Goal: Use online tool/utility: Use online tool/utility

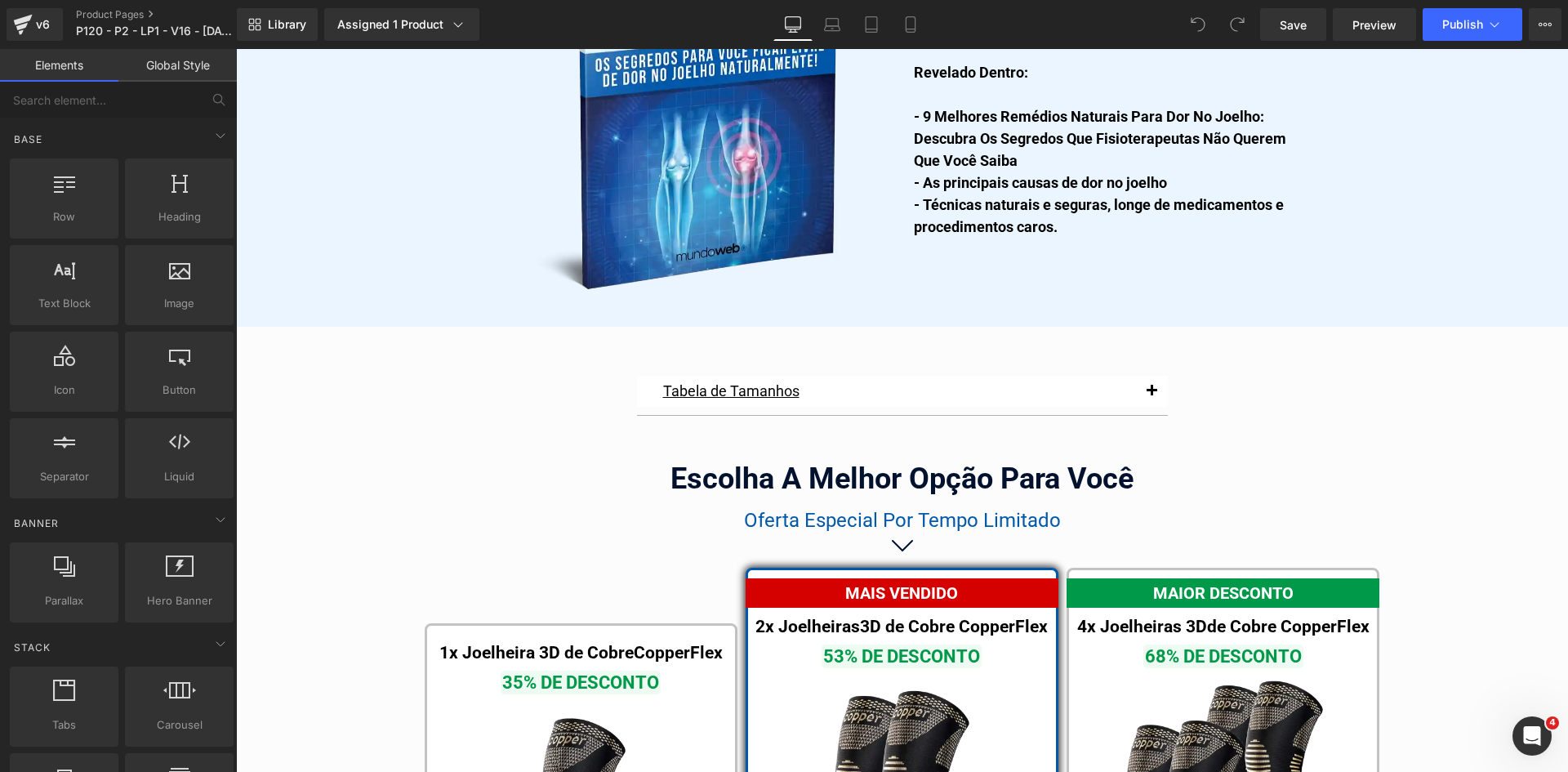
scroll to position [9065, 0]
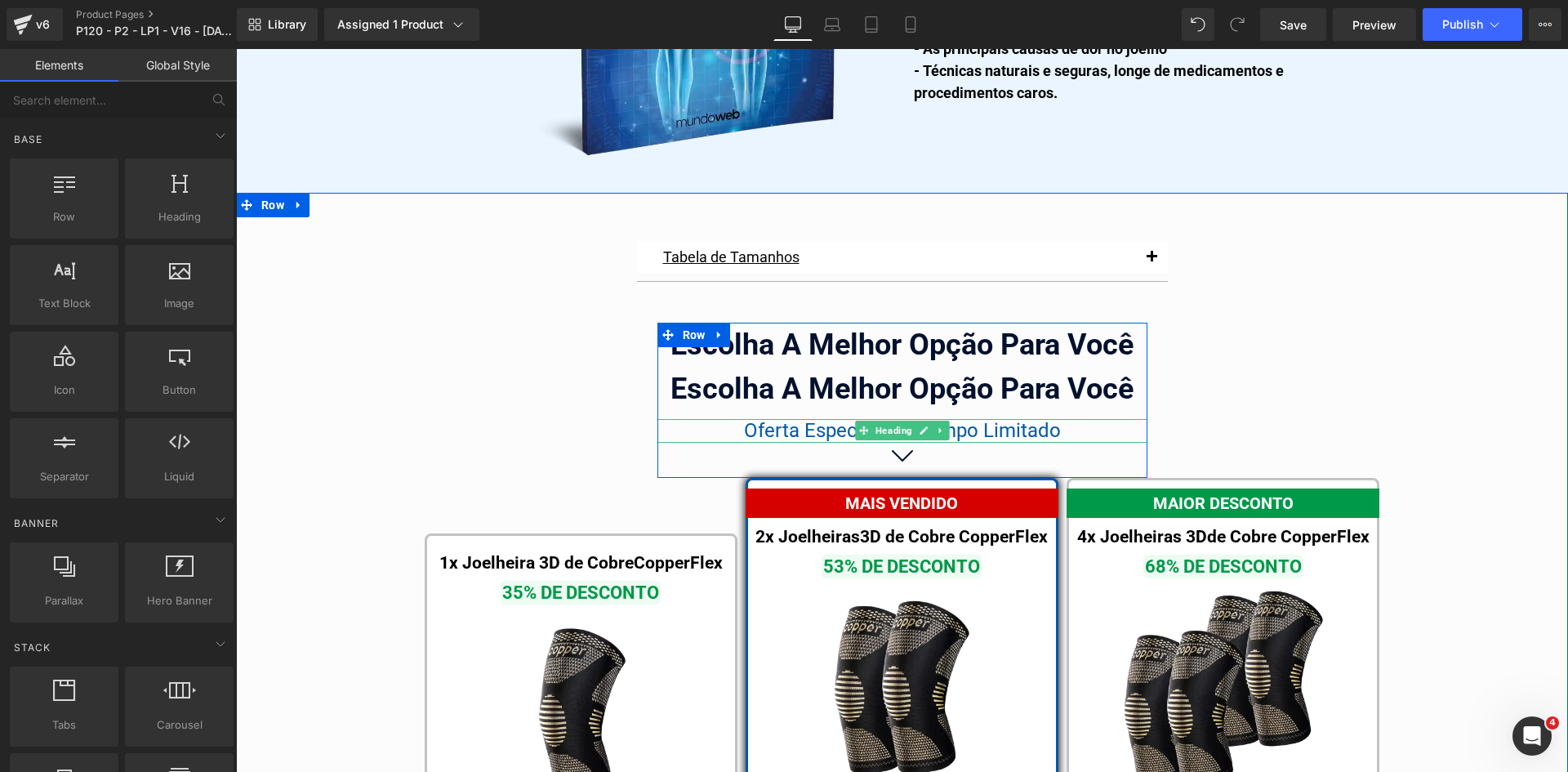
click at [822, 420] on span "Oferta Especial Por Tempo Limitado" at bounding box center [902, 431] width 317 height 23
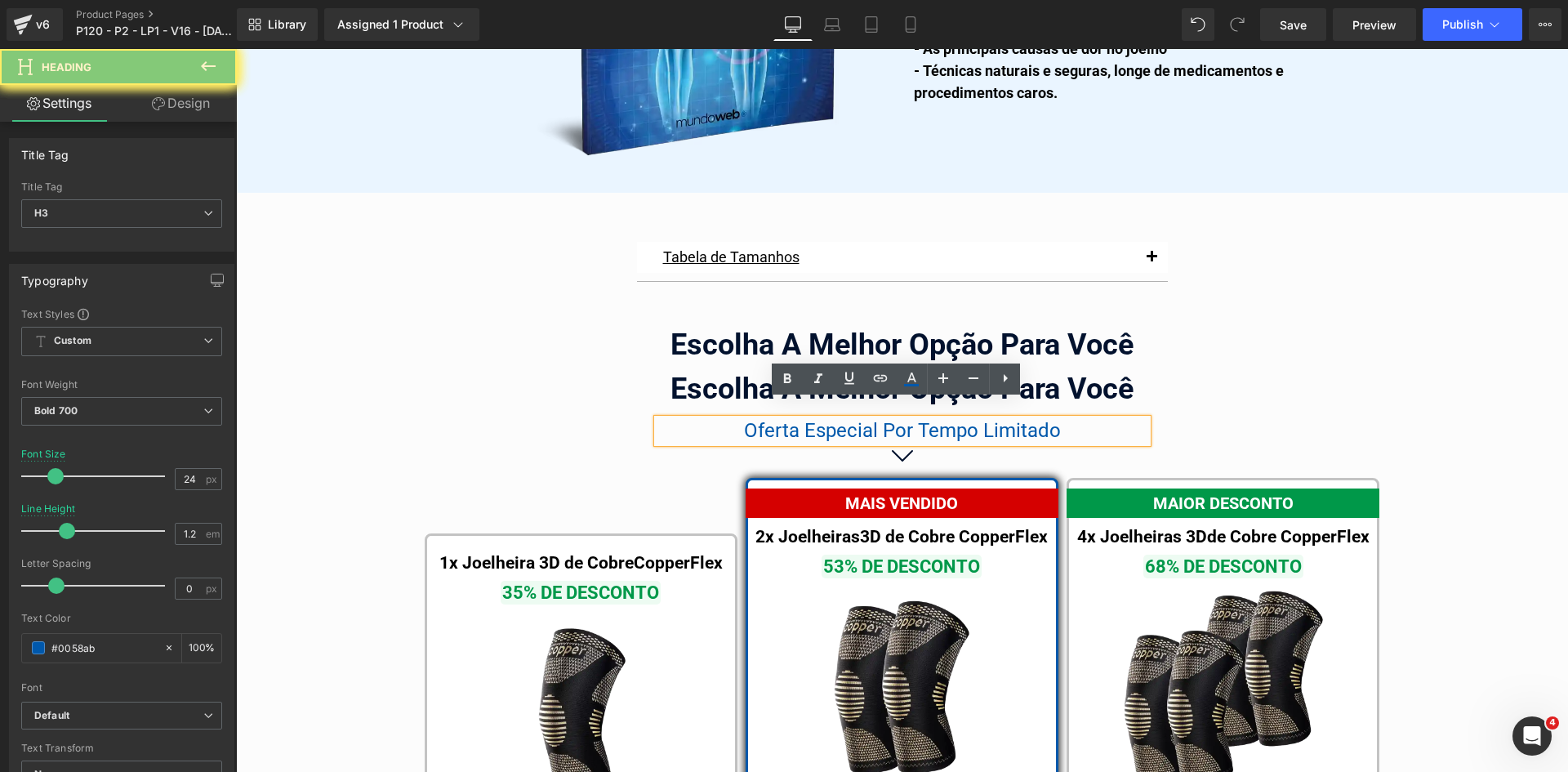
click at [822, 420] on span "Oferta Especial Por Tempo Limitado" at bounding box center [902, 431] width 317 height 23
copy span "Oferta Especial Por Tempo Limitado"
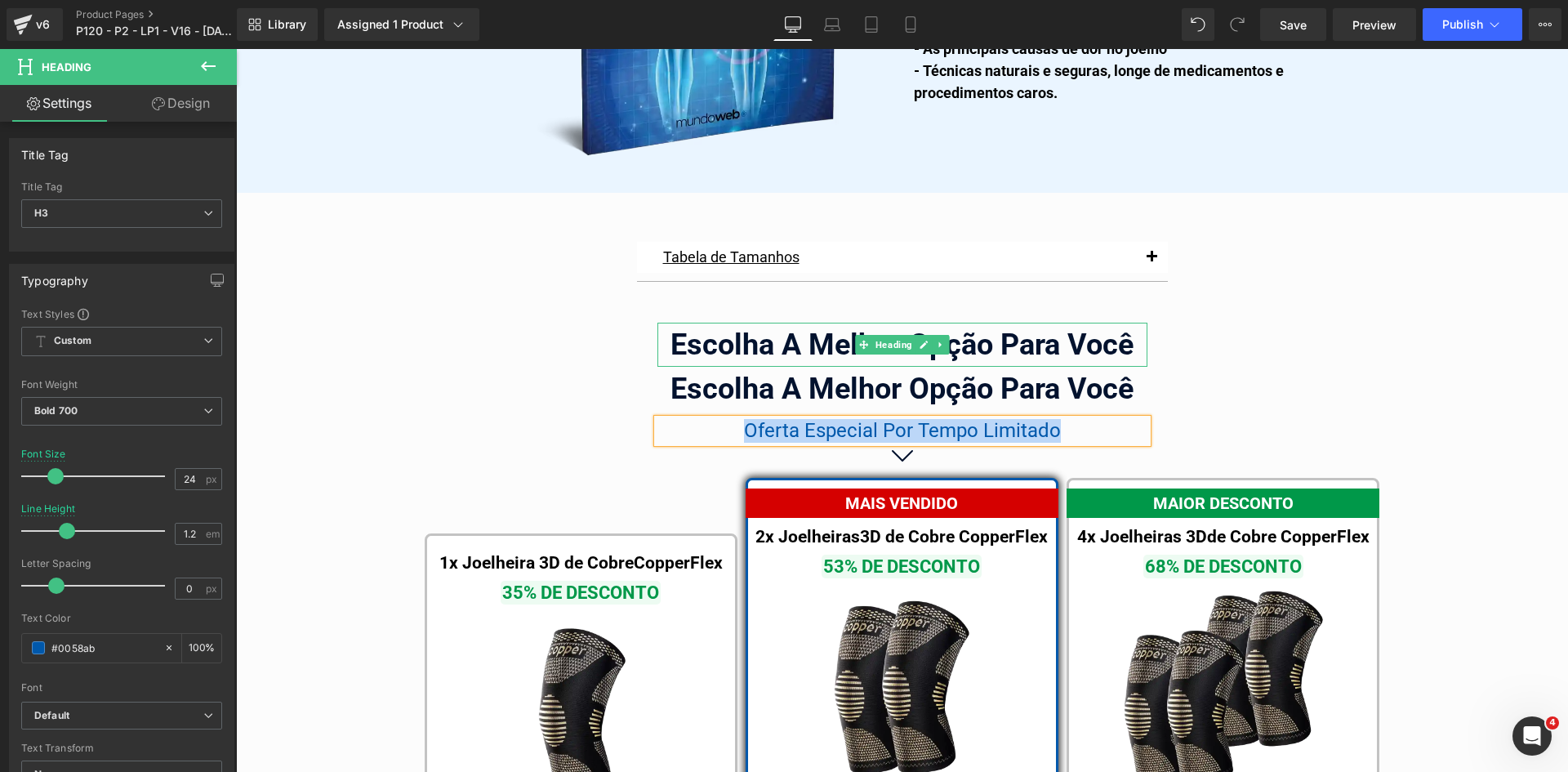
click at [1130, 330] on div "Escolha A Melhor Opção Para Você" at bounding box center [902, 345] width 490 height 44
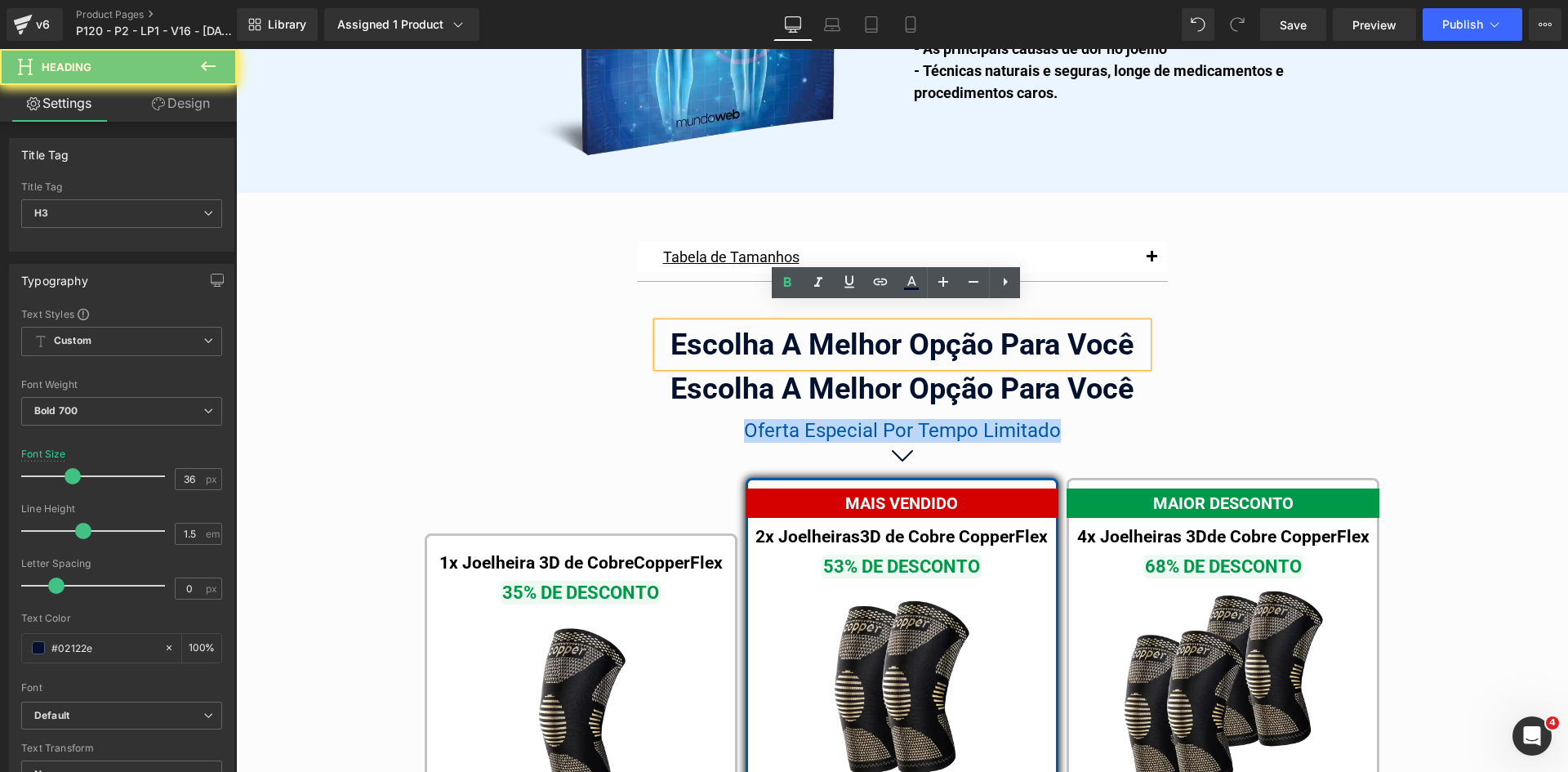
click at [1130, 330] on div "Escolha A Melhor Opção Para Você" at bounding box center [902, 345] width 490 height 44
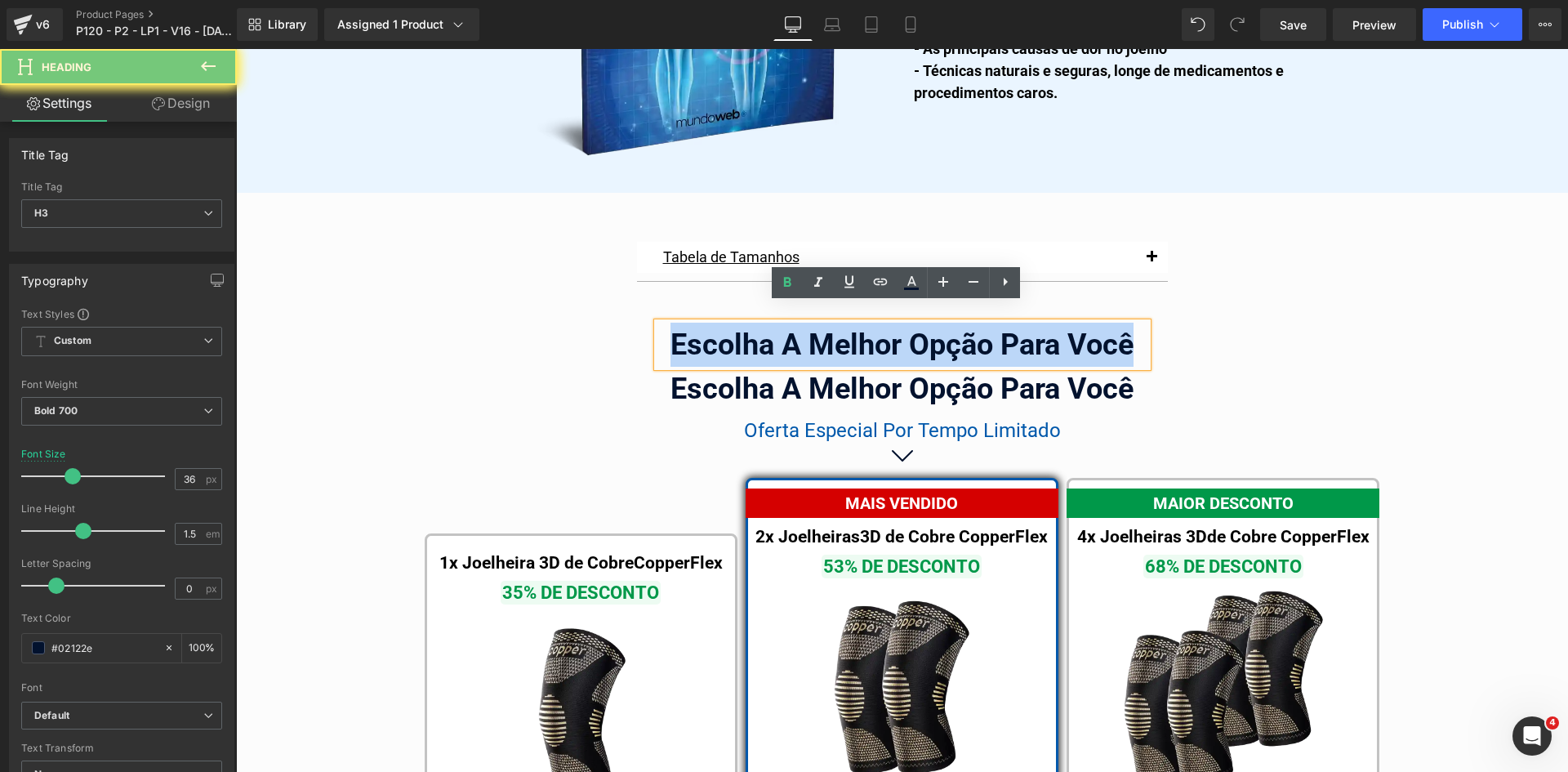
click at [1130, 330] on div "Escolha A Melhor Opção Para Você" at bounding box center [902, 345] width 490 height 44
paste div
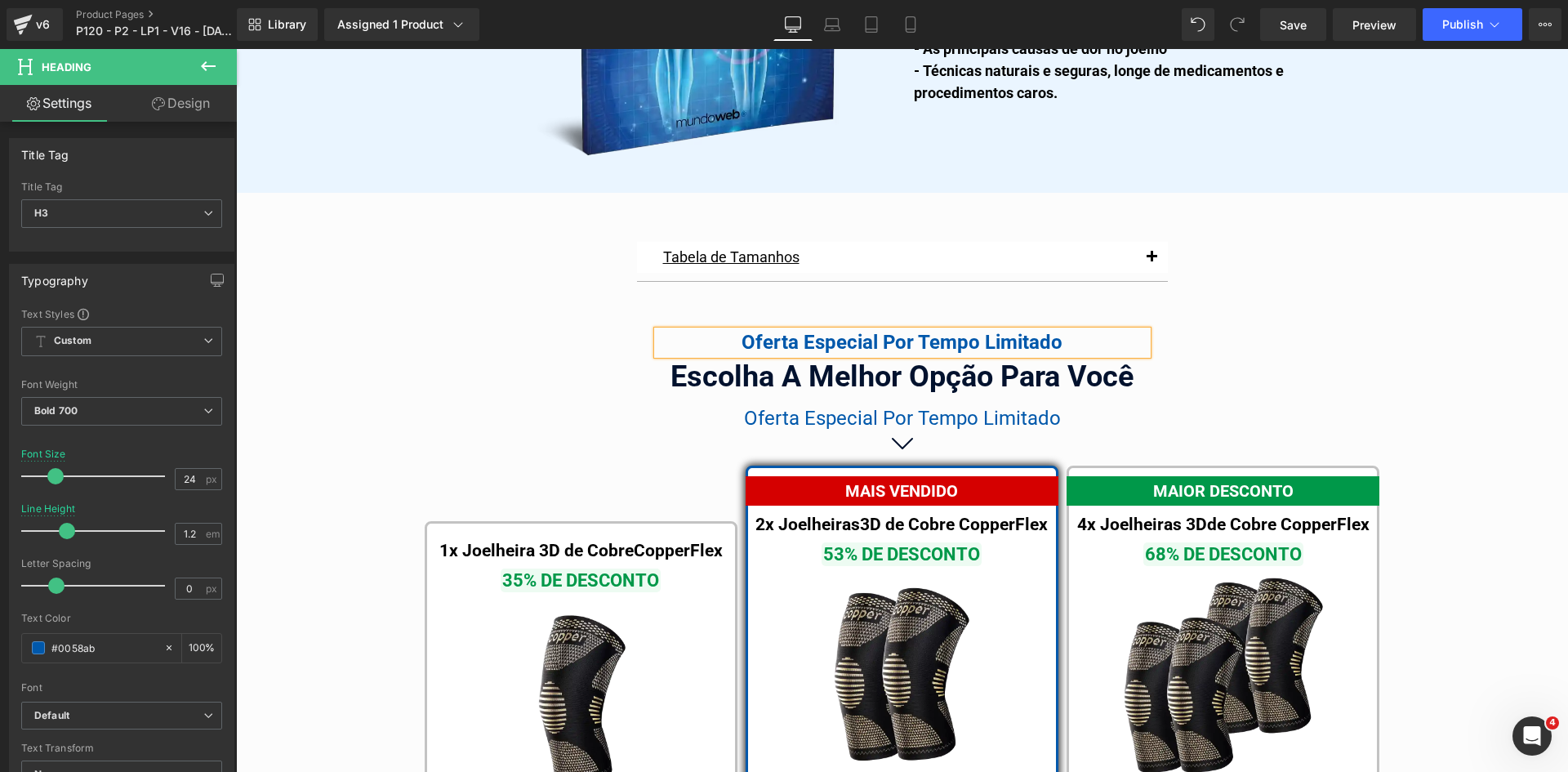
click at [814, 331] on div "Oferta Especial Por Tempo Limitado" at bounding box center [902, 343] width 490 height 24
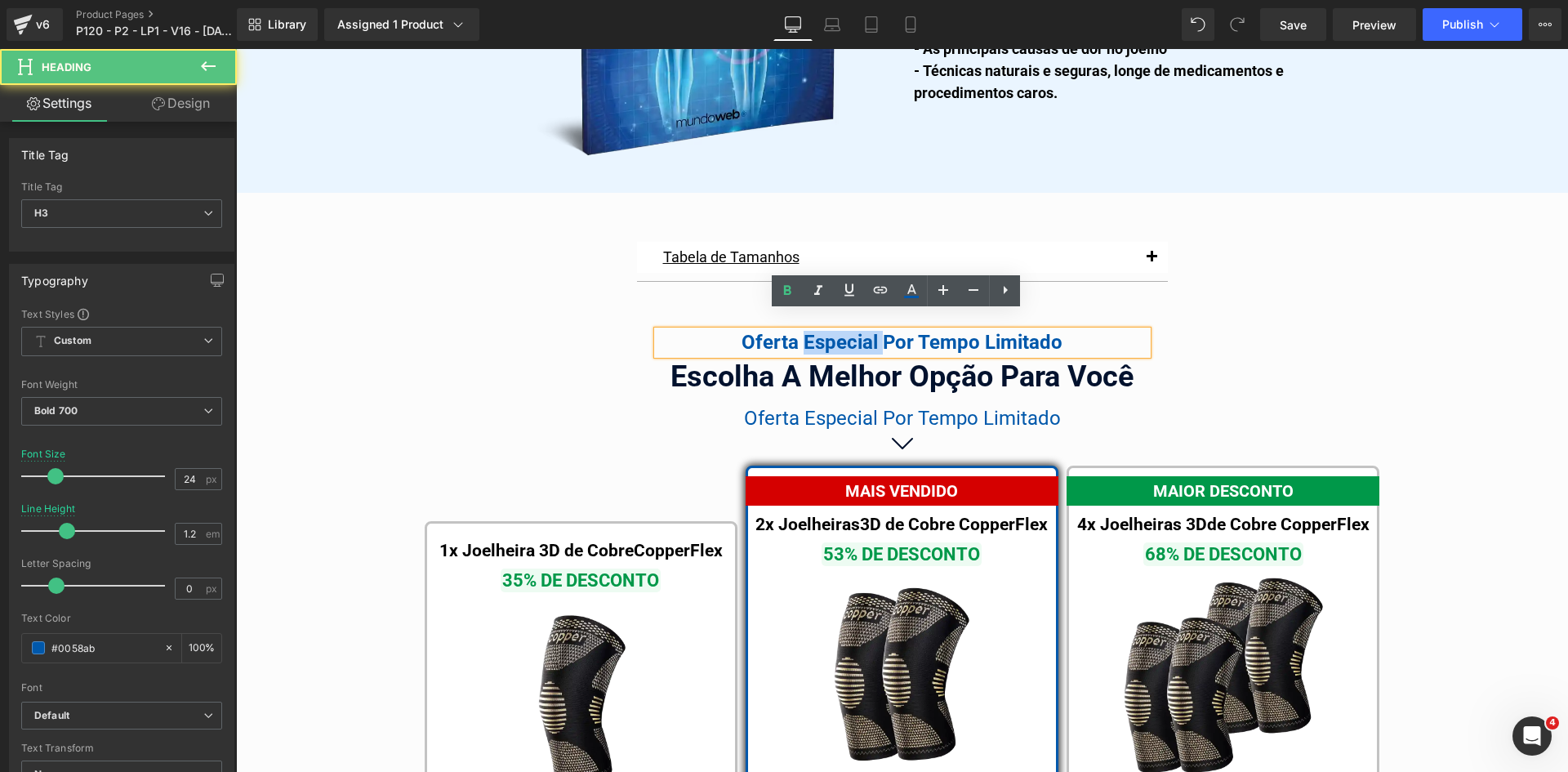
click at [814, 331] on div "Oferta Especial Por Tempo Limitado" at bounding box center [902, 343] width 490 height 24
drag, startPoint x: 739, startPoint y: 322, endPoint x: 878, endPoint y: 321, distance: 139.0
click at [871, 331] on div "Oferta Especial Por Tempo Limitado" at bounding box center [902, 343] width 490 height 24
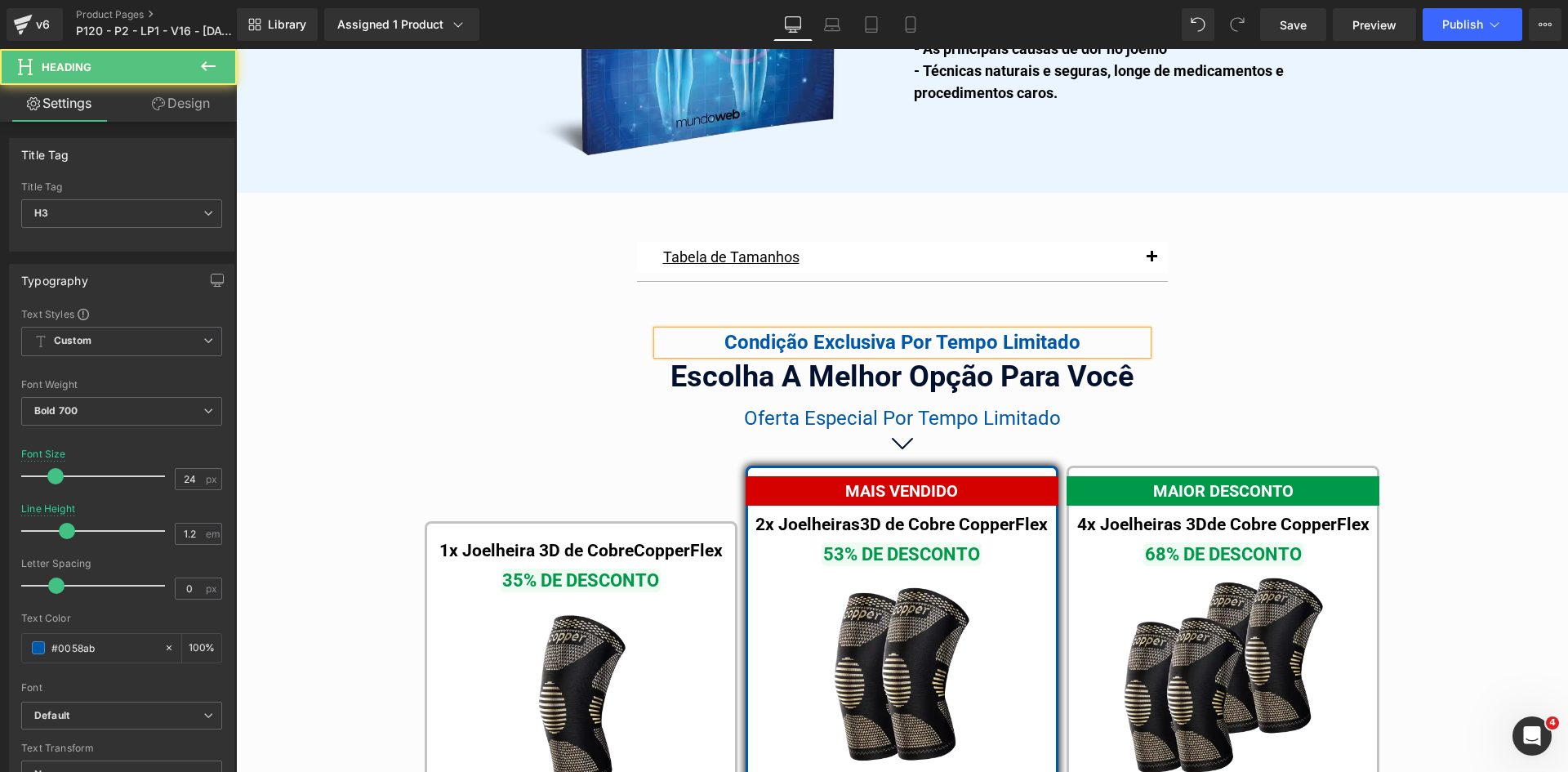
click at [1100, 331] on div "Condição Exclusiva Por Tempo Limitado" at bounding box center [902, 343] width 490 height 24
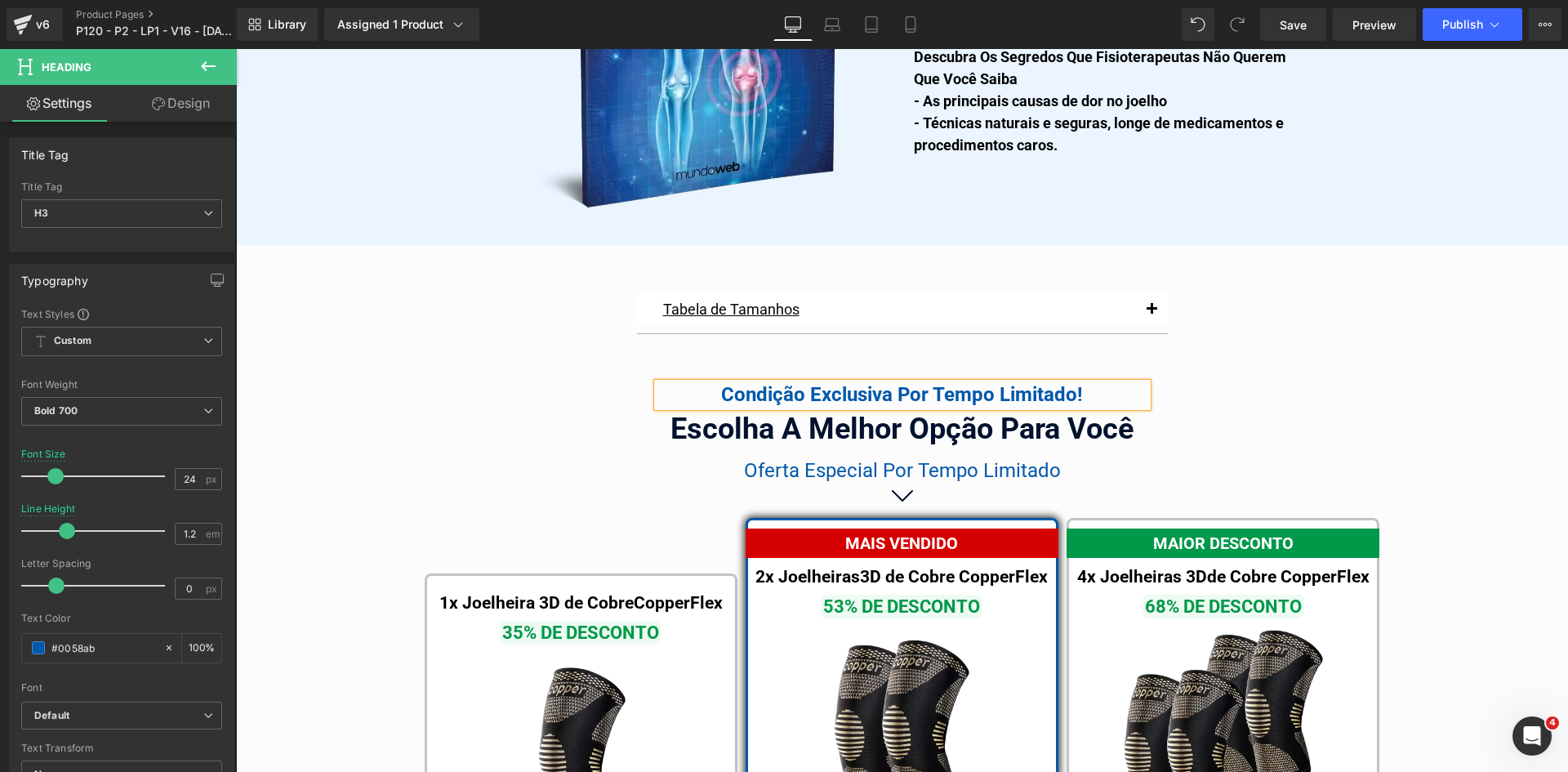
scroll to position [8983, 0]
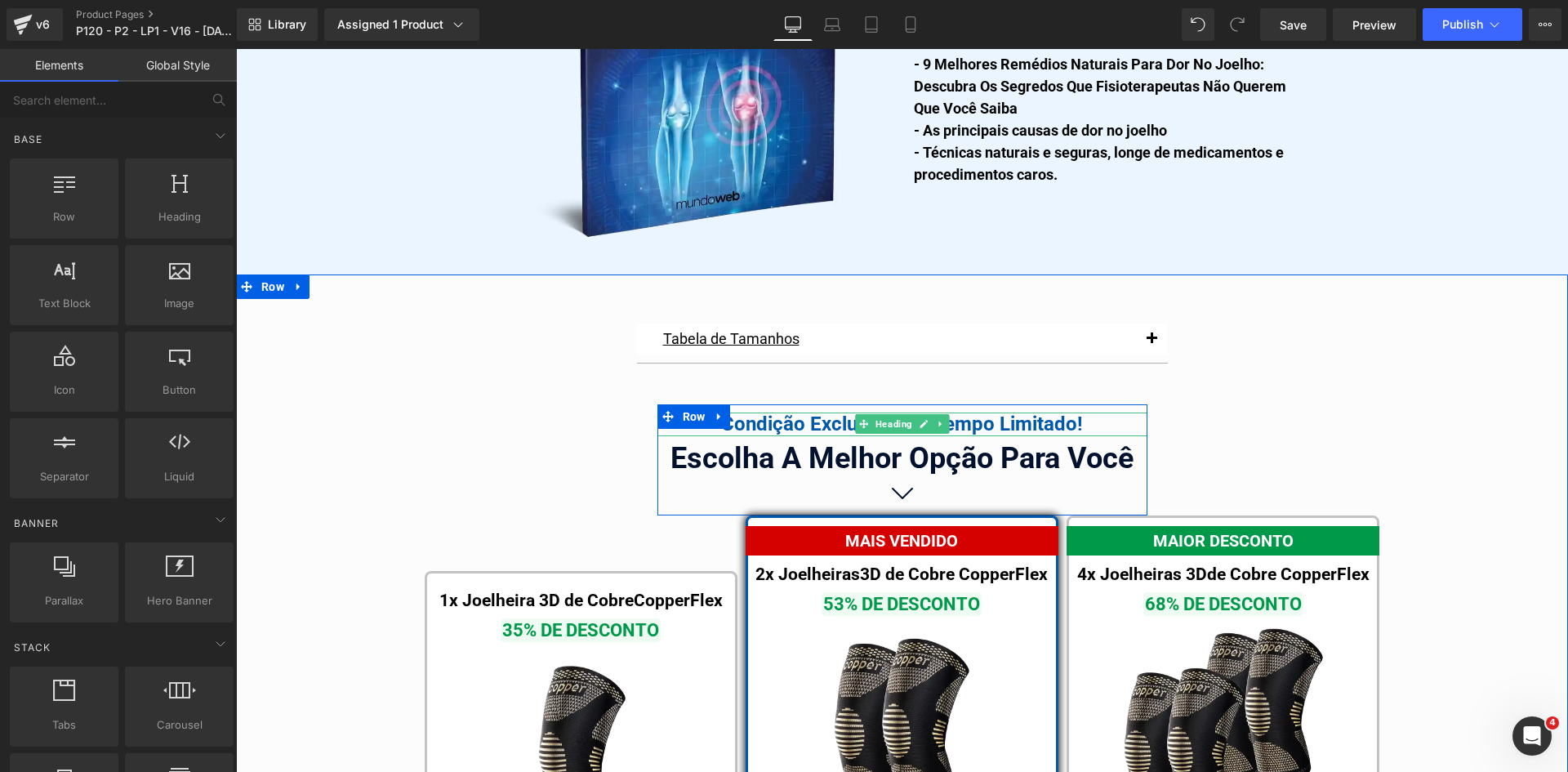
click at [756, 413] on div at bounding box center [902, 414] width 490 height 4
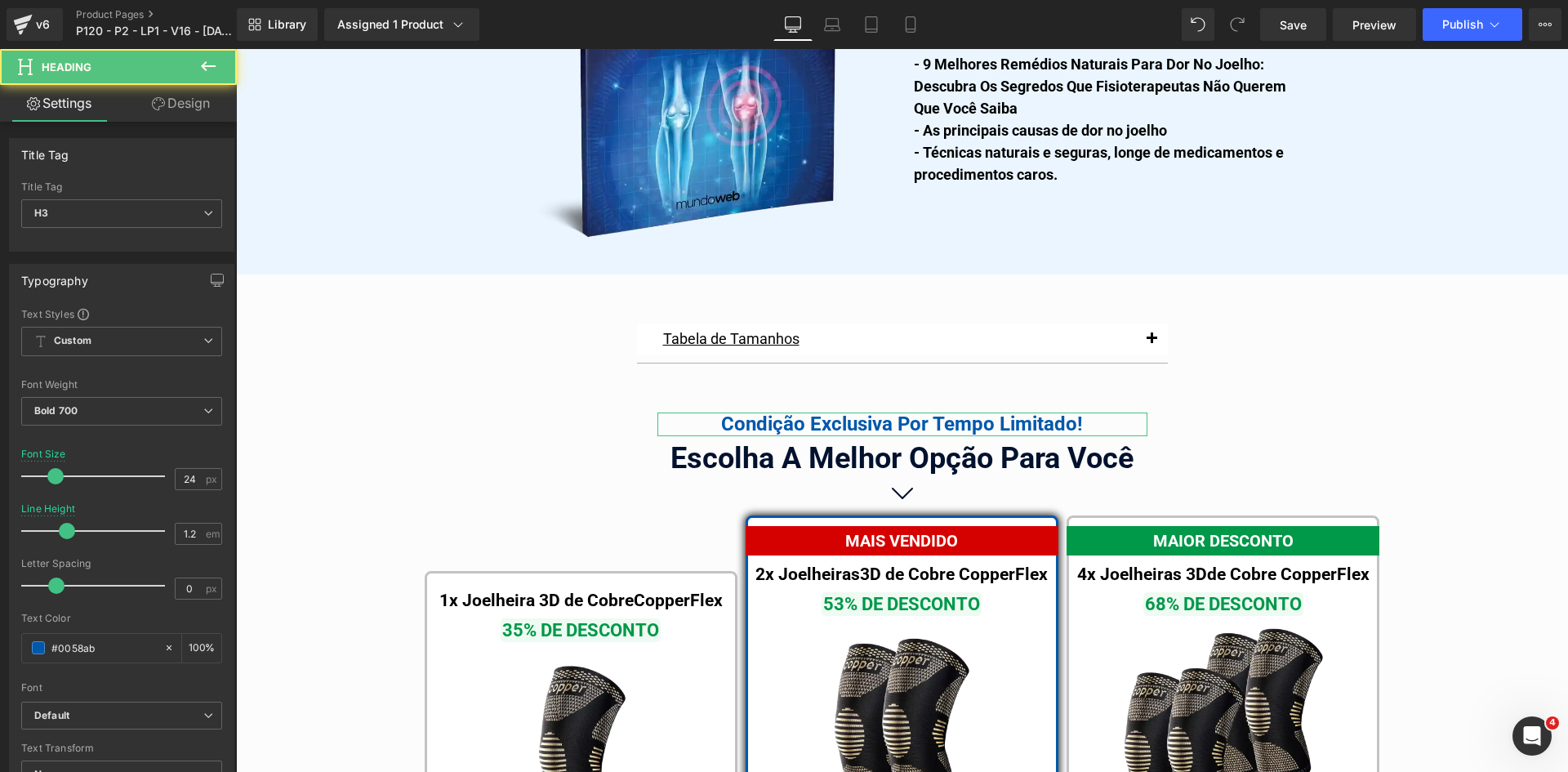
click at [182, 104] on link "Design" at bounding box center [181, 103] width 119 height 37
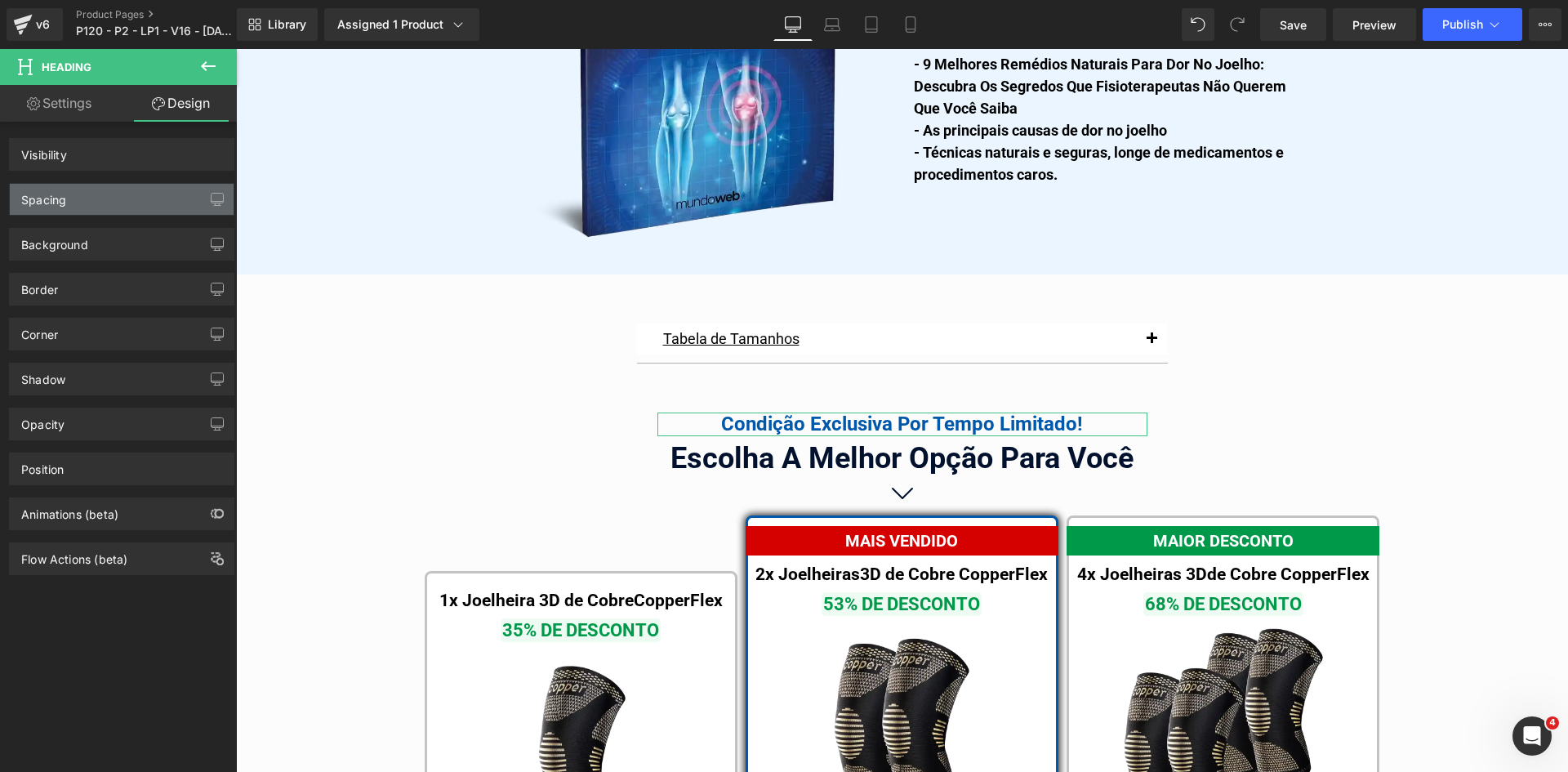
click at [81, 198] on div "Spacing" at bounding box center [121, 199] width 224 height 31
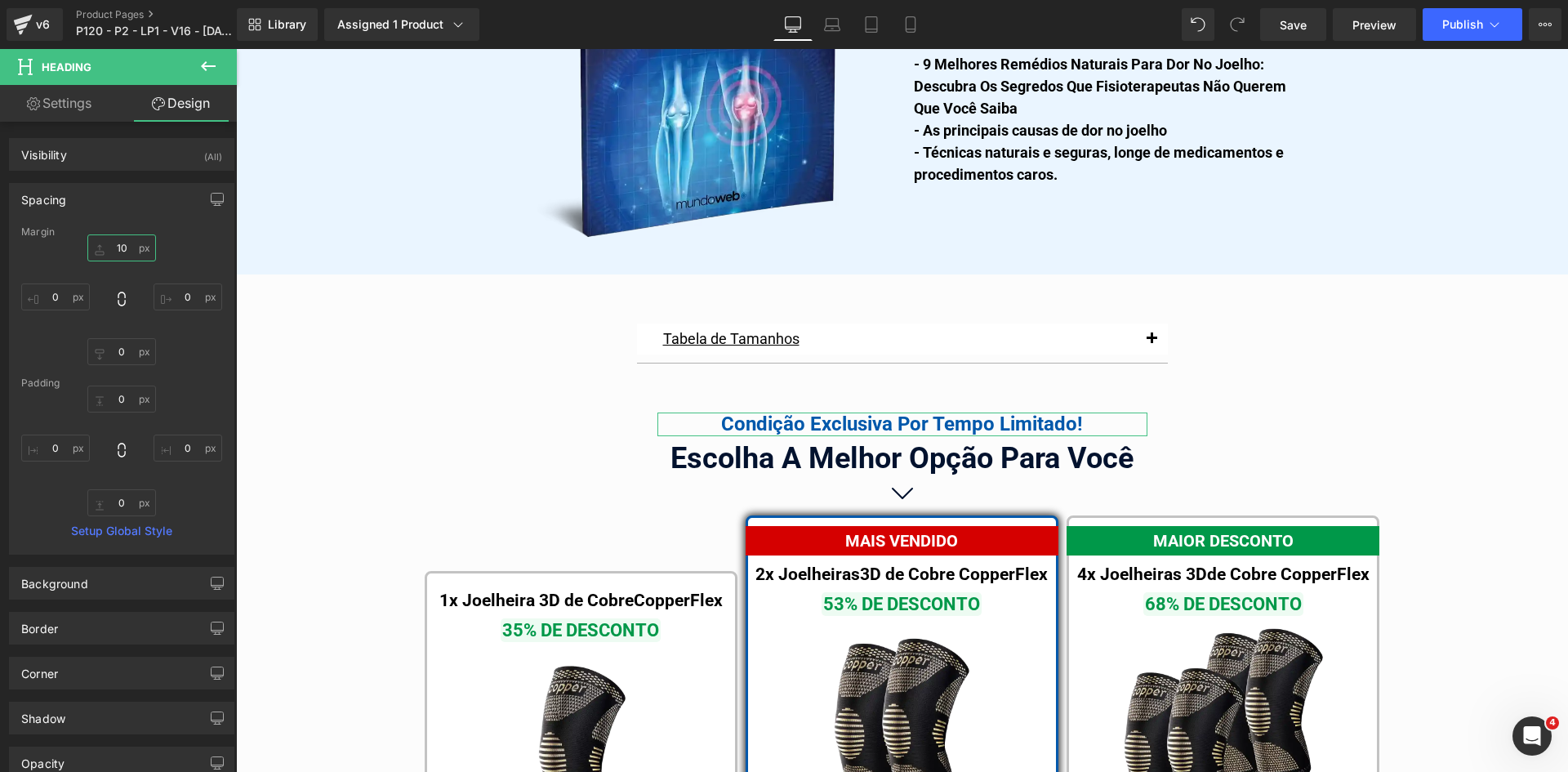
click at [110, 252] on input "text" at bounding box center [121, 247] width 69 height 27
click at [117, 248] on input "10" at bounding box center [121, 247] width 69 height 27
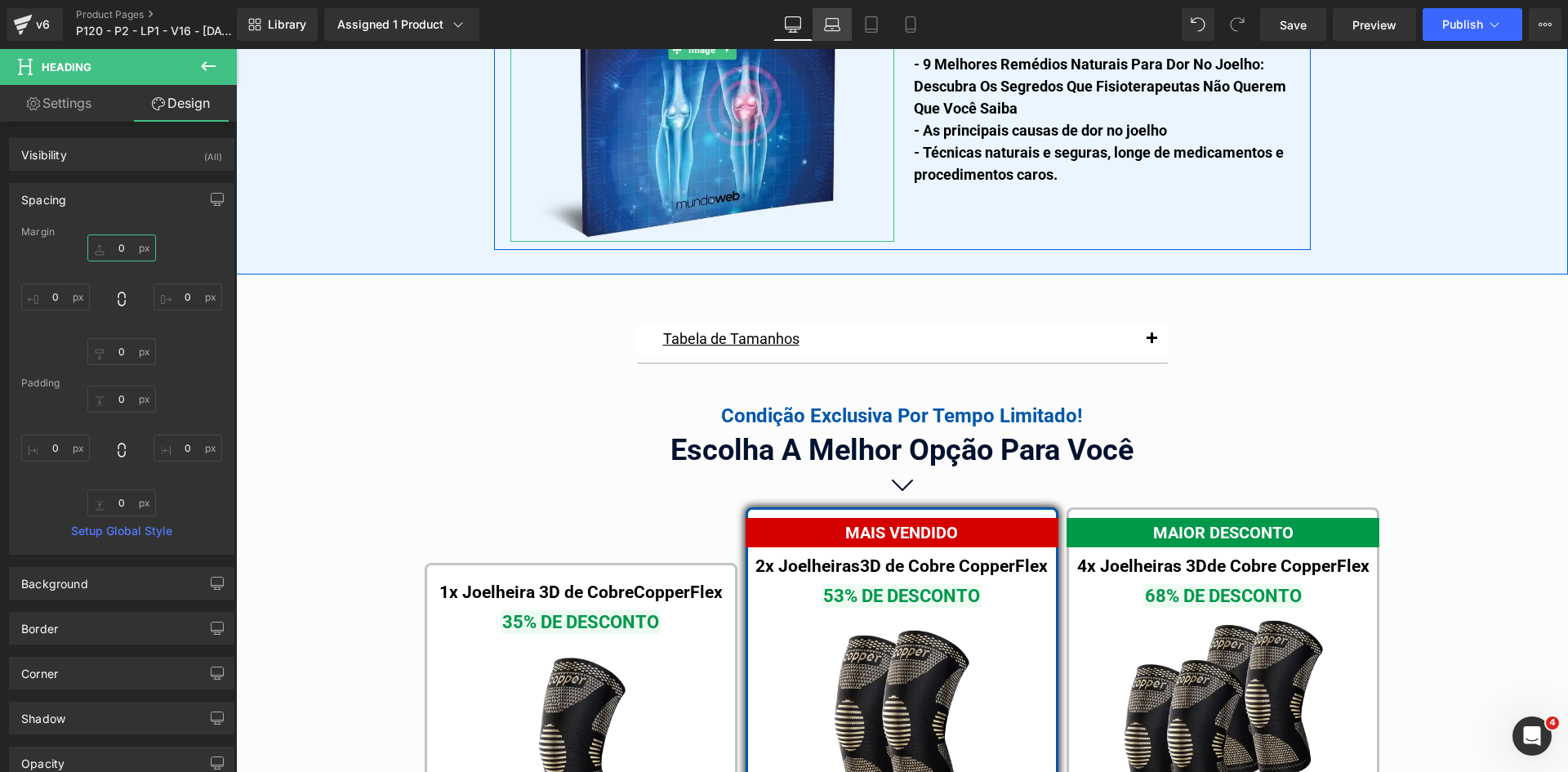
type input "0"
click at [827, 22] on icon at bounding box center [833, 22] width 12 height 8
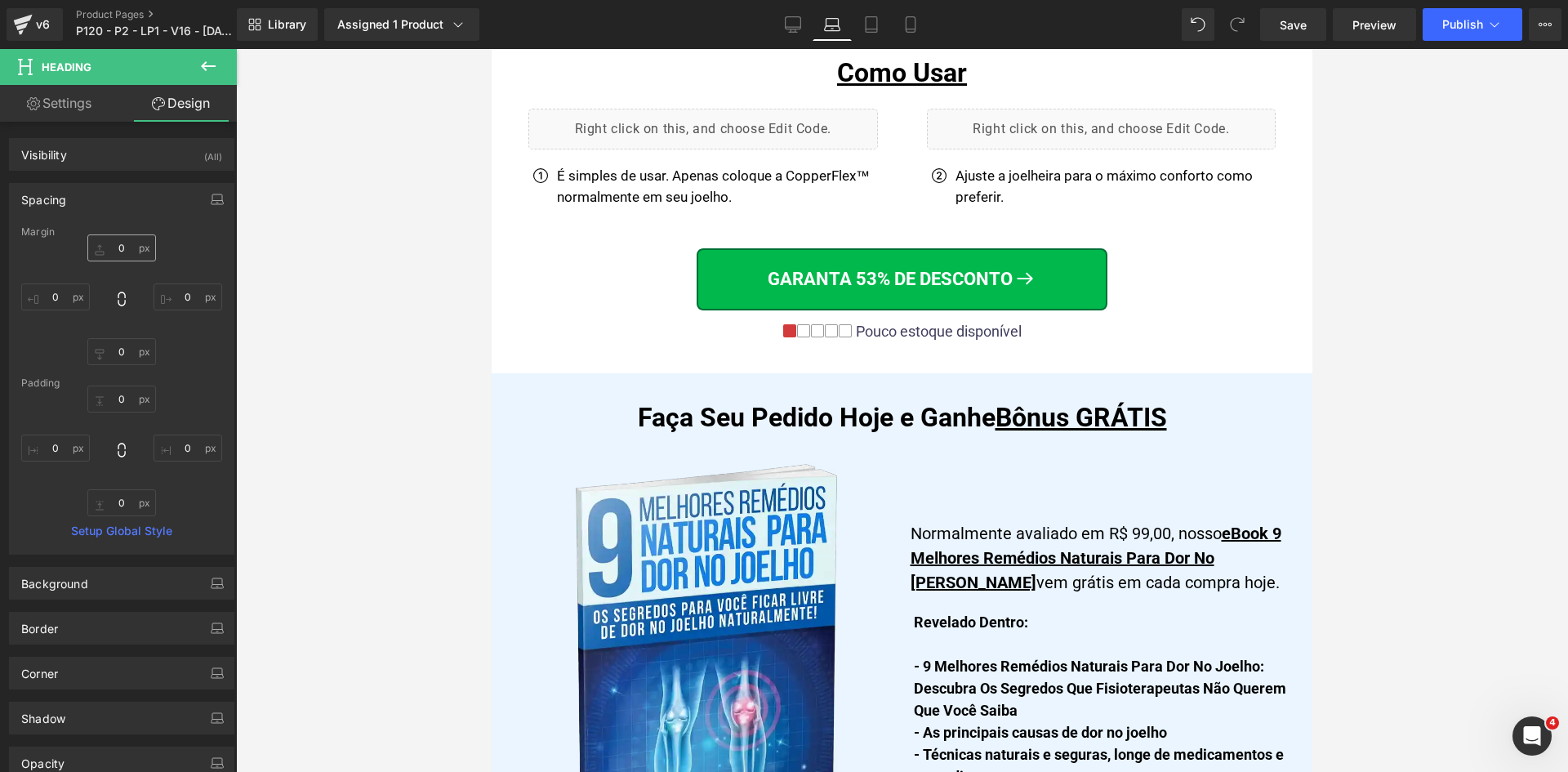
scroll to position [9688, 0]
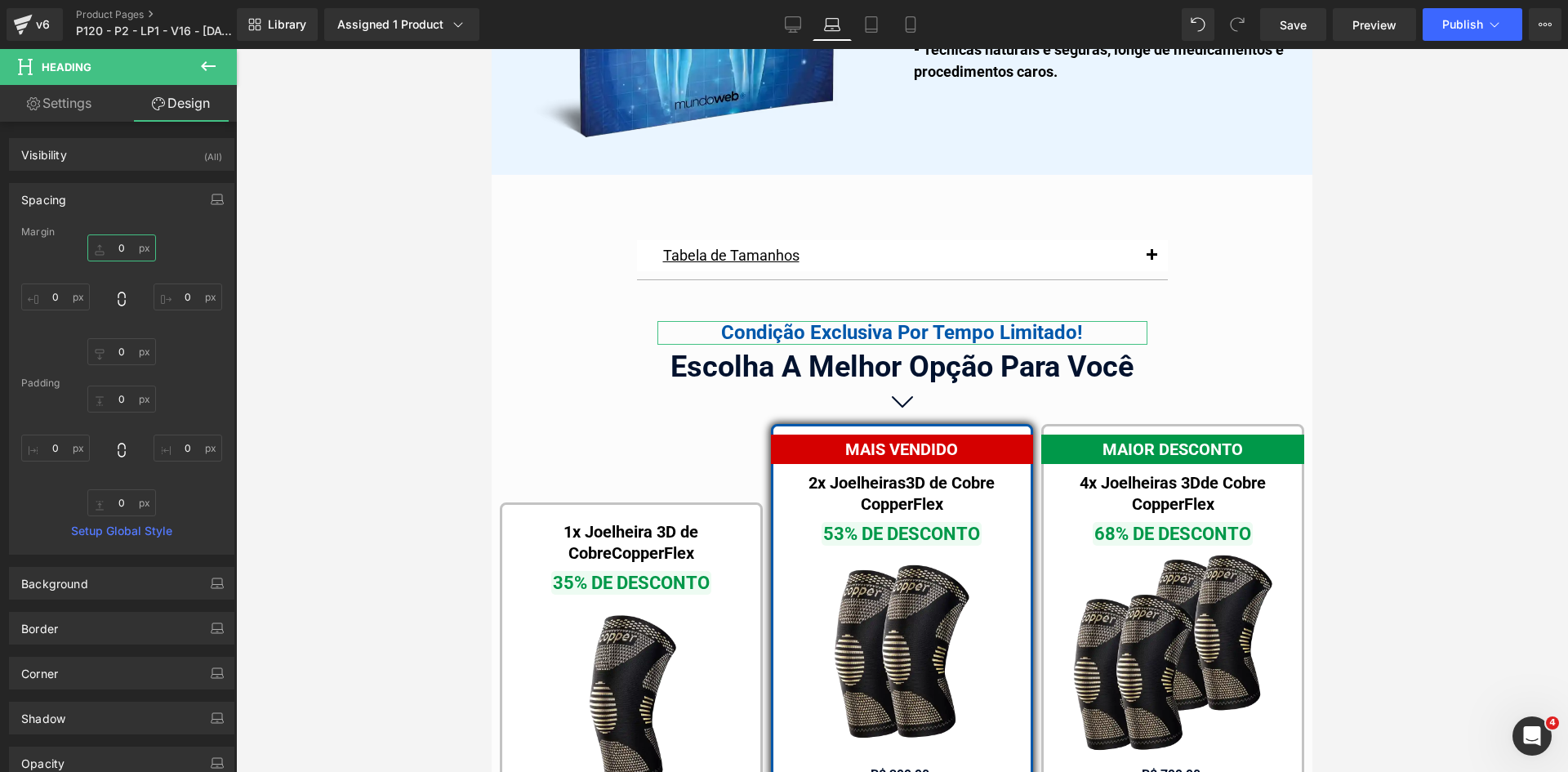
click at [123, 246] on input "0" at bounding box center [121, 247] width 69 height 27
click at [910, 27] on icon at bounding box center [910, 24] width 16 height 16
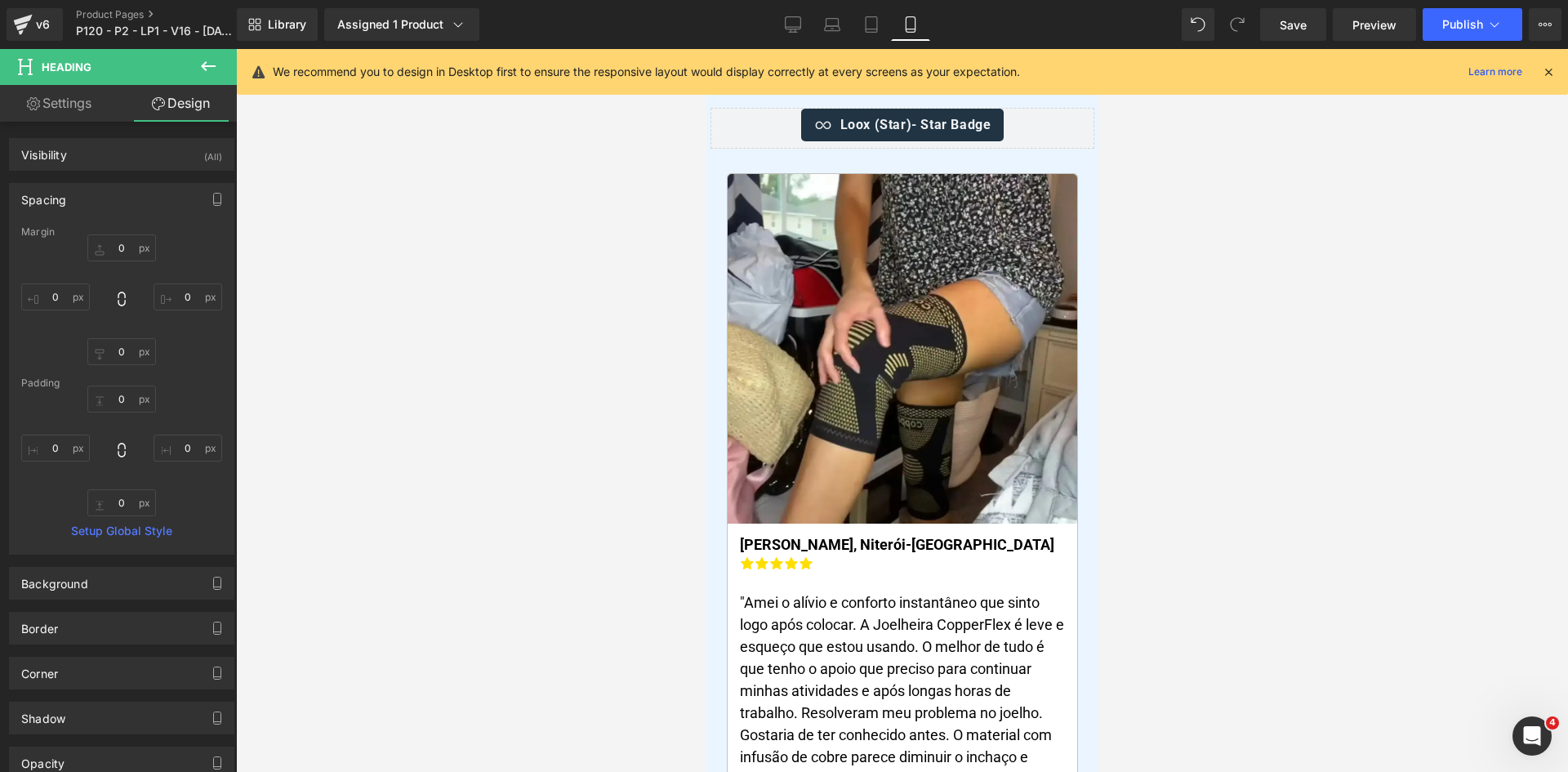
scroll to position [13930, 0]
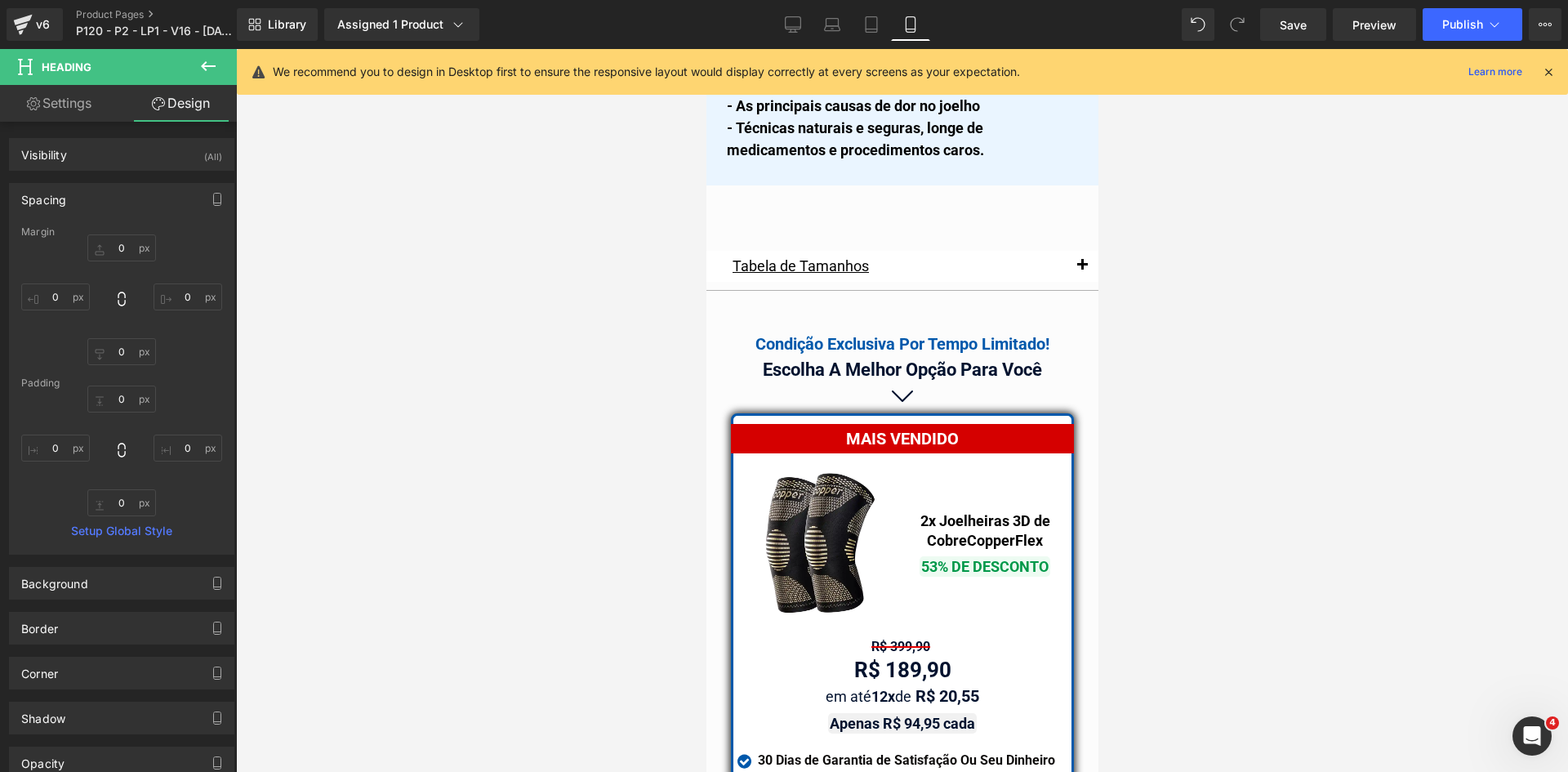
click at [888, 357] on div "Escolha A Melhor Opção Para Você Heading" at bounding box center [901, 370] width 392 height 27
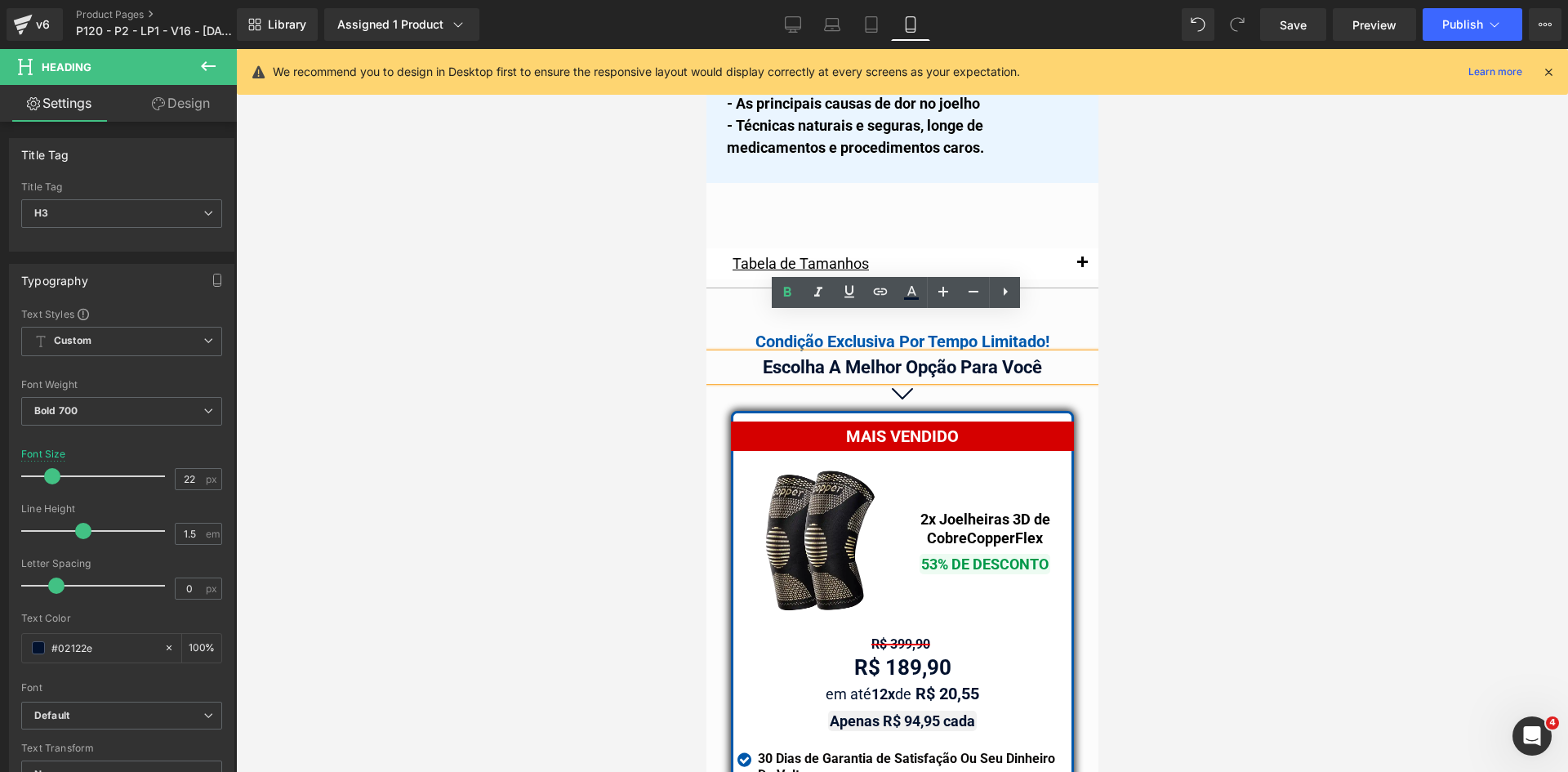
click at [889, 354] on div "Escolha A Melhor Opção Para Você" at bounding box center [901, 367] width 392 height 27
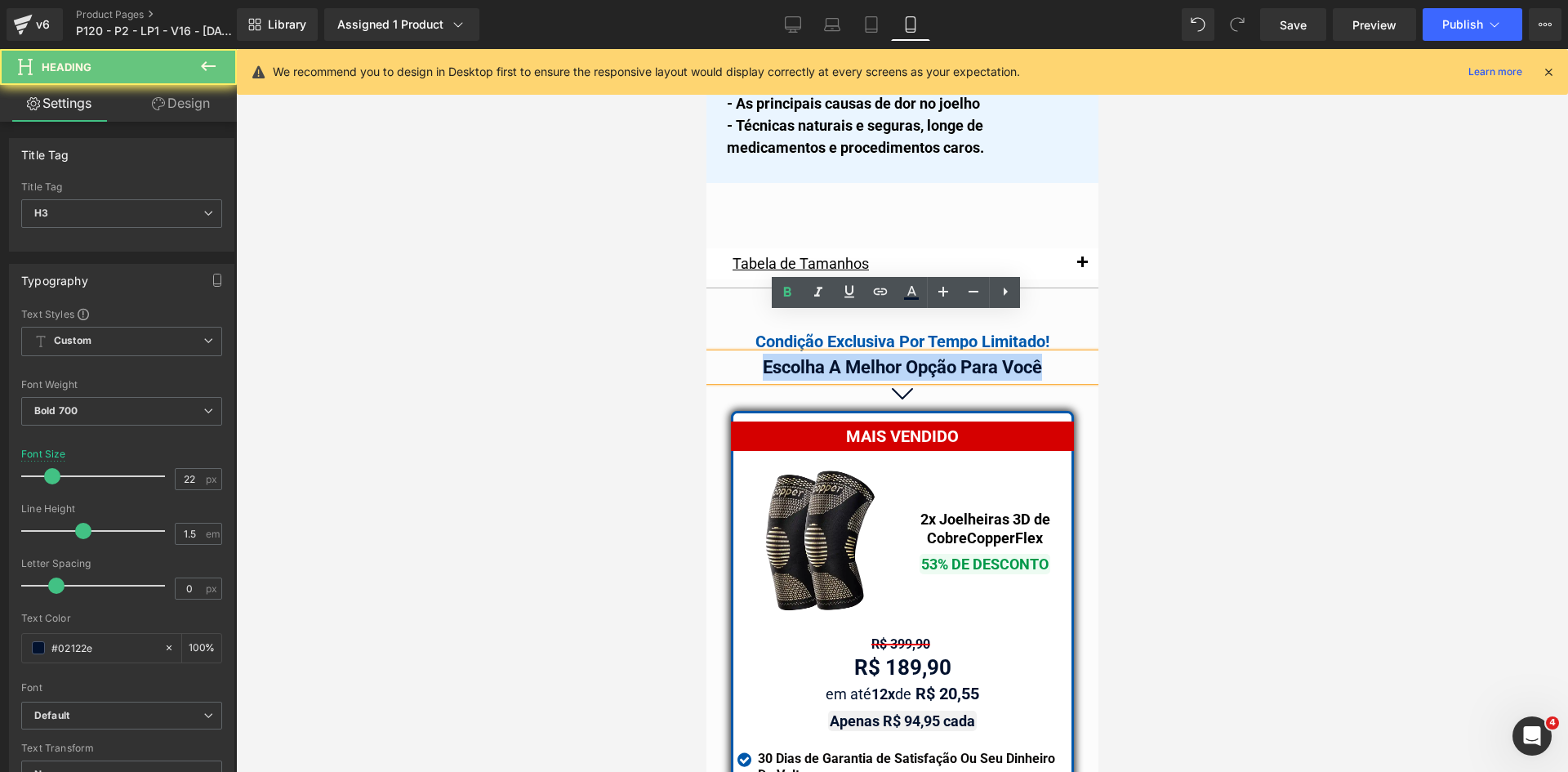
click at [889, 354] on div "Escolha A Melhor Opção Para Você" at bounding box center [901, 367] width 392 height 27
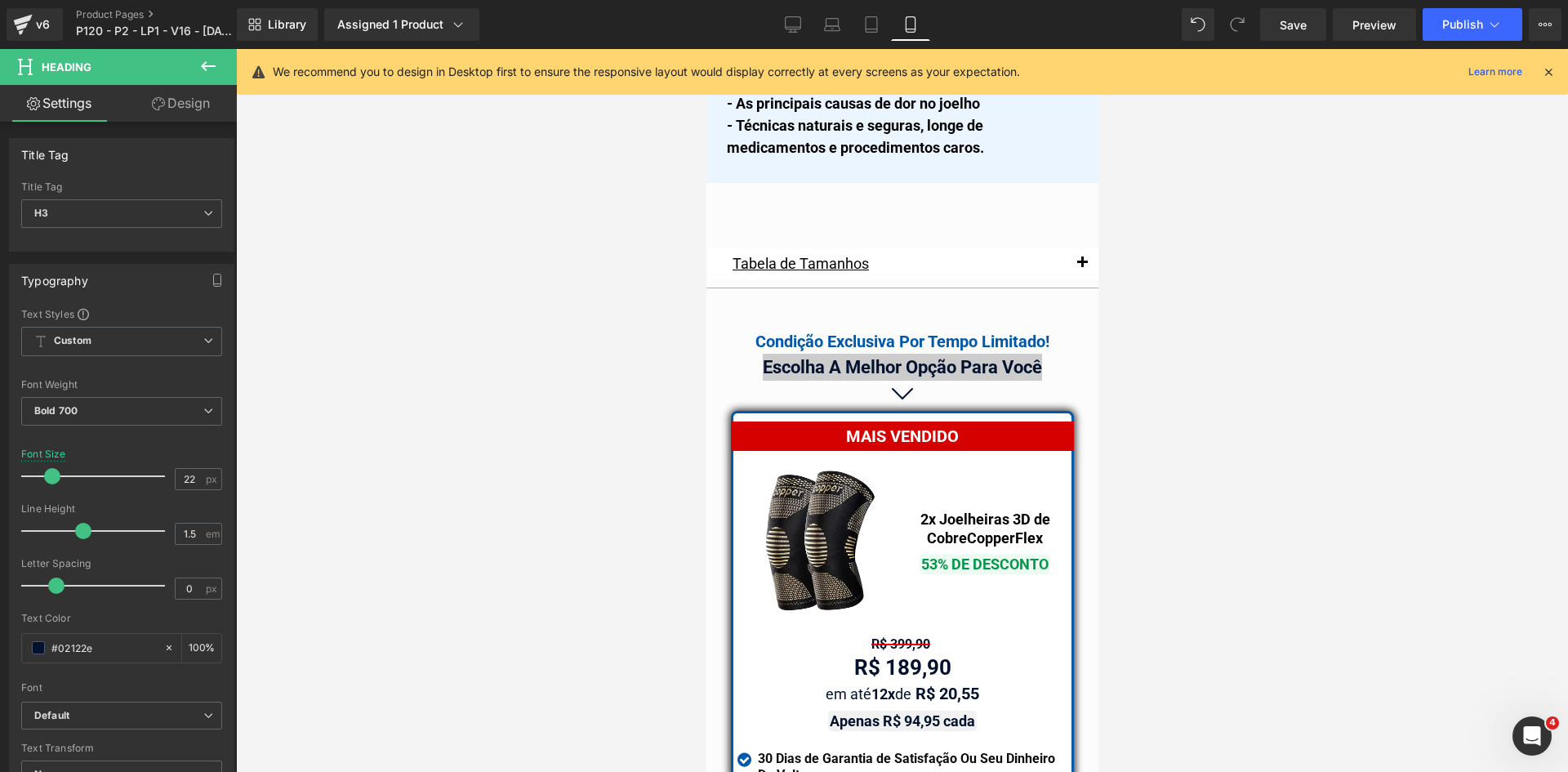
click at [187, 97] on link "Design" at bounding box center [181, 103] width 119 height 37
click at [0, 0] on div "Spacing [GEOGRAPHIC_DATA] [GEOGRAPHIC_DATA]" at bounding box center [0, 0] width 0 height 0
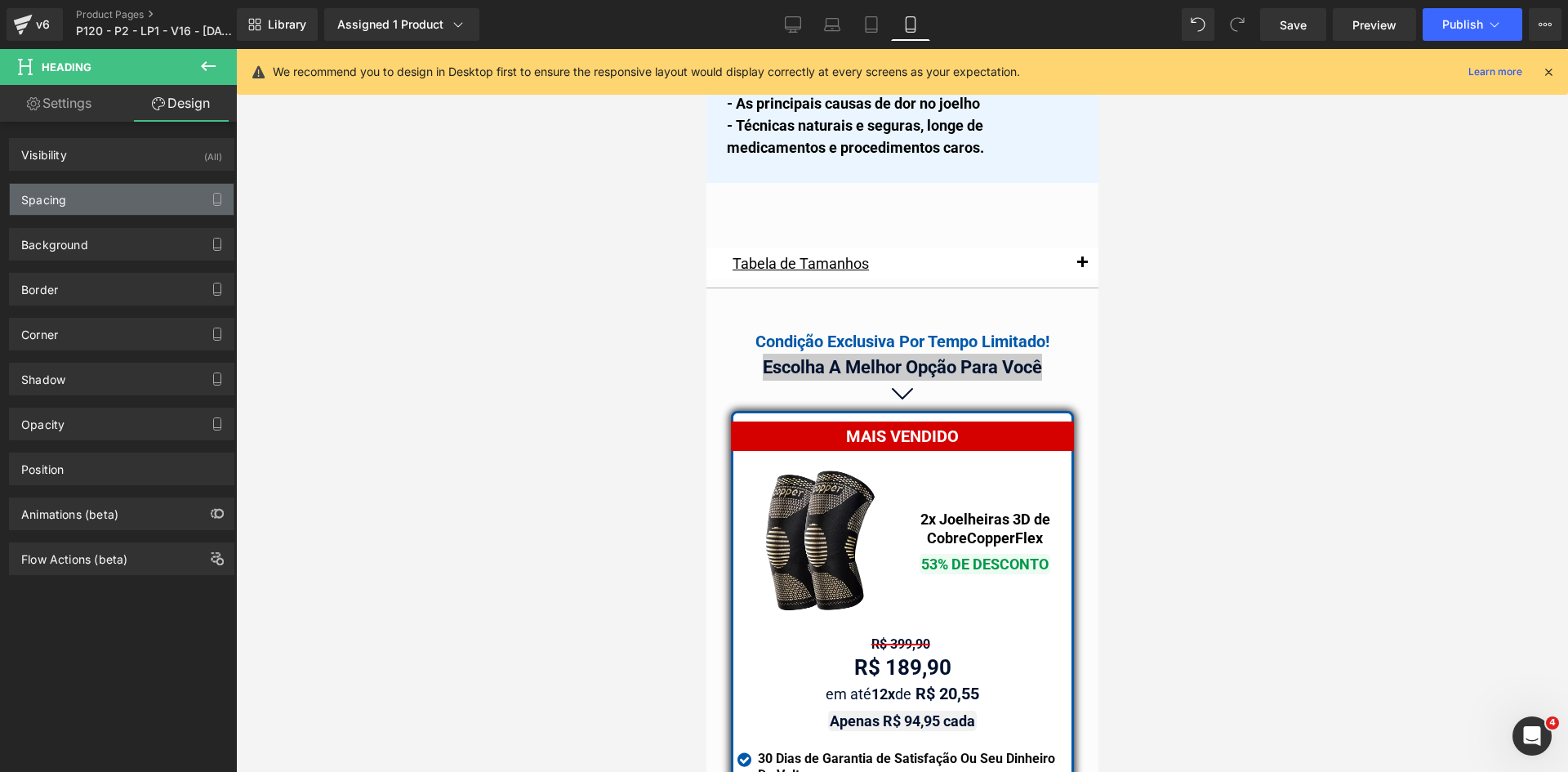
click at [90, 196] on div "Spacing" at bounding box center [121, 199] width 224 height 31
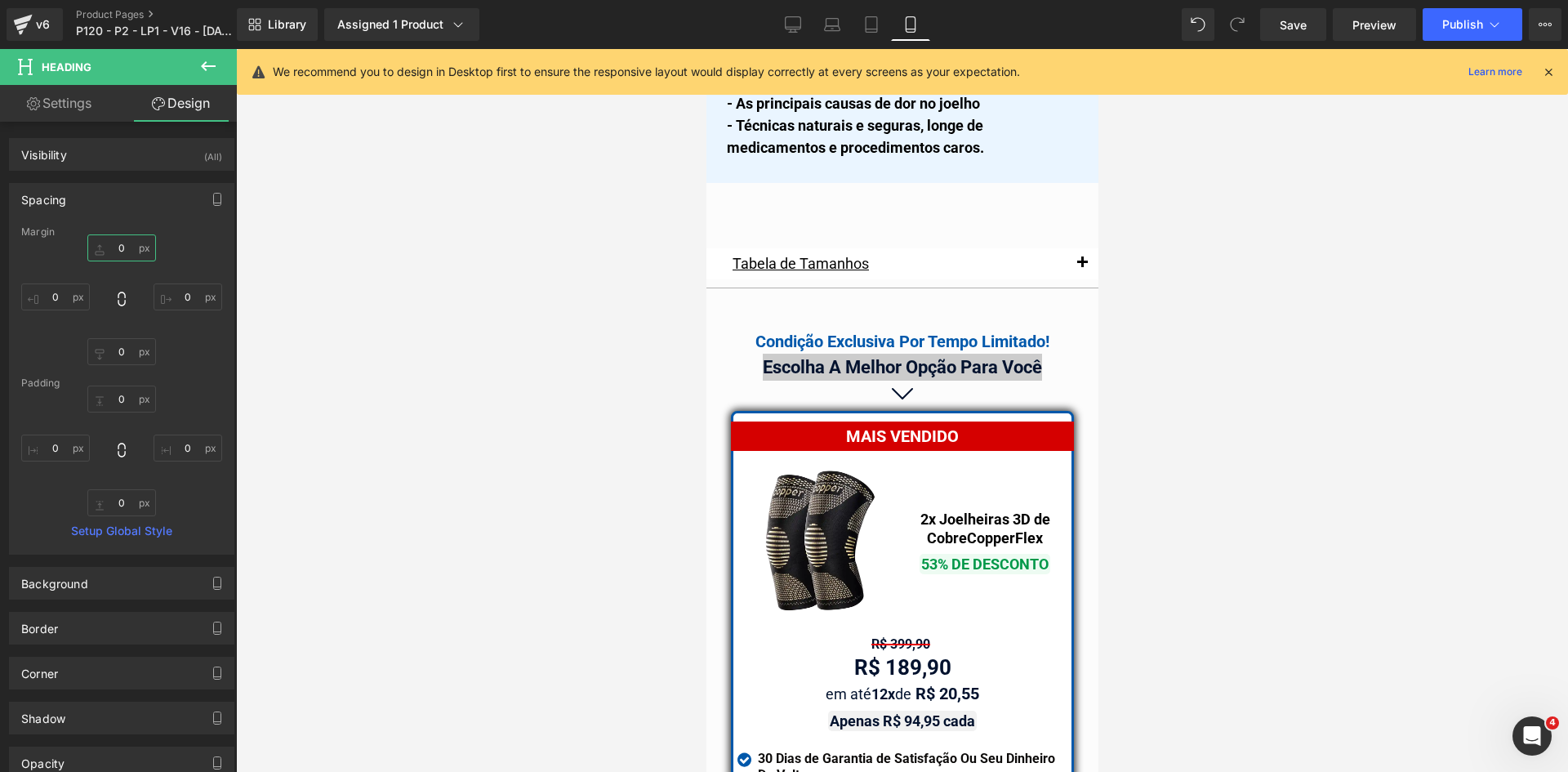
click at [119, 252] on input "0" at bounding box center [121, 247] width 69 height 27
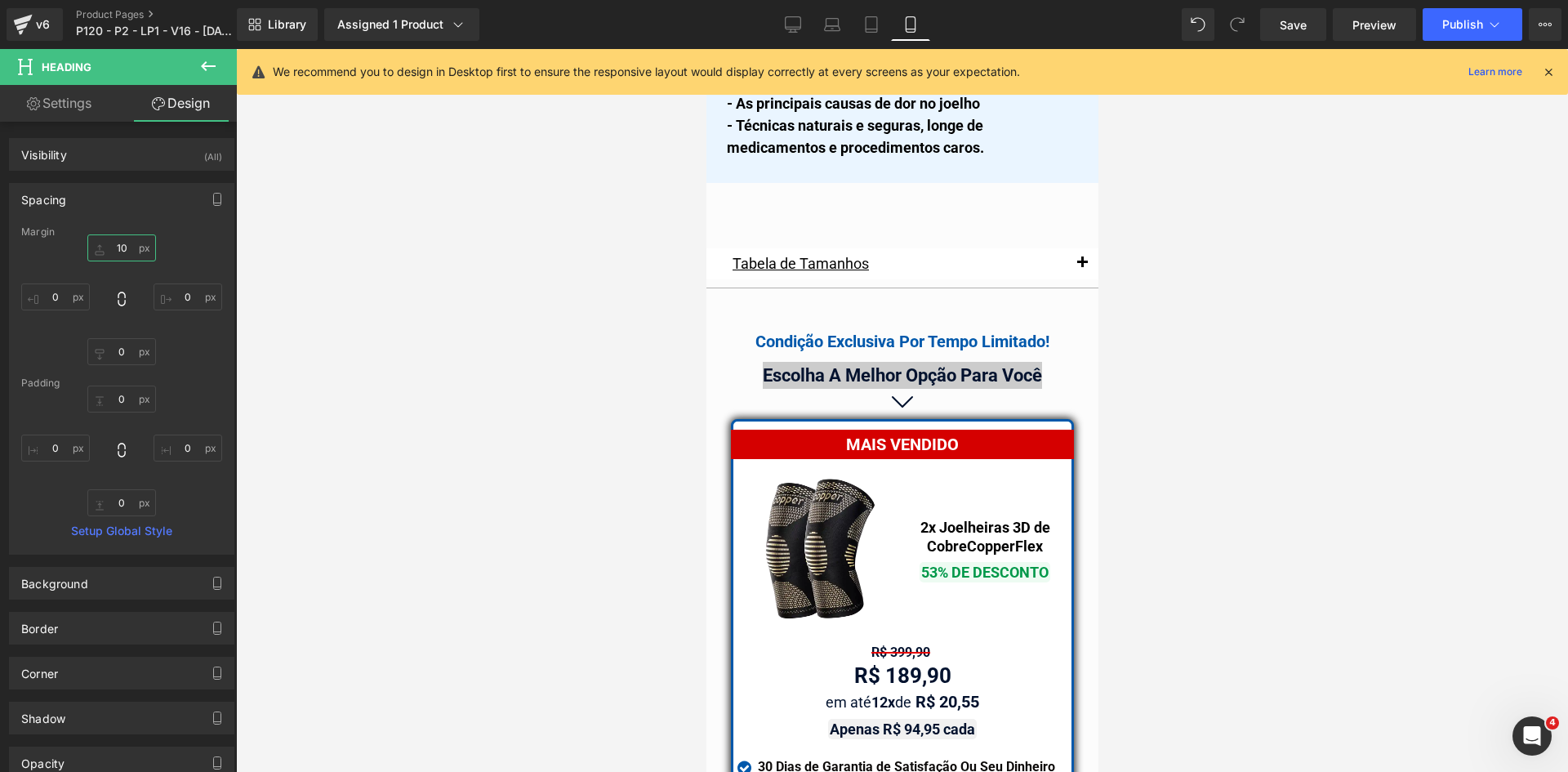
type input "10"
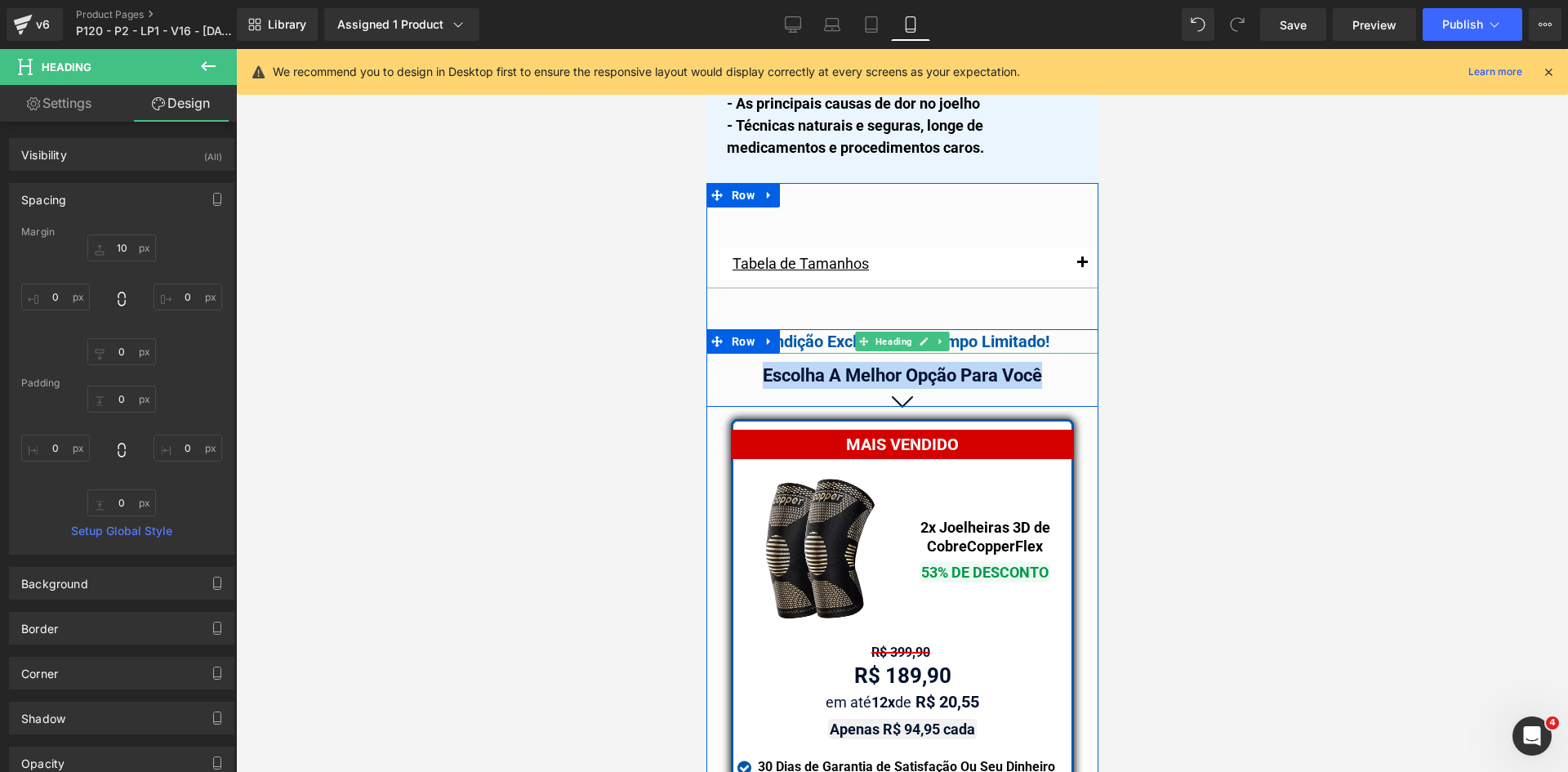
click at [840, 329] on div "Condição Exclusiva Por Tempo Limitado!" at bounding box center [901, 341] width 392 height 24
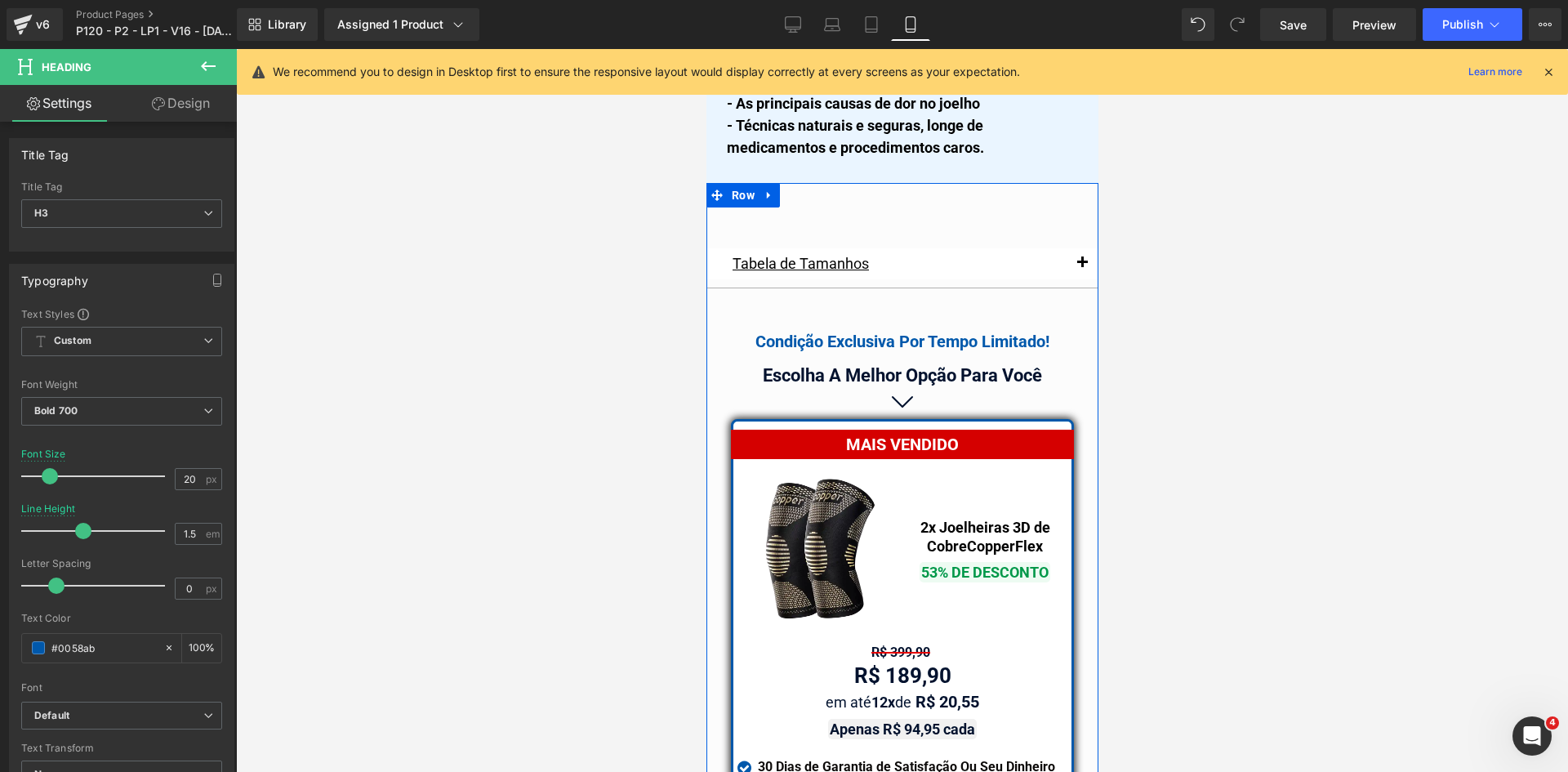
click at [1230, 397] on div at bounding box center [902, 410] width 1332 height 723
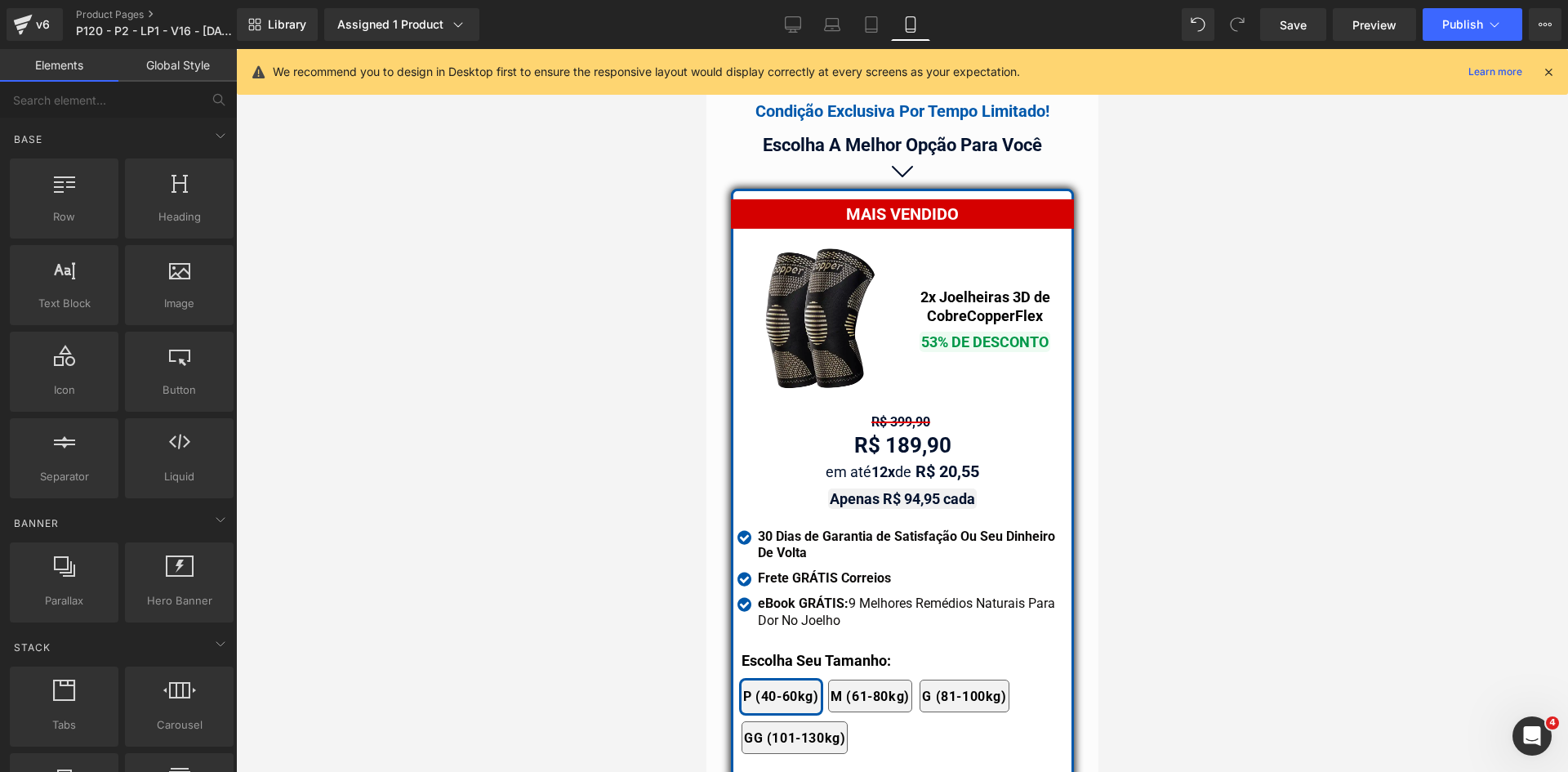
scroll to position [14174, 0]
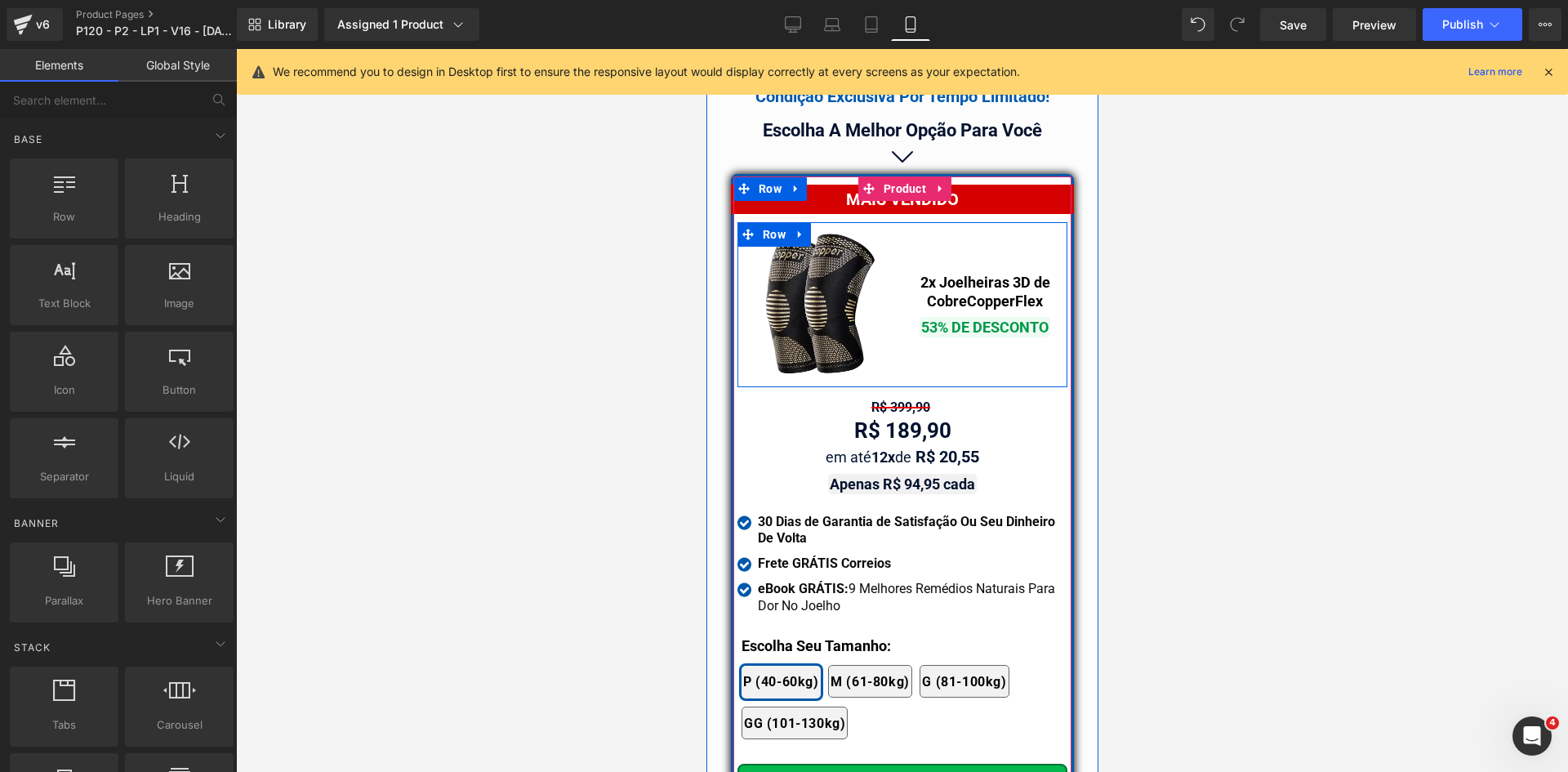
click at [955, 282] on span "Text Block" at bounding box center [976, 291] width 52 height 20
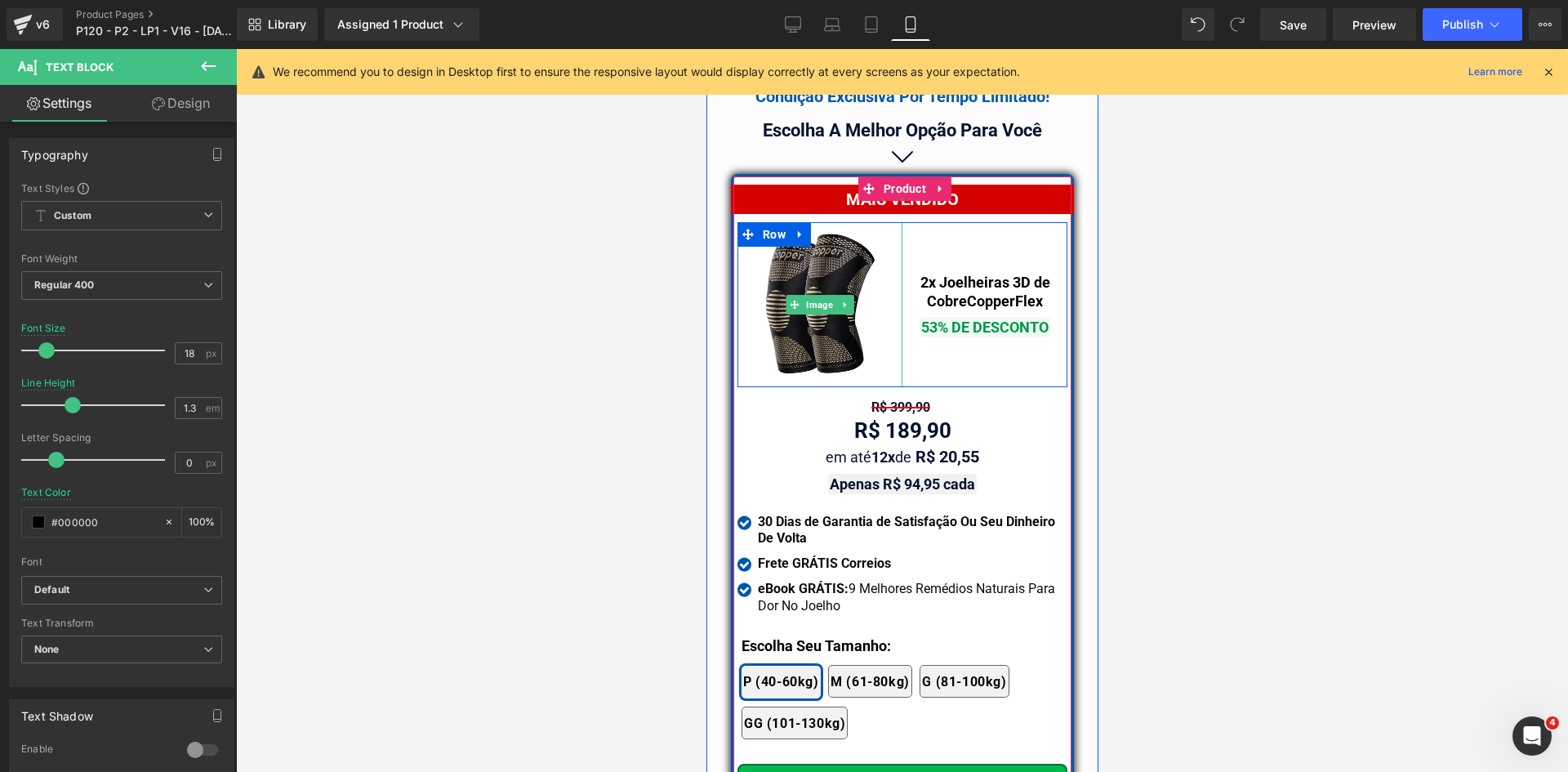
click at [802, 251] on img at bounding box center [819, 305] width 165 height 165
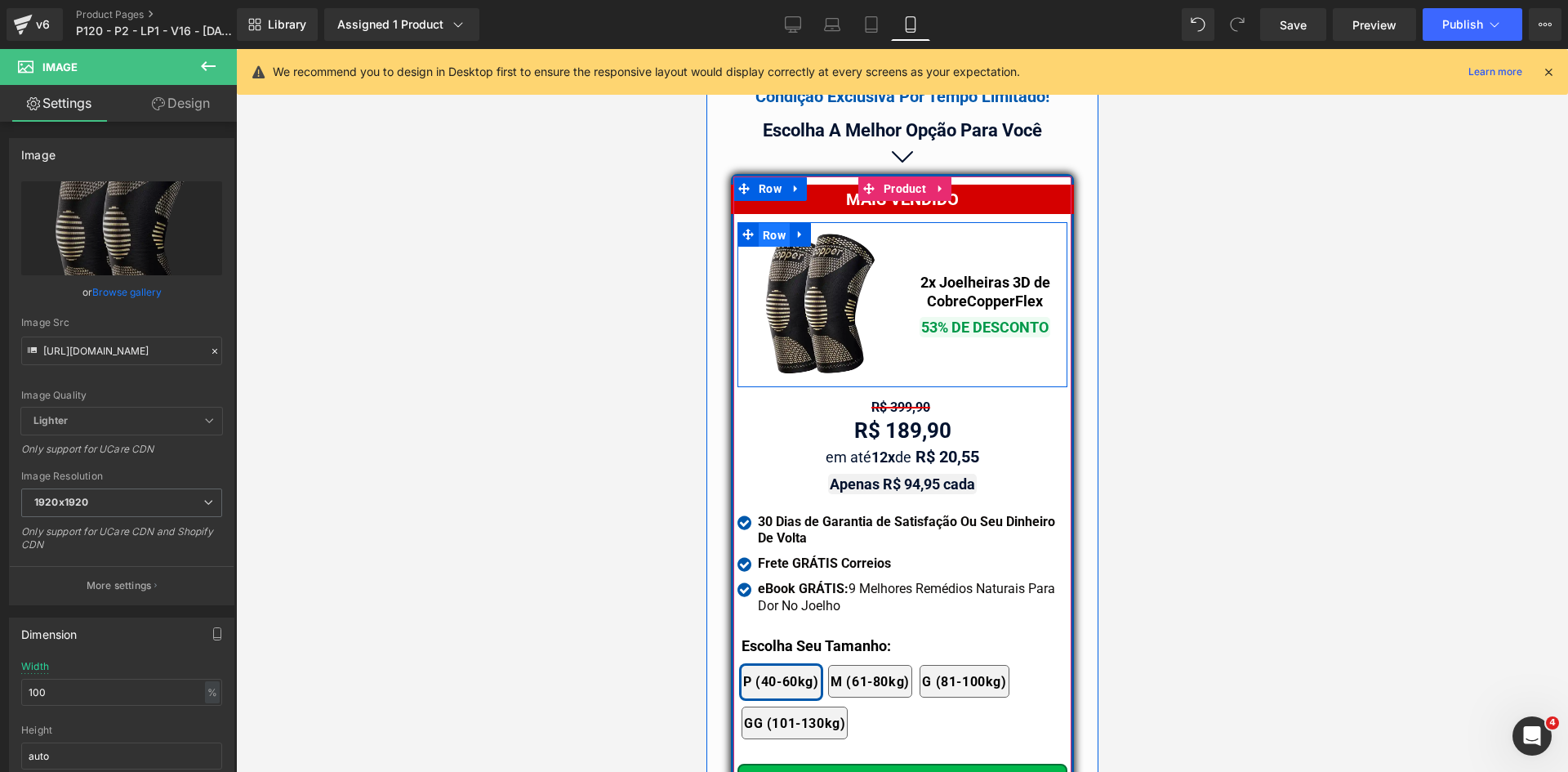
click at [779, 223] on span "Row" at bounding box center [773, 235] width 31 height 24
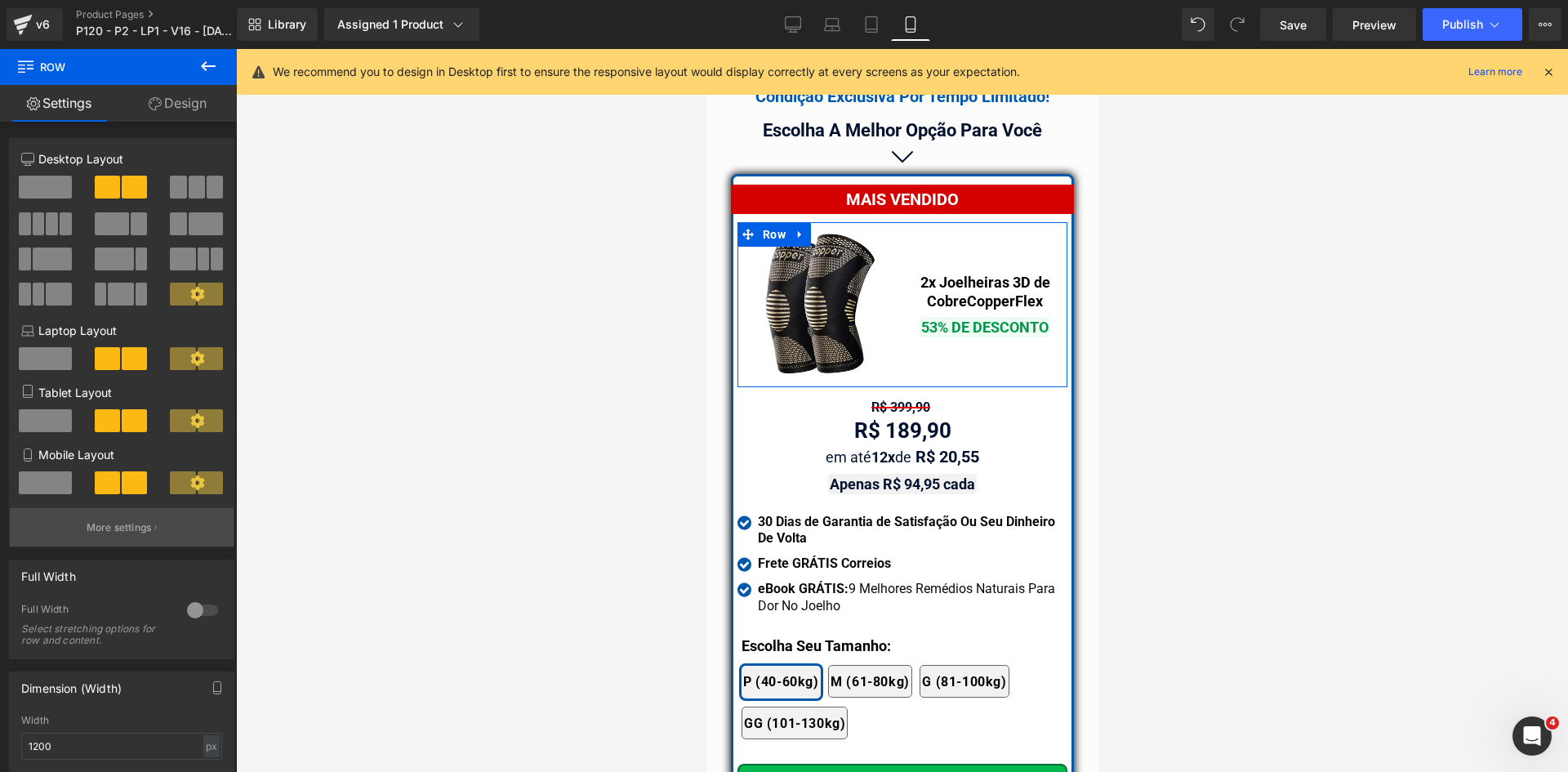
click at [127, 526] on p "More settings" at bounding box center [120, 527] width 65 height 15
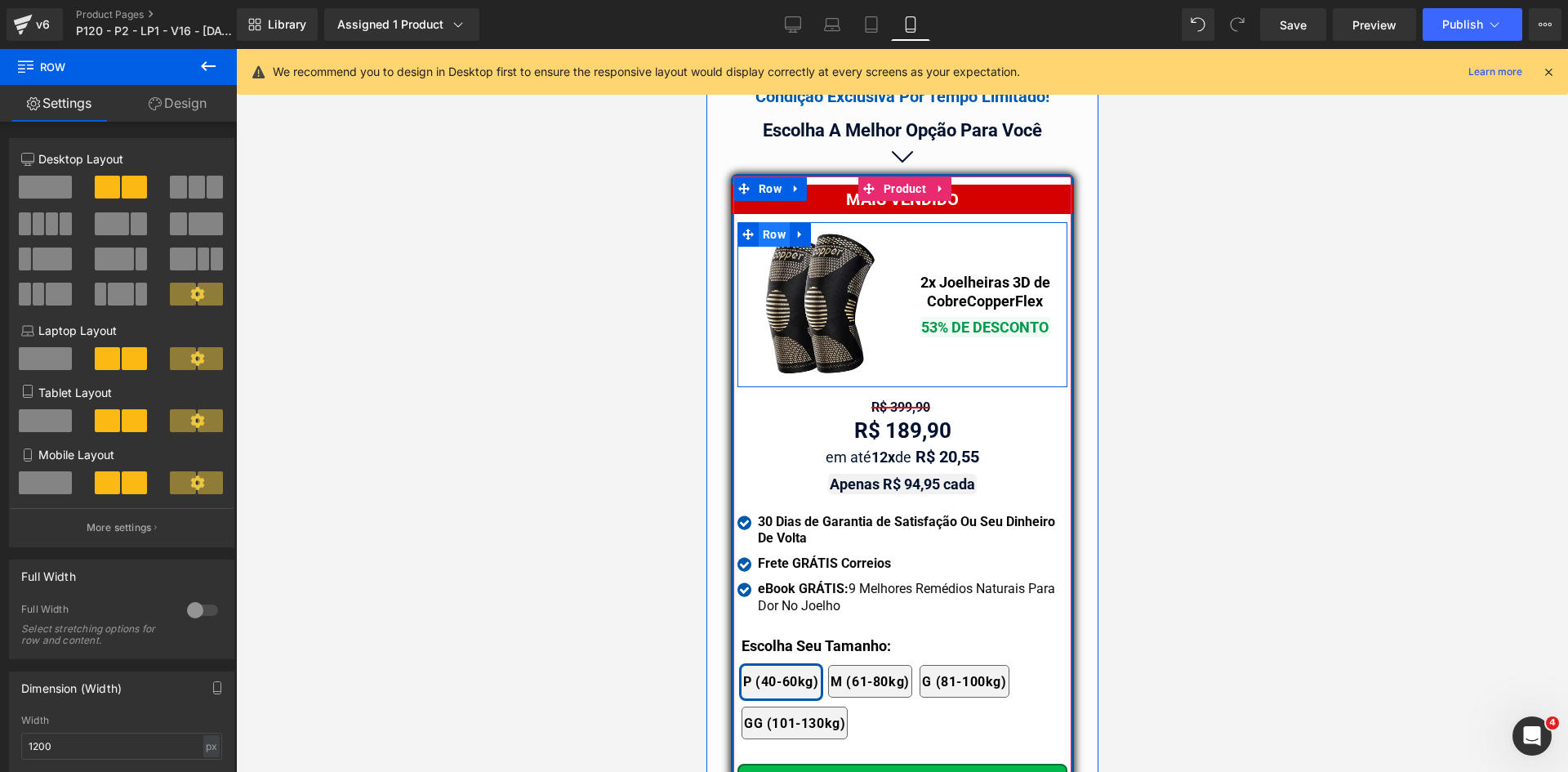
click at [768, 222] on span "Row" at bounding box center [773, 234] width 31 height 24
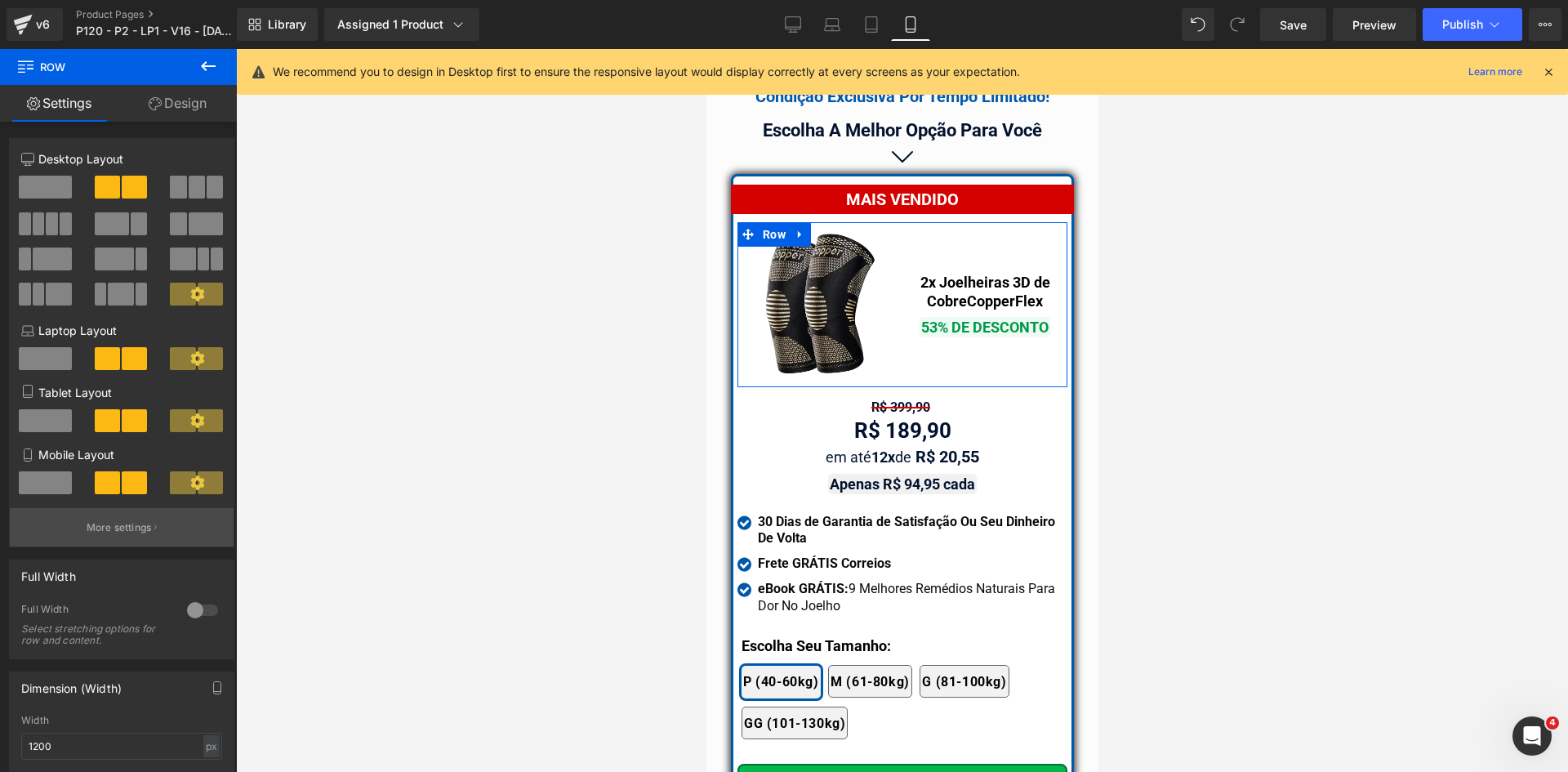
click at [127, 532] on p "More settings" at bounding box center [120, 527] width 65 height 15
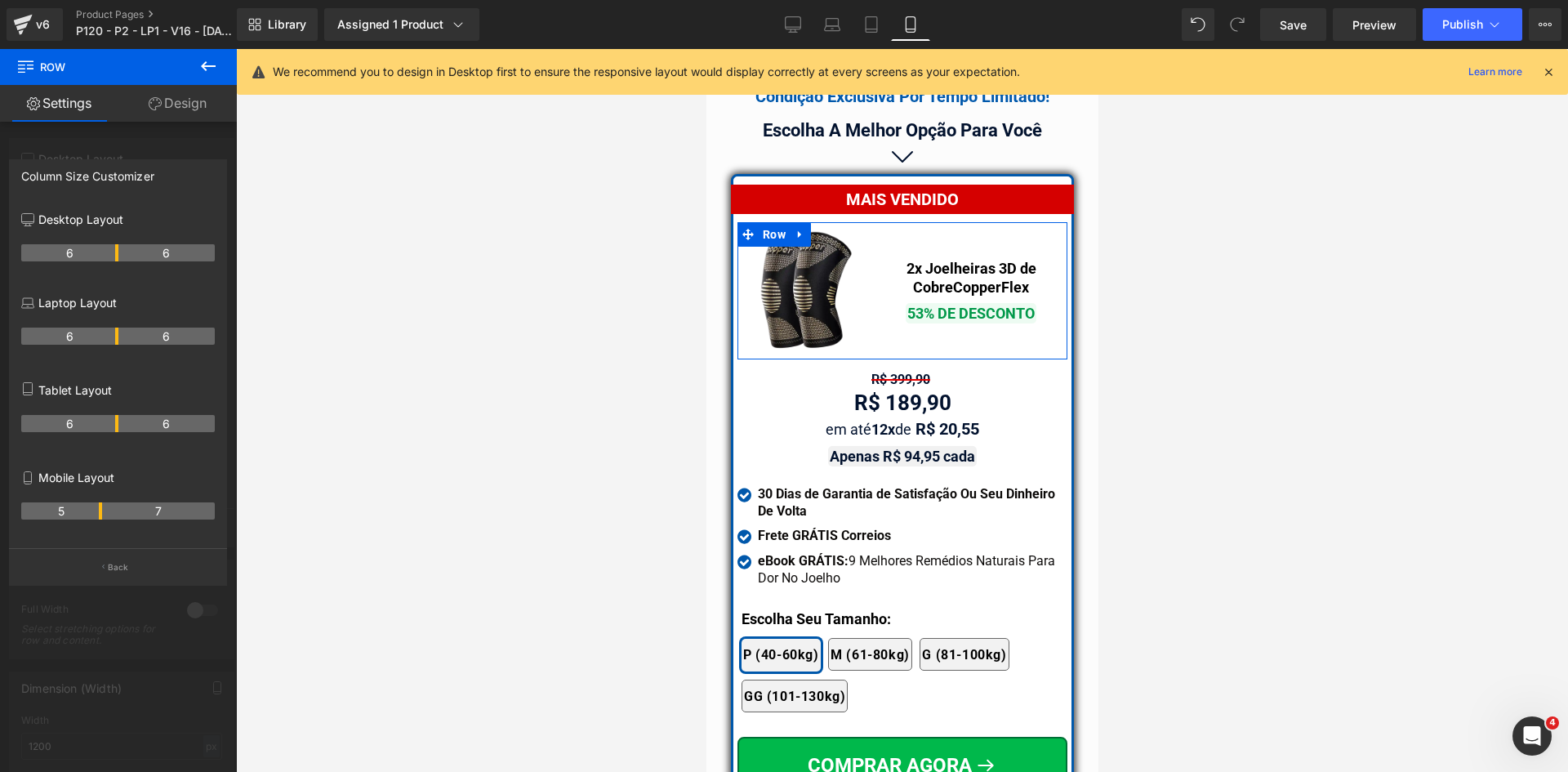
drag, startPoint x: 116, startPoint y: 509, endPoint x: 106, endPoint y: 508, distance: 10.0
click at [106, 508] on tr "5 7" at bounding box center [118, 511] width 194 height 17
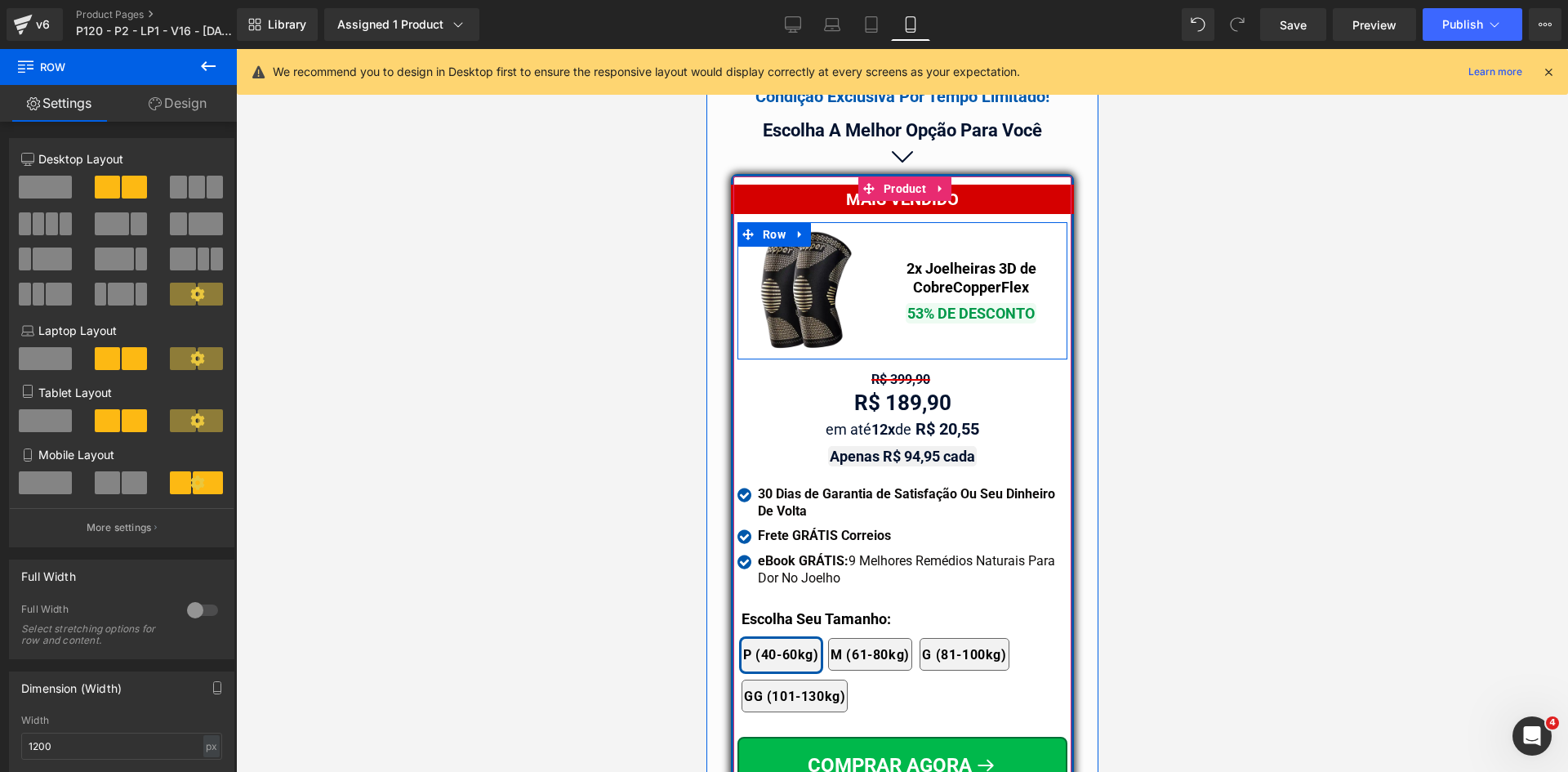
click at [951, 268] on span "Text Block" at bounding box center [948, 277] width 52 height 20
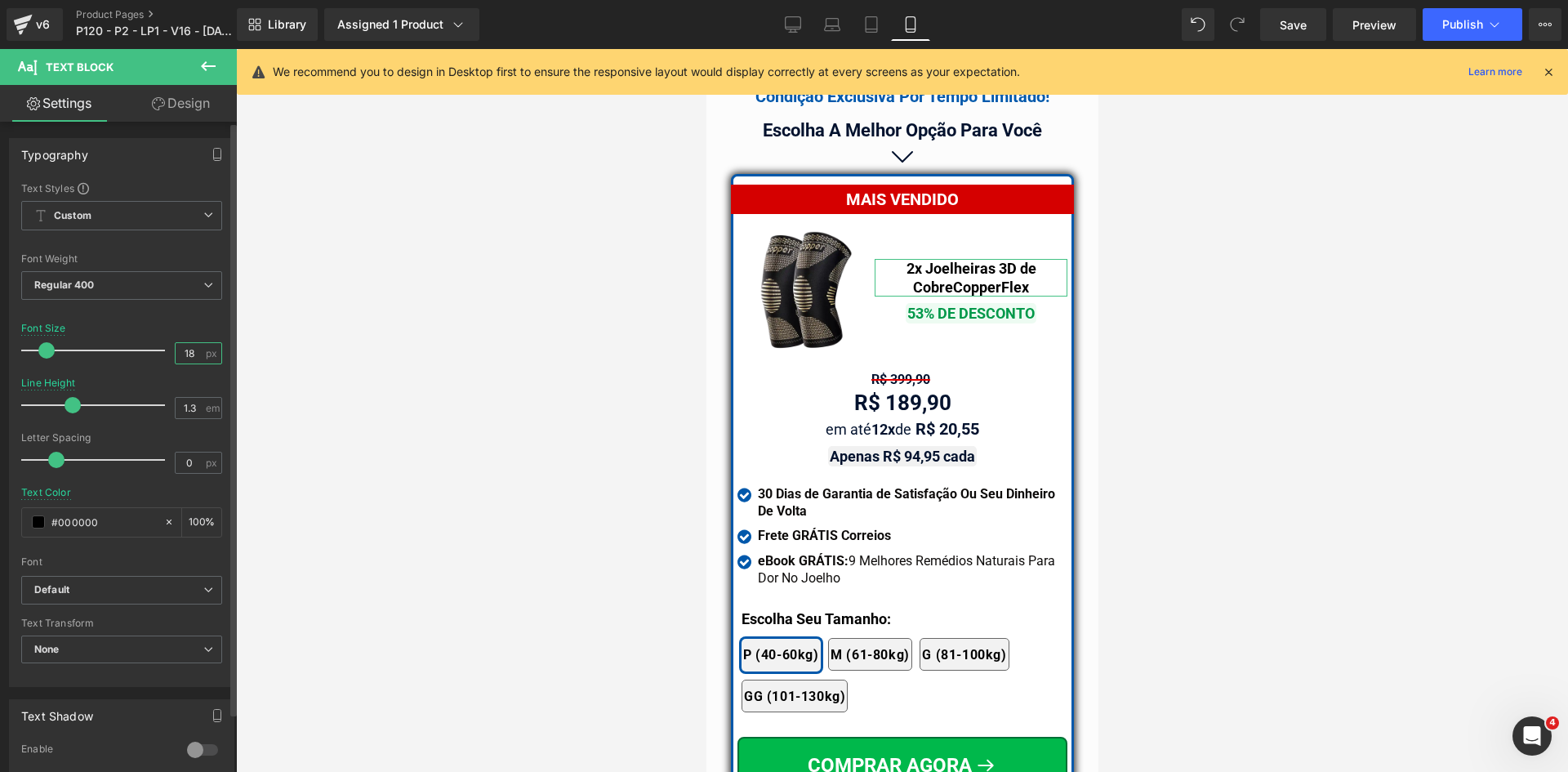
drag, startPoint x: 195, startPoint y: 346, endPoint x: 135, endPoint y: 350, distance: 60.1
click at [135, 350] on div "Font Size 18 px" at bounding box center [121, 351] width 201 height 55
type input "20"
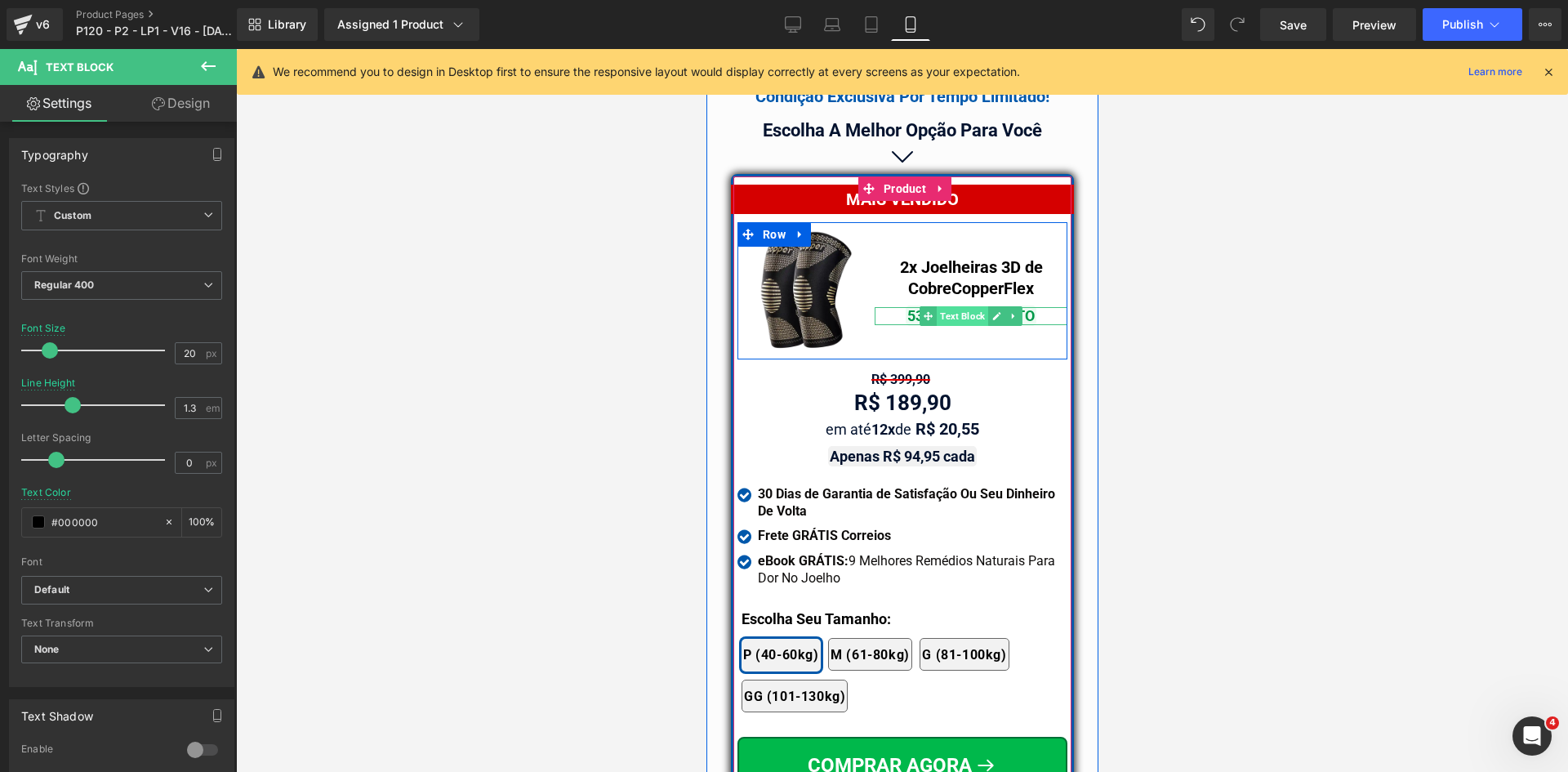
click at [958, 307] on span "Text Block" at bounding box center [962, 316] width 52 height 20
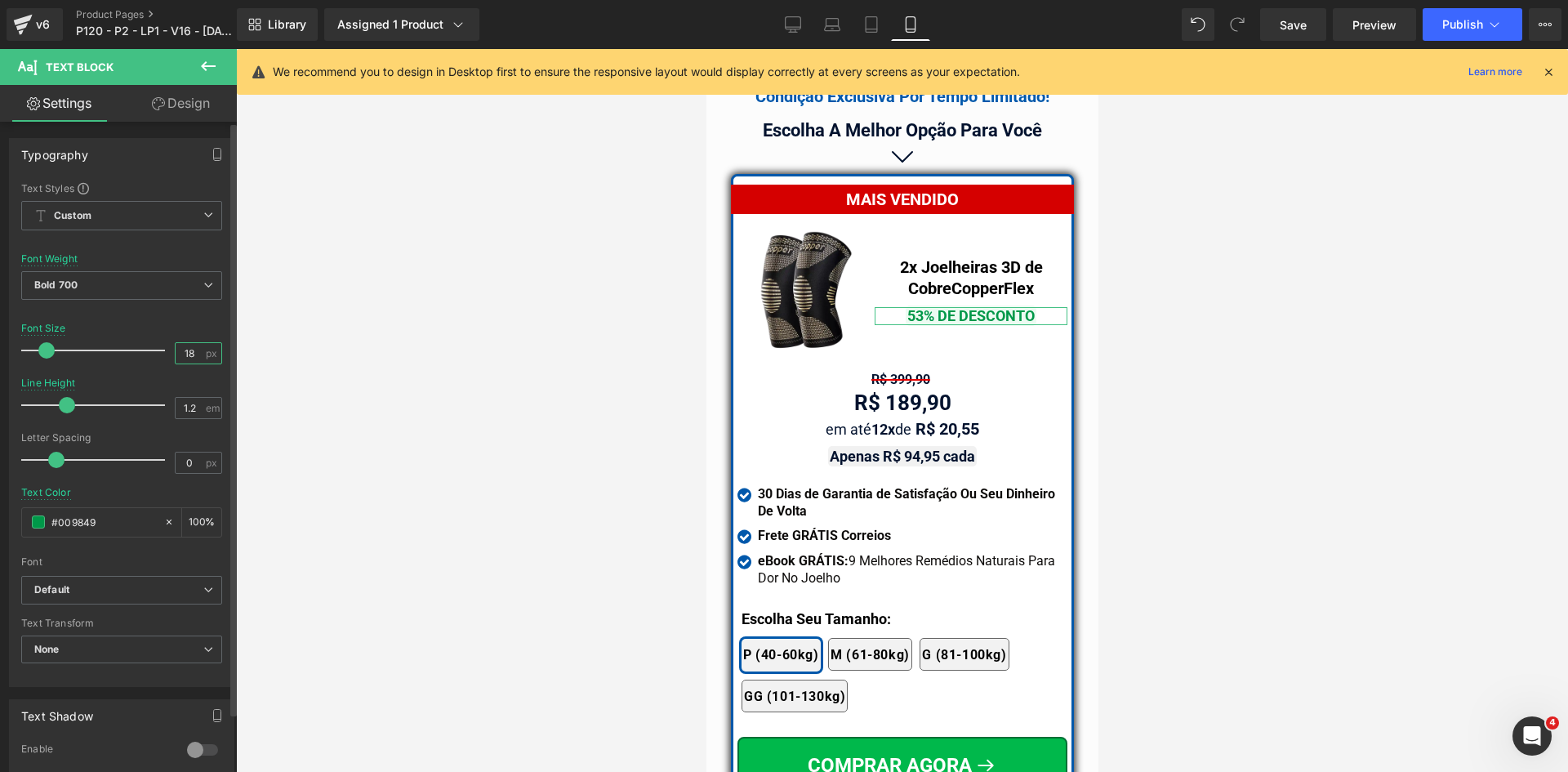
drag, startPoint x: 187, startPoint y: 353, endPoint x: 147, endPoint y: 349, distance: 40.2
click at [147, 349] on div "Font Size 18 px" at bounding box center [121, 351] width 201 height 55
type input "20"
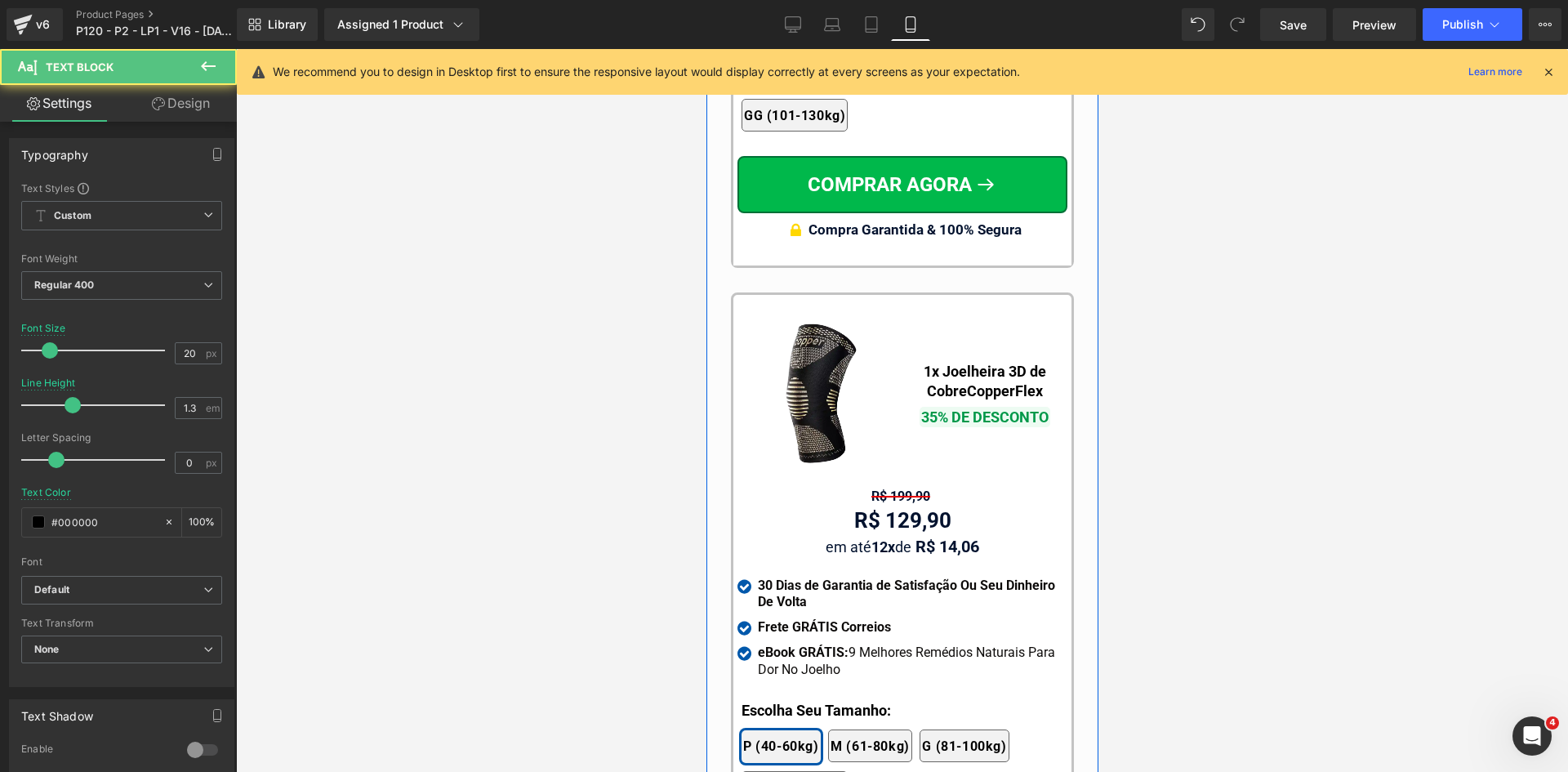
scroll to position [15482, 0]
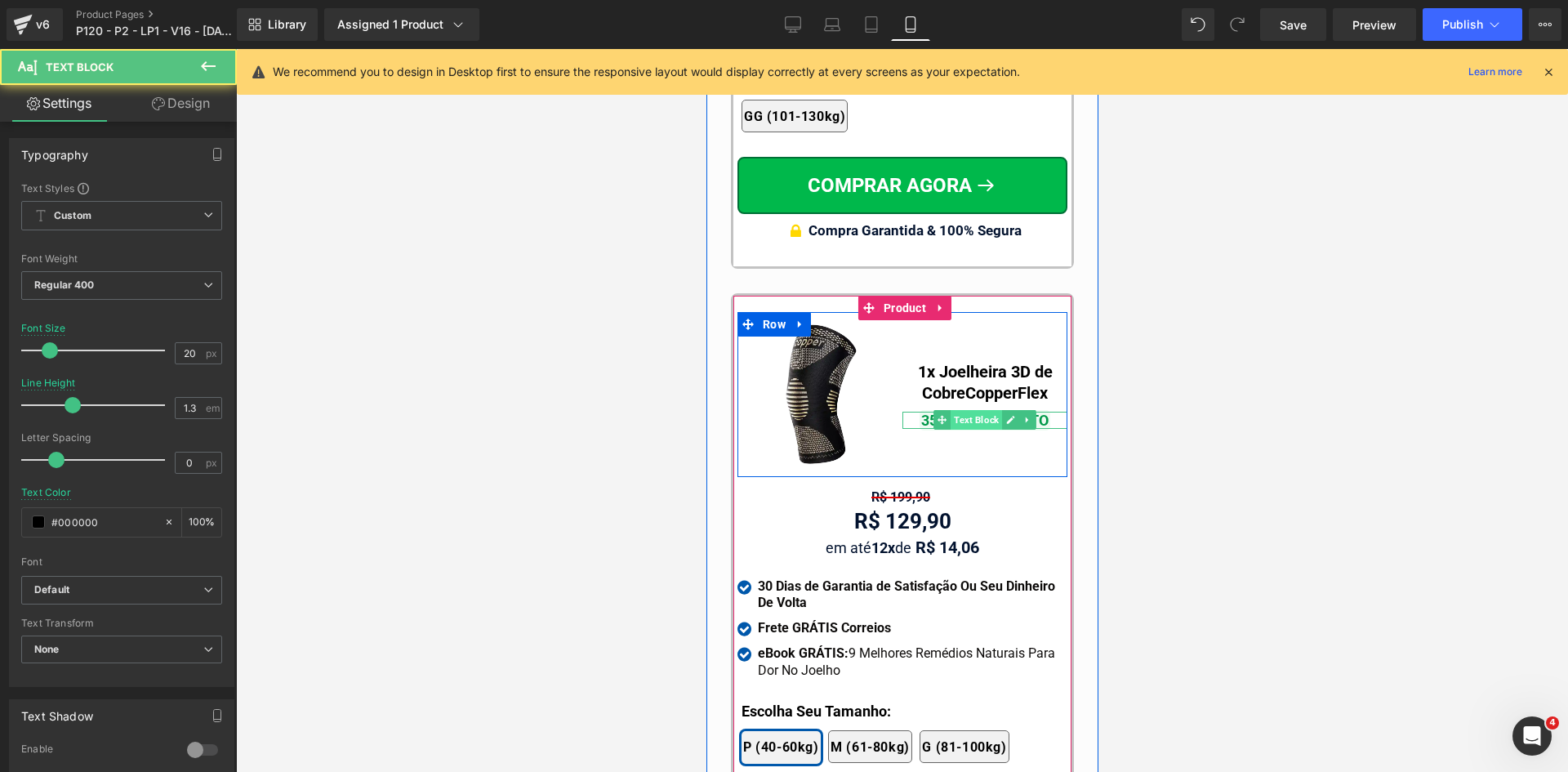
click at [952, 410] on span "Text Block" at bounding box center [976, 420] width 52 height 20
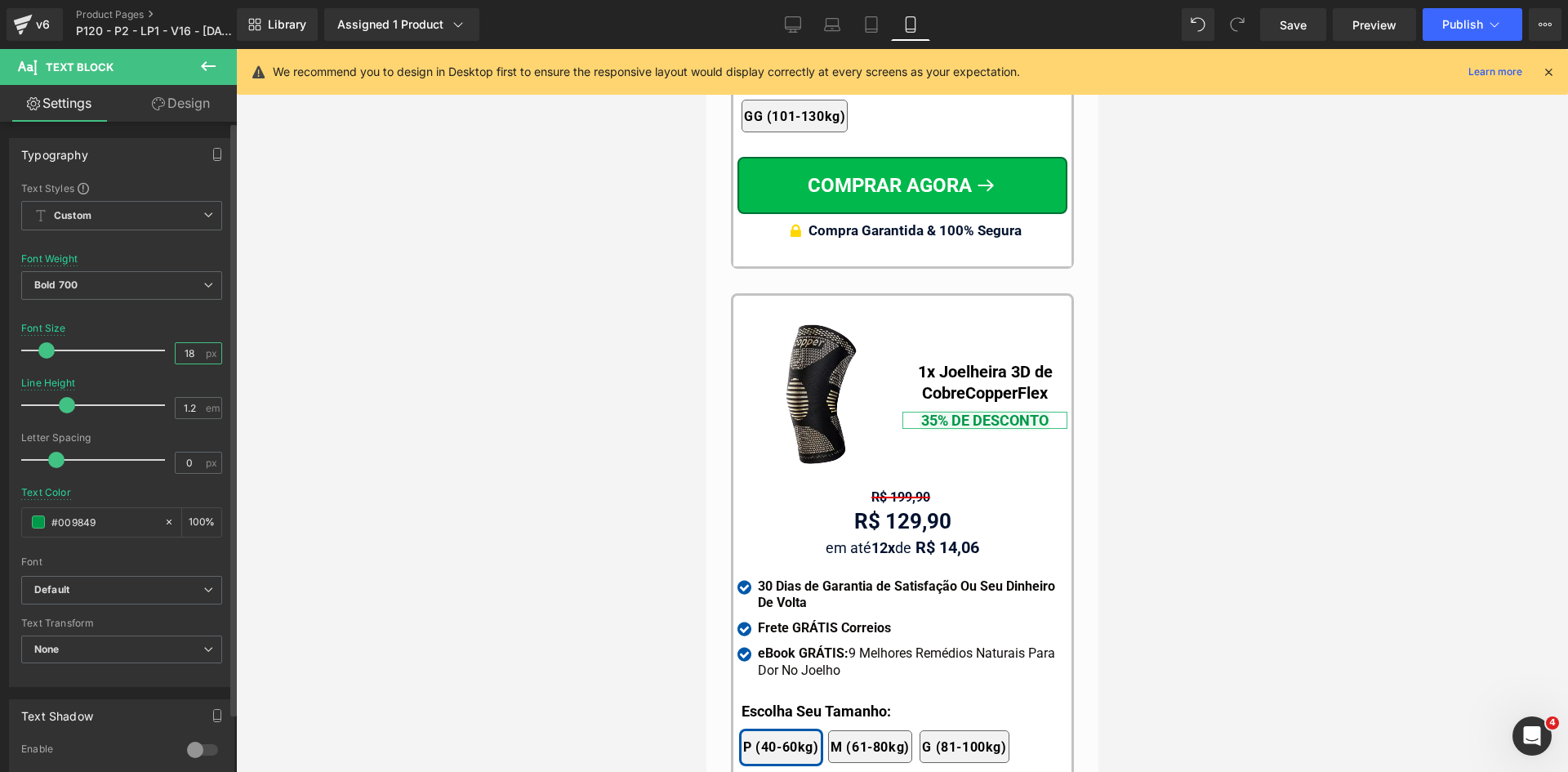
drag, startPoint x: 186, startPoint y: 349, endPoint x: 160, endPoint y: 349, distance: 26.0
click at [160, 349] on div "Font Size 18 px" at bounding box center [121, 351] width 201 height 55
type input "20"
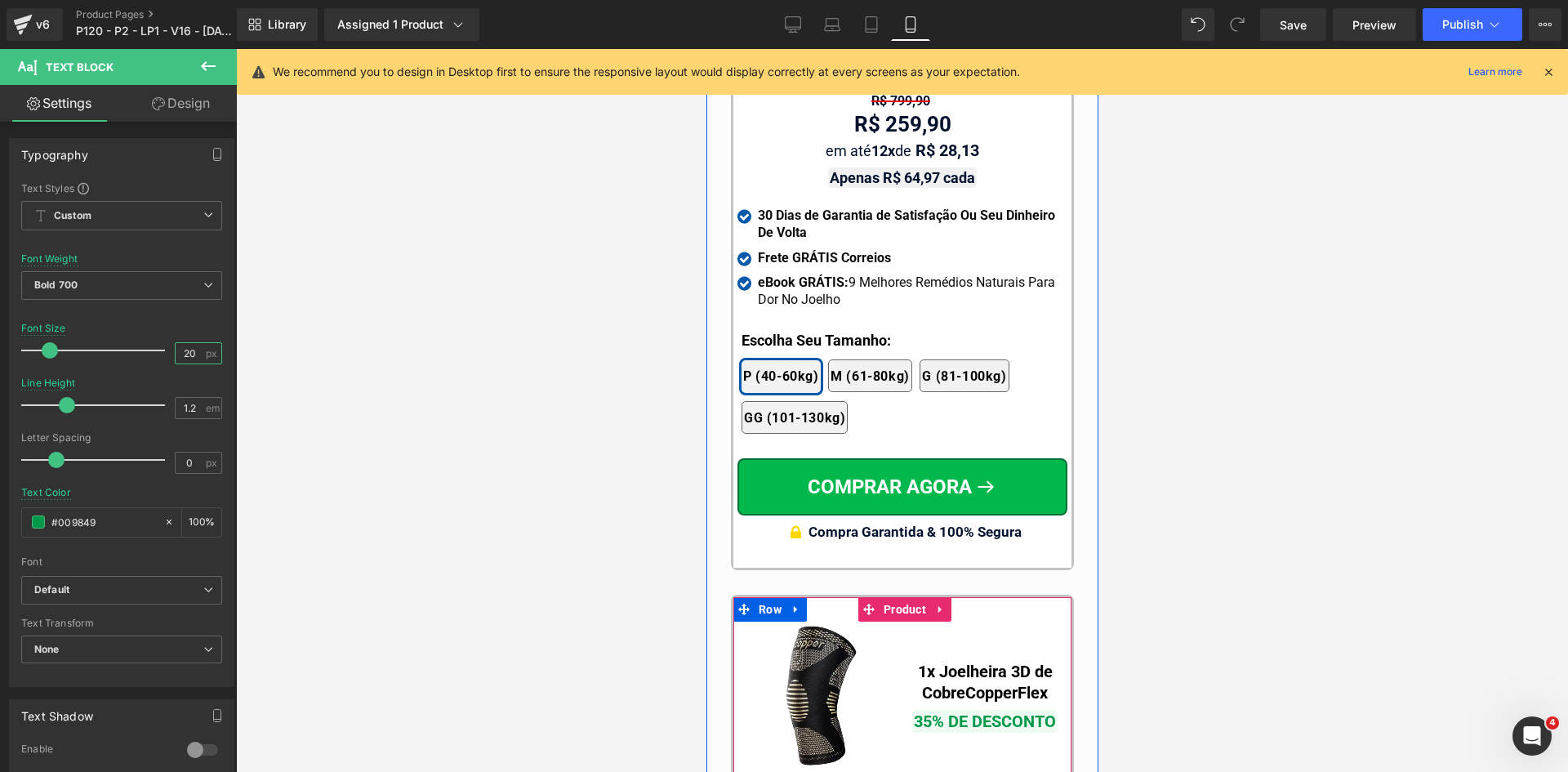
scroll to position [14828, 0]
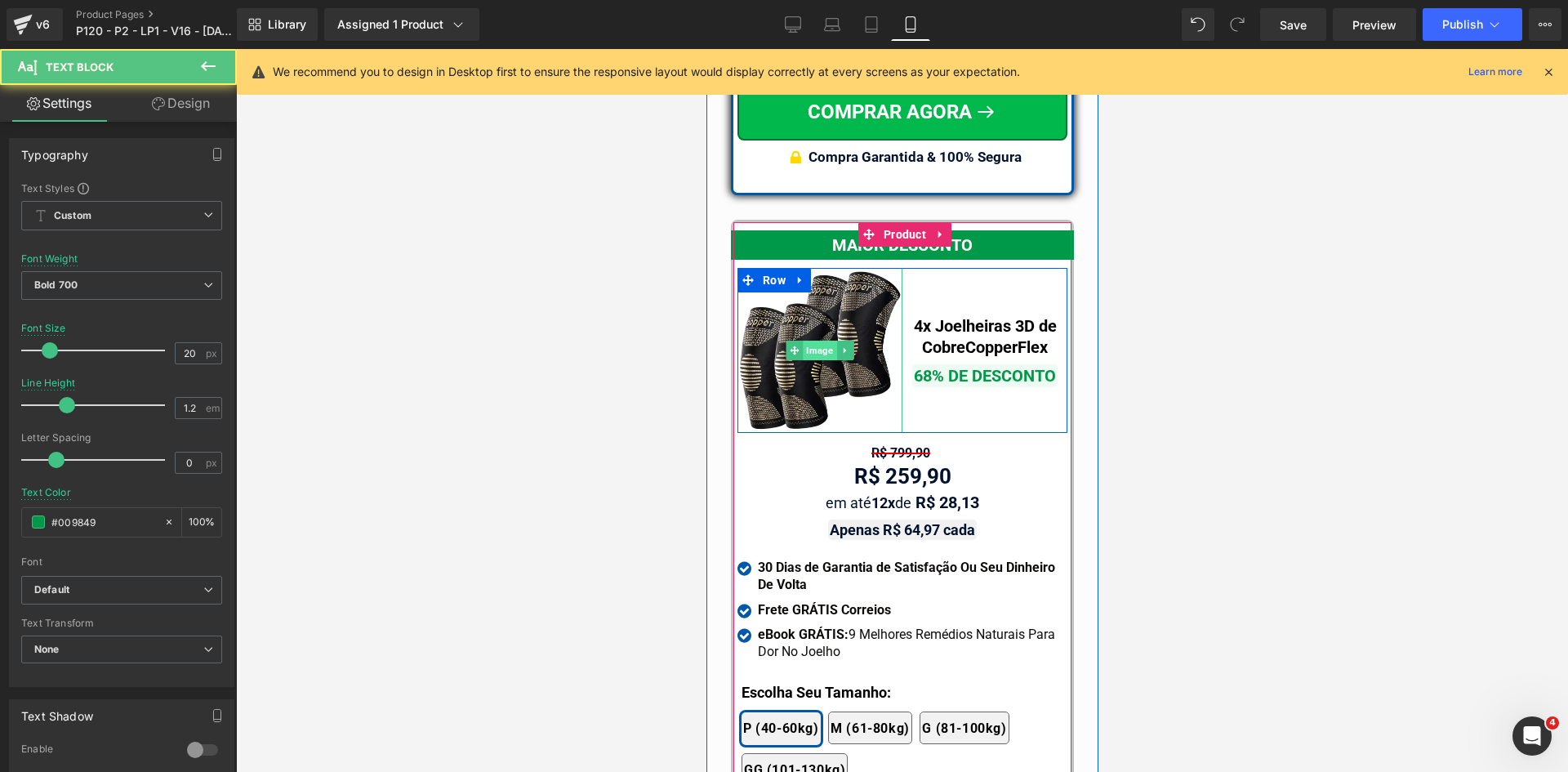
click at [815, 340] on span "Image" at bounding box center [818, 350] width 34 height 20
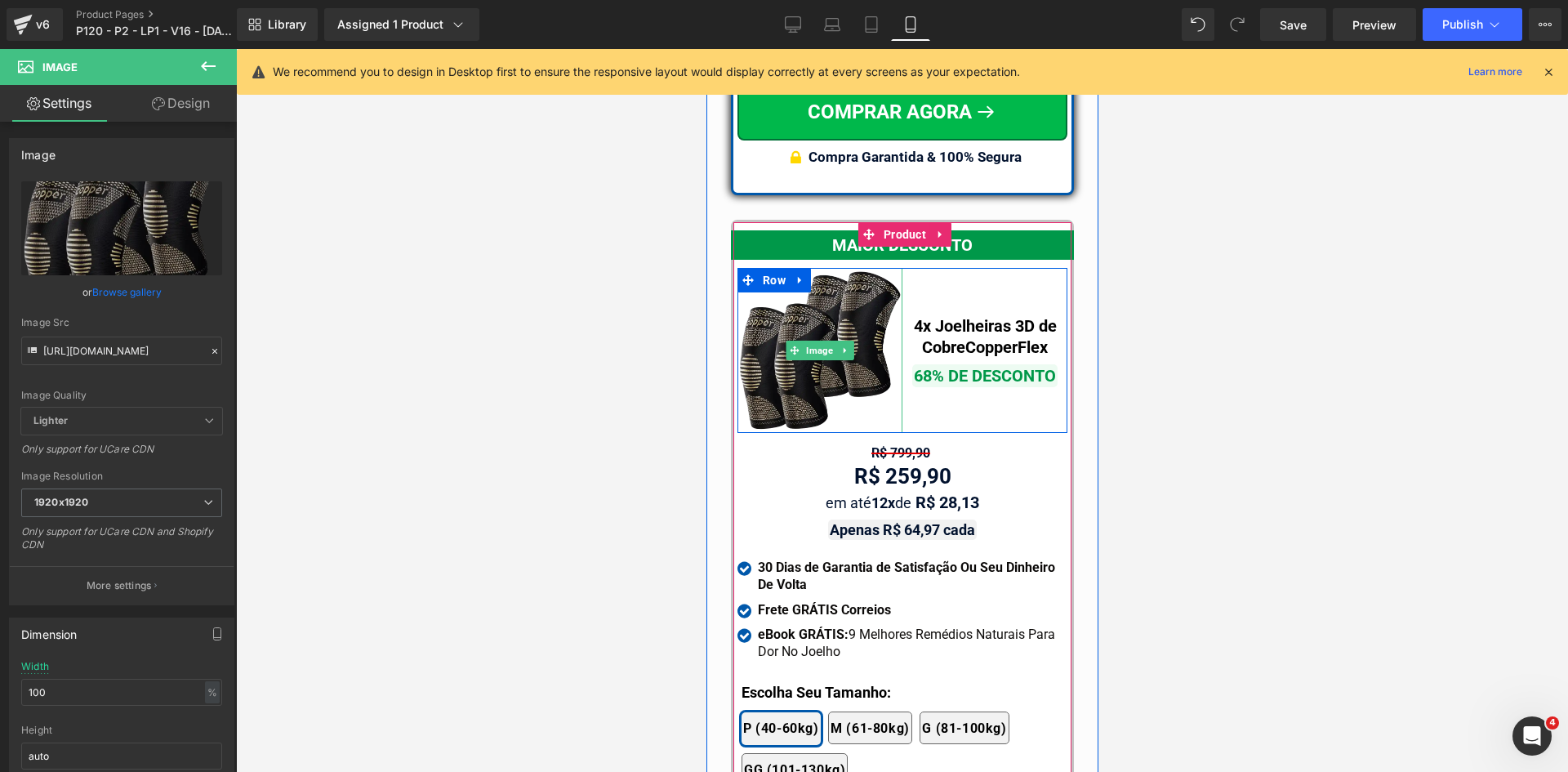
click at [771, 268] on img at bounding box center [819, 351] width 165 height 165
click at [769, 268] on span "Row" at bounding box center [773, 280] width 31 height 24
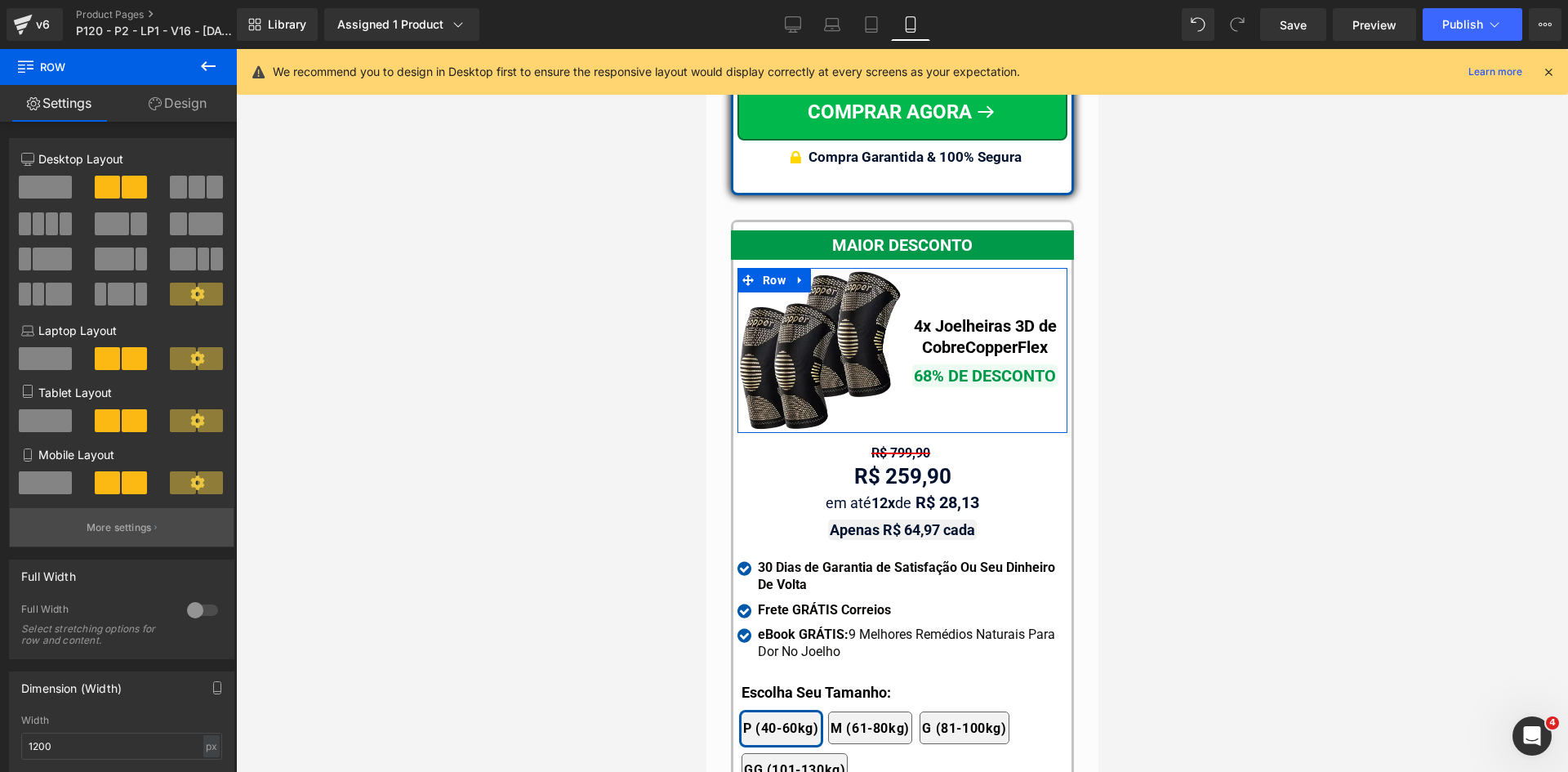
click at [130, 532] on p "More settings" at bounding box center [120, 527] width 65 height 15
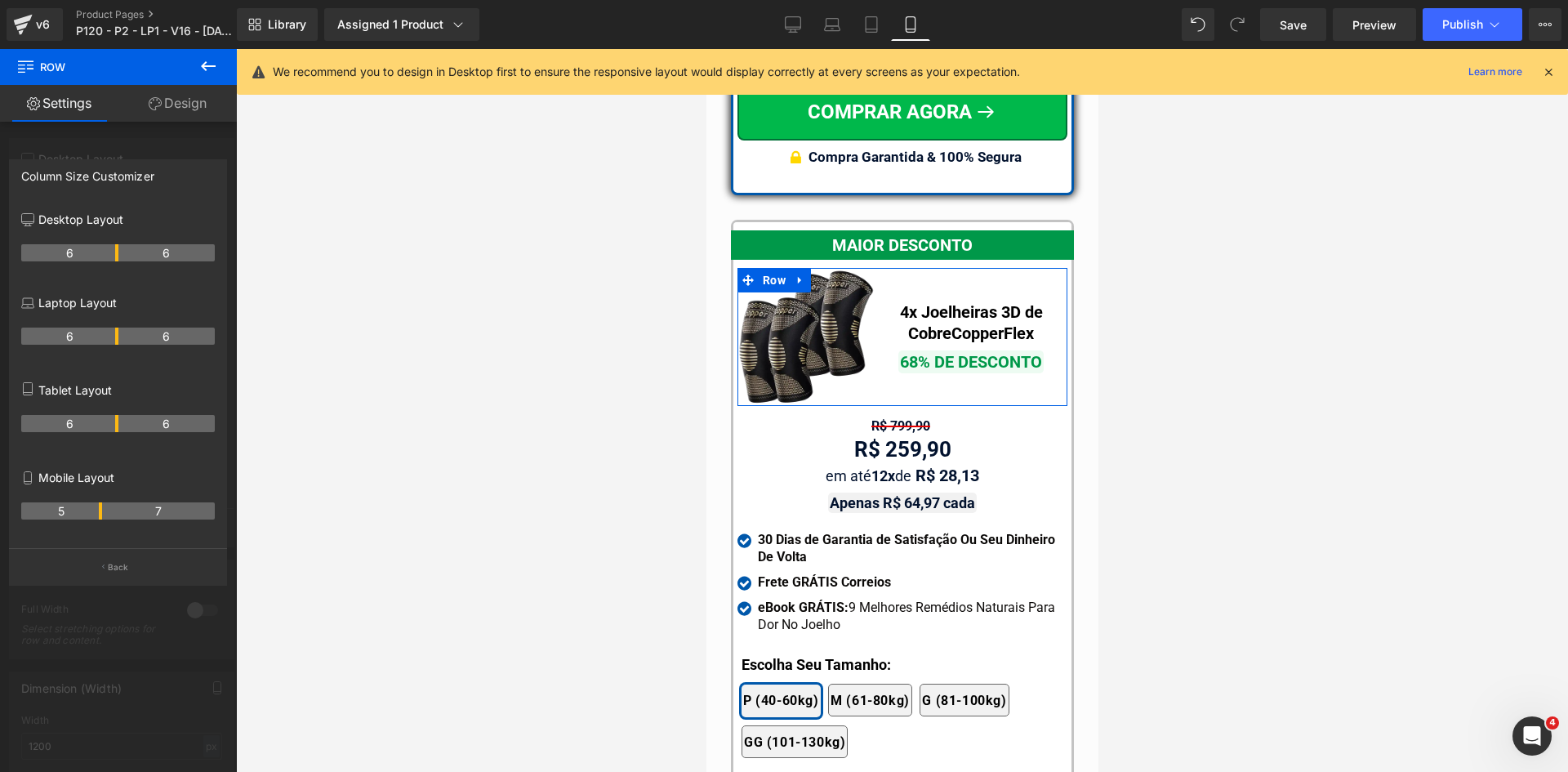
drag, startPoint x: 115, startPoint y: 512, endPoint x: 103, endPoint y: 512, distance: 12.0
click at [103, 512] on tr "5 7" at bounding box center [118, 511] width 194 height 17
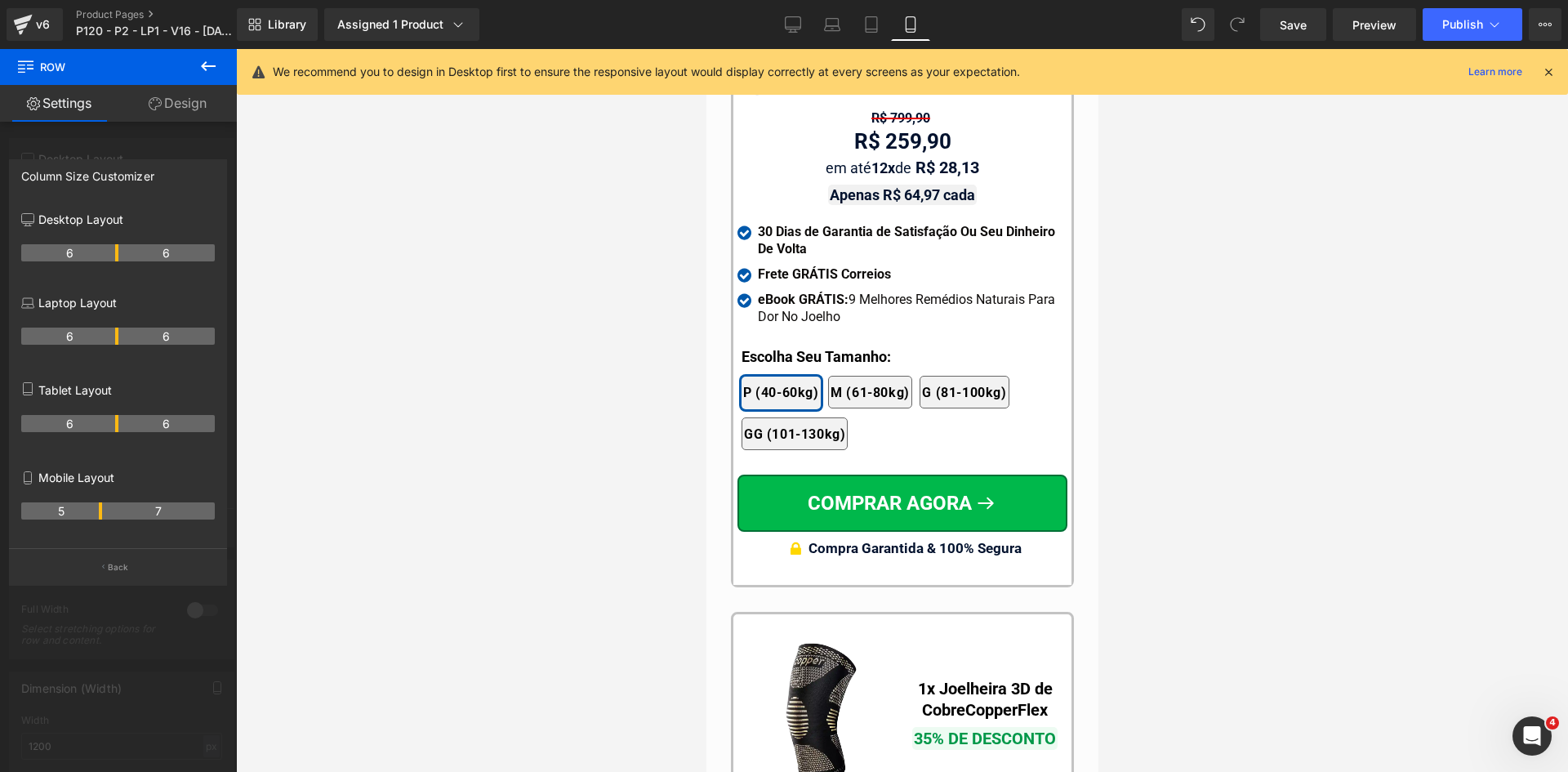
scroll to position [15400, 0]
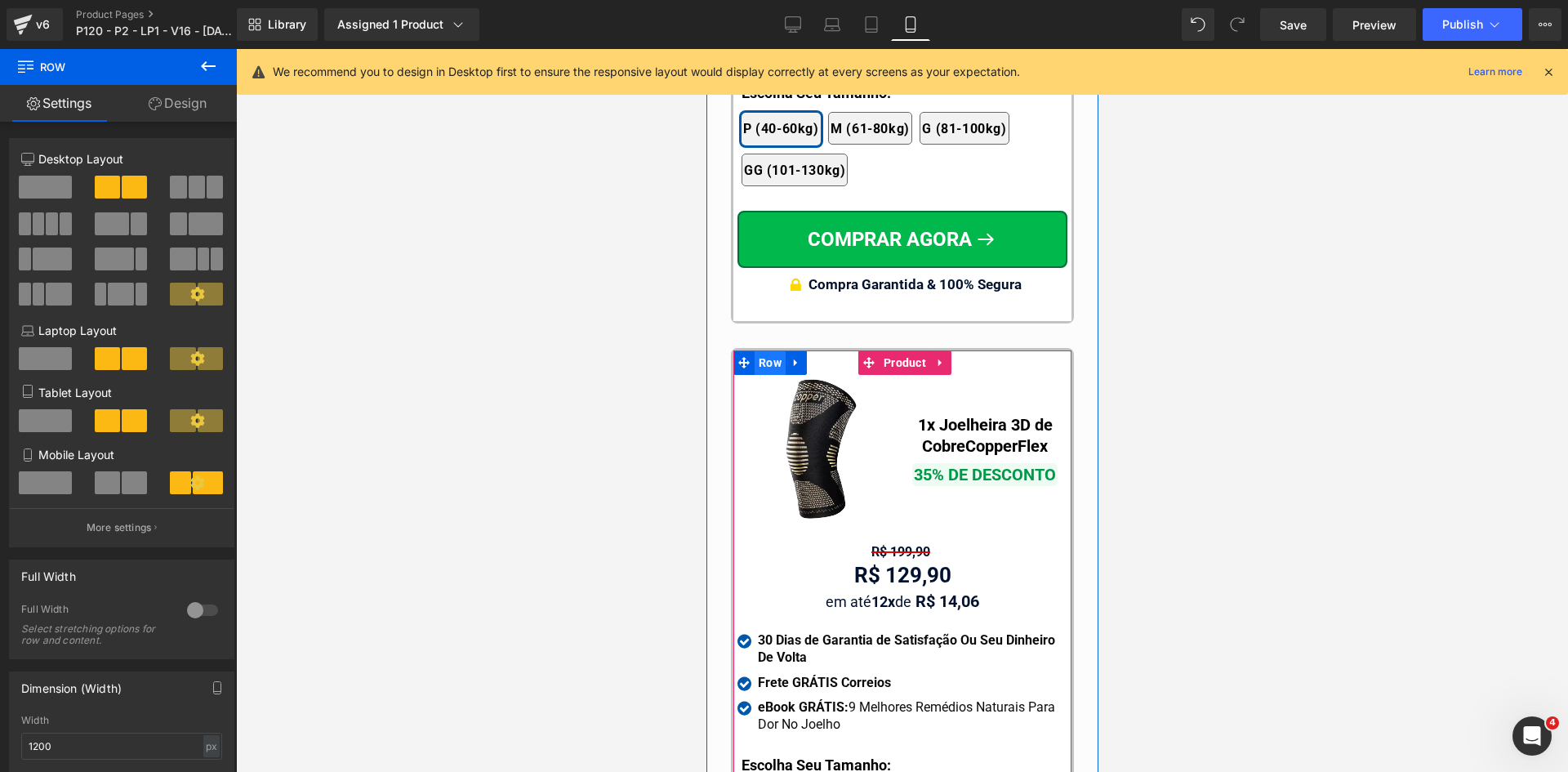
click at [760, 351] on span "Row" at bounding box center [769, 363] width 31 height 24
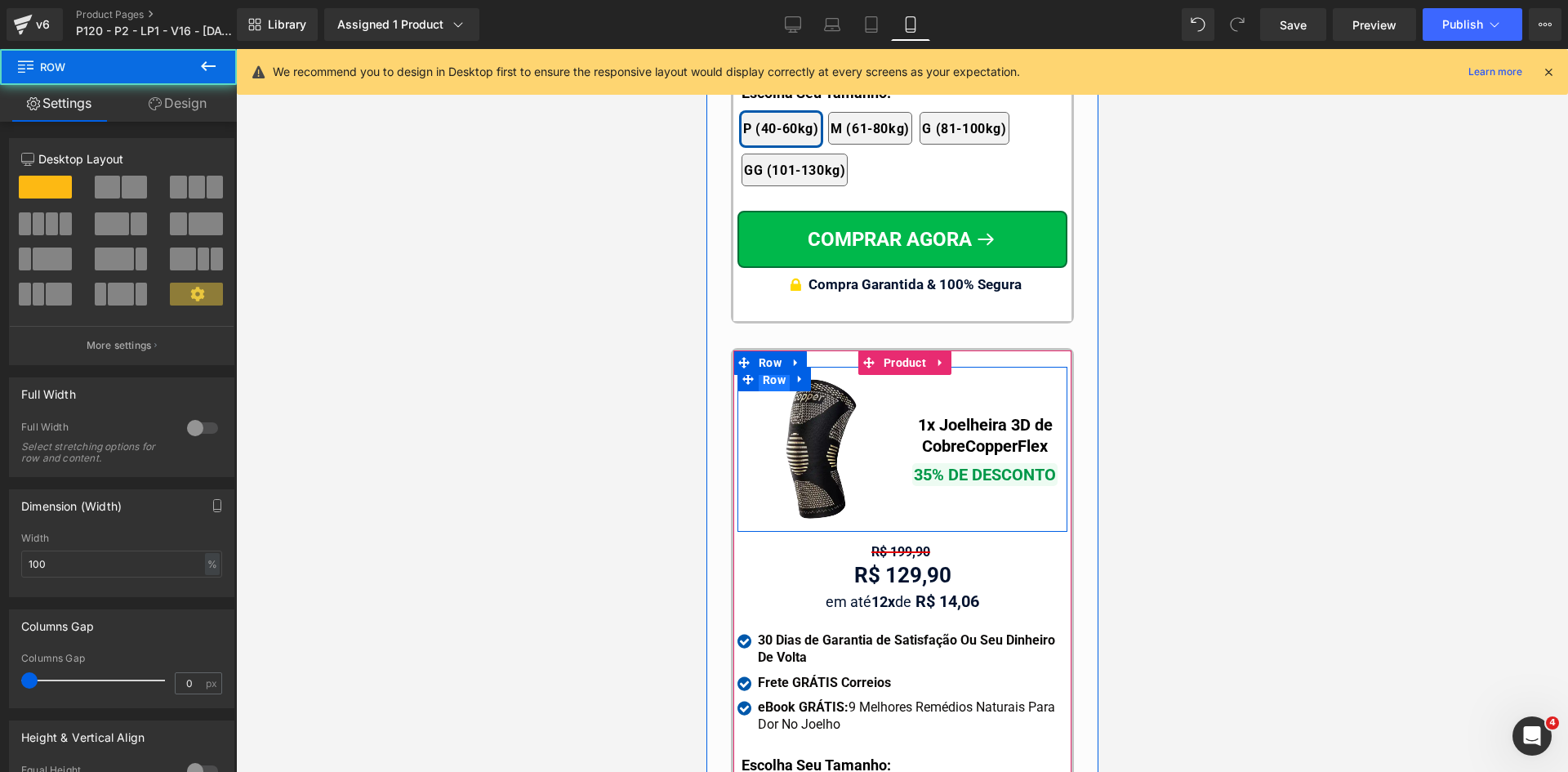
click at [768, 368] on span "Row" at bounding box center [773, 380] width 31 height 24
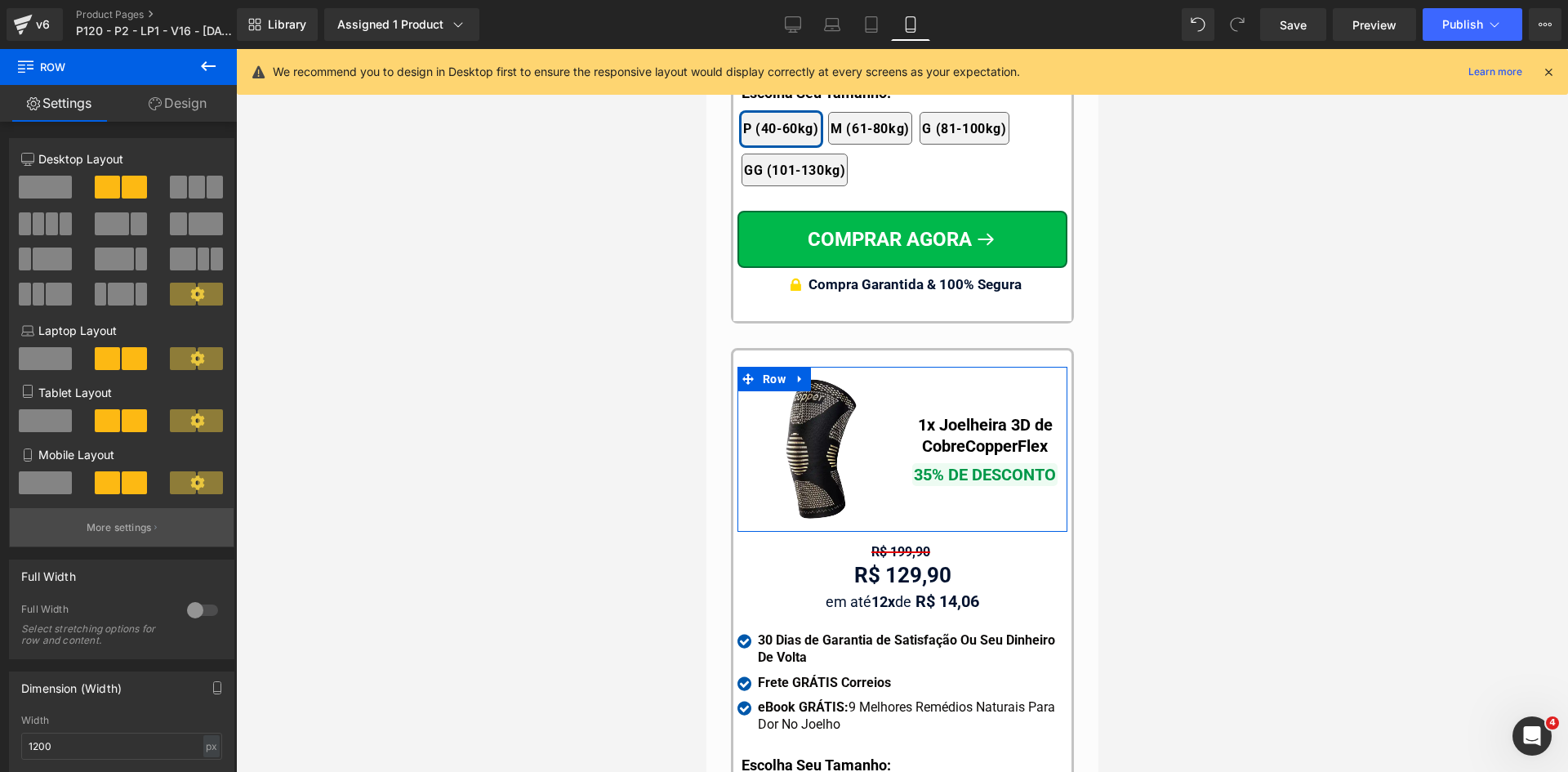
click at [116, 531] on p "More settings" at bounding box center [120, 527] width 65 height 15
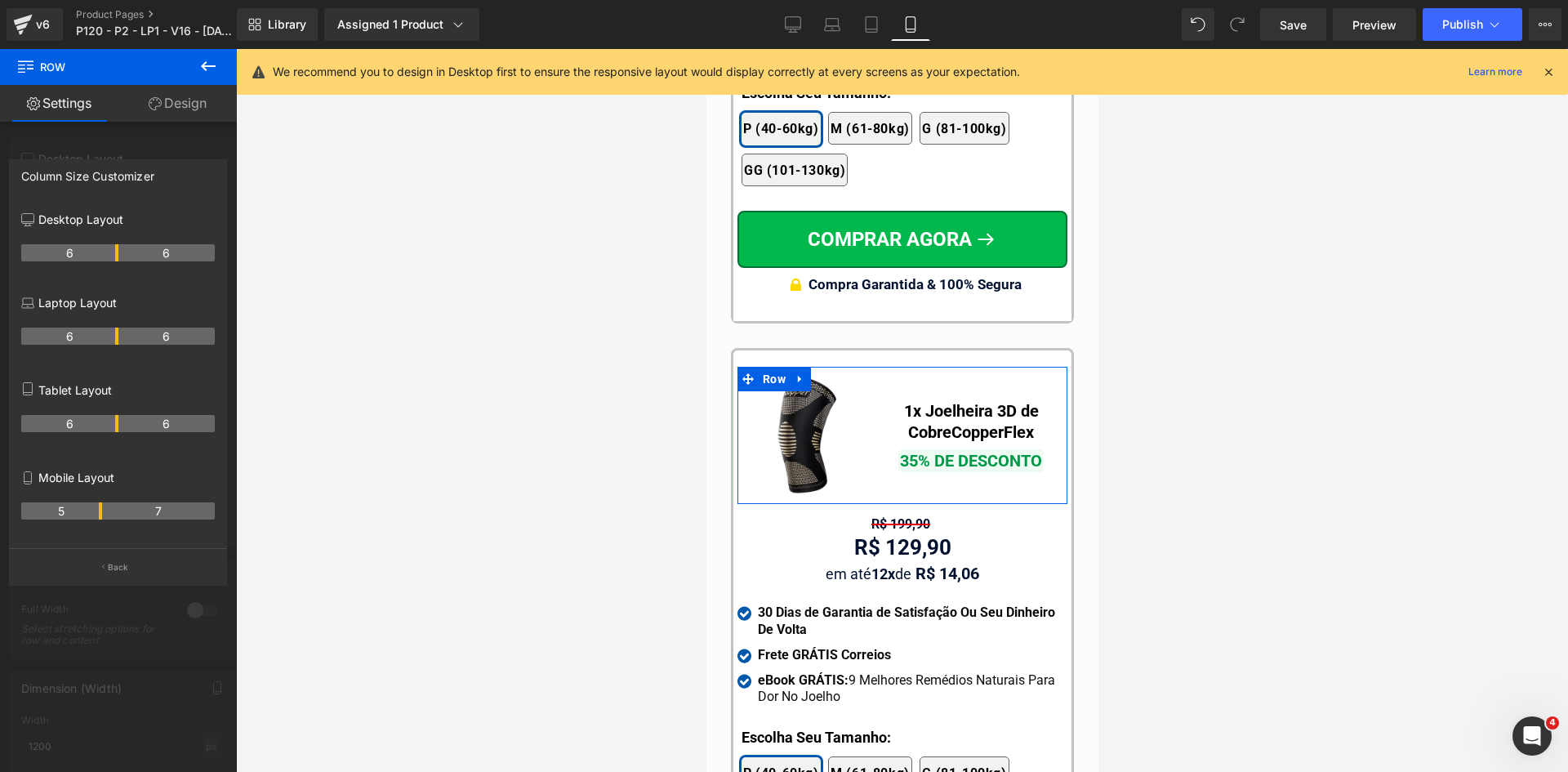
drag, startPoint x: 114, startPoint y: 514, endPoint x: 93, endPoint y: 513, distance: 21.0
click at [93, 513] on th "5" at bounding box center [62, 511] width 81 height 17
click at [1543, 72] on icon at bounding box center [1548, 72] width 15 height 15
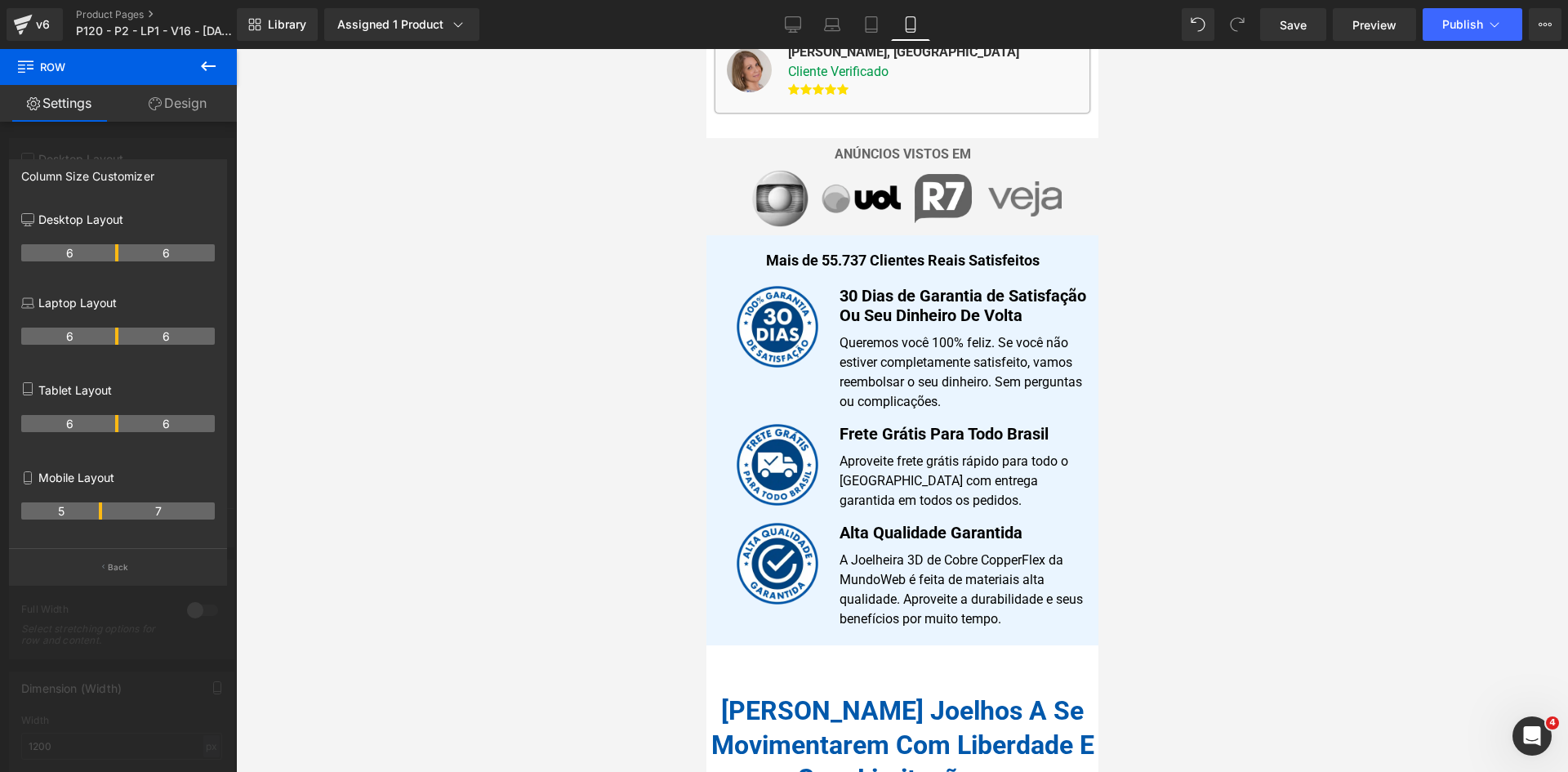
scroll to position [0, 0]
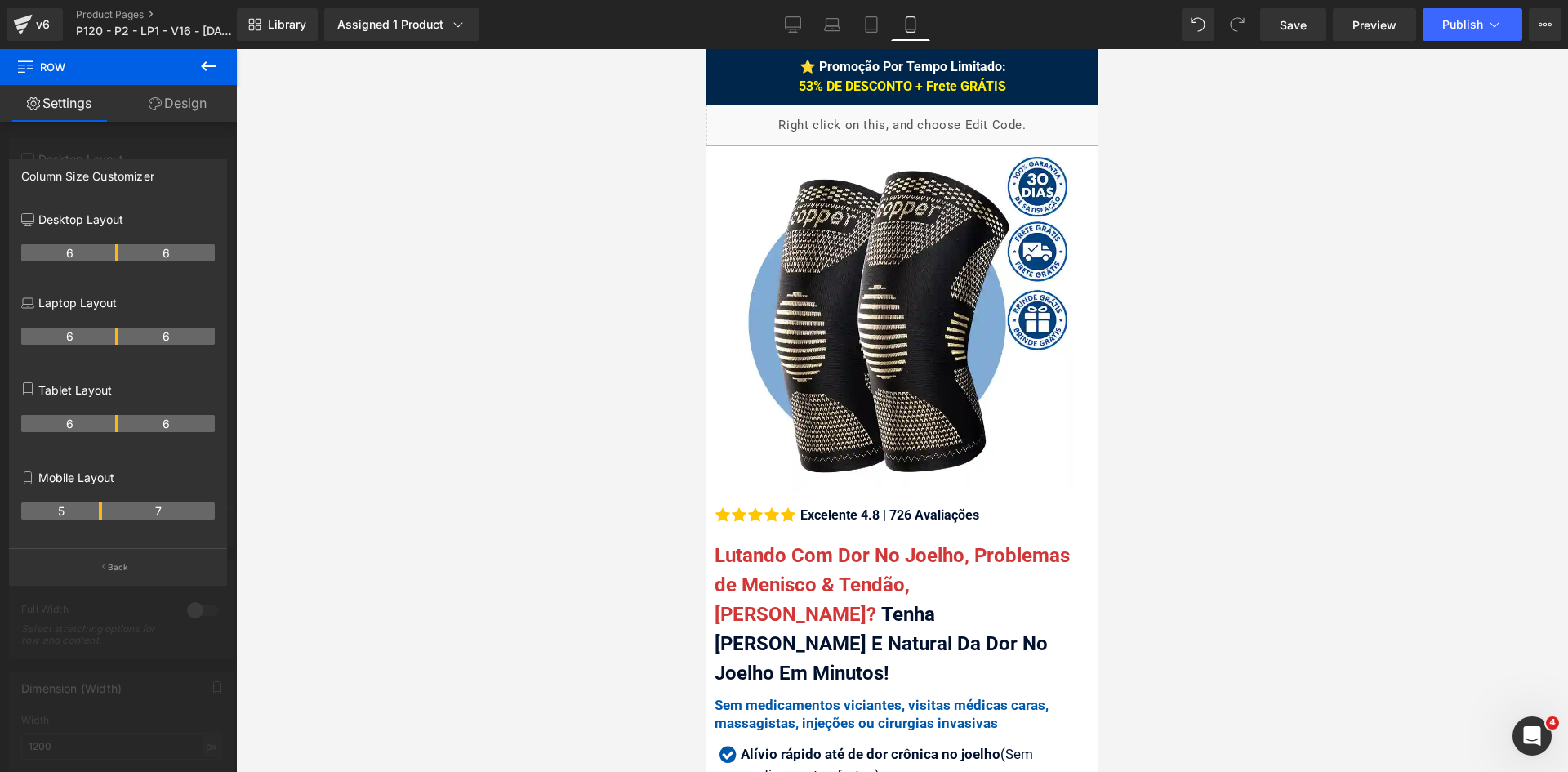
drag, startPoint x: 1091, startPoint y: 594, endPoint x: 1828, endPoint y: 103, distance: 885.6
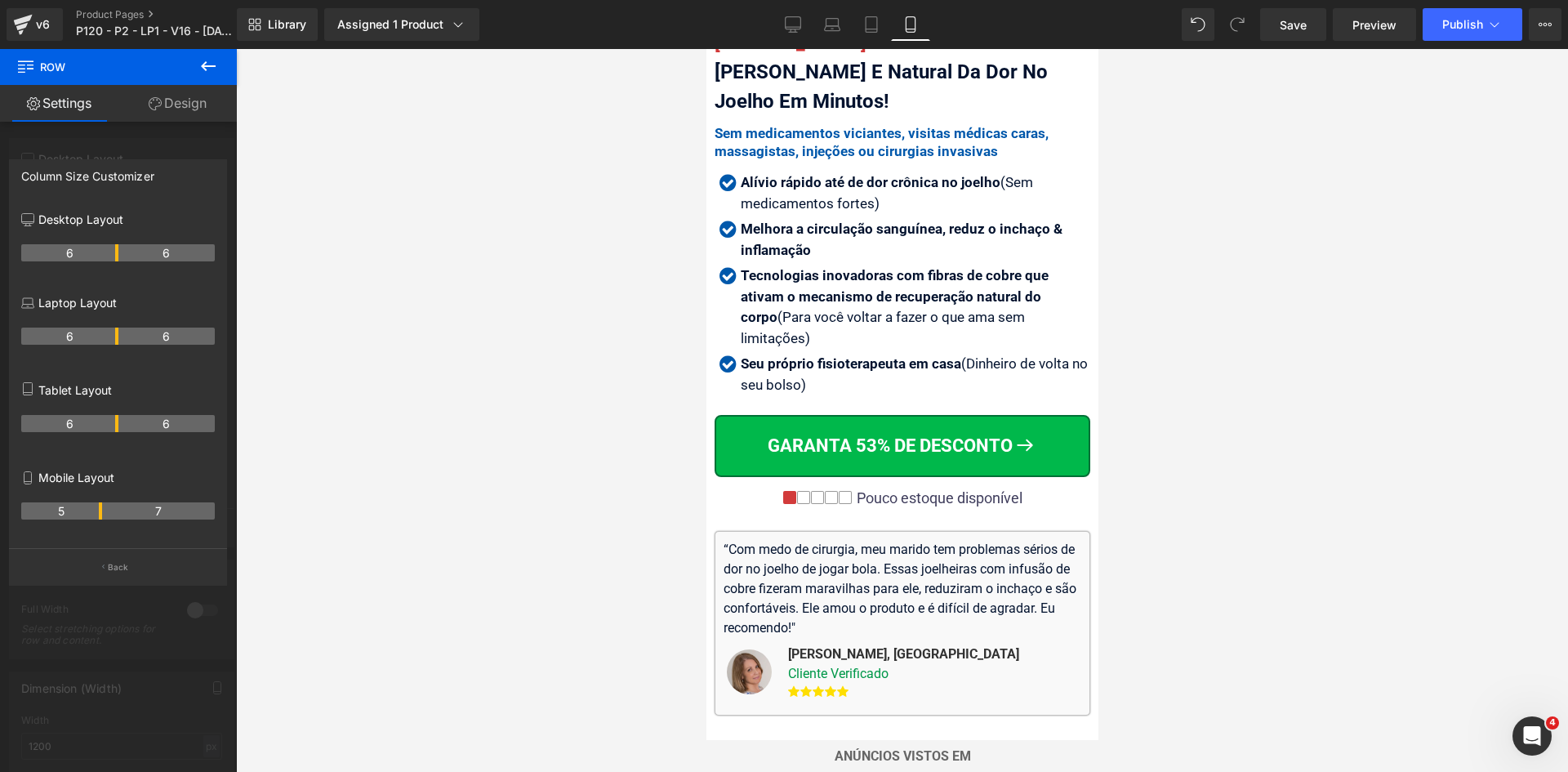
scroll to position [246, 0]
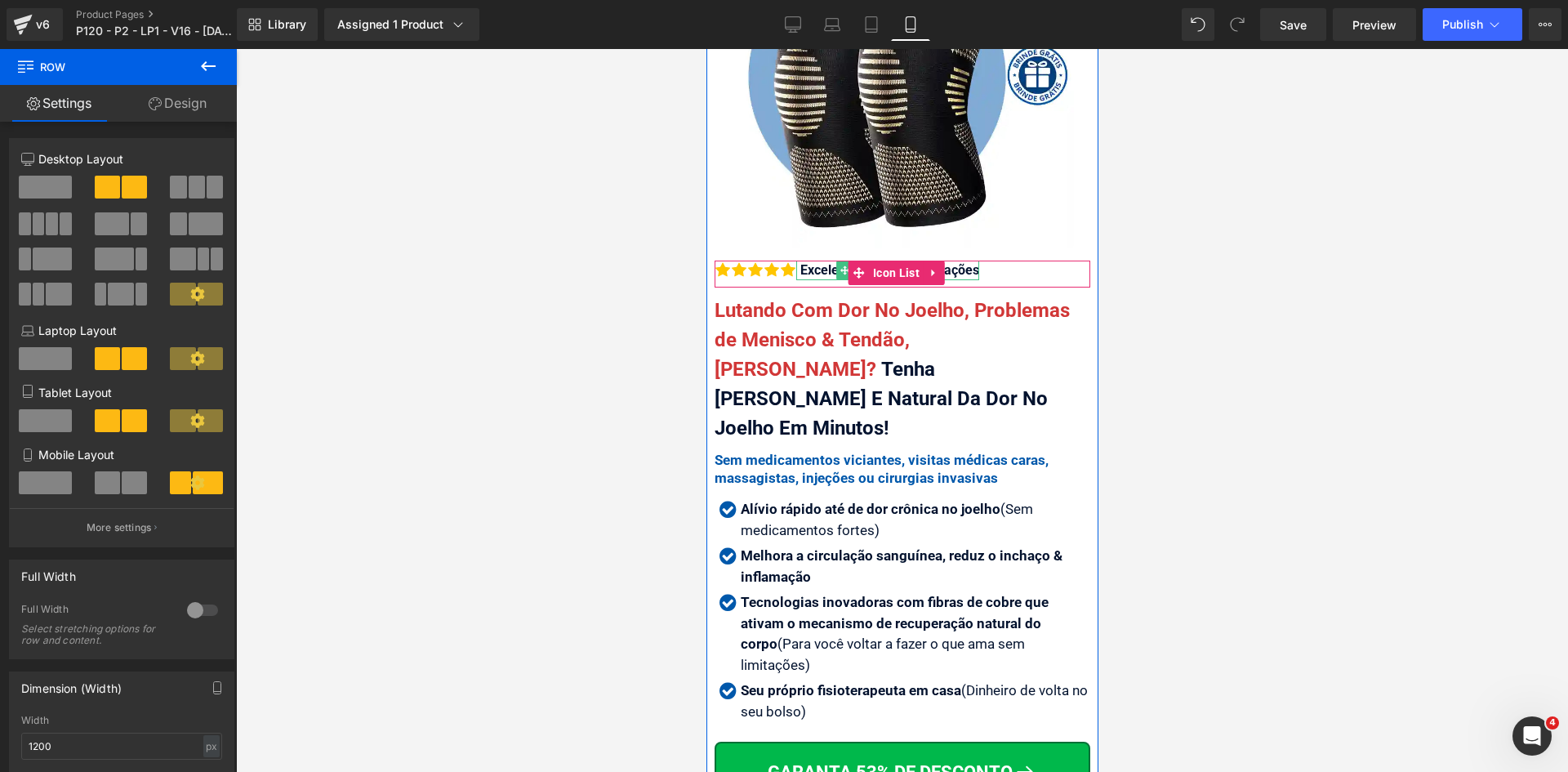
click at [834, 261] on div "Excelente 4.8 | 726 Avaliações" at bounding box center [887, 271] width 183 height 20
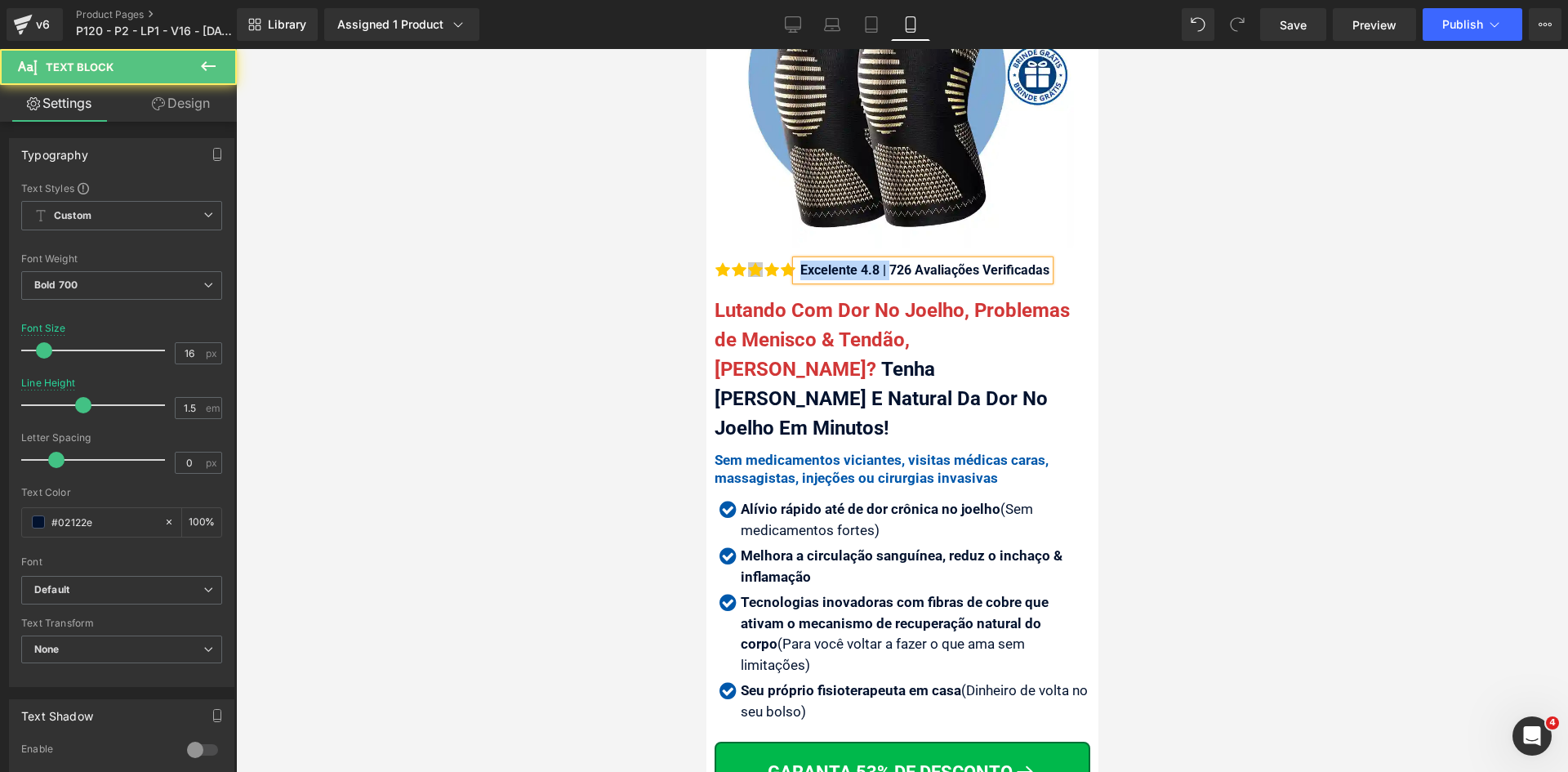
drag, startPoint x: 889, startPoint y: 255, endPoint x: 760, endPoint y: 250, distance: 129.1
click at [774, 261] on li "Icon Icon Icon Icon Icon" at bounding box center [881, 271] width 335 height 20
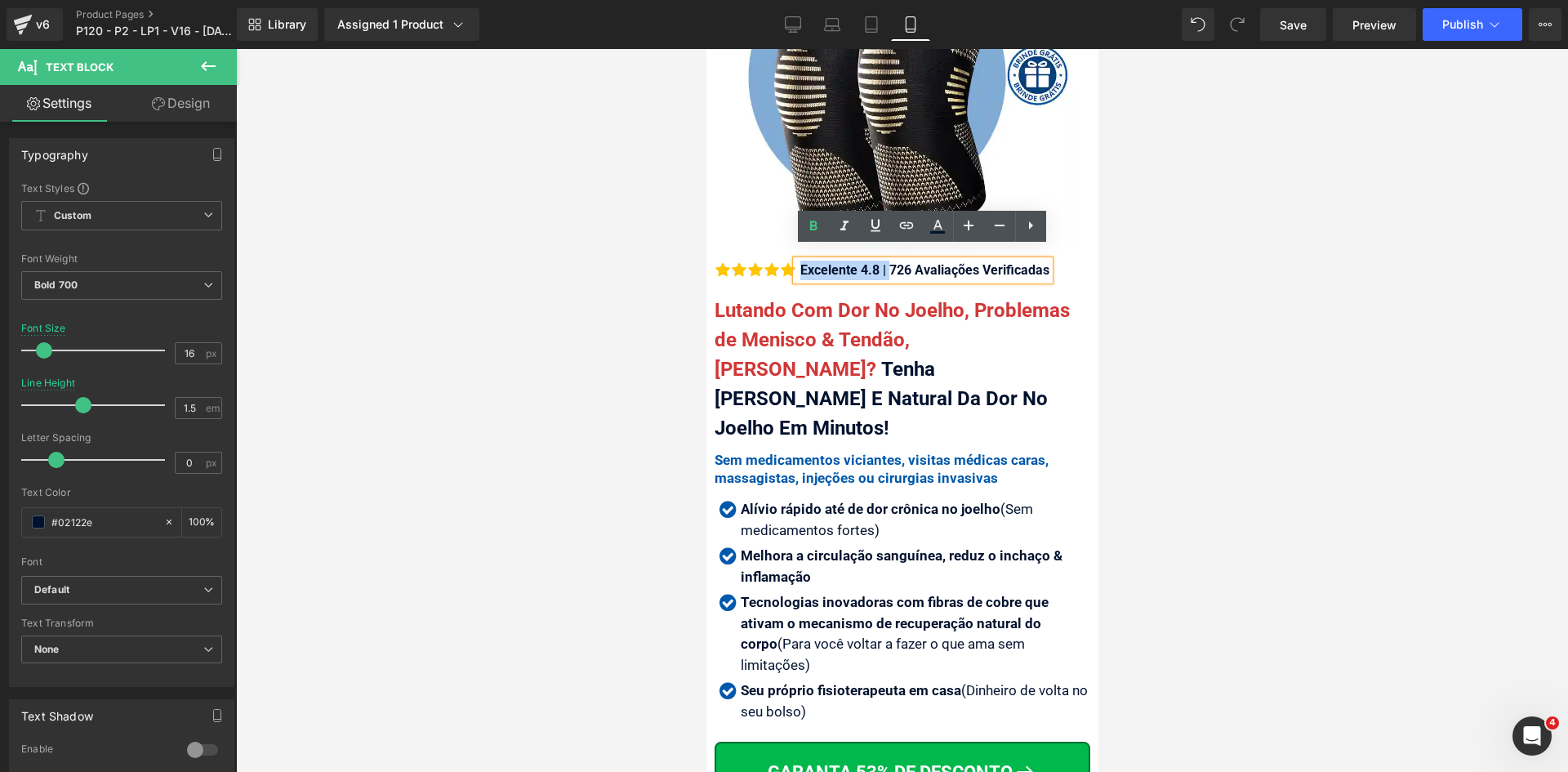
click at [880, 261] on div "Excelente 4.8 | 726 Avaliações Verificadas" at bounding box center [922, 271] width 253 height 20
click at [861, 261] on div "Excelente 4.8 | 726 Avaliações Verificadas" at bounding box center [922, 271] width 253 height 20
drag, startPoint x: 860, startPoint y: 254, endPoint x: 795, endPoint y: 252, distance: 65.0
click at [796, 261] on div "Excelente 4.8 | 726 Avaliações Verificadas" at bounding box center [922, 271] width 253 height 20
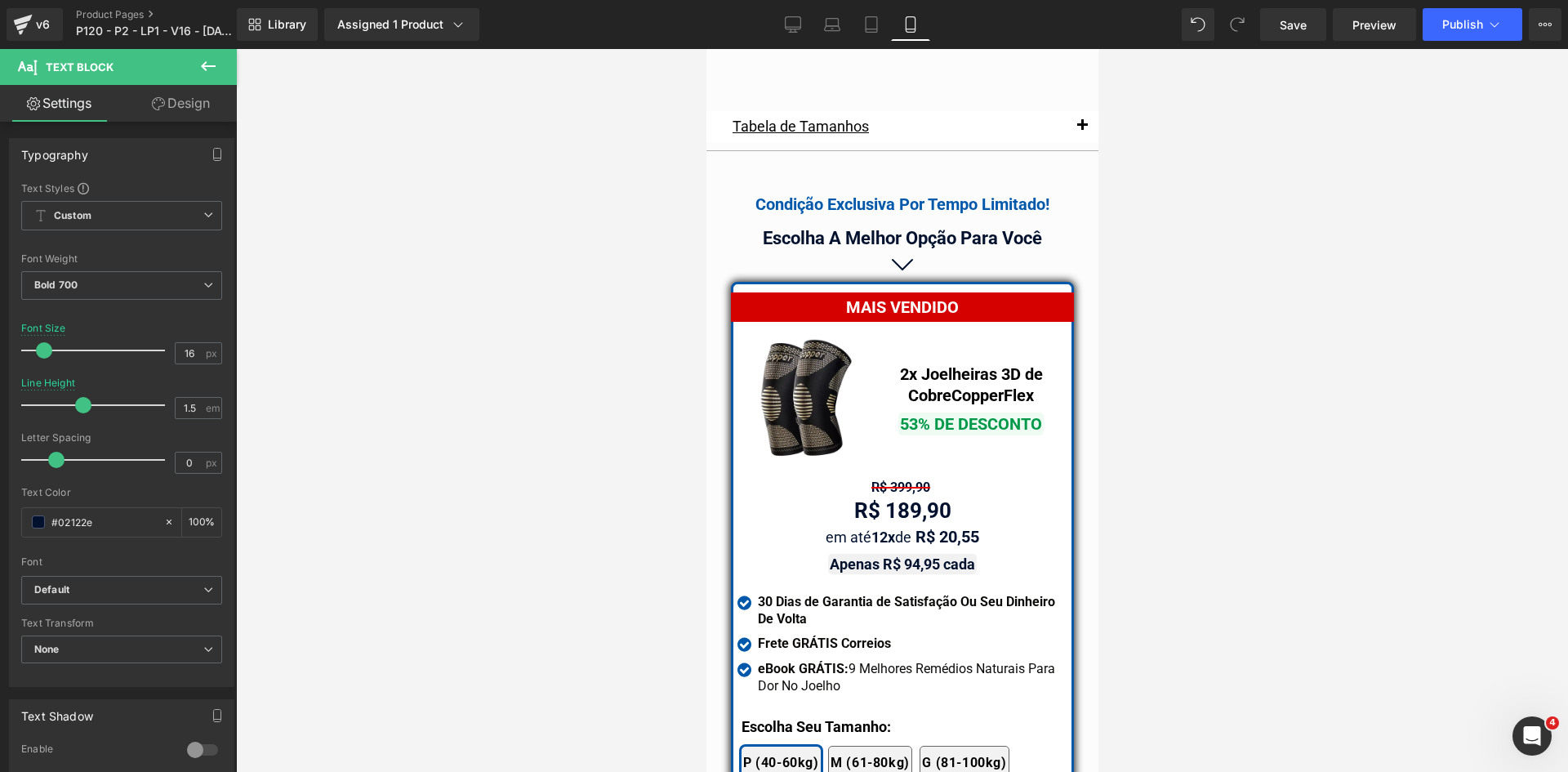
scroll to position [14043, 0]
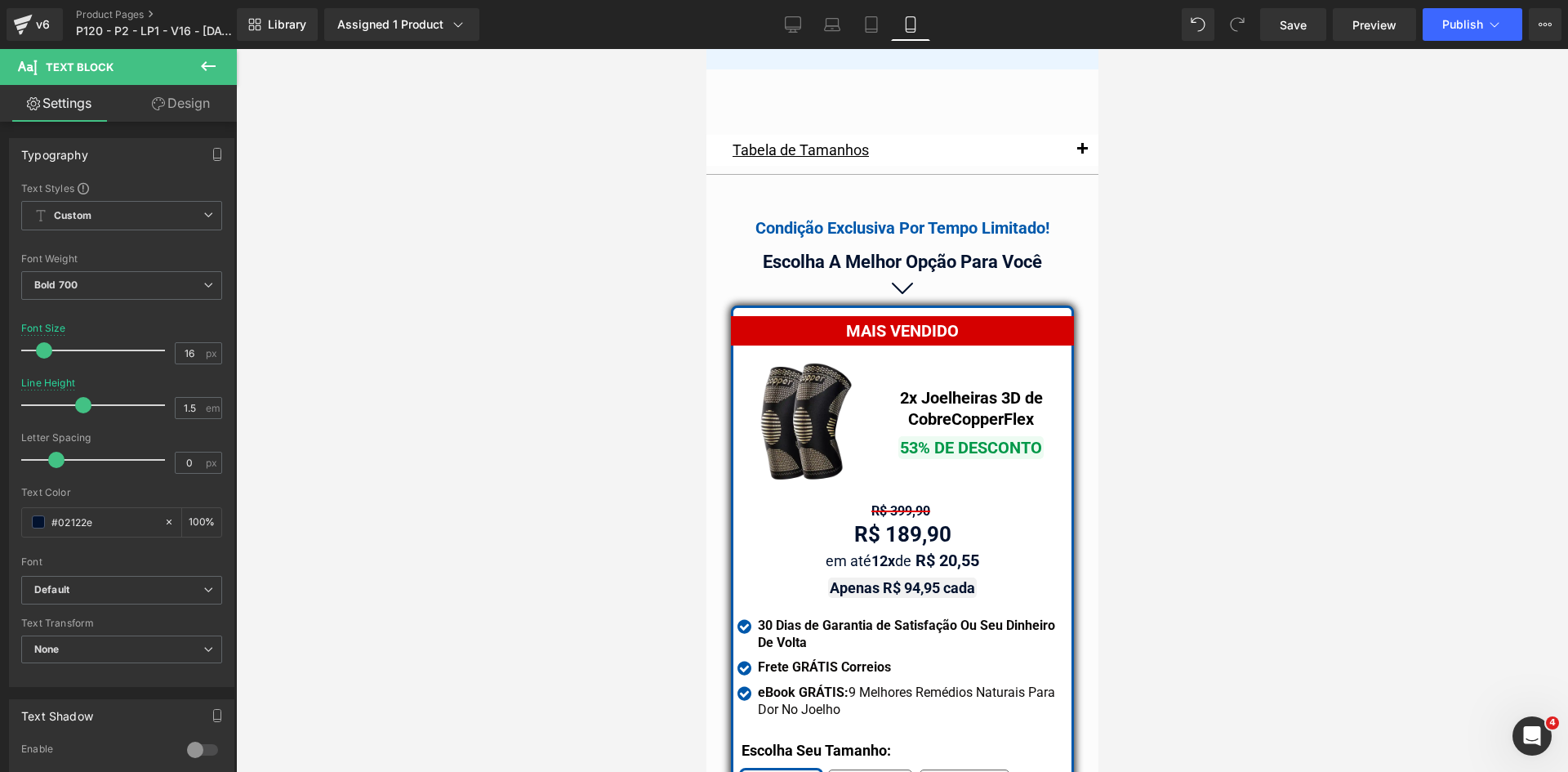
drag, startPoint x: 1094, startPoint y: 96, endPoint x: 1809, endPoint y: 606, distance: 878.3
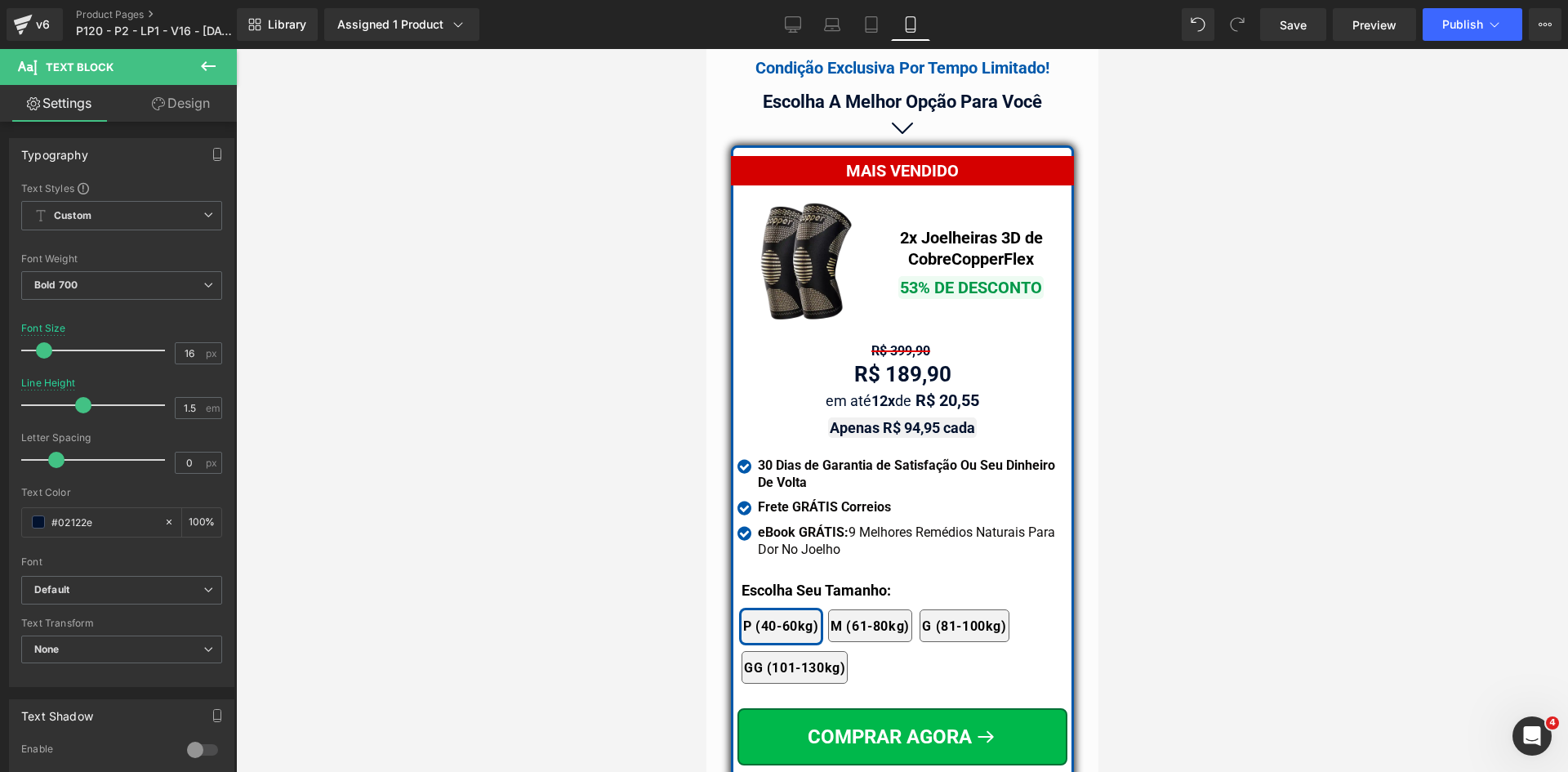
scroll to position [14206, 0]
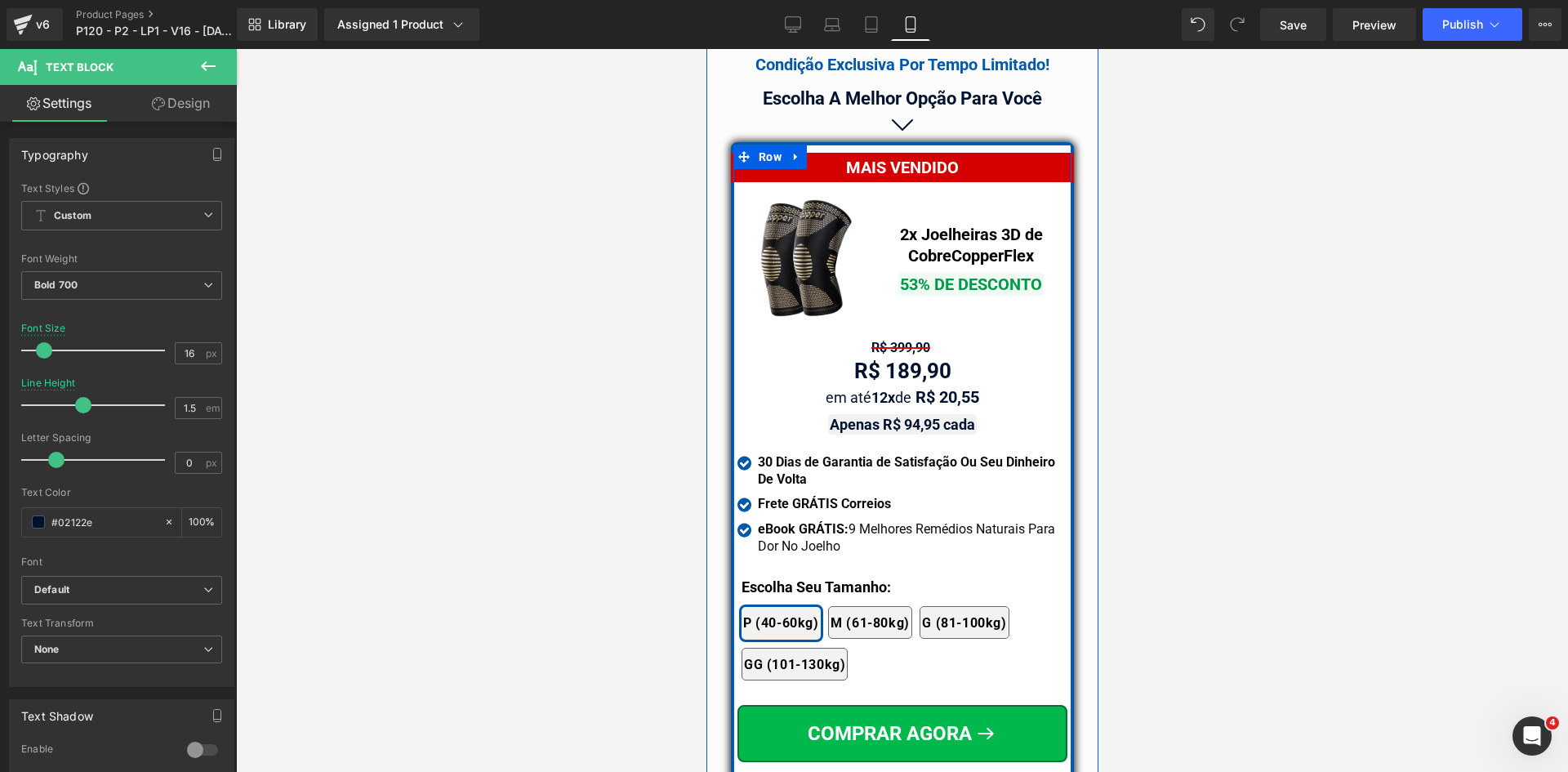
click at [889, 457] on span "Icon List" at bounding box center [901, 466] width 43 height 20
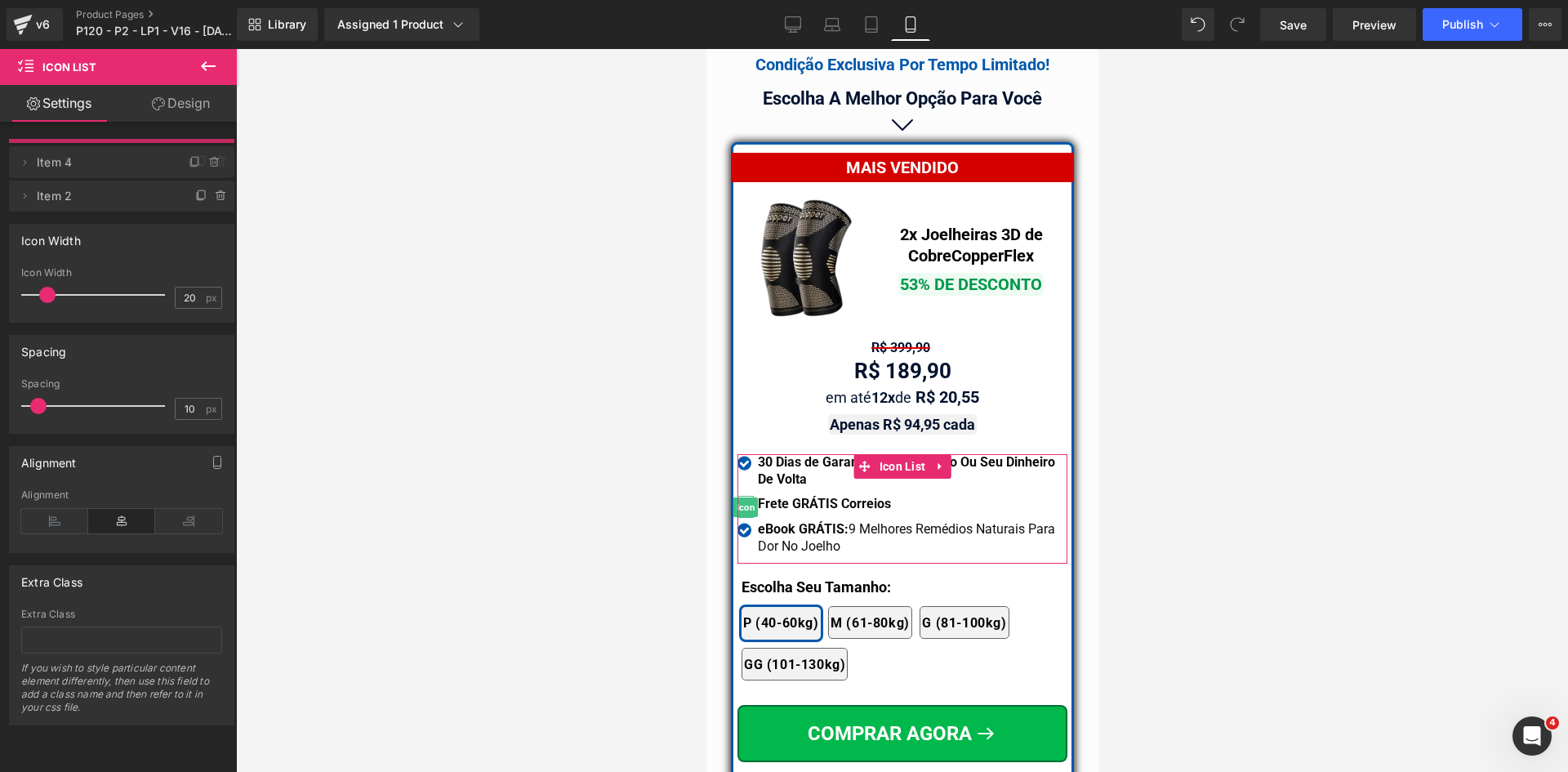
drag, startPoint x: 107, startPoint y: 189, endPoint x: 100, endPoint y: 159, distance: 30.8
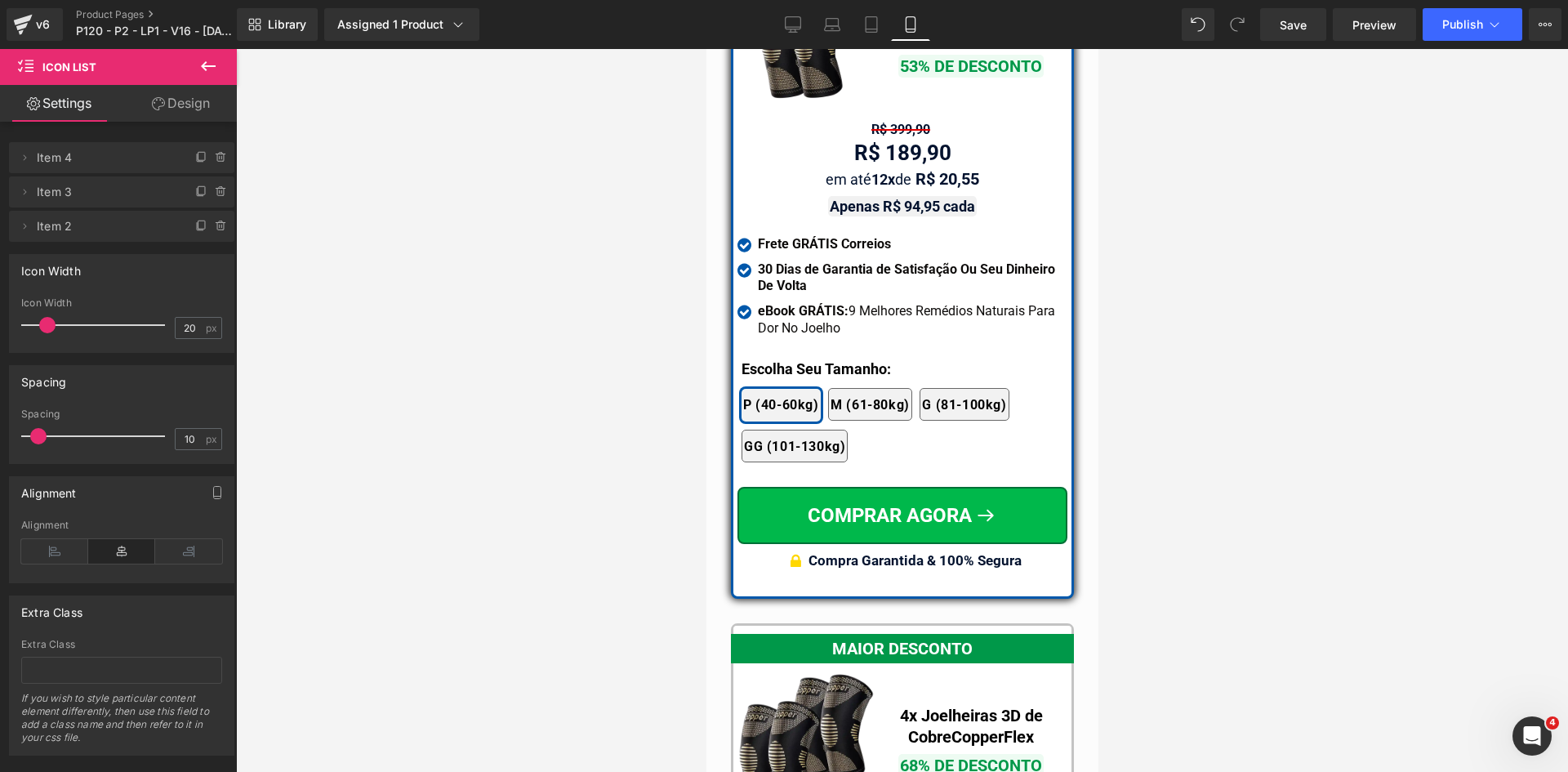
scroll to position [14778, 0]
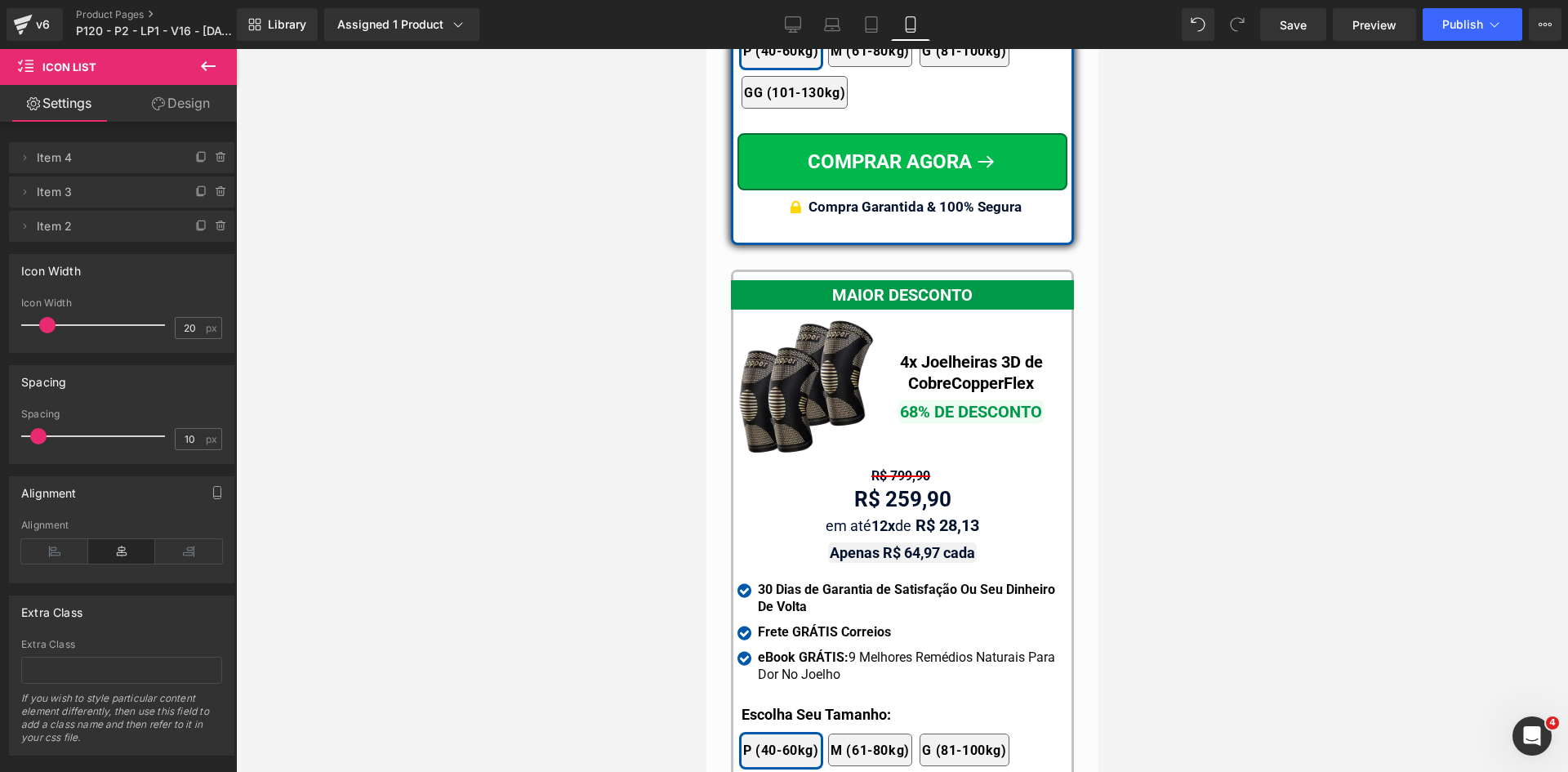
click at [890, 584] on span "Icon List" at bounding box center [901, 594] width 43 height 20
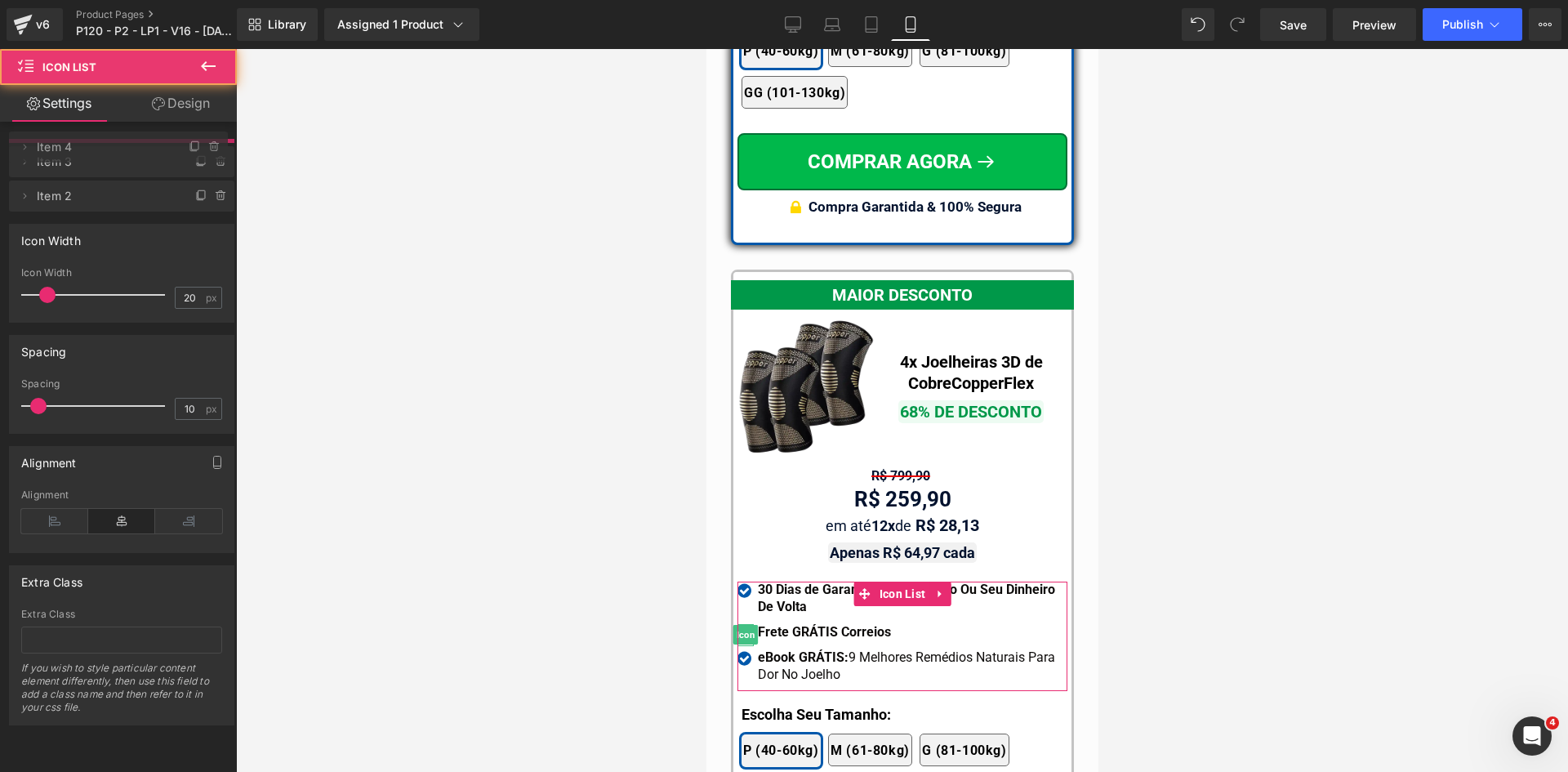
drag, startPoint x: 81, startPoint y: 193, endPoint x: 72, endPoint y: 148, distance: 45.9
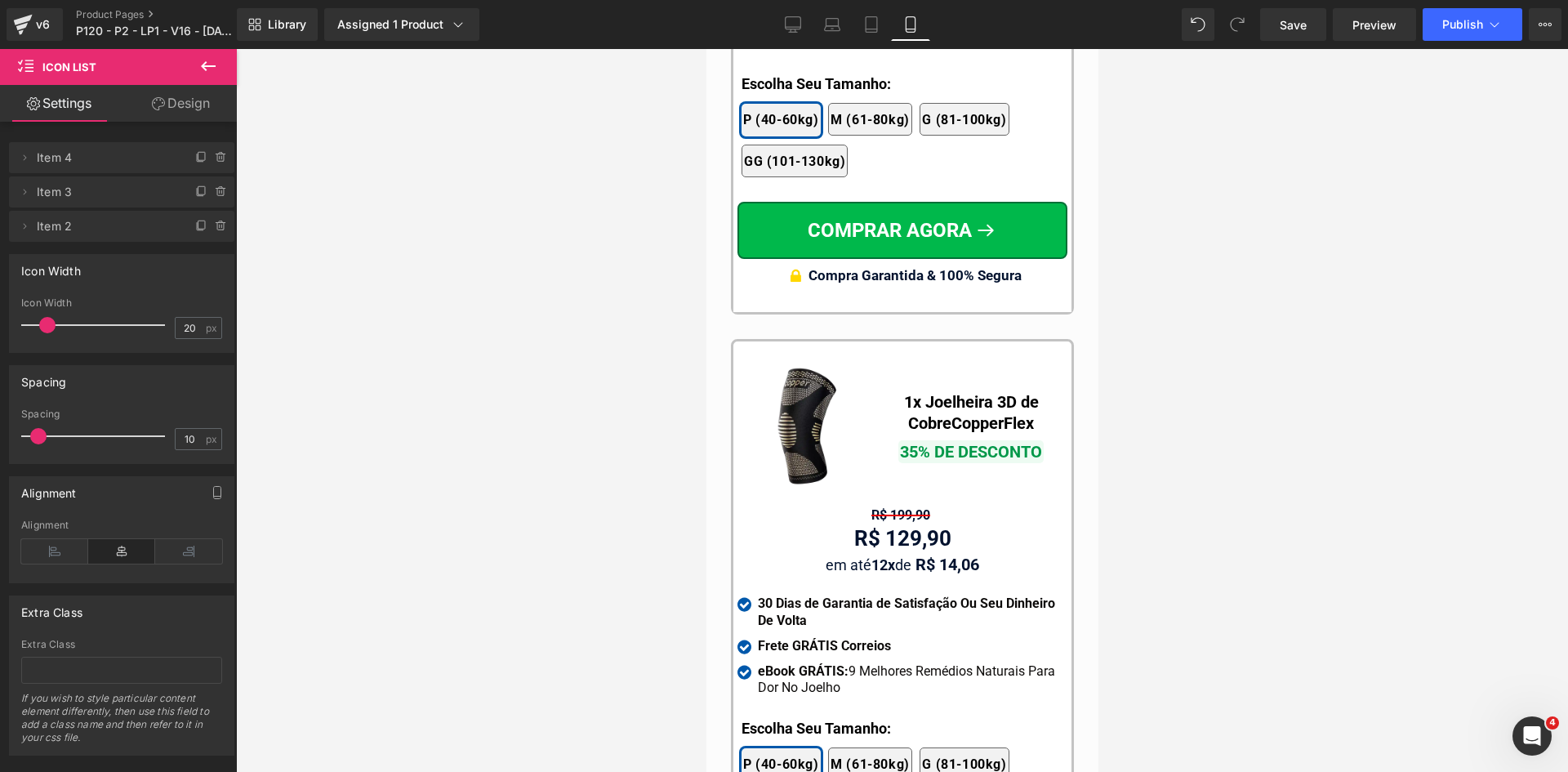
scroll to position [15514, 0]
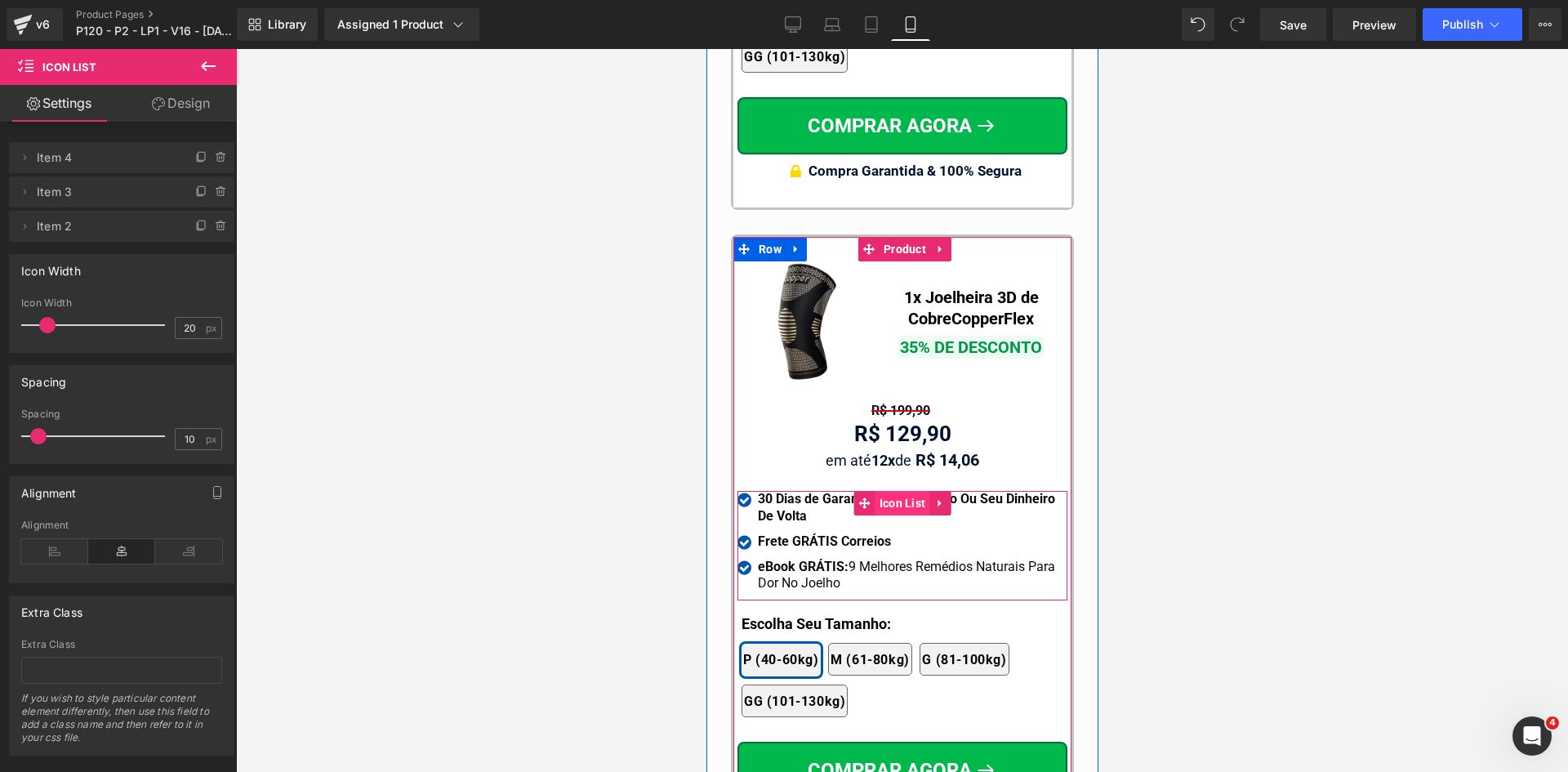
click at [889, 491] on span "Icon List" at bounding box center [902, 503] width 55 height 24
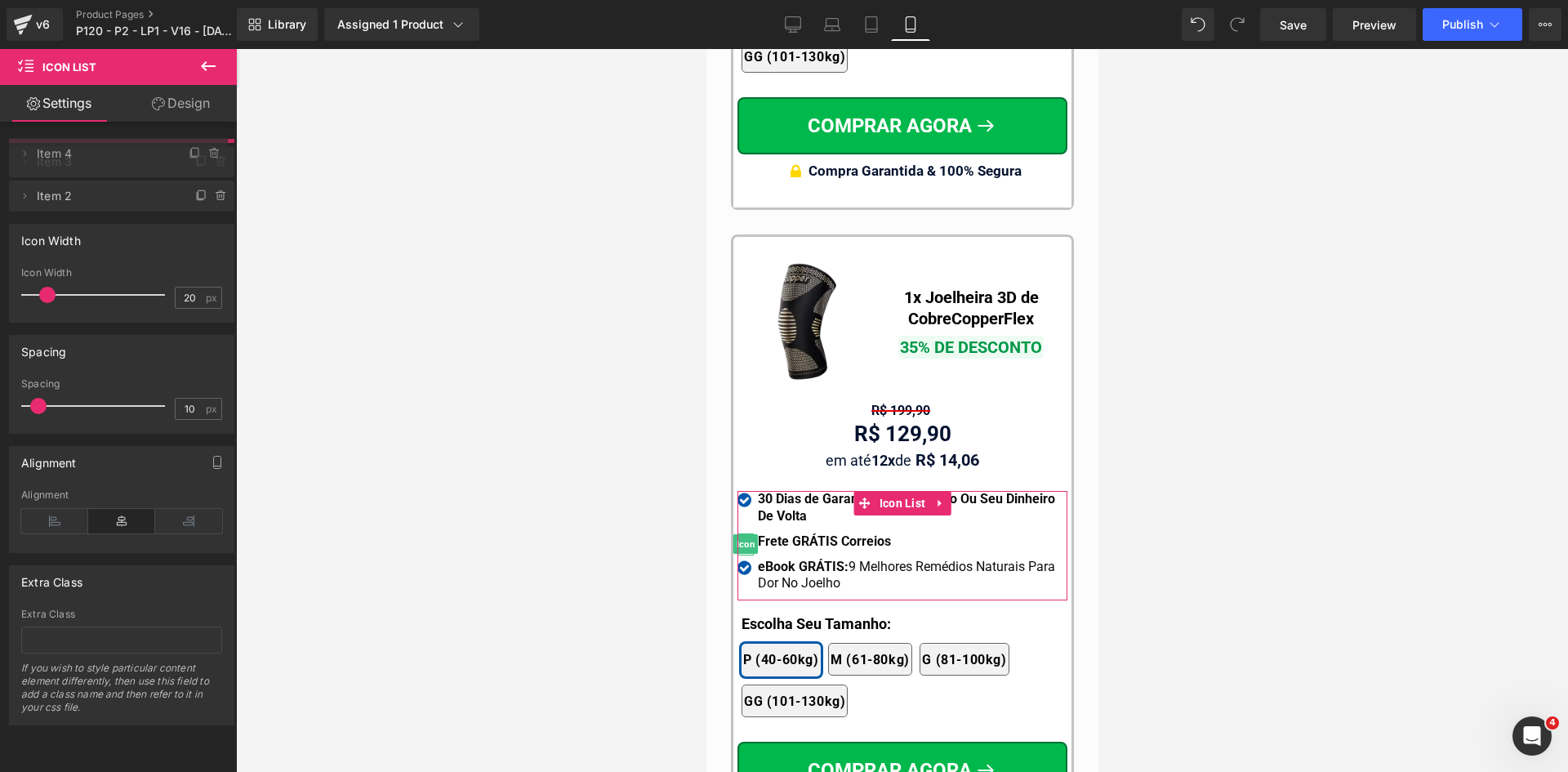
drag, startPoint x: 93, startPoint y: 190, endPoint x: 92, endPoint y: 151, distance: 39.0
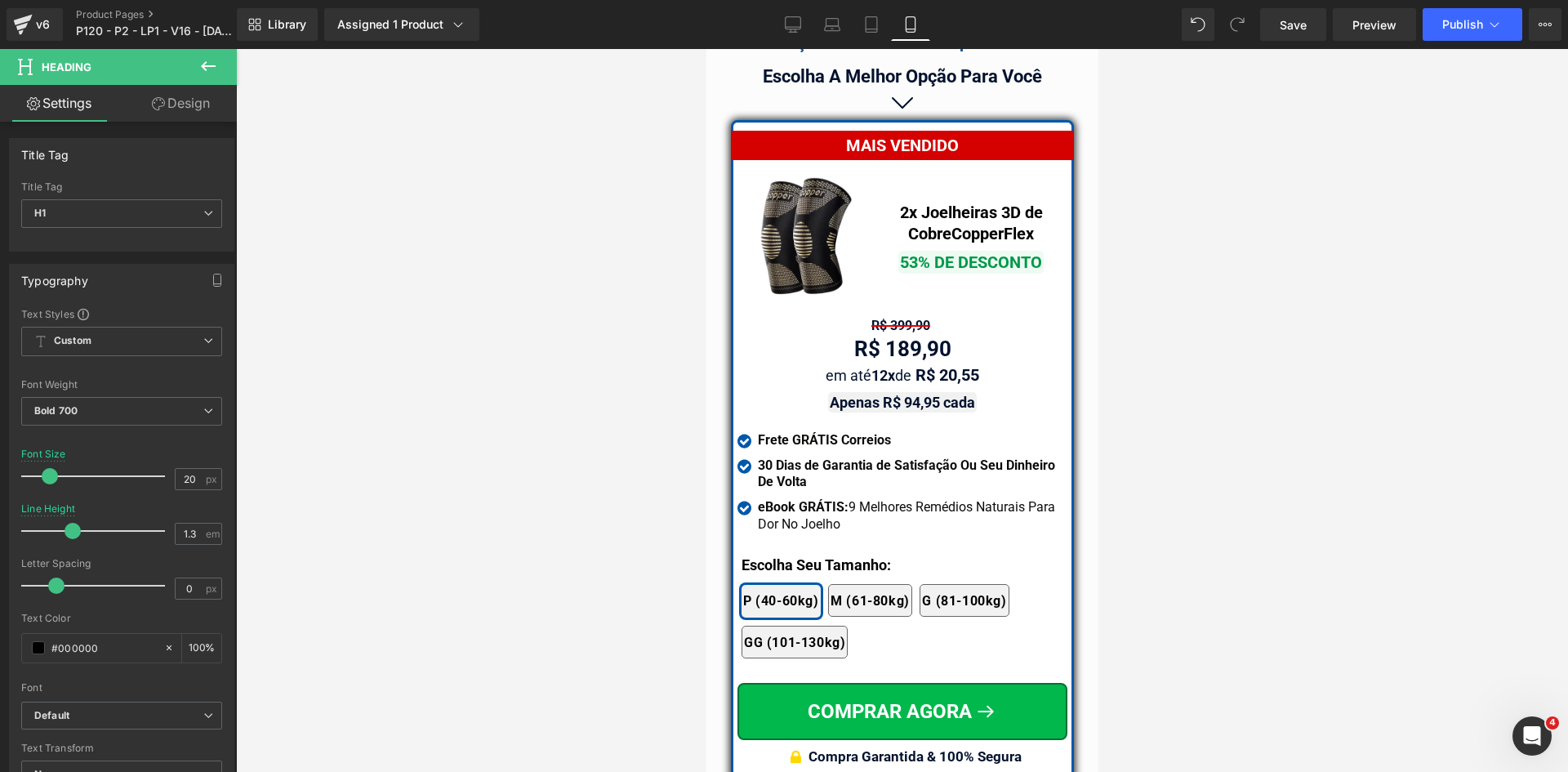
scroll to position [14026, 0]
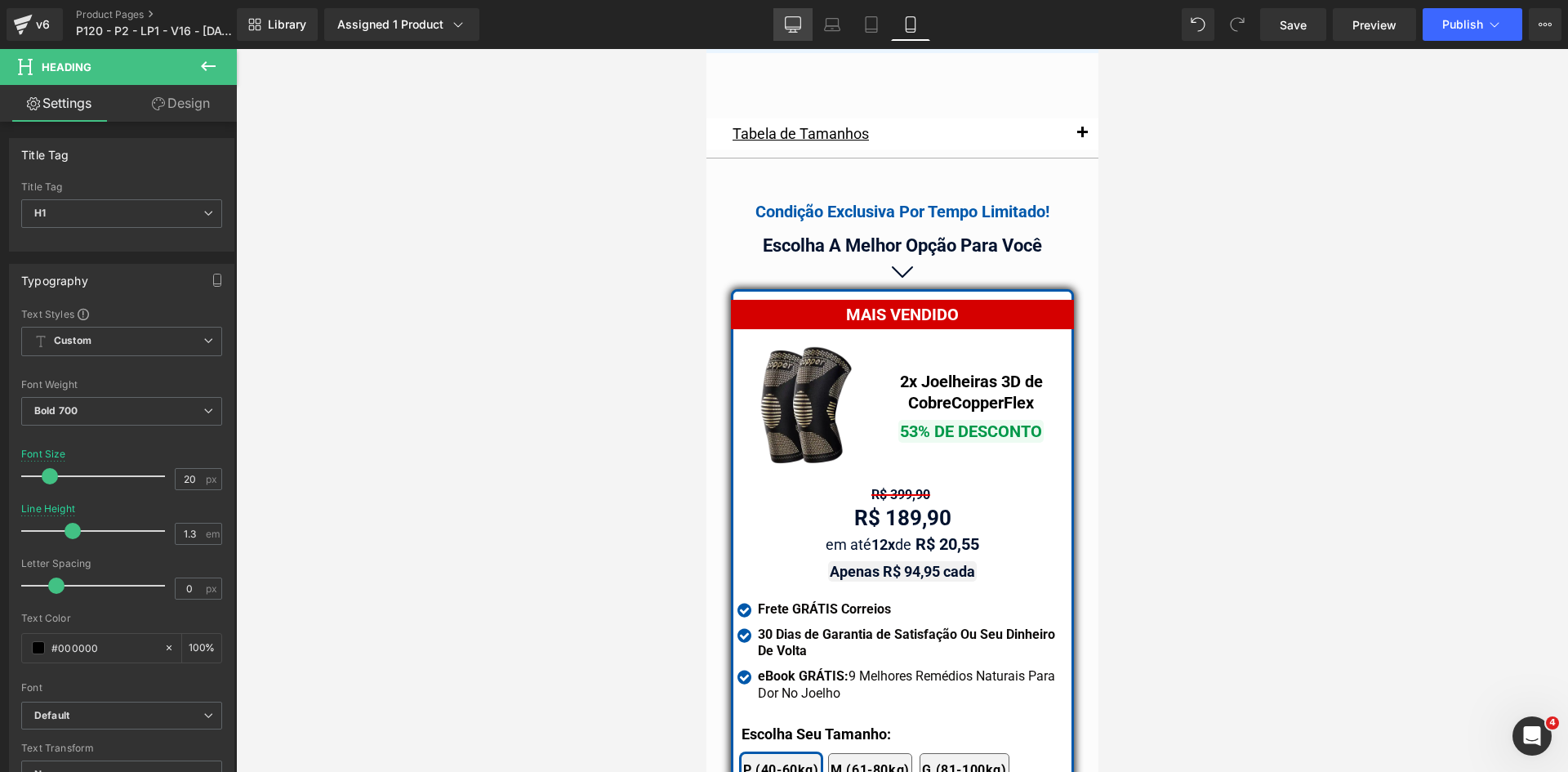
click at [798, 27] on icon at bounding box center [793, 27] width 15 height 0
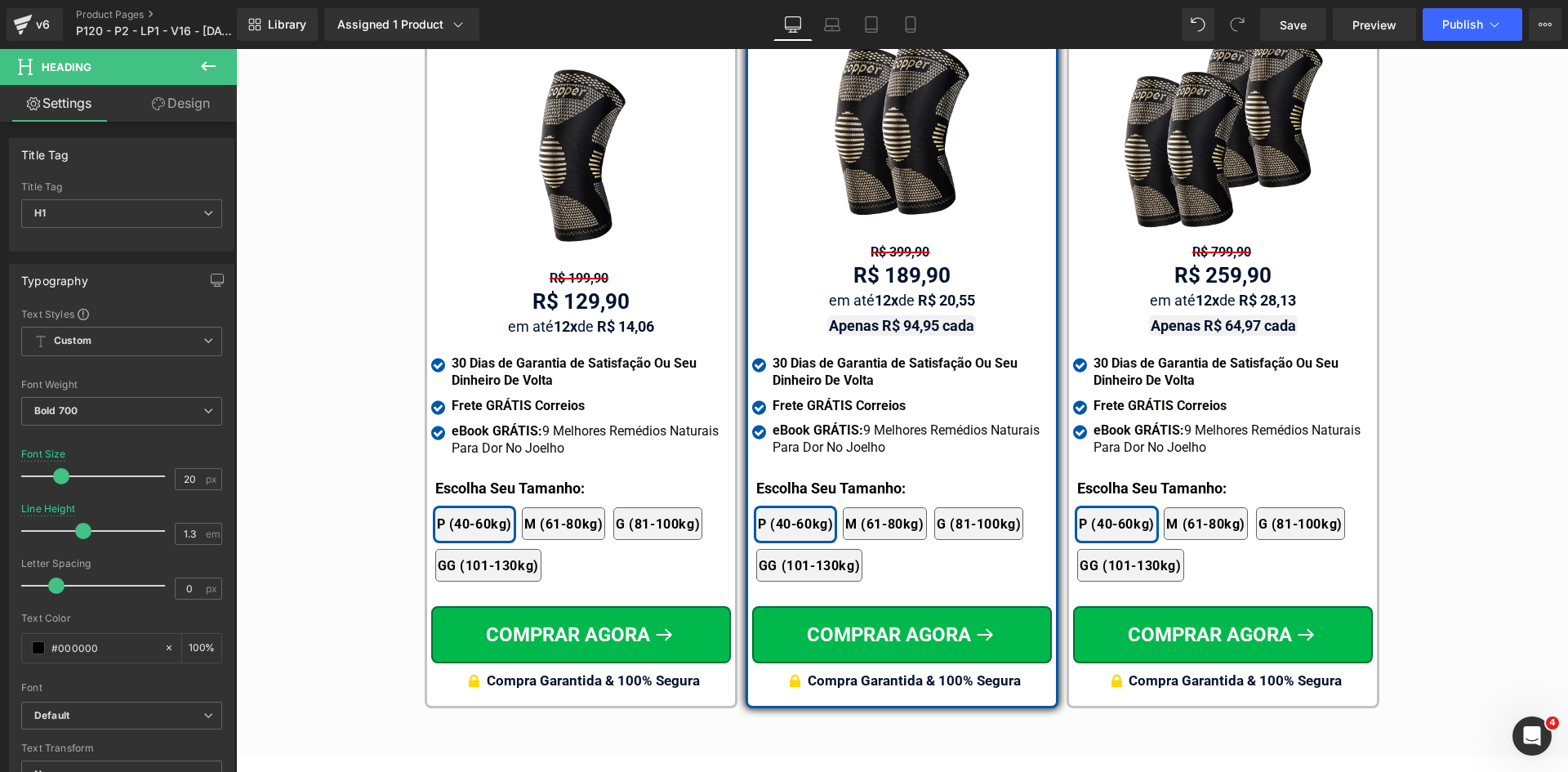
scroll to position [9557, 0]
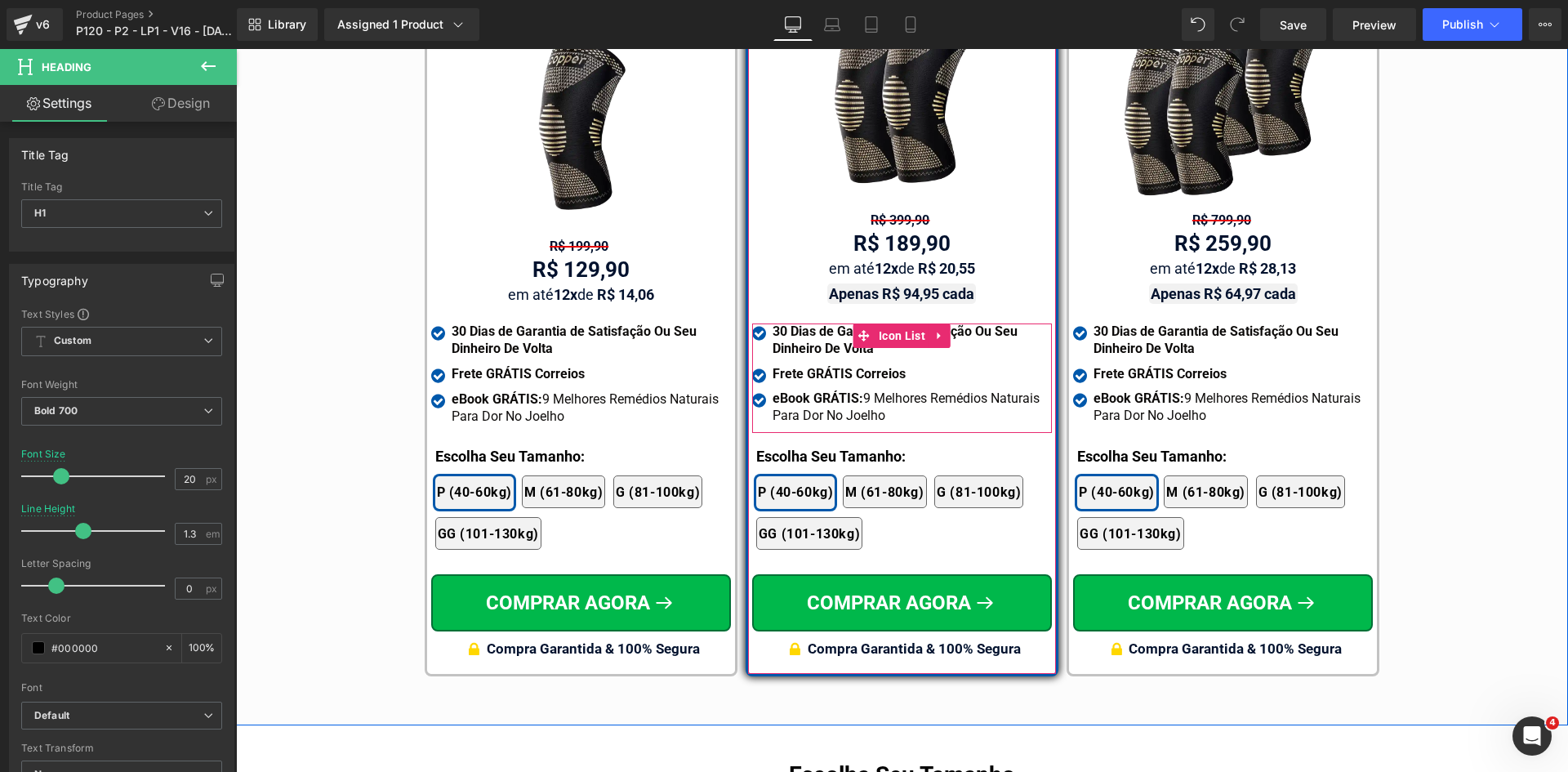
click at [893, 324] on span "Icon List" at bounding box center [902, 336] width 55 height 24
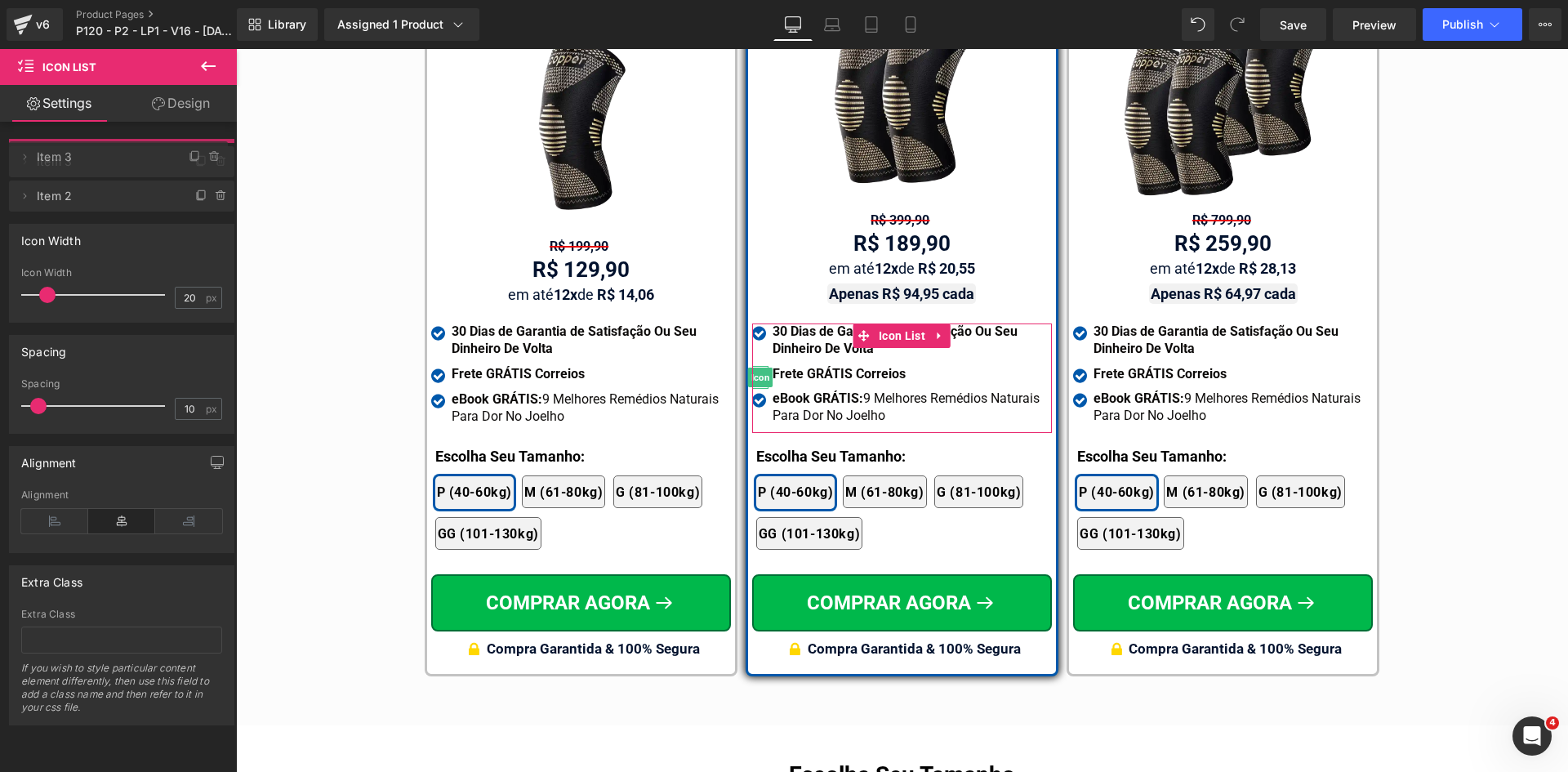
drag, startPoint x: 103, startPoint y: 190, endPoint x: 306, endPoint y: 291, distance: 226.7
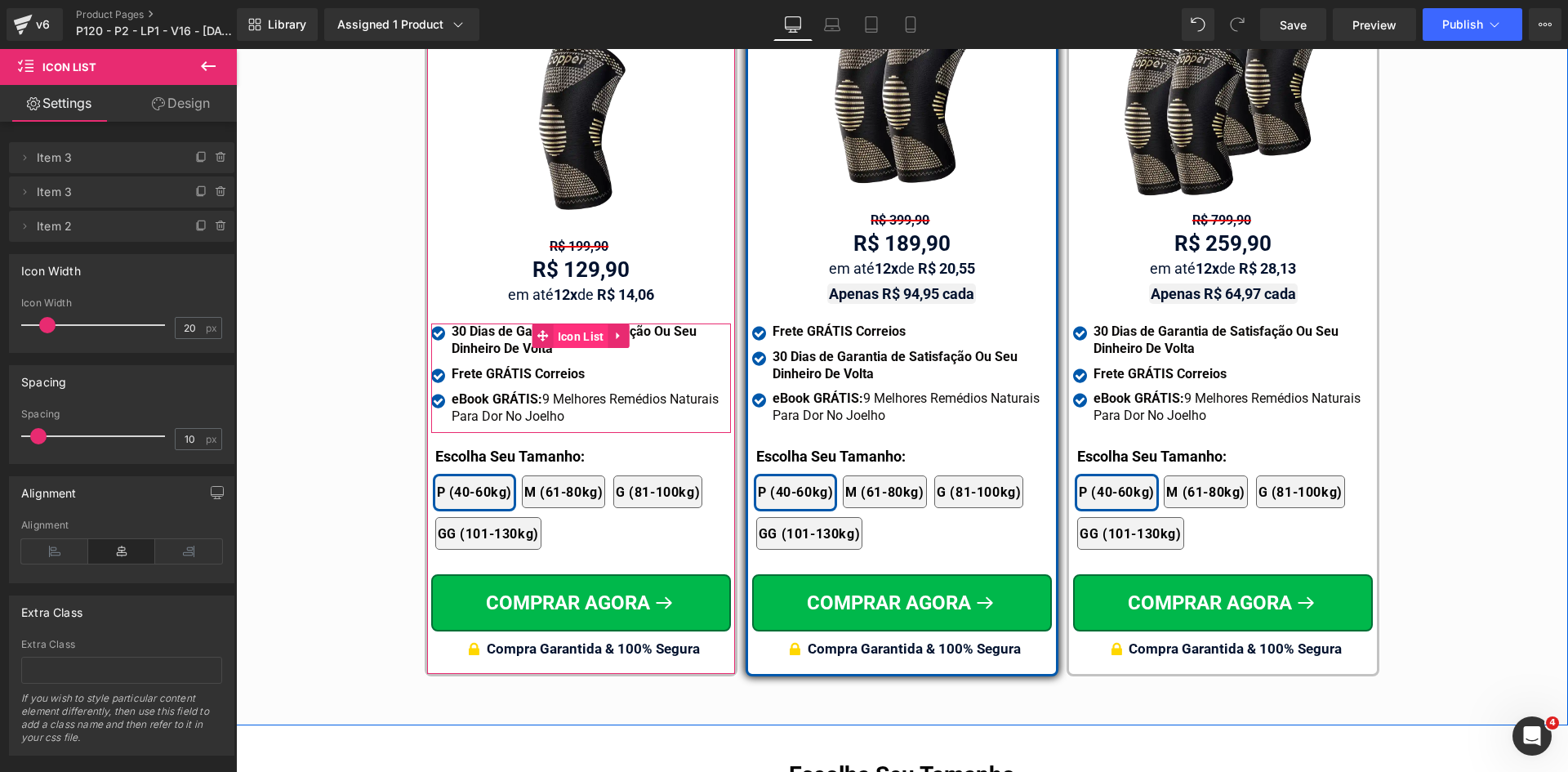
click at [578, 325] on span "Icon List" at bounding box center [581, 337] width 55 height 24
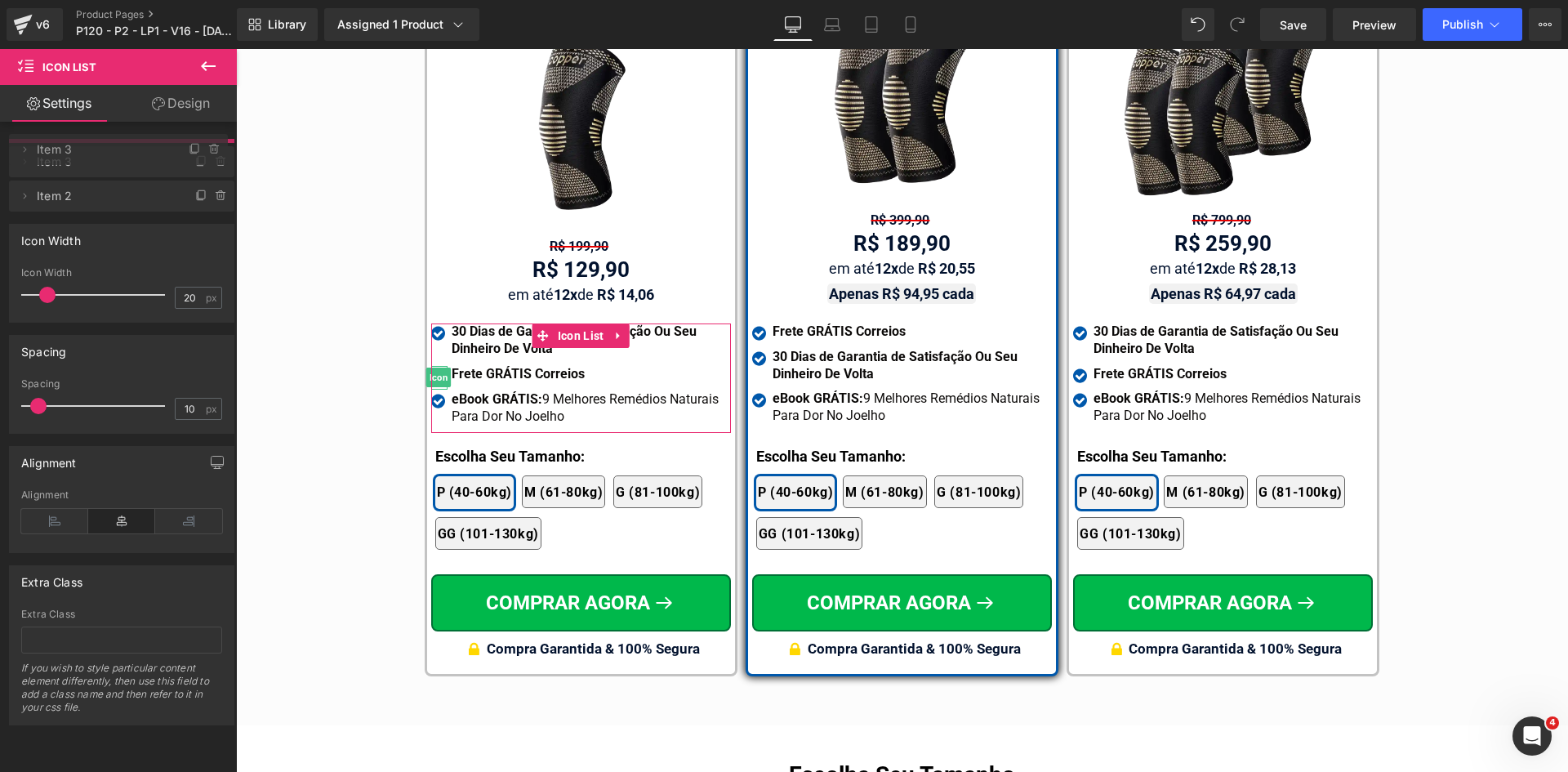
drag, startPoint x: 151, startPoint y: 198, endPoint x: 169, endPoint y: 157, distance: 44.8
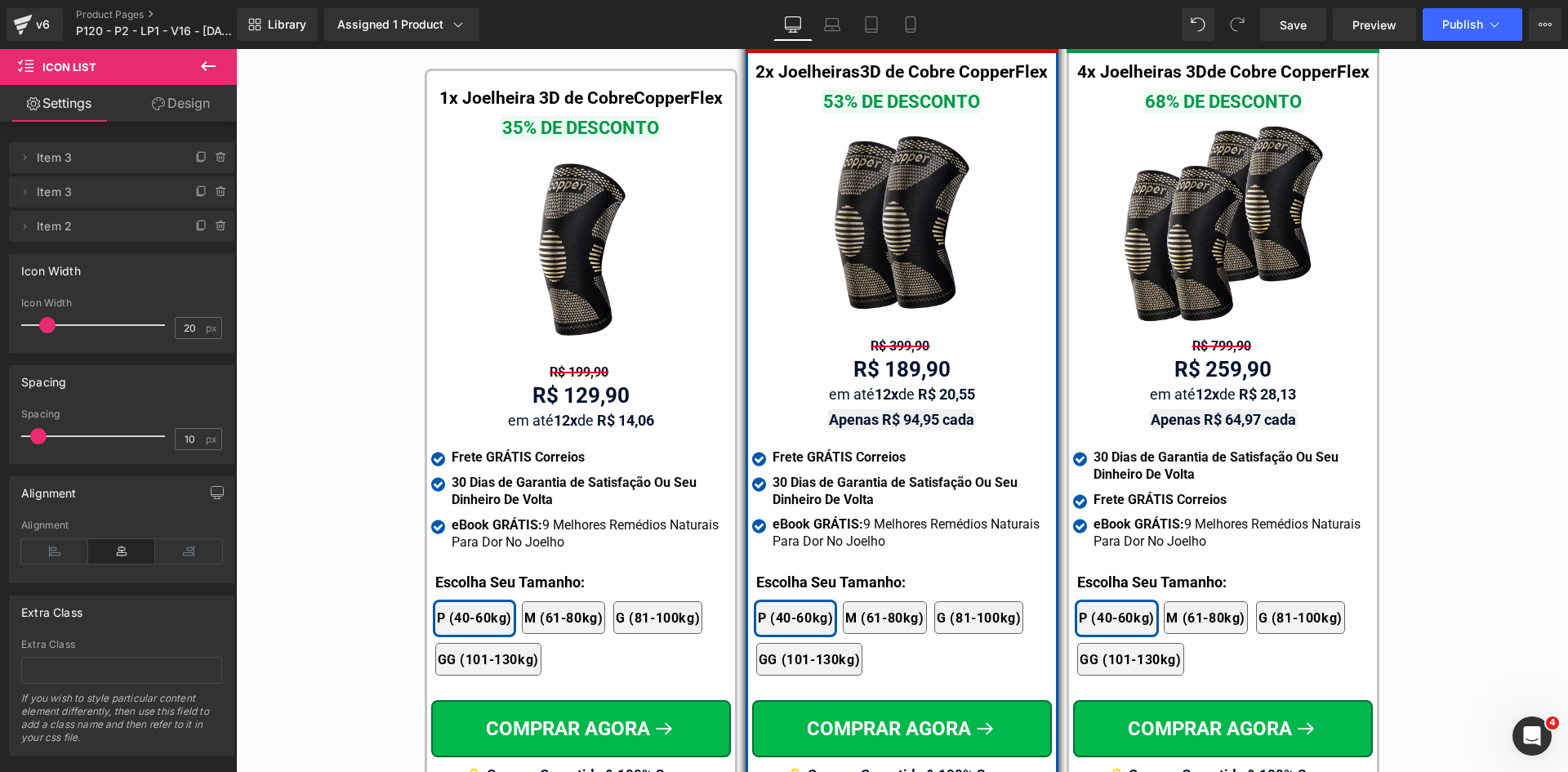
scroll to position [9311, 0]
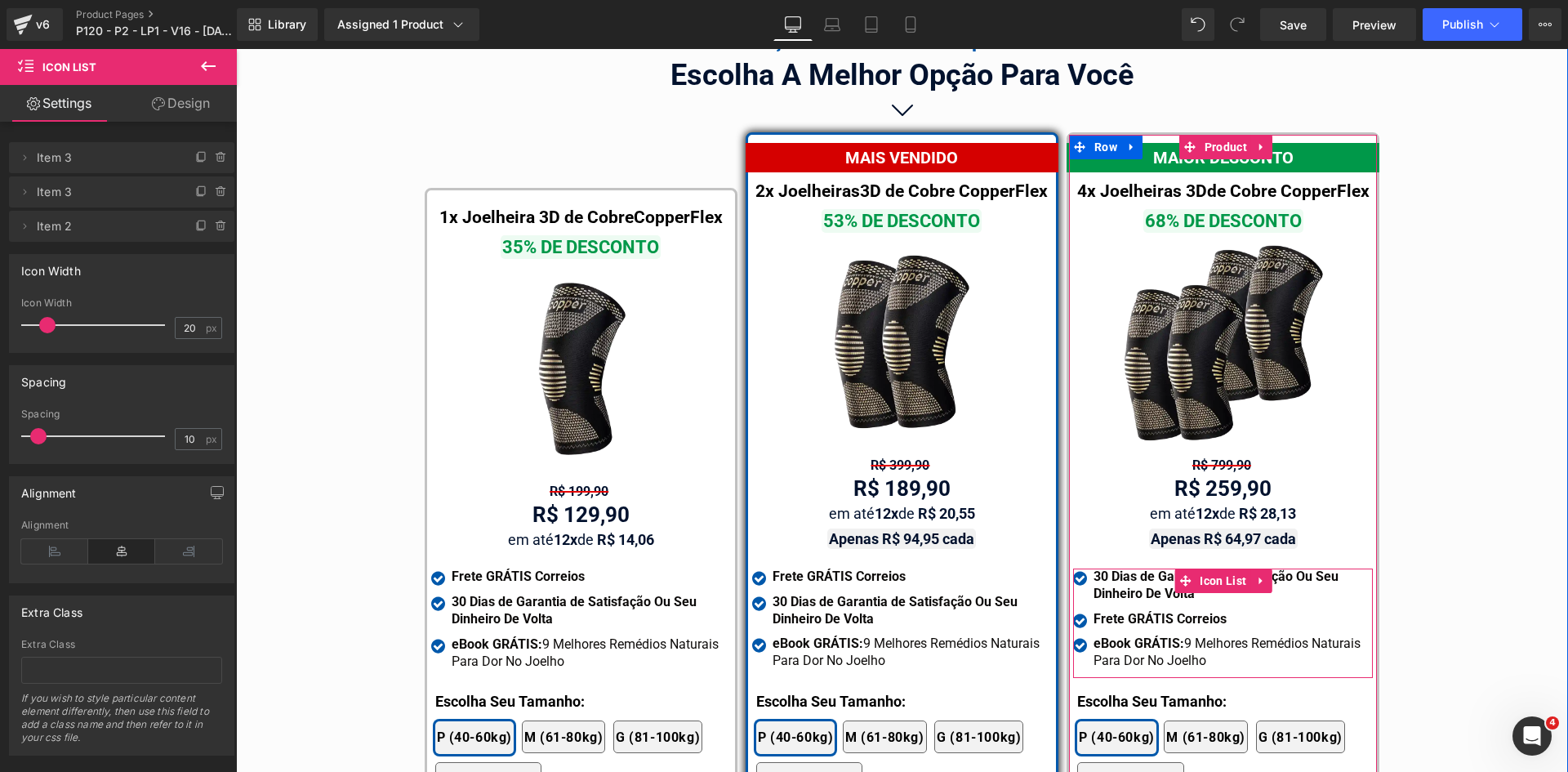
click at [1222, 569] on span "Icon List" at bounding box center [1223, 581] width 55 height 24
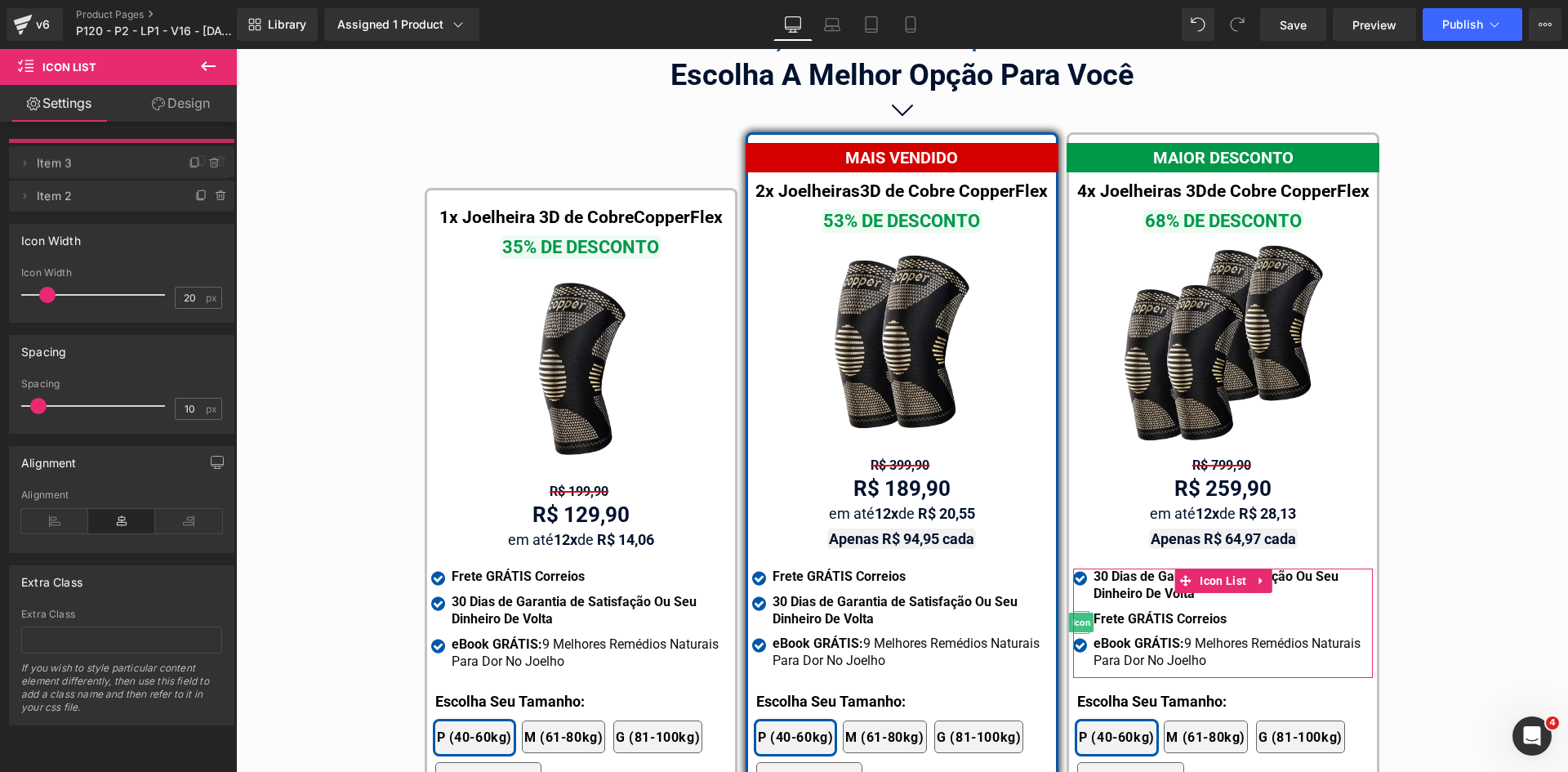
drag, startPoint x: 103, startPoint y: 182, endPoint x: 146, endPoint y: 166, distance: 45.9
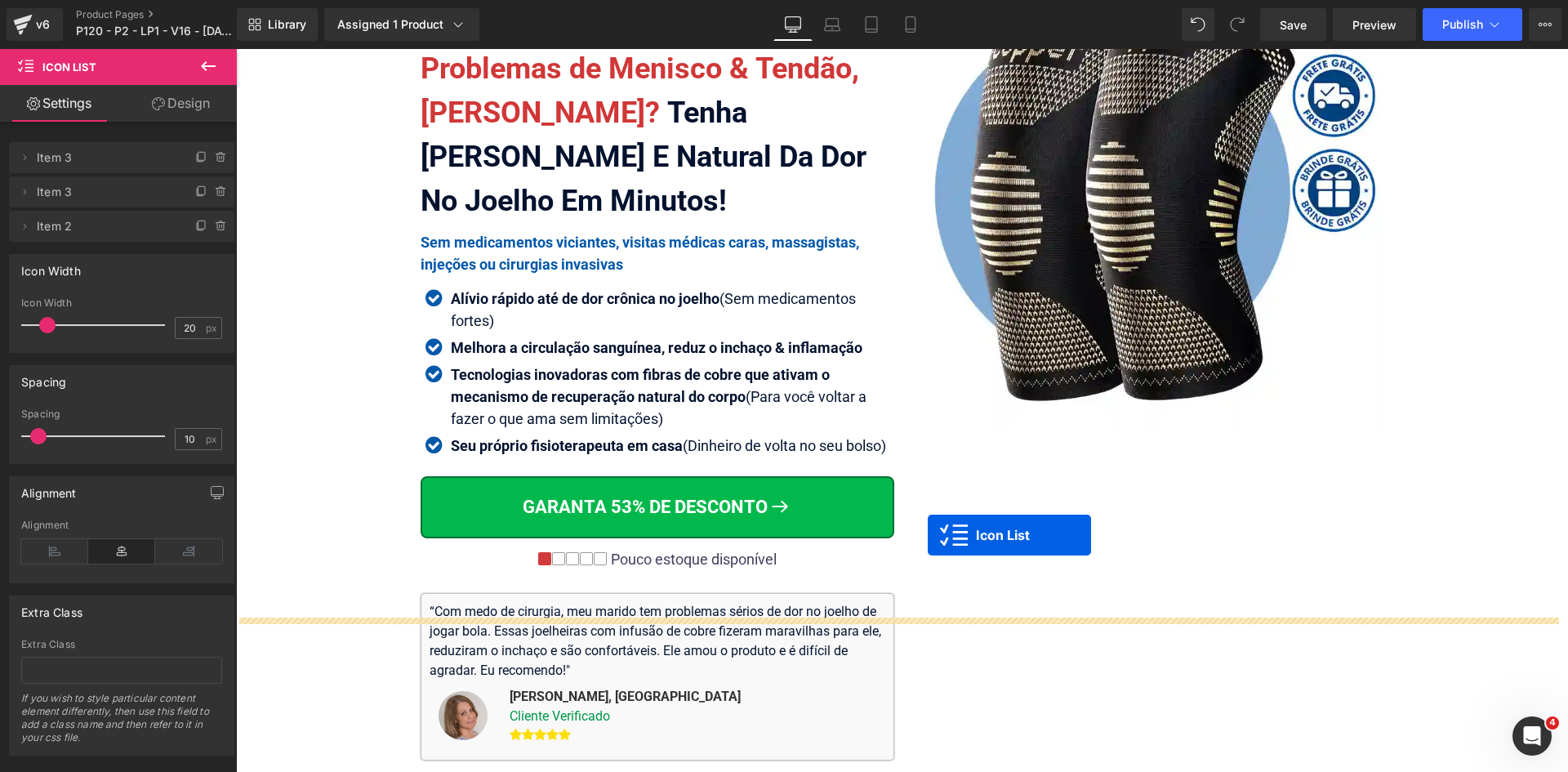
scroll to position [48, 0]
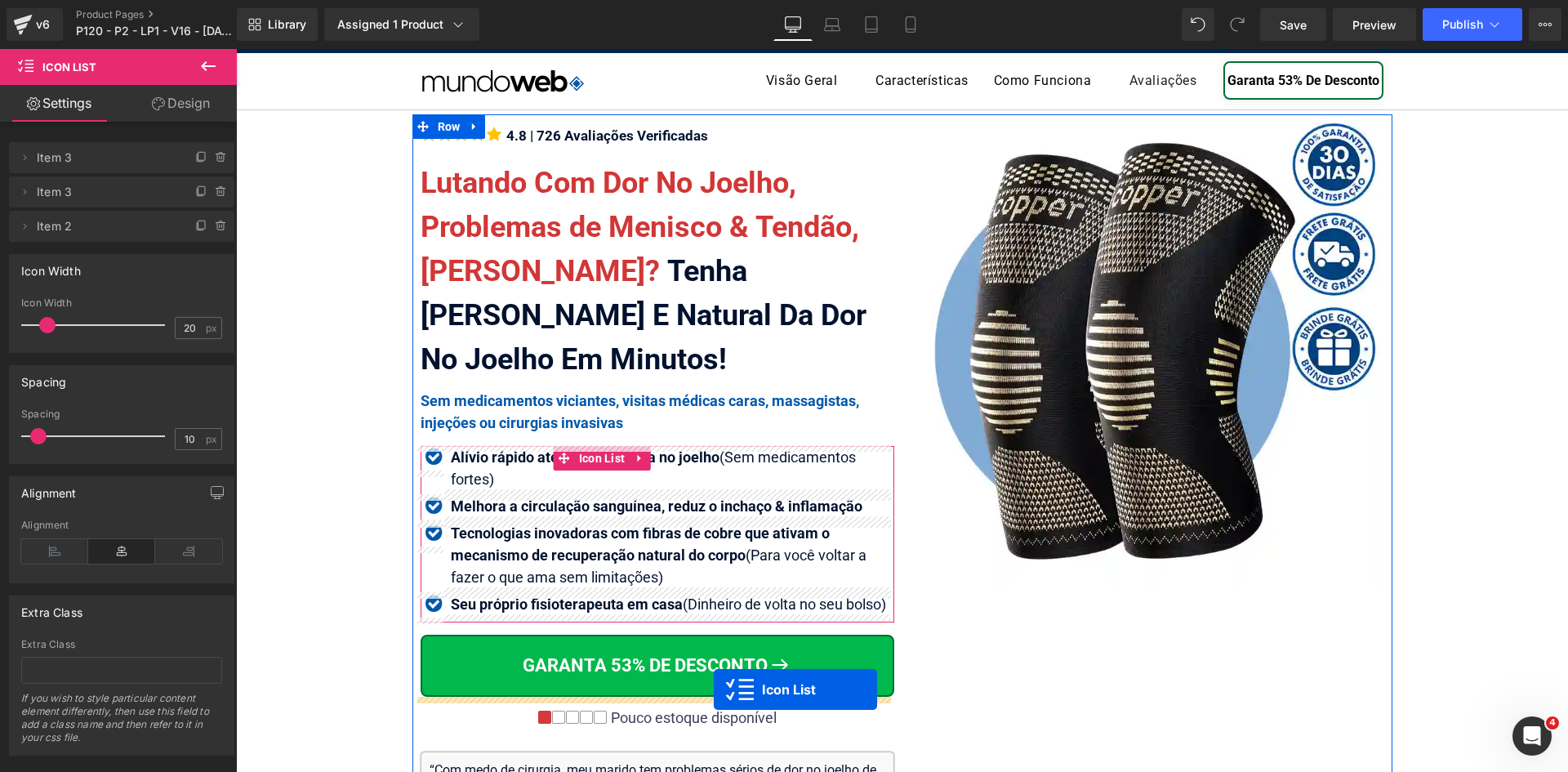
drag, startPoint x: 581, startPoint y: 418, endPoint x: 714, endPoint y: 689, distance: 301.9
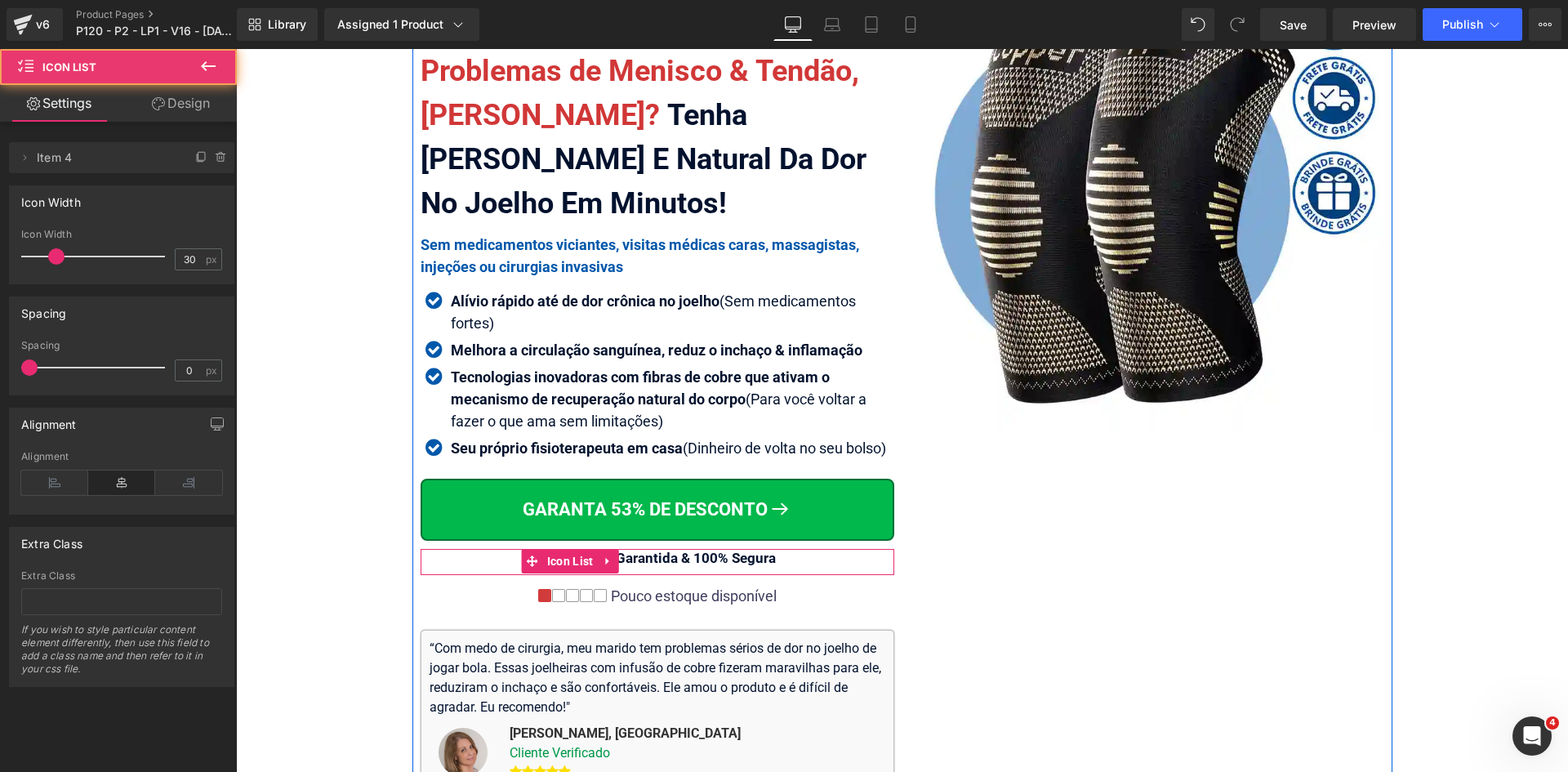
scroll to position [212, 0]
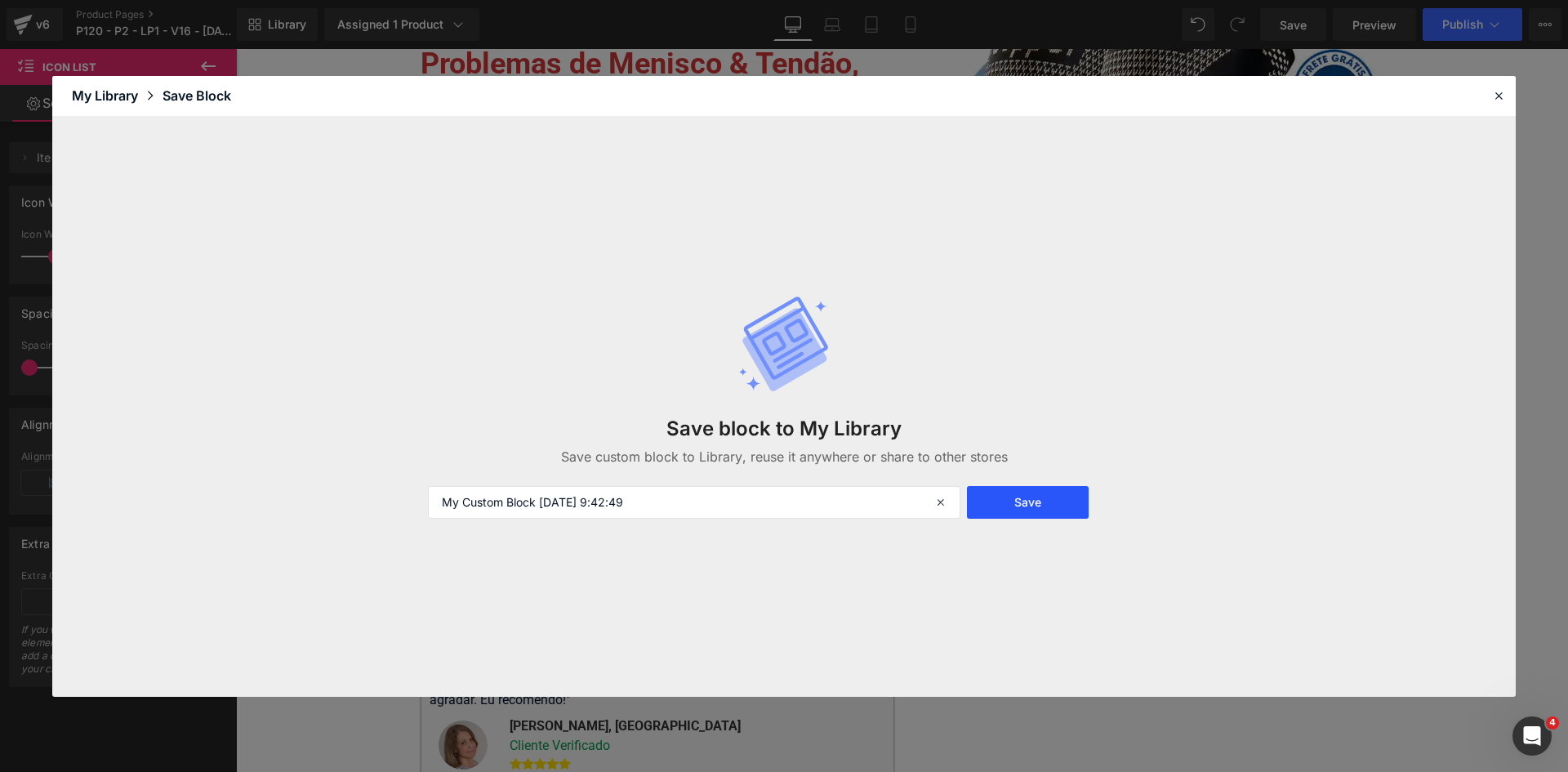
click at [1031, 505] on button "Save" at bounding box center [1027, 502] width 121 height 33
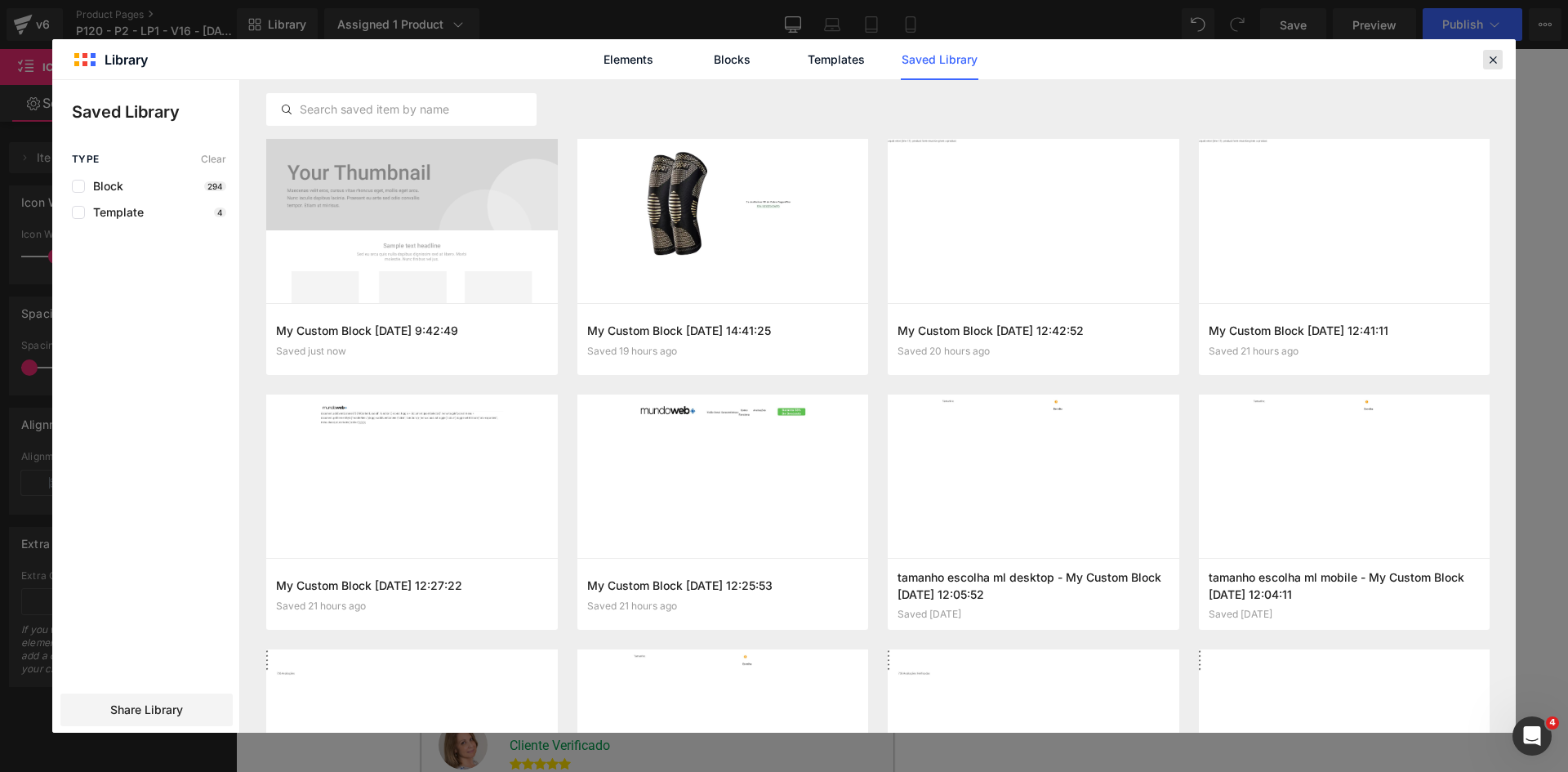
click at [1486, 60] on icon at bounding box center [1492, 59] width 15 height 15
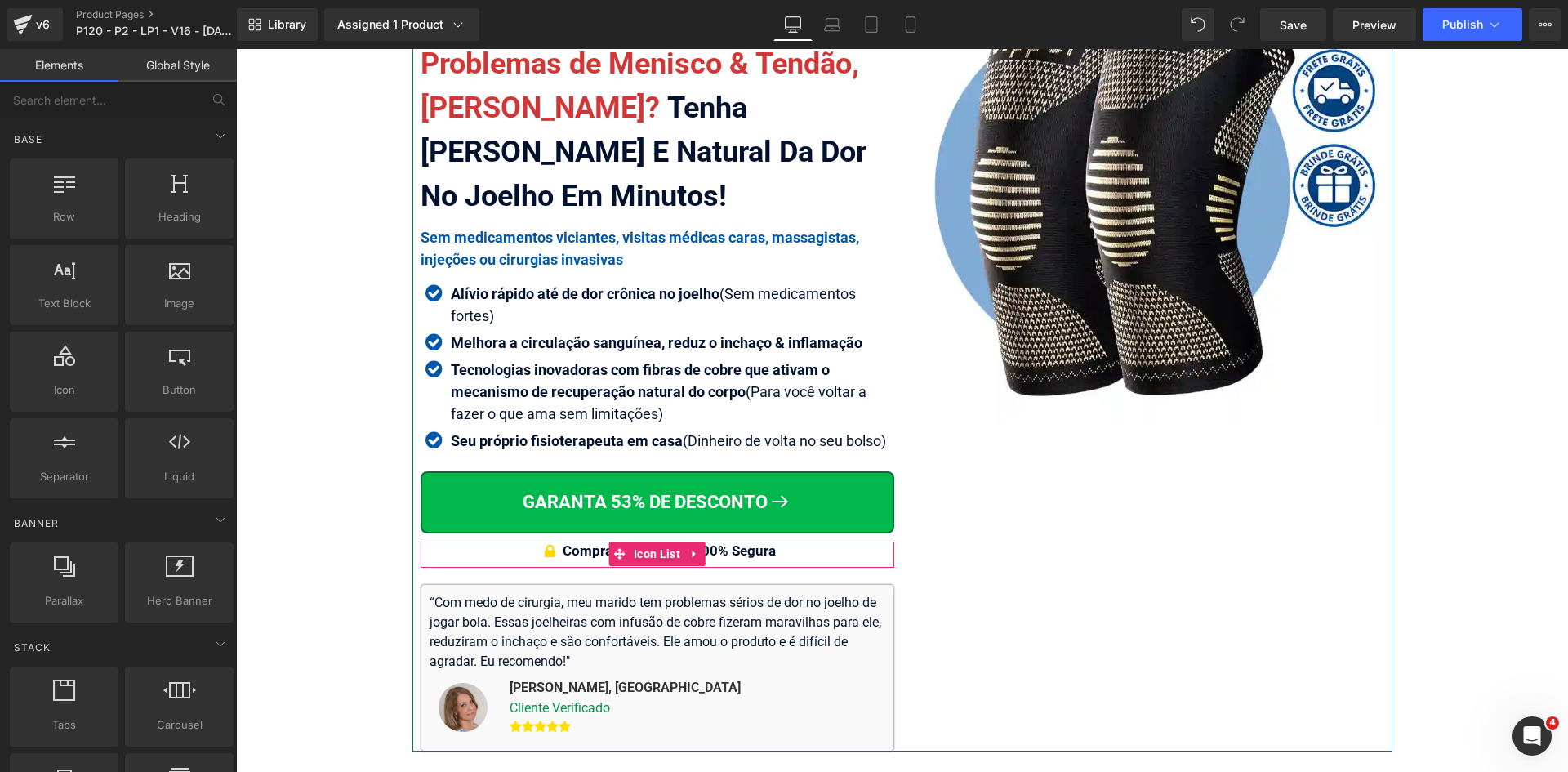
click at [635, 554] on span "Icon List" at bounding box center [657, 554] width 55 height 24
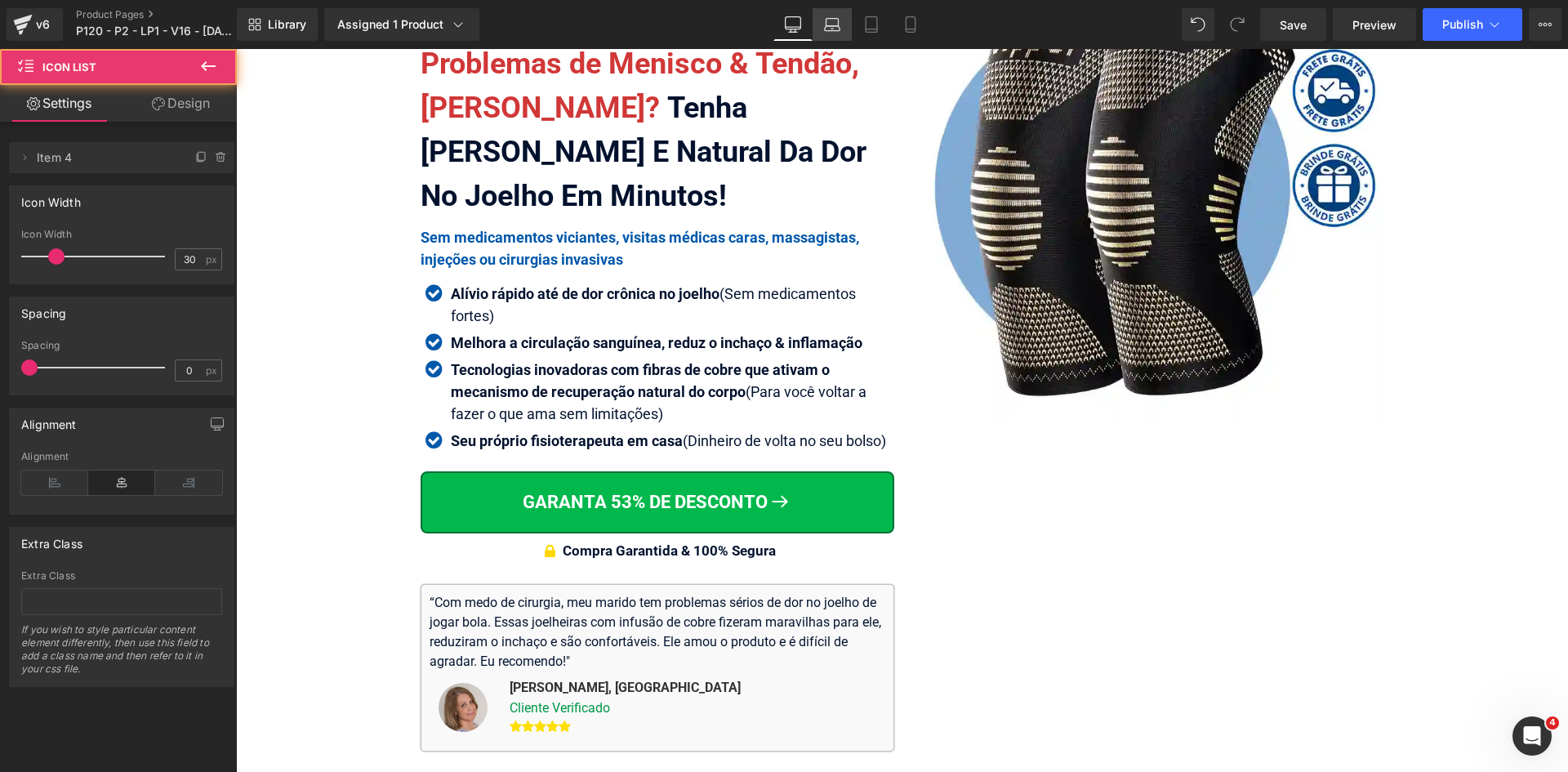
click at [837, 29] on icon at bounding box center [832, 24] width 16 height 16
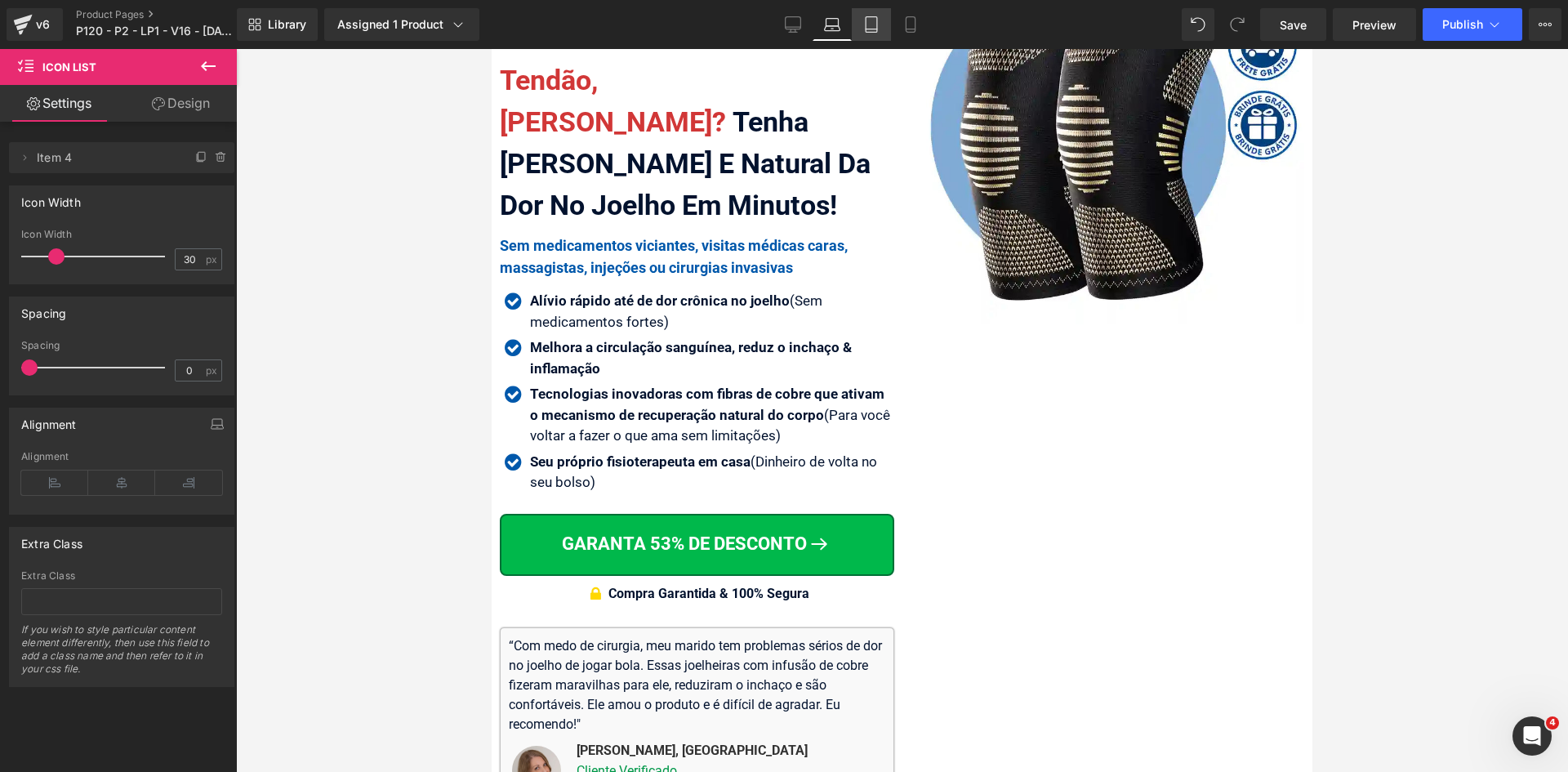
click at [868, 22] on icon at bounding box center [871, 24] width 16 height 16
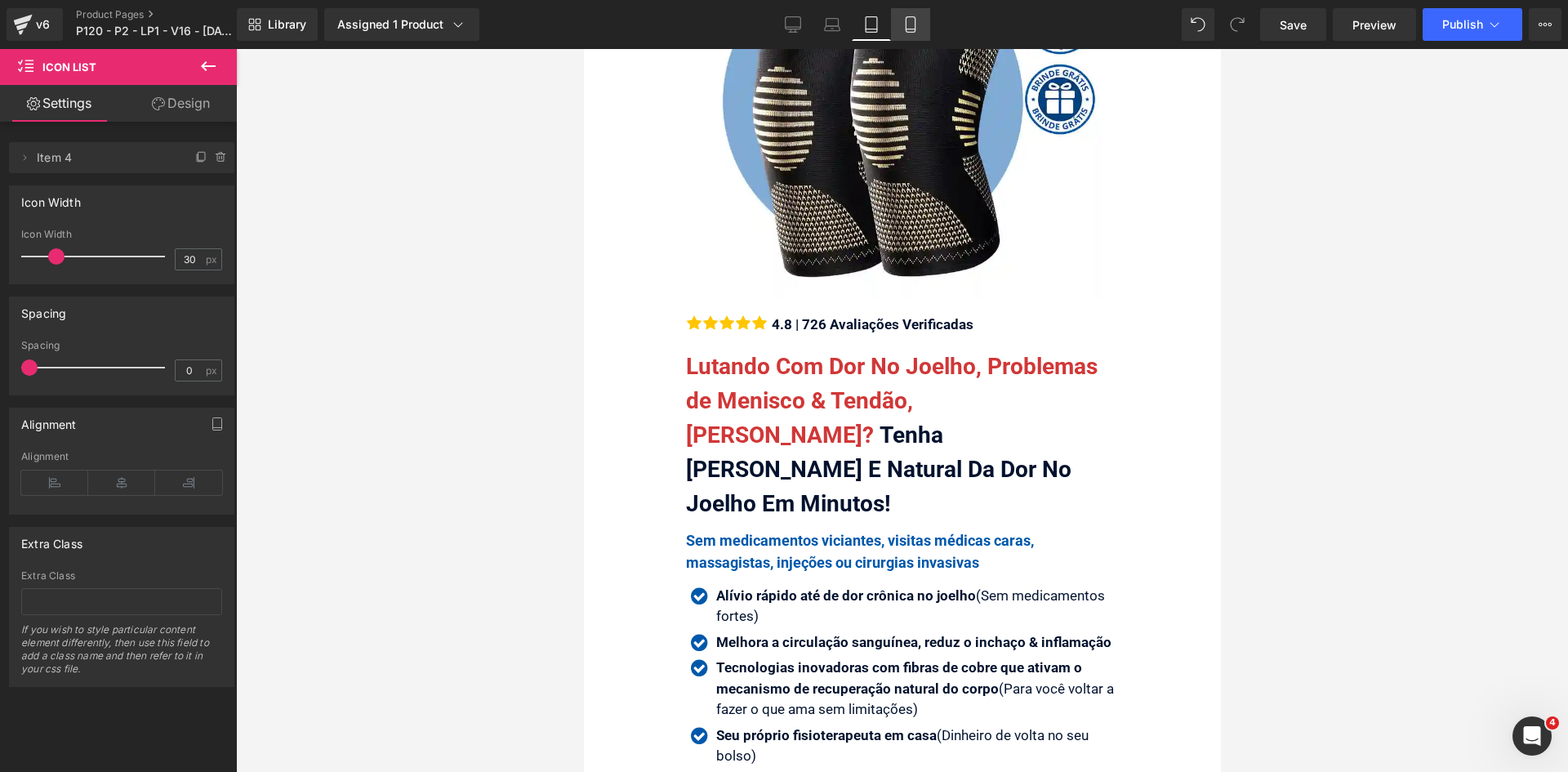
scroll to position [525, 0]
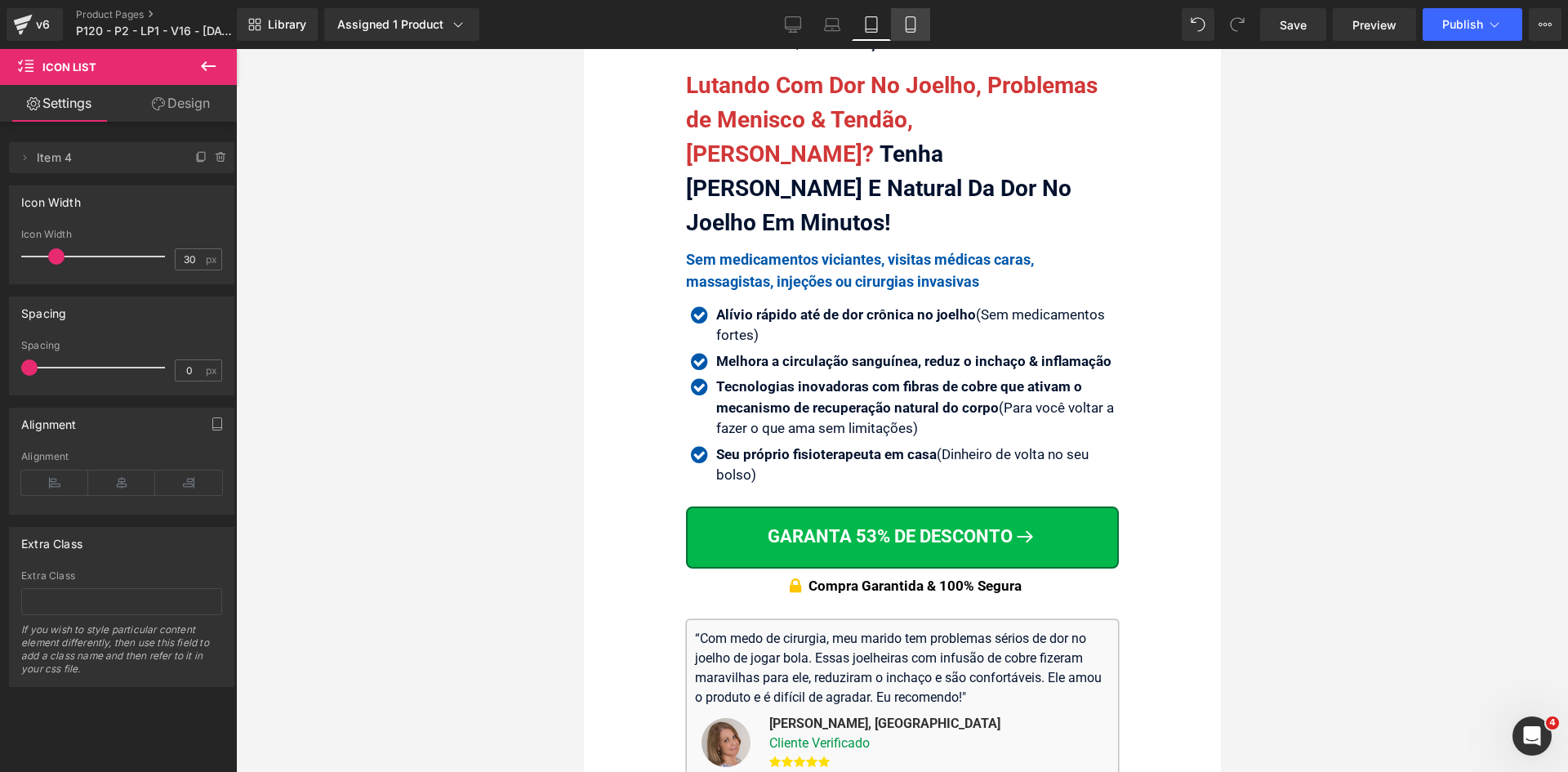
click at [914, 24] on icon at bounding box center [910, 25] width 9 height 16
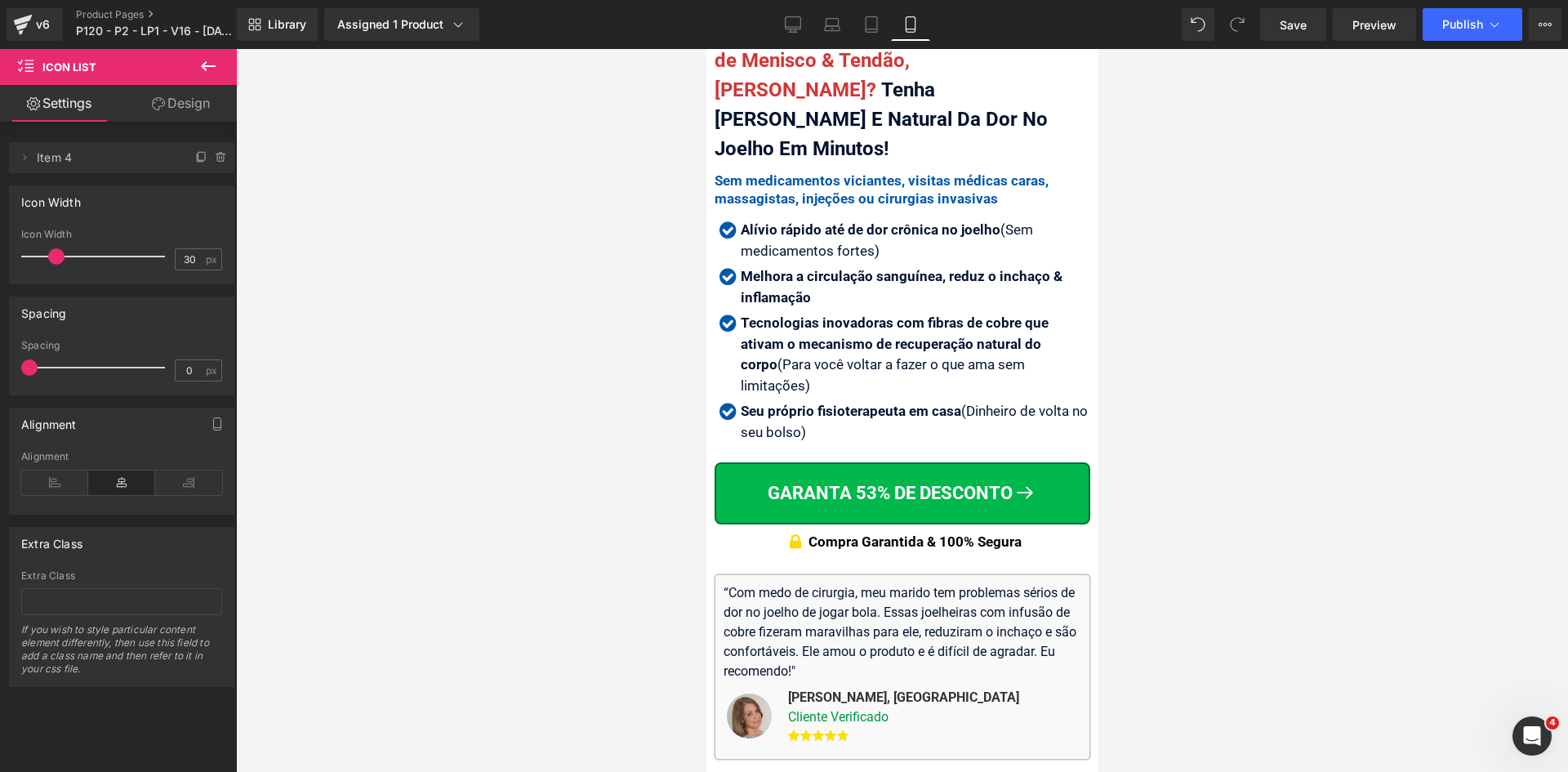
scroll to position [452, 0]
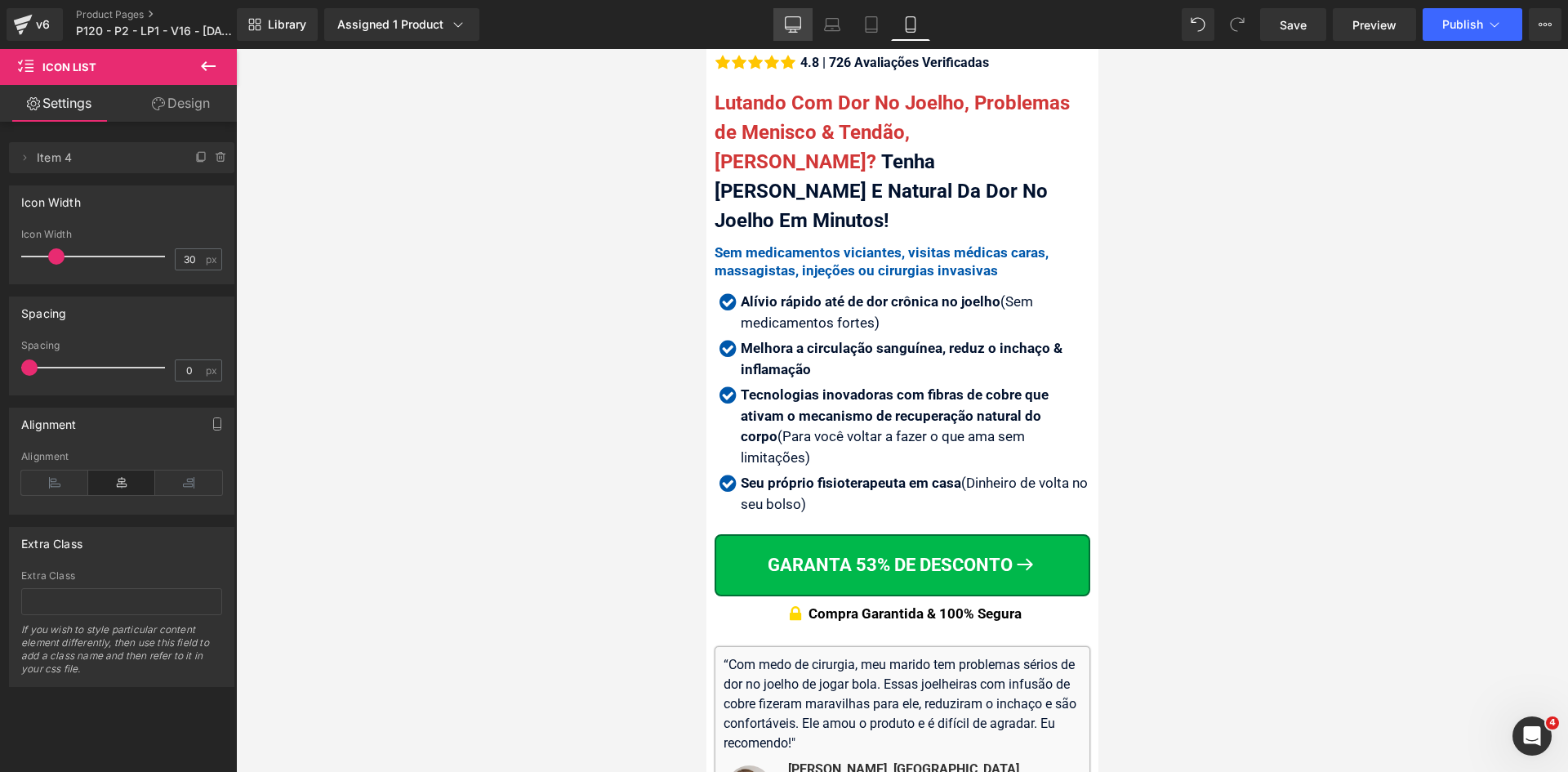
click at [793, 30] on icon at bounding box center [792, 24] width 16 height 16
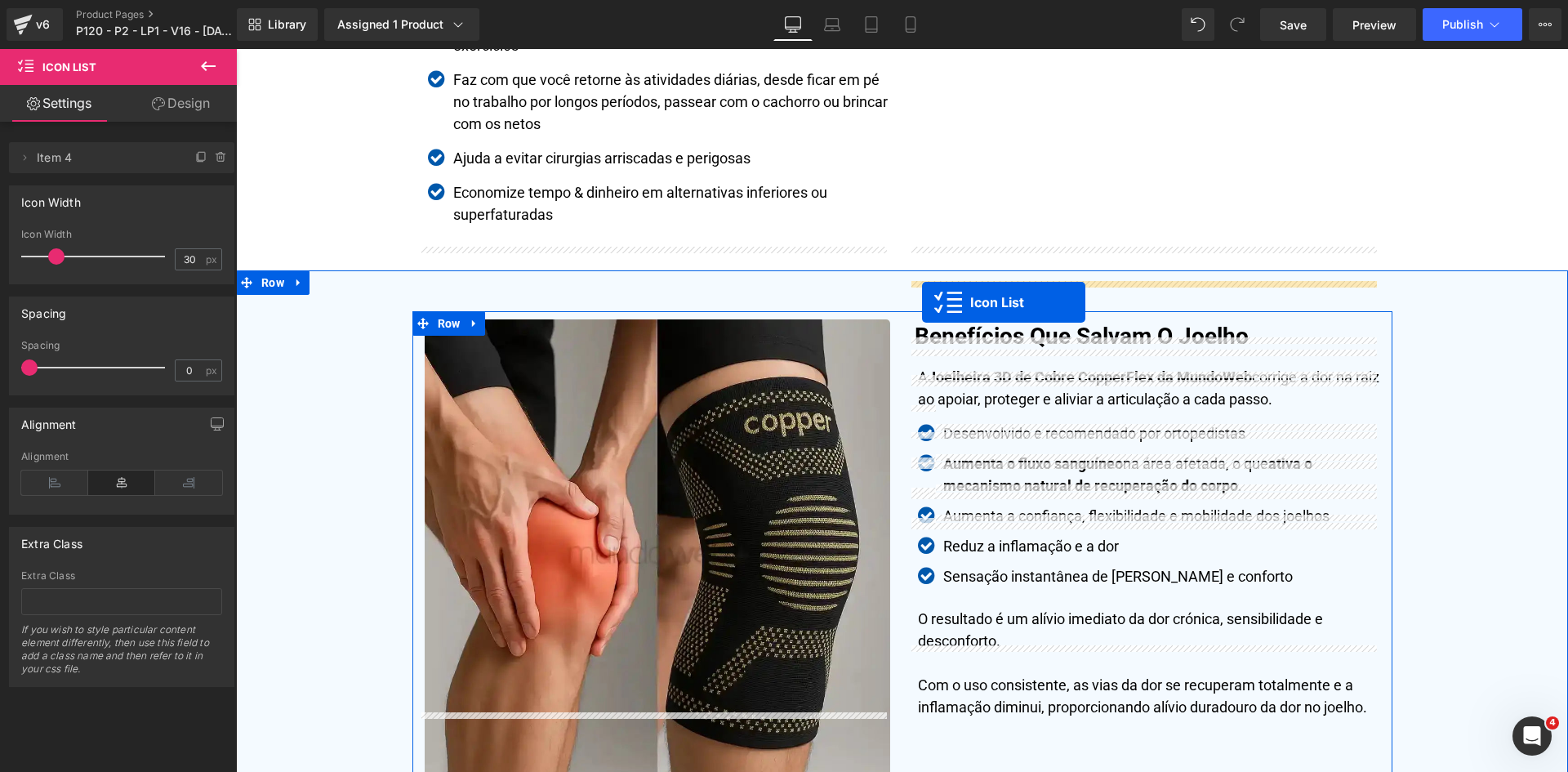
scroll to position [3860, 0]
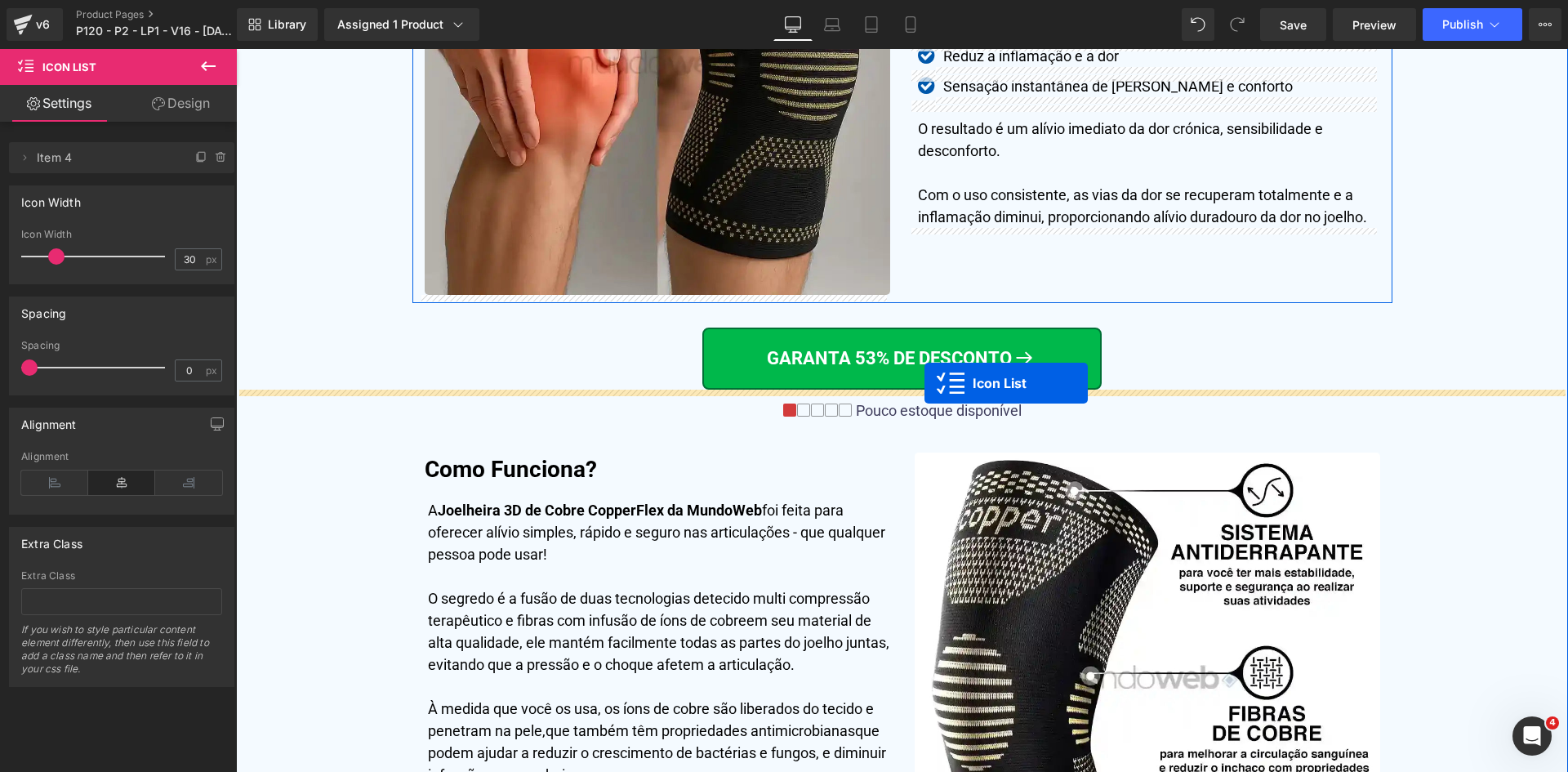
drag, startPoint x: 650, startPoint y: 126, endPoint x: 925, endPoint y: 383, distance: 376.4
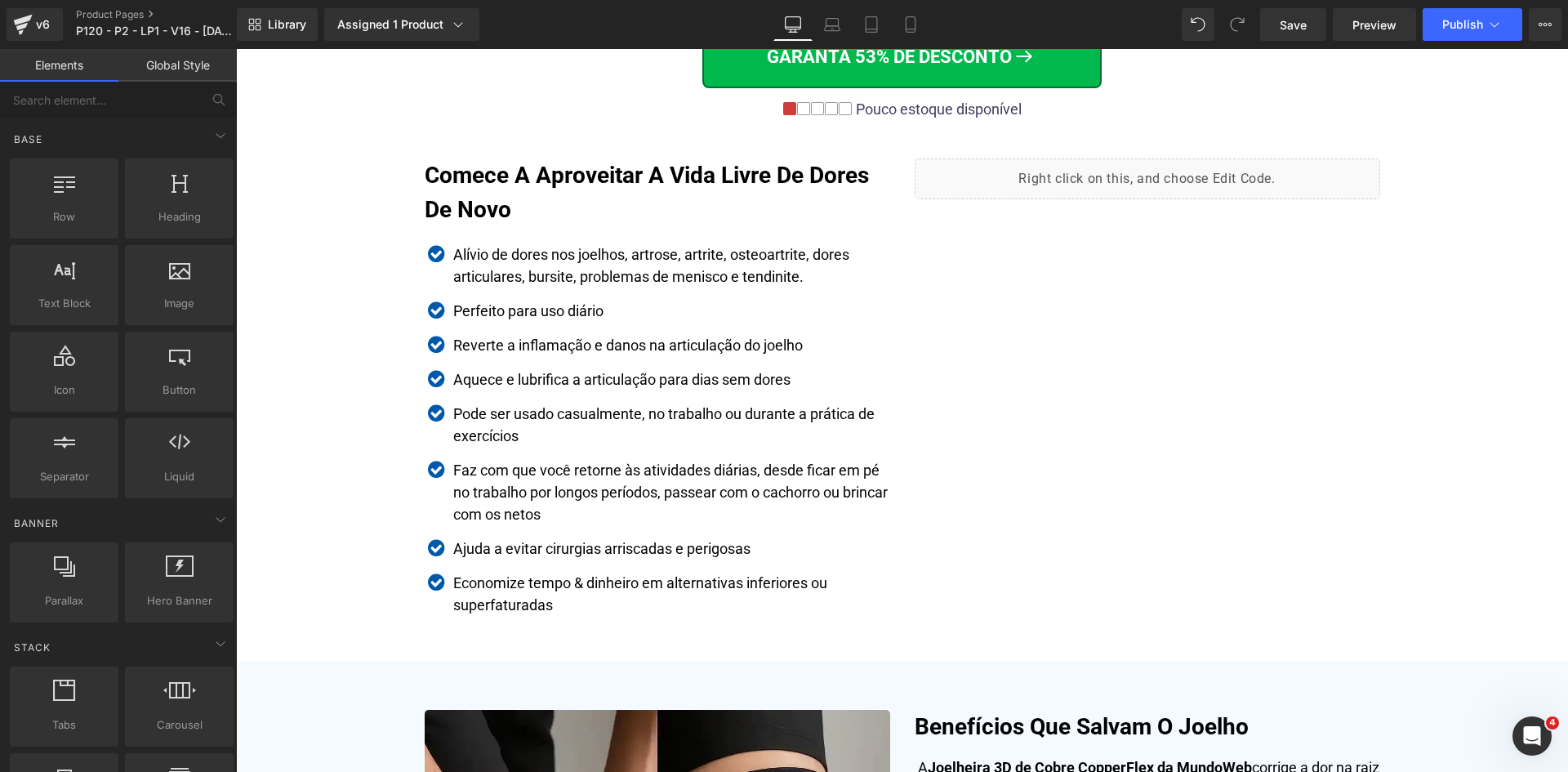
scroll to position [2749, 0]
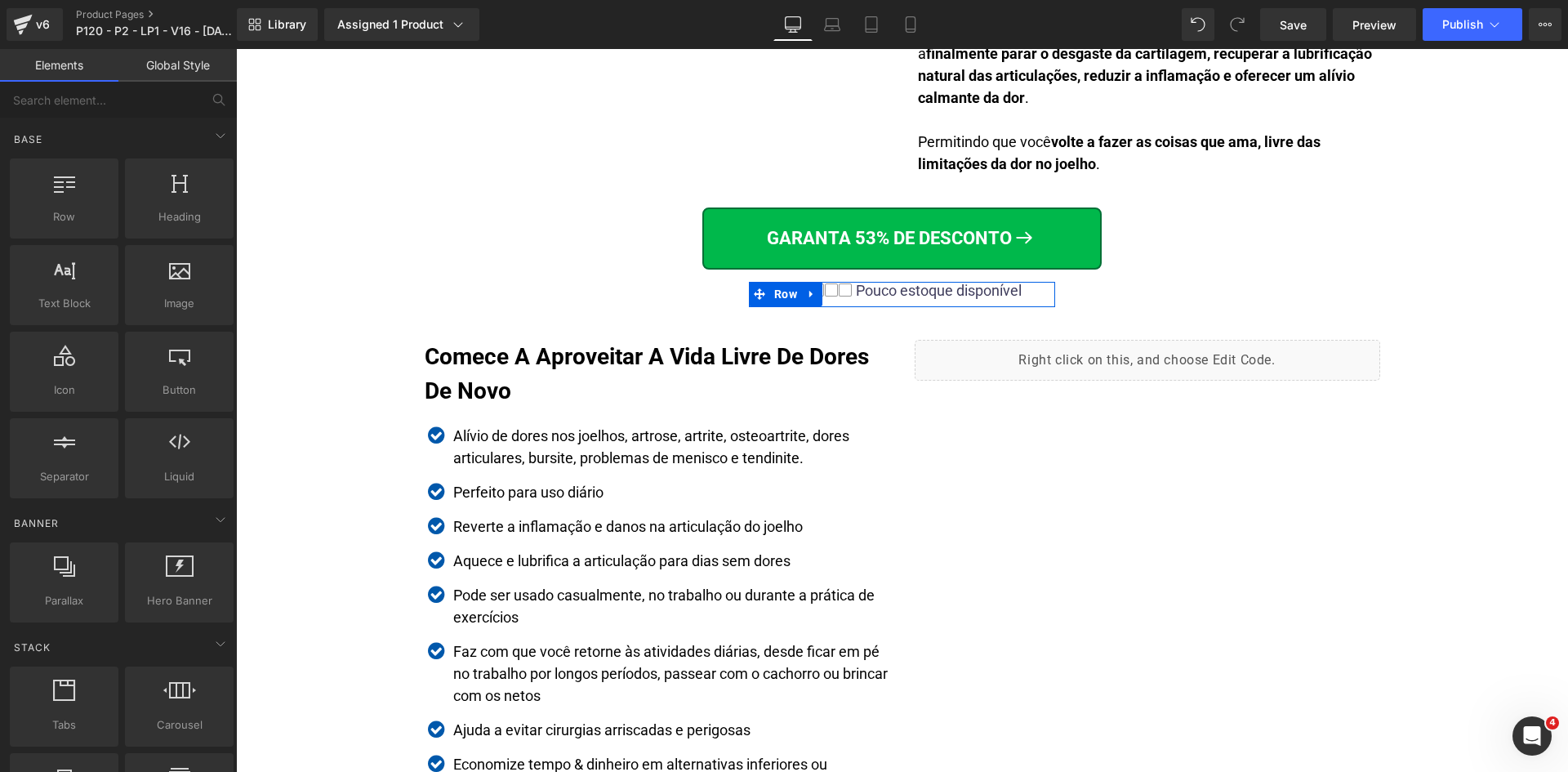
click at [985, 292] on div "Pouco estoque disponível" at bounding box center [936, 290] width 170 height 18
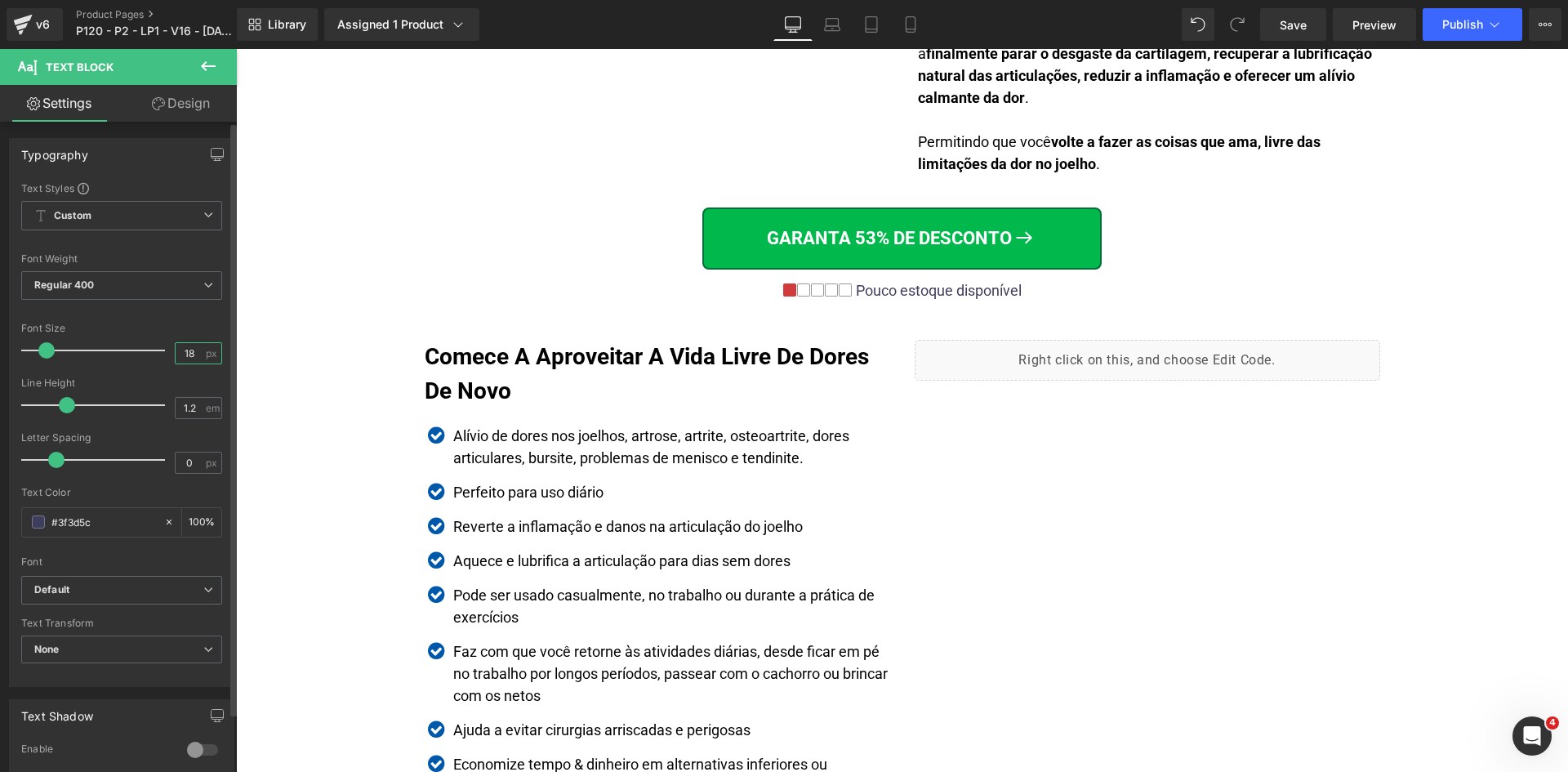
drag, startPoint x: 190, startPoint y: 352, endPoint x: 145, endPoint y: 353, distance: 45.0
click at [145, 353] on div "Font Size 18 px" at bounding box center [121, 351] width 201 height 55
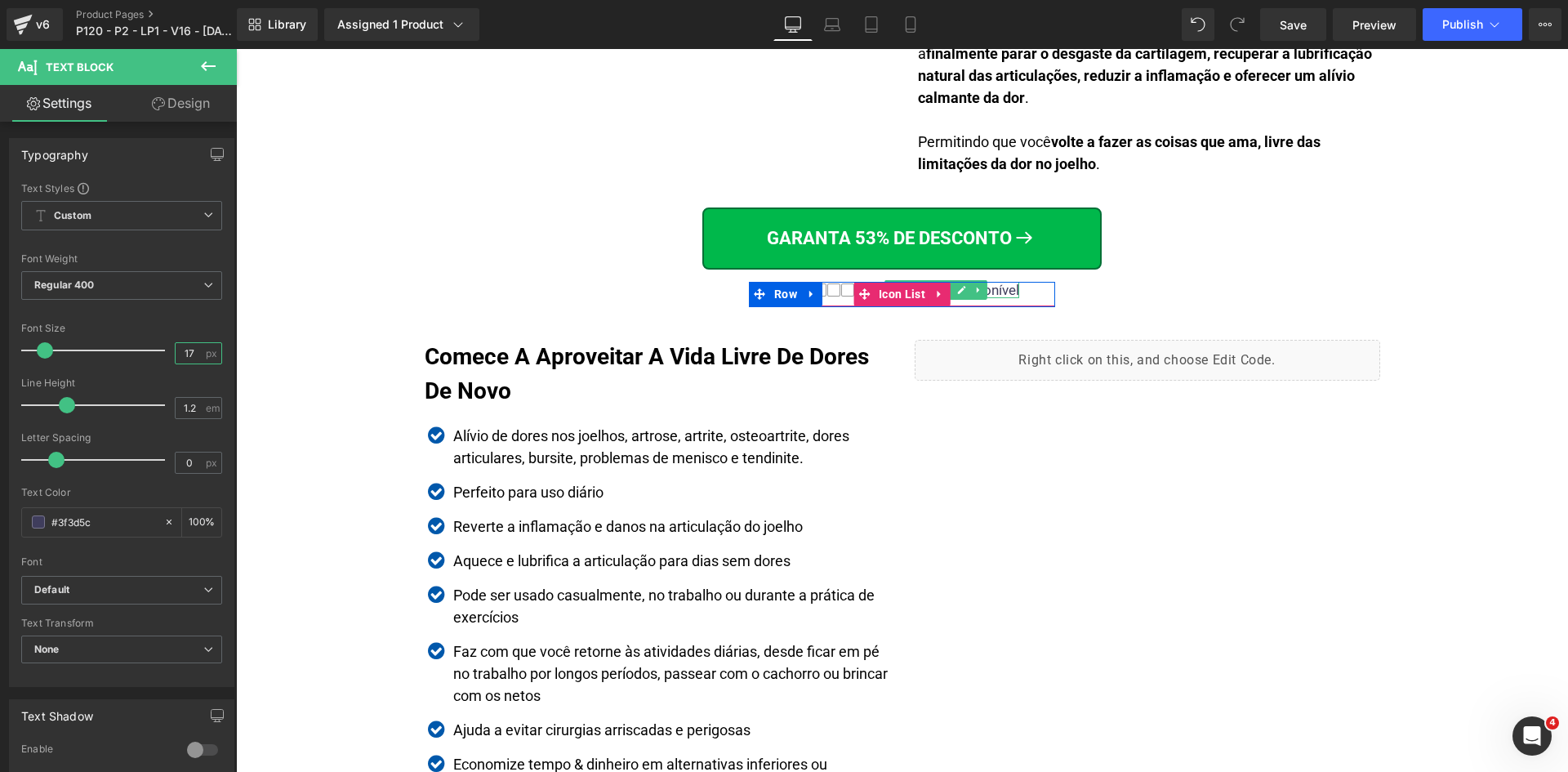
type input "17"
drag, startPoint x: 992, startPoint y: 291, endPoint x: 978, endPoint y: 296, distance: 14.9
click at [991, 291] on div "Pouco estoque disponível" at bounding box center [937, 290] width 164 height 16
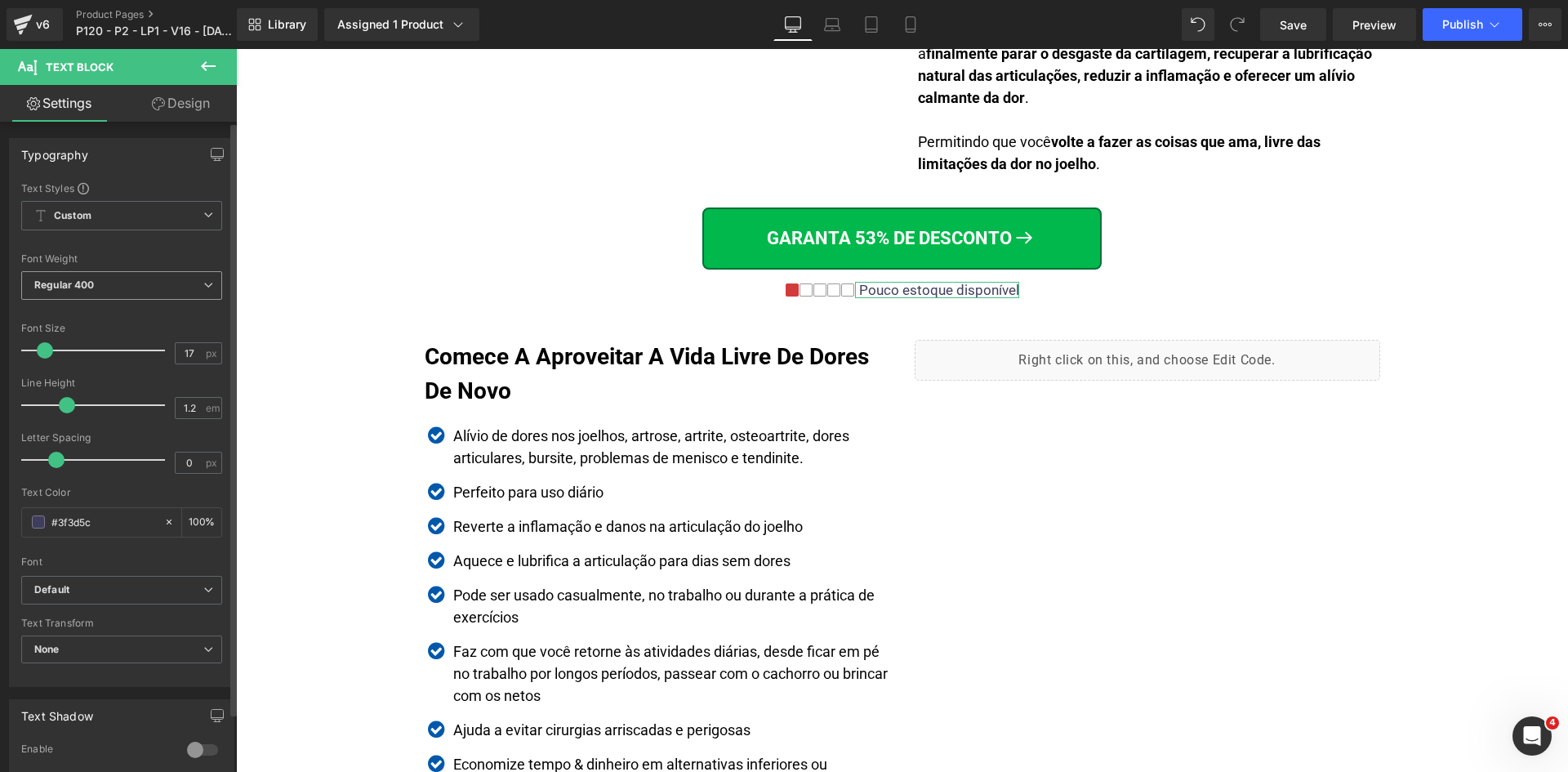
click at [102, 283] on span "Regular 400" at bounding box center [121, 285] width 201 height 28
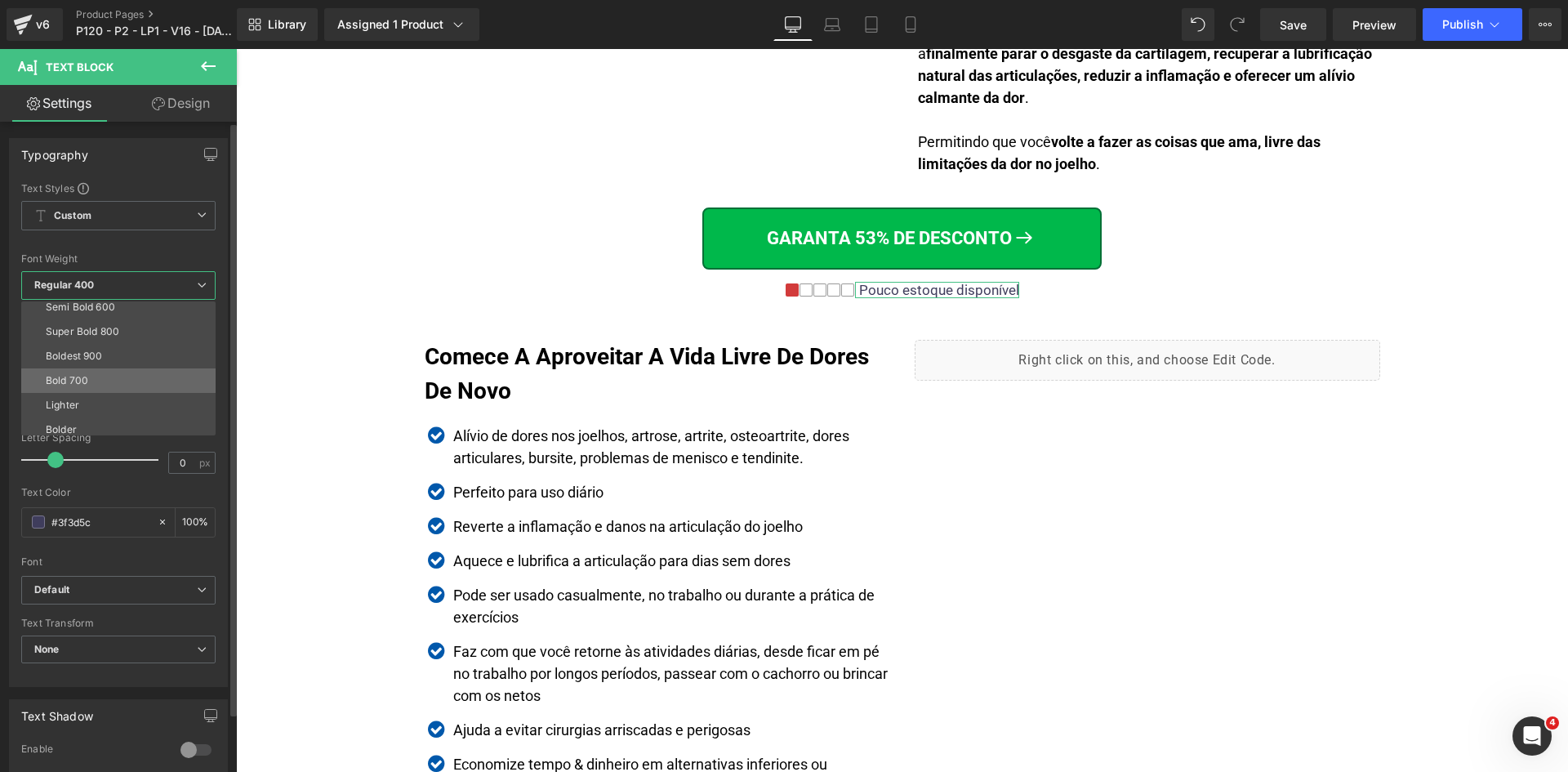
scroll to position [135, 0]
click at [94, 378] on li "Bold 700" at bounding box center [122, 374] width 201 height 24
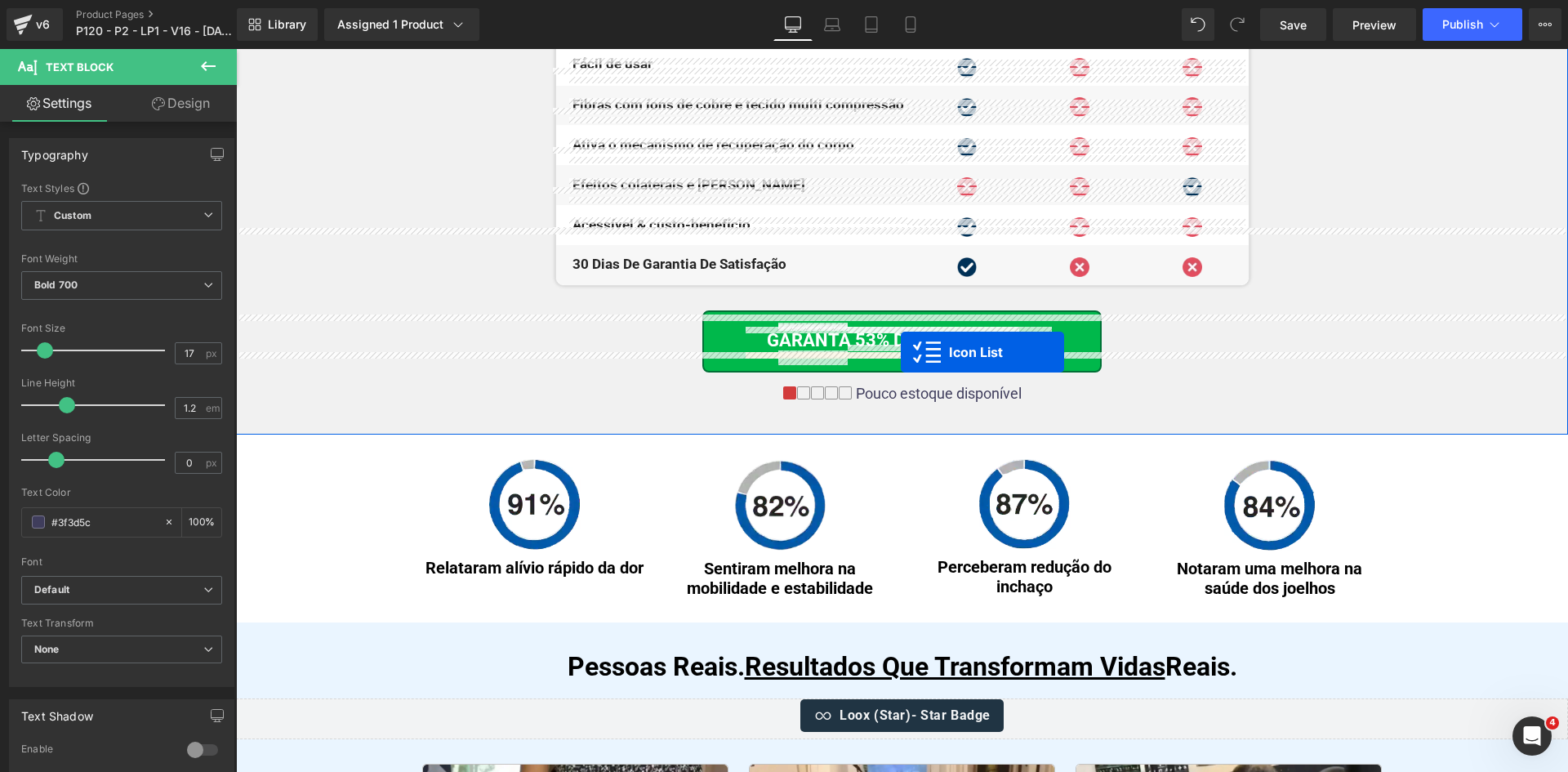
scroll to position [6344, 0]
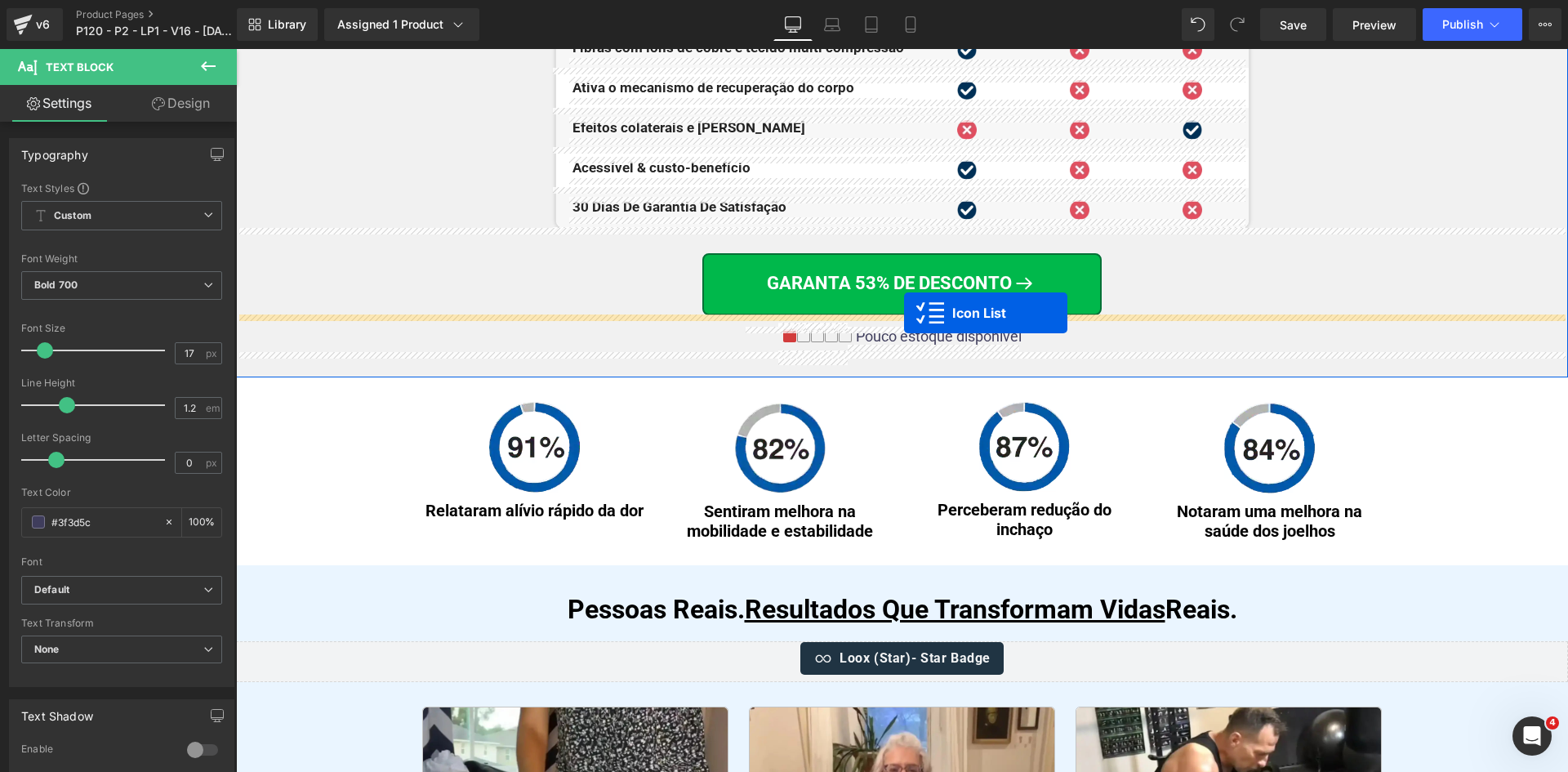
drag, startPoint x: 897, startPoint y: 325, endPoint x: 904, endPoint y: 313, distance: 13.9
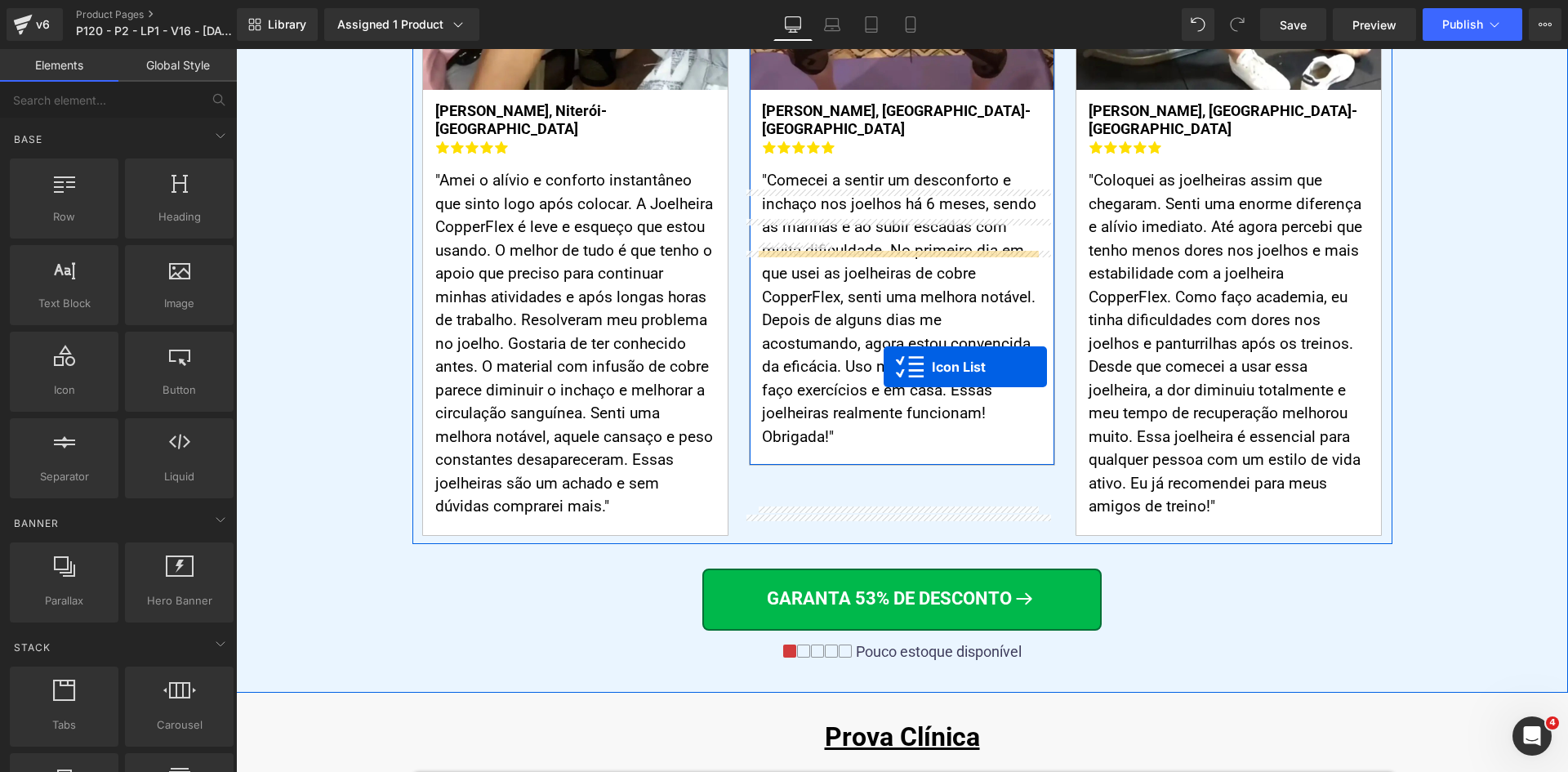
scroll to position [7406, 0]
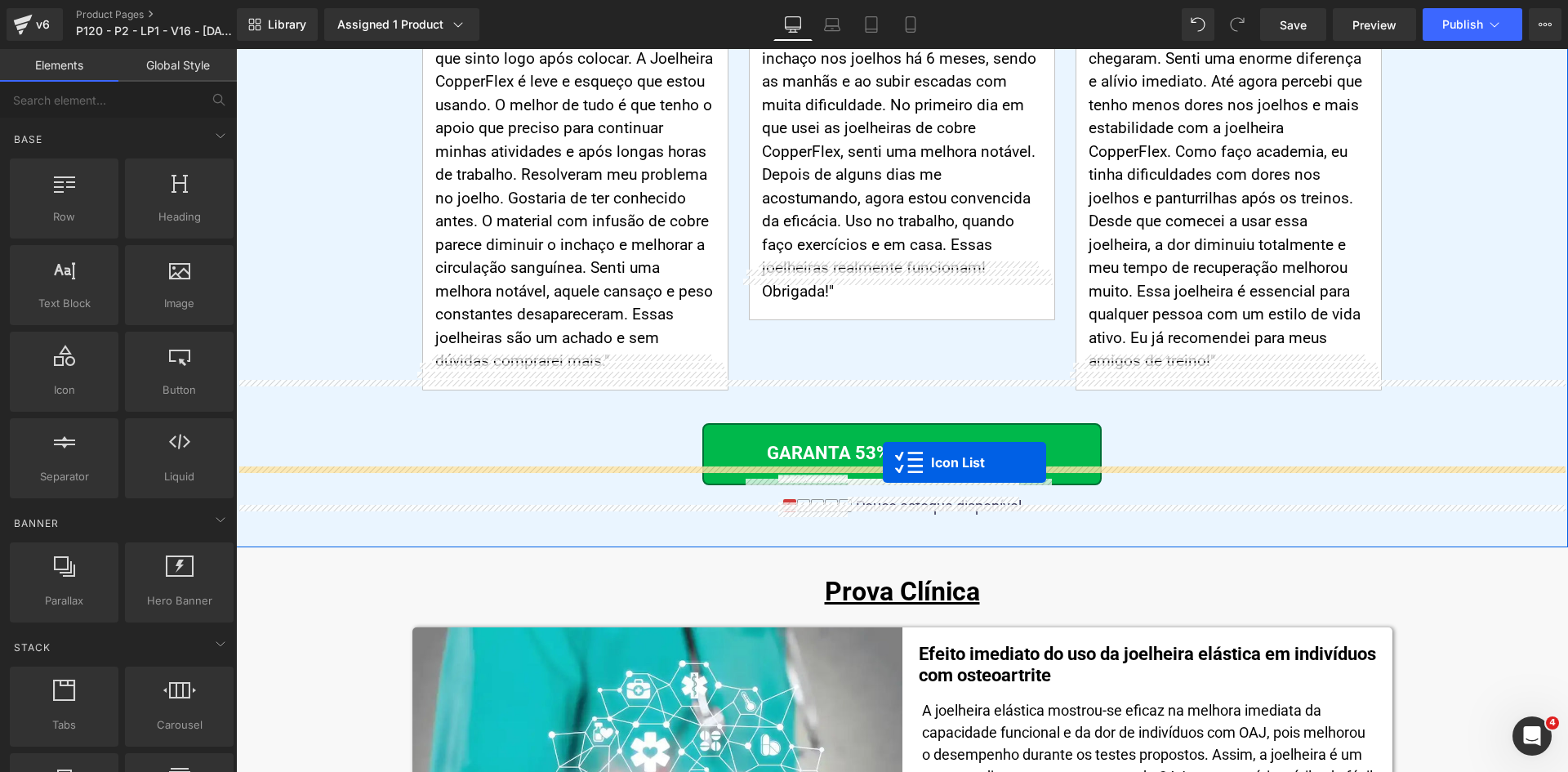
drag, startPoint x: 896, startPoint y: 364, endPoint x: 883, endPoint y: 463, distance: 99.8
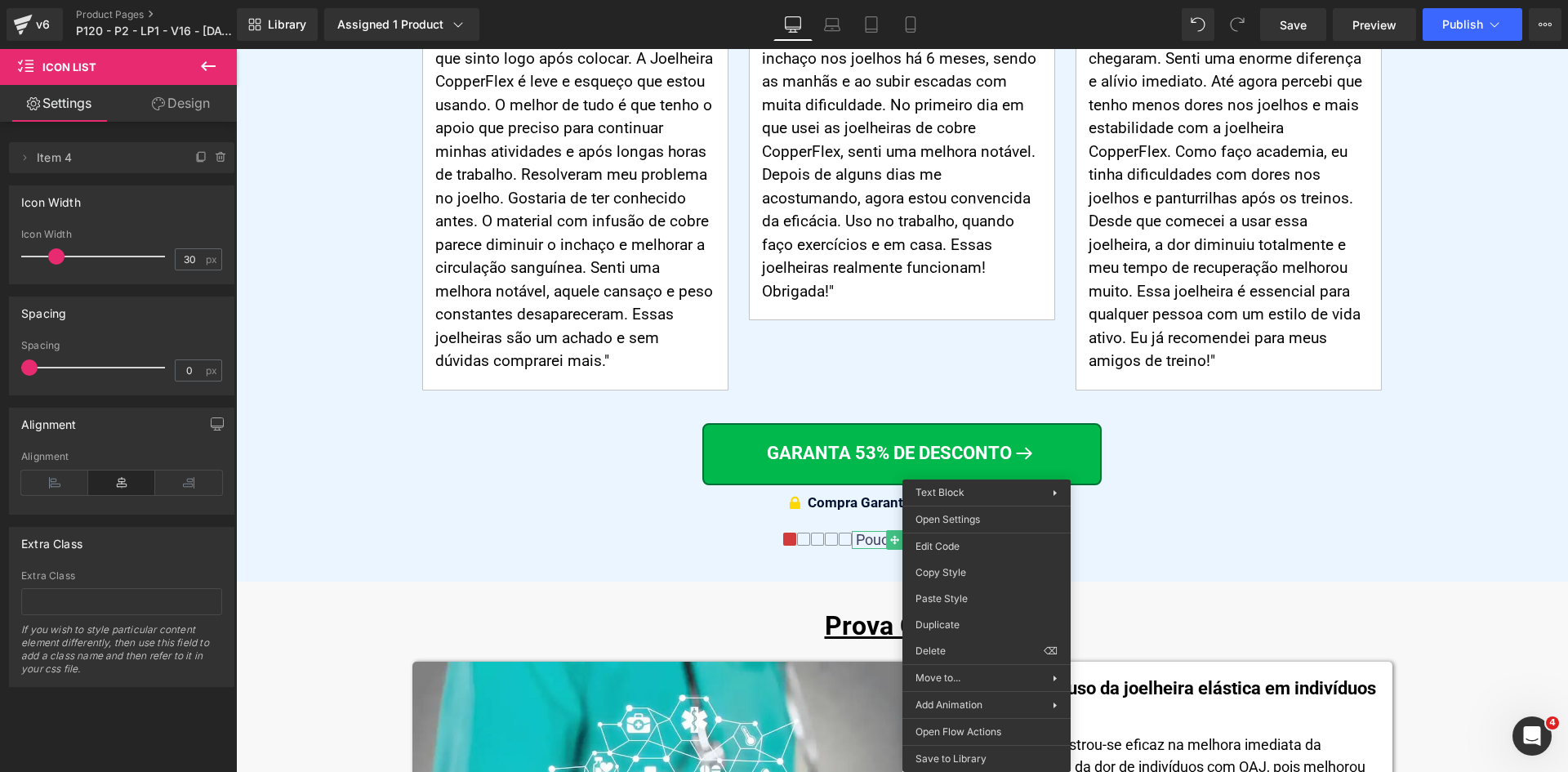
drag, startPoint x: 1199, startPoint y: 647, endPoint x: 916, endPoint y: 515, distance: 312.3
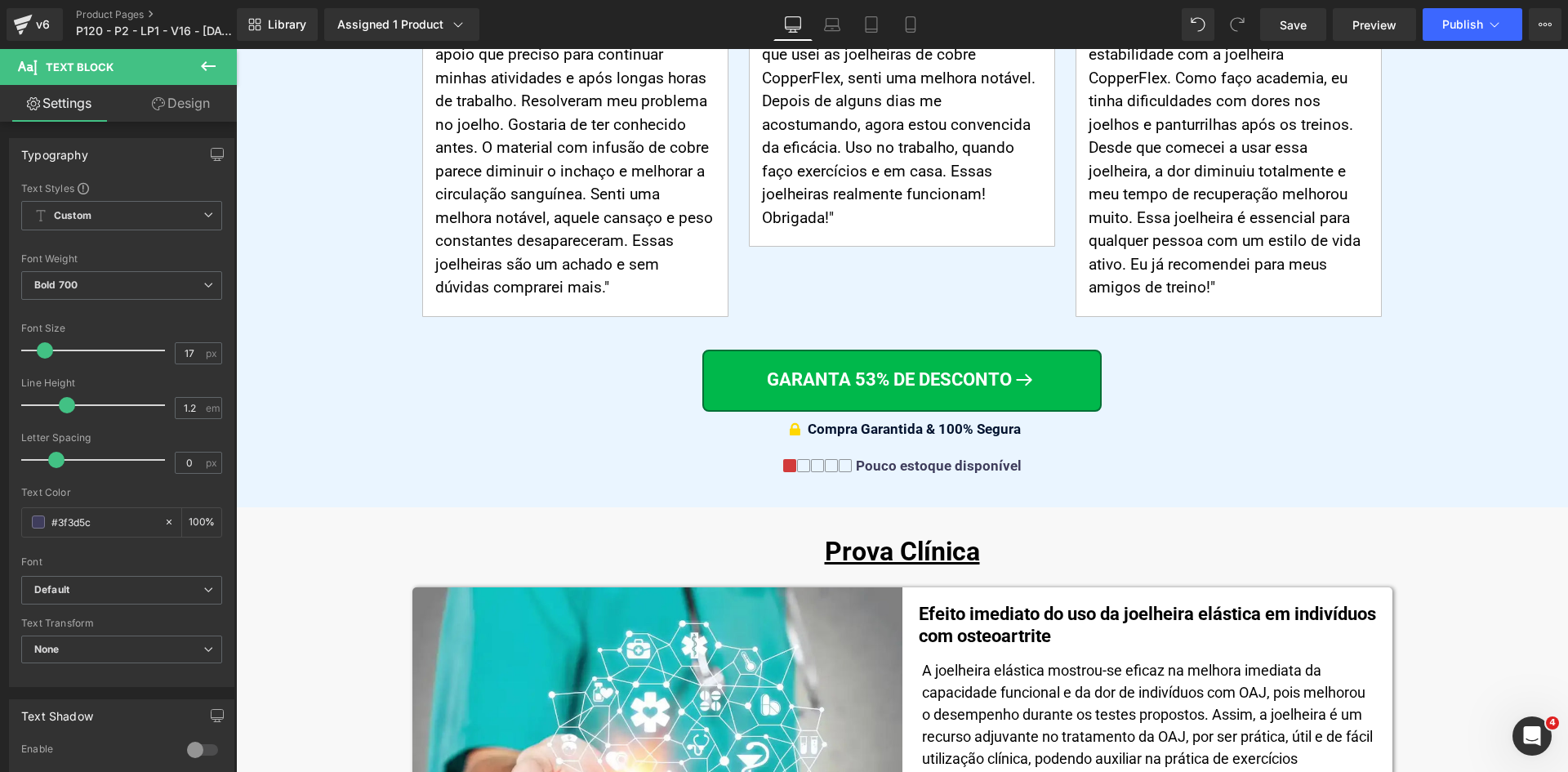
scroll to position [7603, 0]
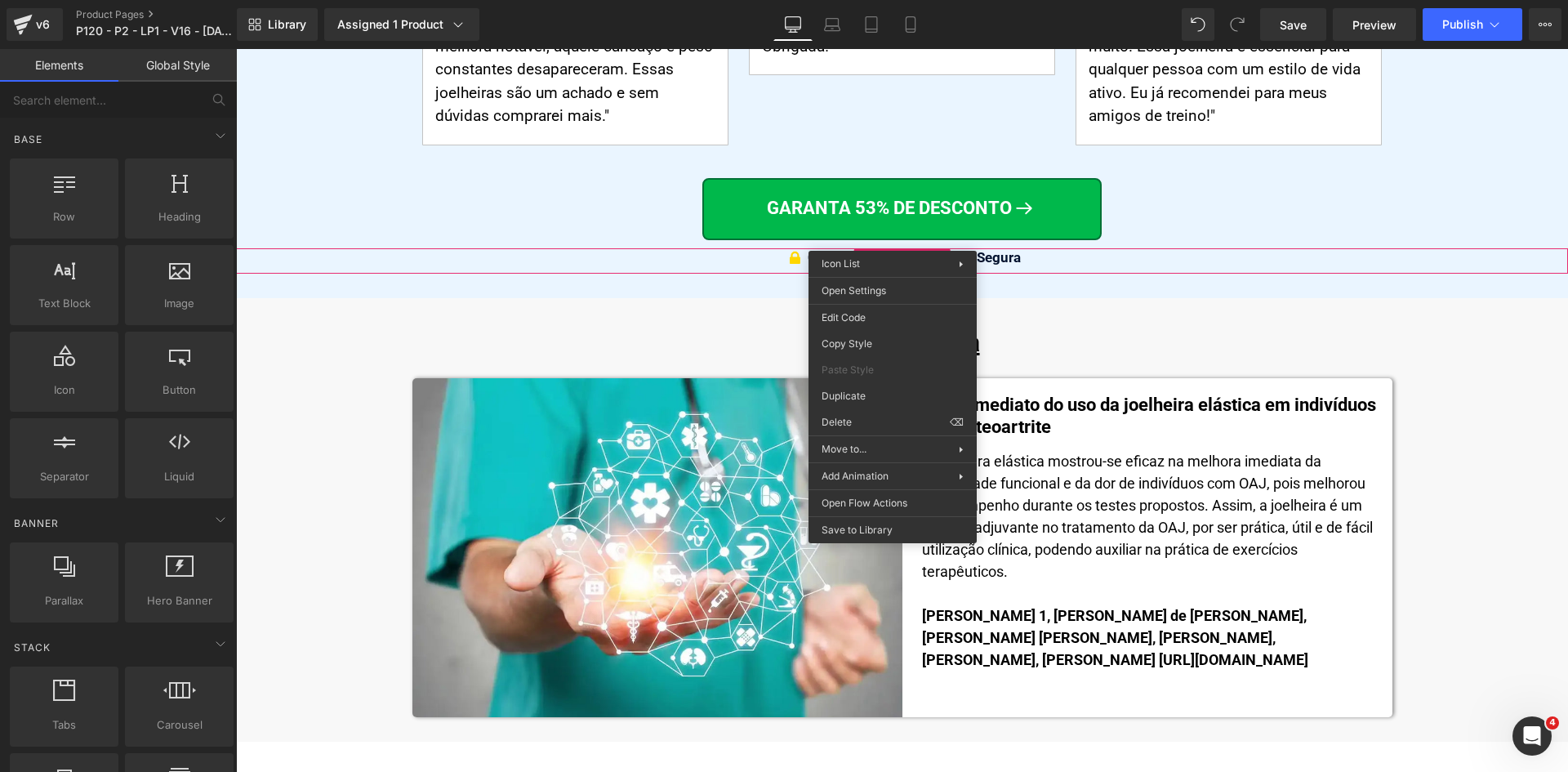
drag, startPoint x: 1087, startPoint y: 445, endPoint x: 872, endPoint y: 297, distance: 261.0
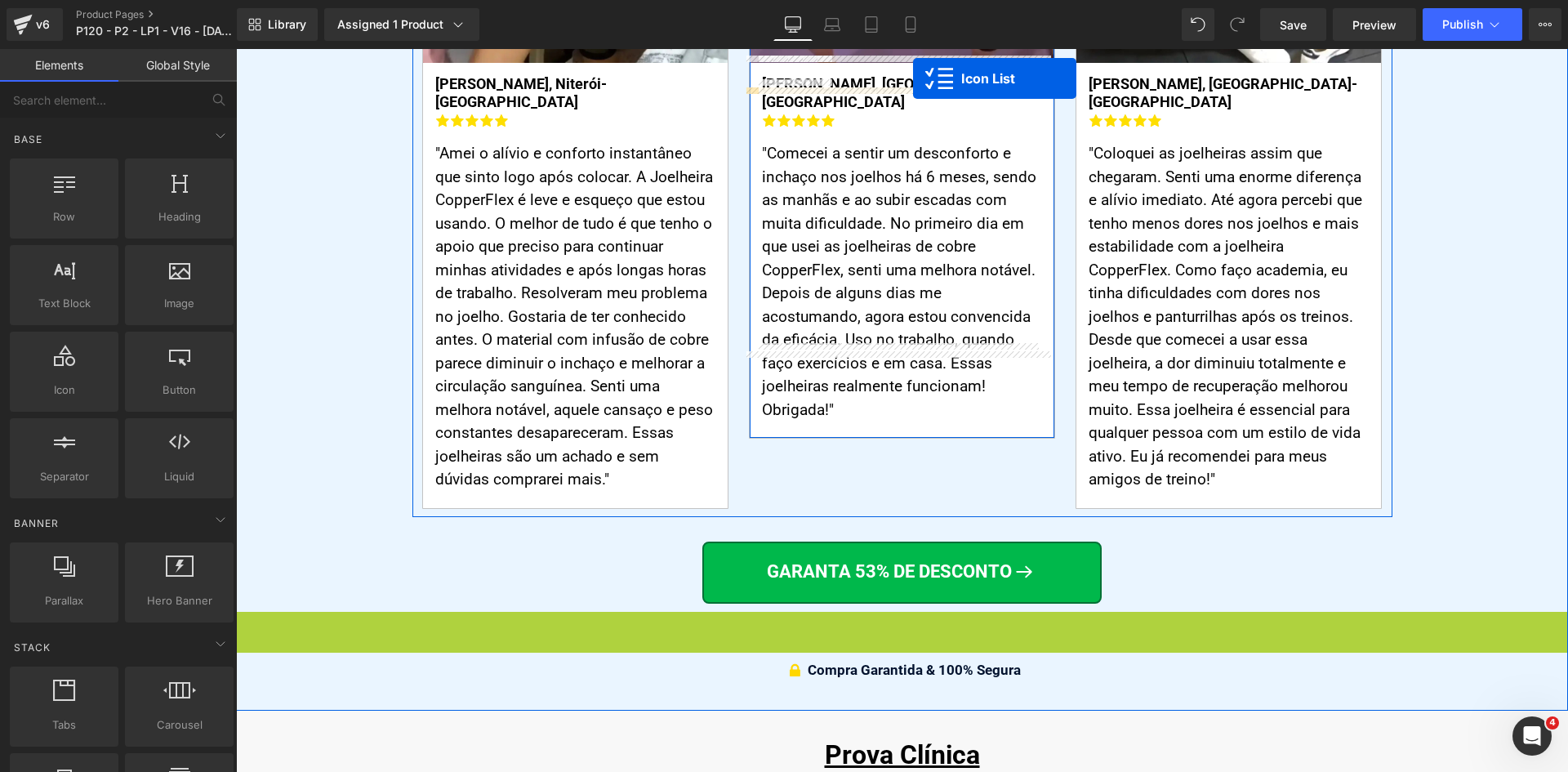
scroll to position [7276, 0]
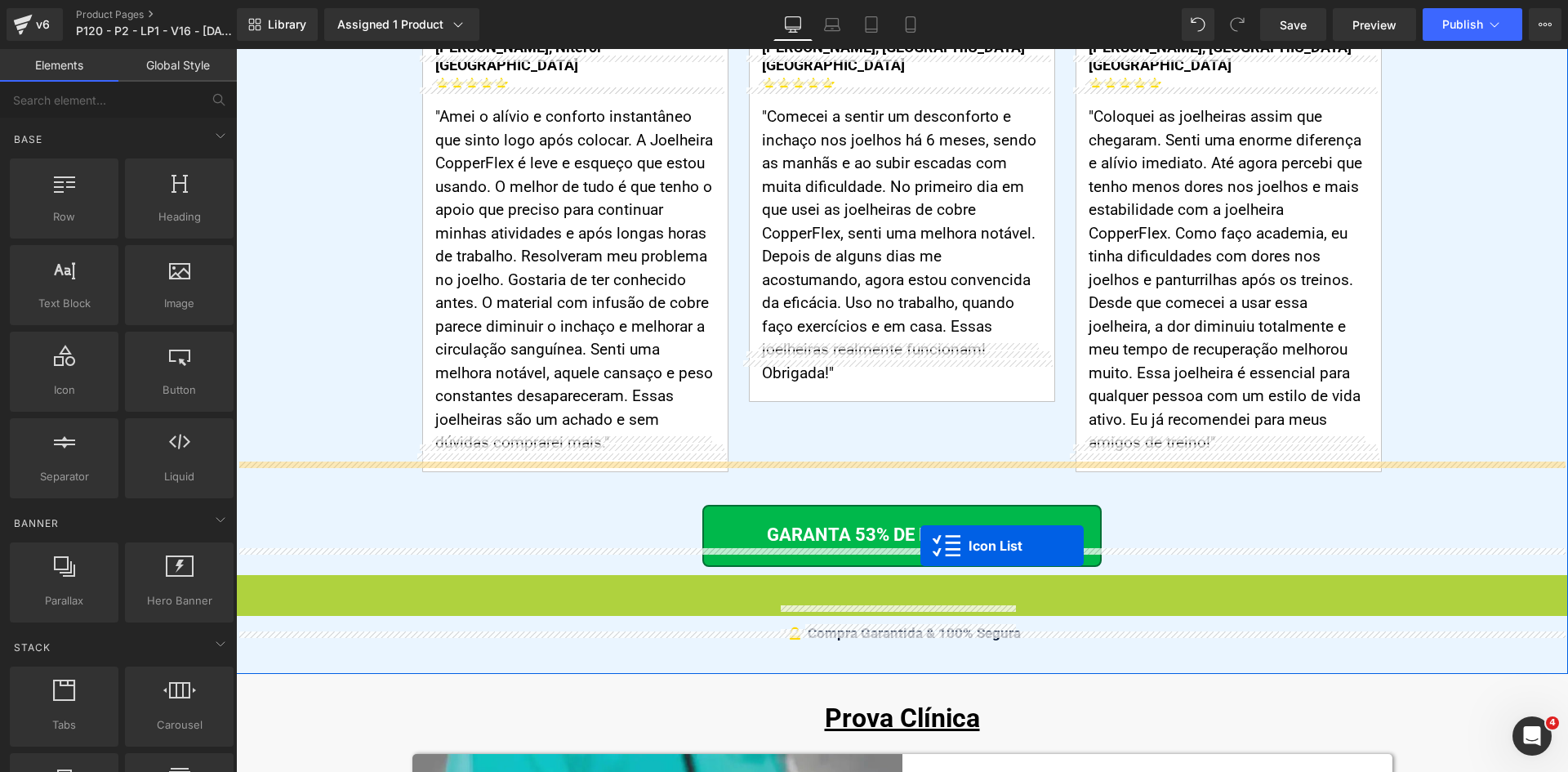
drag, startPoint x: 895, startPoint y: 245, endPoint x: 920, endPoint y: 546, distance: 302.0
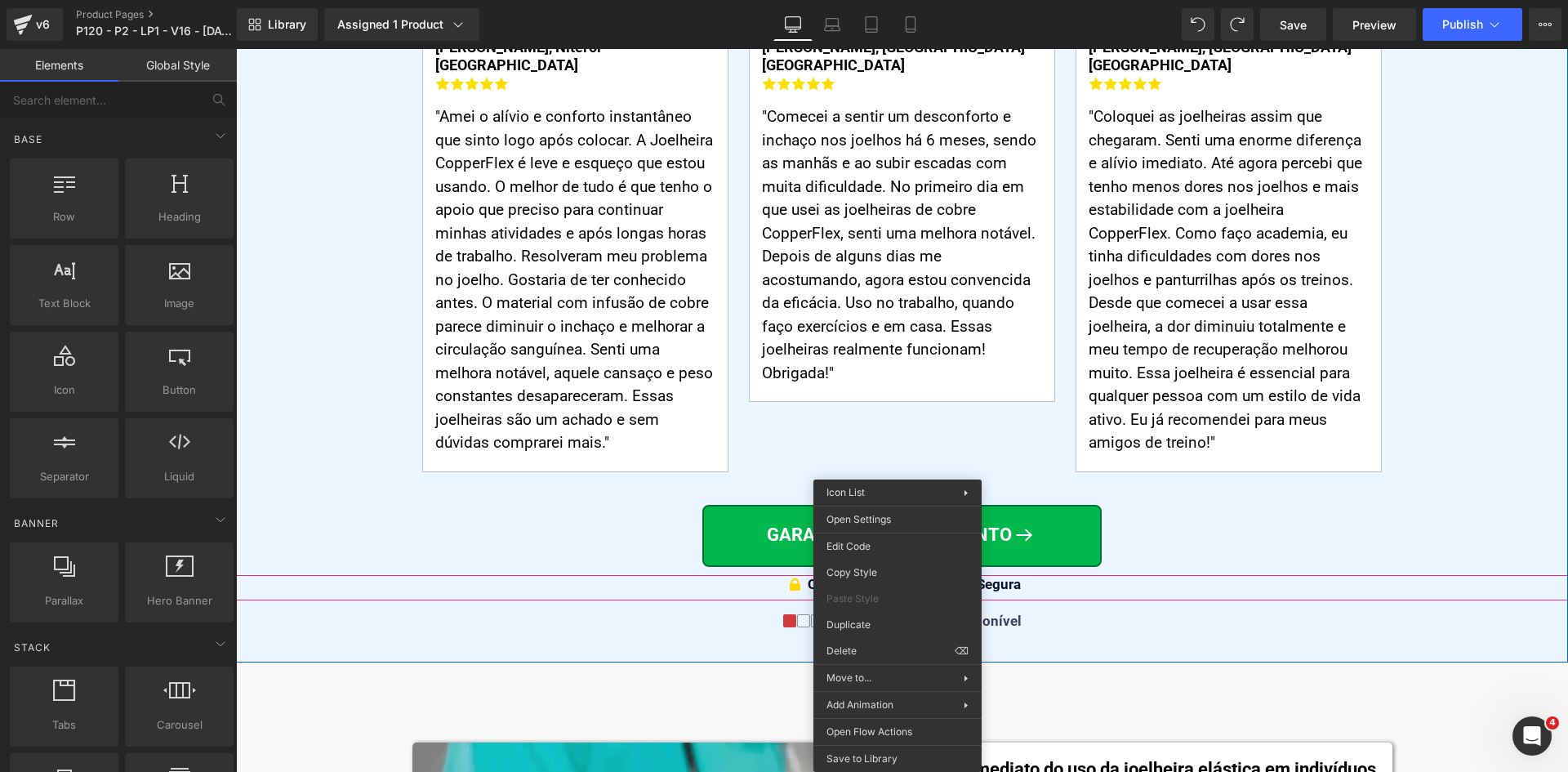
click at [711, 608] on div "Pessoas Reais. Resultados Que Transformam Vidas Reais. Heading Loox (Star) - St…" at bounding box center [902, 121] width 1332 height 1035
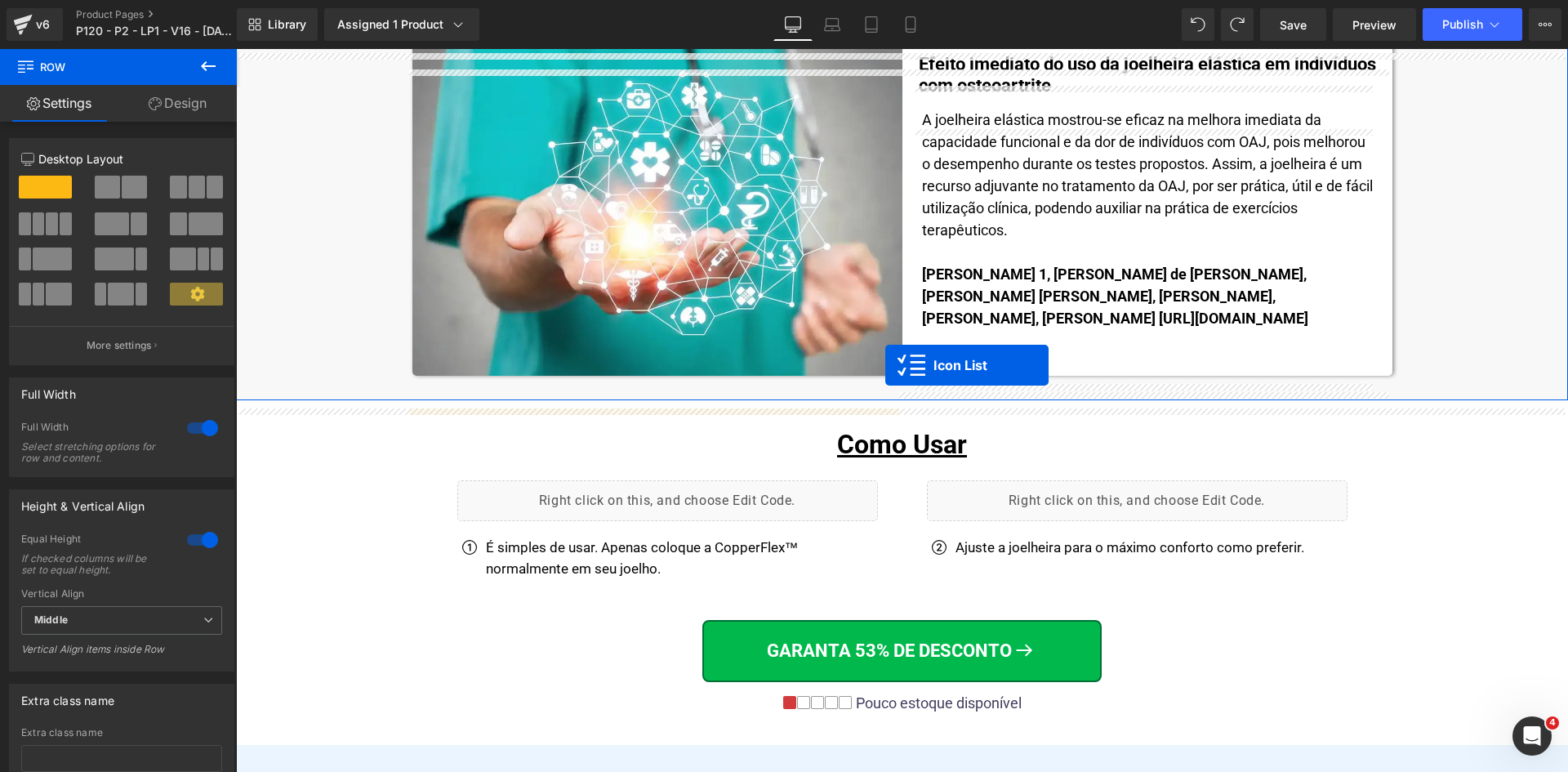
scroll to position [8257, 0]
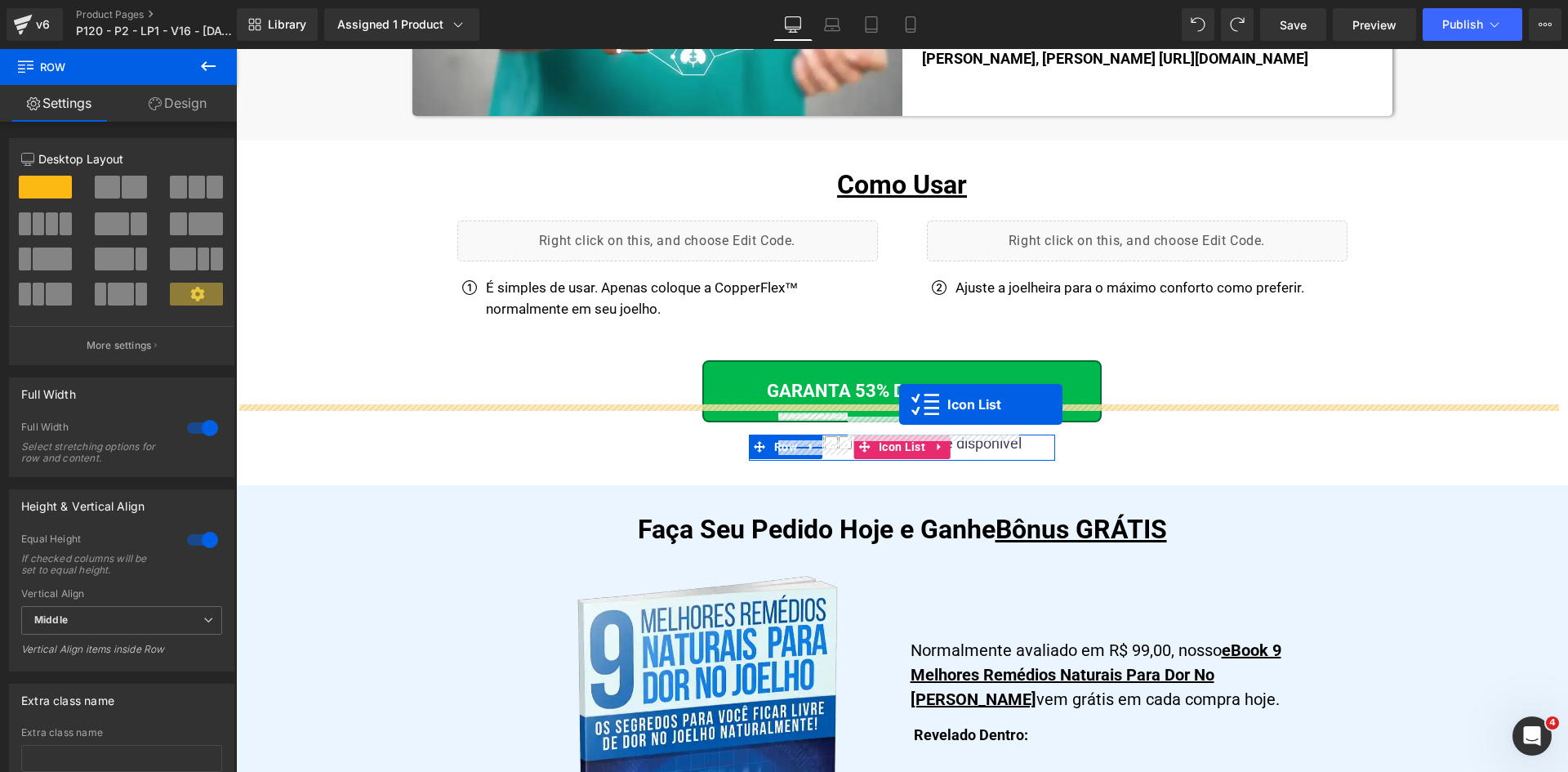
drag, startPoint x: 887, startPoint y: 539, endPoint x: 899, endPoint y: 404, distance: 135.5
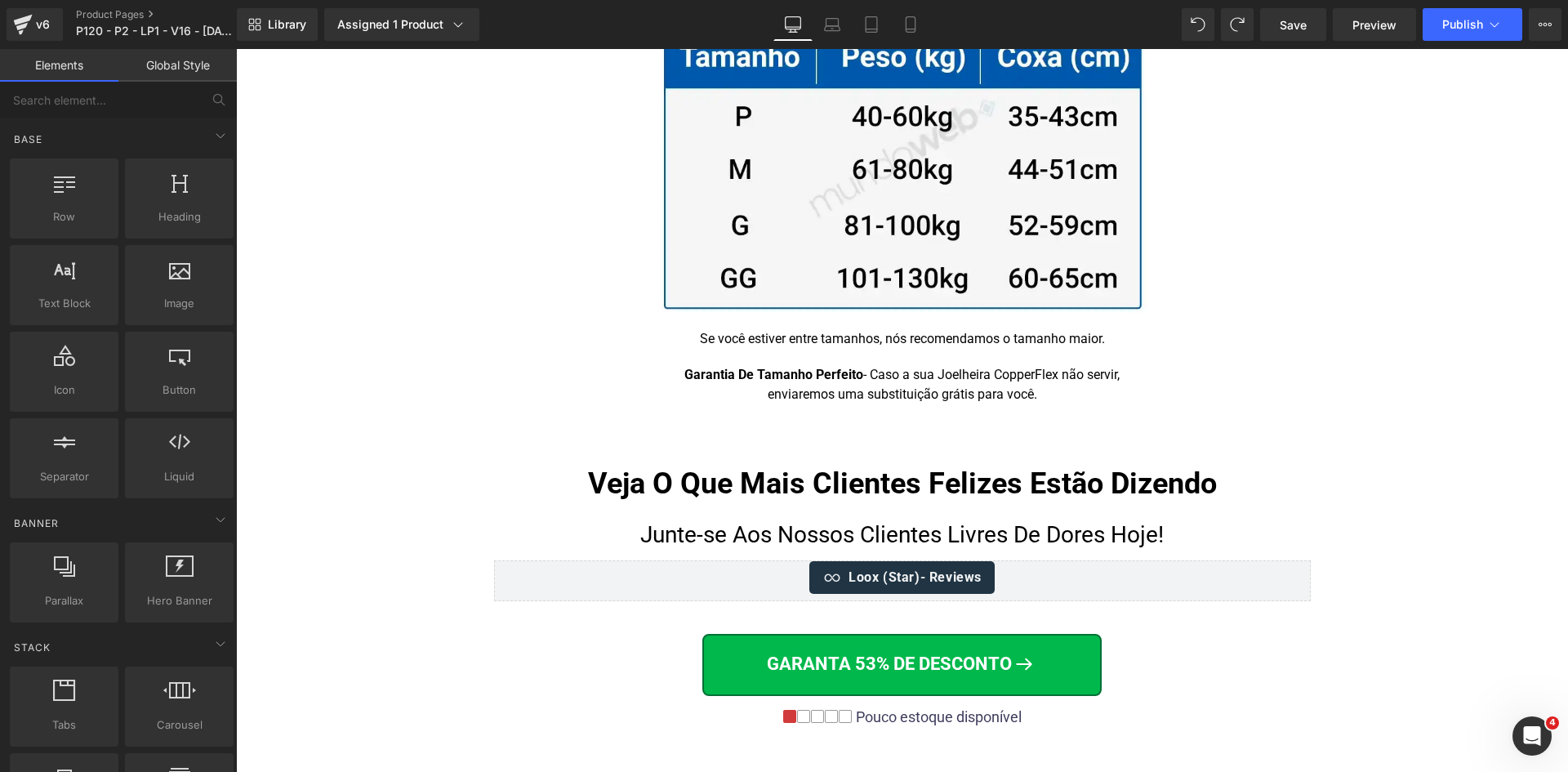
scroll to position [10577, 0]
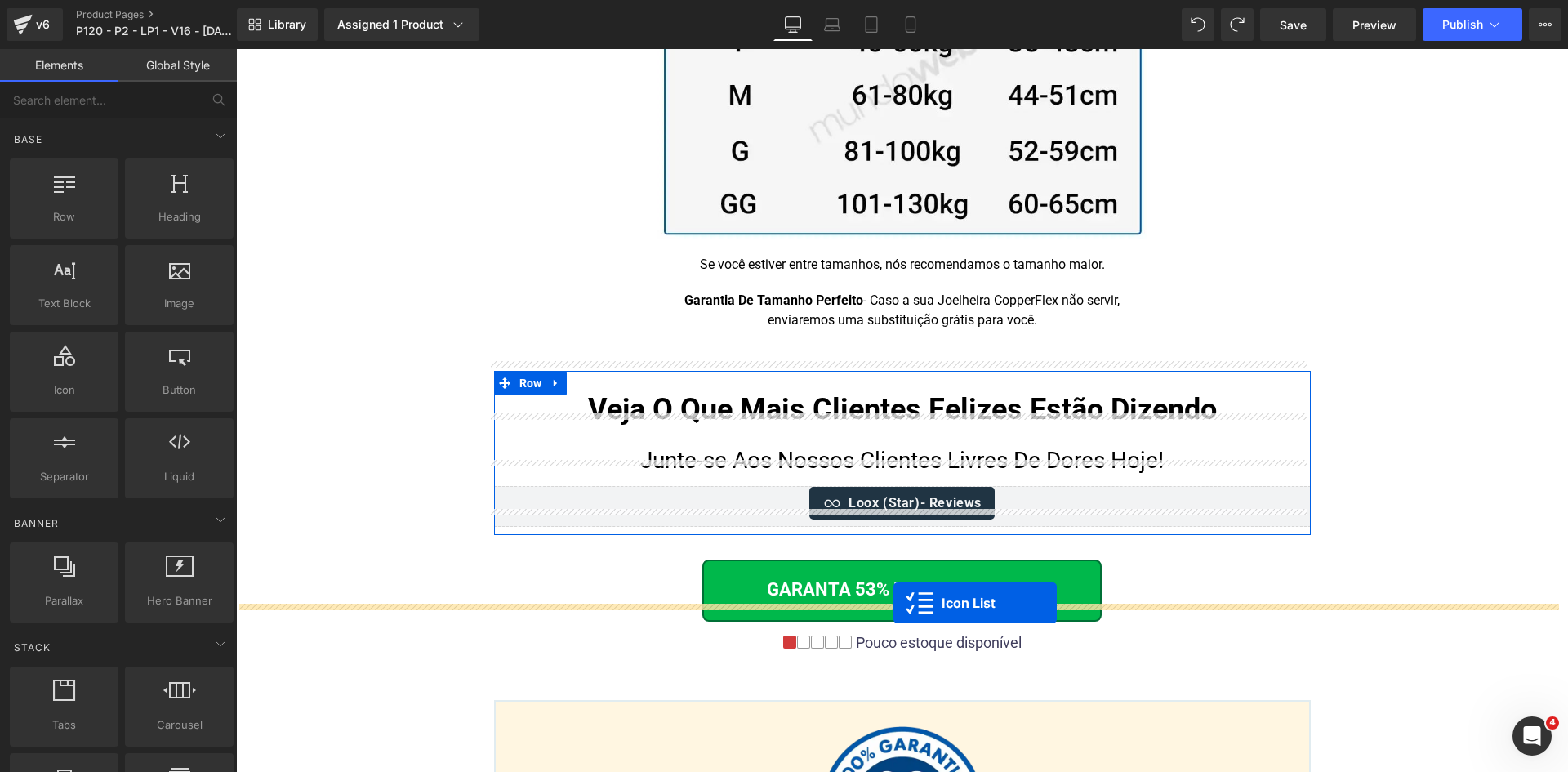
drag, startPoint x: 1069, startPoint y: 622, endPoint x: 894, endPoint y: 603, distance: 176.0
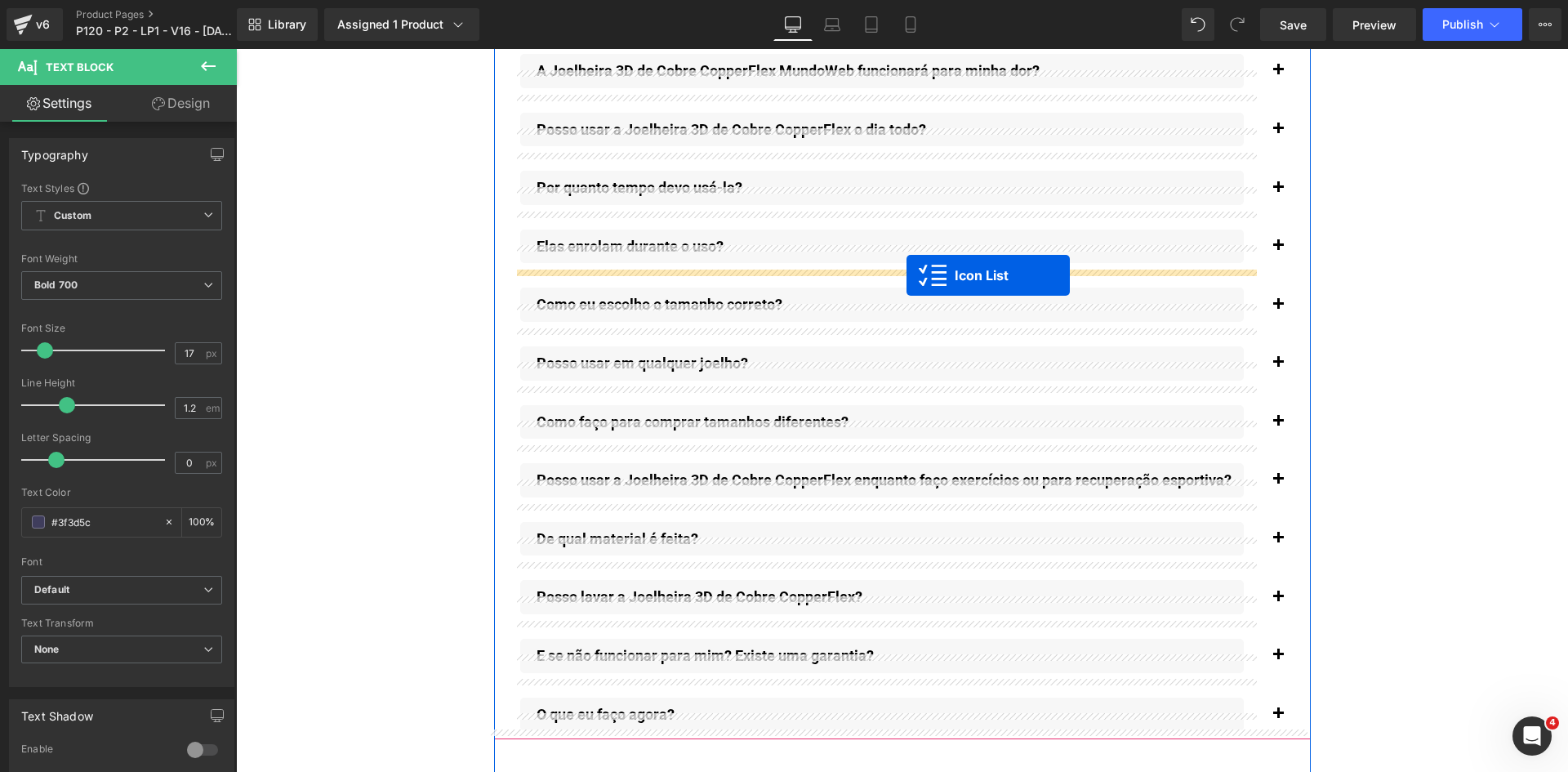
scroll to position [12471, 0]
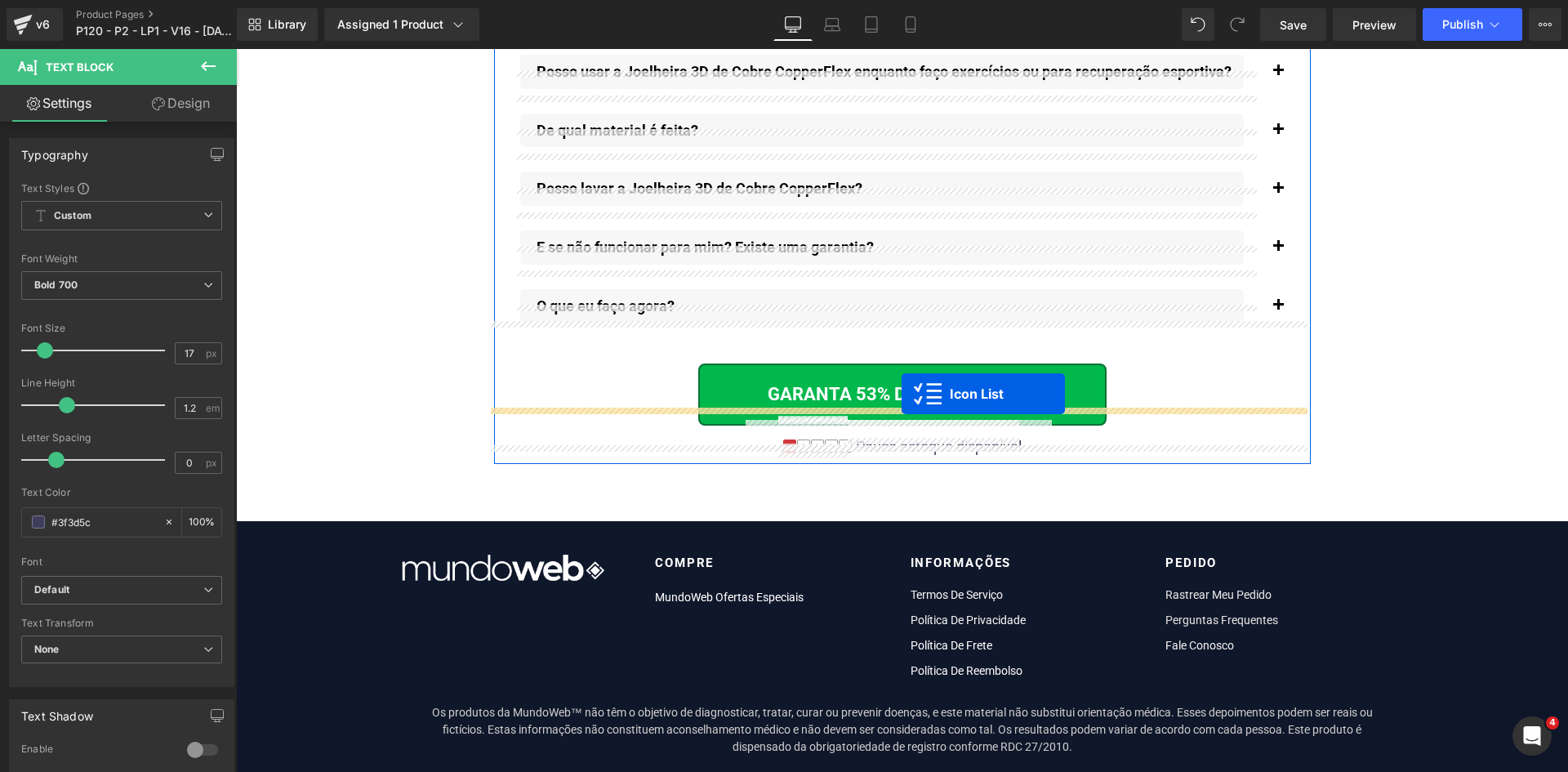
drag, startPoint x: 899, startPoint y: 202, endPoint x: 902, endPoint y: 394, distance: 192.0
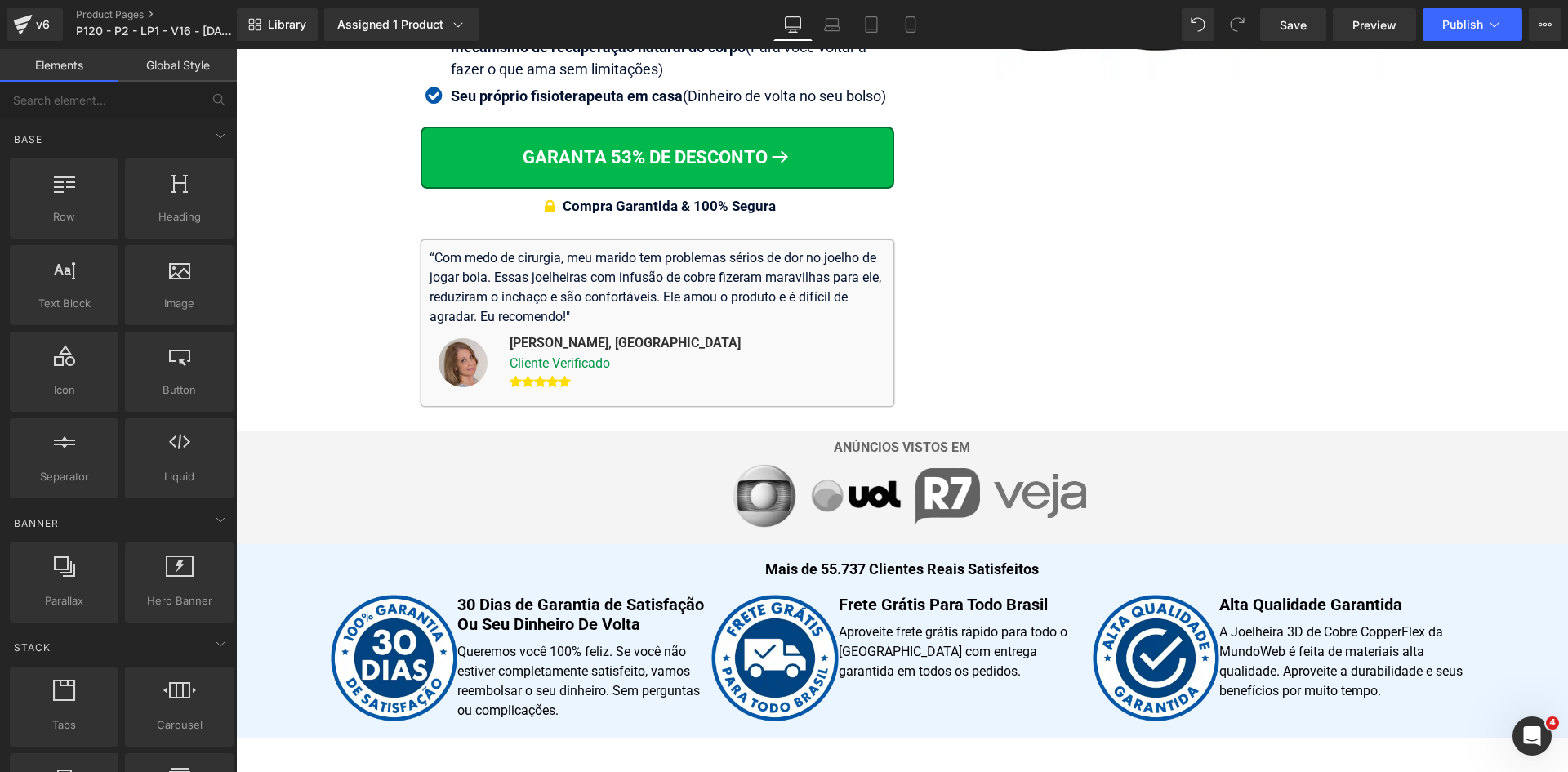
scroll to position [395, 0]
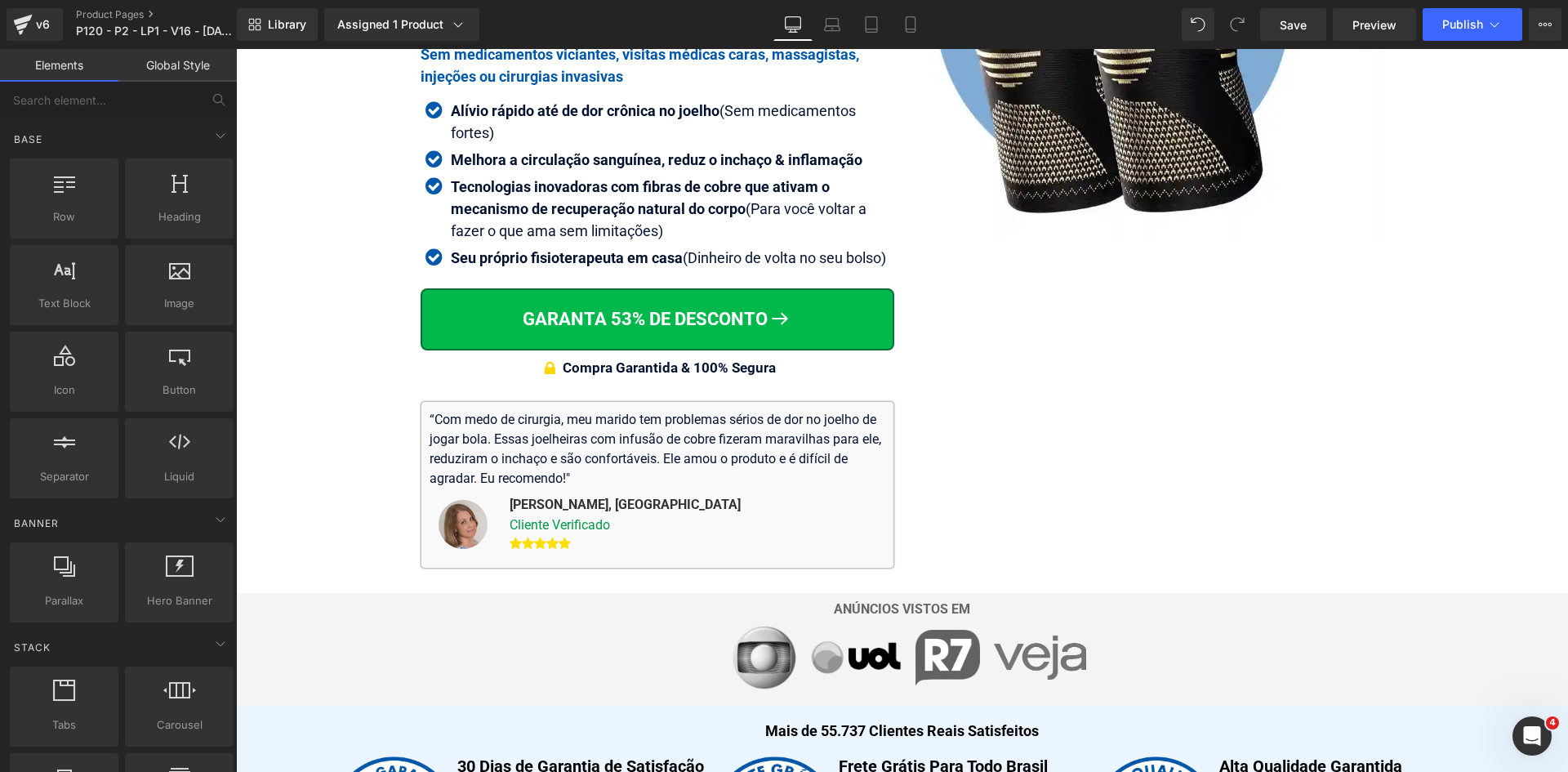
drag, startPoint x: 912, startPoint y: 25, endPoint x: 898, endPoint y: 41, distance: 21.3
click at [911, 25] on icon at bounding box center [910, 24] width 16 height 16
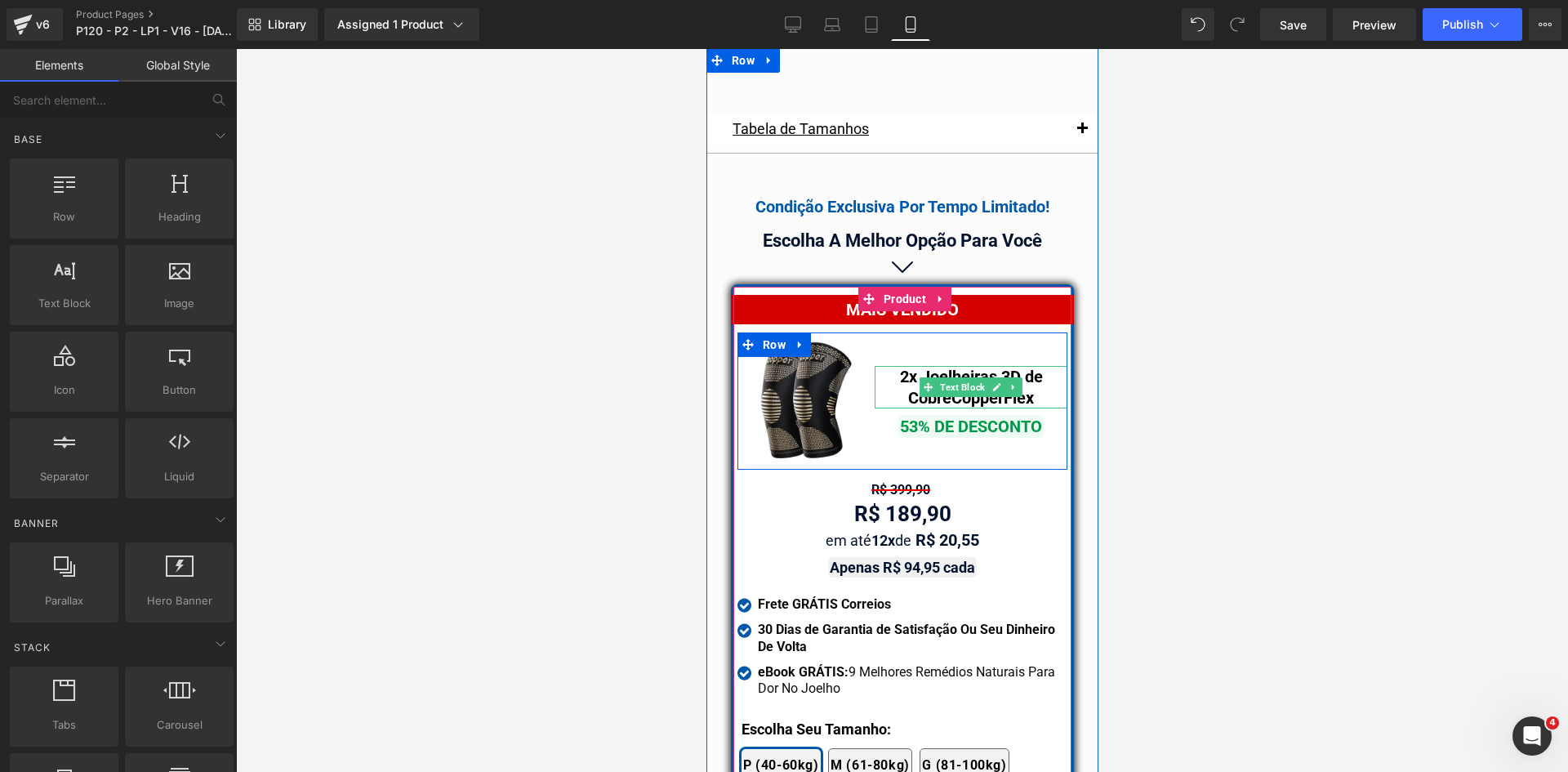
scroll to position [14028, 0]
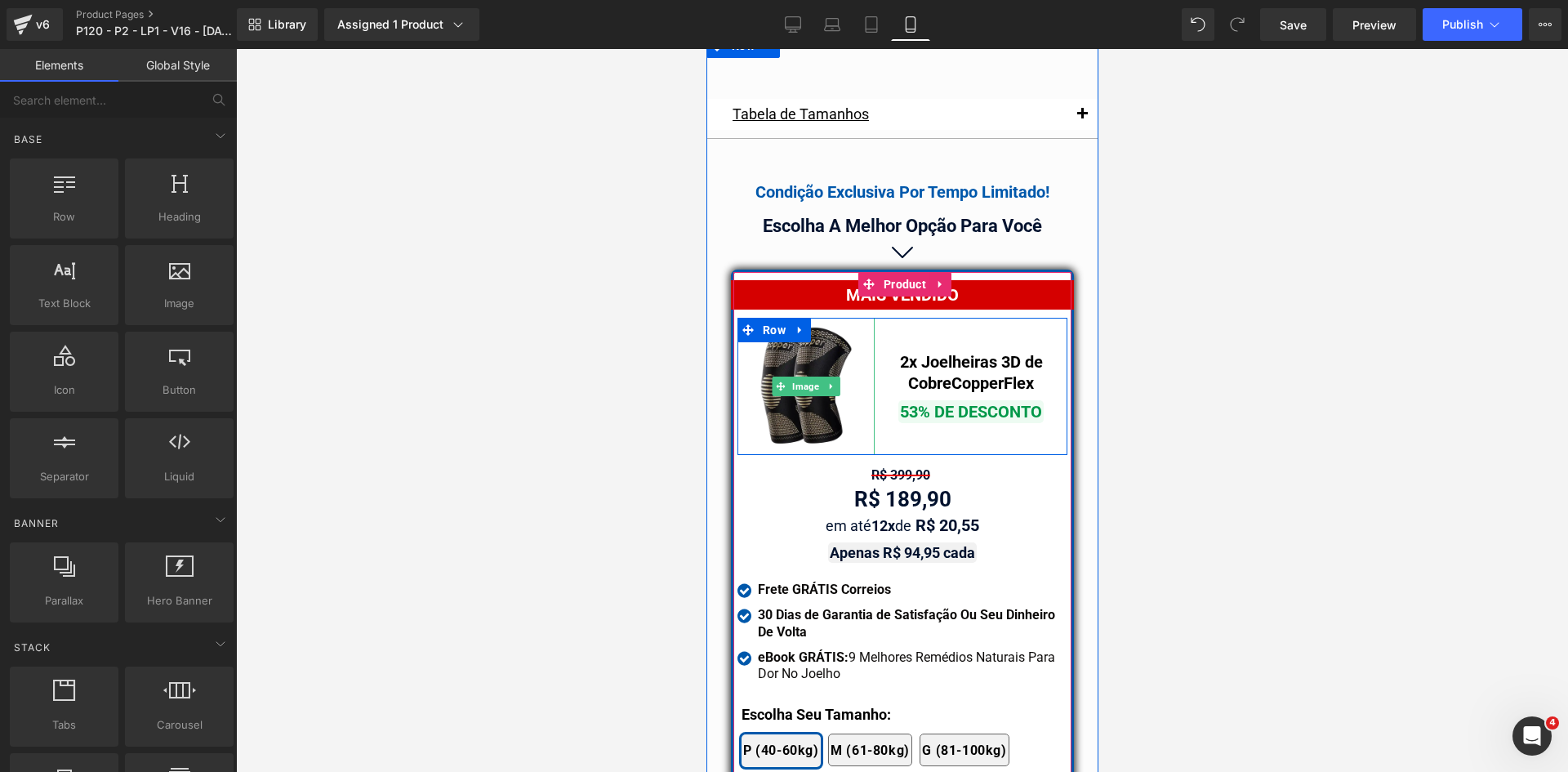
click at [815, 336] on img at bounding box center [804, 386] width 137 height 137
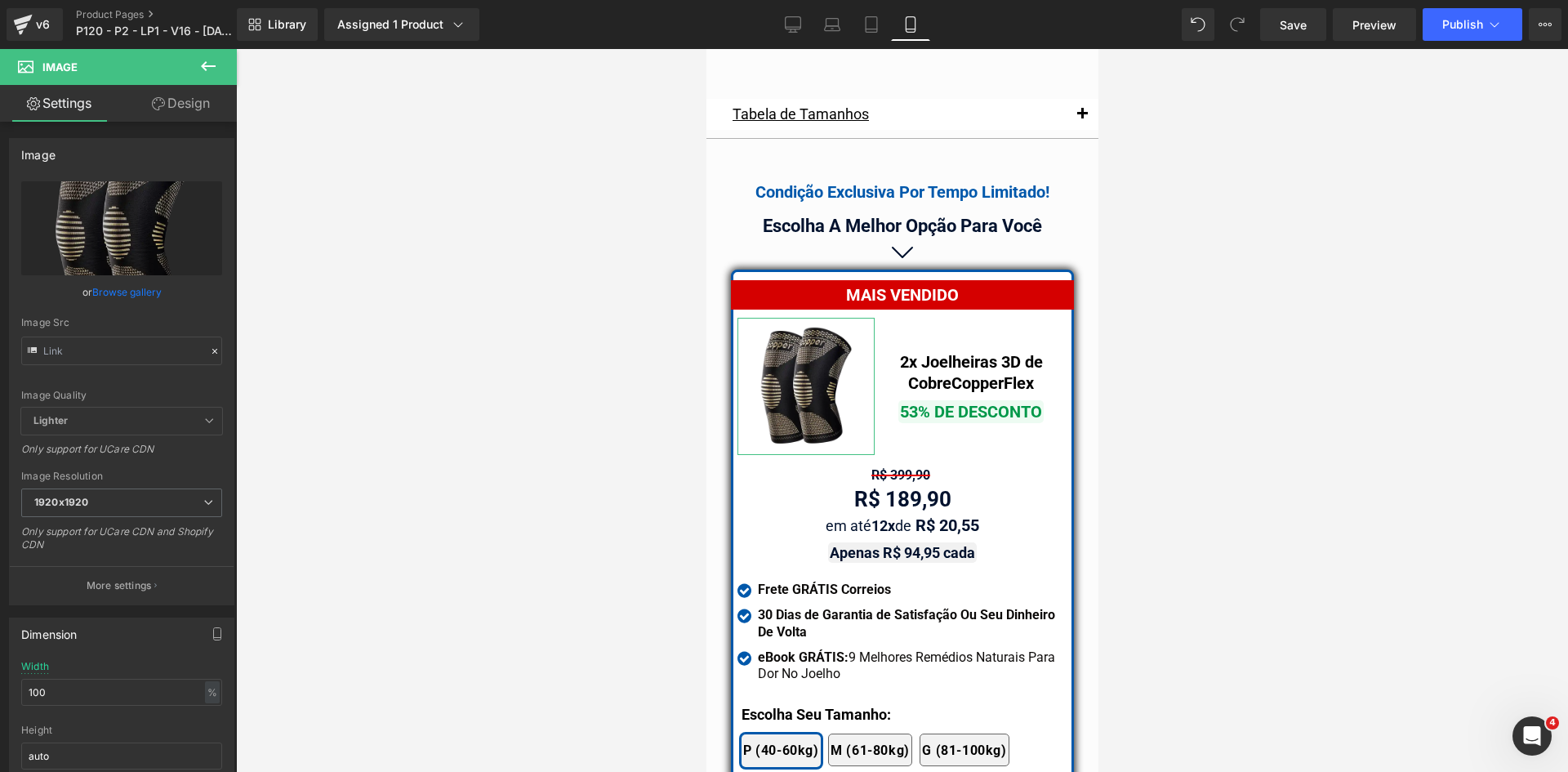
click at [173, 90] on link "Design" at bounding box center [181, 103] width 119 height 37
click at [0, 0] on div "Spacing" at bounding box center [0, 0] width 0 height 0
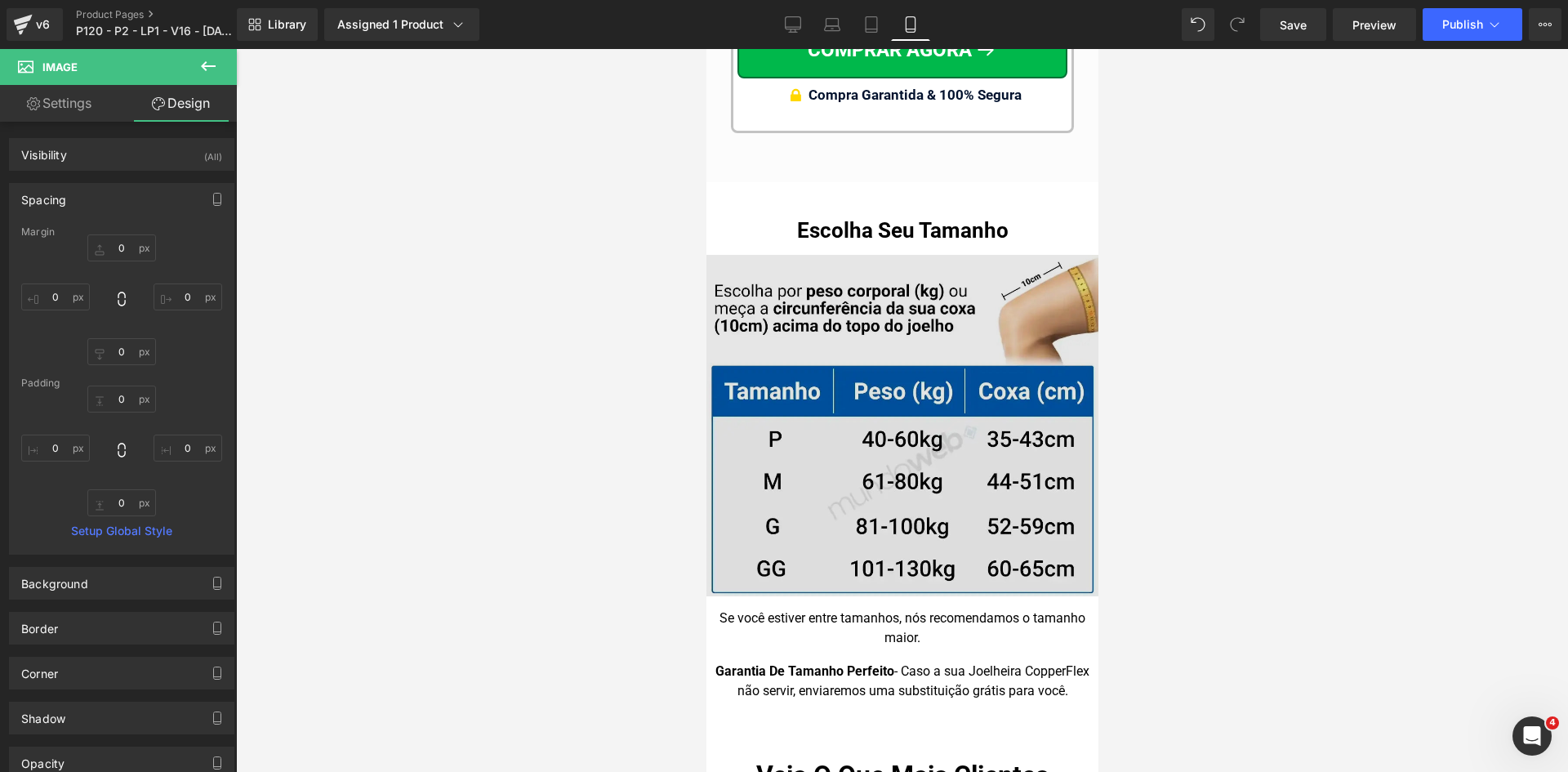
scroll to position [16315, 0]
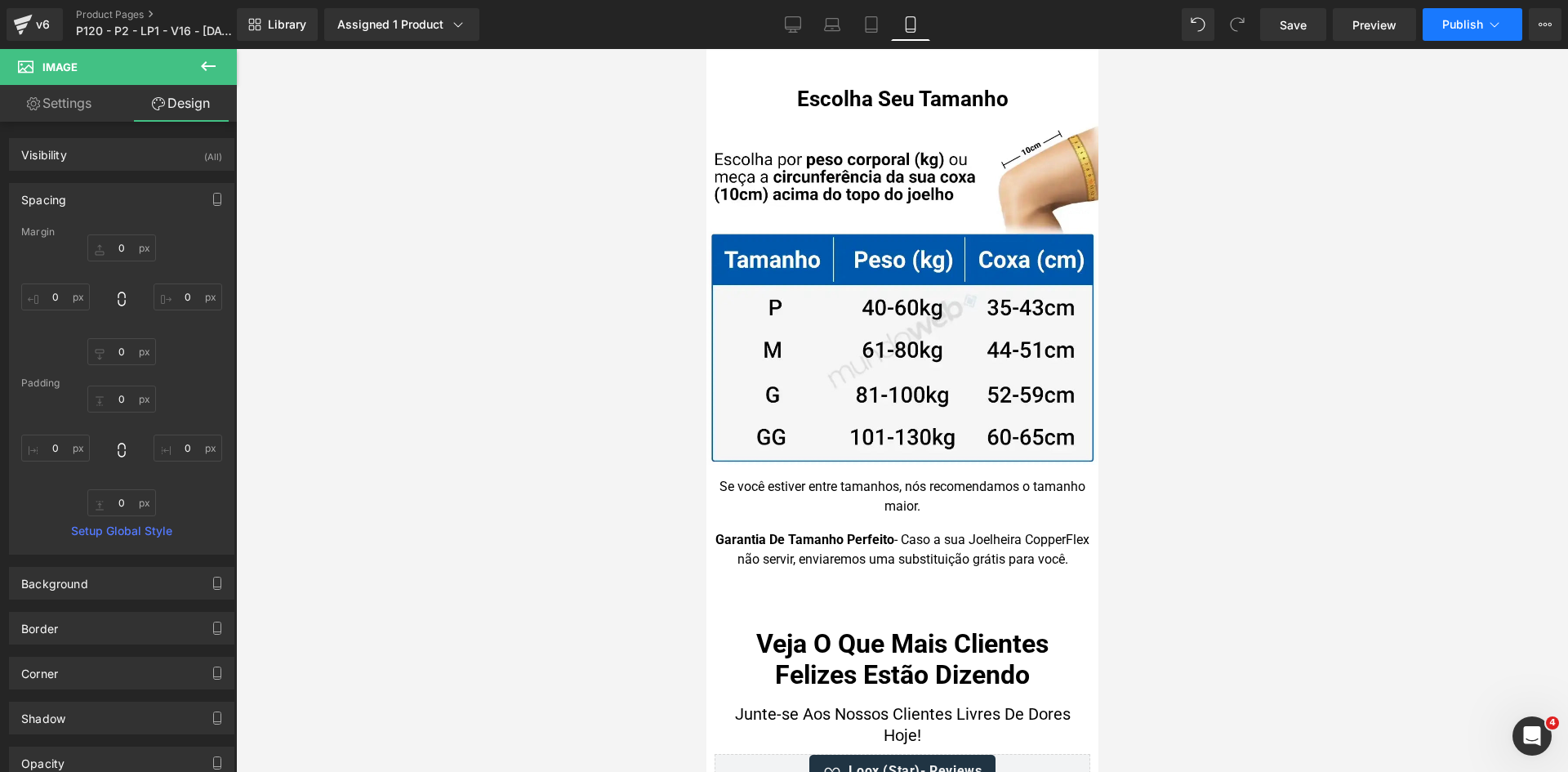
click at [1479, 36] on button "Publish" at bounding box center [1472, 24] width 100 height 33
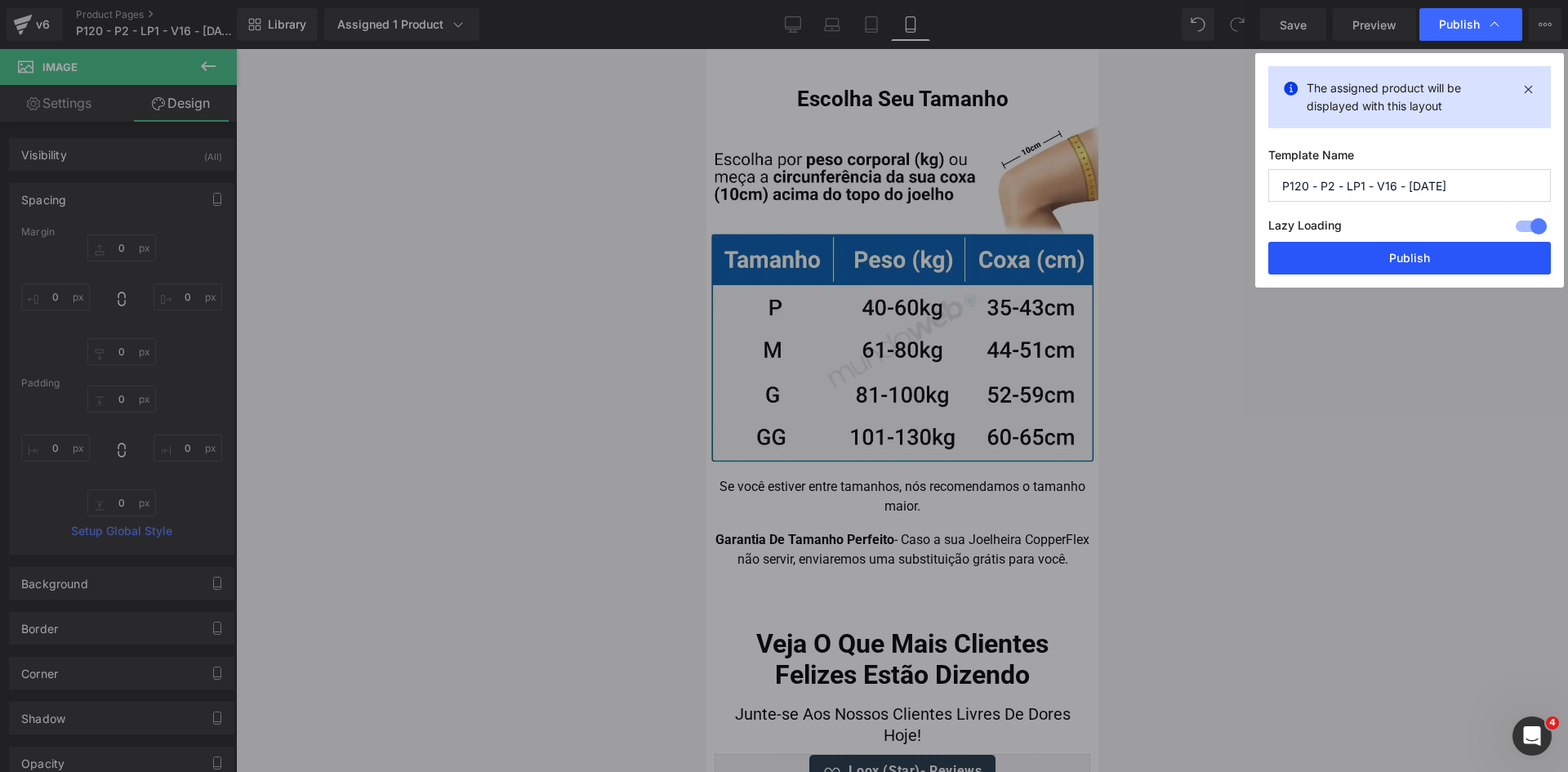
drag, startPoint x: 1425, startPoint y: 261, endPoint x: 307, endPoint y: 125, distance: 1126.2
click at [1425, 261] on button "Publish" at bounding box center [1410, 258] width 282 height 33
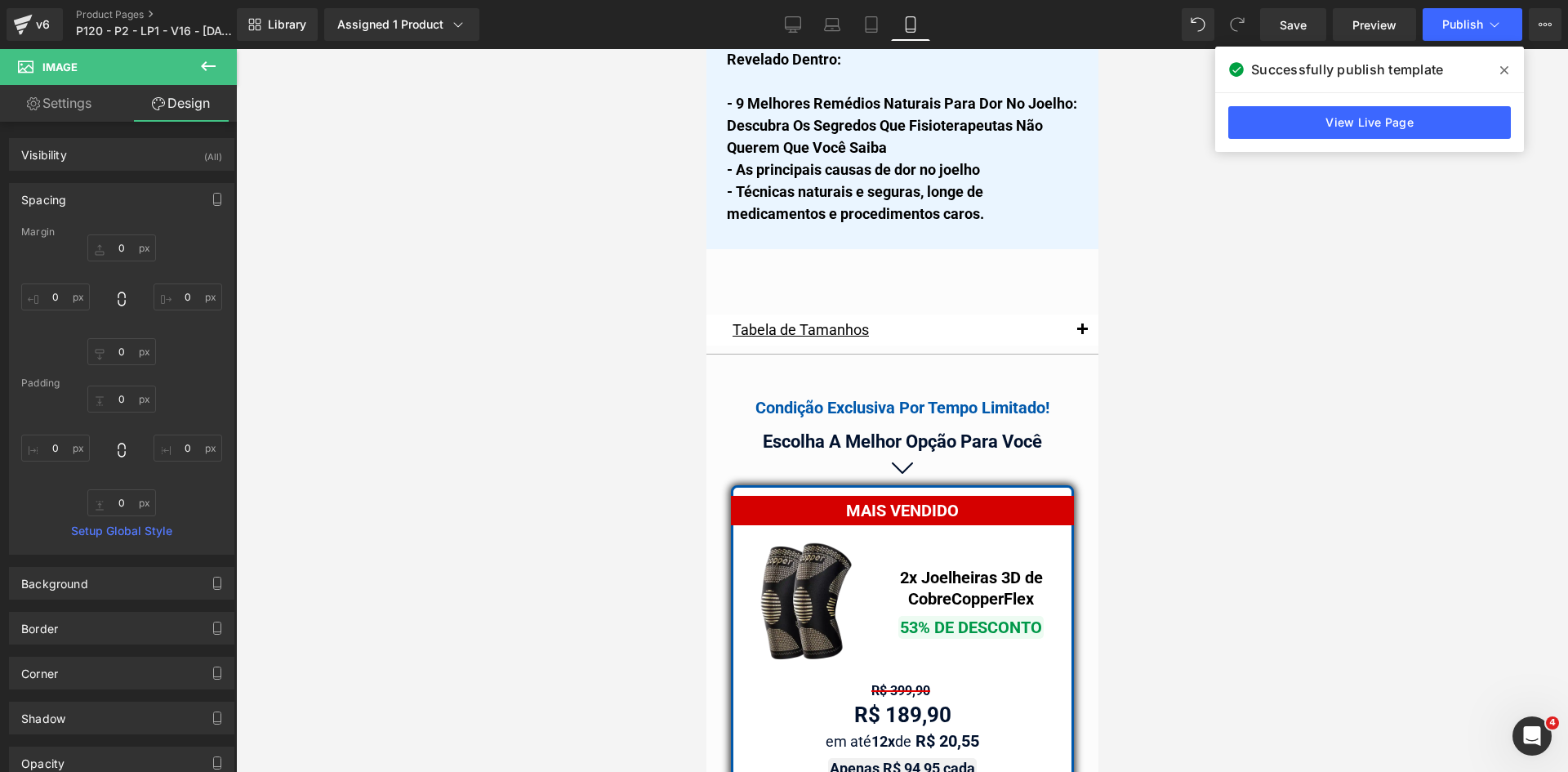
scroll to position [13667, 0]
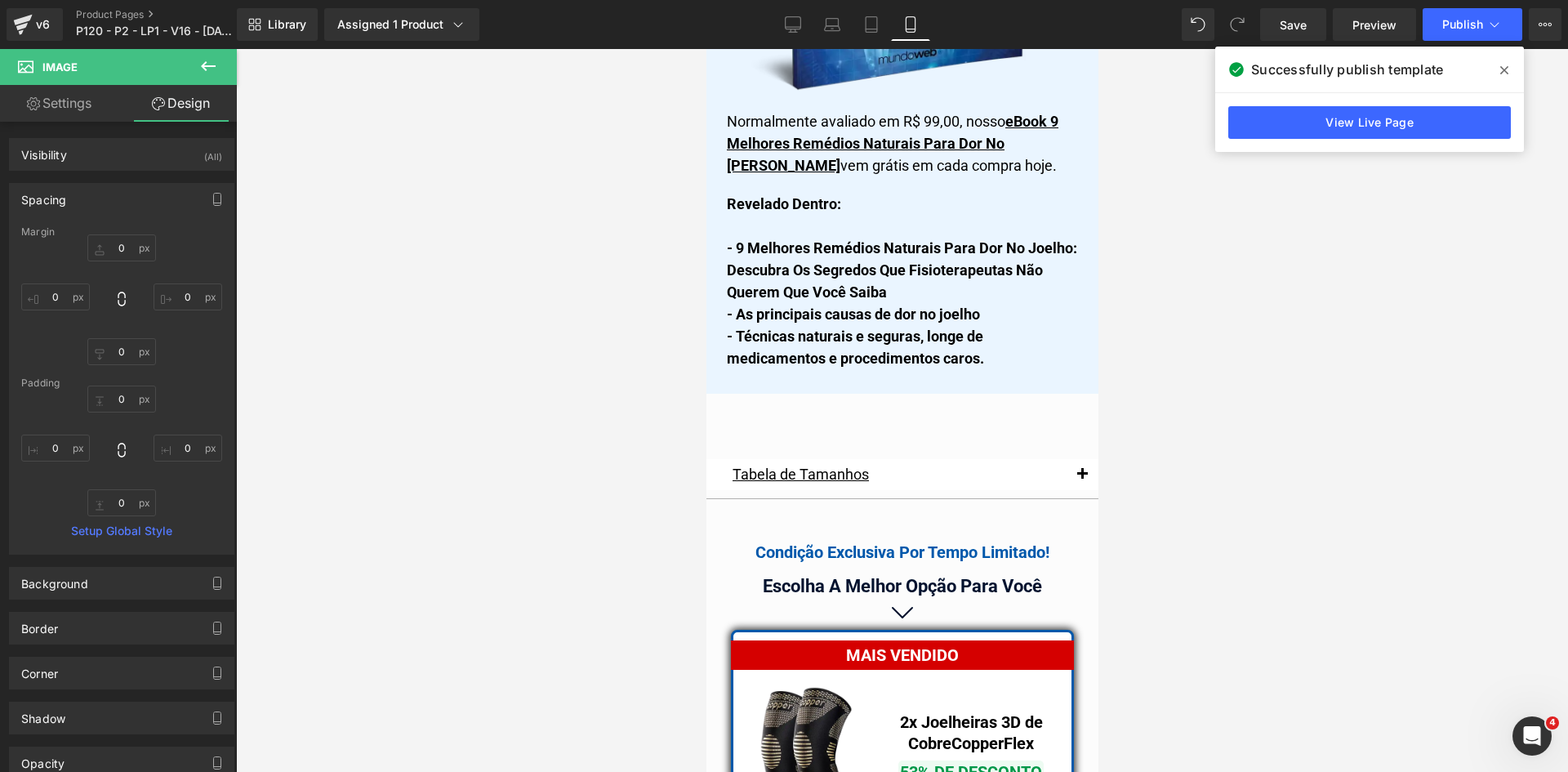
drag, startPoint x: 1091, startPoint y: 641, endPoint x: 1804, endPoint y: 587, distance: 715.0
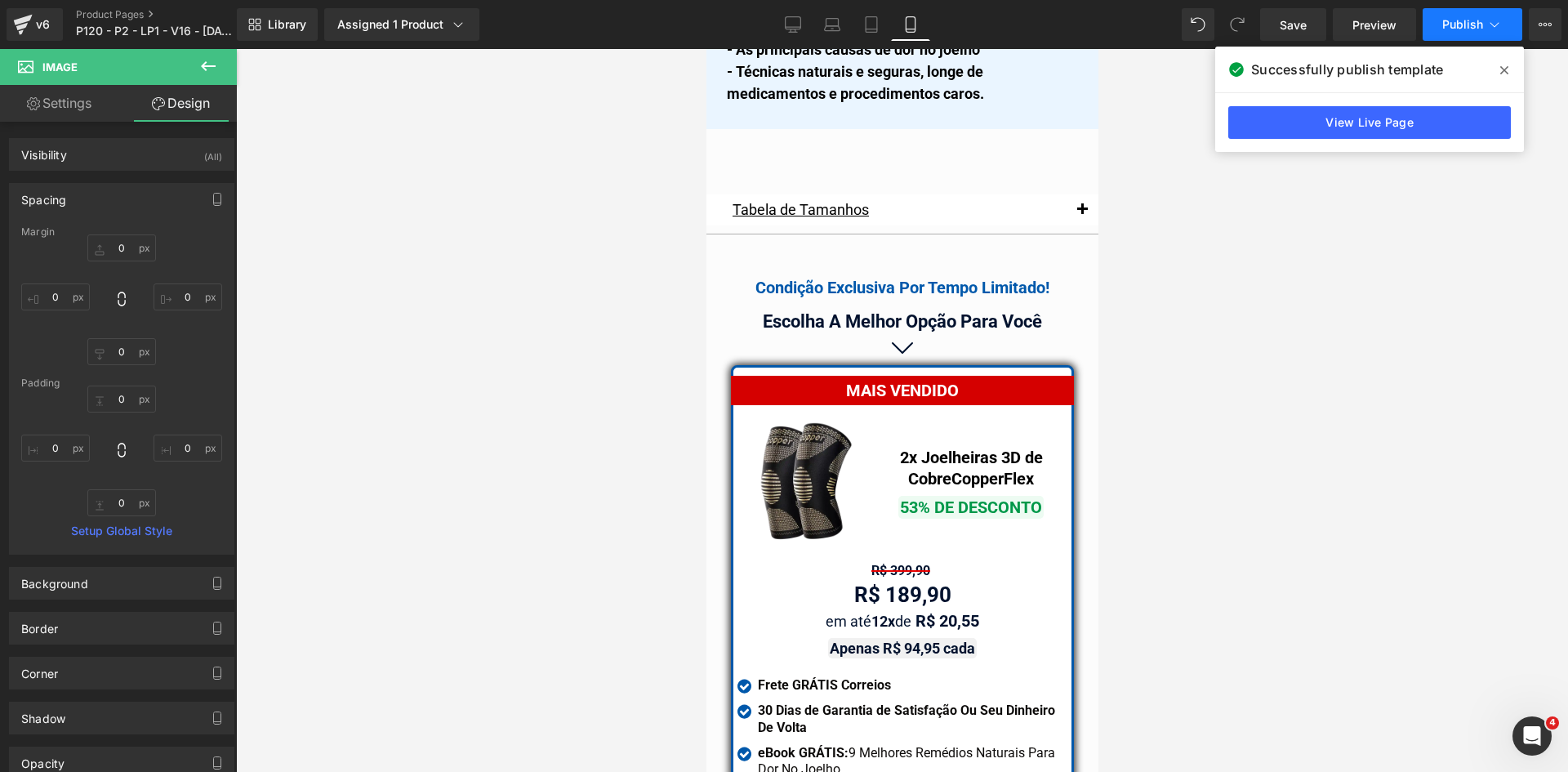
click at [1466, 22] on span "Publish" at bounding box center [1462, 24] width 40 height 13
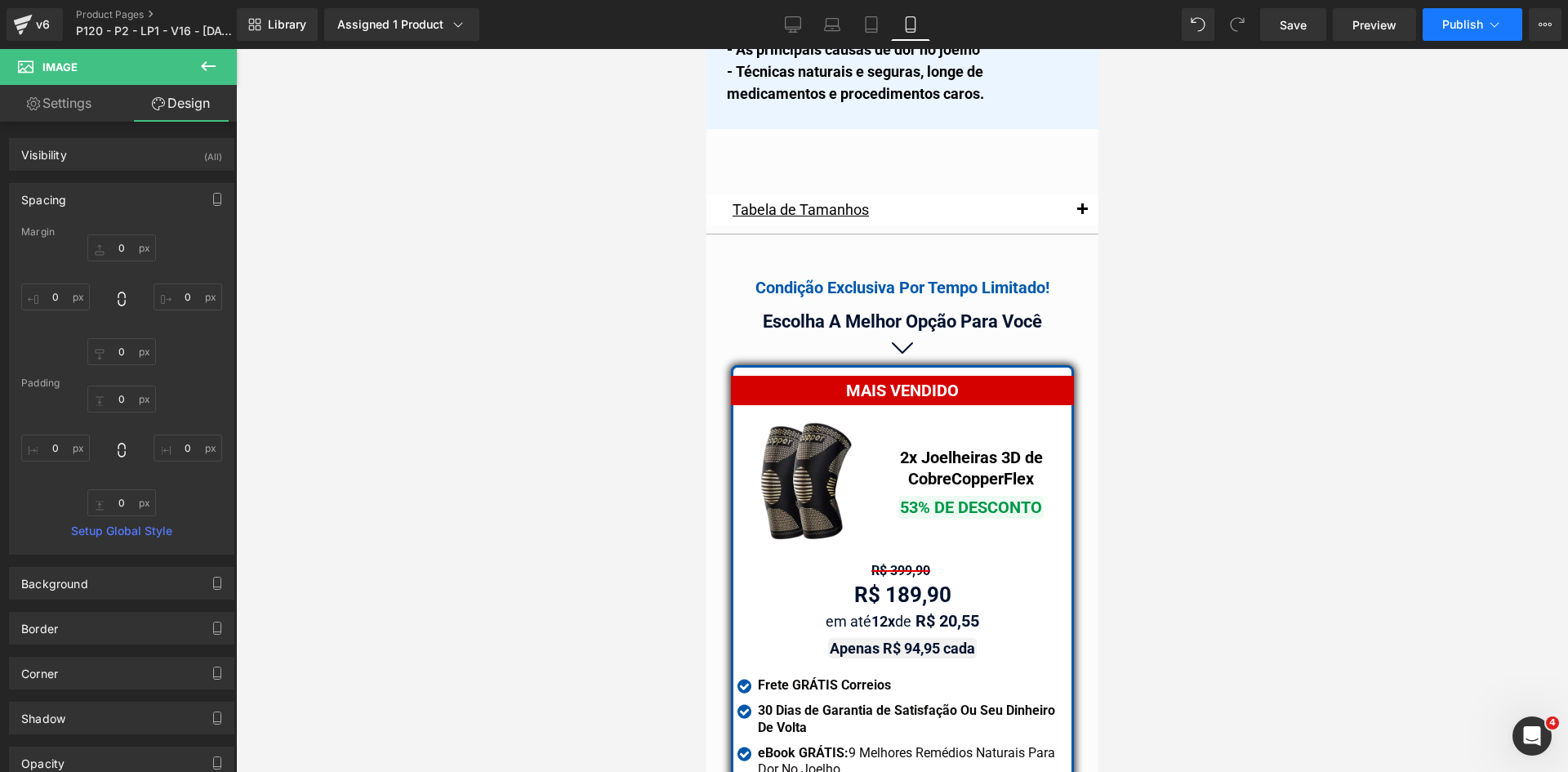
click at [1494, 34] on button "Publish" at bounding box center [1472, 24] width 100 height 33
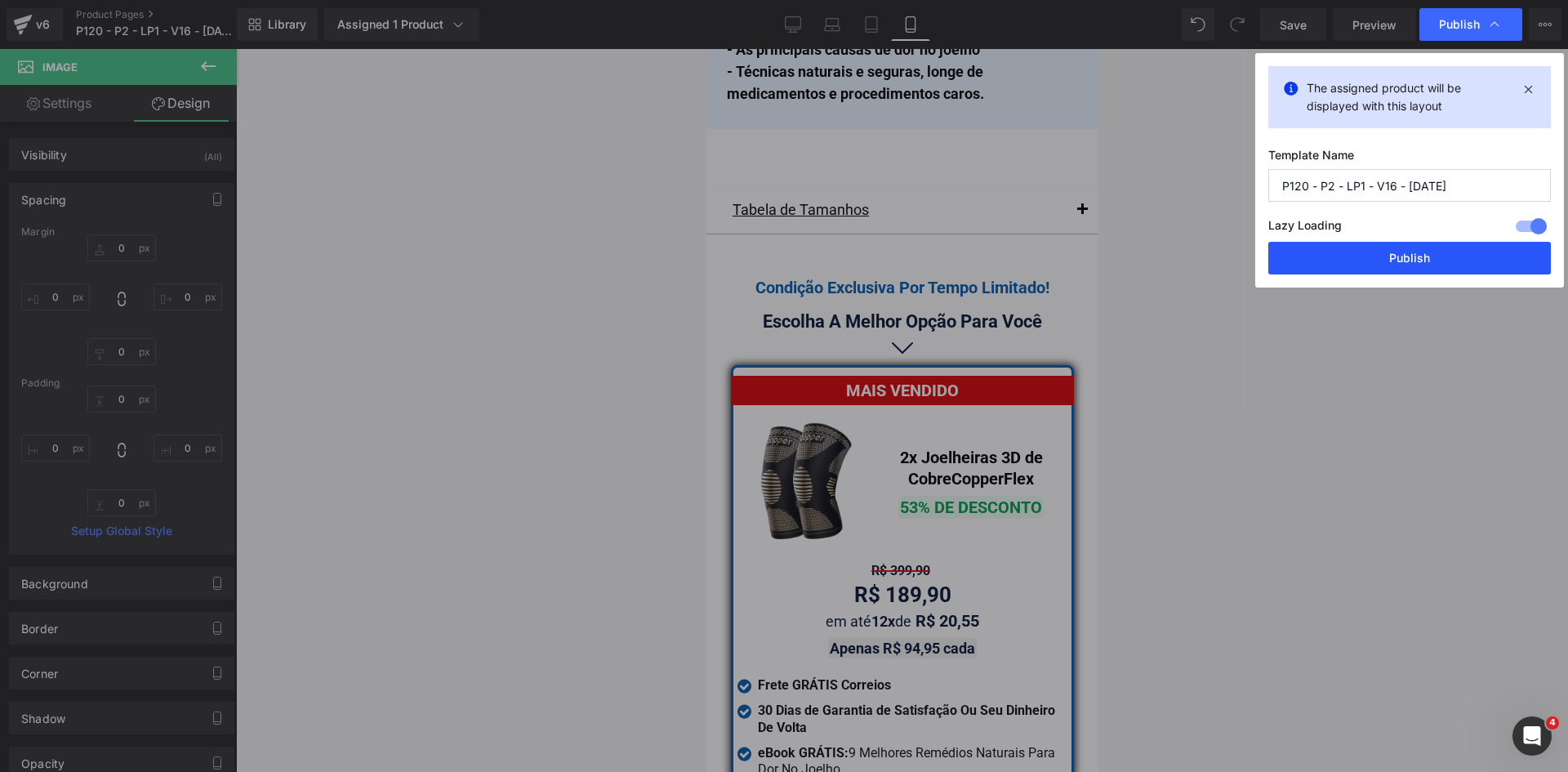
click at [1438, 259] on button "Publish" at bounding box center [1410, 258] width 282 height 33
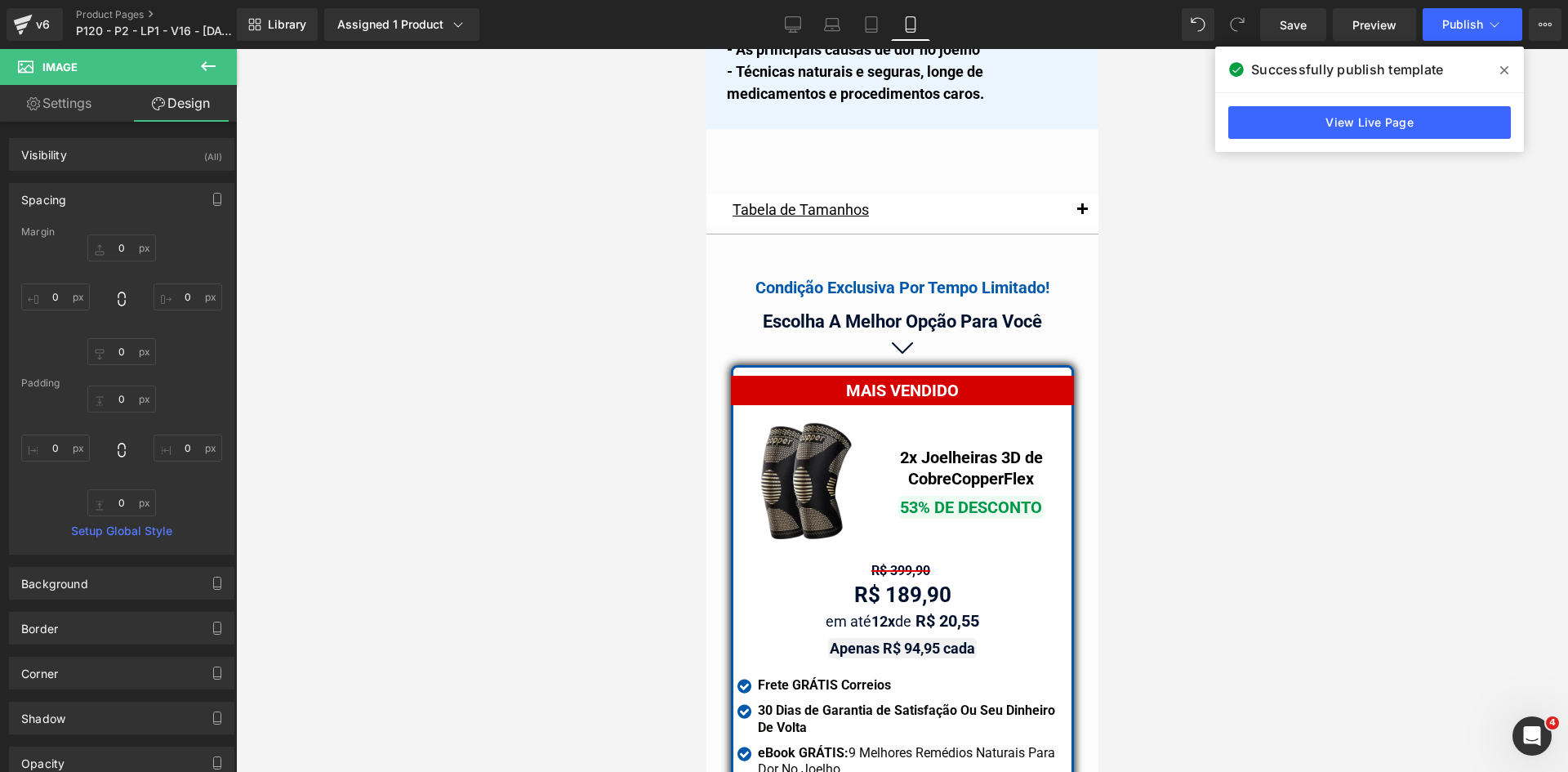
scroll to position [14259, 0]
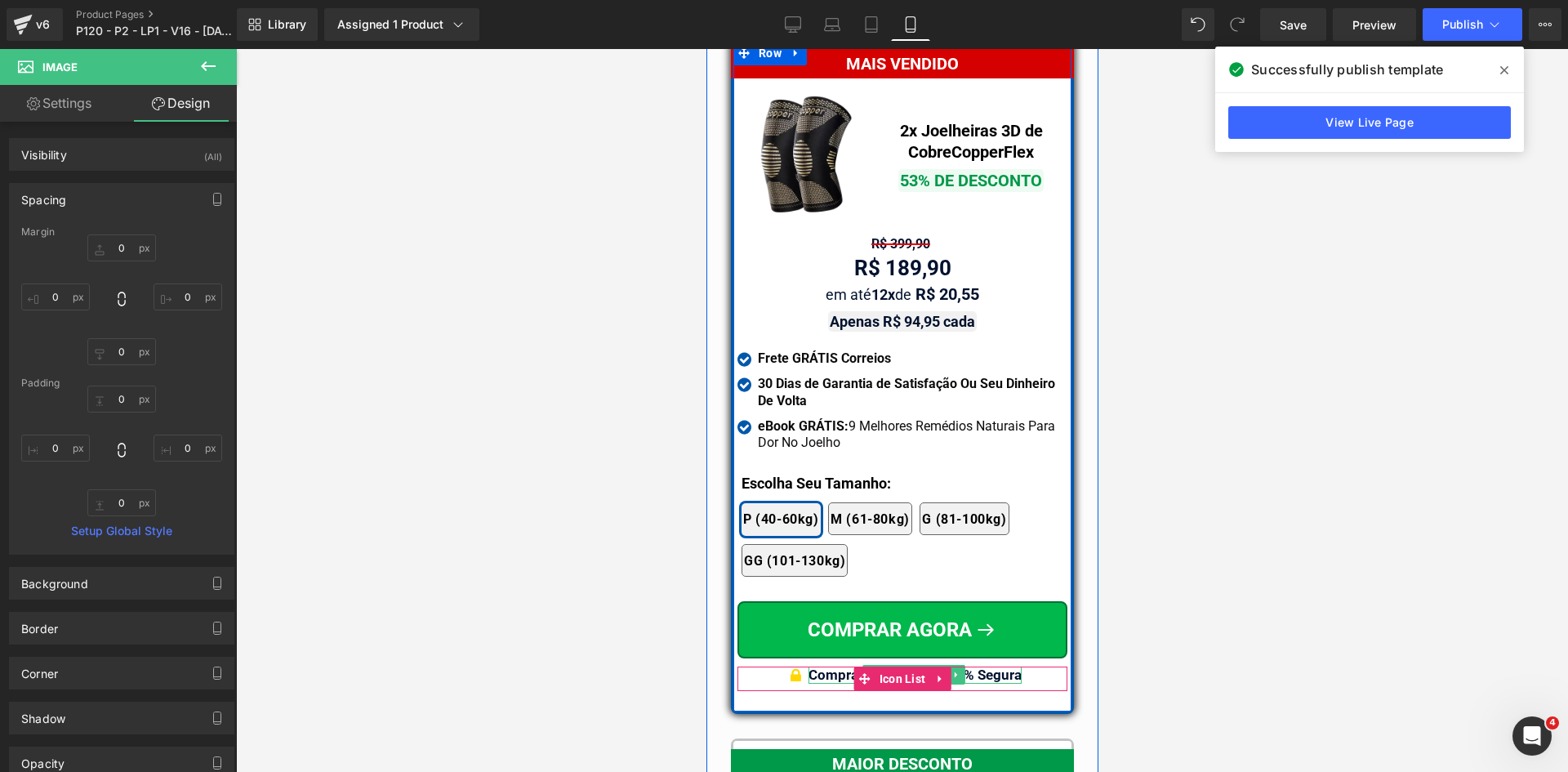
click at [998, 667] on b "Compra Garantida & 100% Segura" at bounding box center [914, 675] width 214 height 16
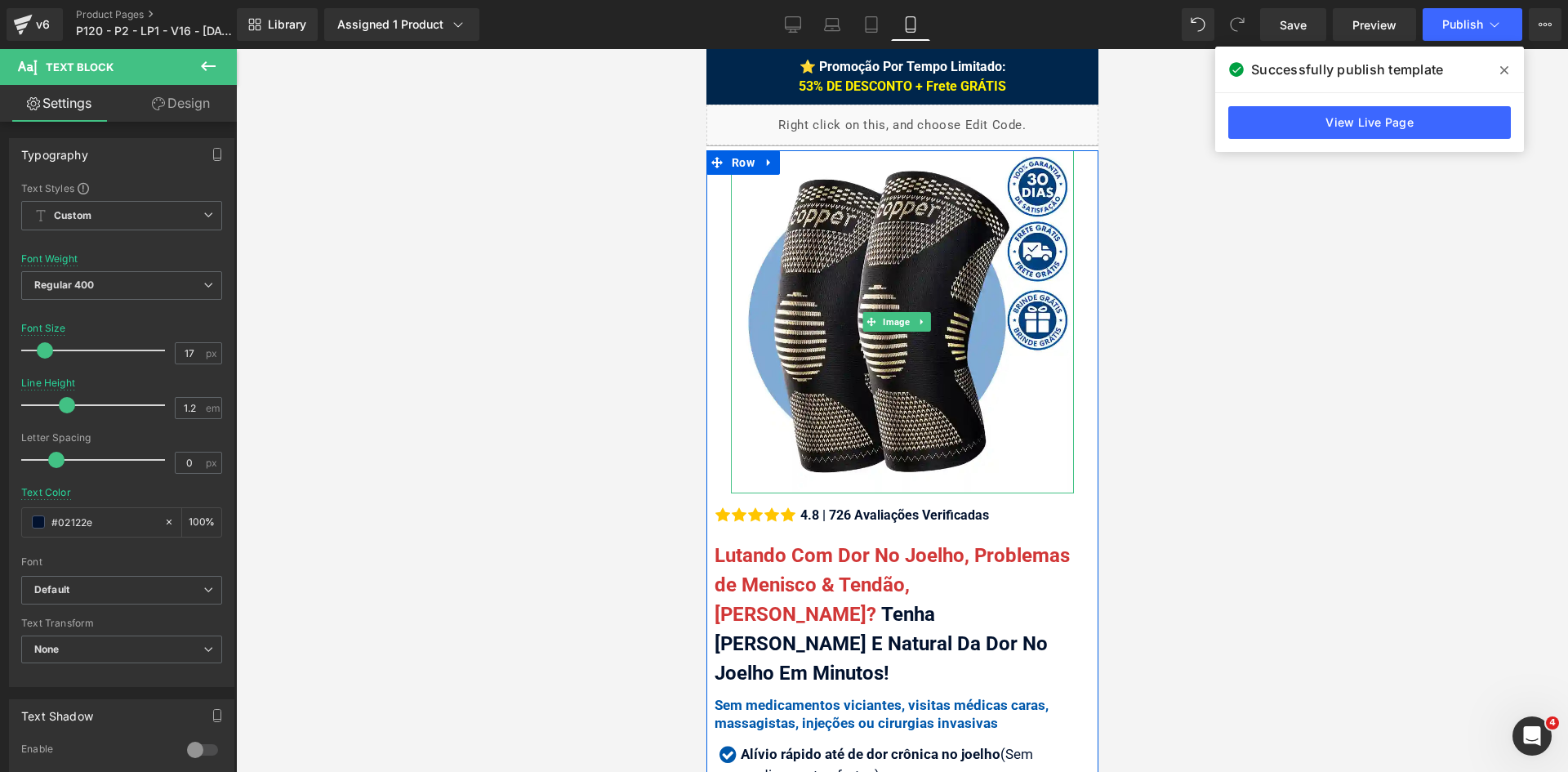
scroll to position [490, 0]
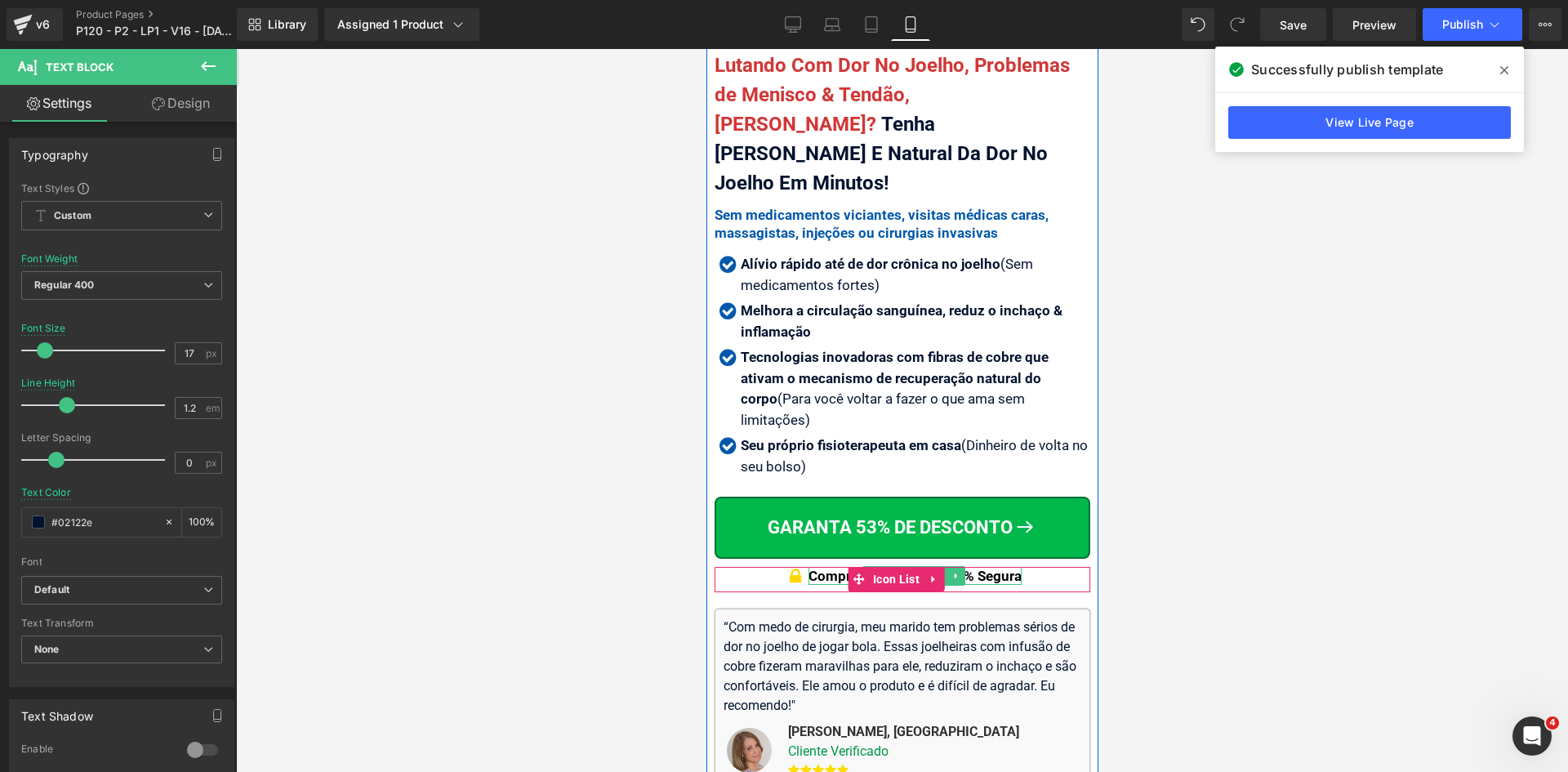
click at [995, 567] on div "Compra Garantida & 100% Segura Text Block" at bounding box center [914, 576] width 214 height 18
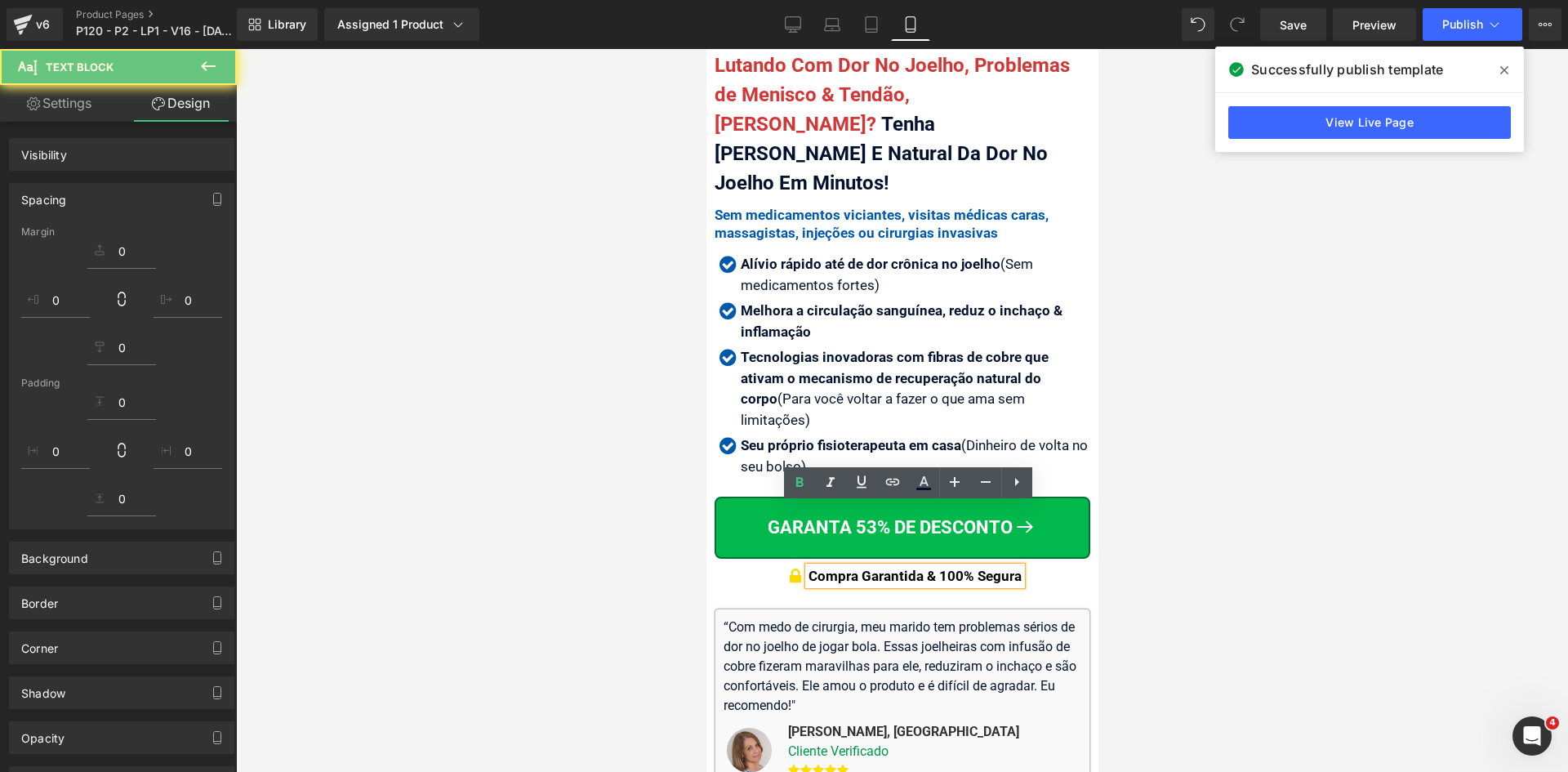
click at [996, 568] on span "Compra Garantida & 100% Segura" at bounding box center [914, 576] width 214 height 16
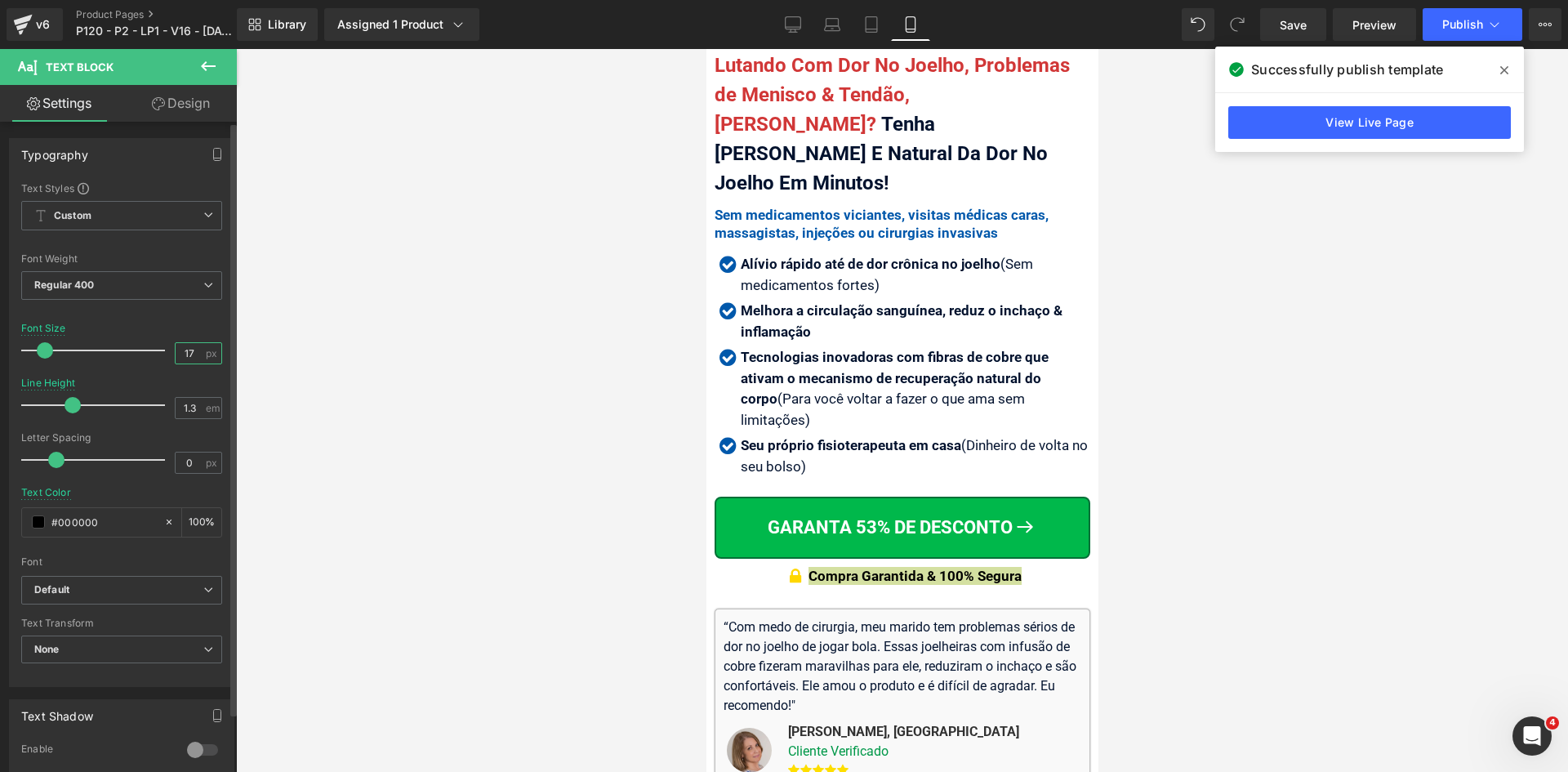
drag, startPoint x: 182, startPoint y: 347, endPoint x: 204, endPoint y: 357, distance: 24.2
click at [189, 347] on input "17" at bounding box center [189, 353] width 28 height 21
type input "16"
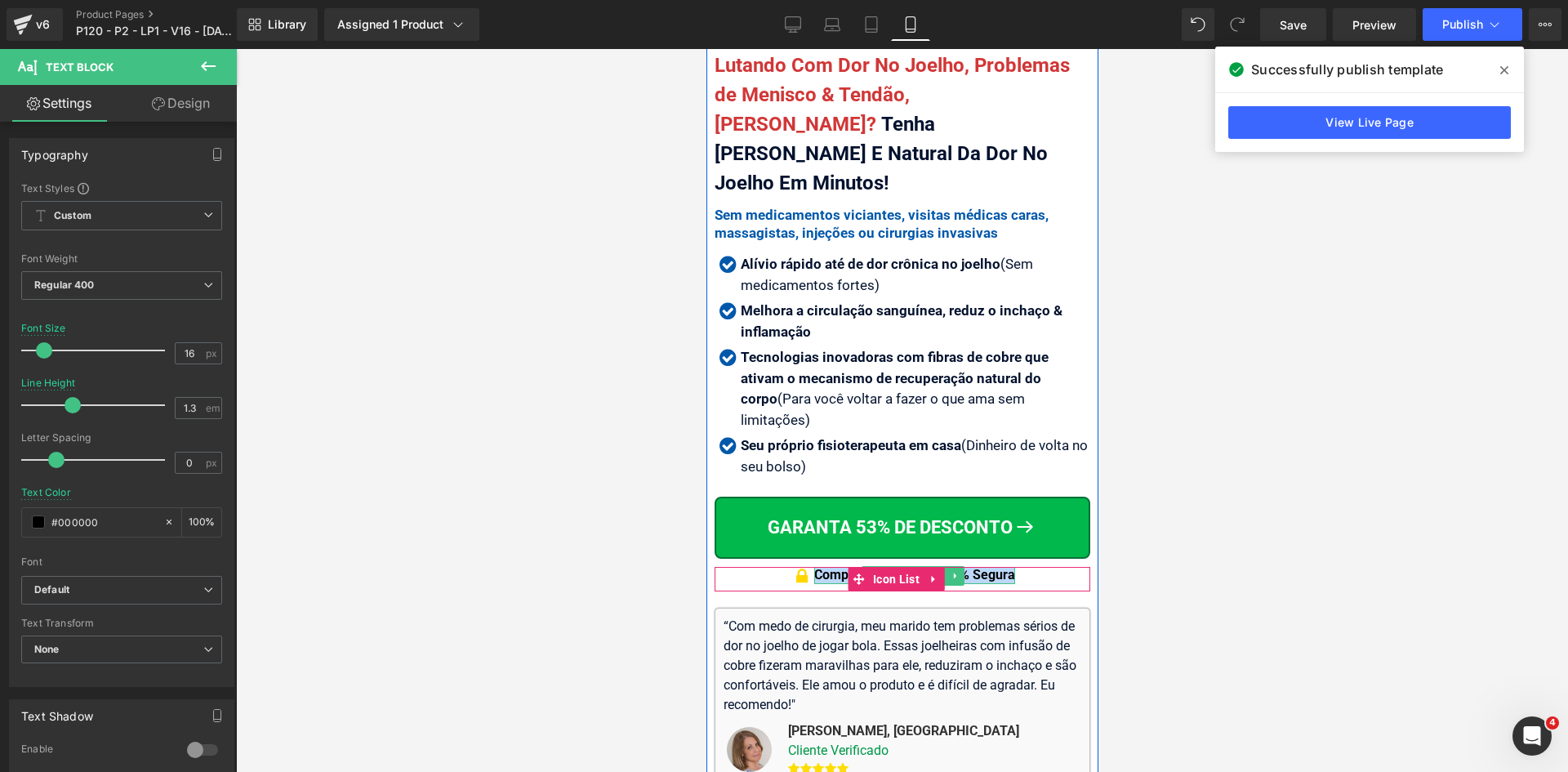
click at [985, 567] on span "Compra Garantida & 100% Segura" at bounding box center [914, 575] width 201 height 16
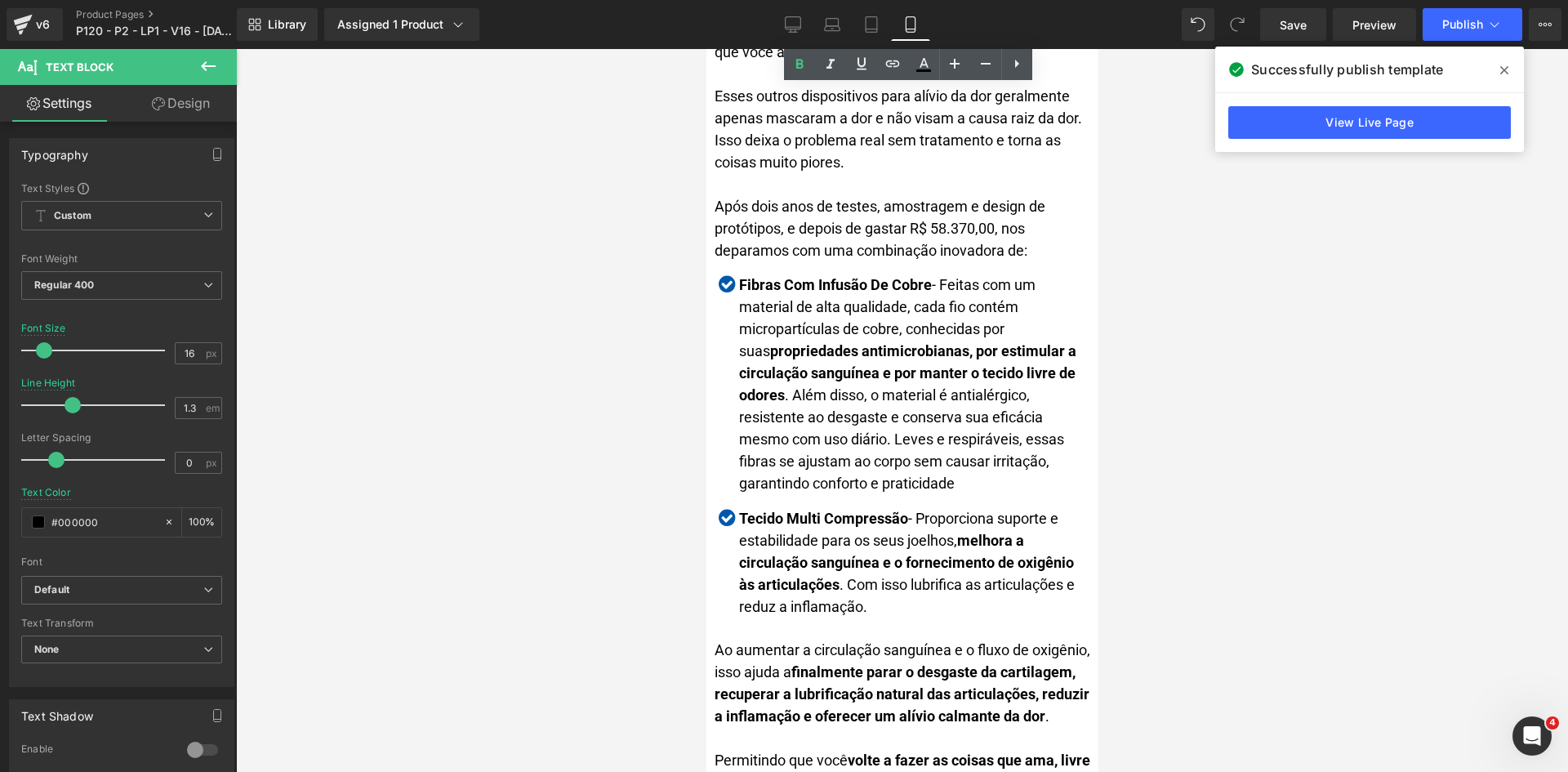
scroll to position [3187, 0]
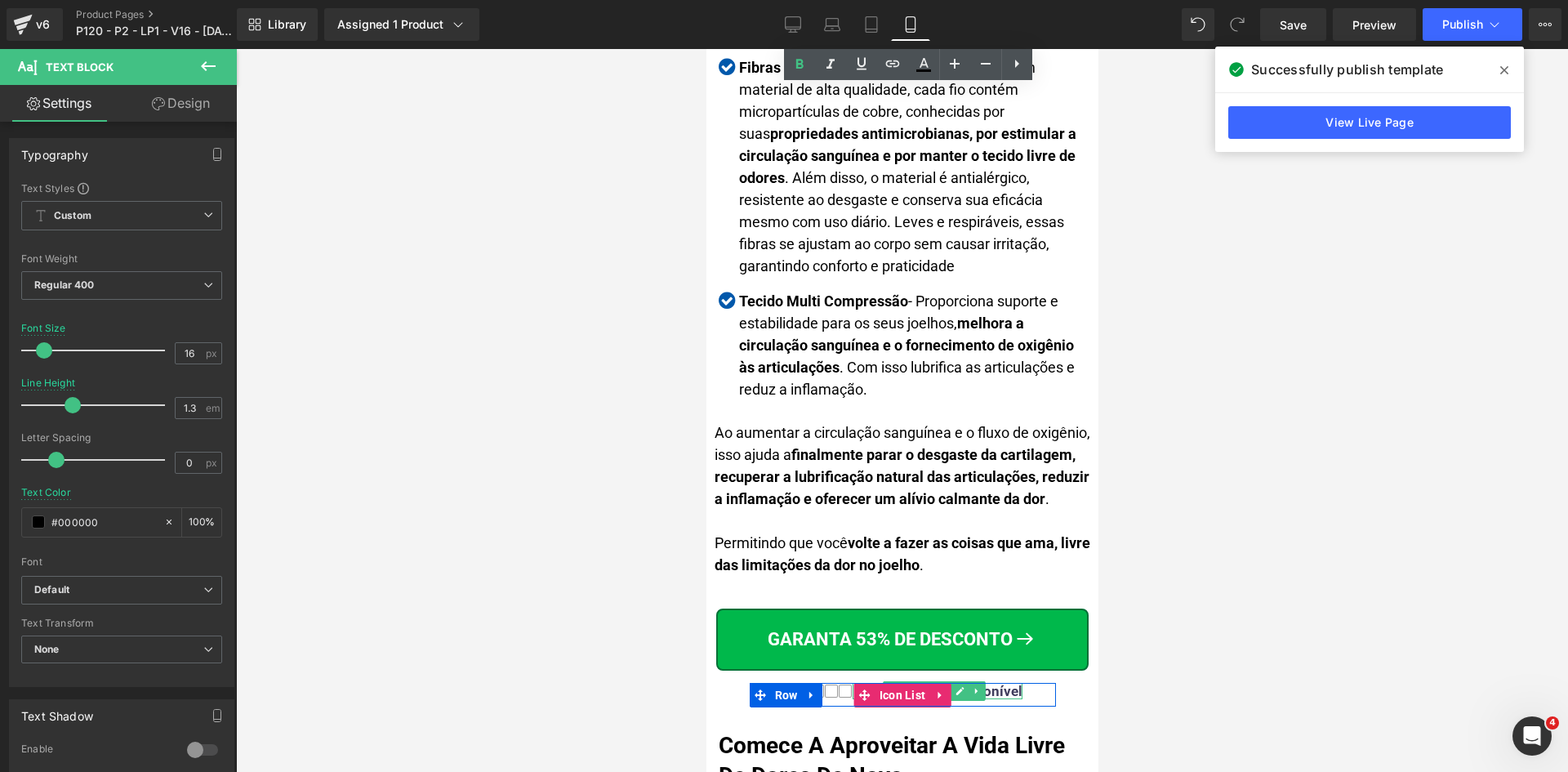
click at [1001, 683] on div "Pouco estoque disponível" at bounding box center [936, 691] width 170 height 16
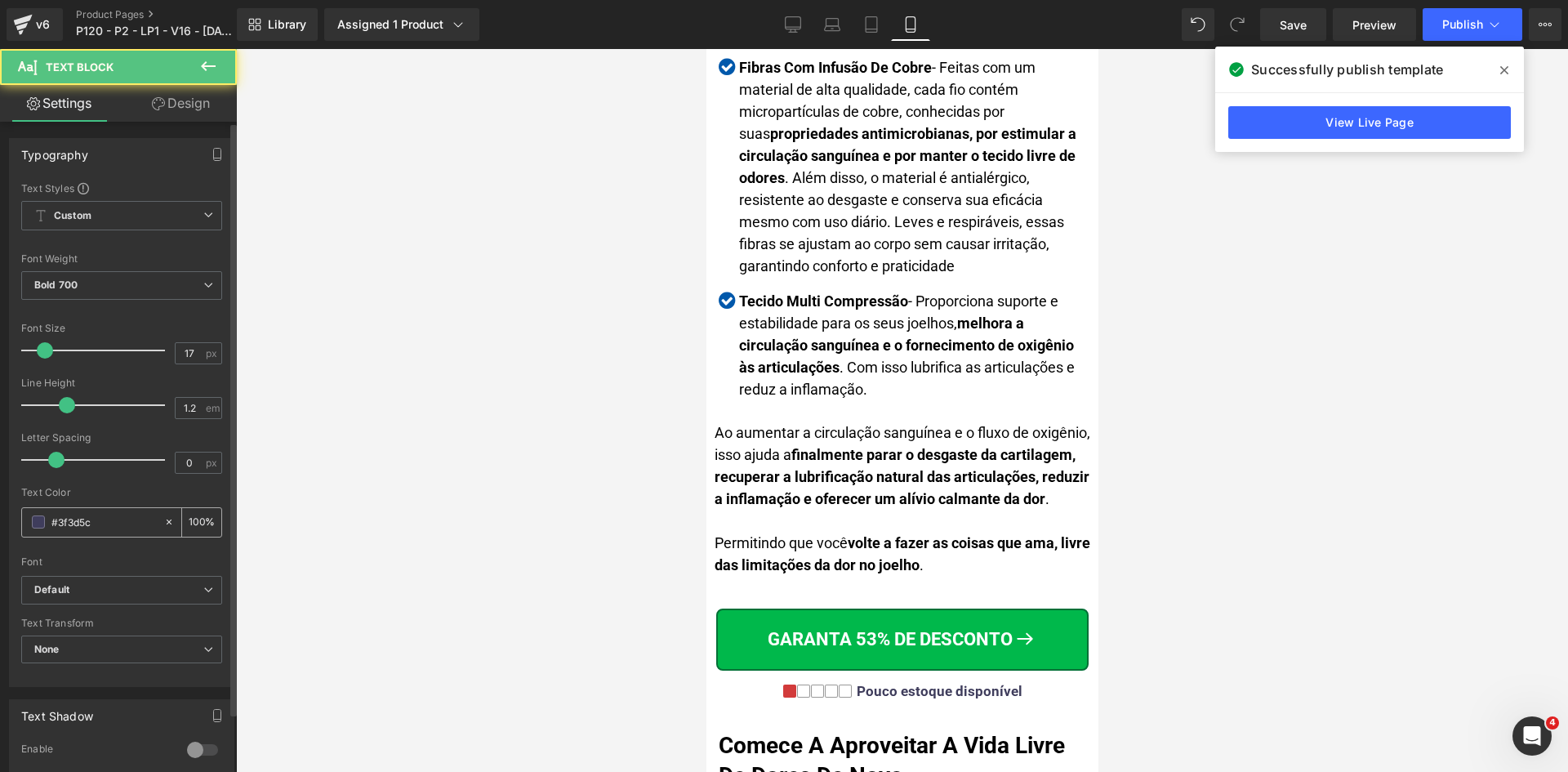
click at [82, 519] on input "#3f3d5c" at bounding box center [103, 522] width 104 height 18
drag, startPoint x: 185, startPoint y: 356, endPoint x: 195, endPoint y: 356, distance: 10.0
click at [195, 356] on input "17" at bounding box center [189, 353] width 28 height 21
type input "16"
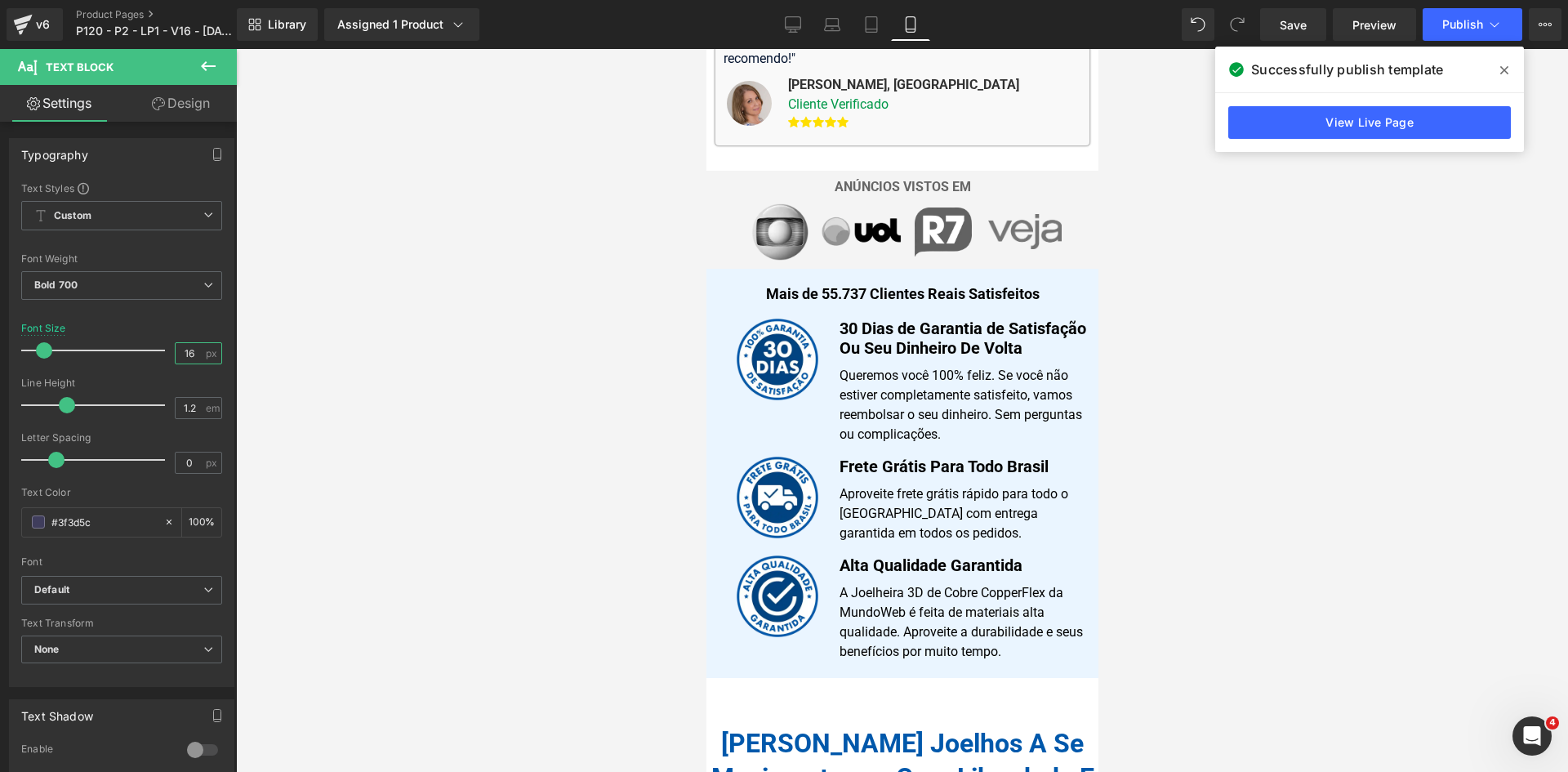
scroll to position [736, 0]
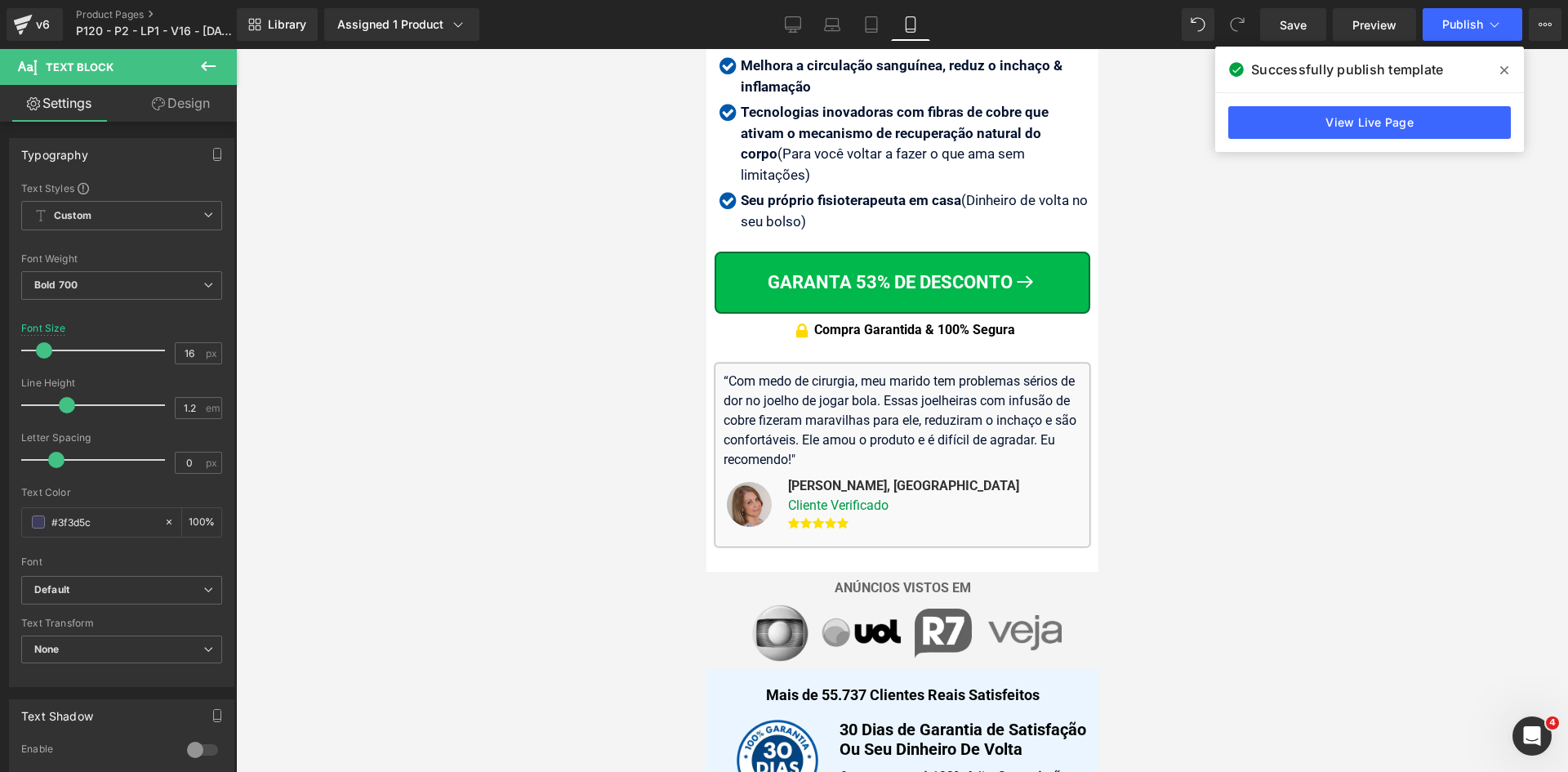
click at [989, 322] on span "Compra Garantida & 100% Segura" at bounding box center [914, 330] width 201 height 16
click at [108, 517] on input "#000000" at bounding box center [103, 522] width 104 height 18
click at [799, 24] on icon at bounding box center [792, 24] width 16 height 16
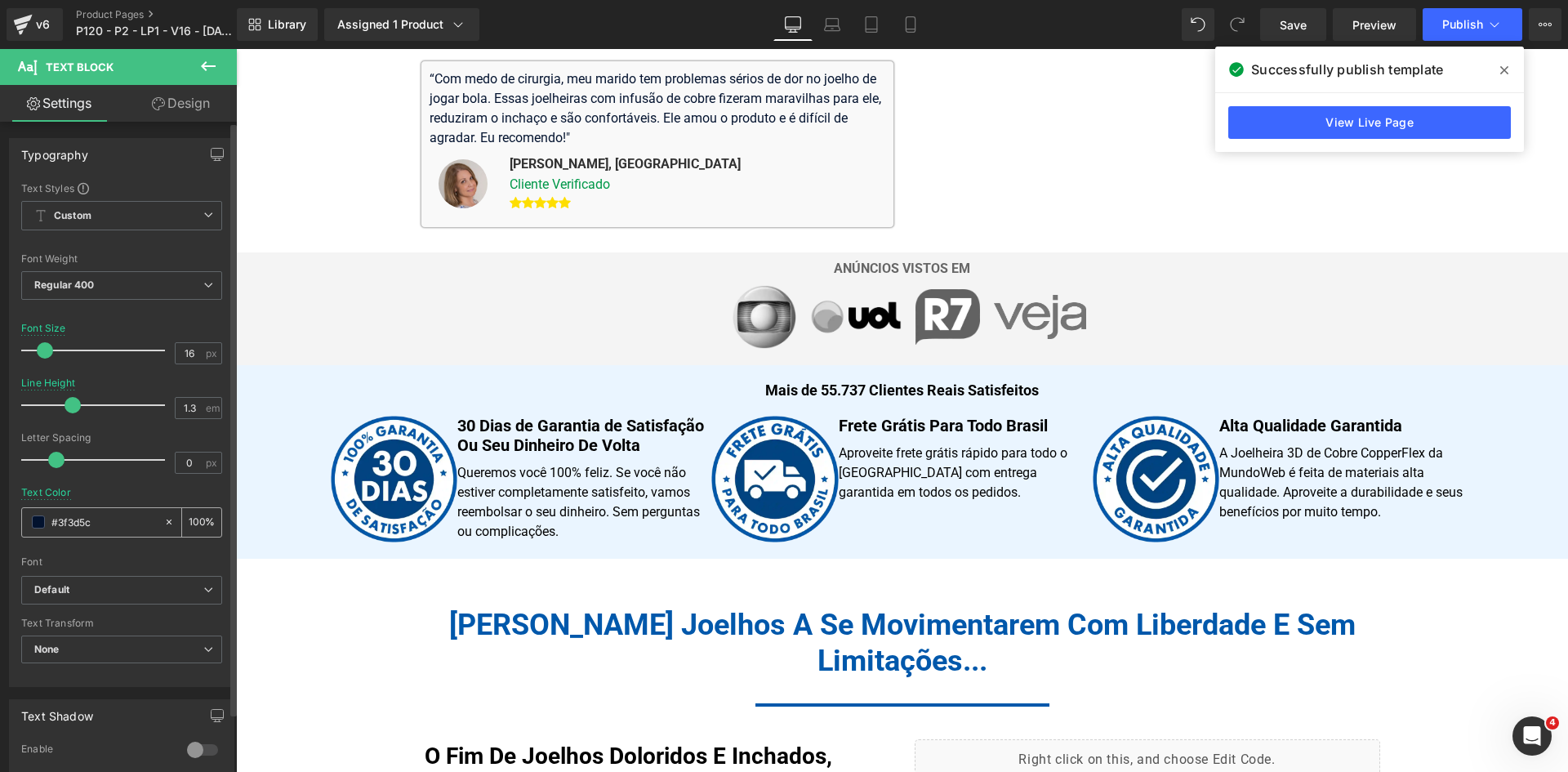
scroll to position [495, 0]
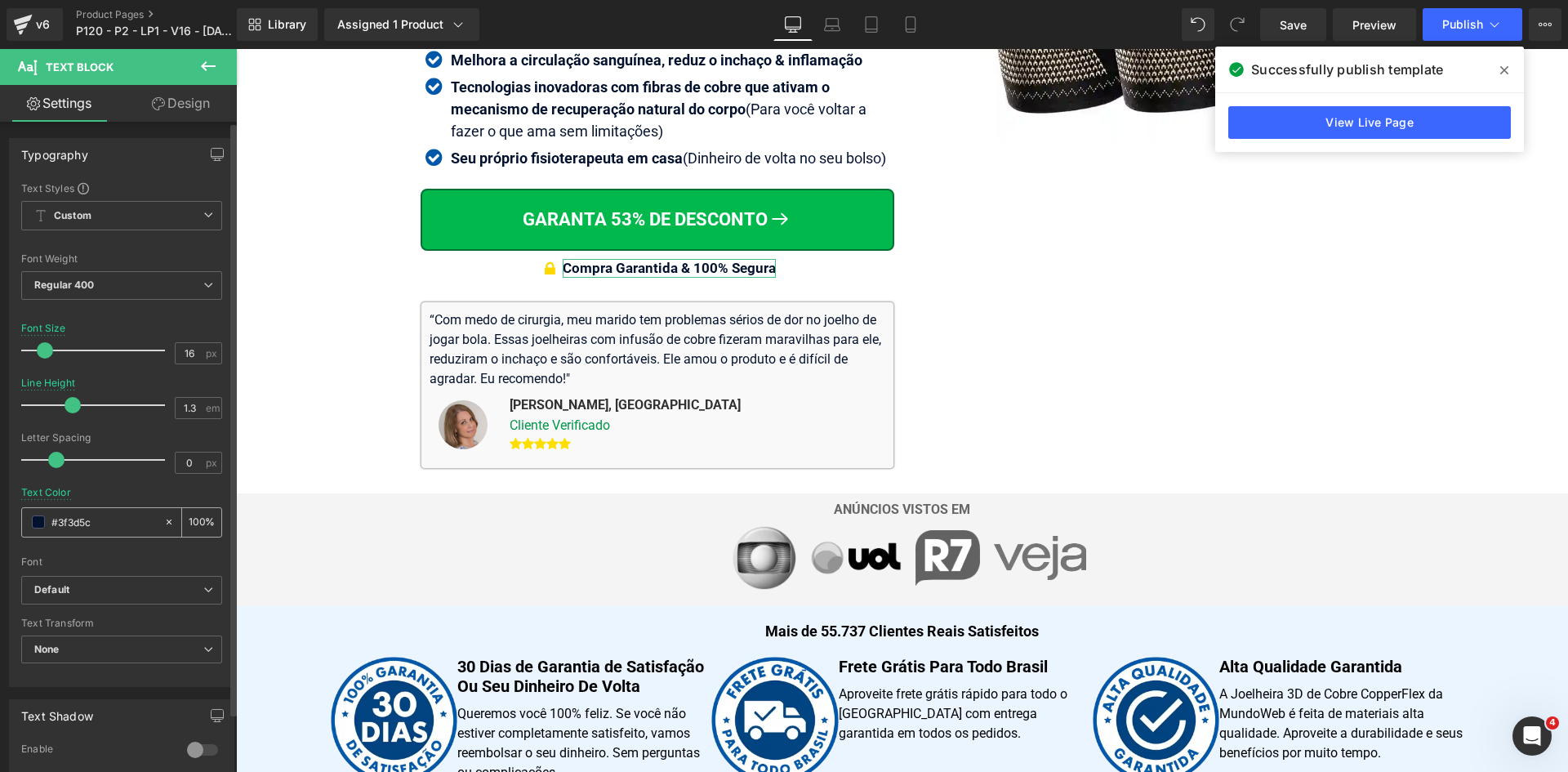
click at [120, 520] on input "#3f3d5c" at bounding box center [103, 522] width 104 height 18
paste input "3f3d5c"
click at [829, 20] on icon at bounding box center [832, 24] width 16 height 16
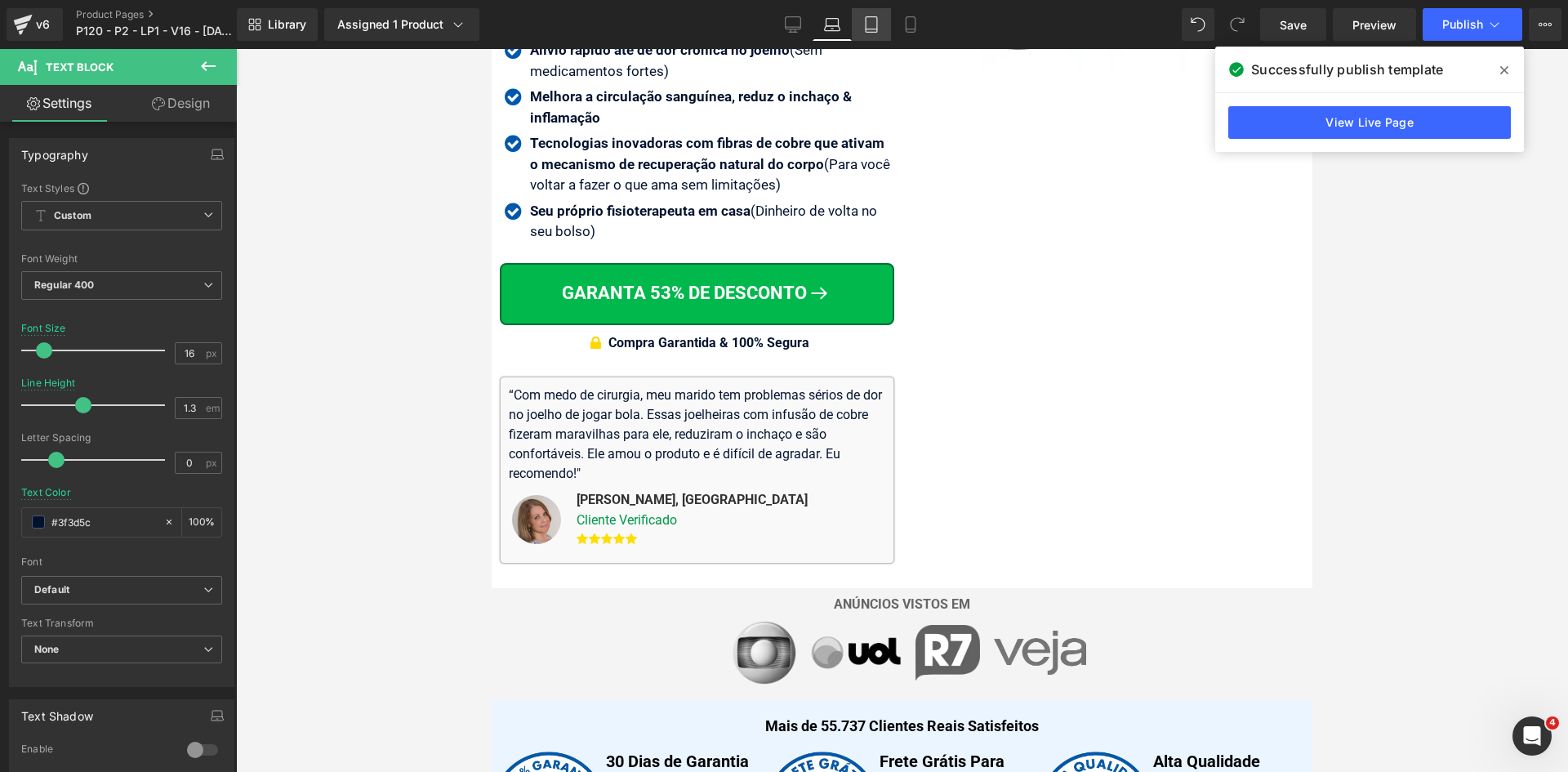
scroll to position [526, 0]
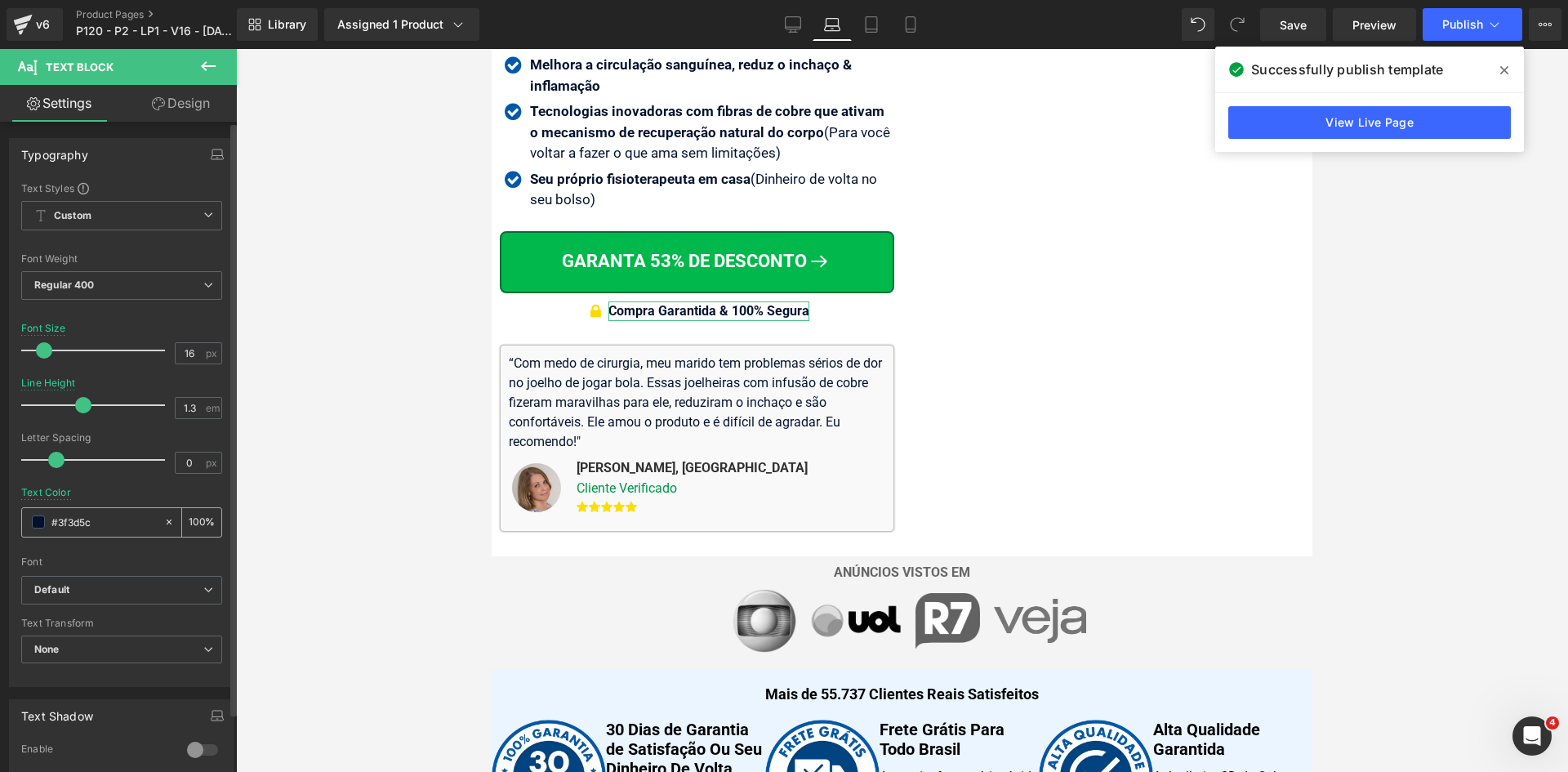
click at [127, 521] on input "#3f3d5c" at bounding box center [103, 522] width 104 height 18
paste input "3f3d5c"
click at [870, 28] on icon at bounding box center [871, 24] width 16 height 16
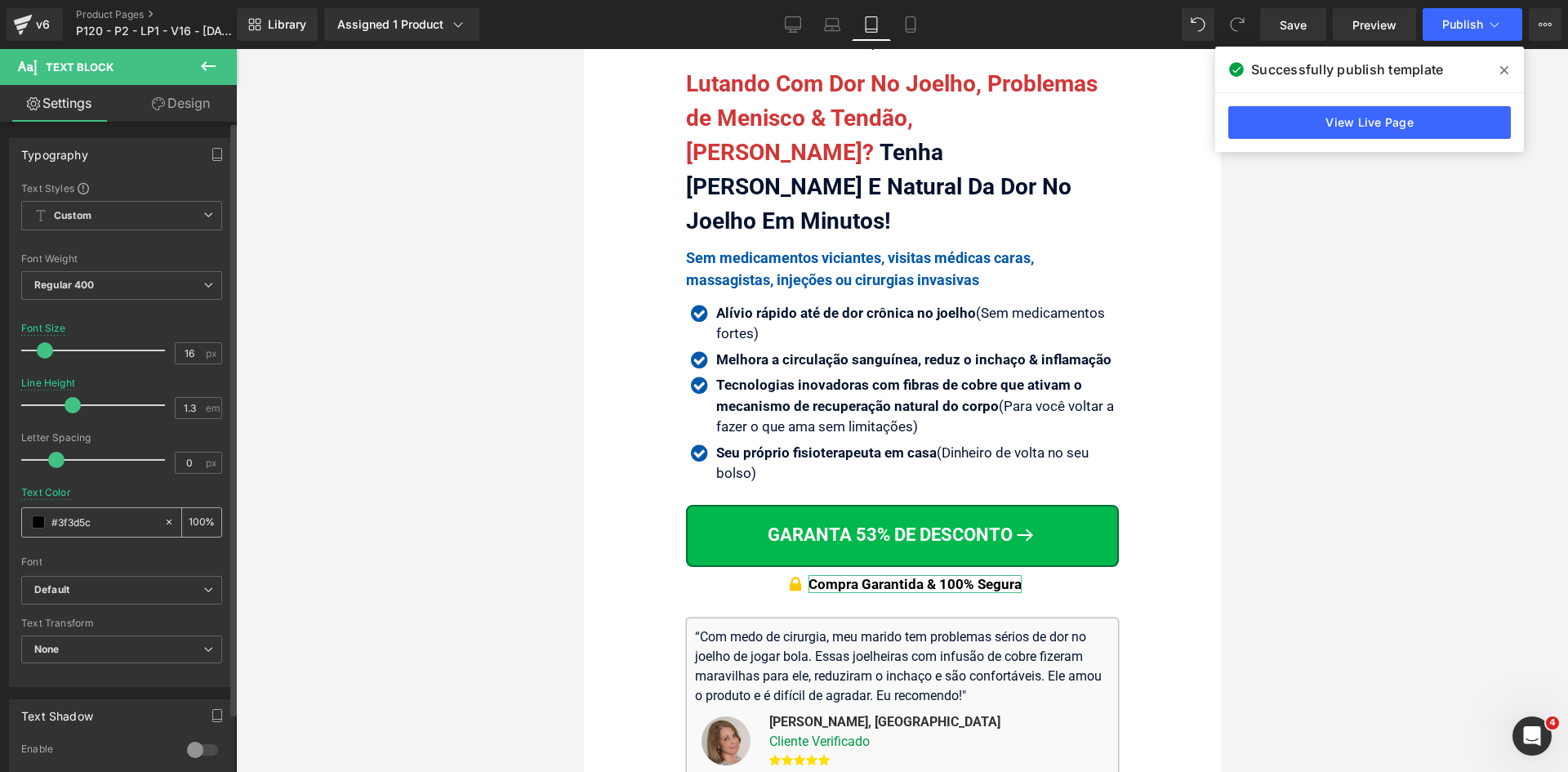
scroll to position [807, 0]
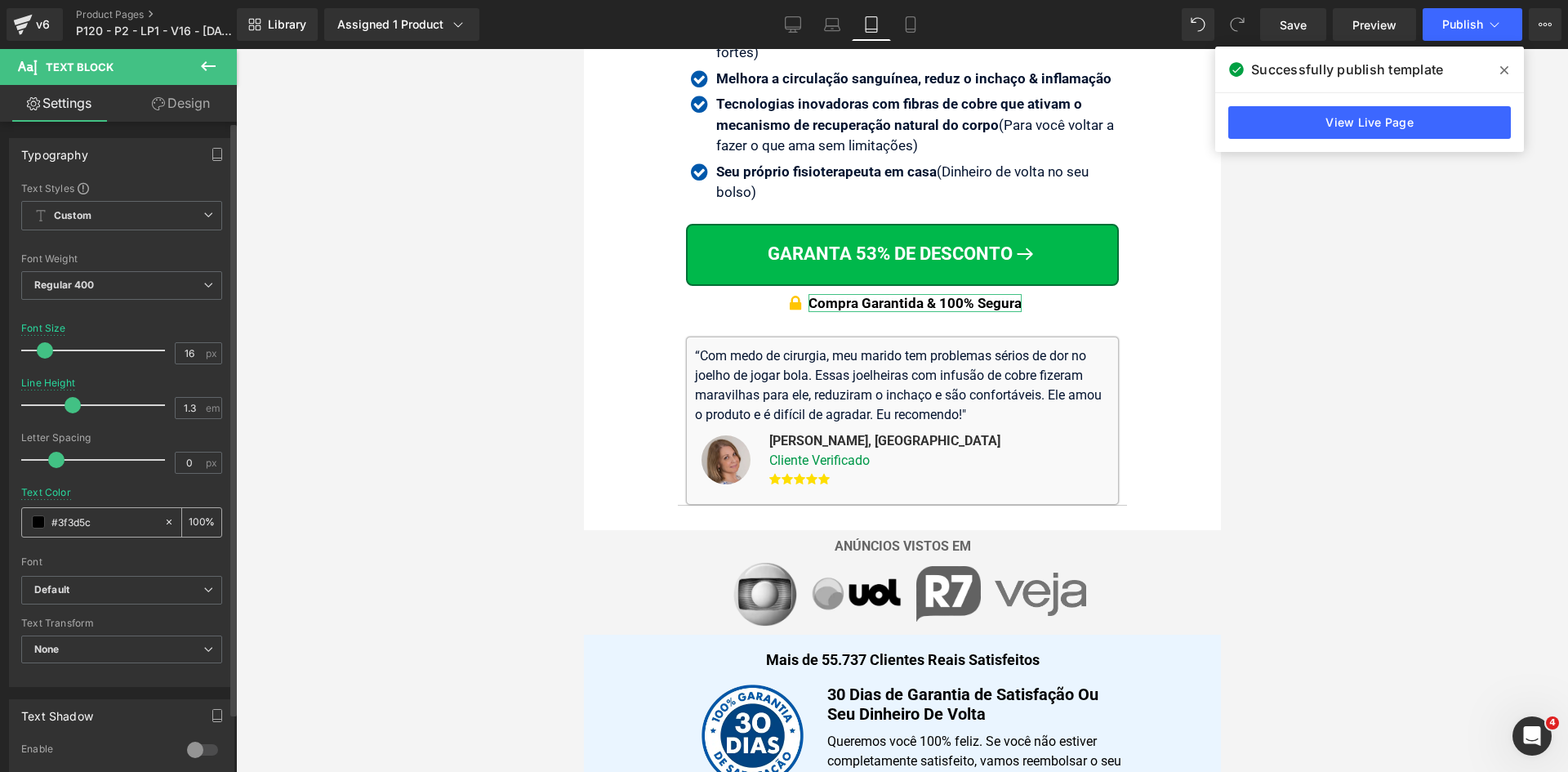
click at [127, 519] on input "#3f3d5c" at bounding box center [103, 522] width 104 height 18
paste input "3f3d5c"
type input "#3f3d5c"
click at [803, 19] on link "Desktop" at bounding box center [793, 24] width 40 height 33
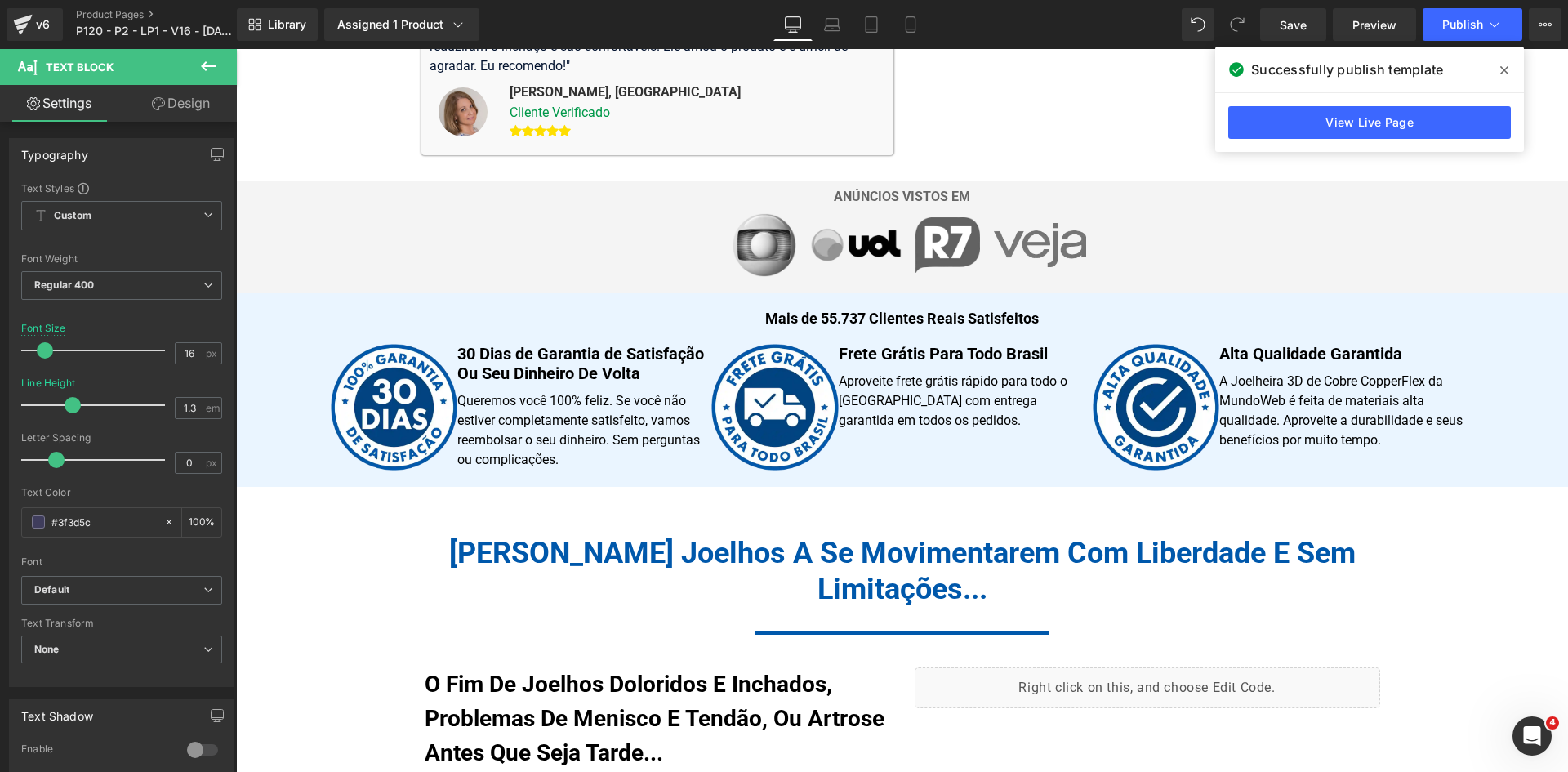
scroll to position [495, 0]
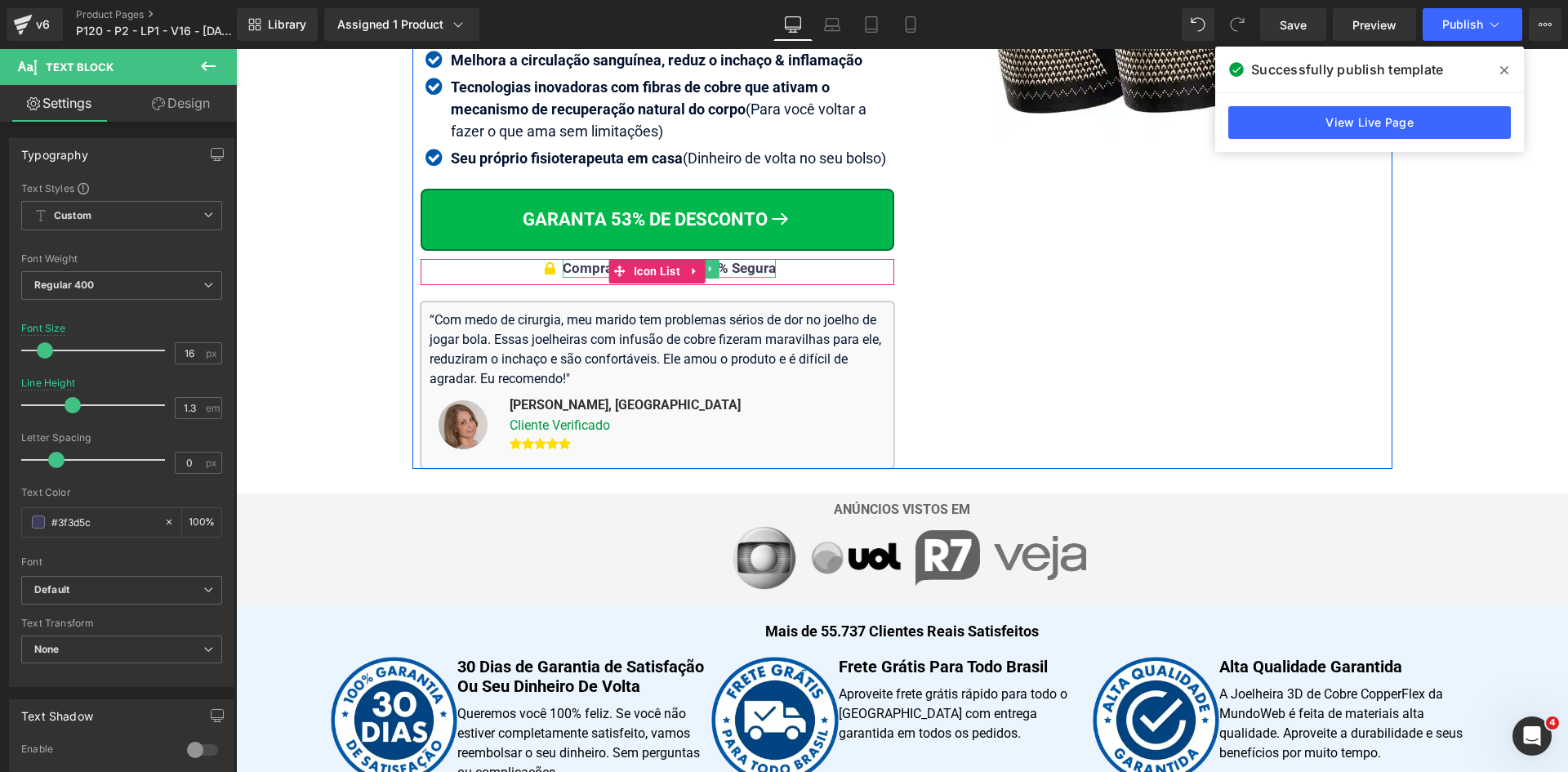
click at [750, 266] on span "Compra Garantida & 100% Segura" at bounding box center [669, 268] width 214 height 16
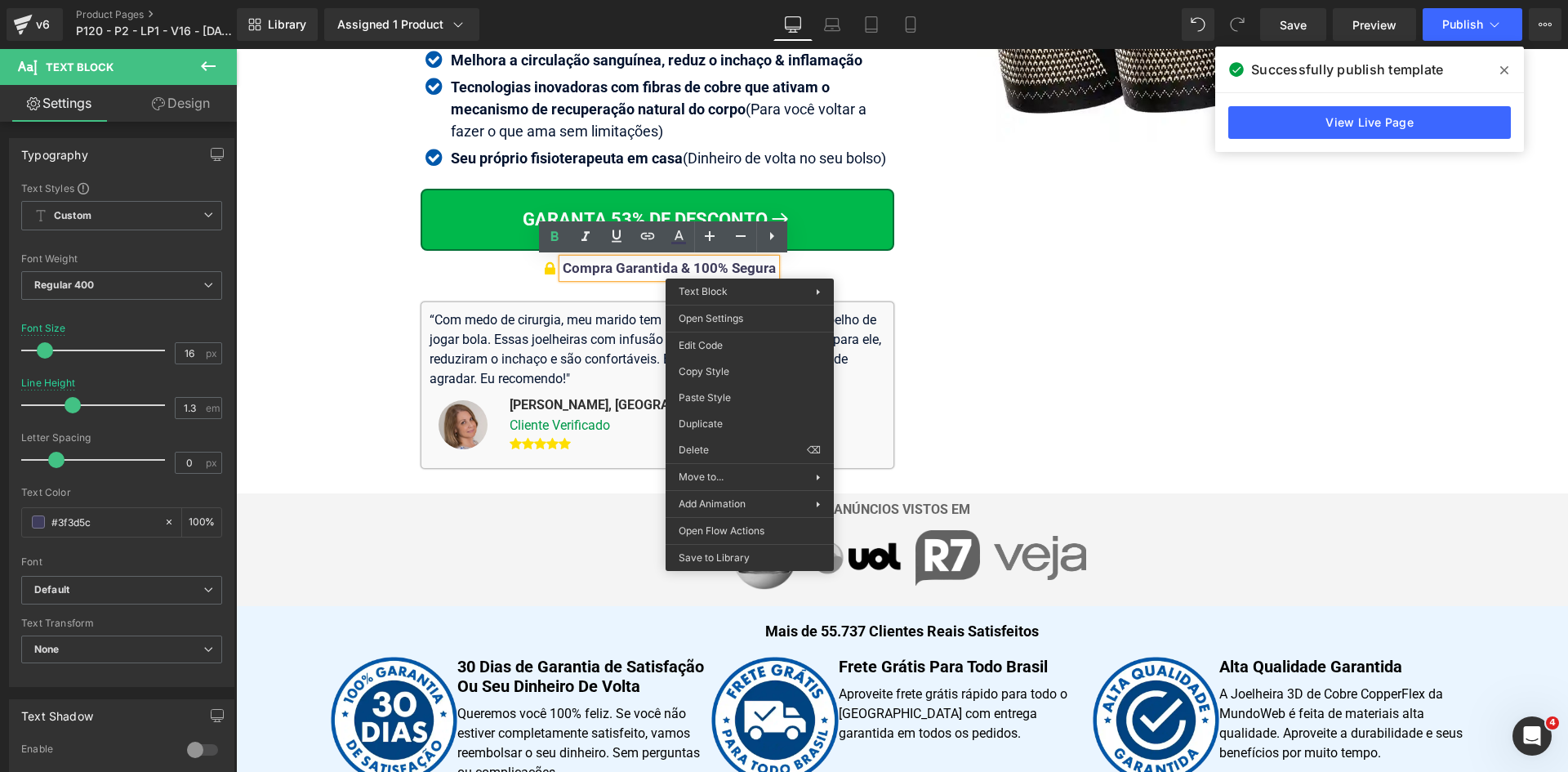
drag, startPoint x: 963, startPoint y: 417, endPoint x: 727, endPoint y: 369, distance: 240.8
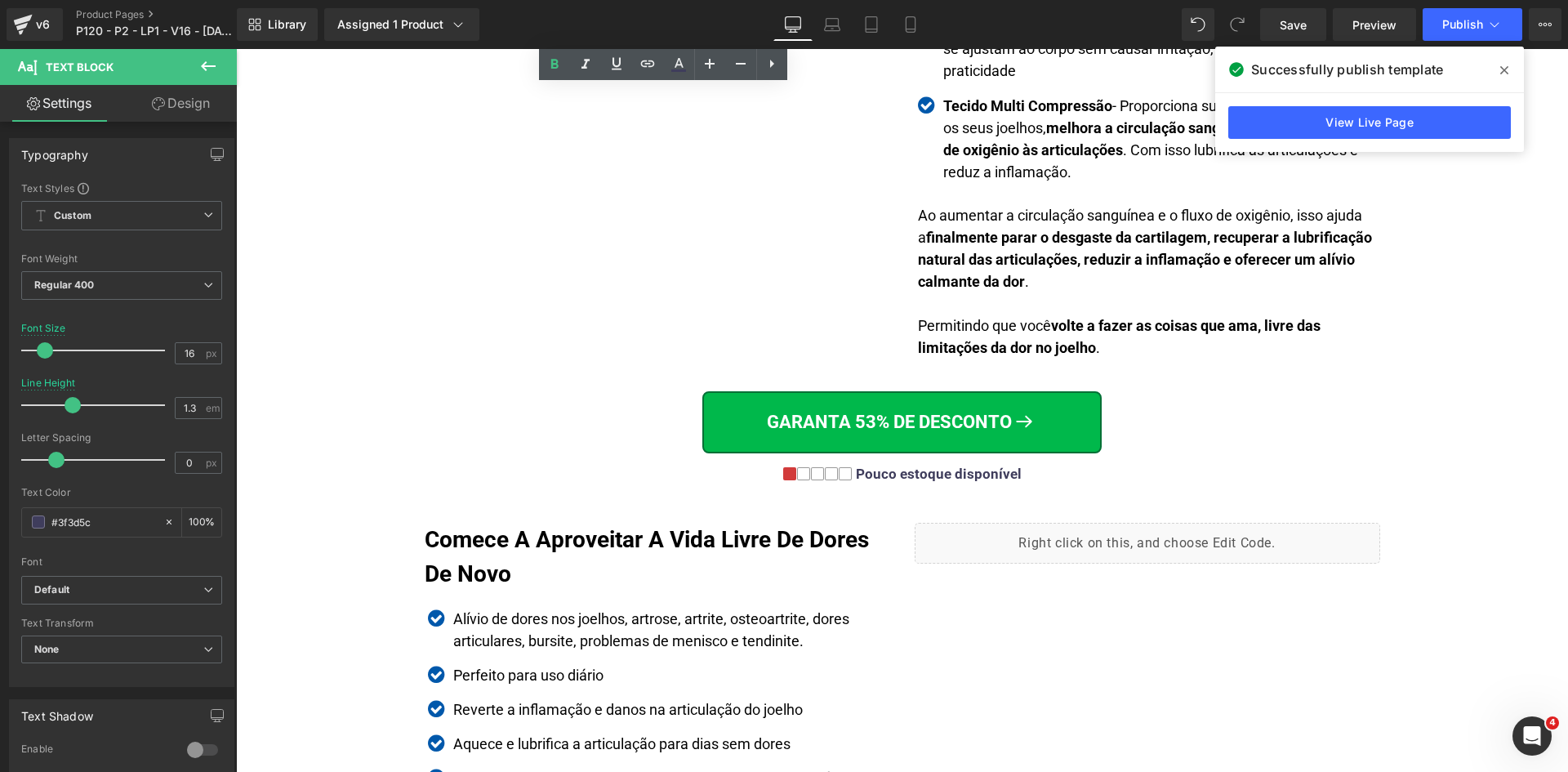
scroll to position [2864, 0]
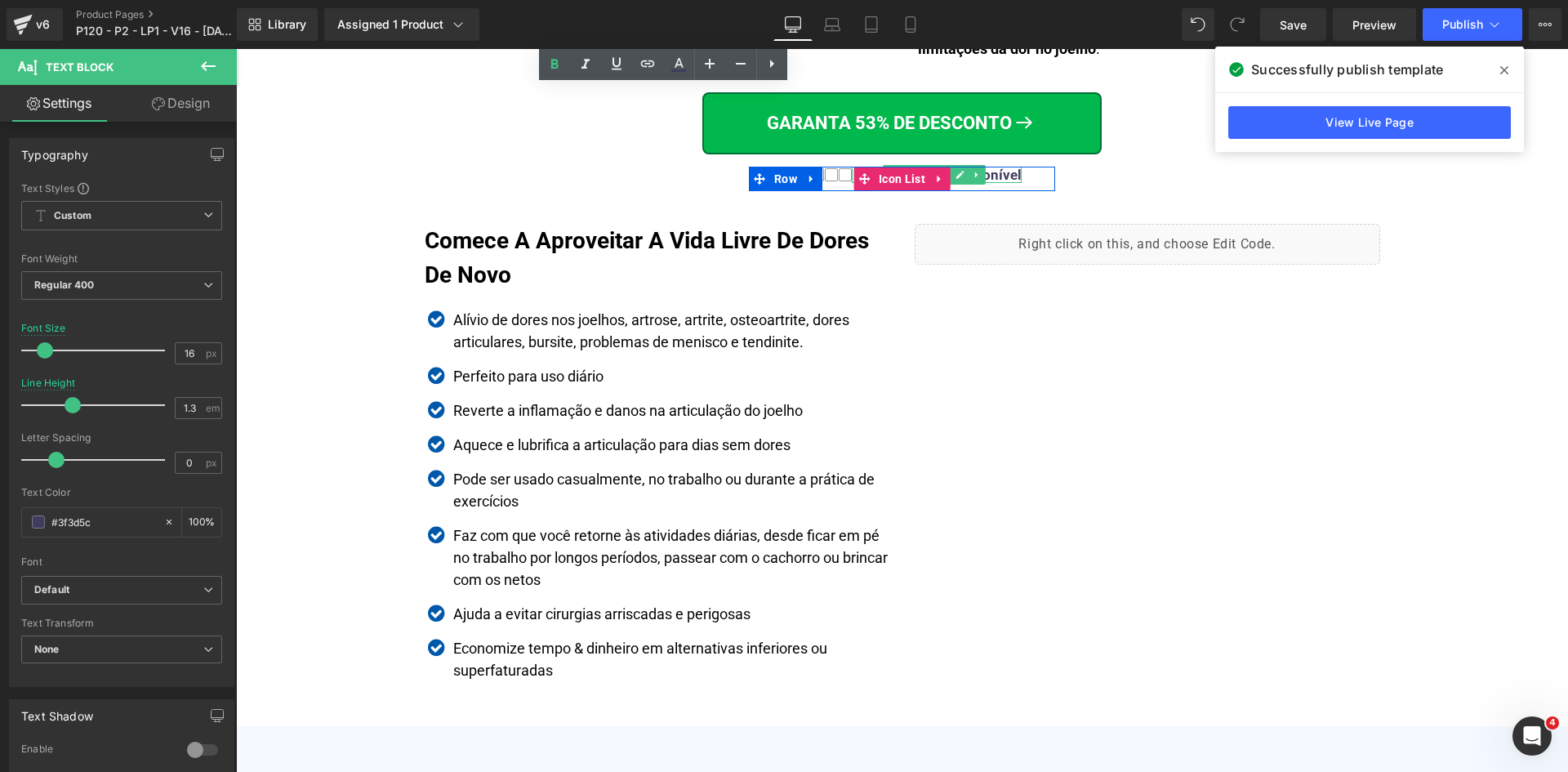
click at [988, 176] on div "Pouco estoque disponível" at bounding box center [936, 174] width 170 height 16
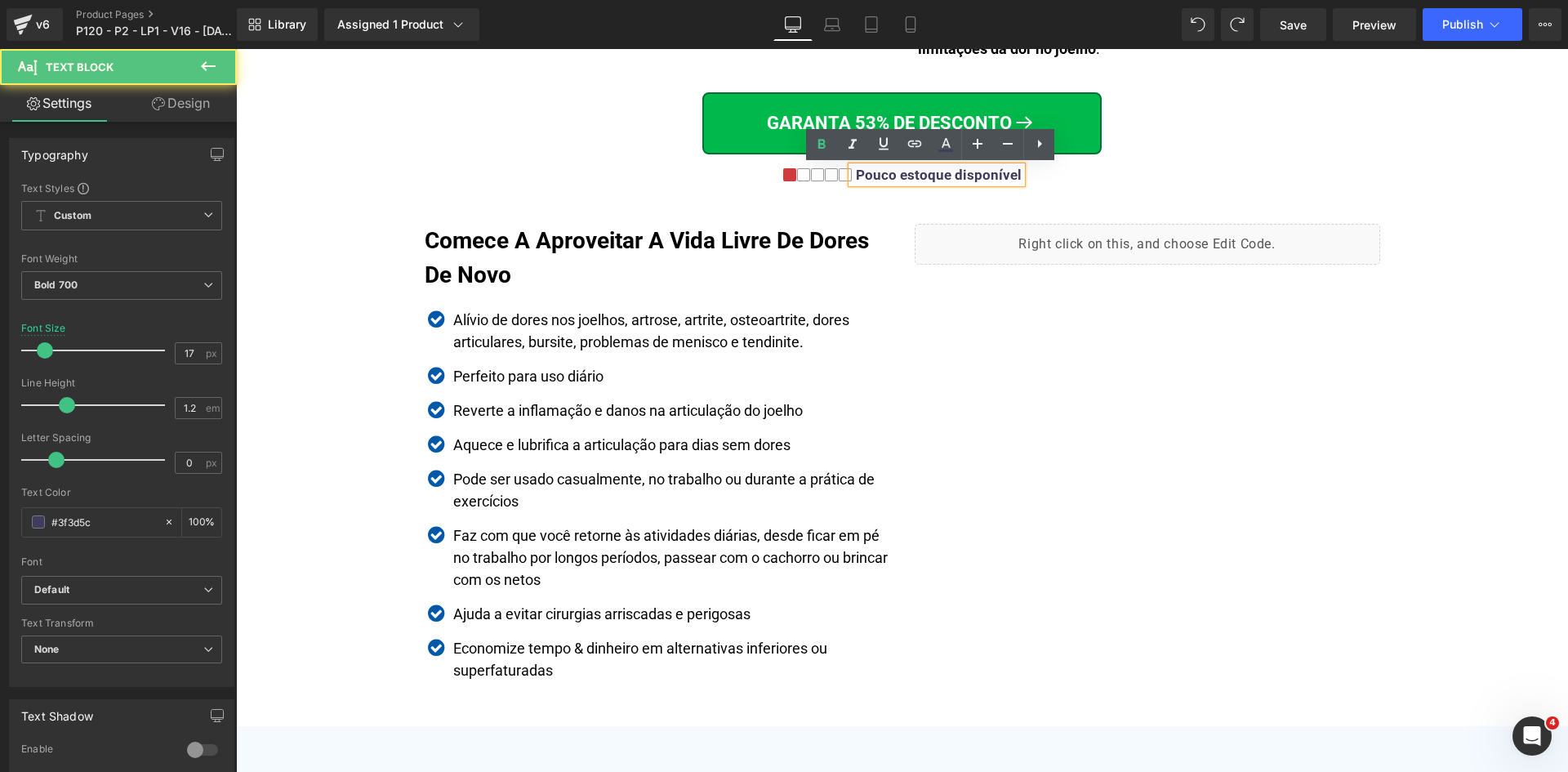
click at [985, 175] on div "Pouco estoque disponível" at bounding box center [936, 174] width 170 height 16
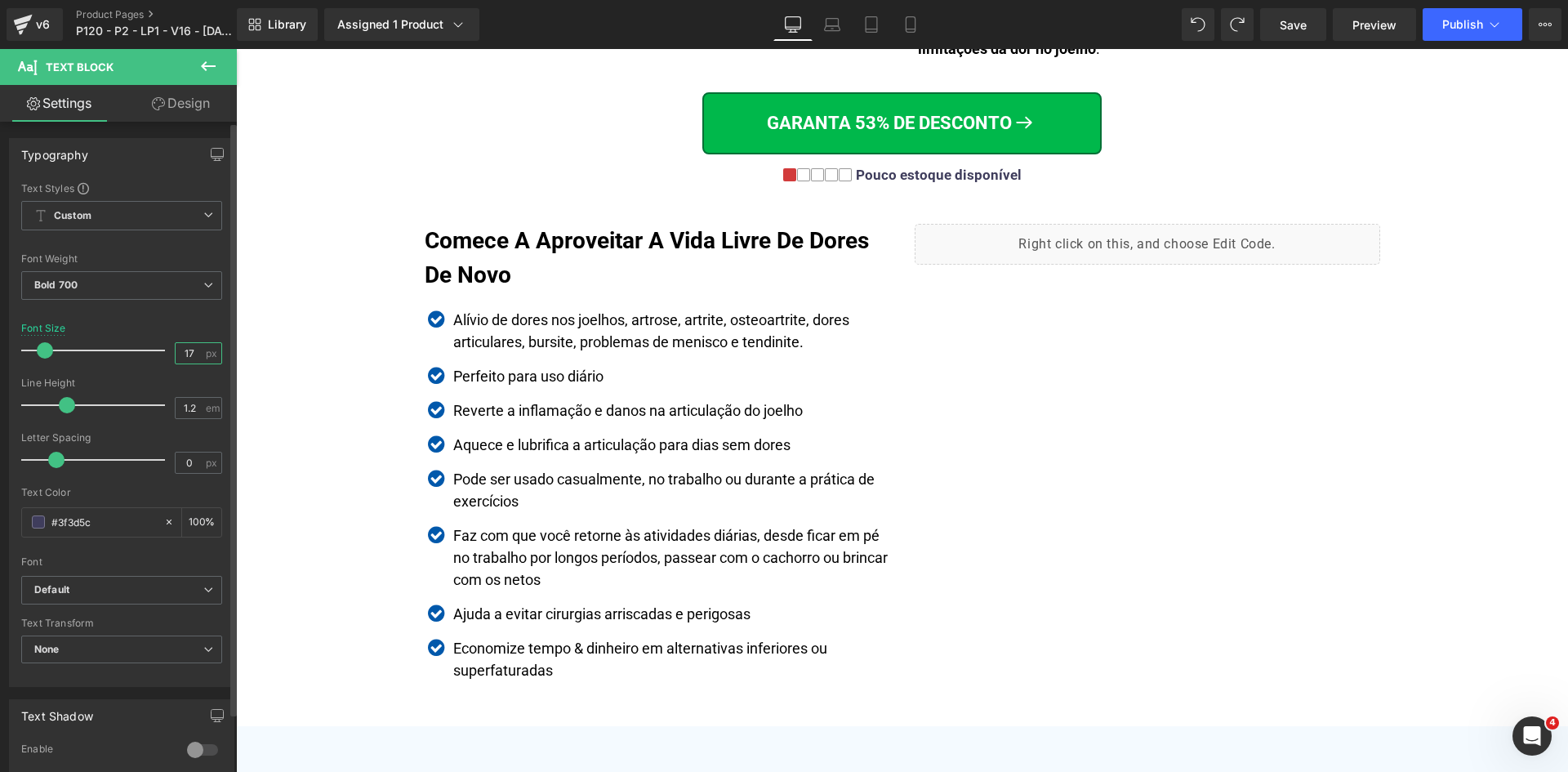
click at [188, 349] on input "17" at bounding box center [189, 353] width 28 height 21
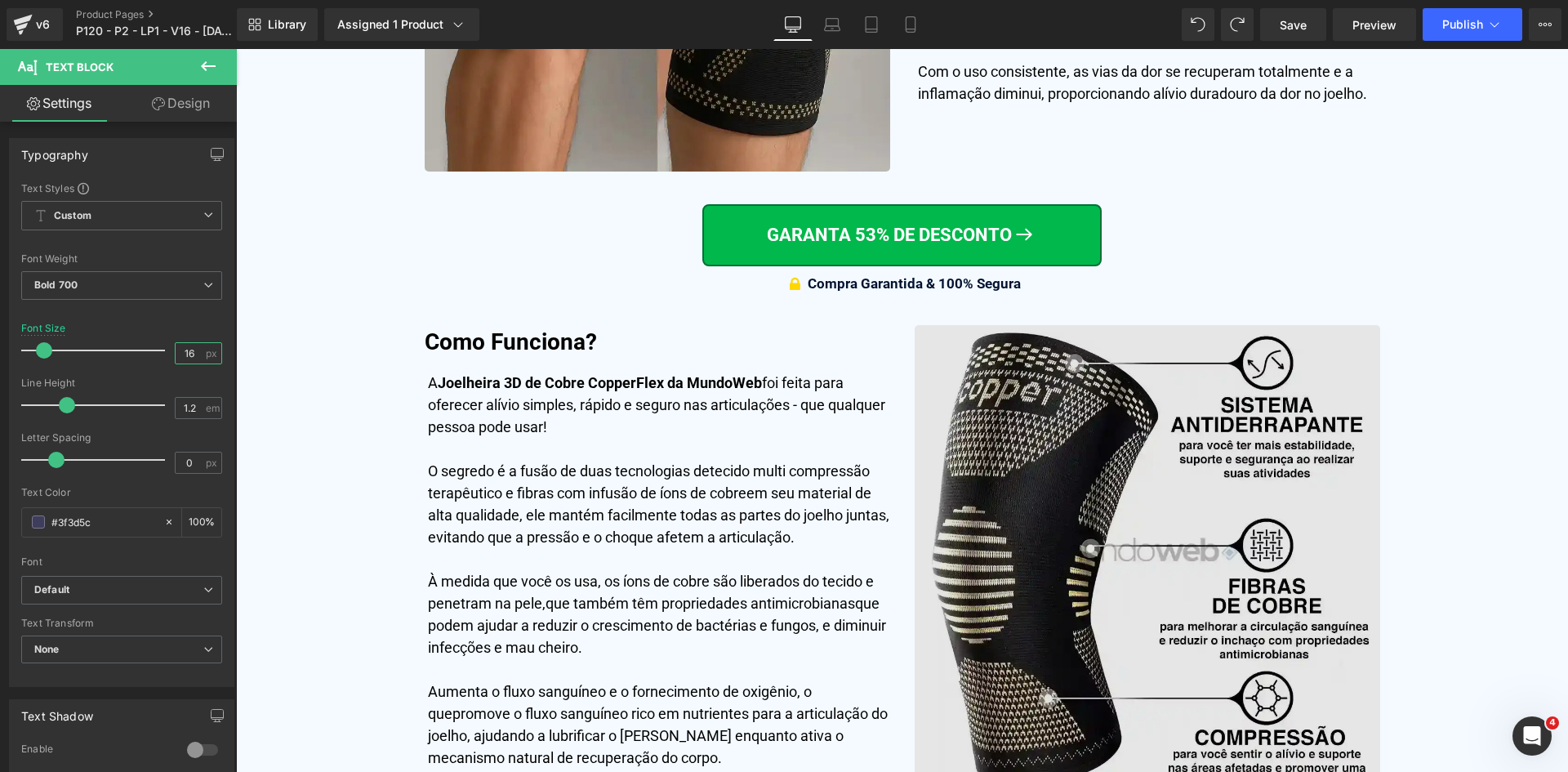
scroll to position [4008, 0]
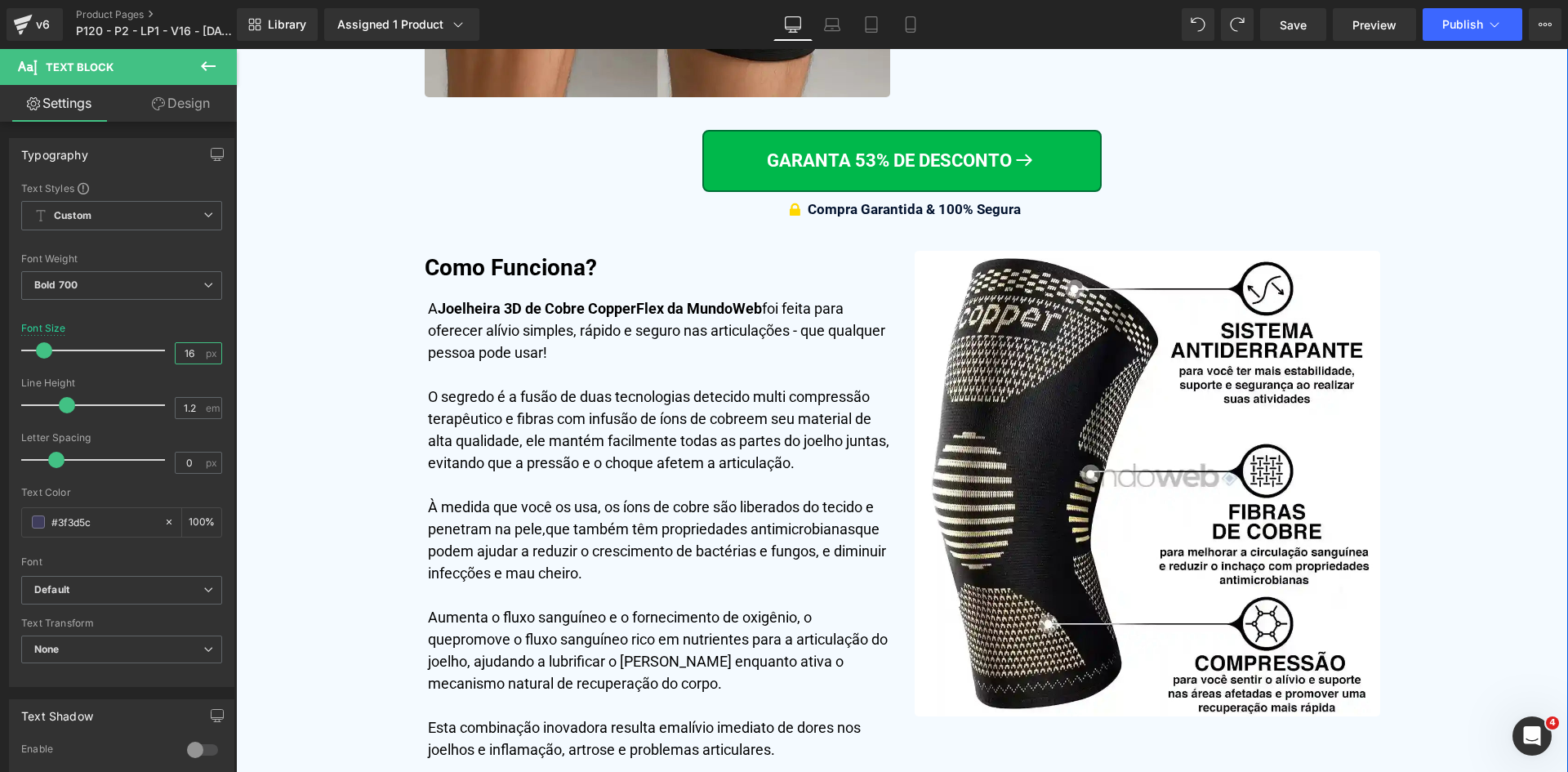
type input "16"
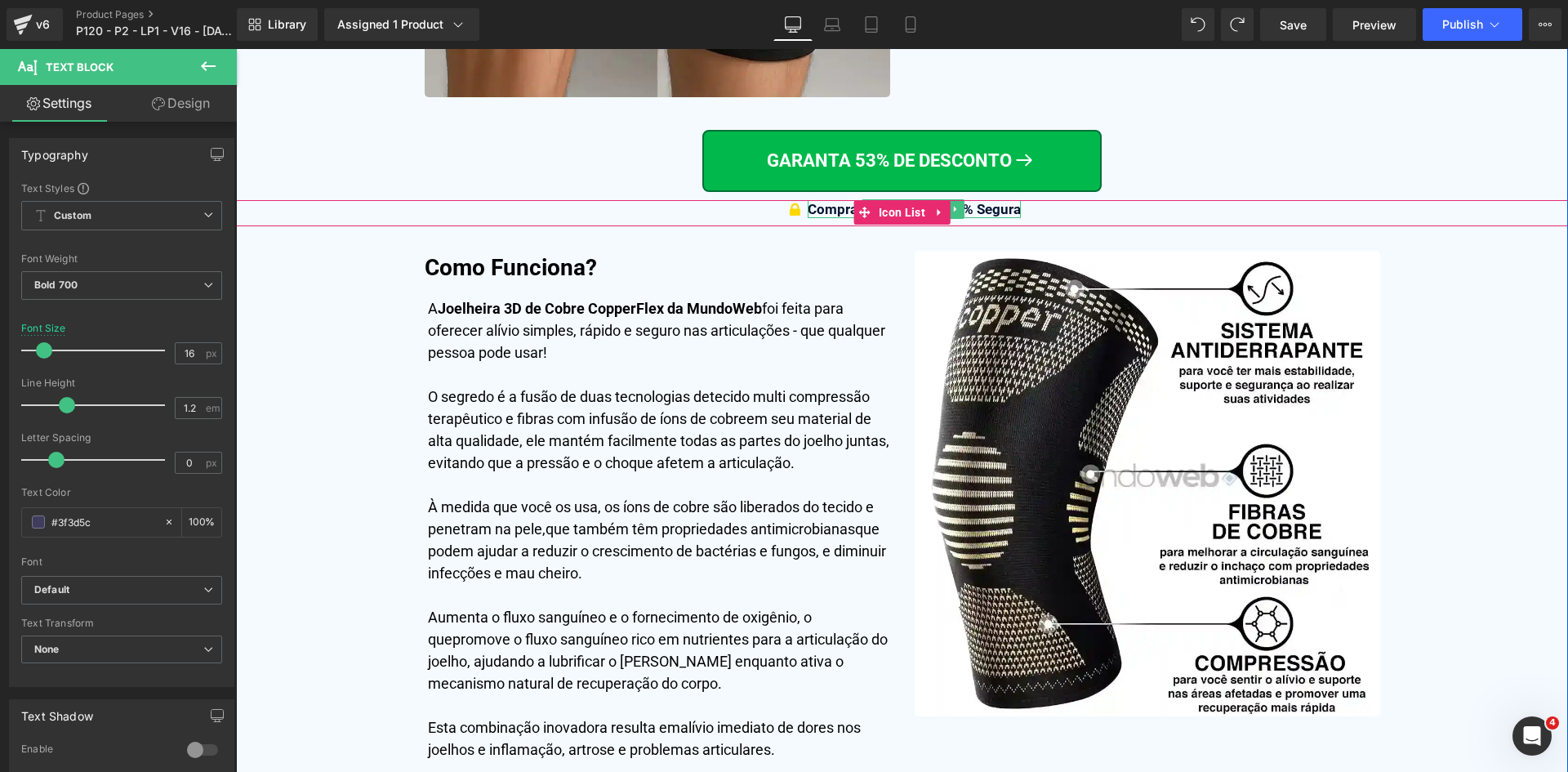
click at [836, 209] on span "Compra Garantida & 100% Segura" at bounding box center [914, 209] width 214 height 16
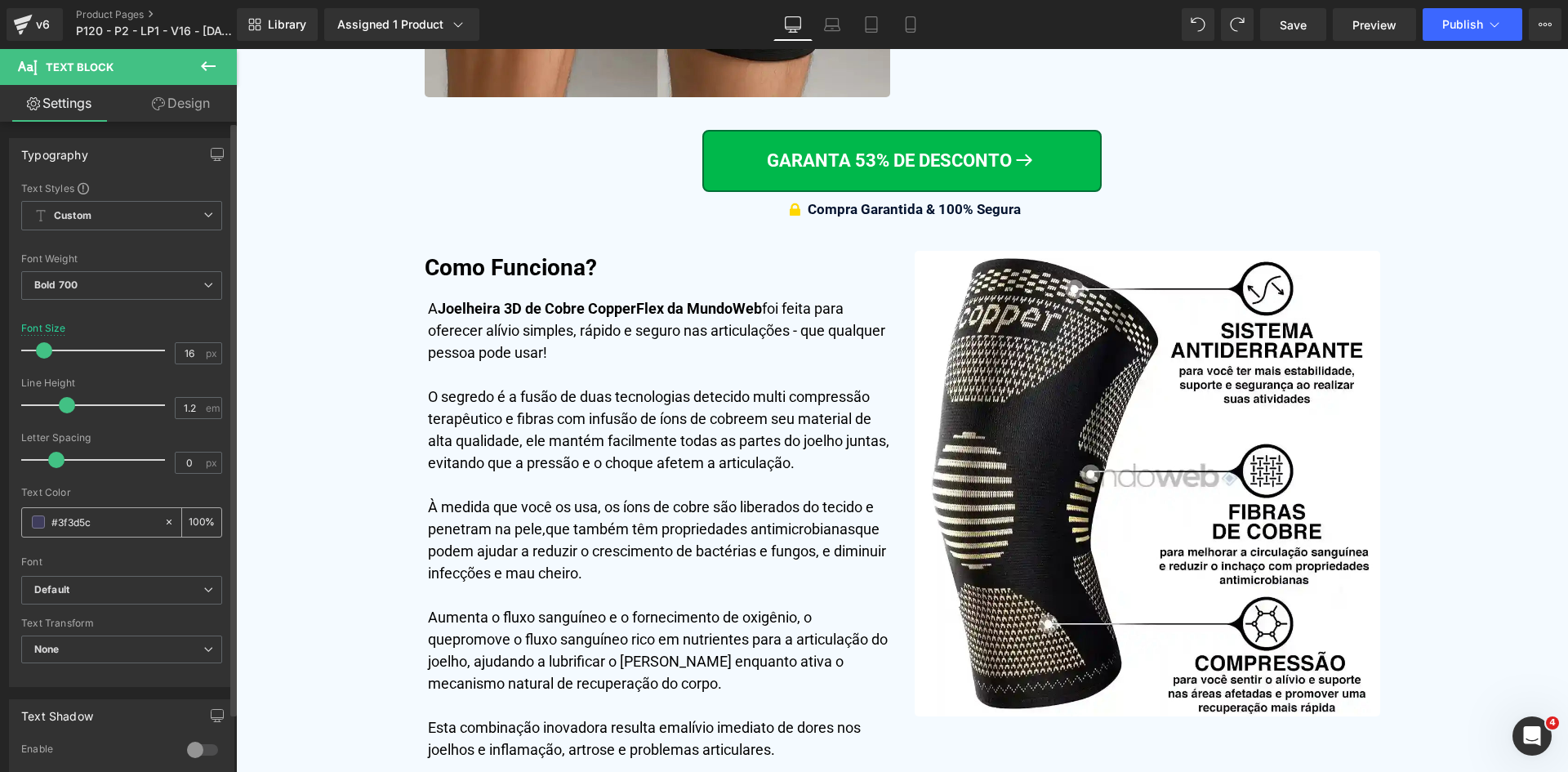
click at [116, 523] on input "#3f3d5c" at bounding box center [103, 522] width 104 height 18
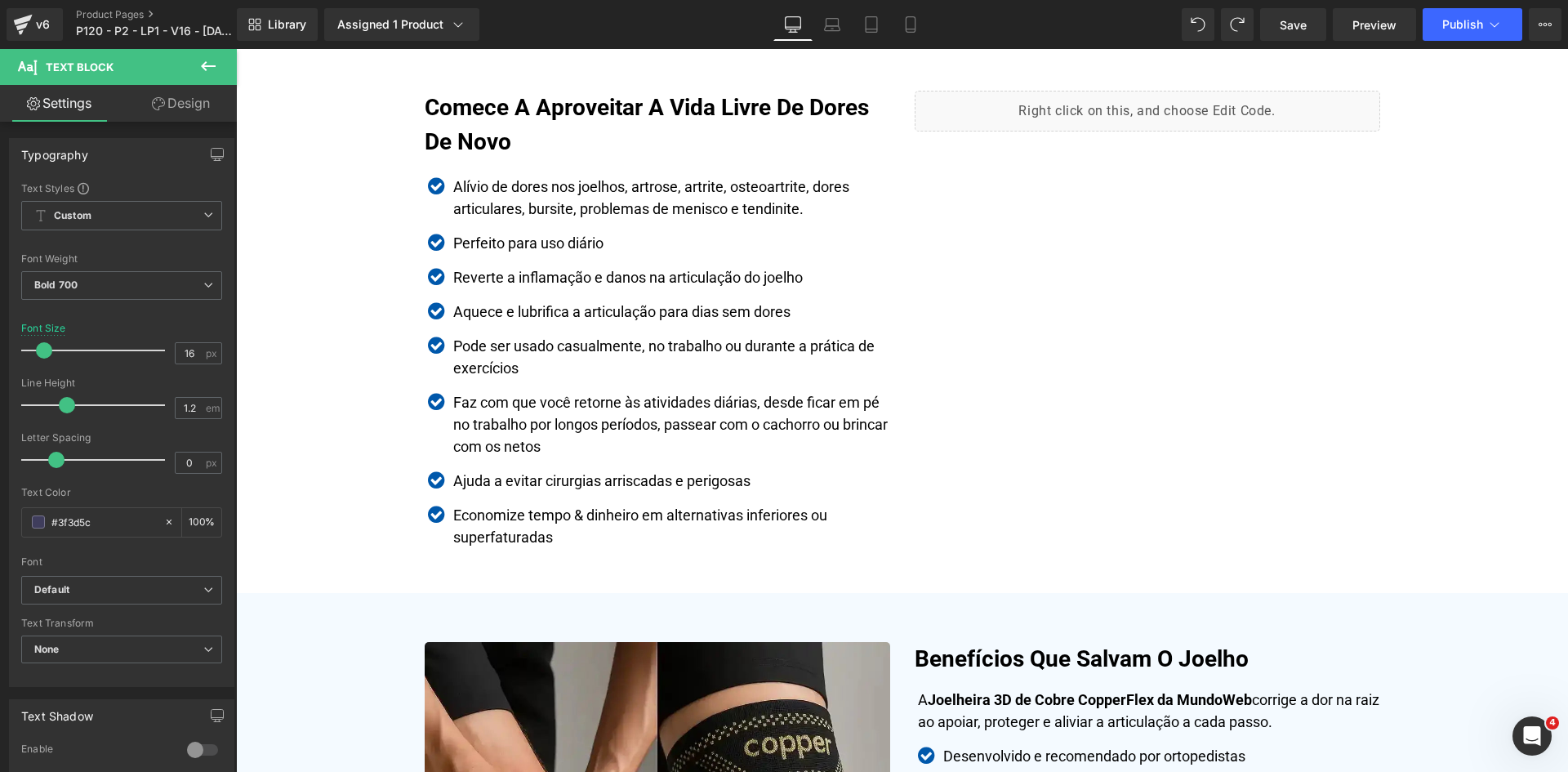
scroll to position [2782, 0]
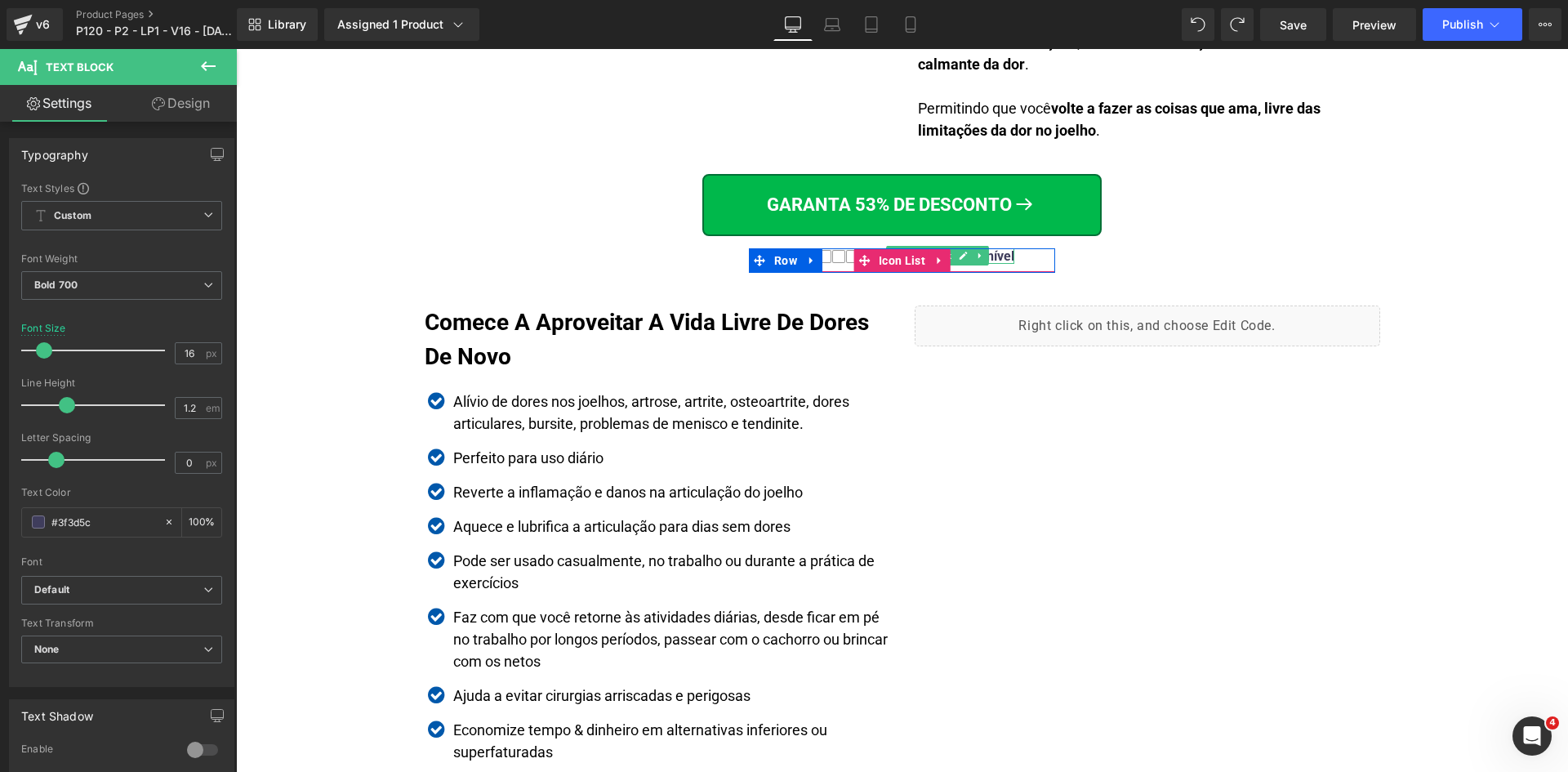
click at [997, 261] on div at bounding box center [937, 262] width 154 height 4
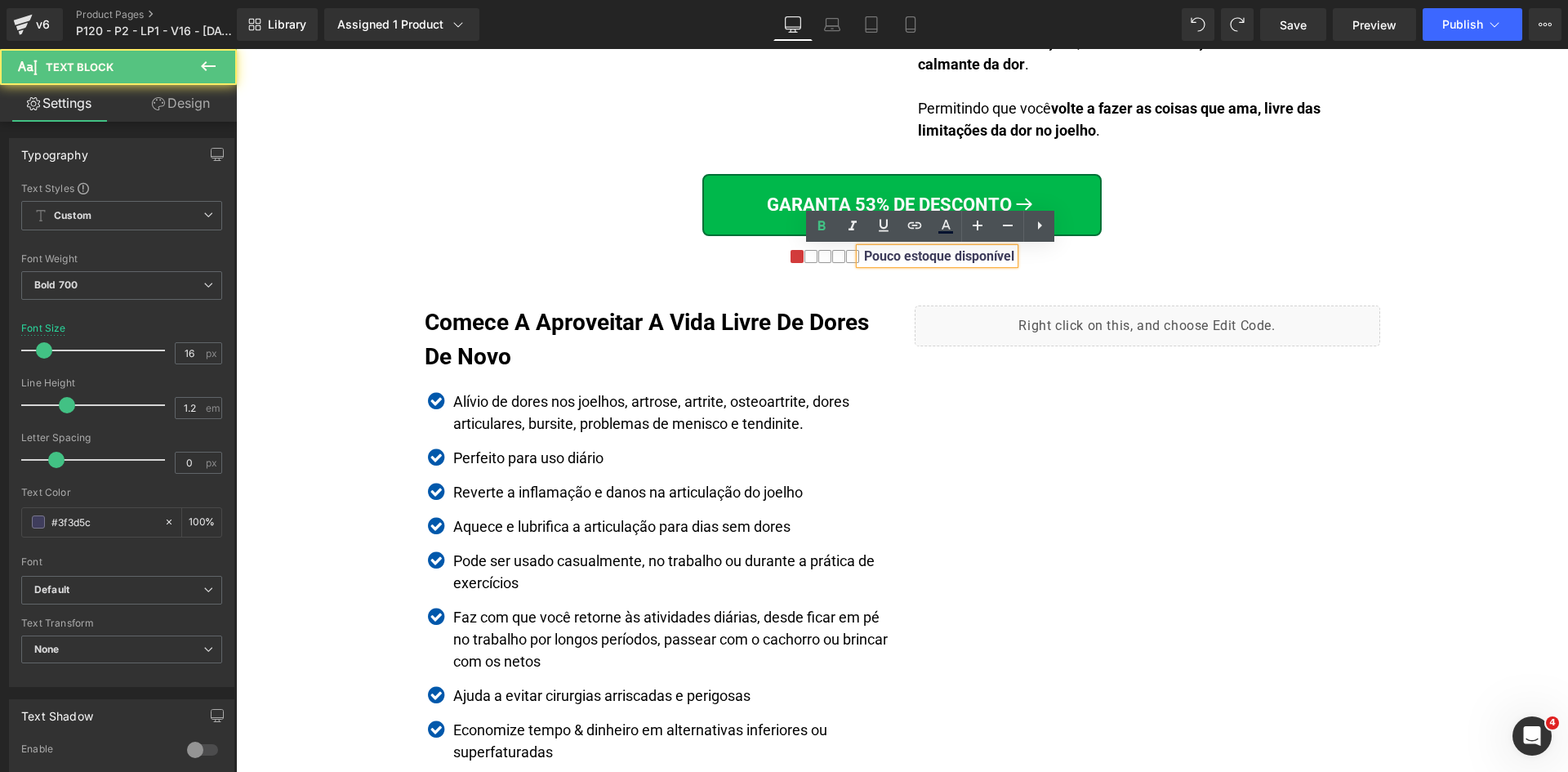
click at [997, 261] on div "Pouco estoque disponível" at bounding box center [937, 256] width 154 height 16
click at [189, 113] on link "Design" at bounding box center [181, 103] width 119 height 37
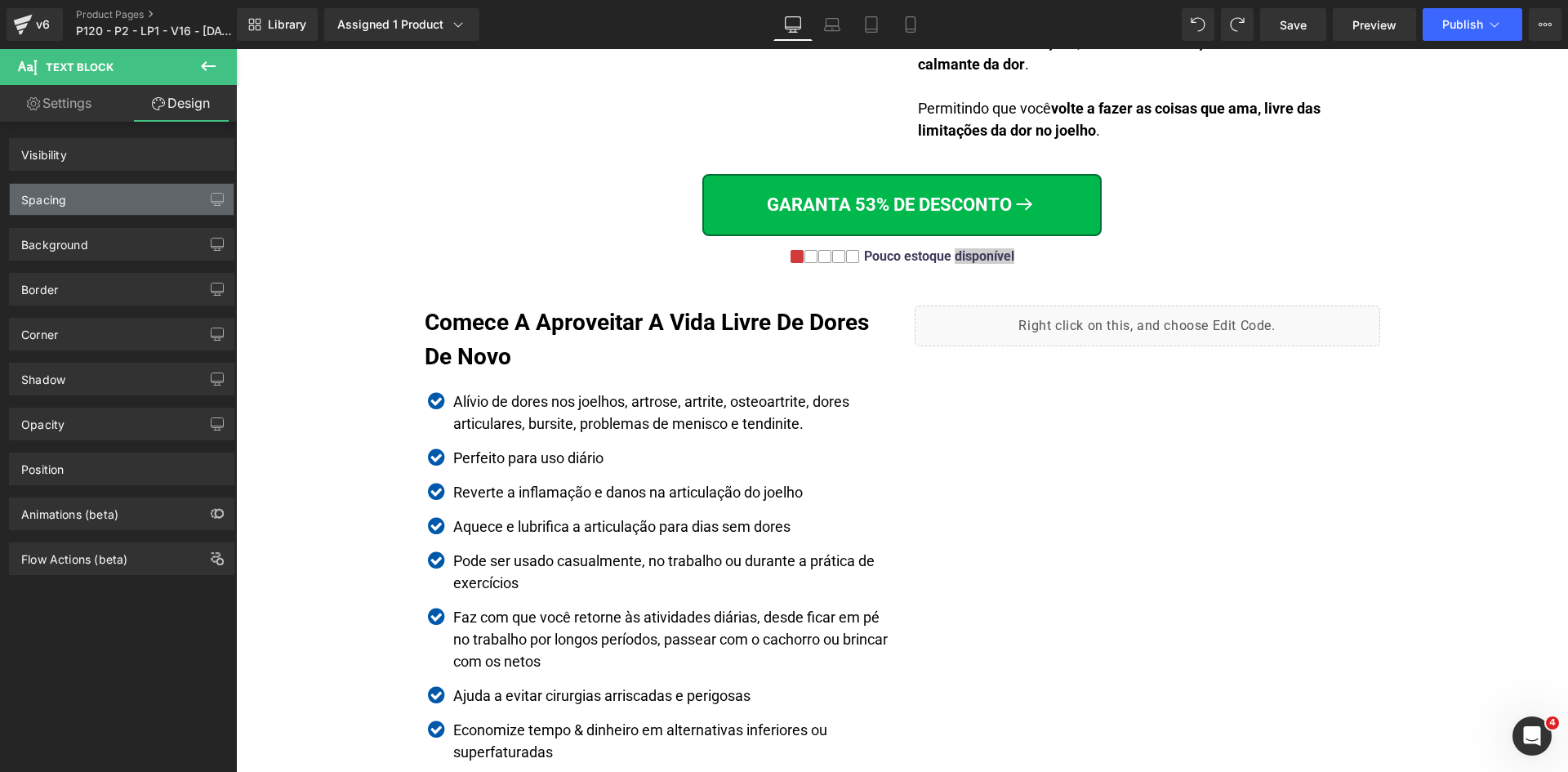
click at [68, 214] on div "Visibility 0|0|0|0 Spacing [GEOGRAPHIC_DATA] [GEOGRAPHIC_DATA] Background Backg…" at bounding box center [122, 348] width 245 height 453
click at [63, 202] on div "Spacing" at bounding box center [44, 195] width 45 height 23
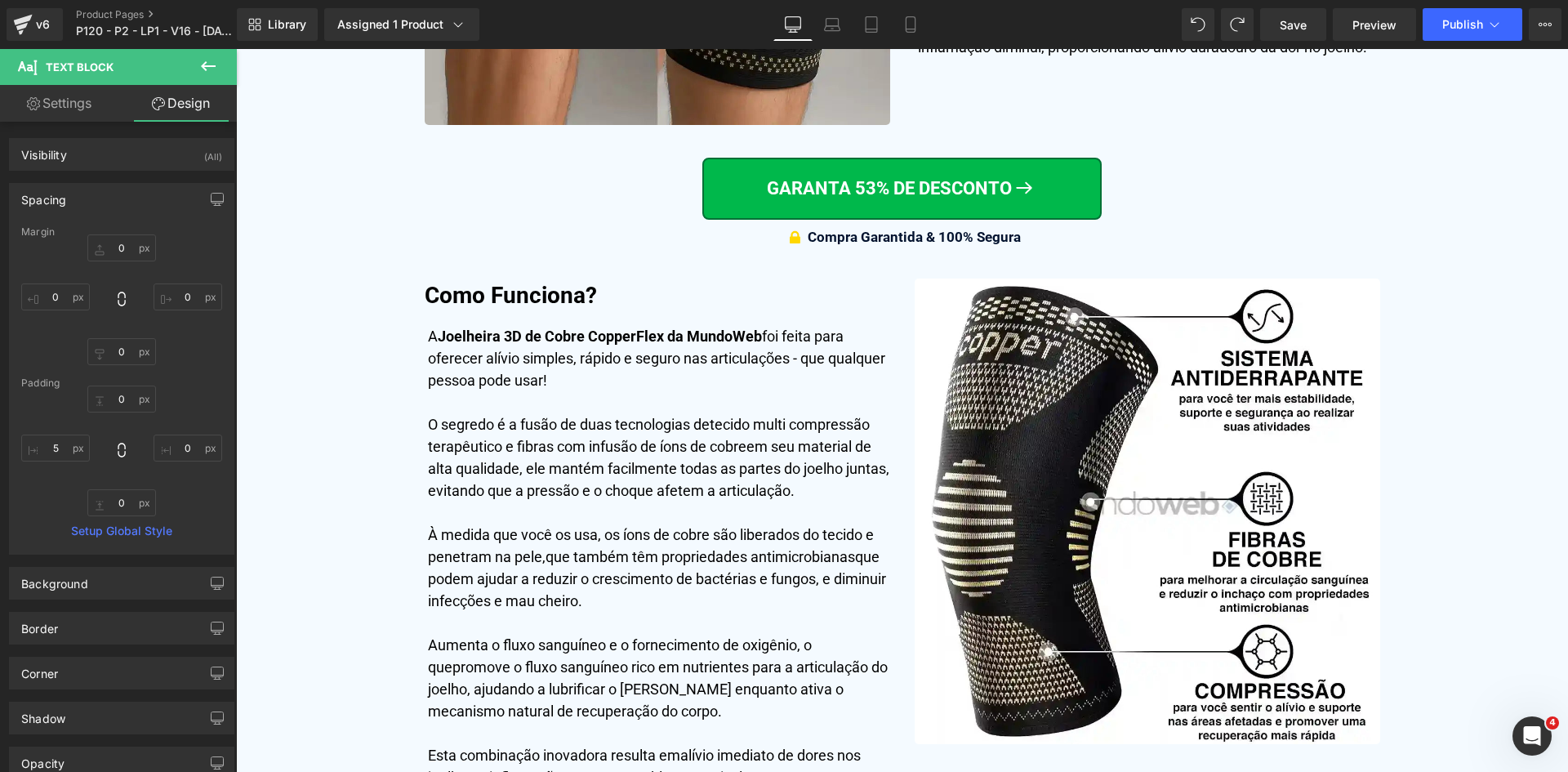
scroll to position [3926, 0]
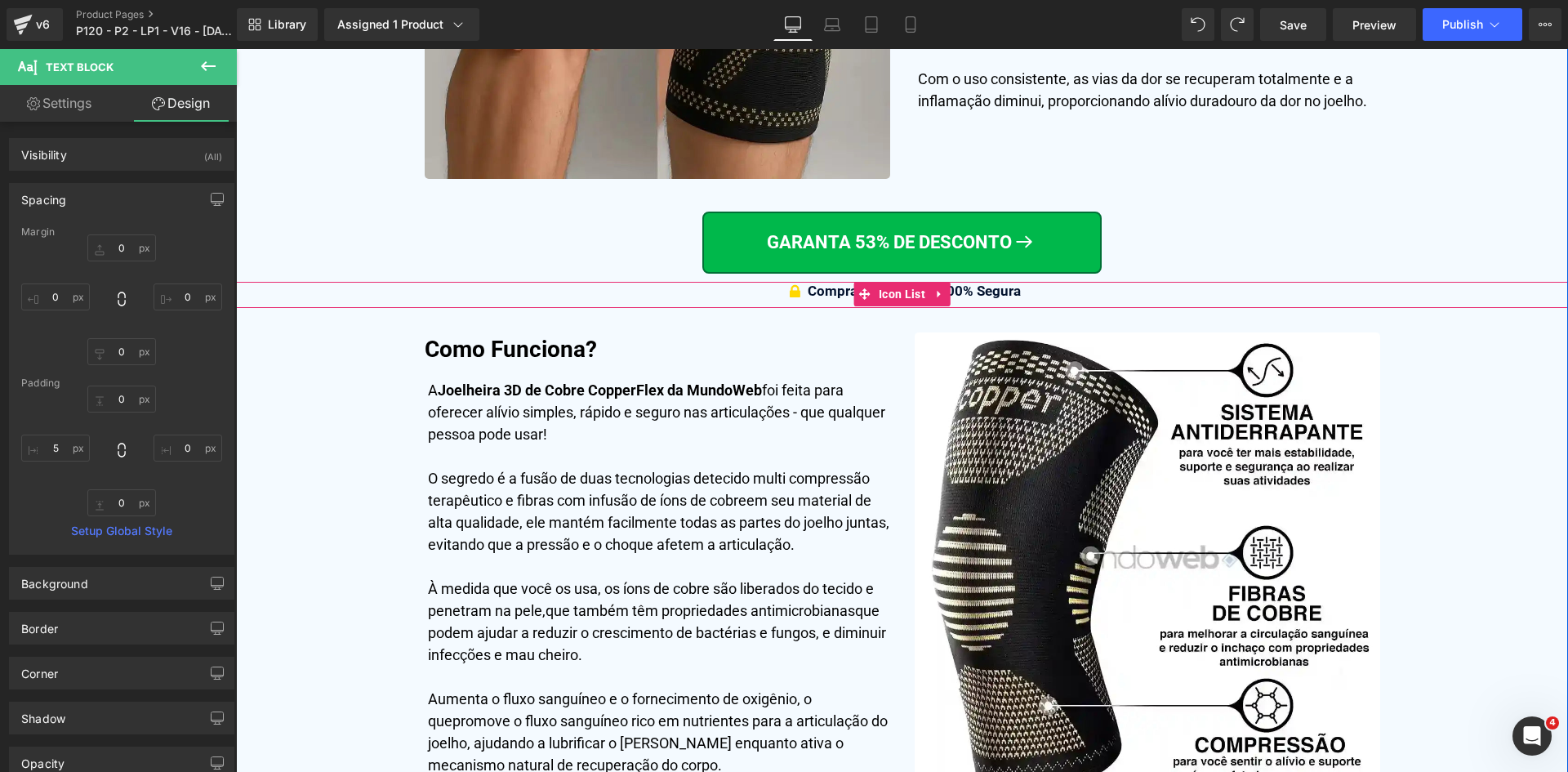
click at [236, 49] on div at bounding box center [236, 49] width 0 height 0
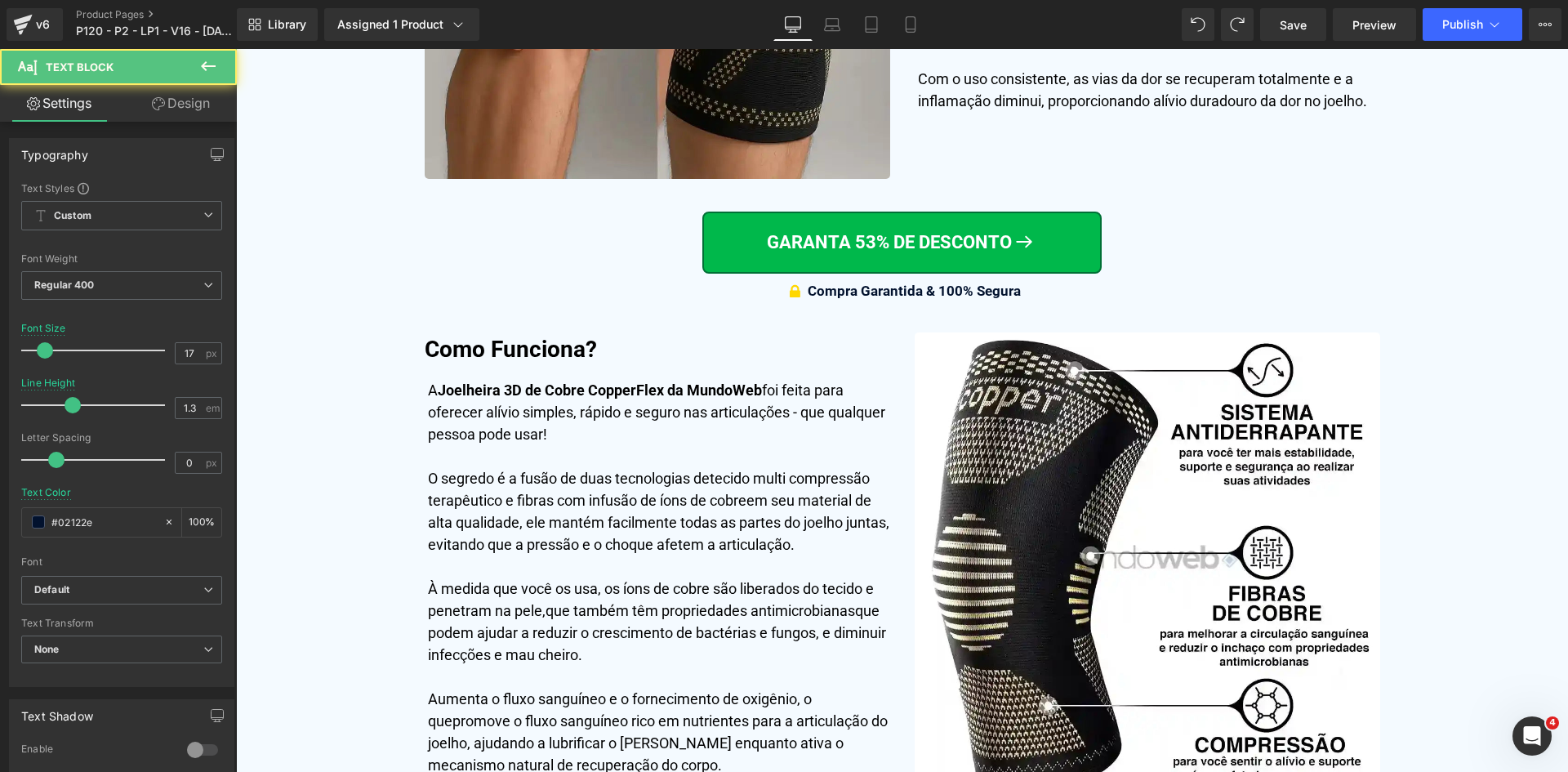
click at [163, 103] on icon at bounding box center [158, 103] width 13 height 13
click at [0, 0] on div "Spacing" at bounding box center [0, 0] width 0 height 0
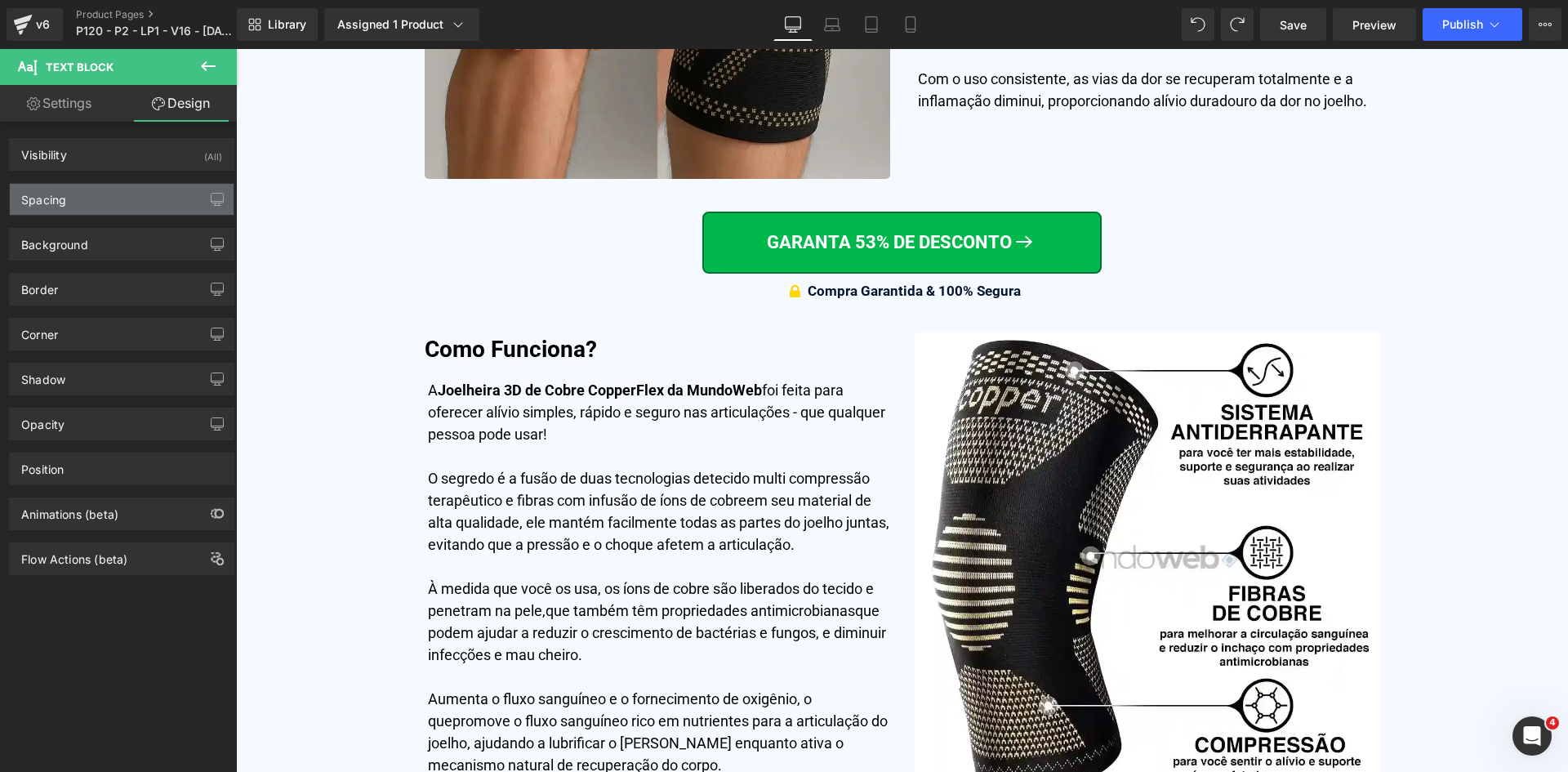
click at [12, 203] on div "Spacing" at bounding box center [121, 199] width 224 height 31
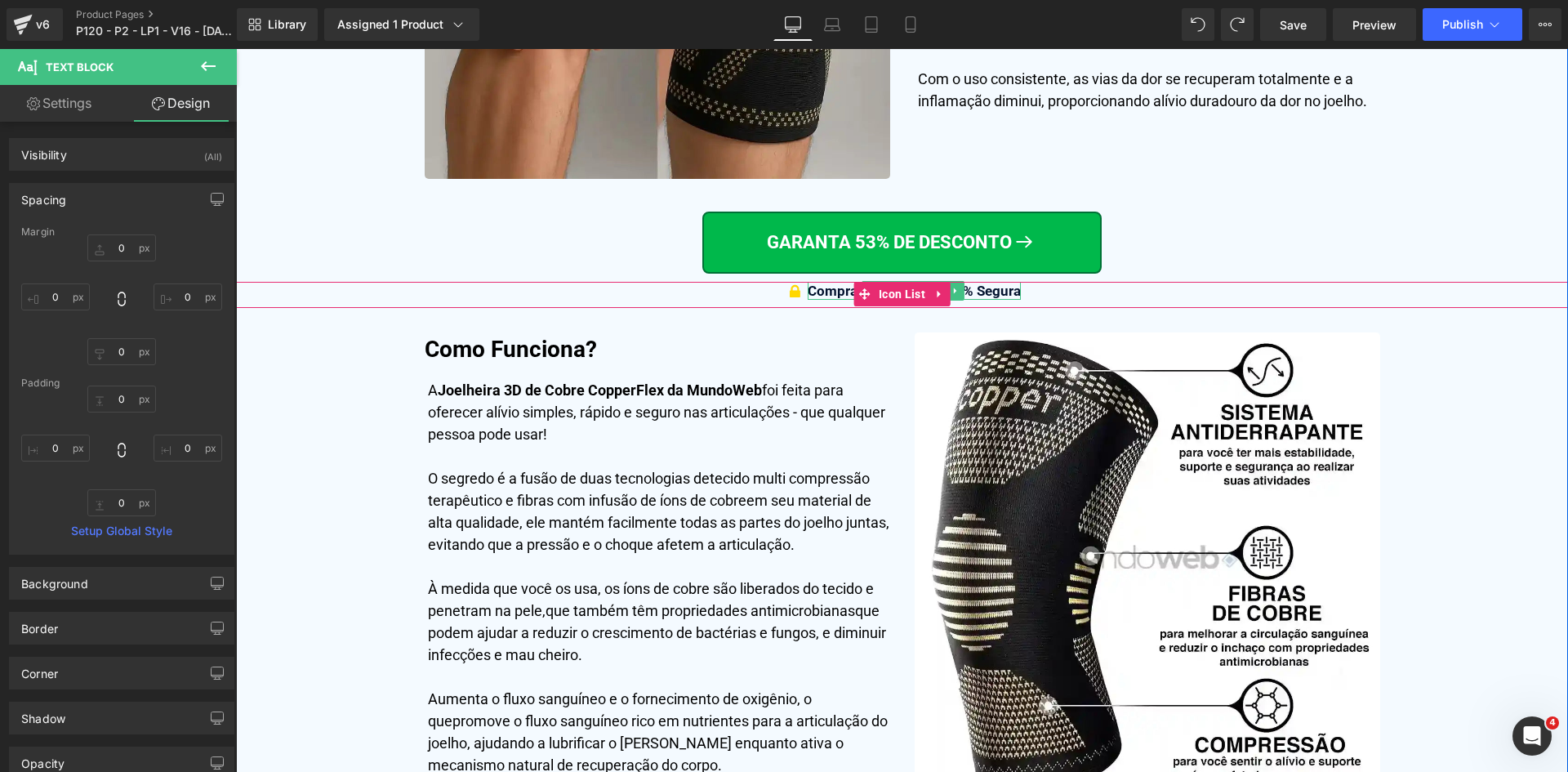
click at [995, 288] on span "Compra Garantida & 100% Segura" at bounding box center [914, 290] width 214 height 16
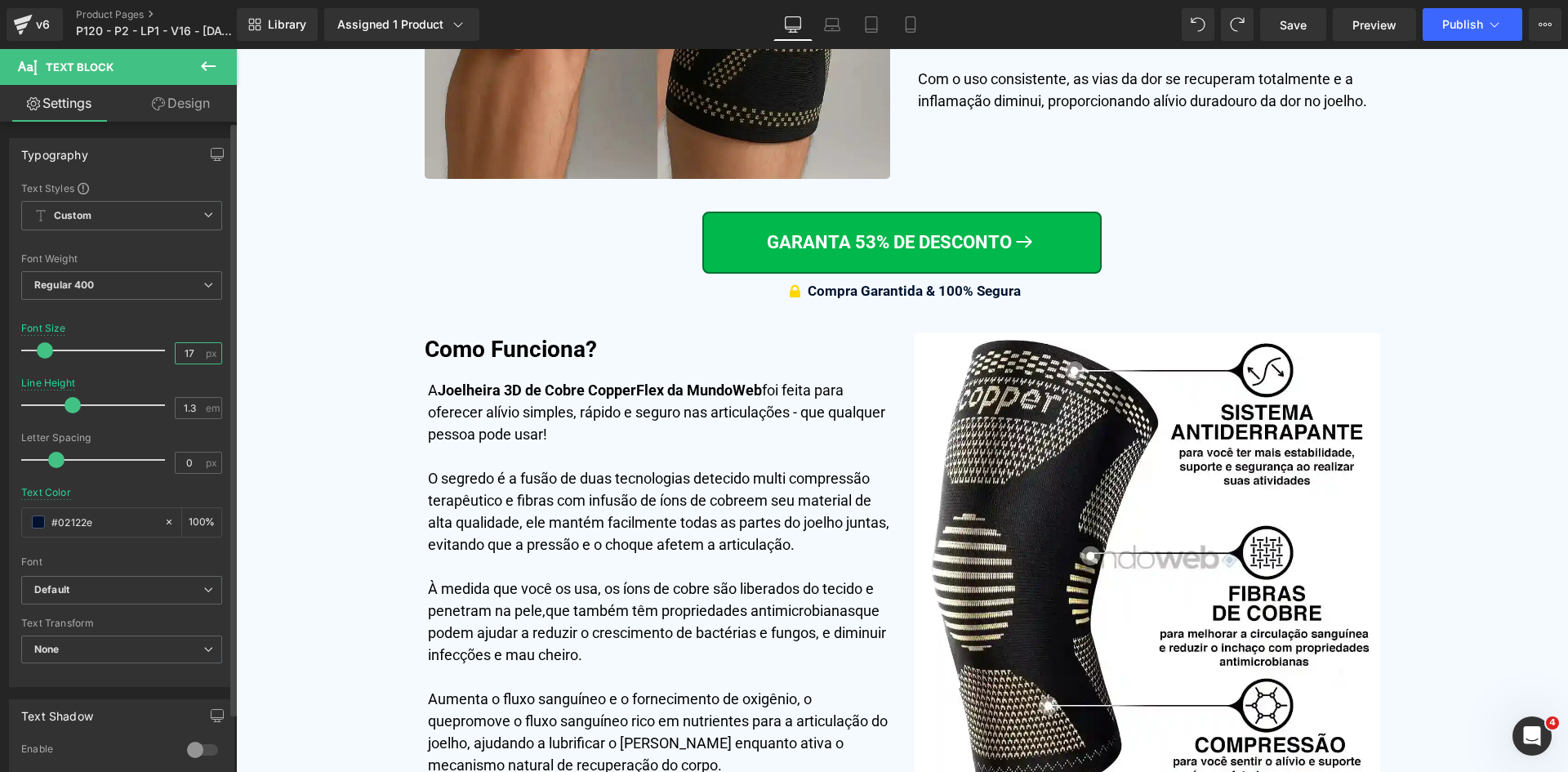
drag, startPoint x: 183, startPoint y: 352, endPoint x: 193, endPoint y: 371, distance: 21.5
click at [192, 354] on input "17" at bounding box center [189, 353] width 28 height 21
type input "16"
click at [187, 412] on input "1.3" at bounding box center [189, 408] width 28 height 21
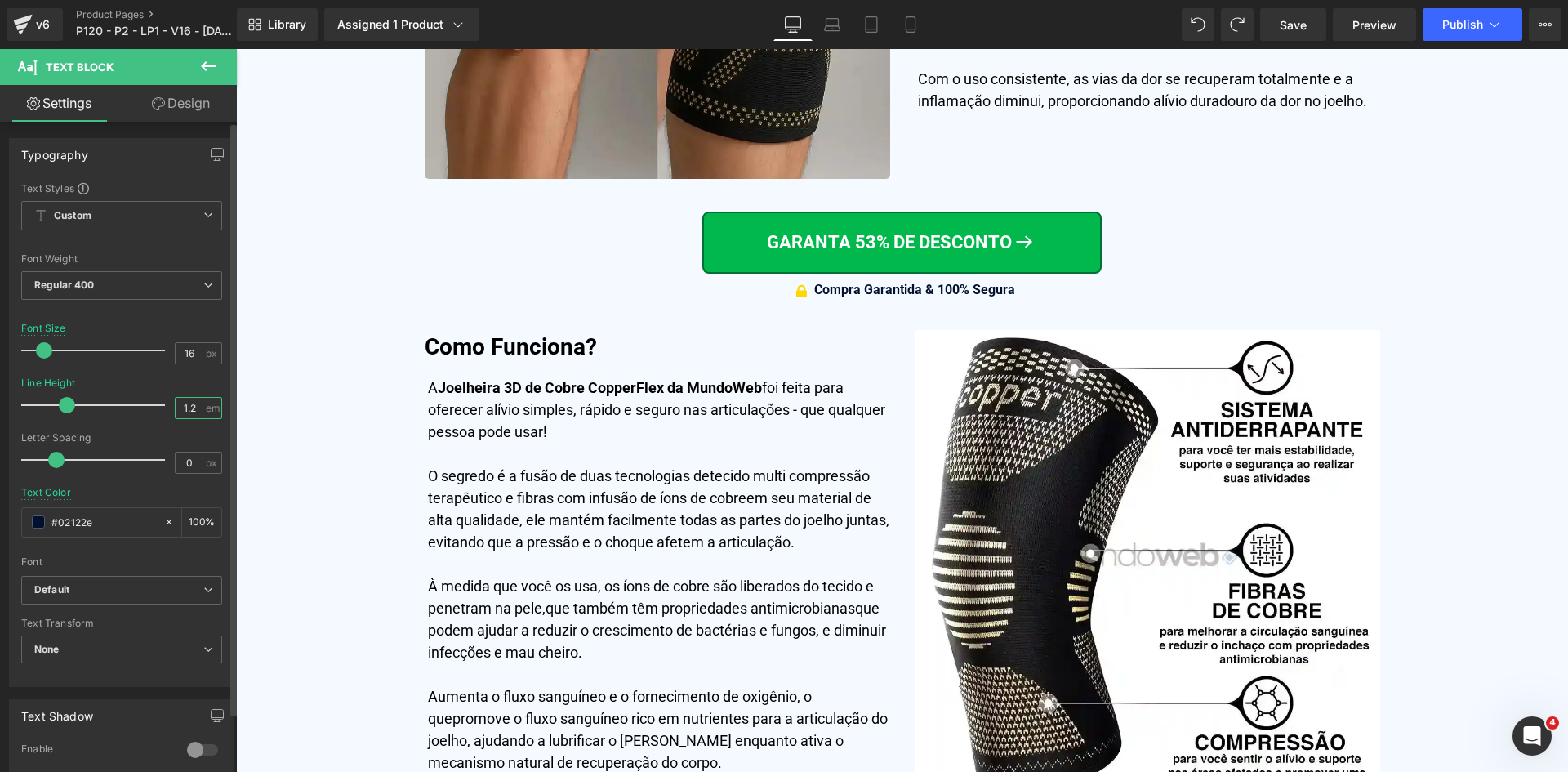
drag, startPoint x: 194, startPoint y: 408, endPoint x: 183, endPoint y: 408, distance: 11.0
click at [183, 408] on input "1.2" at bounding box center [189, 408] width 28 height 21
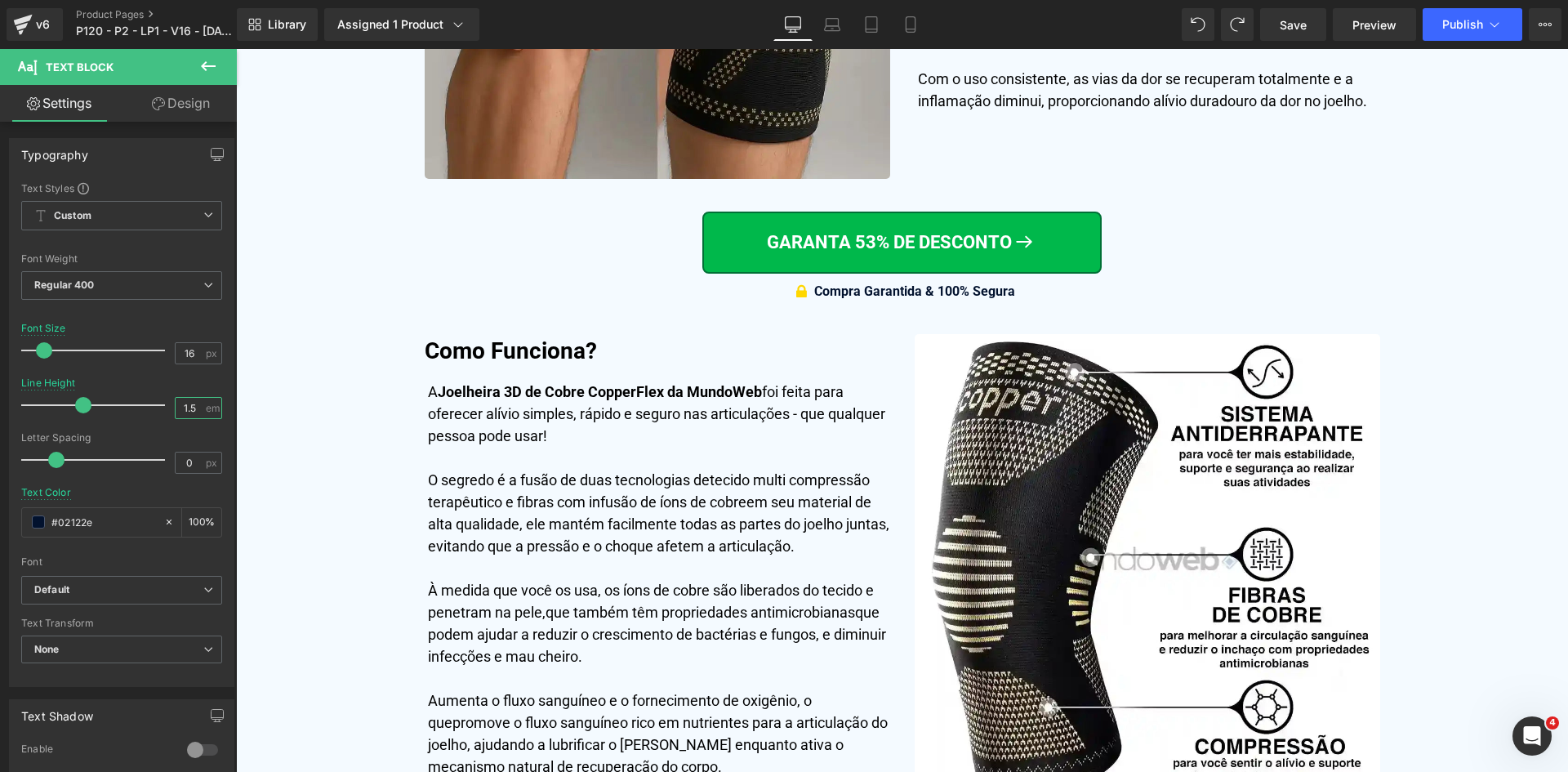
type input "1.5"
click at [178, 107] on link "Design" at bounding box center [181, 103] width 119 height 37
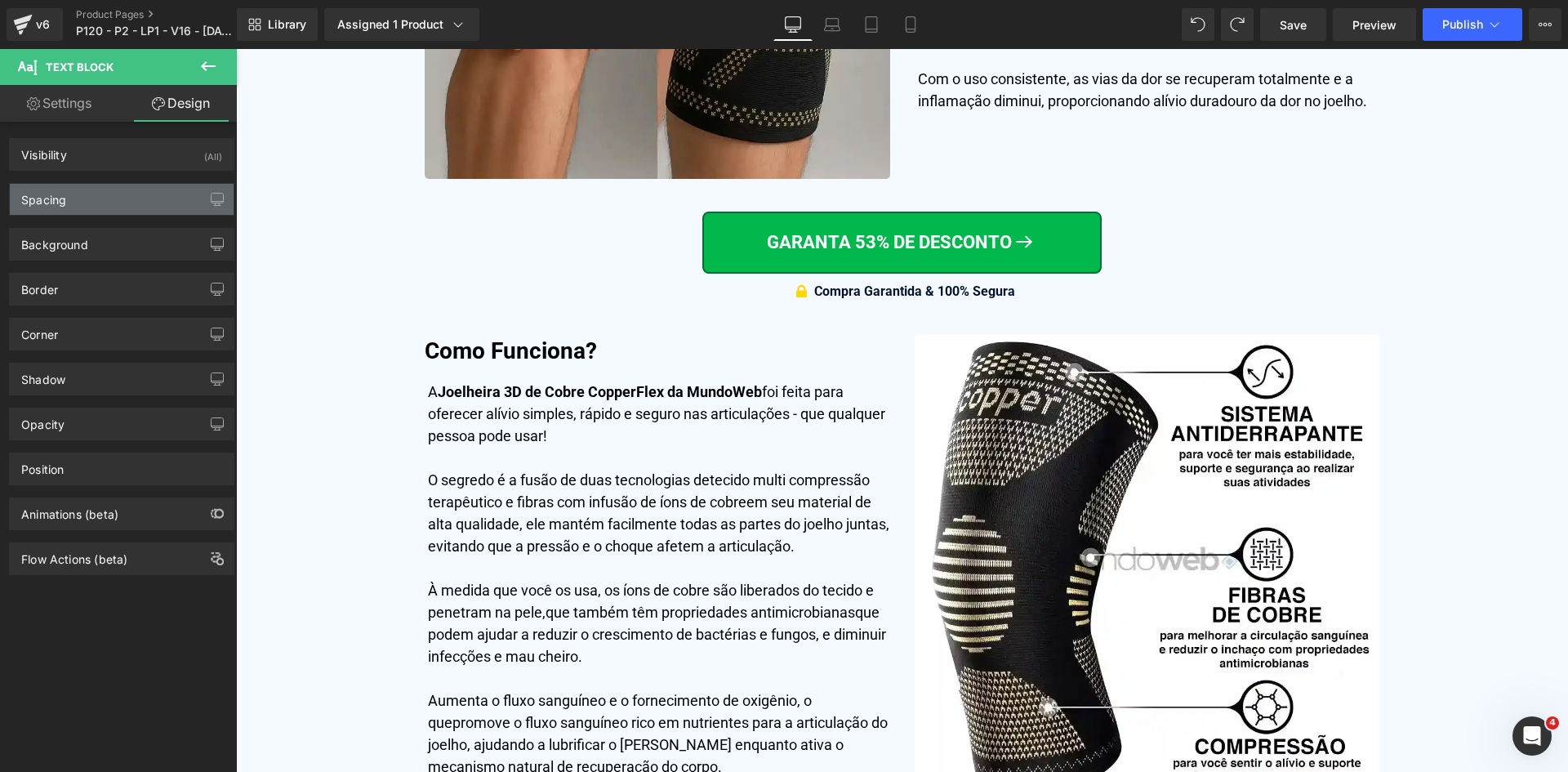
click at [123, 196] on div "Spacing" at bounding box center [121, 199] width 224 height 31
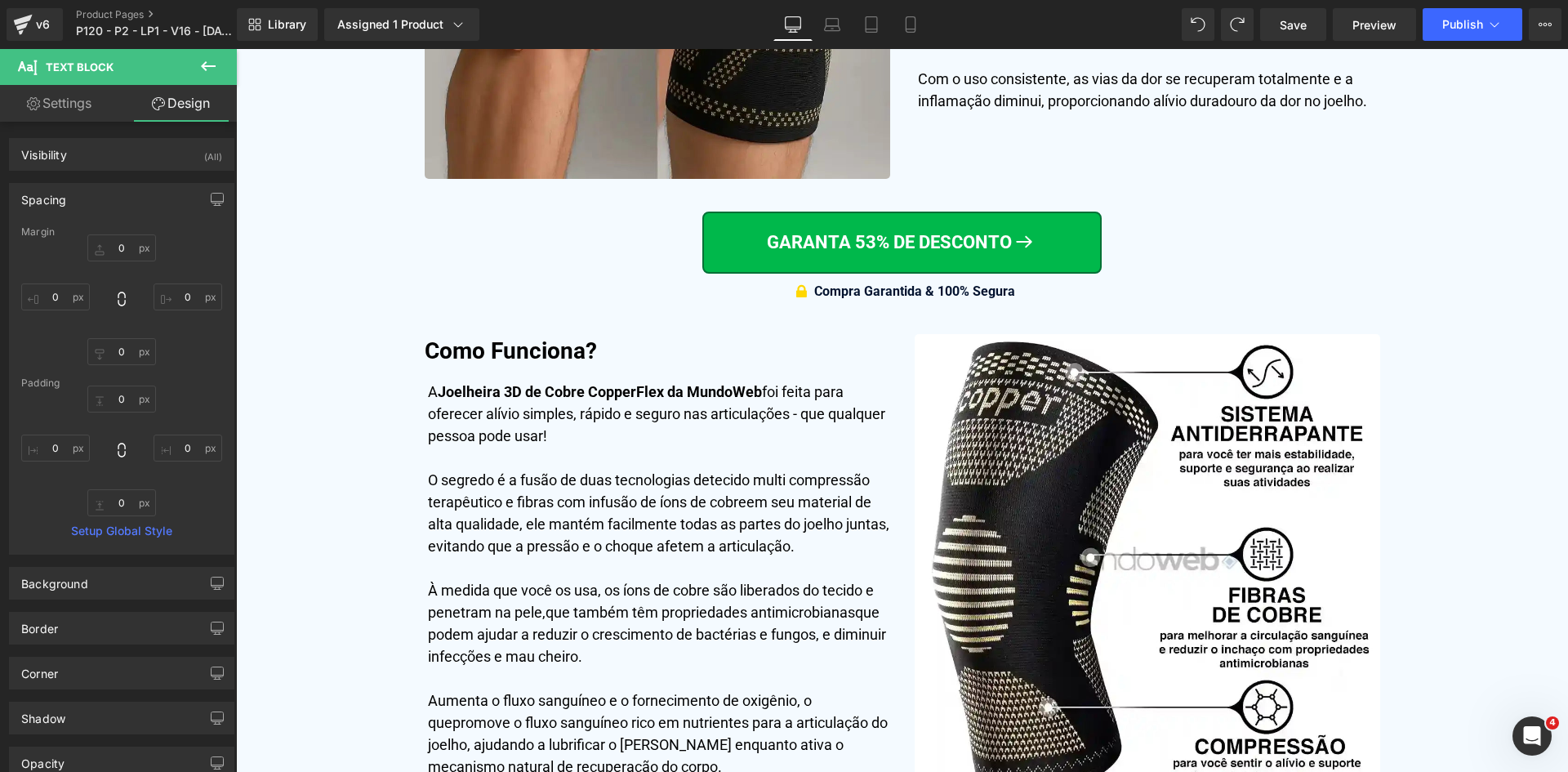
click at [77, 108] on link "Settings" at bounding box center [59, 103] width 119 height 37
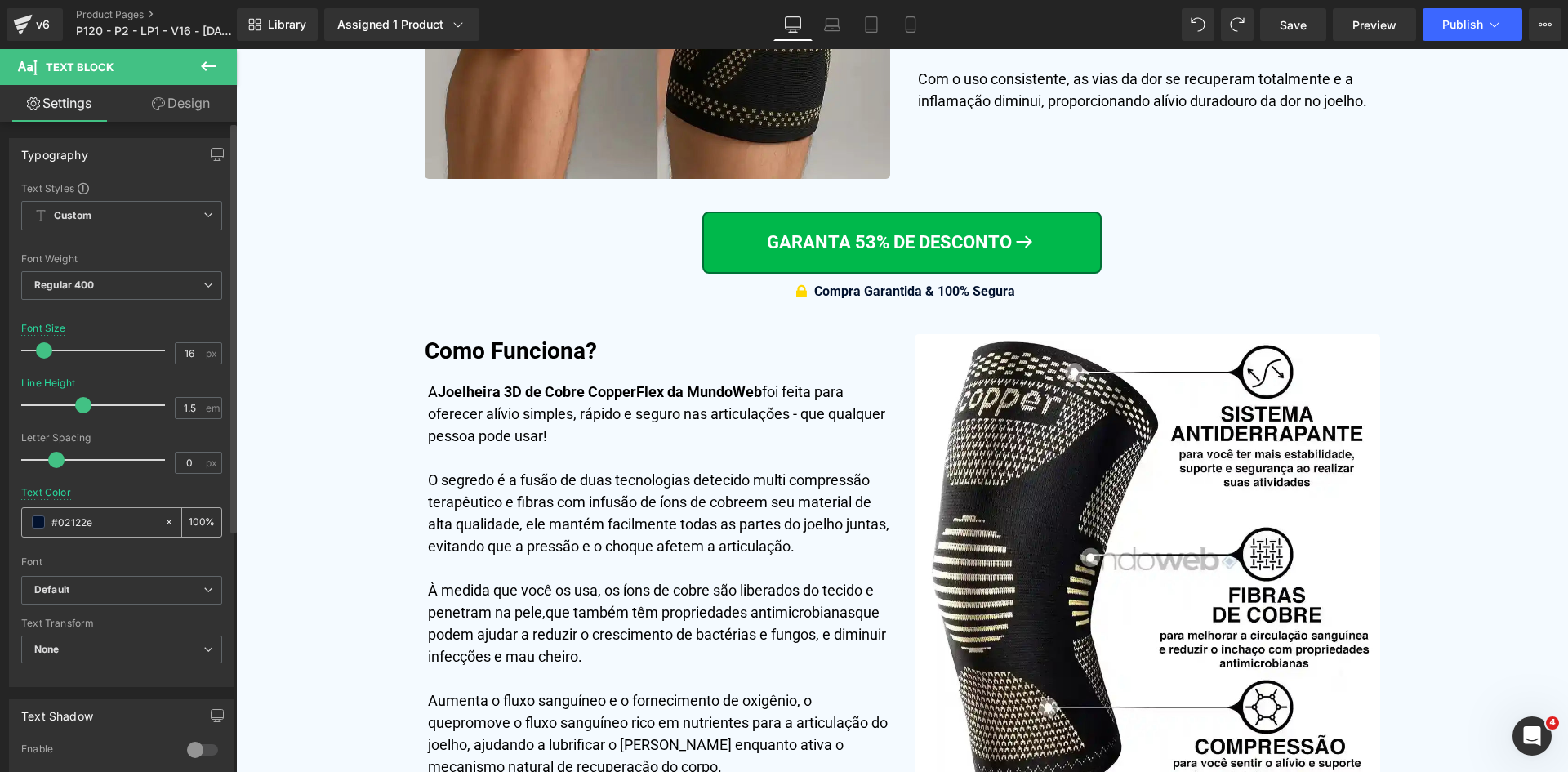
click at [104, 509] on div "#02122e" at bounding box center [93, 522] width 141 height 28
click at [109, 520] on input "#02122e" at bounding box center [103, 522] width 104 height 18
paste input "3f3d5c"
type input "#3f3d5c"
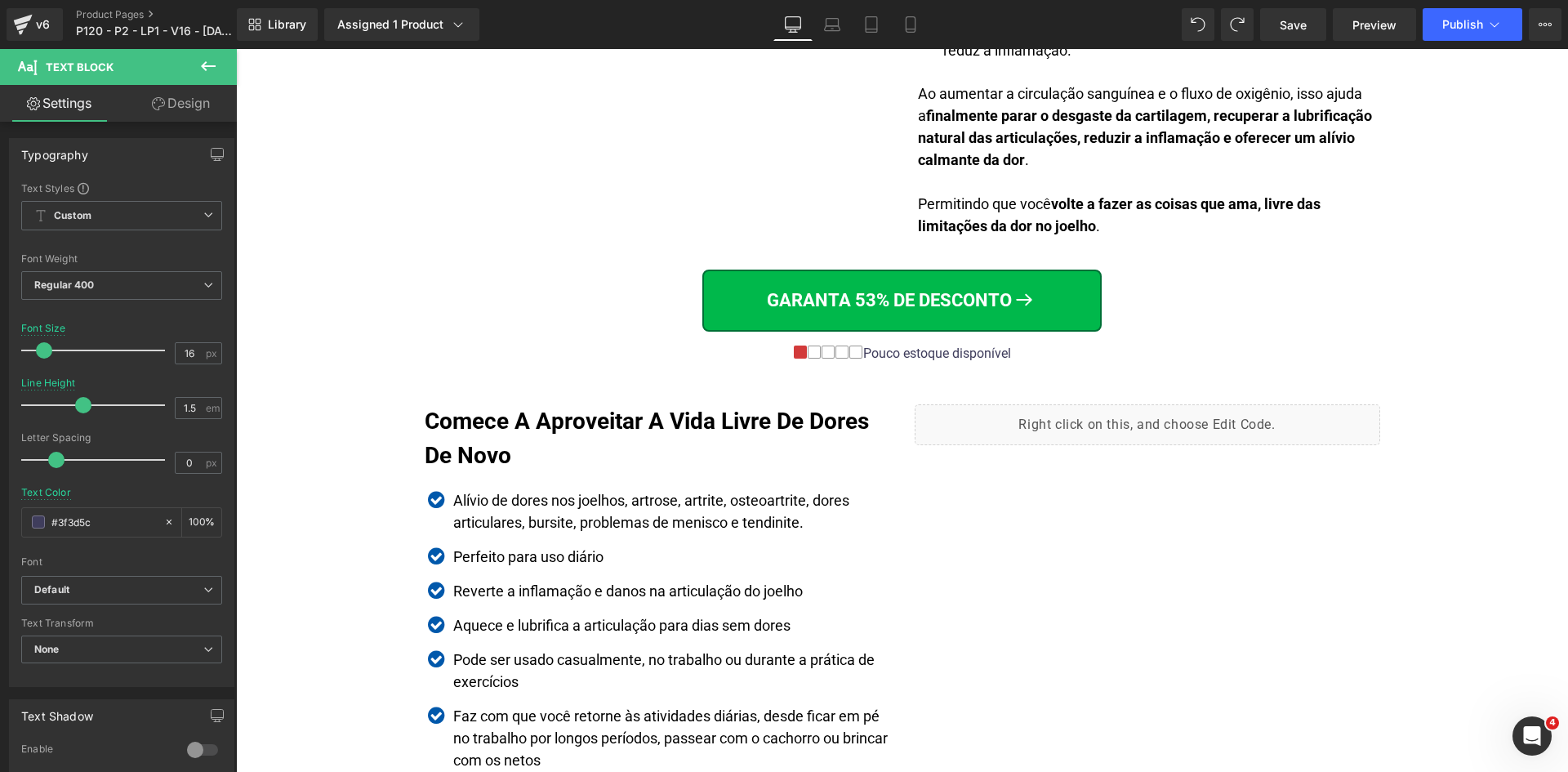
scroll to position [2671, 0]
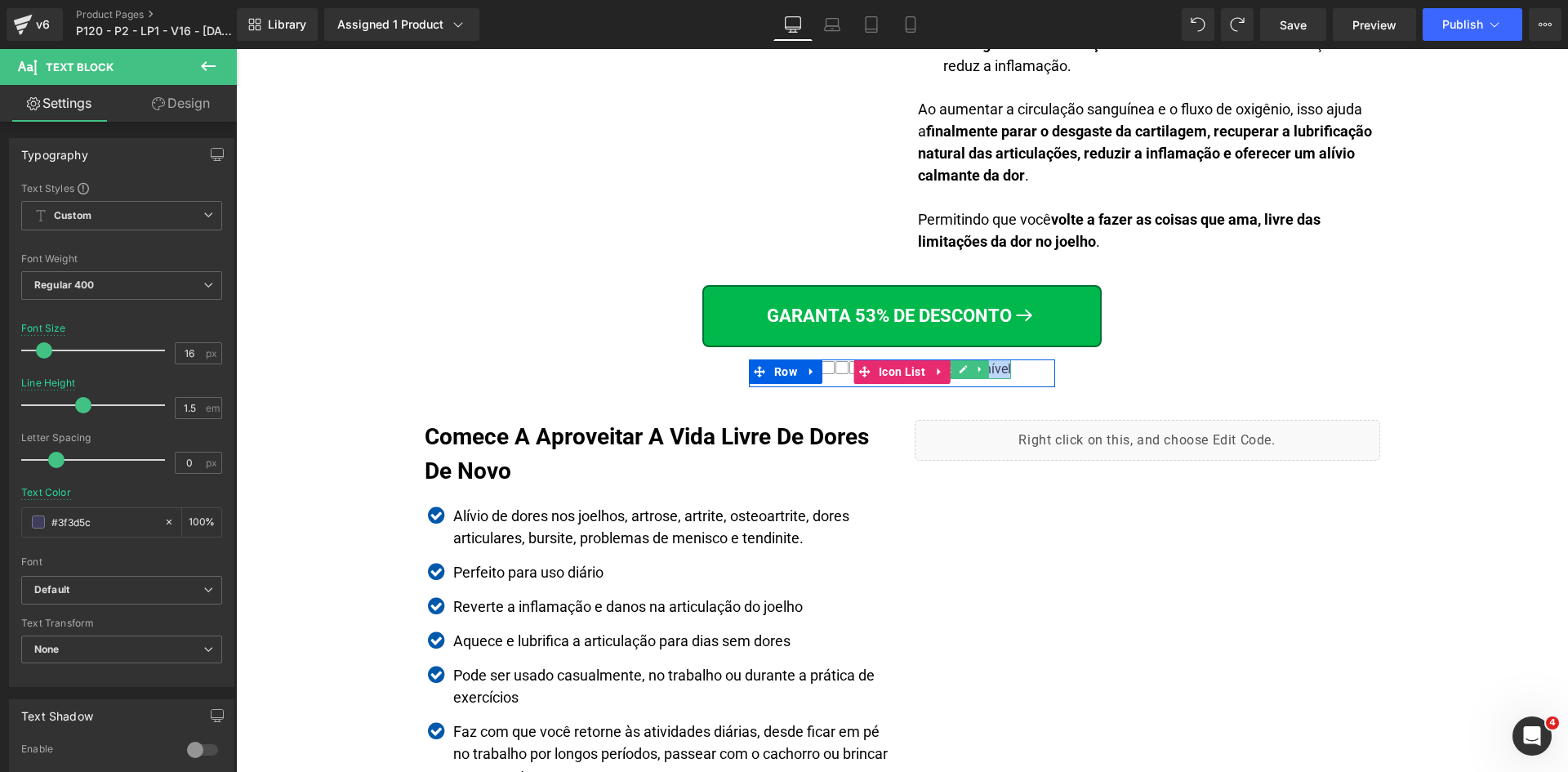
paste div
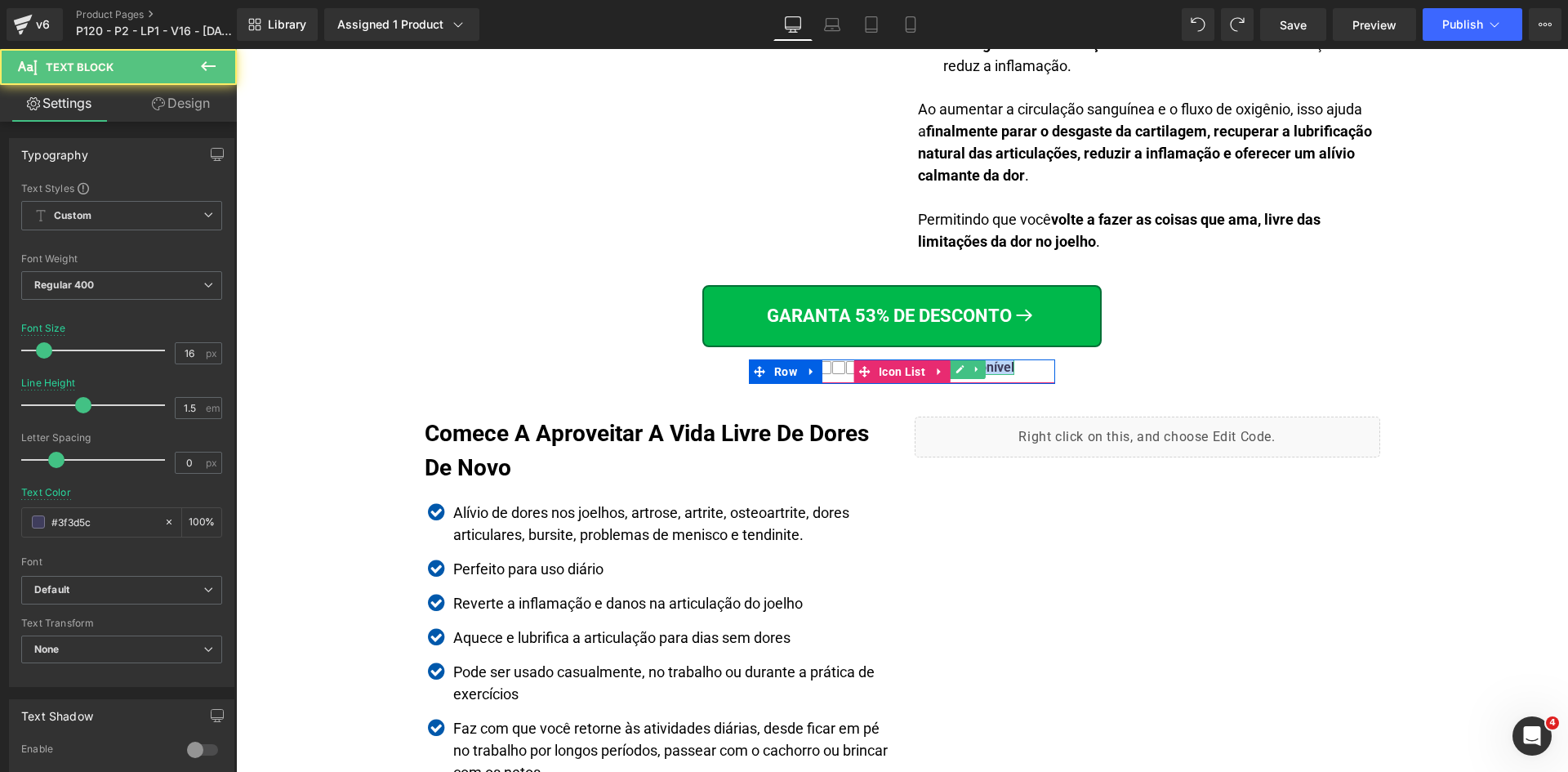
click at [996, 370] on div "Pouco estoque disponível" at bounding box center [937, 367] width 154 height 16
click at [1001, 368] on div "Pouco estoque disponível" at bounding box center [937, 367] width 154 height 16
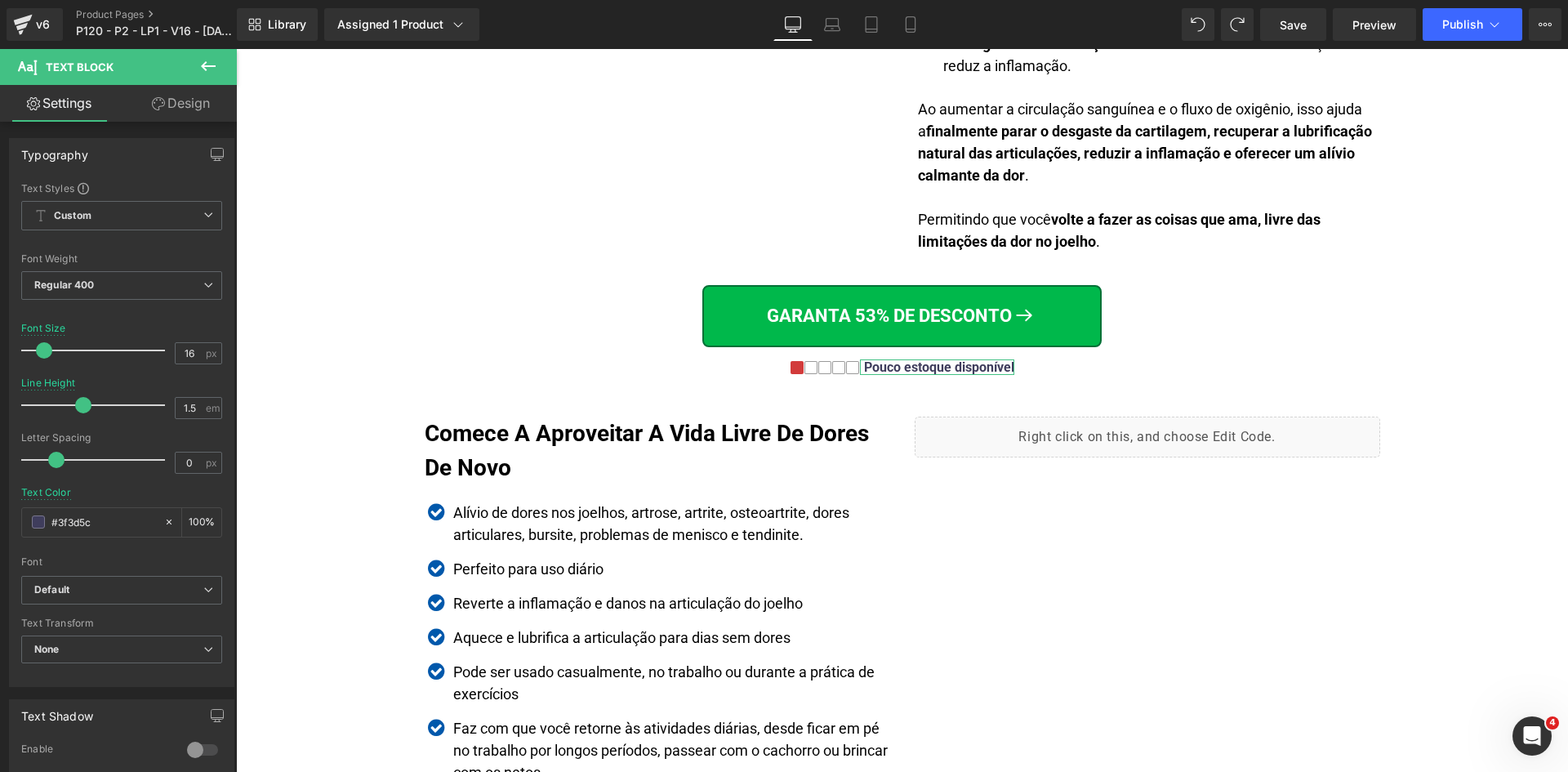
click at [182, 118] on link "Design" at bounding box center [181, 103] width 119 height 37
click at [0, 0] on div "Background" at bounding box center [0, 0] width 0 height 0
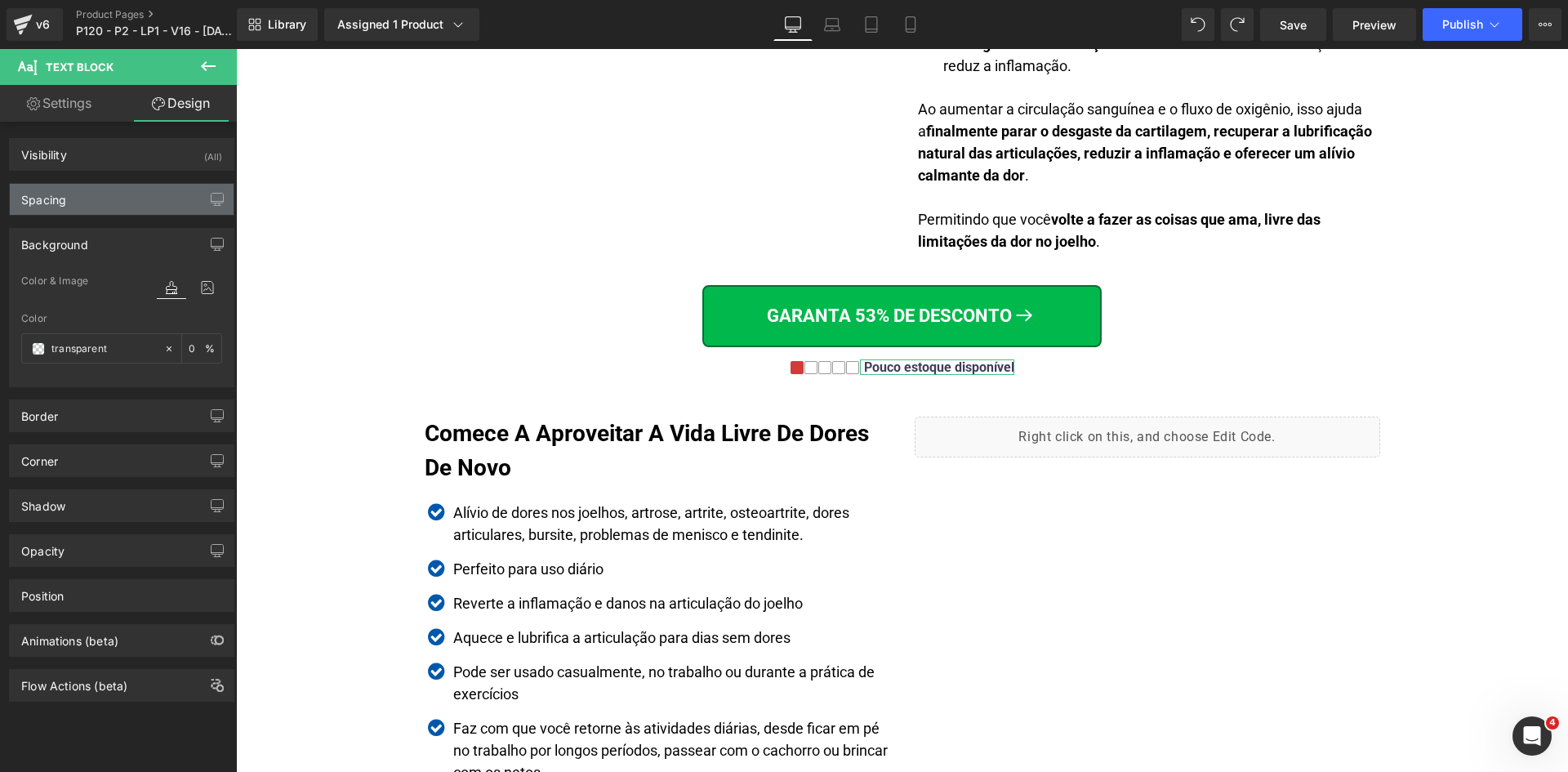
click at [73, 207] on div "Spacing" at bounding box center [121, 199] width 224 height 31
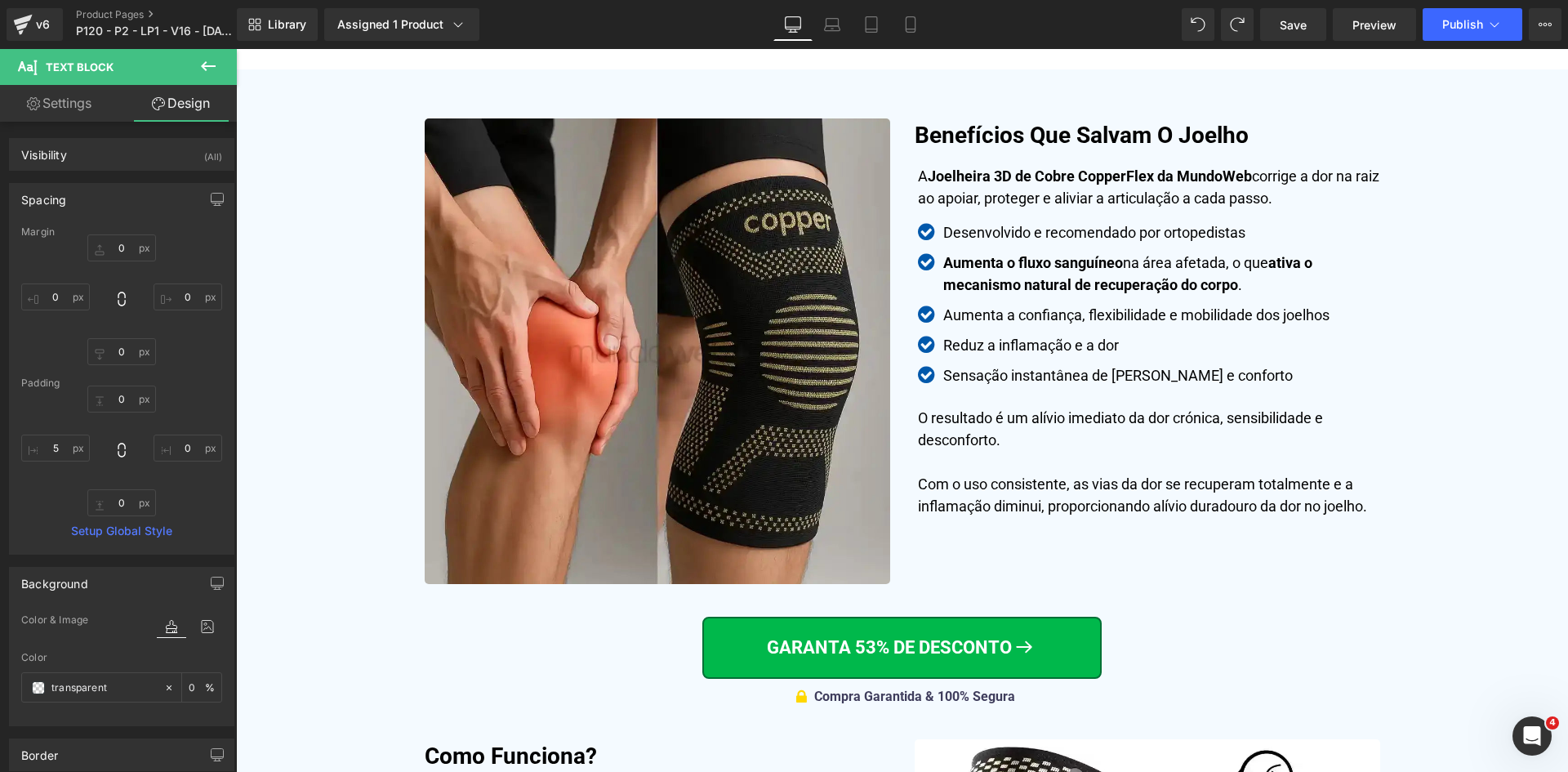
scroll to position [3733, 0]
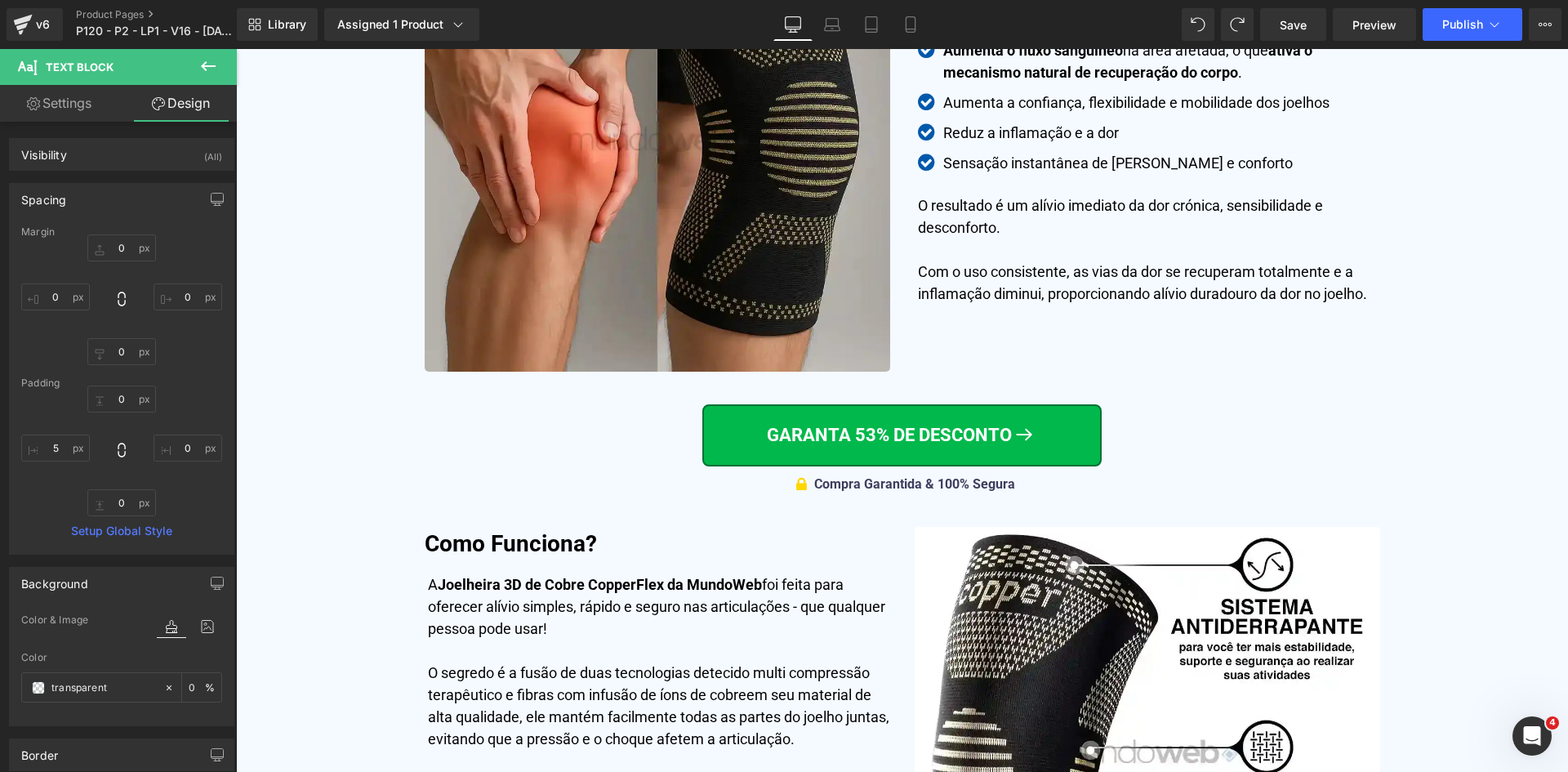
click at [236, 49] on div at bounding box center [236, 49] width 0 height 0
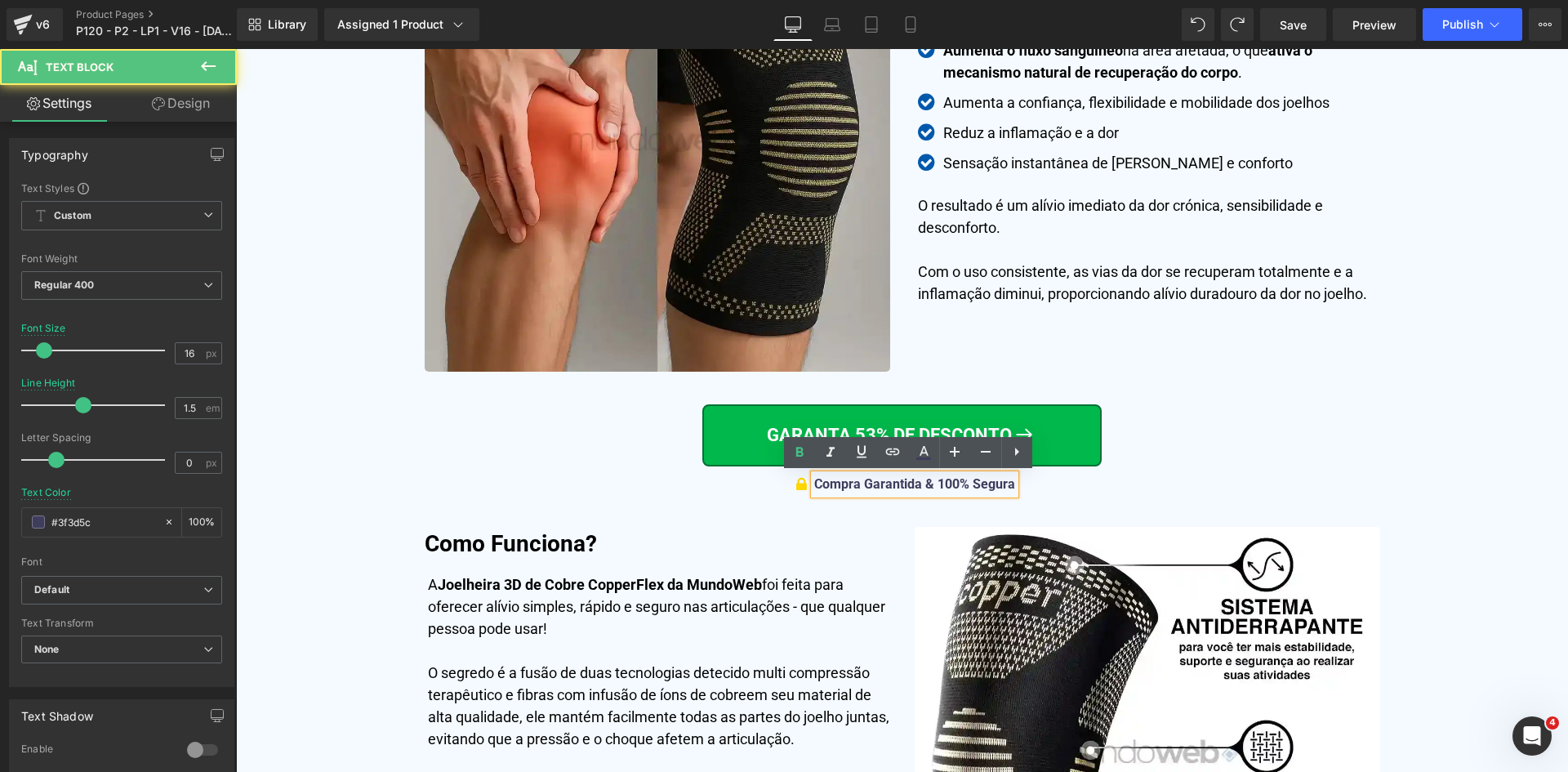
click at [974, 494] on div "Compra Garantida & 100% Segura" at bounding box center [914, 484] width 201 height 20
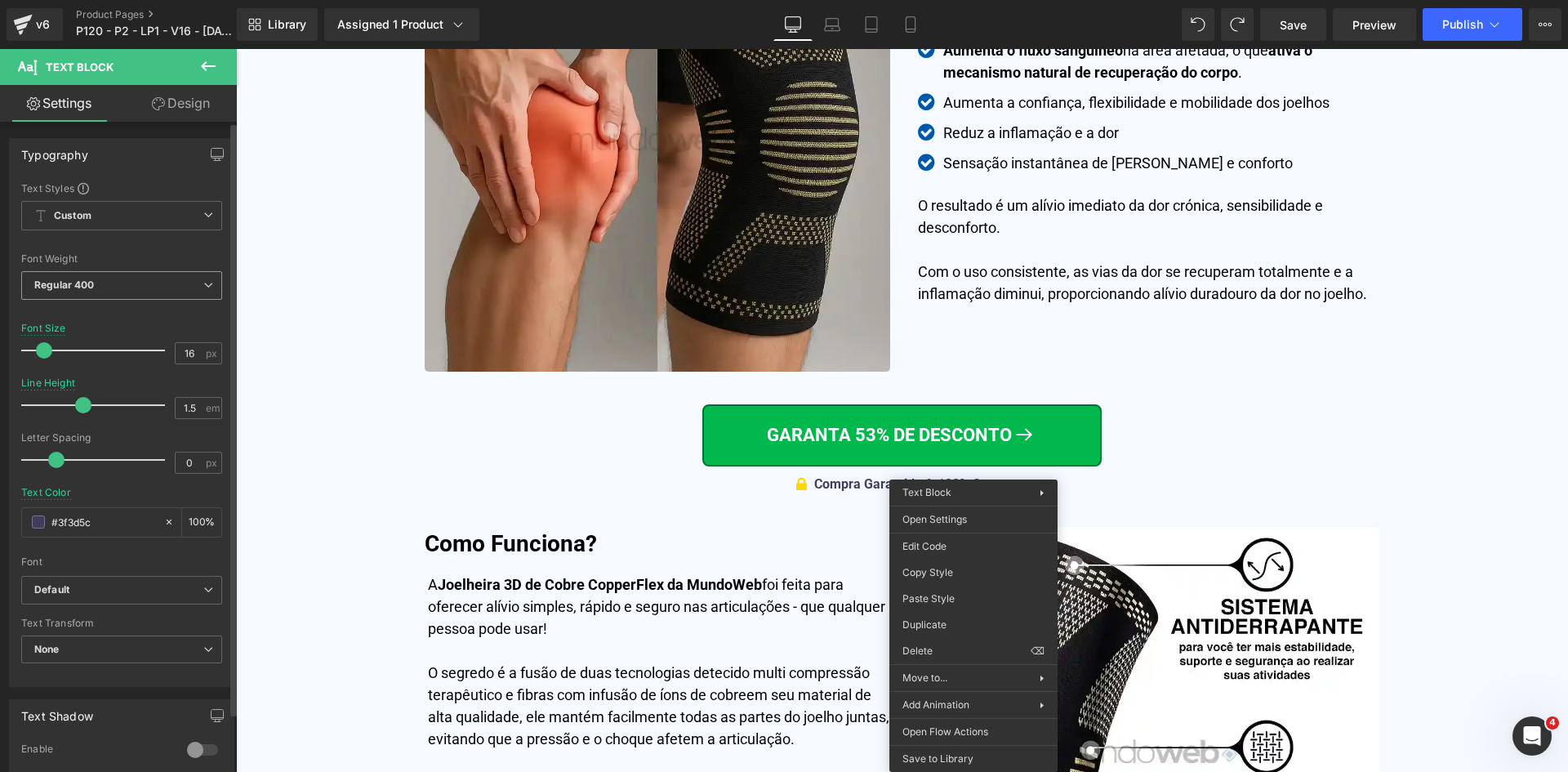
click at [86, 287] on b "Regular 400" at bounding box center [65, 284] width 60 height 12
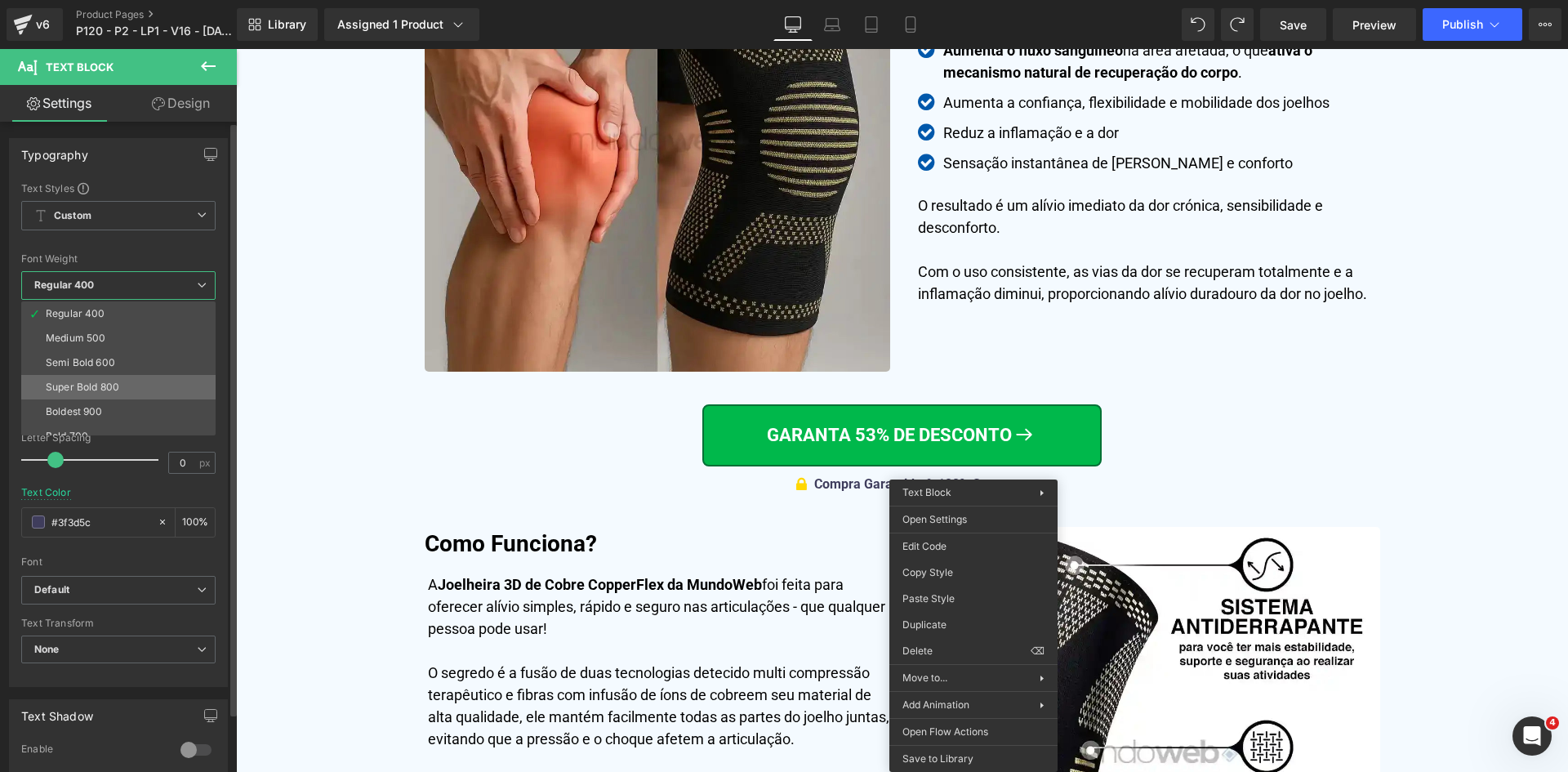
scroll to position [135, 0]
drag, startPoint x: 71, startPoint y: 375, endPoint x: 189, endPoint y: 387, distance: 118.6
click at [71, 375] on div "Bold 700" at bounding box center [66, 374] width 42 height 11
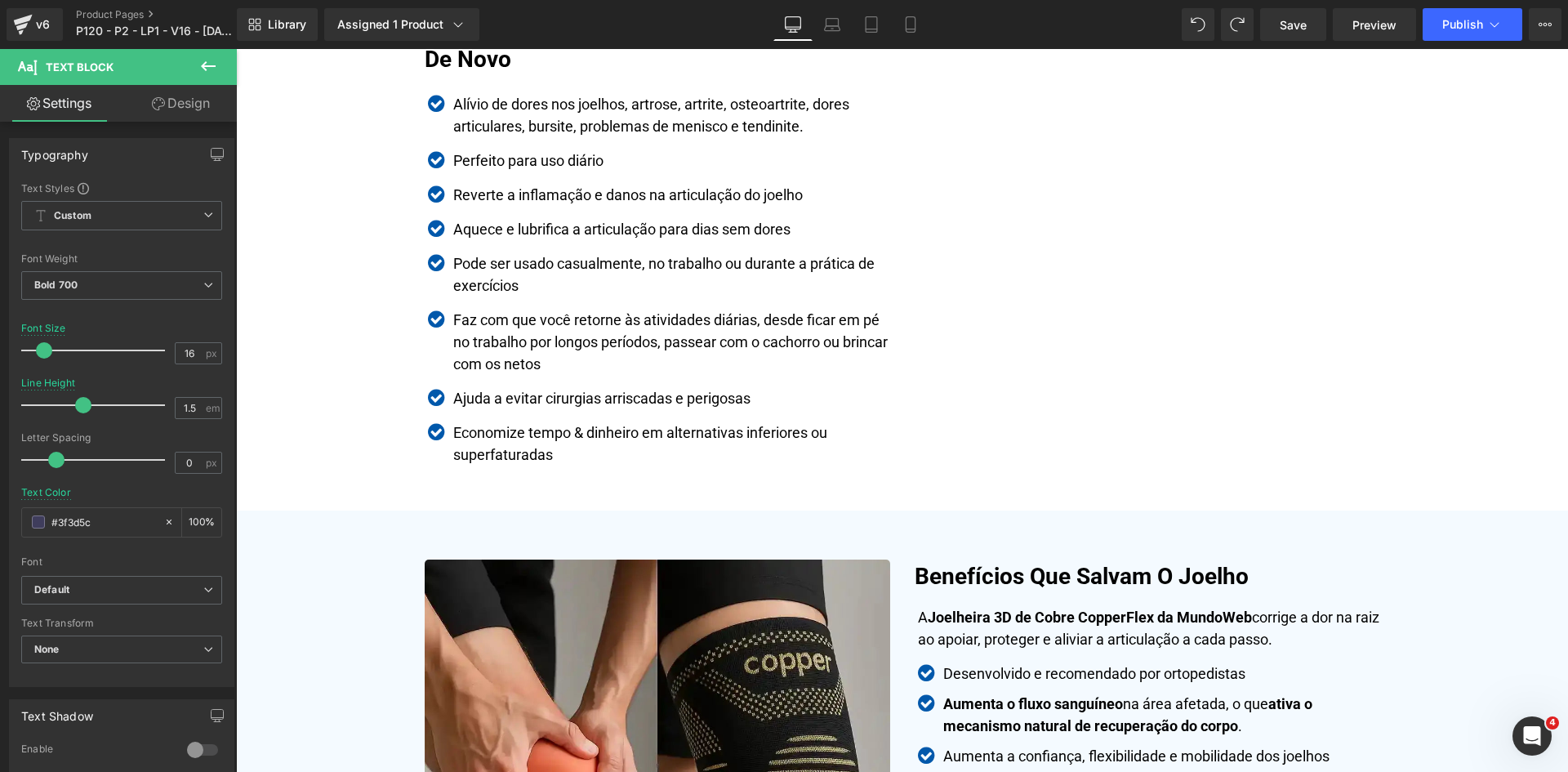
scroll to position [2590, 0]
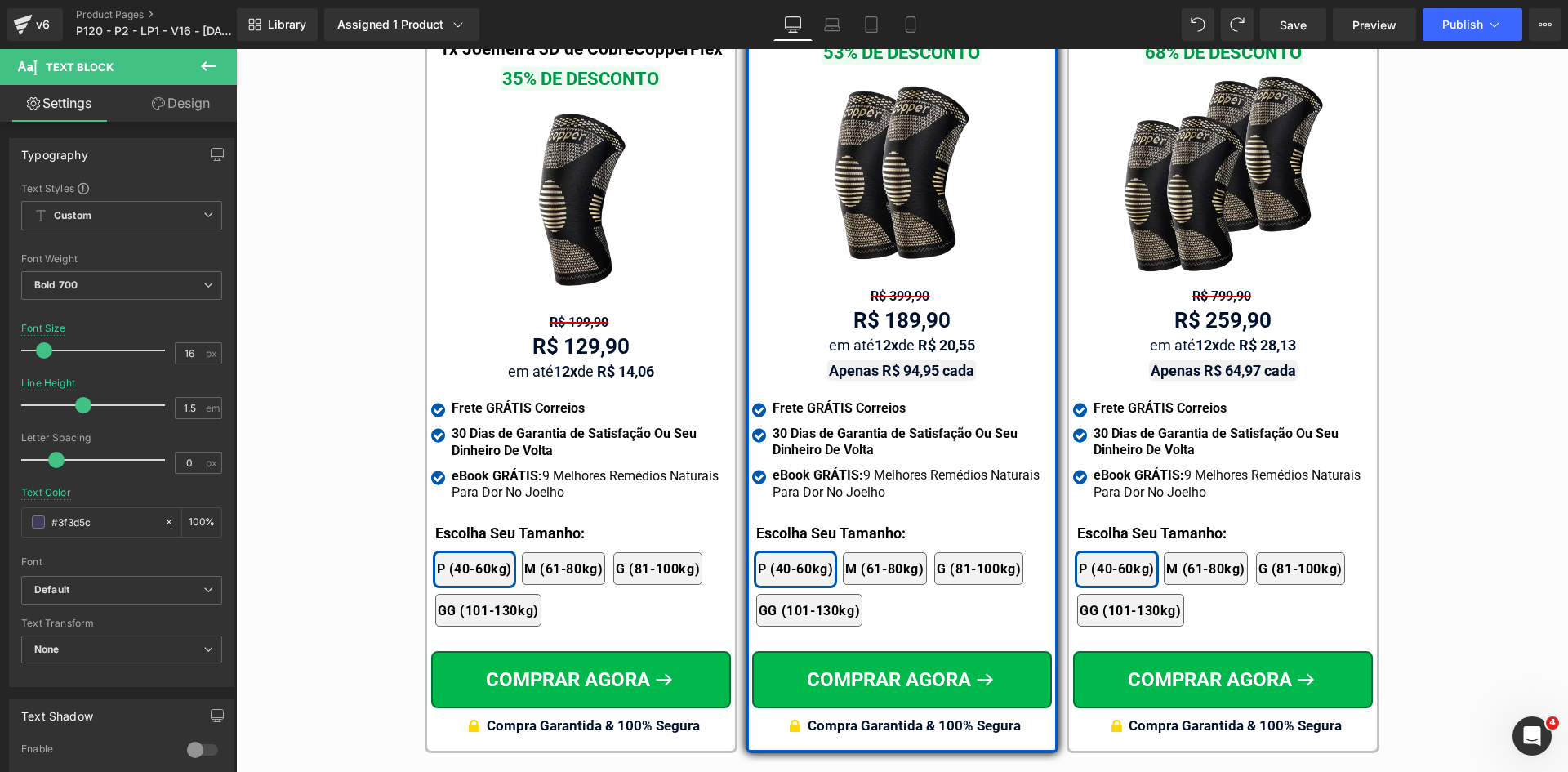
scroll to position [9699, 0]
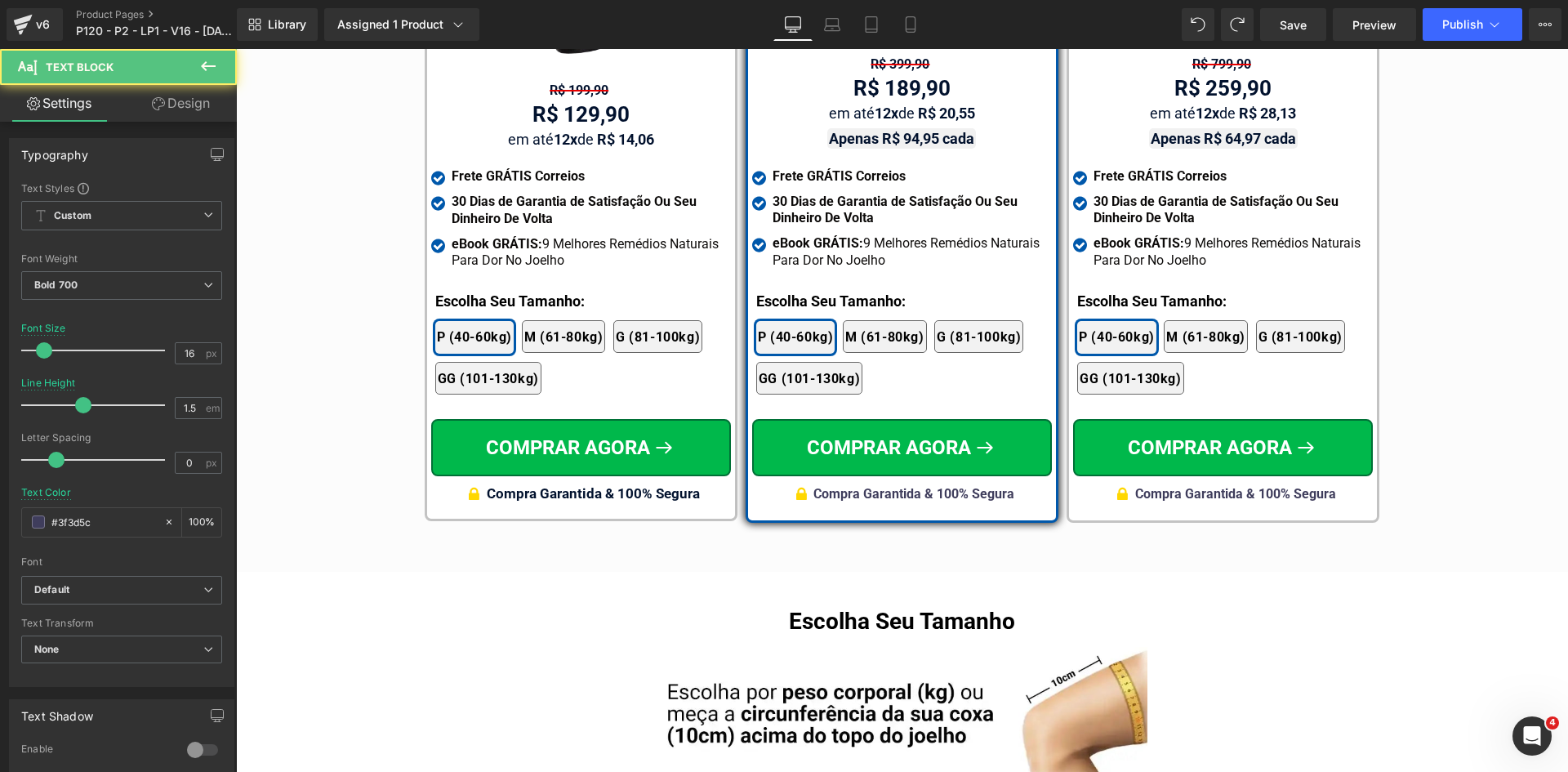
click at [672, 485] on span "Compra Garantida & 100% Segura" at bounding box center [593, 493] width 214 height 16
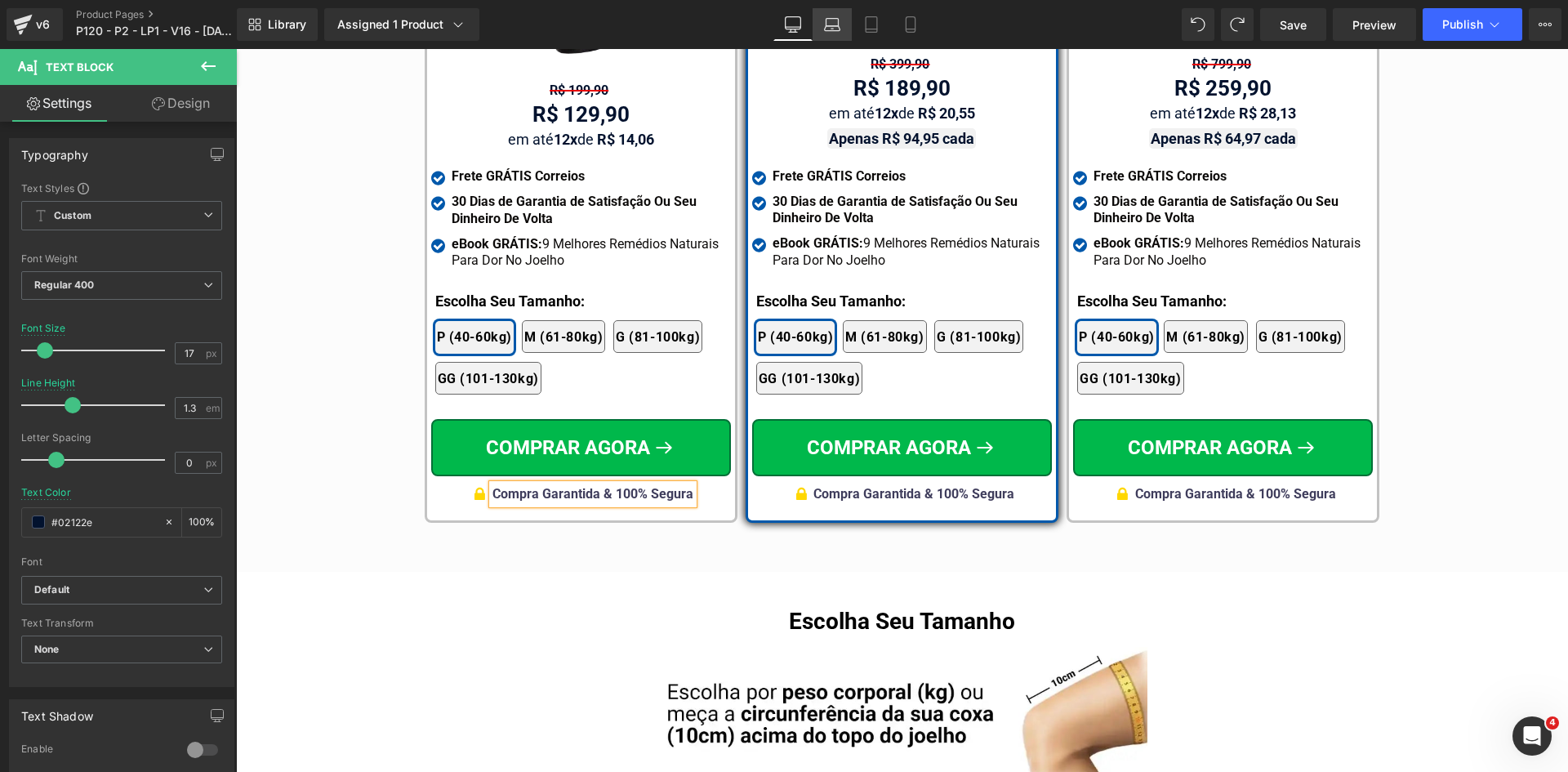
click at [825, 26] on icon at bounding box center [832, 24] width 16 height 16
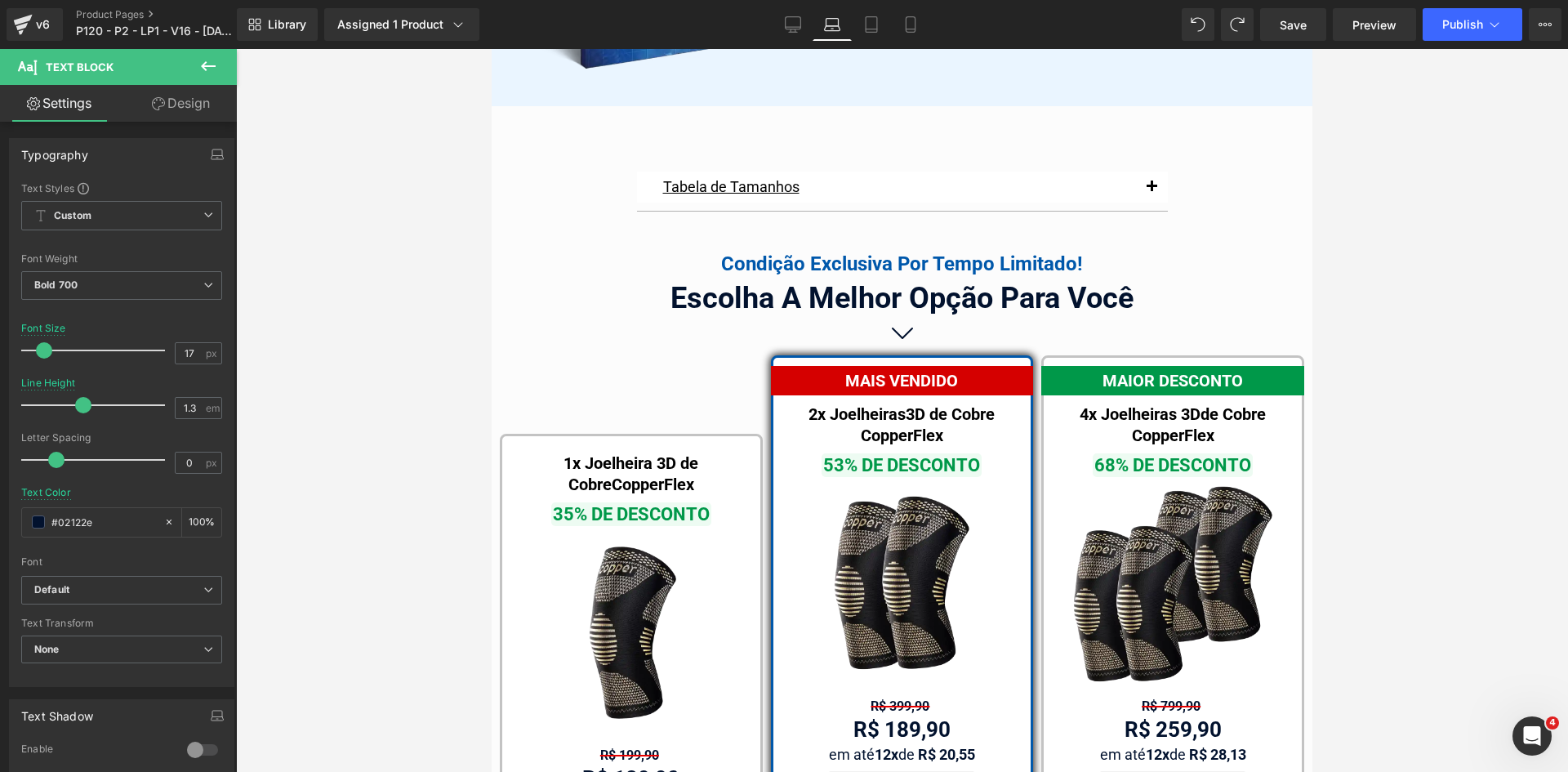
scroll to position [10352, 0]
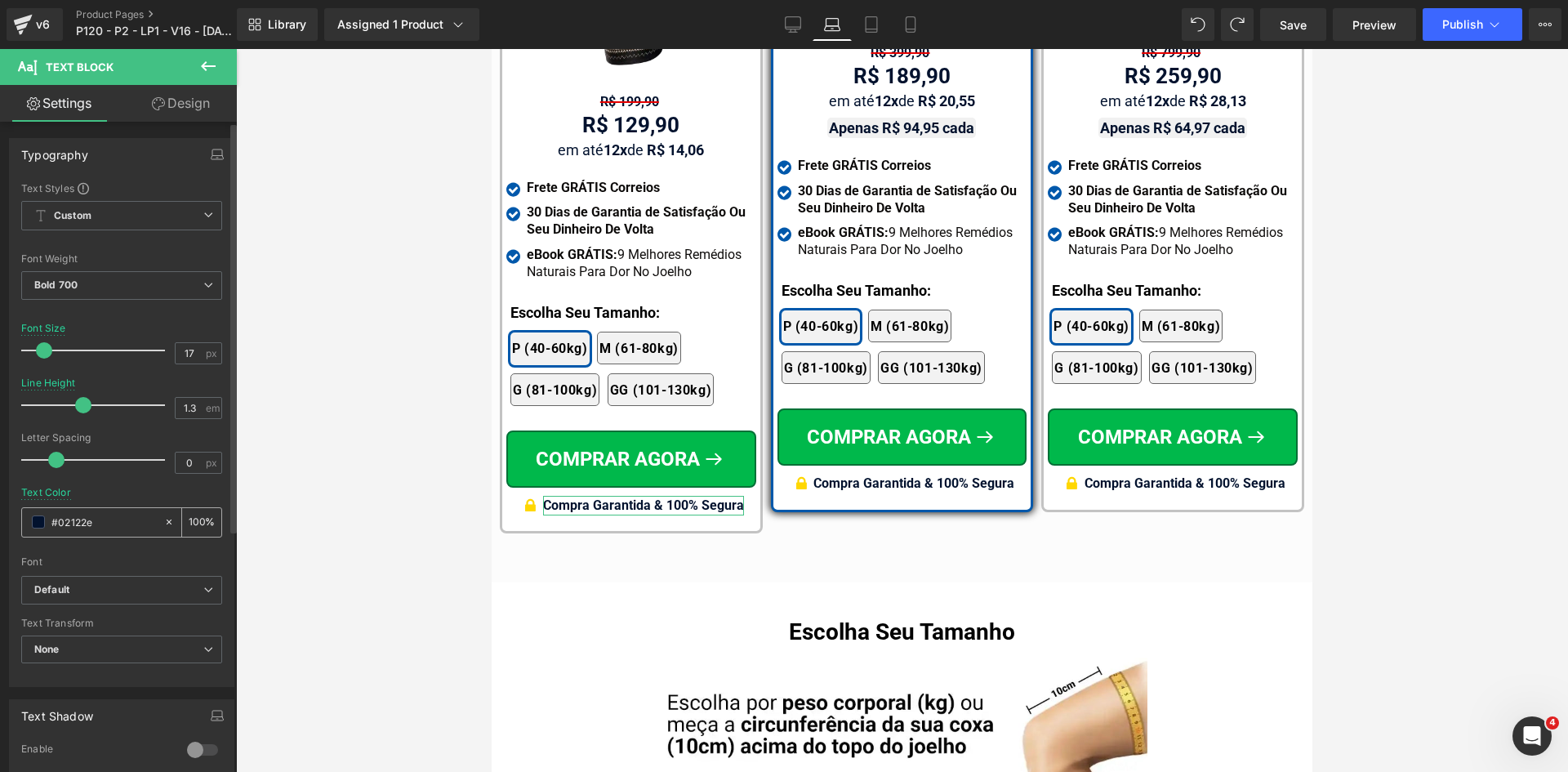
click at [127, 526] on input "#02122e" at bounding box center [103, 522] width 104 height 18
paste input "3f3d5c"
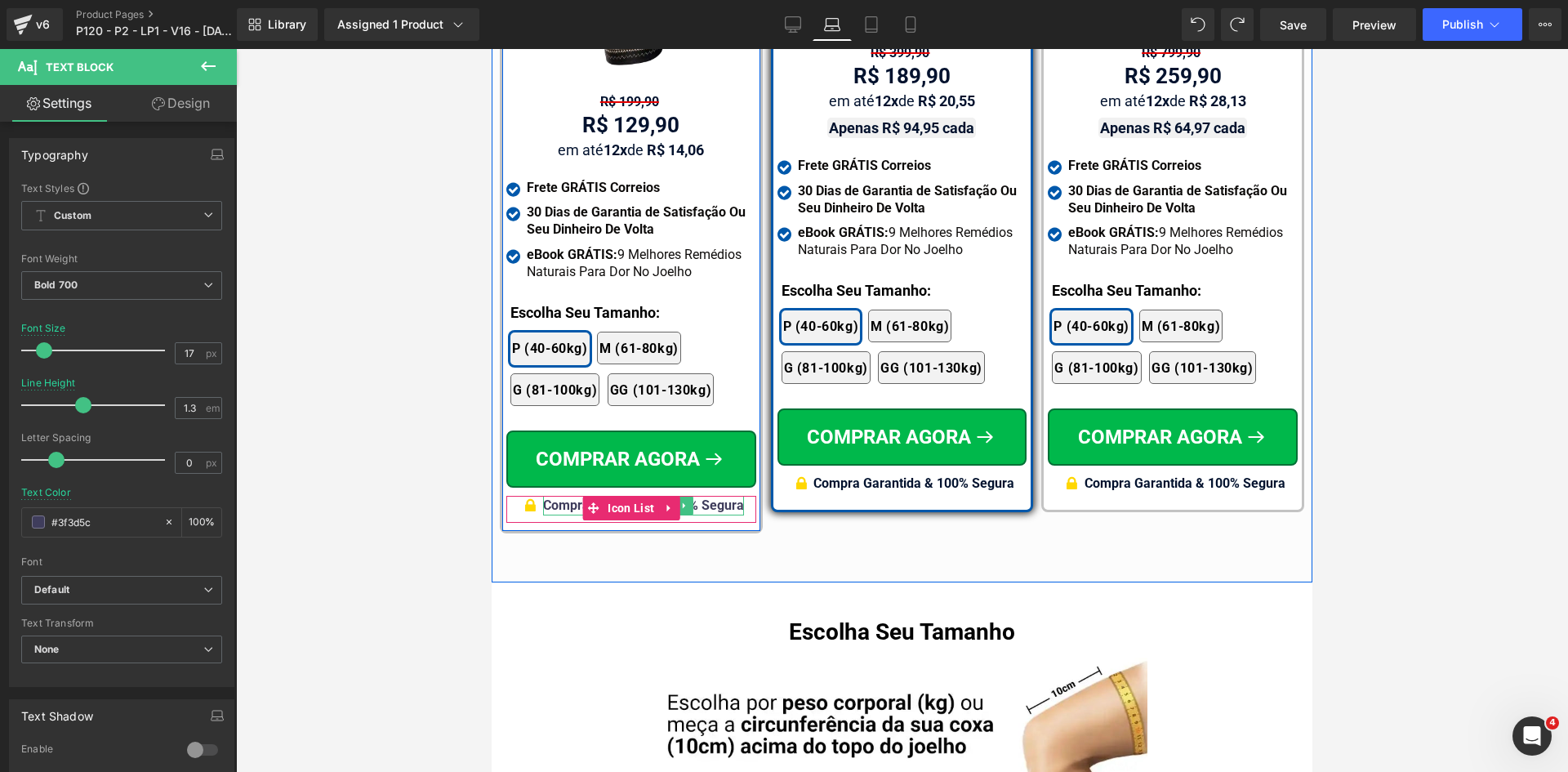
type input "#3f3d5c"
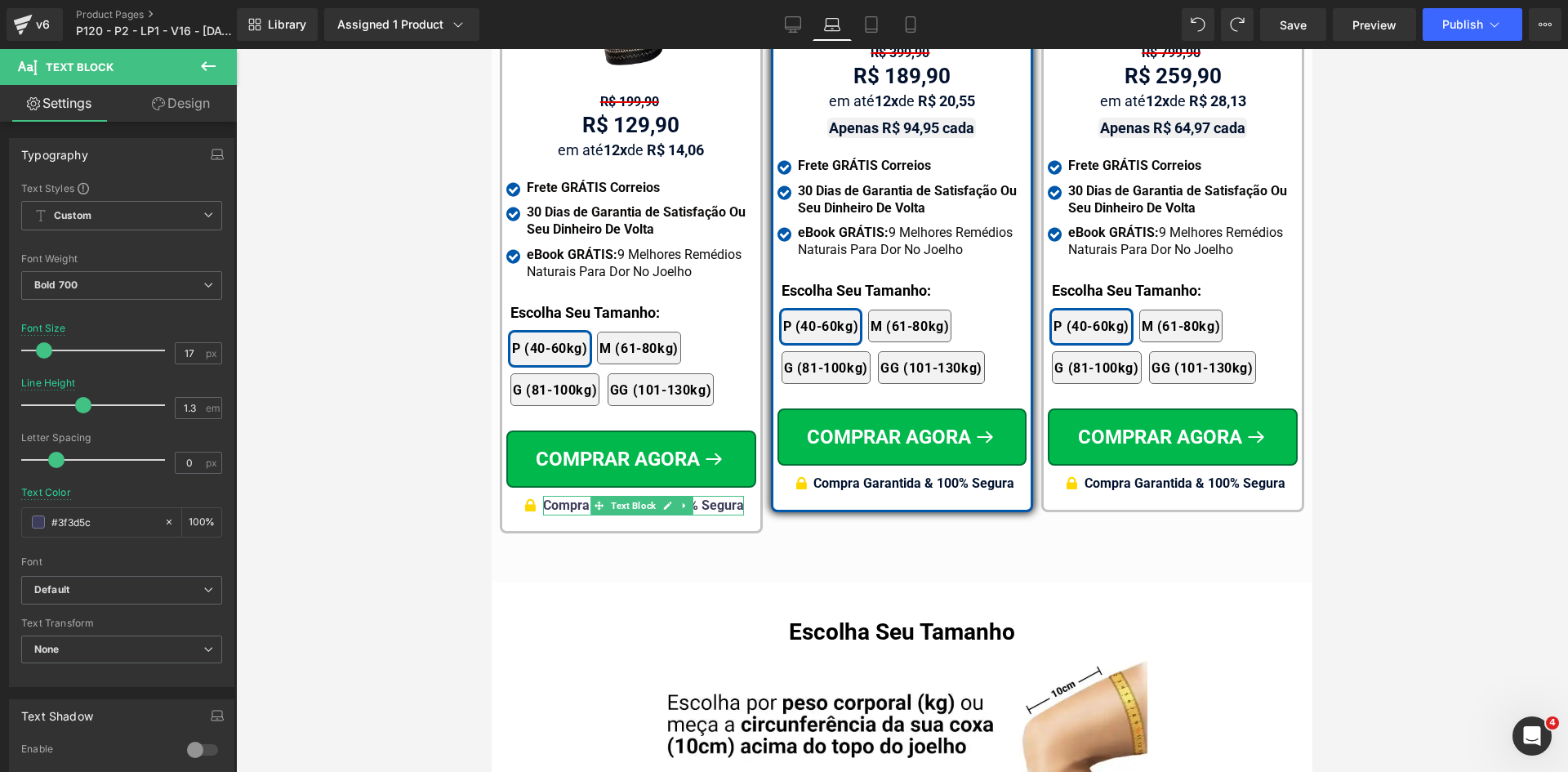
drag, startPoint x: 1180, startPoint y: 613, endPoint x: 835, endPoint y: 478, distance: 370.5
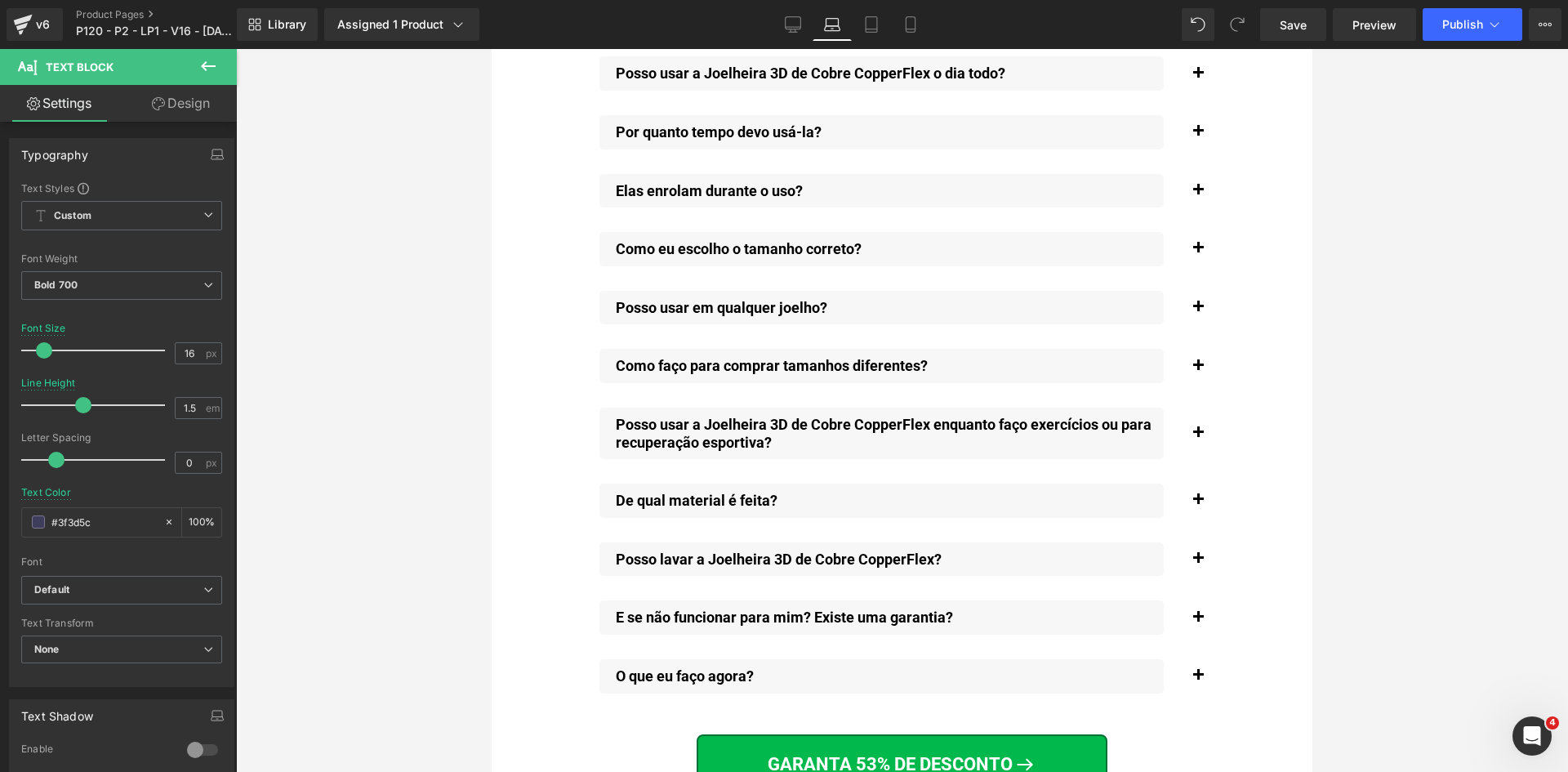
scroll to position [13131, 0]
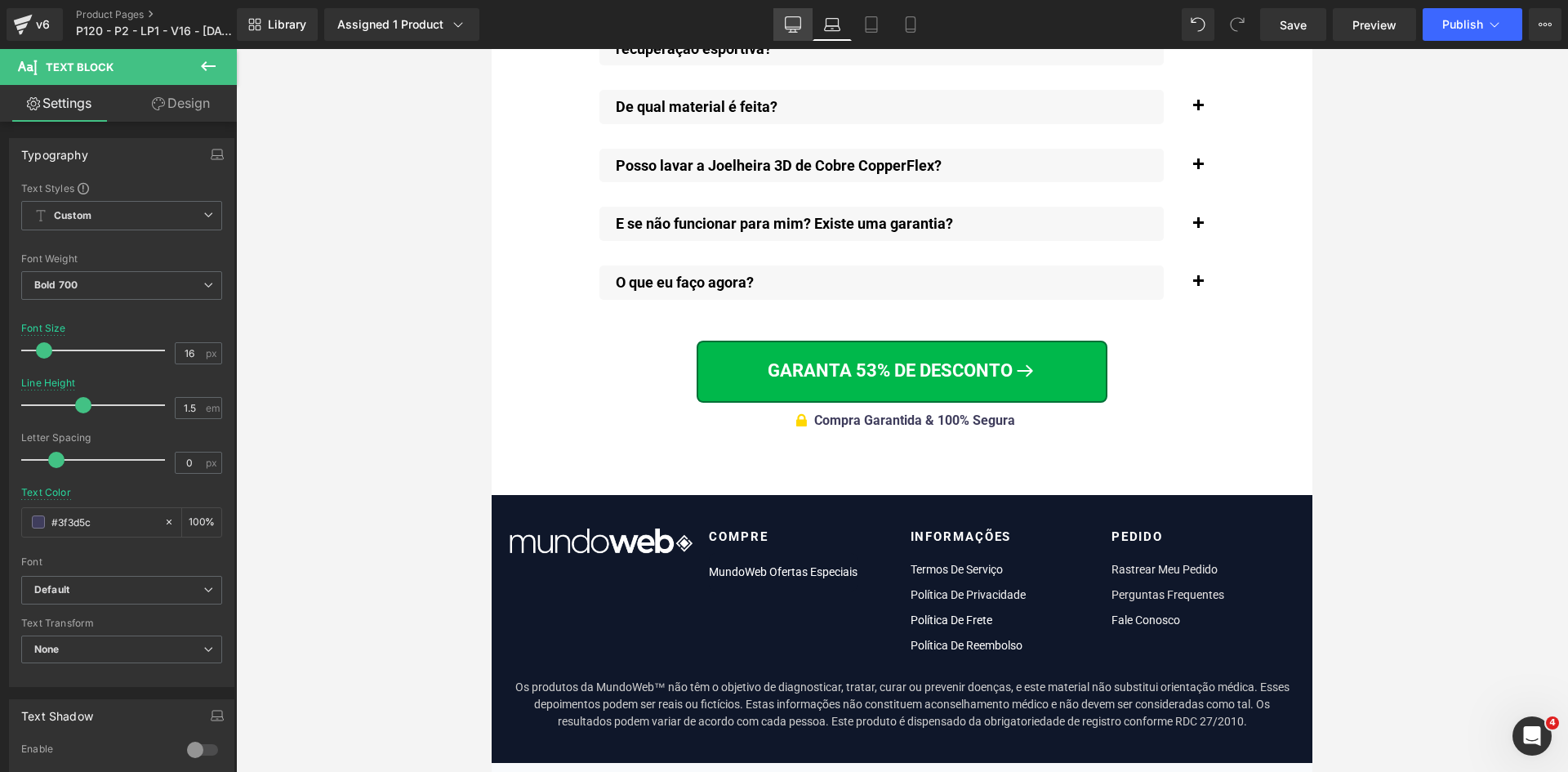
drag, startPoint x: 910, startPoint y: 24, endPoint x: 794, endPoint y: 26, distance: 116.0
click at [910, 25] on icon at bounding box center [910, 24] width 16 height 16
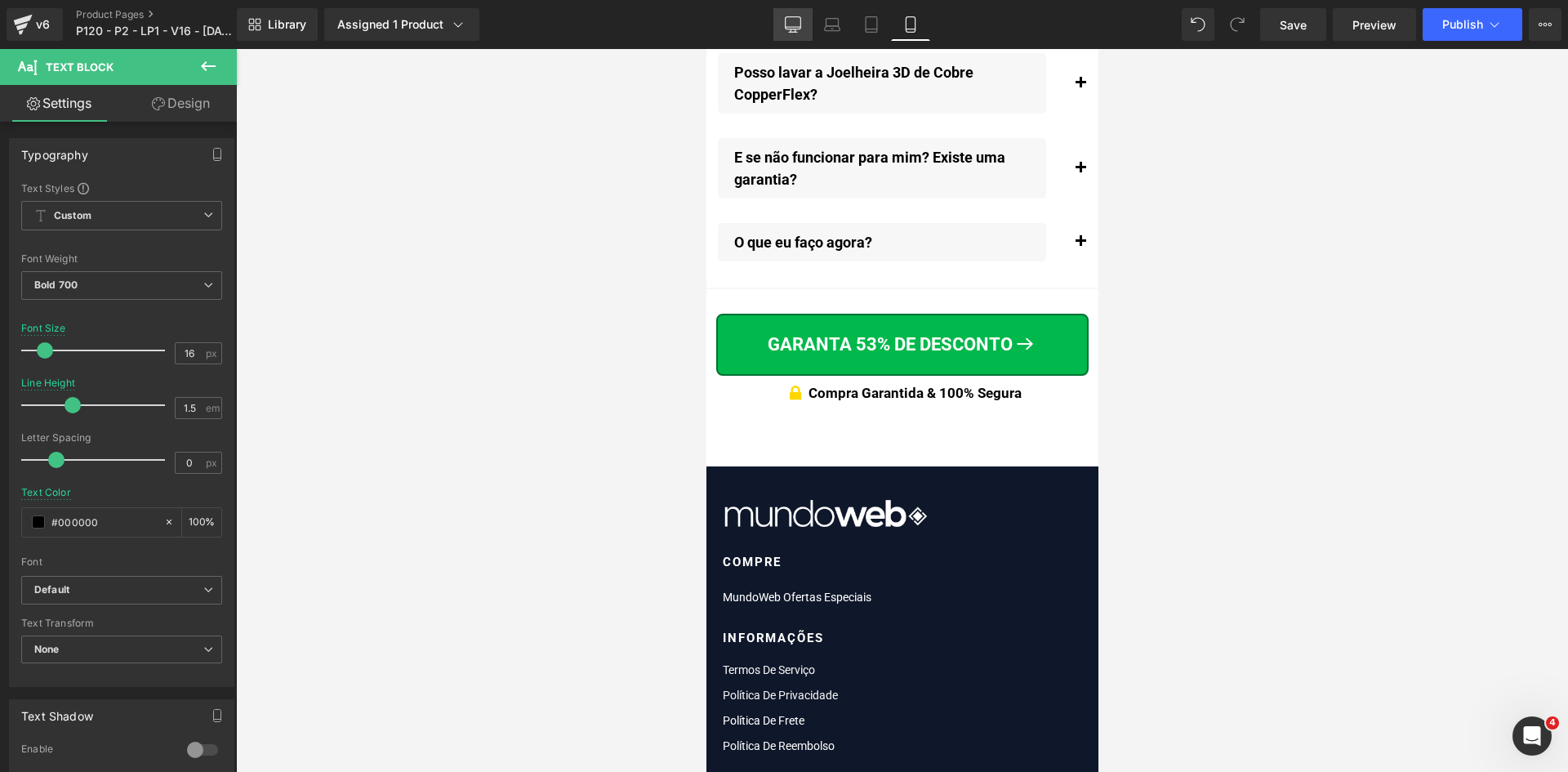
scroll to position [18951, 0]
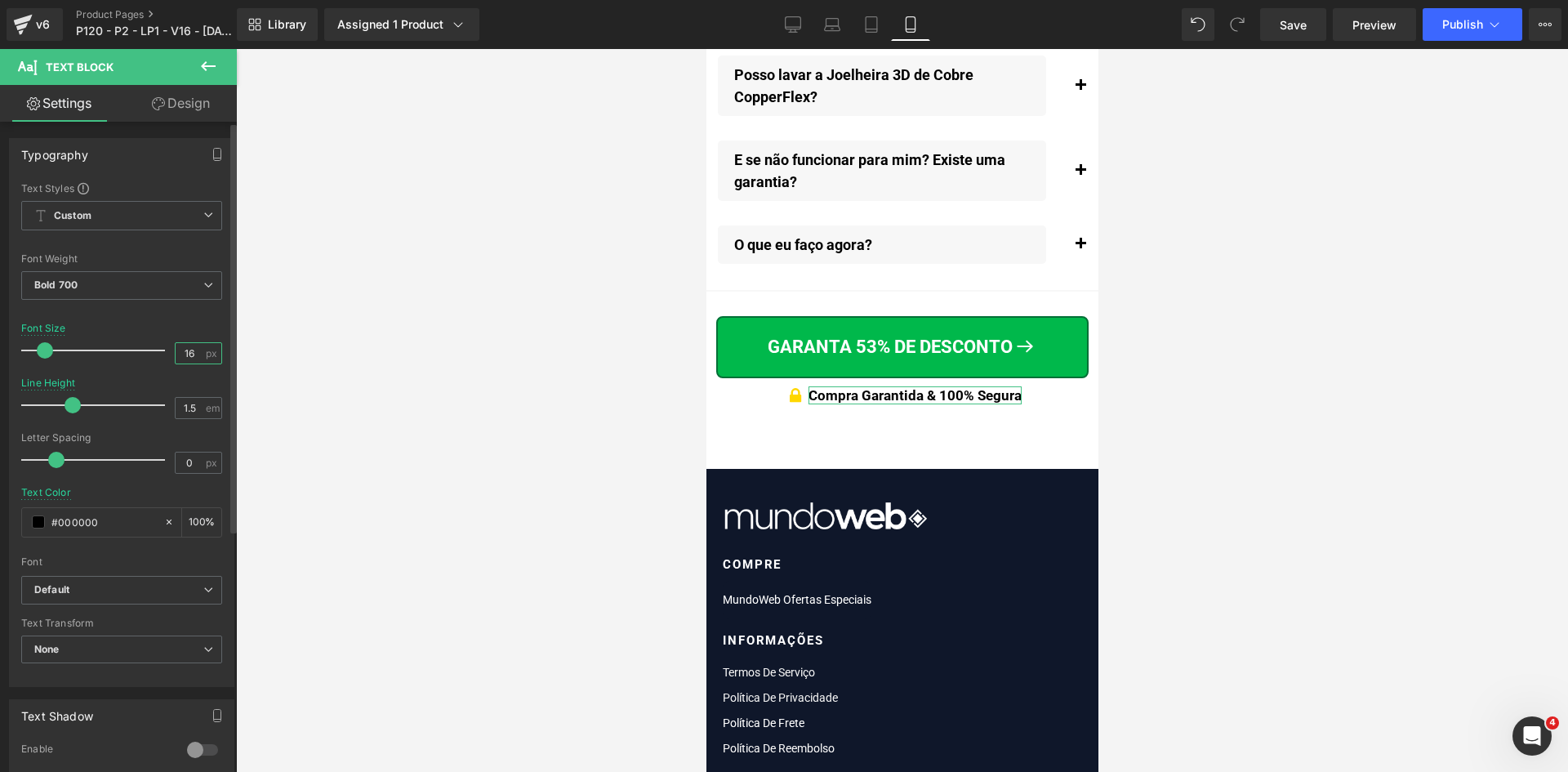
drag, startPoint x: 183, startPoint y: 347, endPoint x: 191, endPoint y: 348, distance: 8.1
click at [191, 348] on input "16" at bounding box center [189, 353] width 28 height 21
type input "16"
click at [191, 408] on input "1.5" at bounding box center [189, 408] width 28 height 21
type input "1.5"
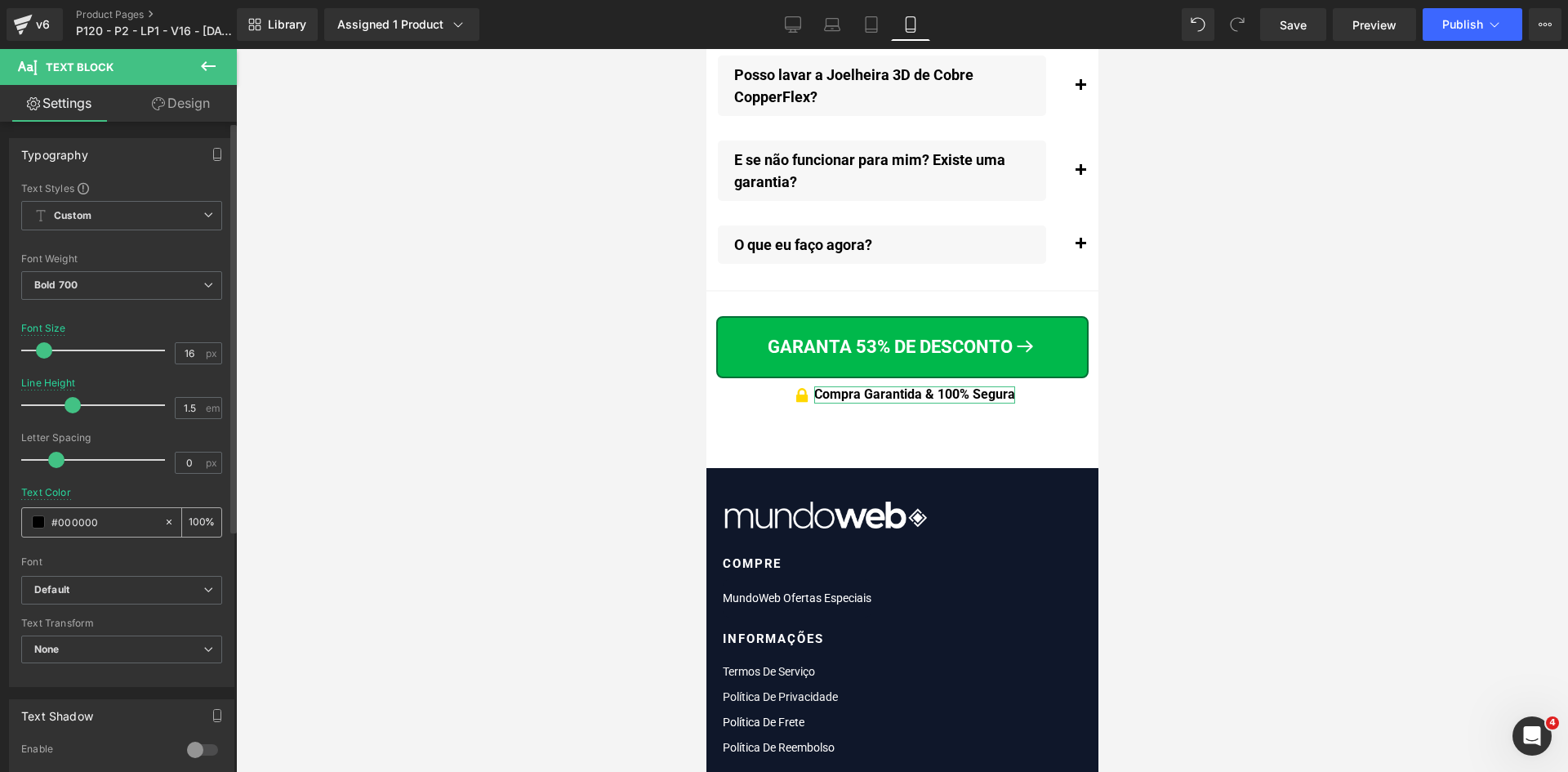
click at [104, 515] on input "#3f3d5c" at bounding box center [103, 522] width 104 height 18
paste input "3f3d5c"
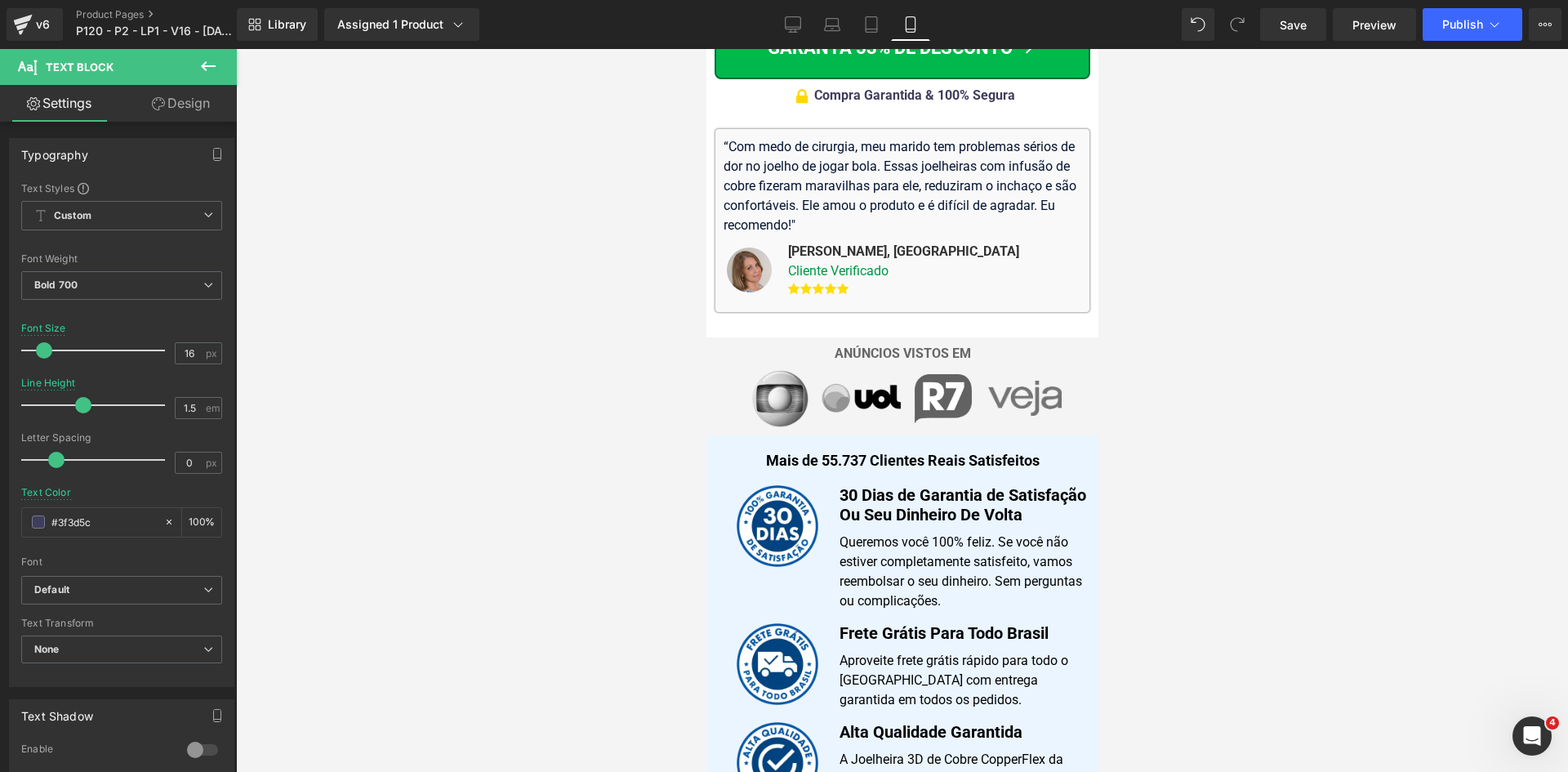
scroll to position [369, 0]
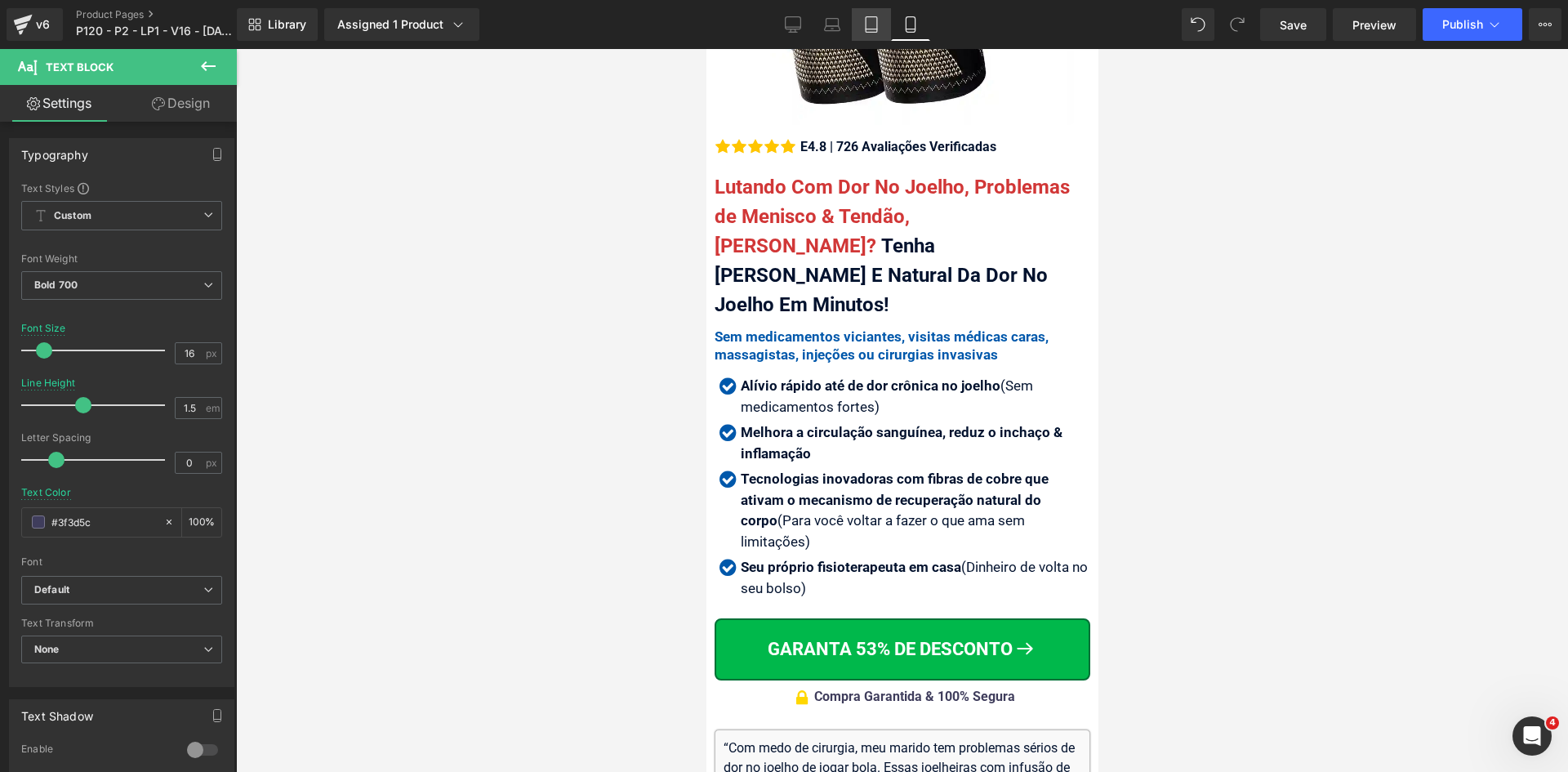
type input "#3f3d5c"
click at [867, 29] on icon at bounding box center [871, 29] width 11 height 0
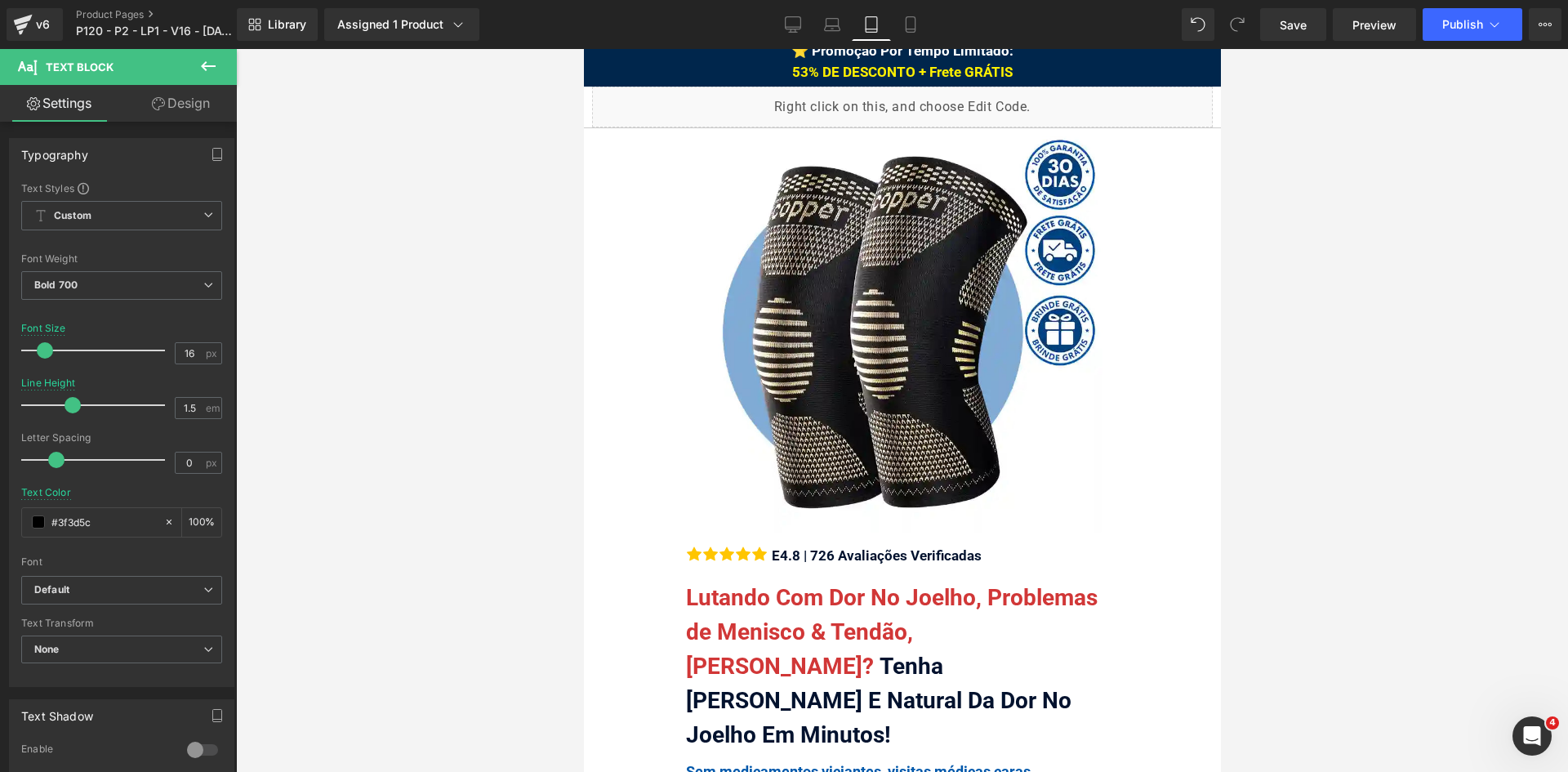
scroll to position [490, 0]
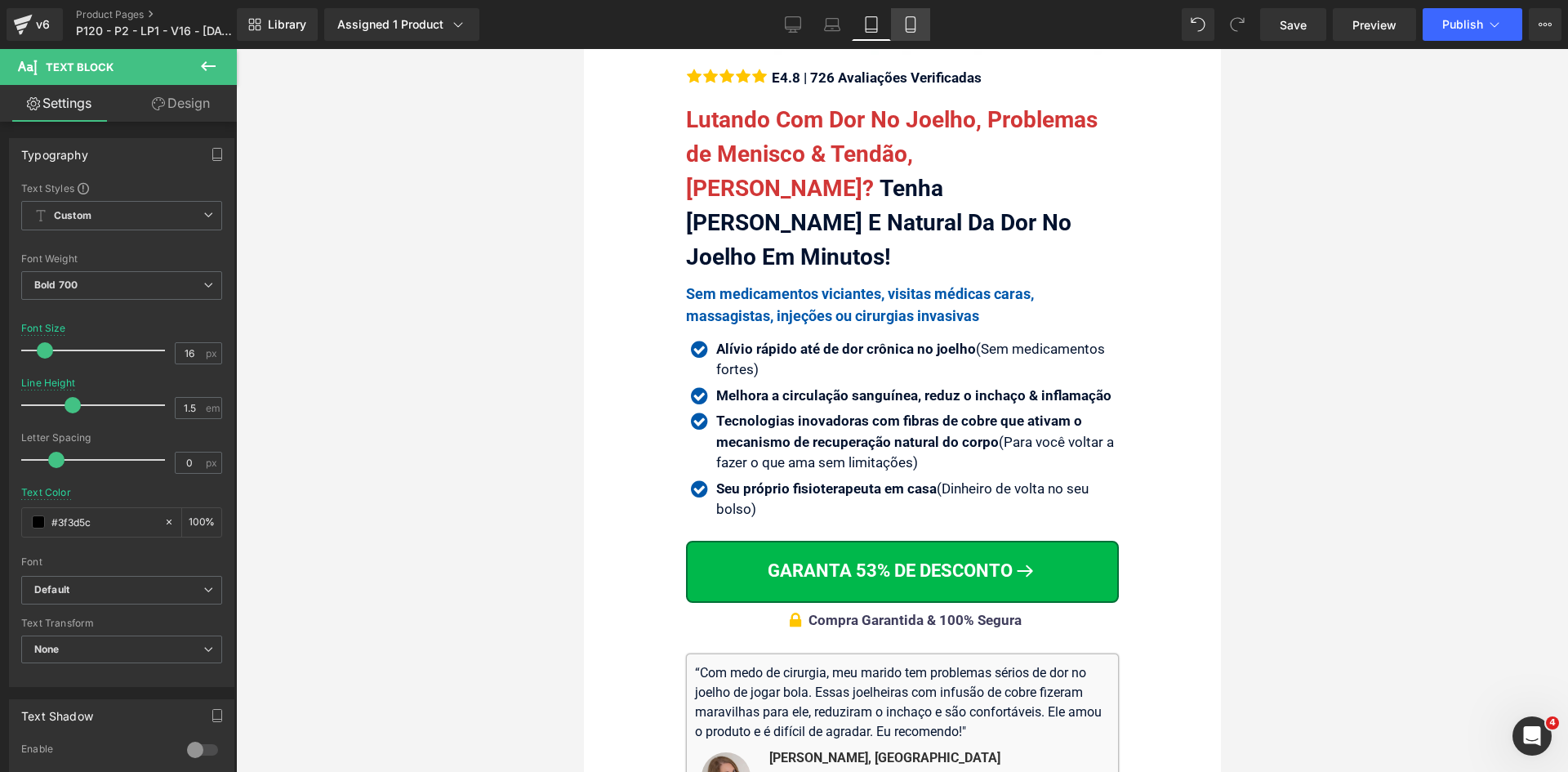
click at [903, 11] on link "Mobile" at bounding box center [911, 24] width 40 height 33
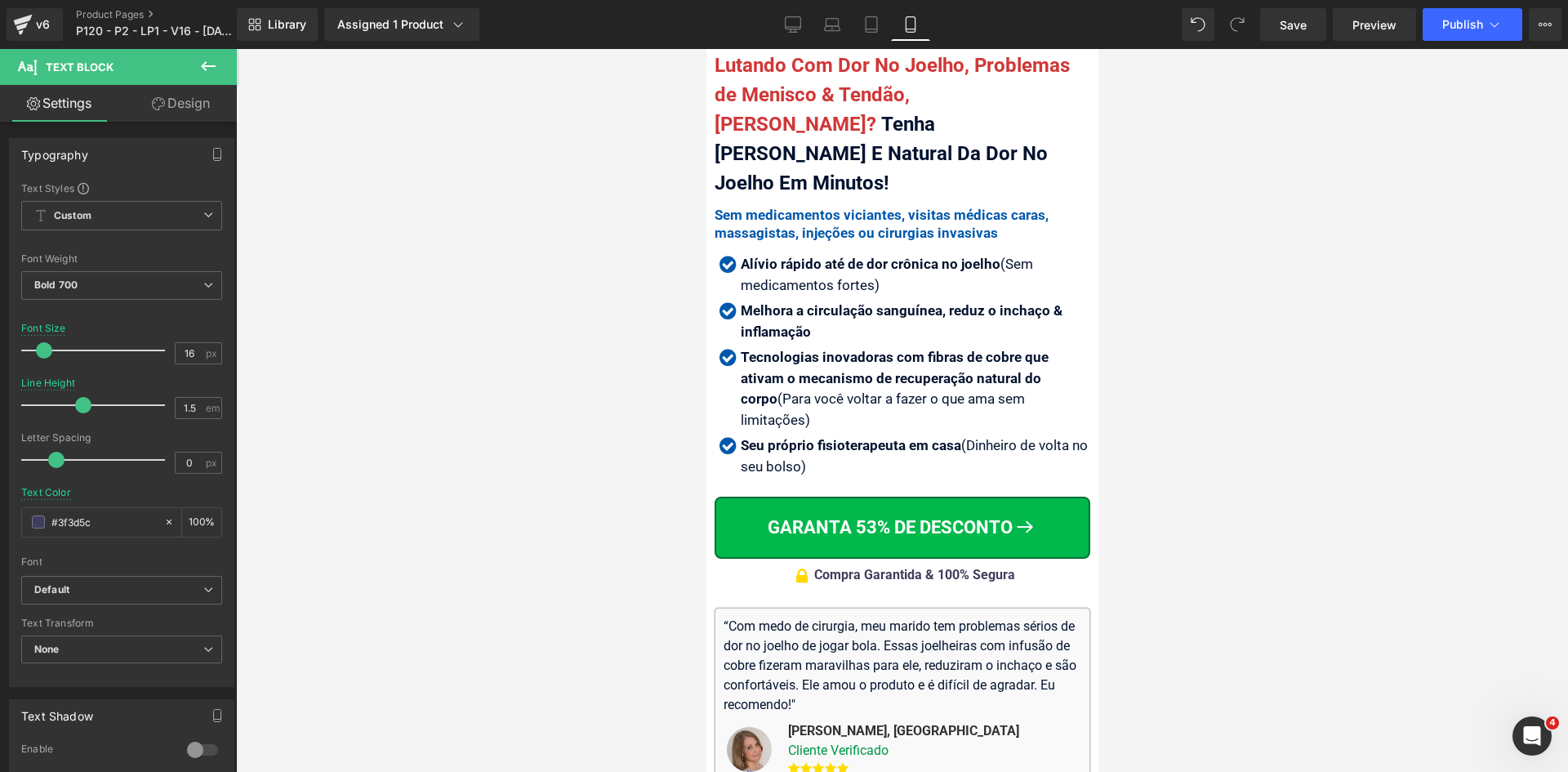
scroll to position [1185, 0]
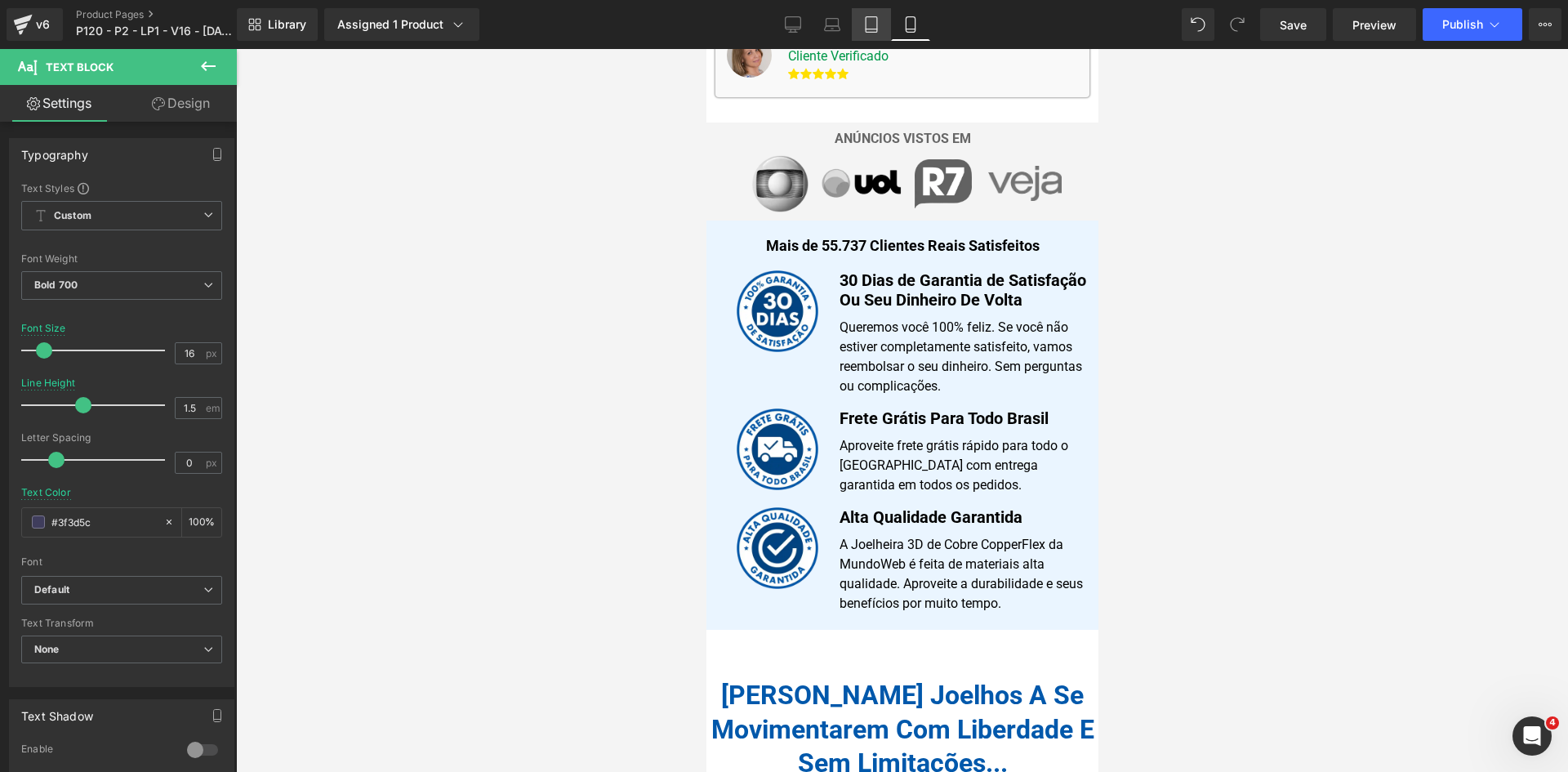
click at [869, 22] on icon at bounding box center [871, 24] width 16 height 16
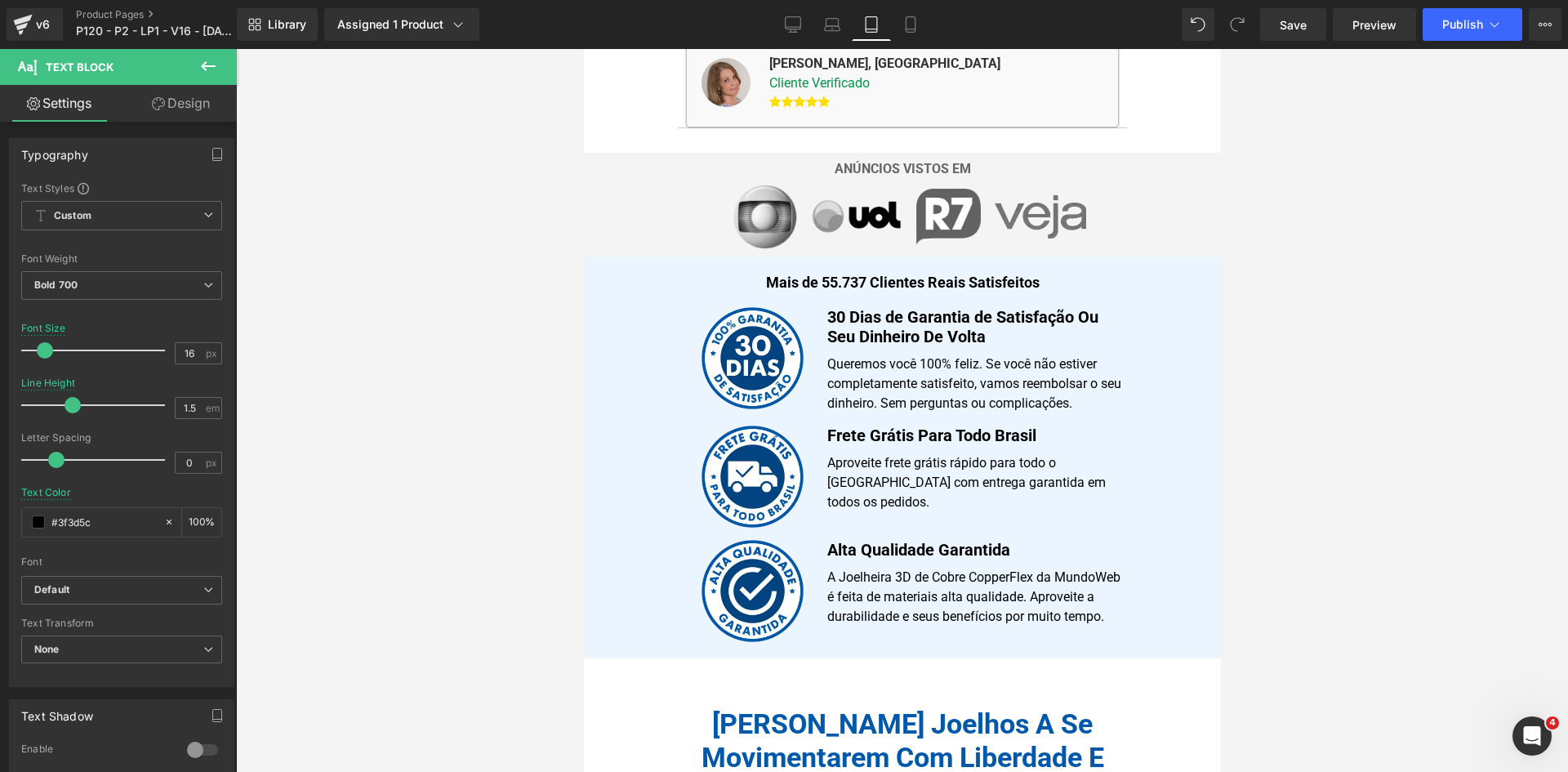
scroll to position [461, 0]
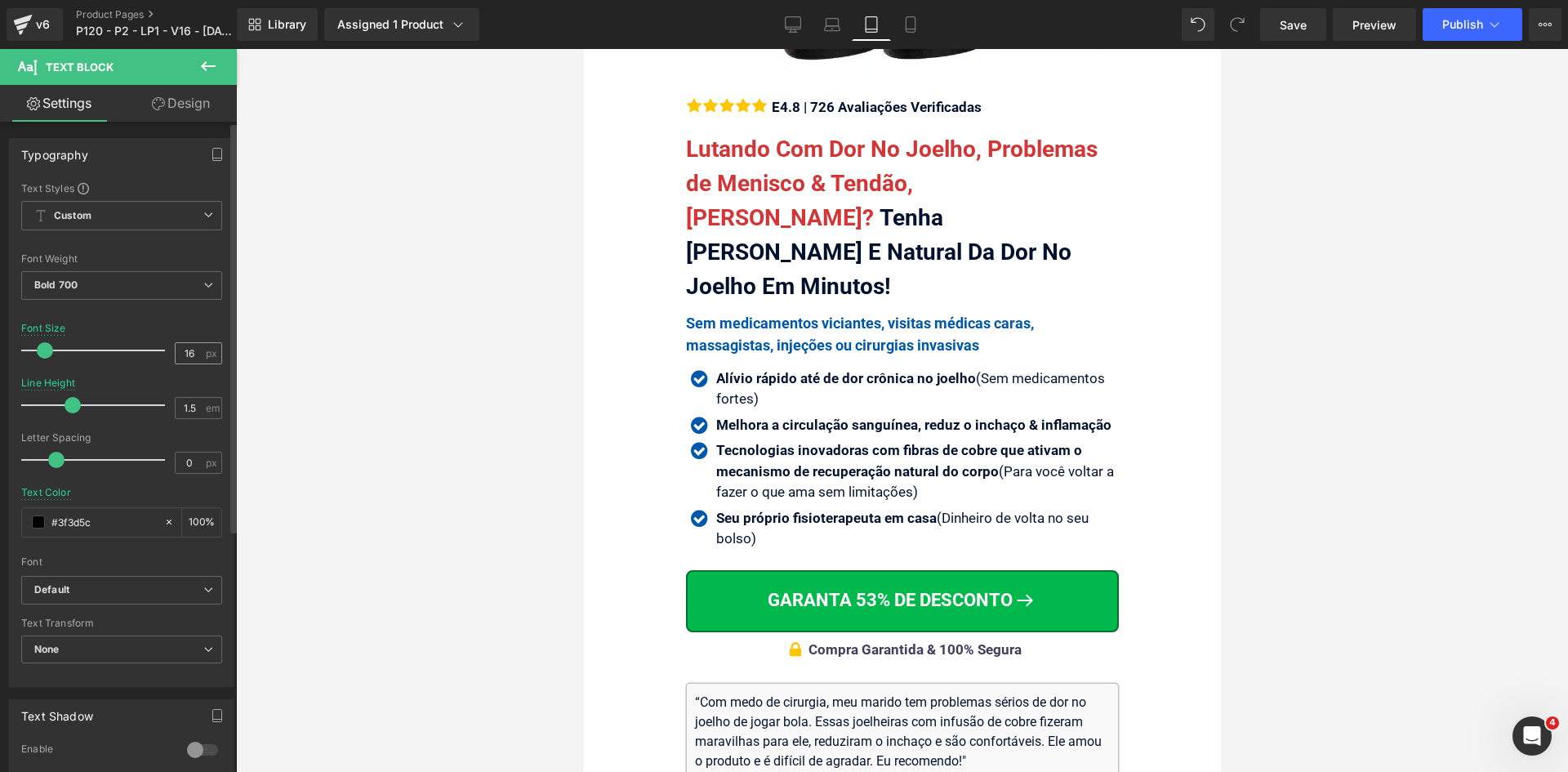
drag, startPoint x: 815, startPoint y: 23, endPoint x: 199, endPoint y: 357, distance: 700.7
click at [815, 24] on link "Laptop" at bounding box center [833, 24] width 40 height 33
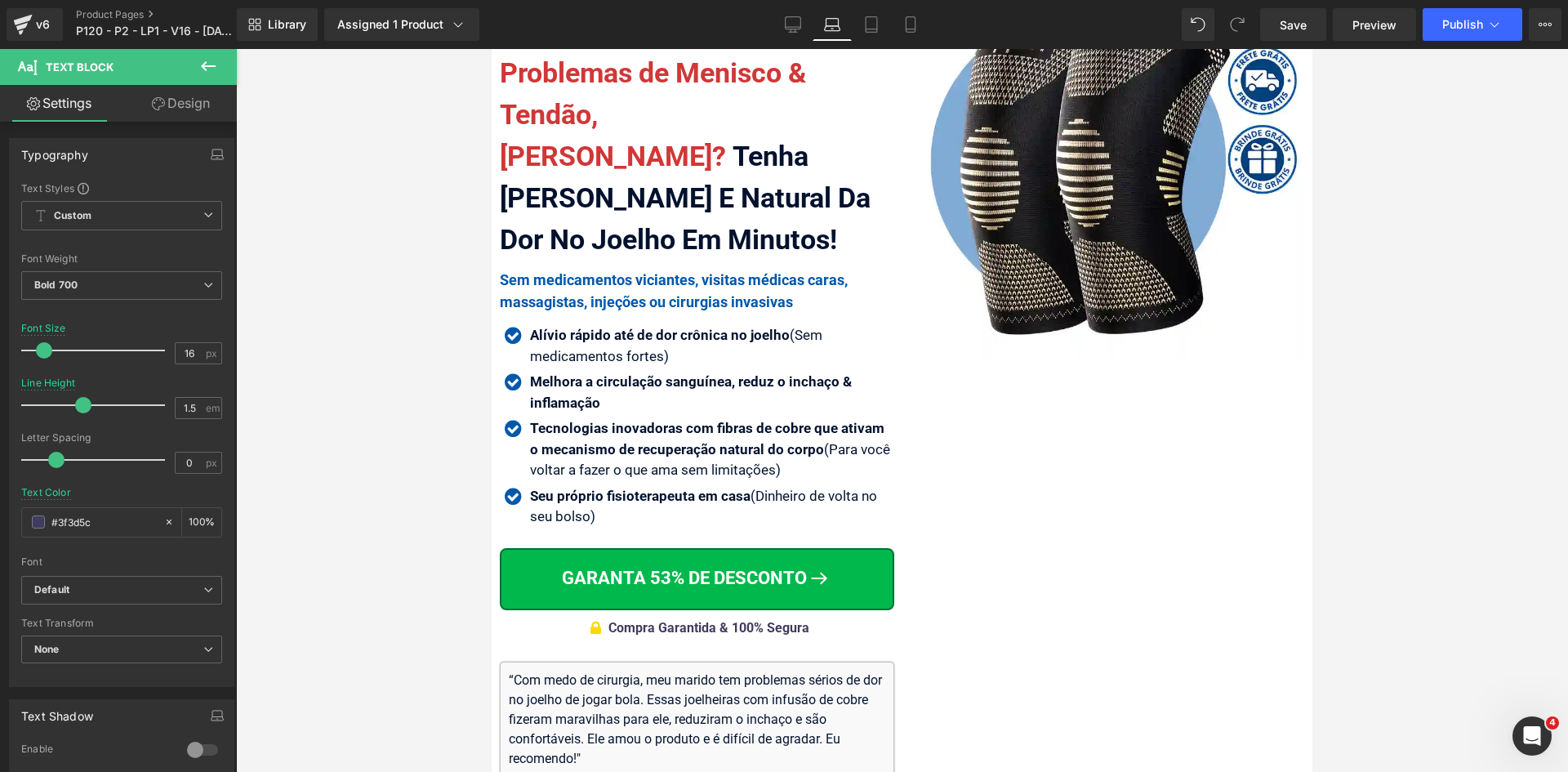
scroll to position [327, 0]
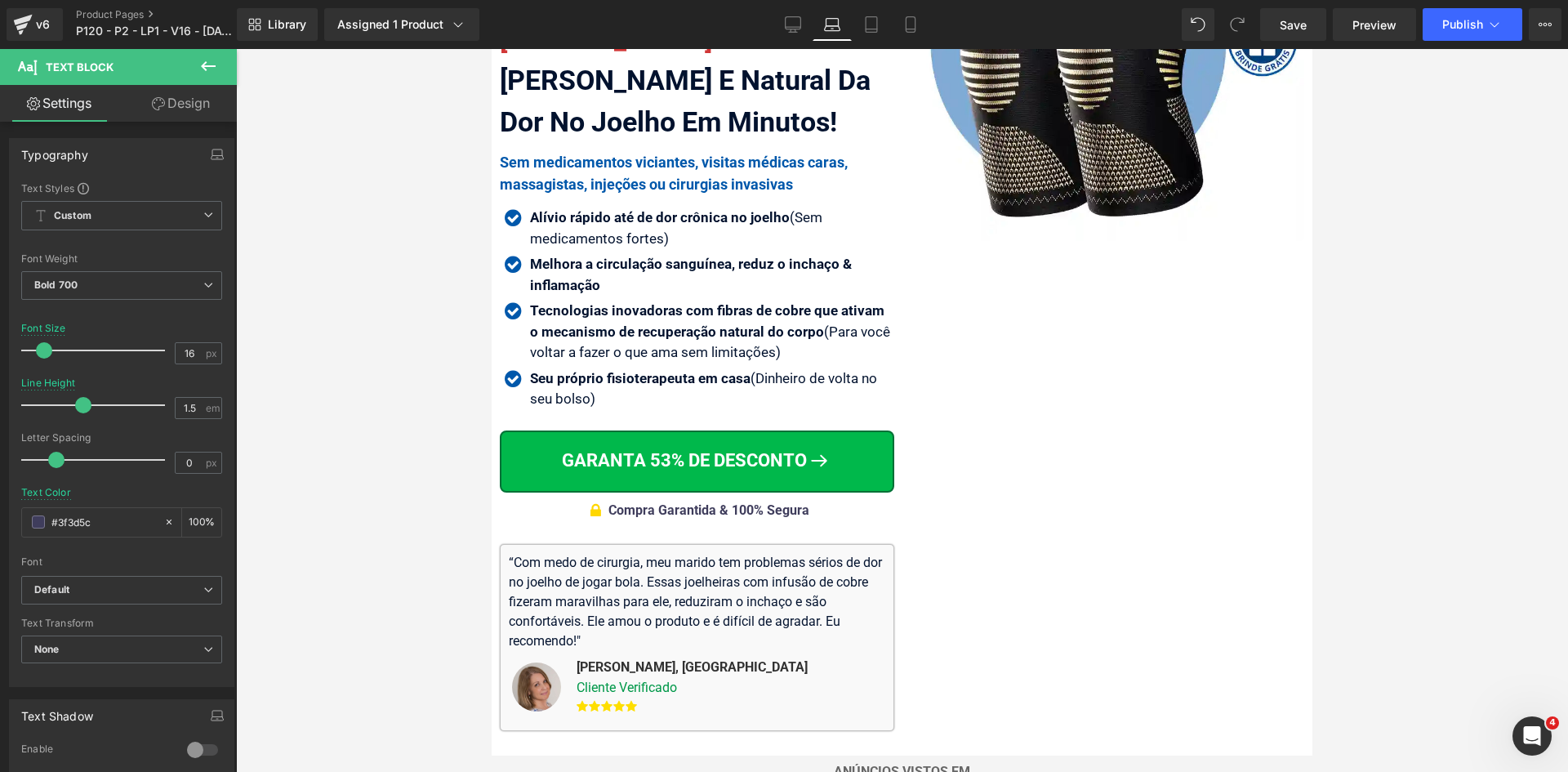
click at [795, 502] on span "Compra Garantida & 100% Segura" at bounding box center [709, 510] width 201 height 16
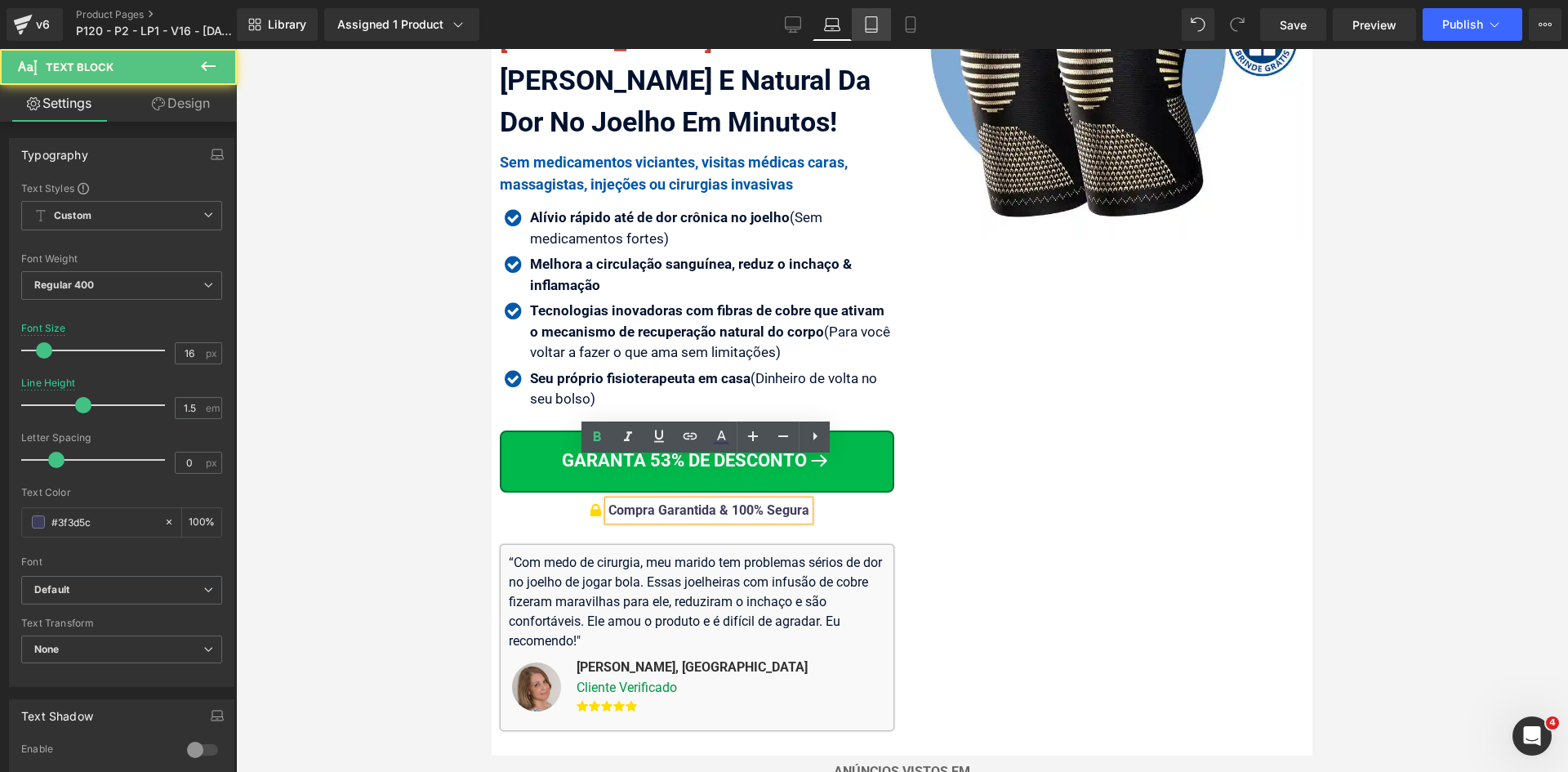
click at [864, 26] on icon at bounding box center [871, 24] width 16 height 16
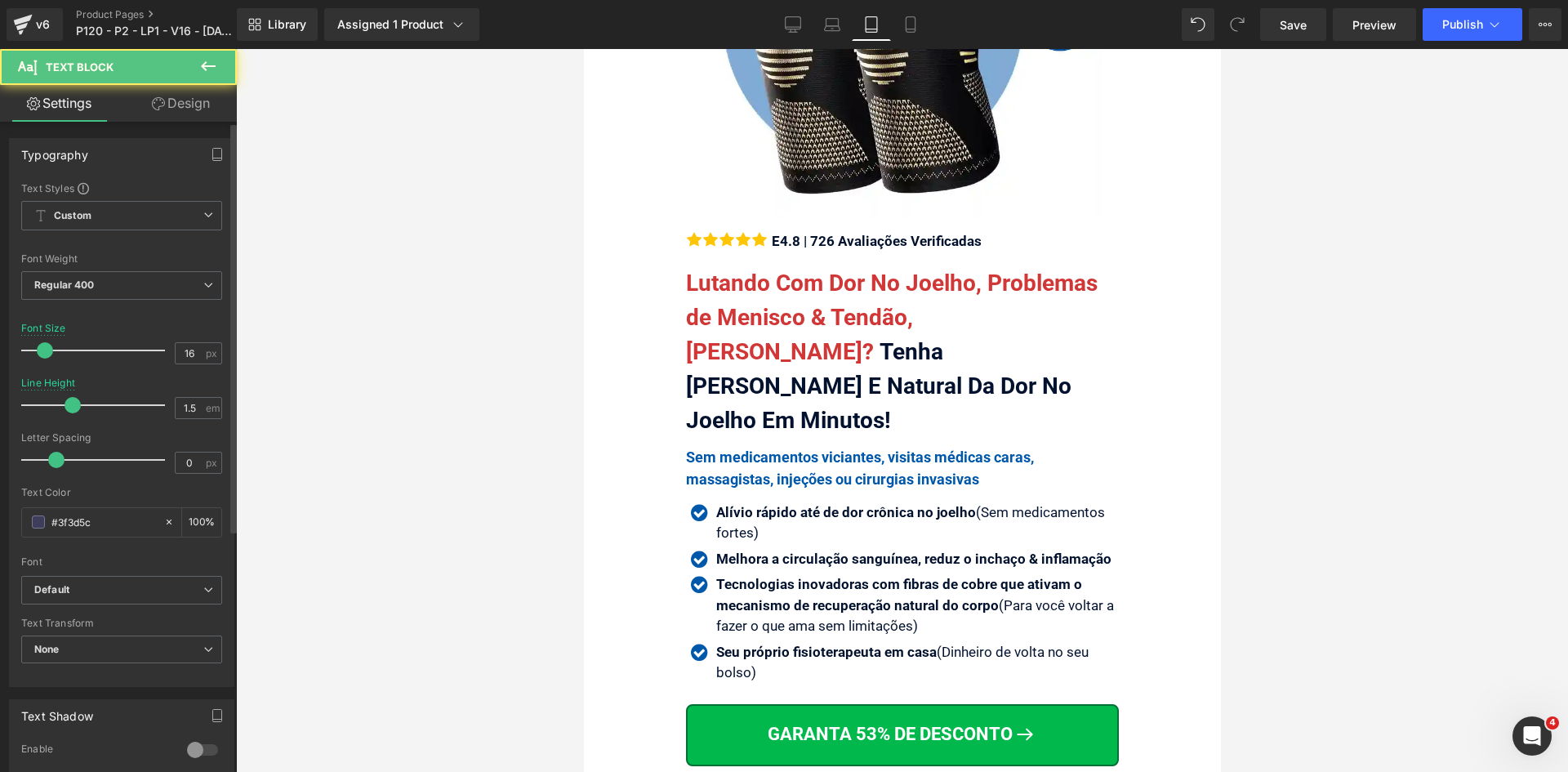
scroll to position [608, 0]
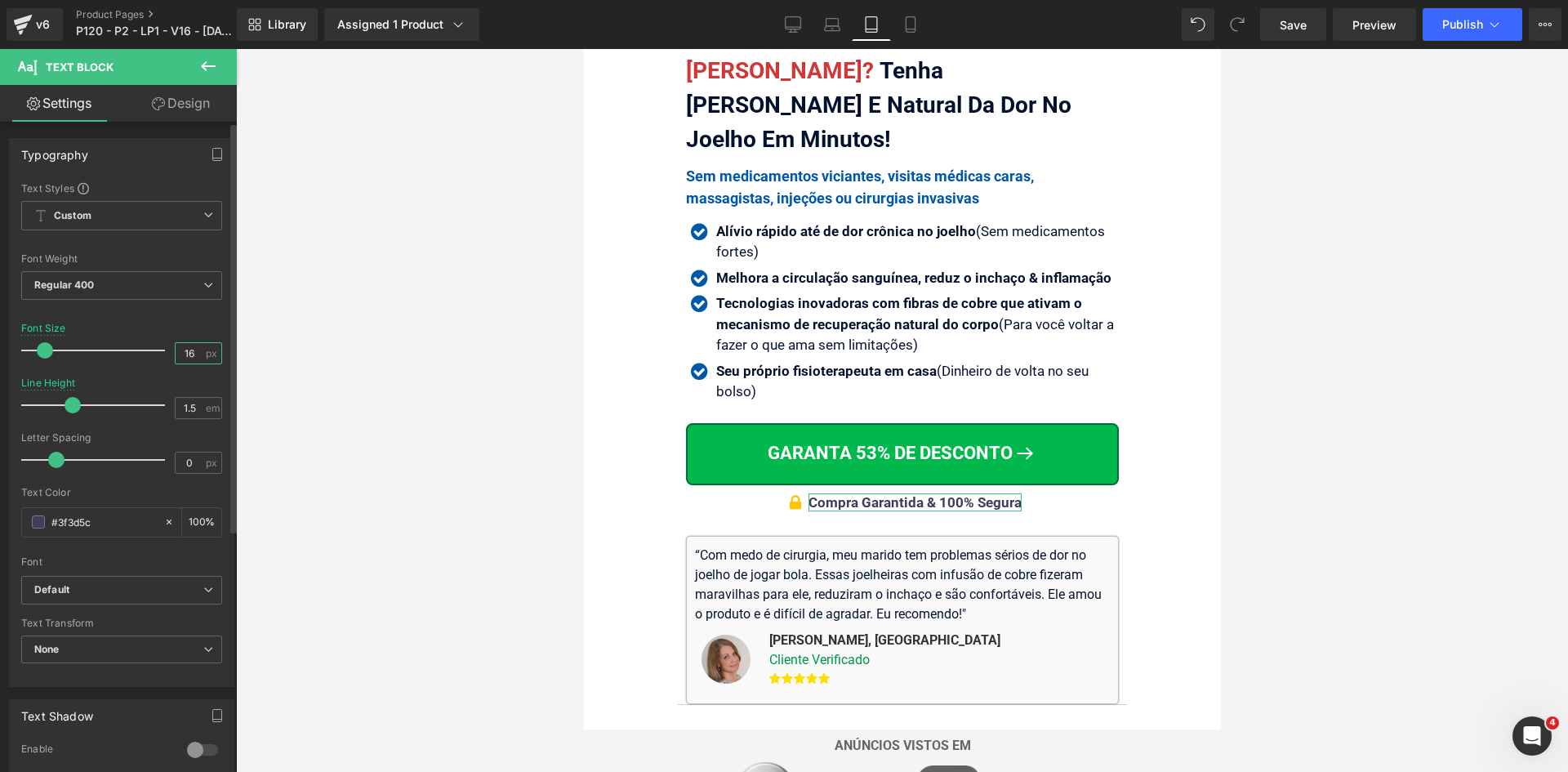
drag, startPoint x: 182, startPoint y: 353, endPoint x: 195, endPoint y: 355, distance: 13.2
click at [195, 353] on input "16" at bounding box center [189, 353] width 28 height 21
type input "16"
click at [194, 410] on input "1.5" at bounding box center [189, 408] width 28 height 21
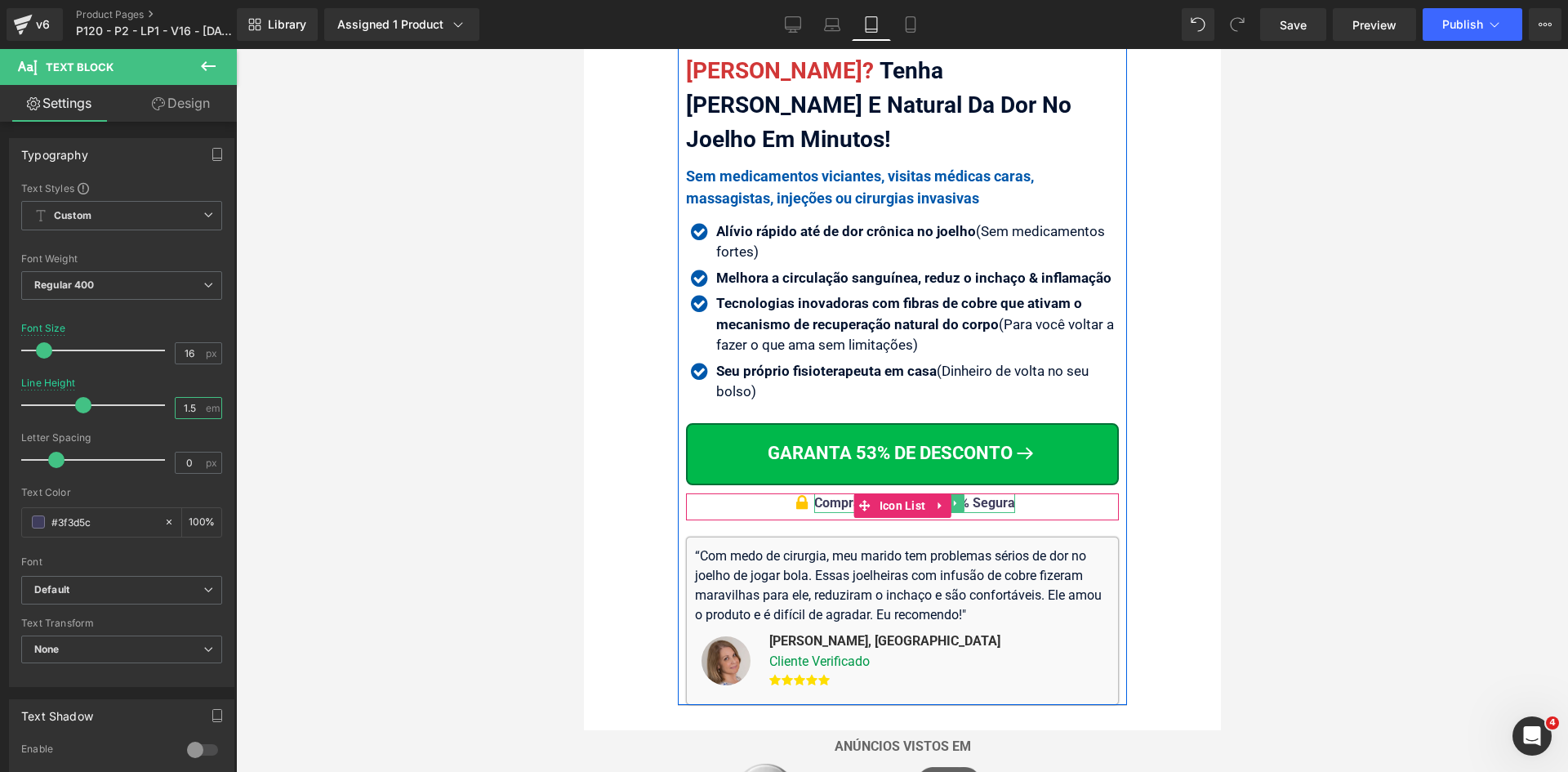
type input "1.5"
click at [981, 495] on span "Compra Garantida & 100% Segura" at bounding box center [914, 503] width 201 height 16
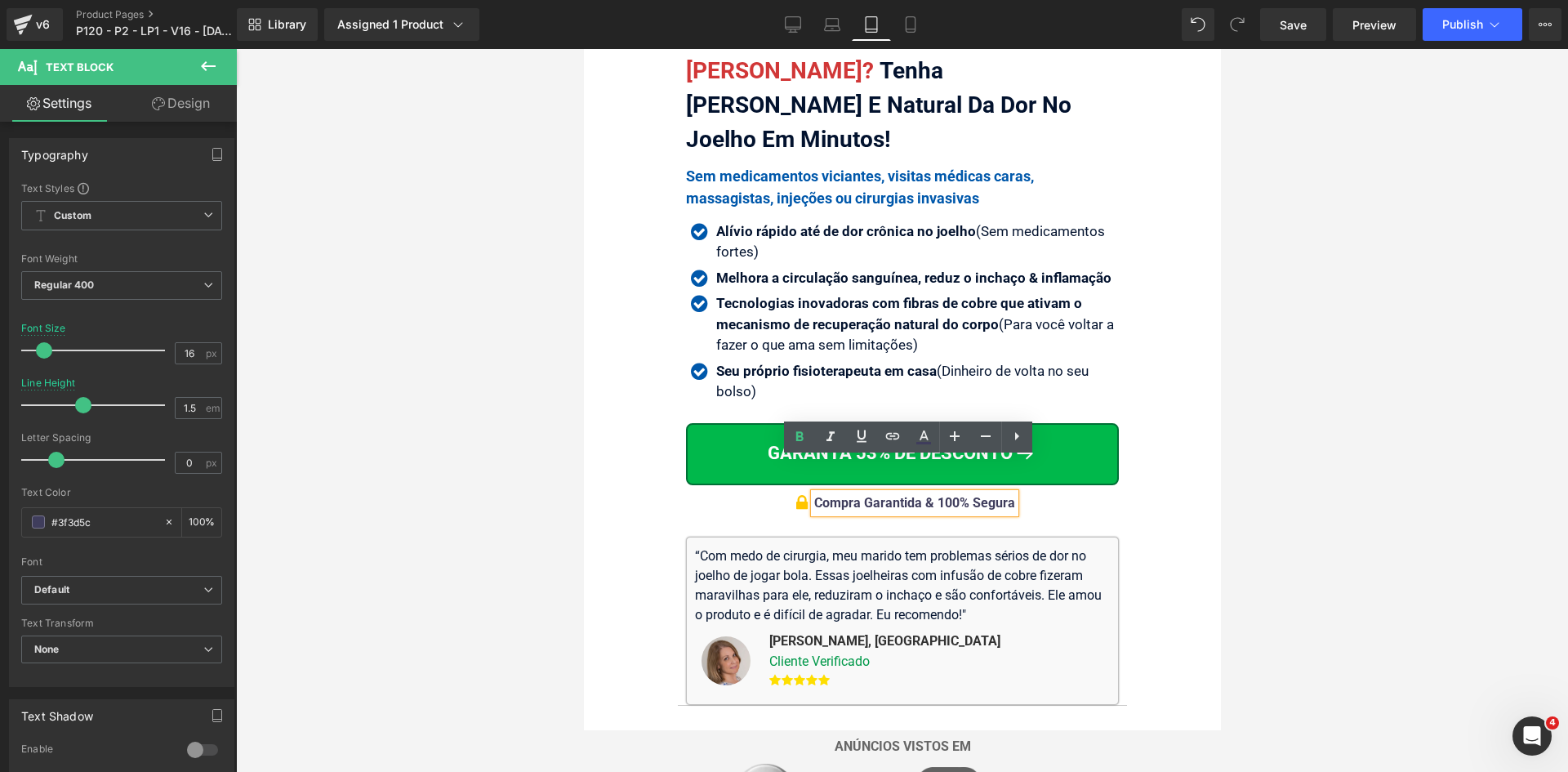
drag, startPoint x: 895, startPoint y: 28, endPoint x: 883, endPoint y: 40, distance: 17.0
click at [896, 28] on link "Mobile" at bounding box center [911, 24] width 40 height 33
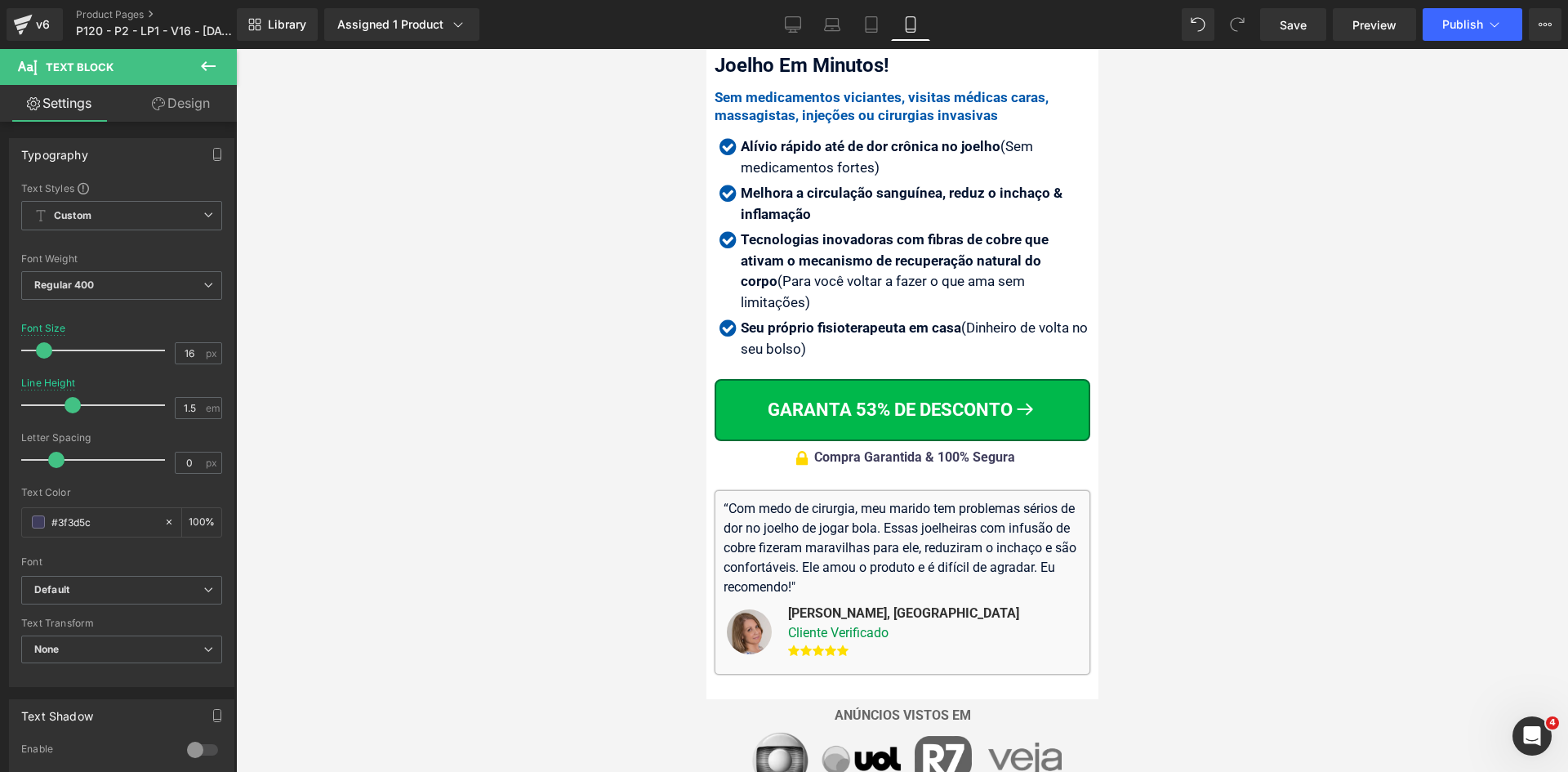
scroll to position [536, 0]
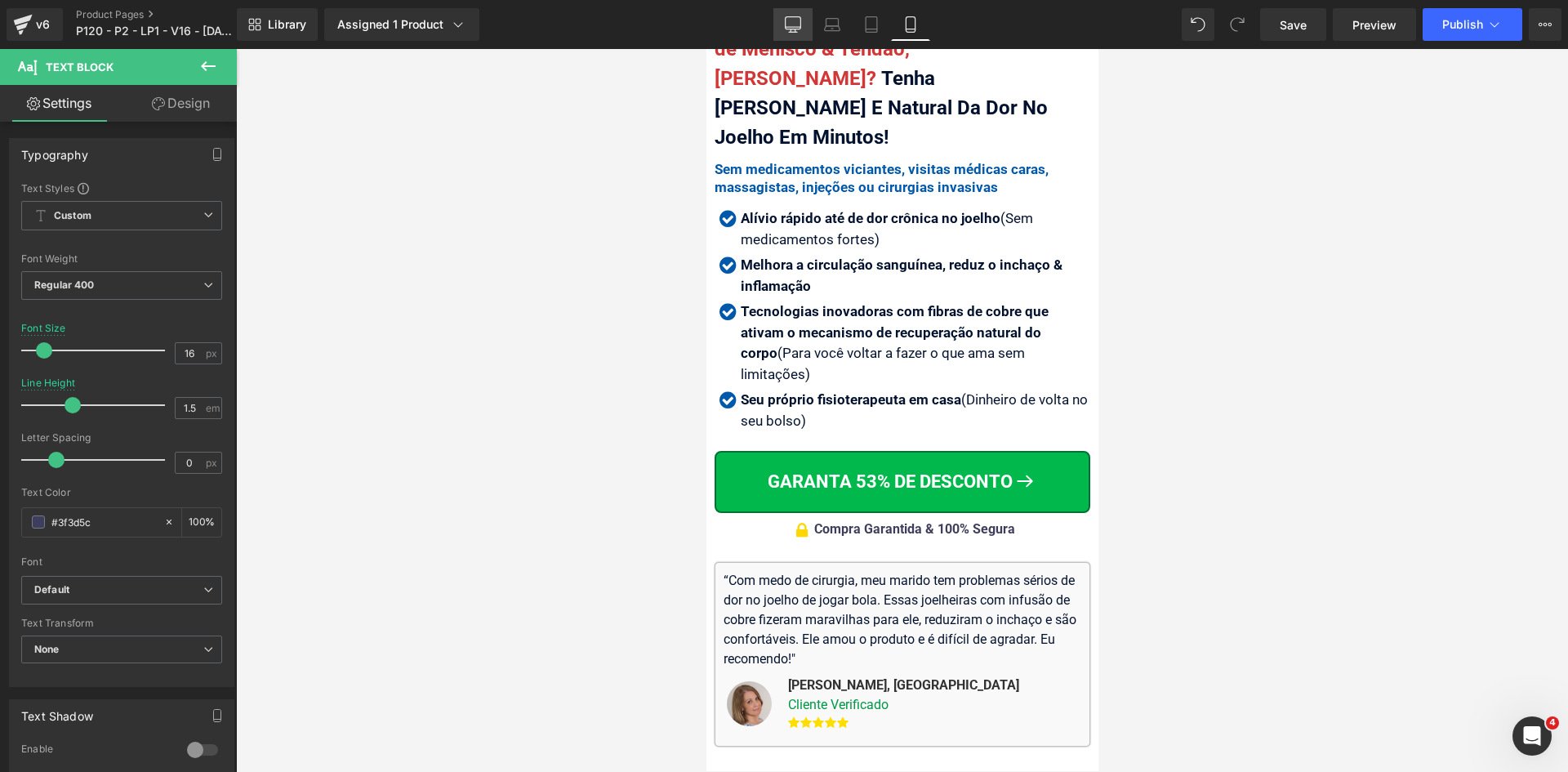
drag, startPoint x: 785, startPoint y: 24, endPoint x: 648, endPoint y: 389, distance: 389.9
click at [785, 24] on icon at bounding box center [793, 23] width 15 height 12
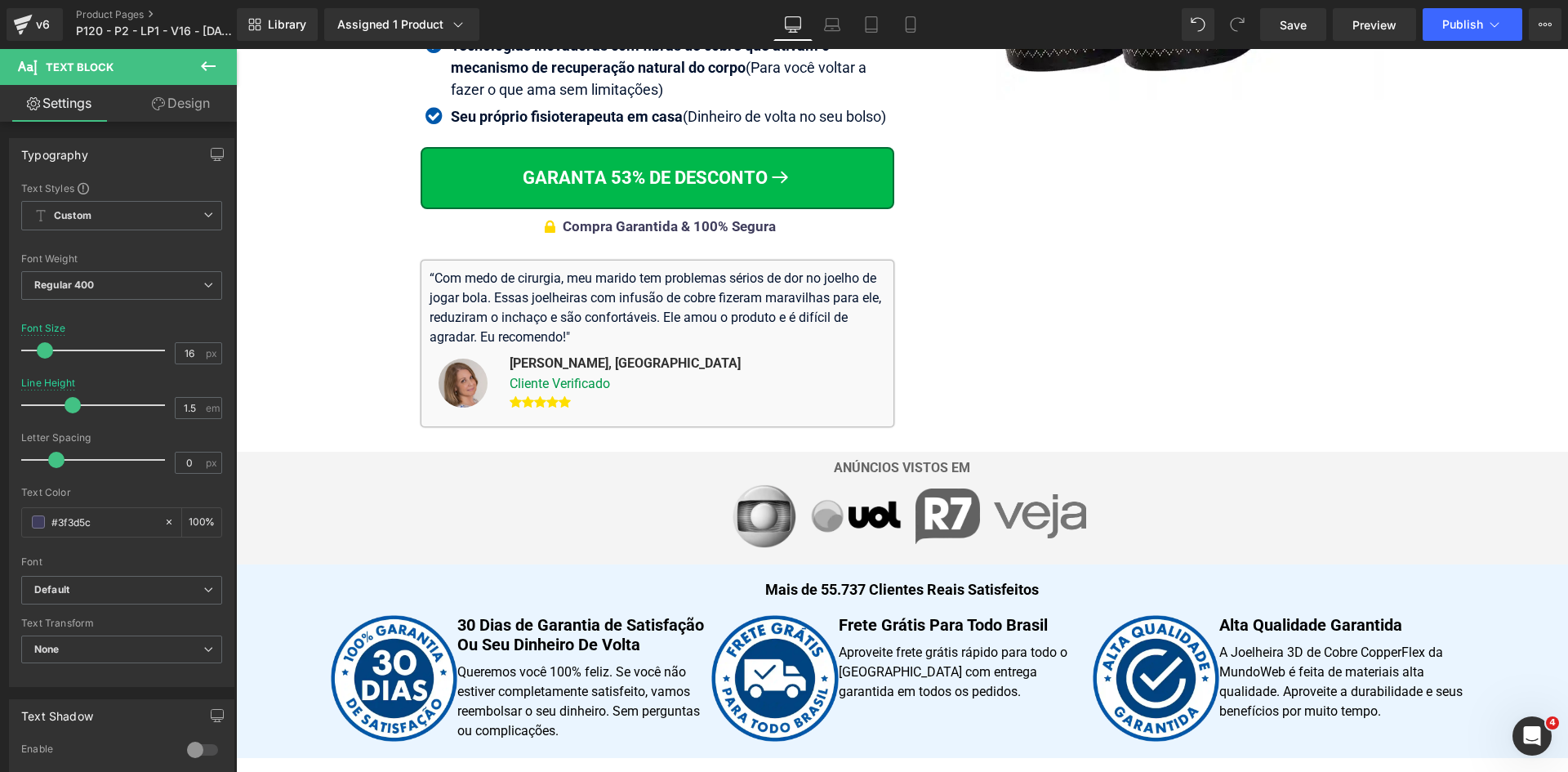
scroll to position [295, 0]
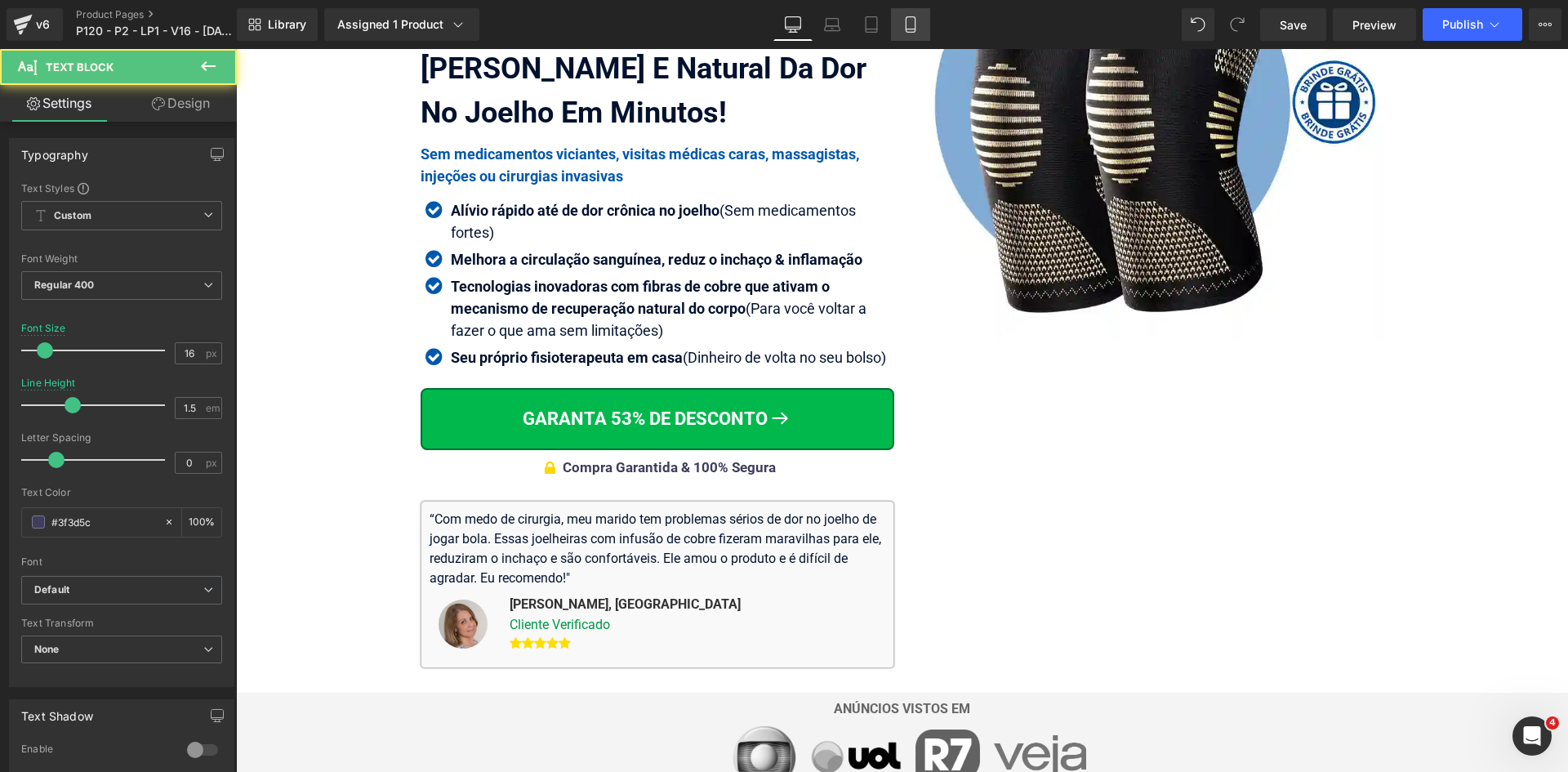
click at [918, 31] on icon at bounding box center [910, 24] width 16 height 16
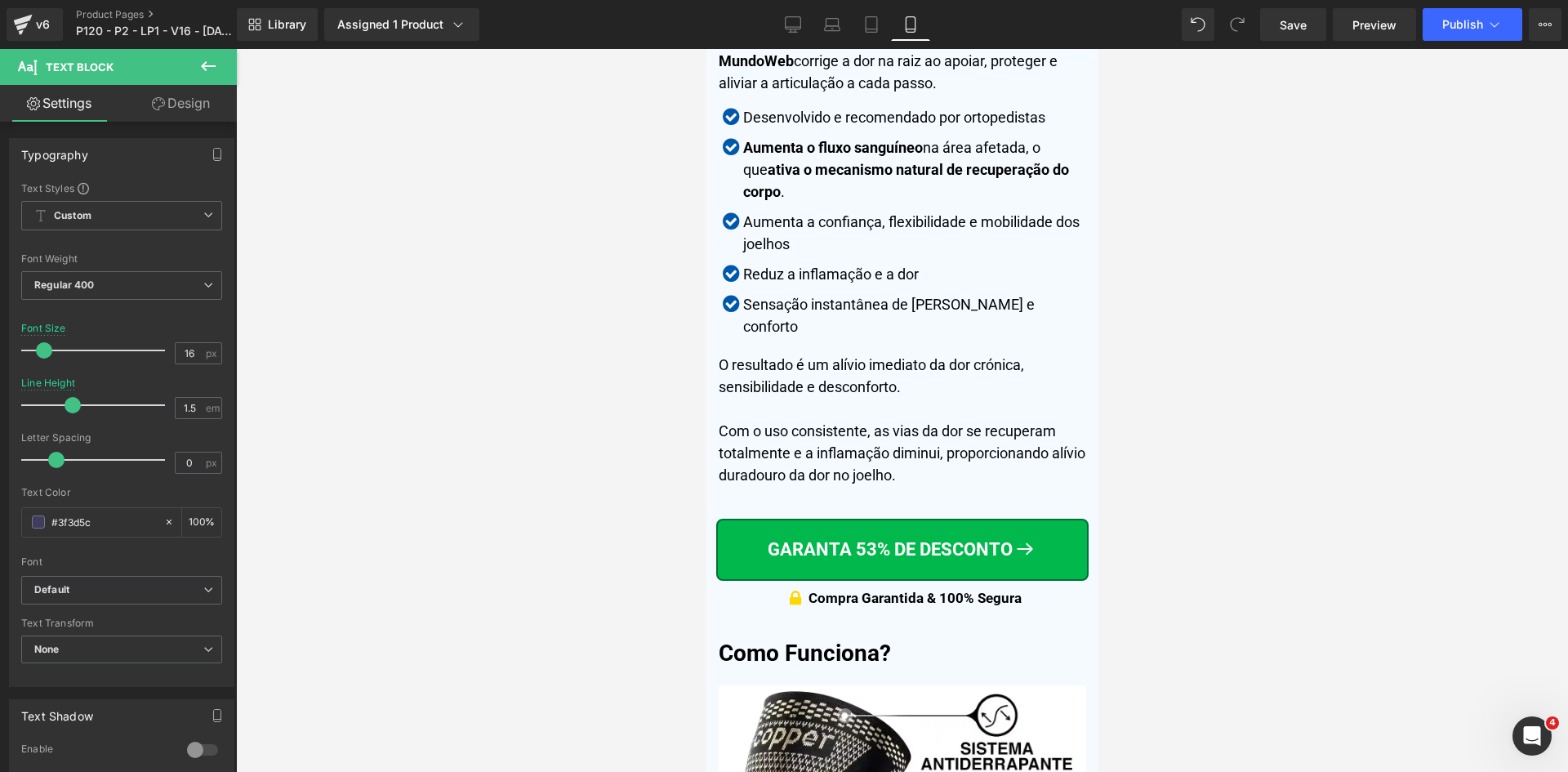
scroll to position [5194, 0]
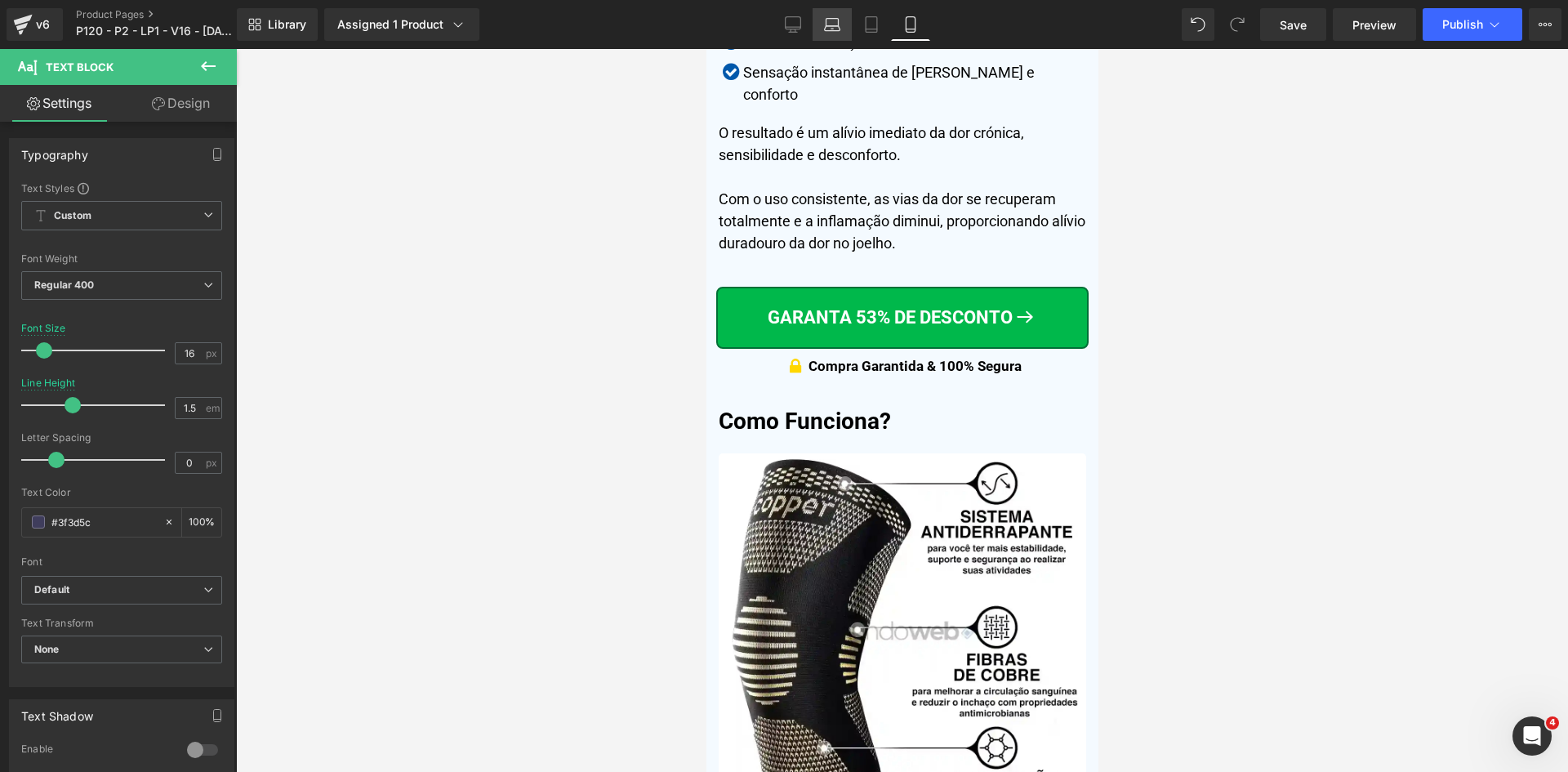
drag, startPoint x: 832, startPoint y: 24, endPoint x: 326, endPoint y: 134, distance: 517.8
click at [832, 24] on icon at bounding box center [832, 24] width 16 height 16
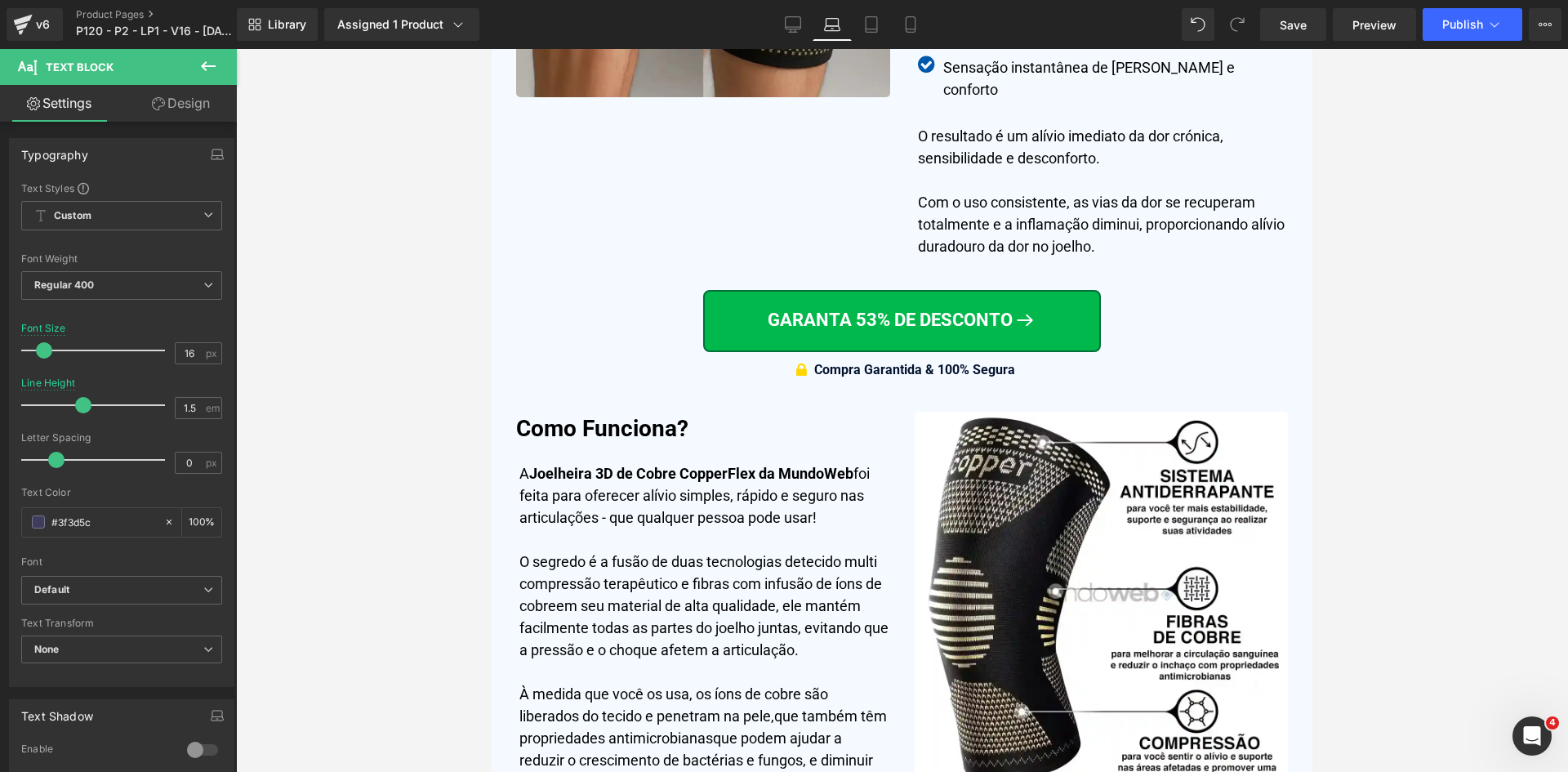
scroll to position [4318, 0]
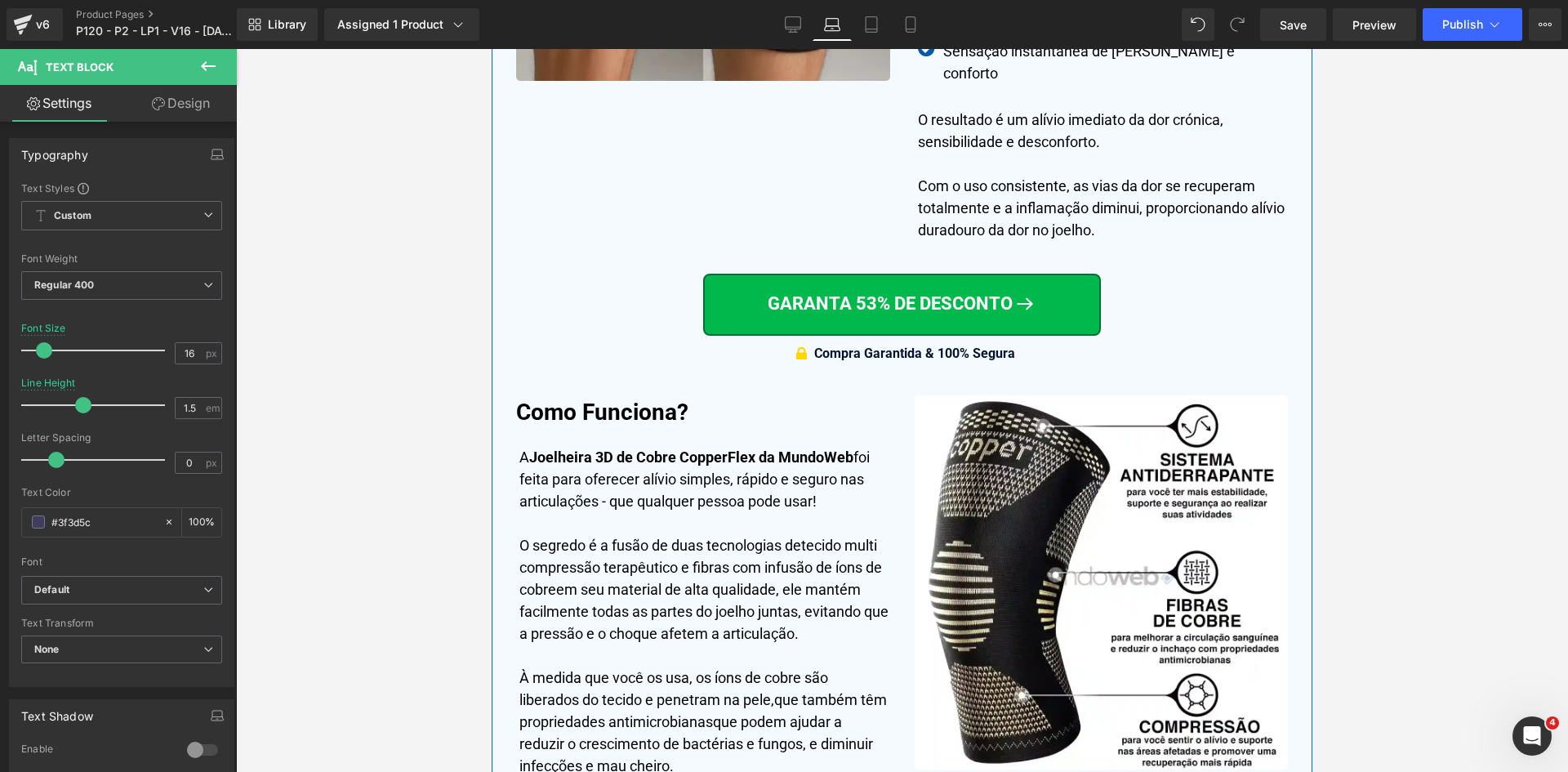
click at [989, 354] on span "Compra Garantida & 100% Segura" at bounding box center [914, 353] width 201 height 16
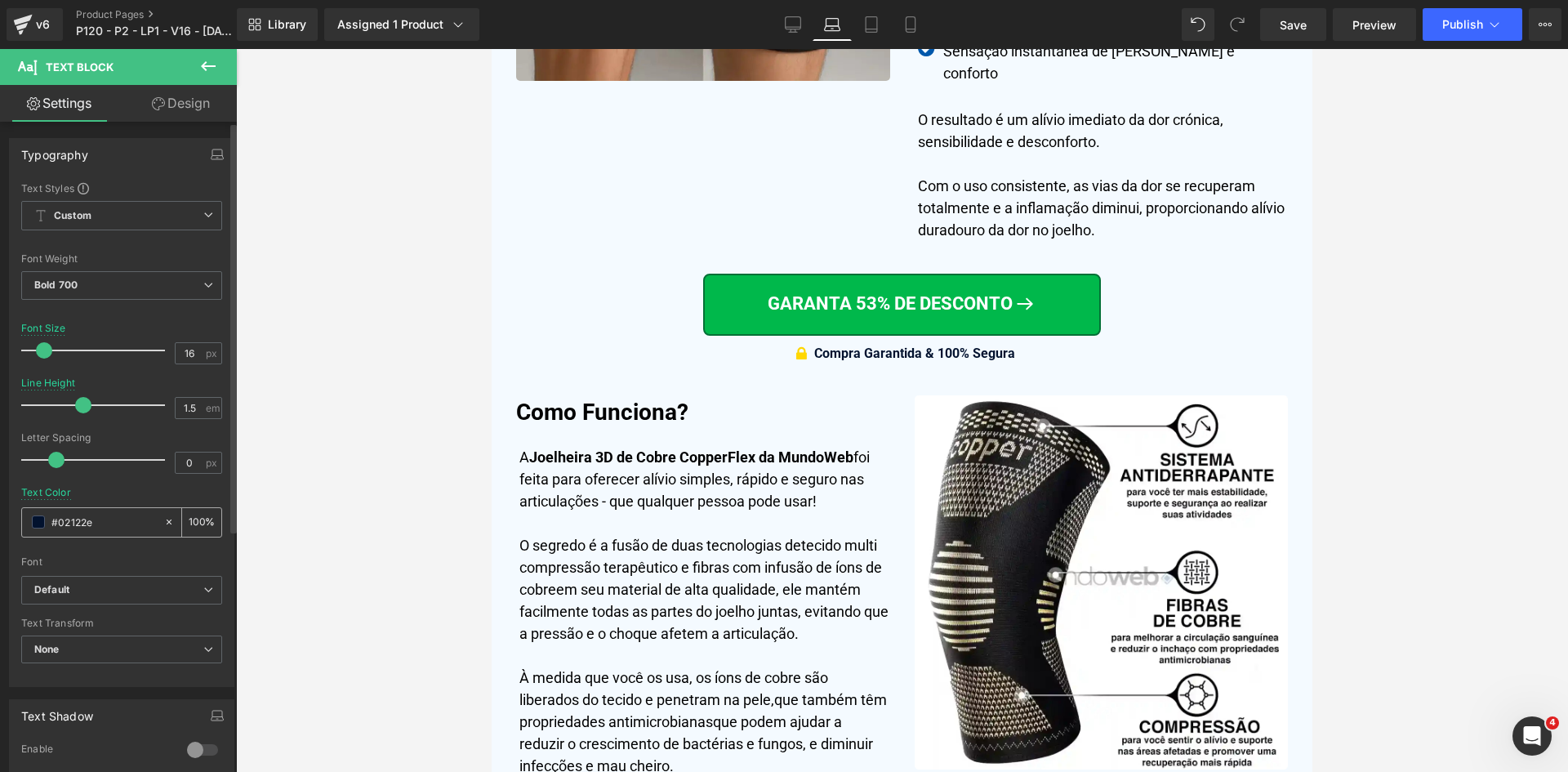
click at [118, 518] on input "#02122e" at bounding box center [103, 522] width 104 height 18
paste input "3f3d5c"
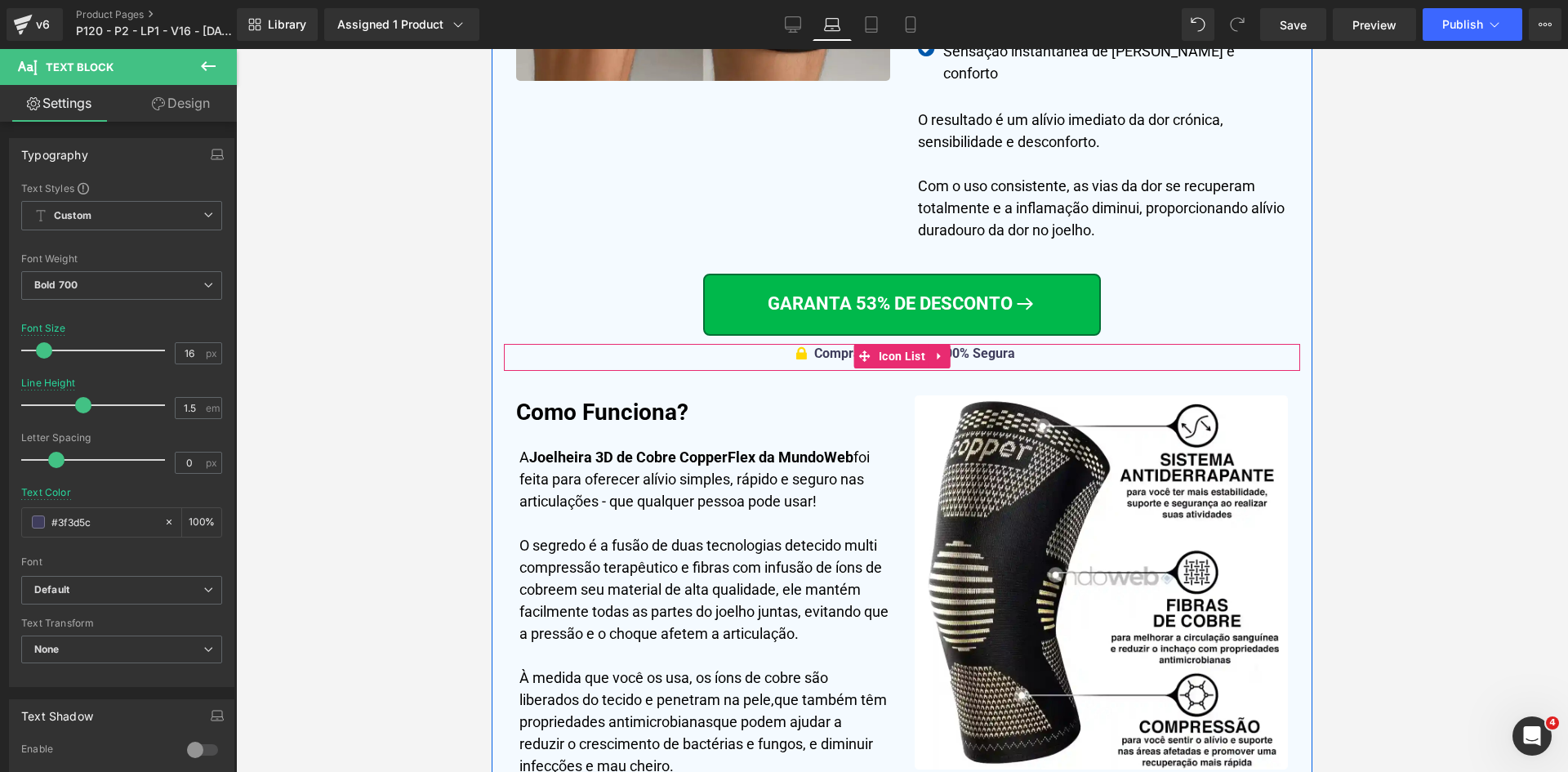
type input "#3f3d5c"
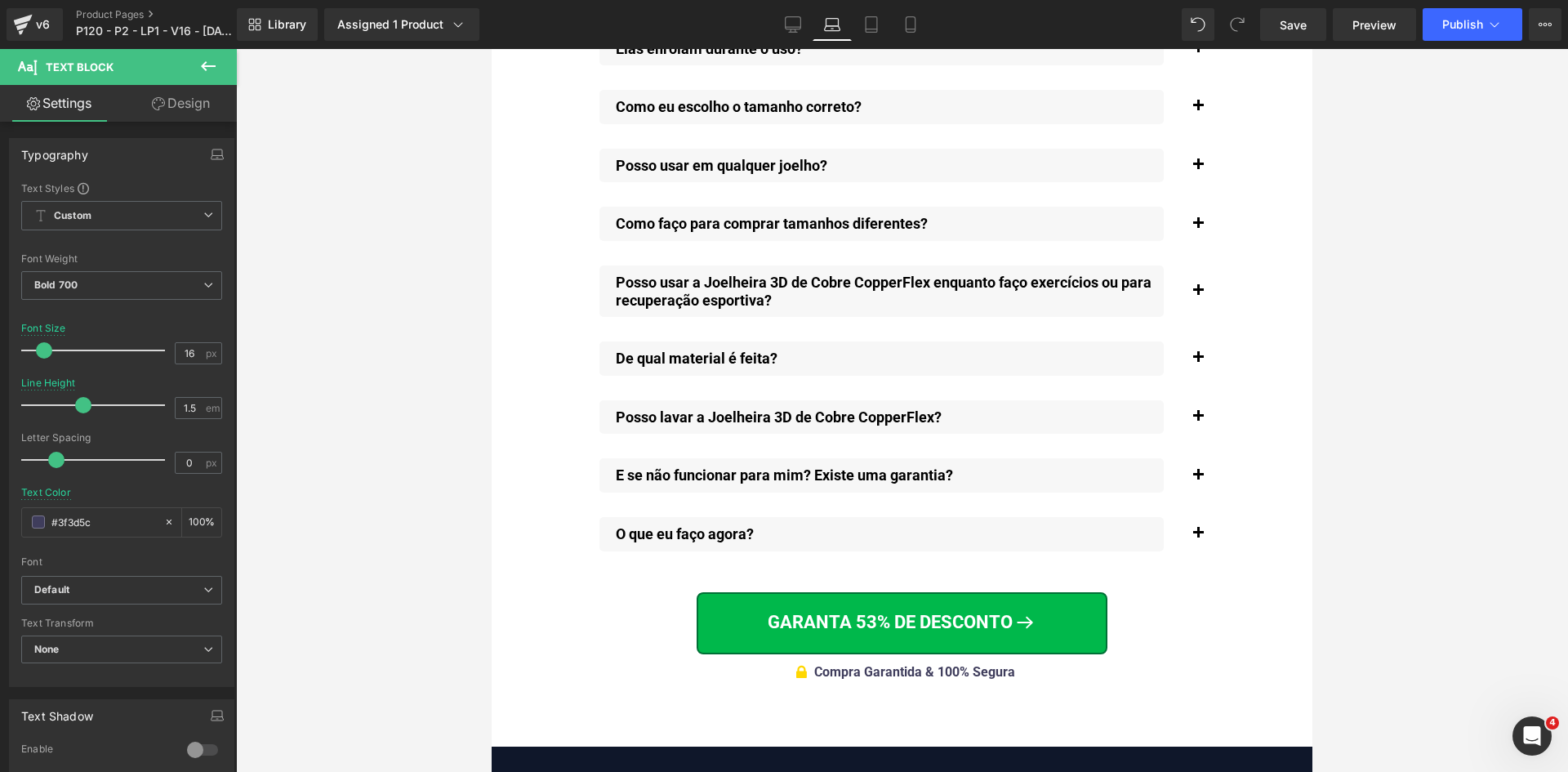
scroll to position [12959, 0]
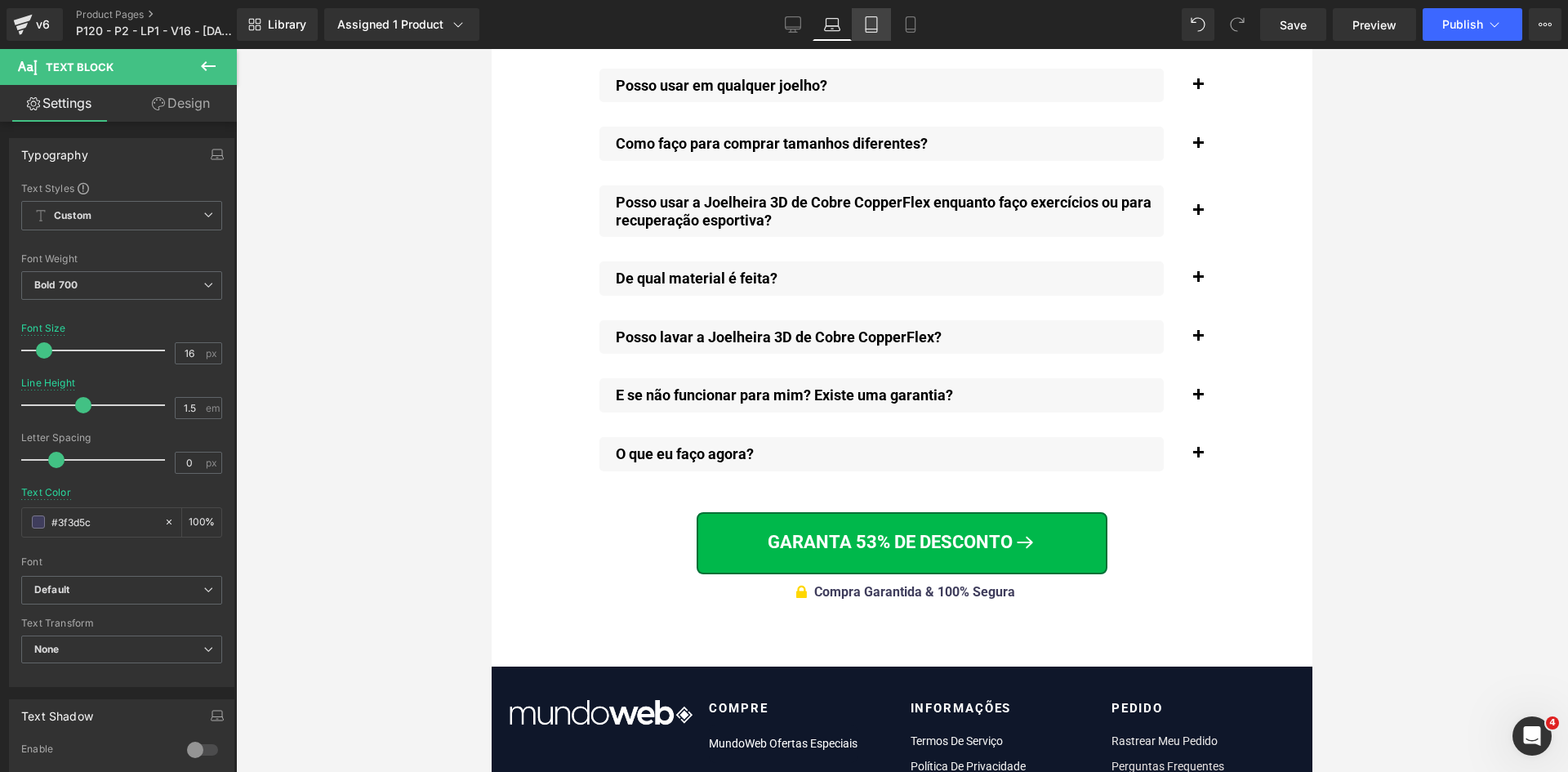
drag, startPoint x: 863, startPoint y: 24, endPoint x: 327, endPoint y: 4, distance: 536.4
click at [863, 24] on link "Tablet" at bounding box center [871, 24] width 40 height 33
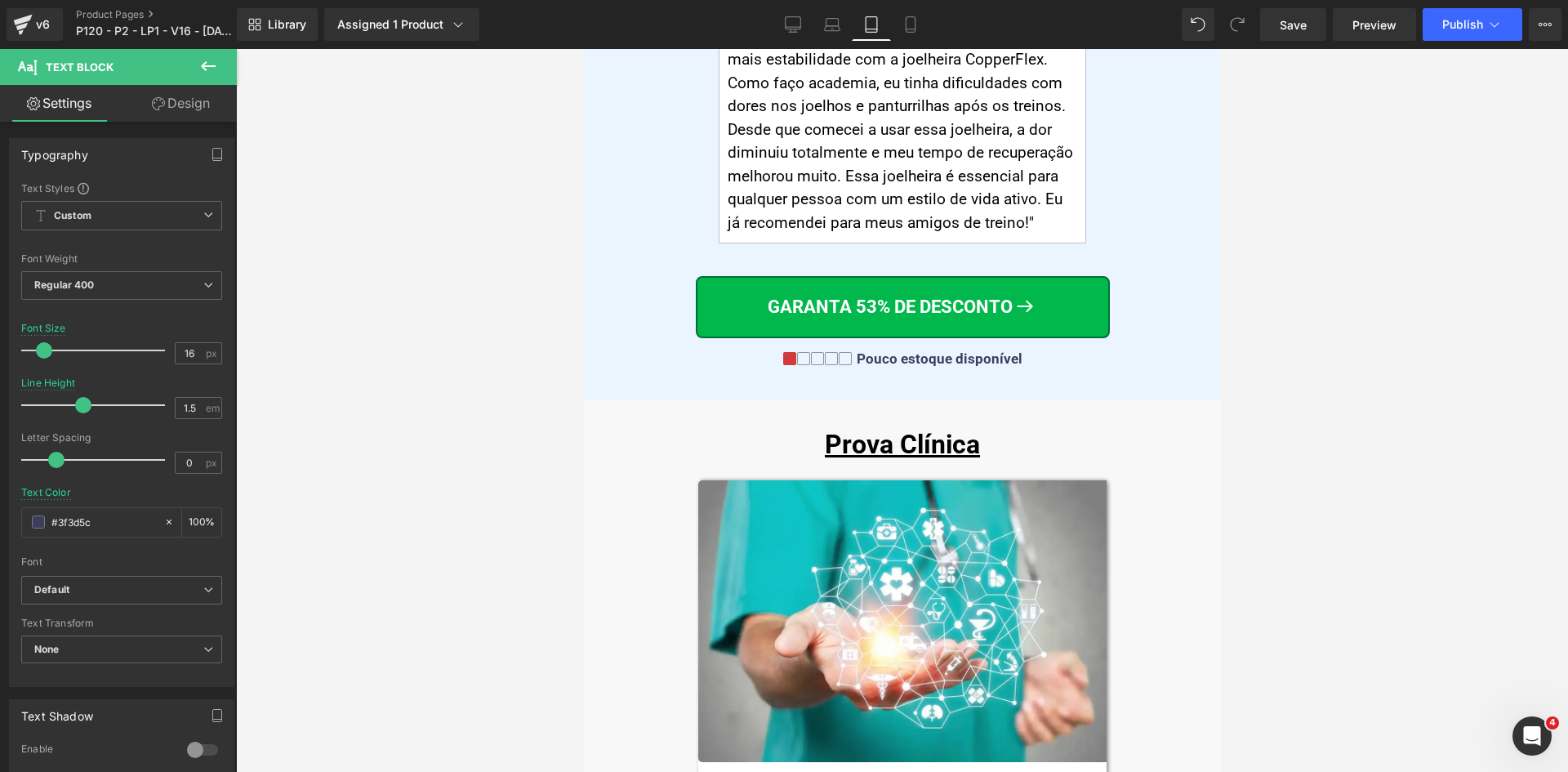
scroll to position [11704, 0]
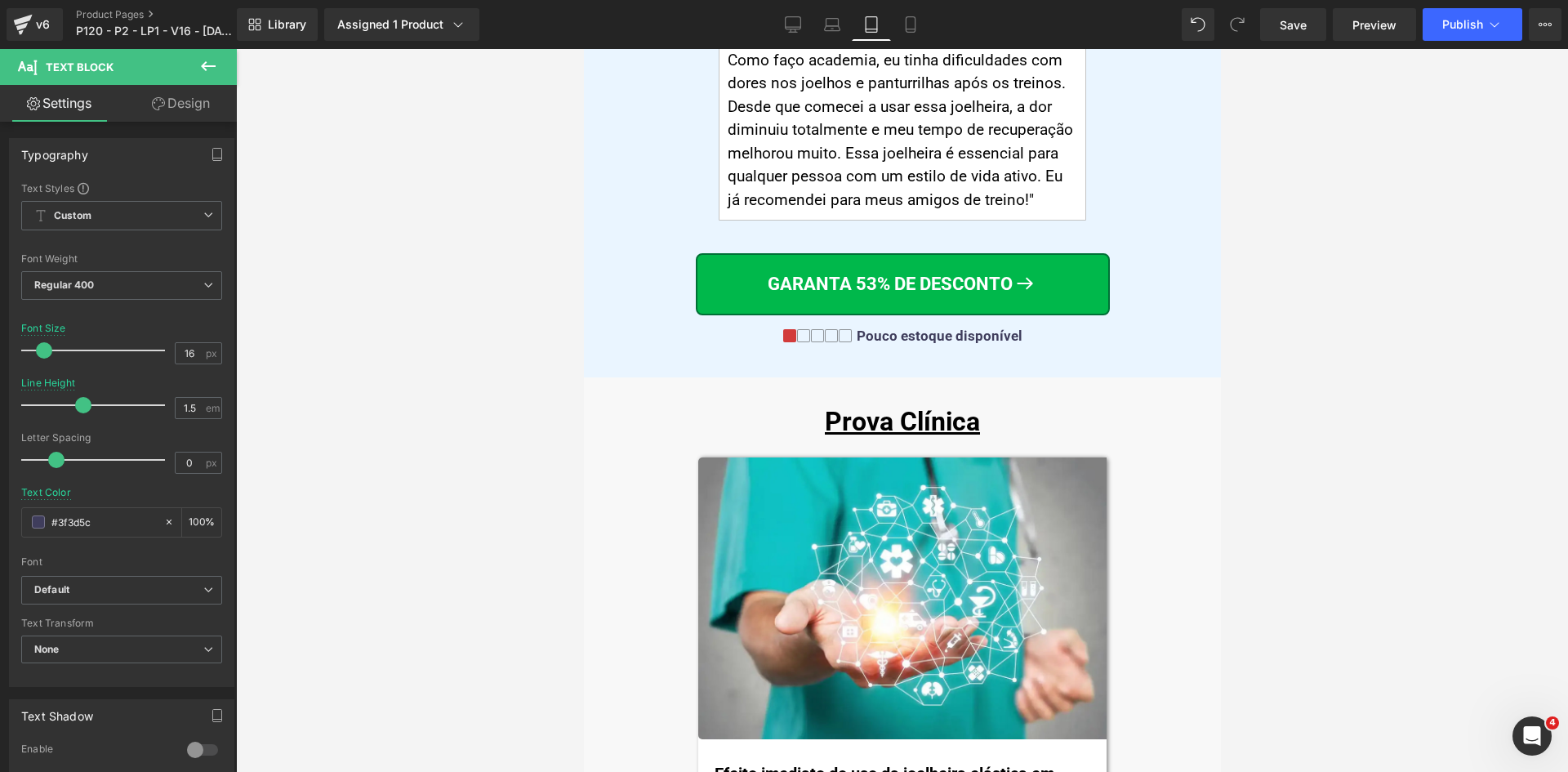
click at [1203, 494] on div "Prova Clínica Heading Image Efeito imediato do uso da joelheira elástica em ind…" at bounding box center [902, 750] width 637 height 695
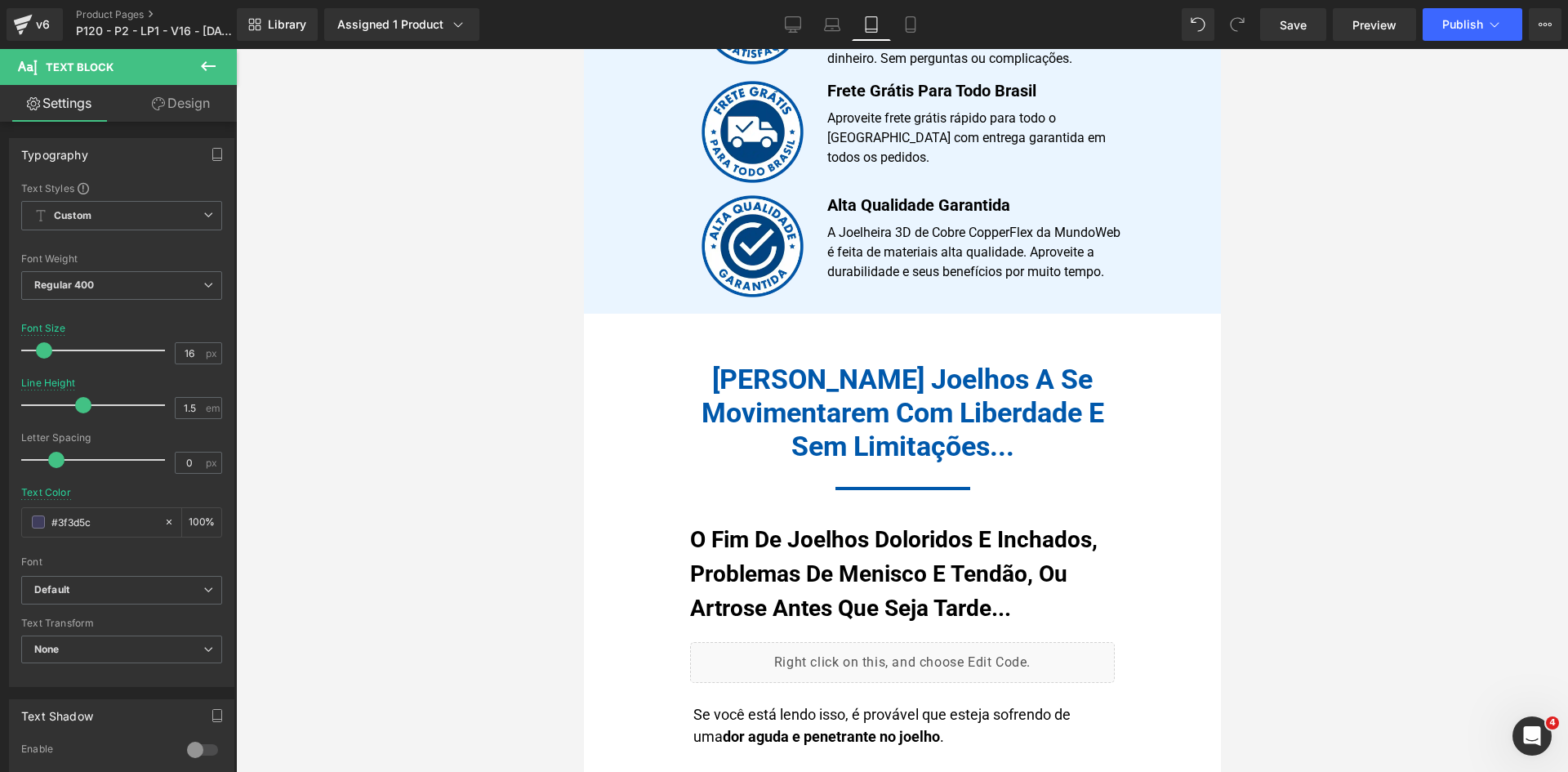
scroll to position [0, 0]
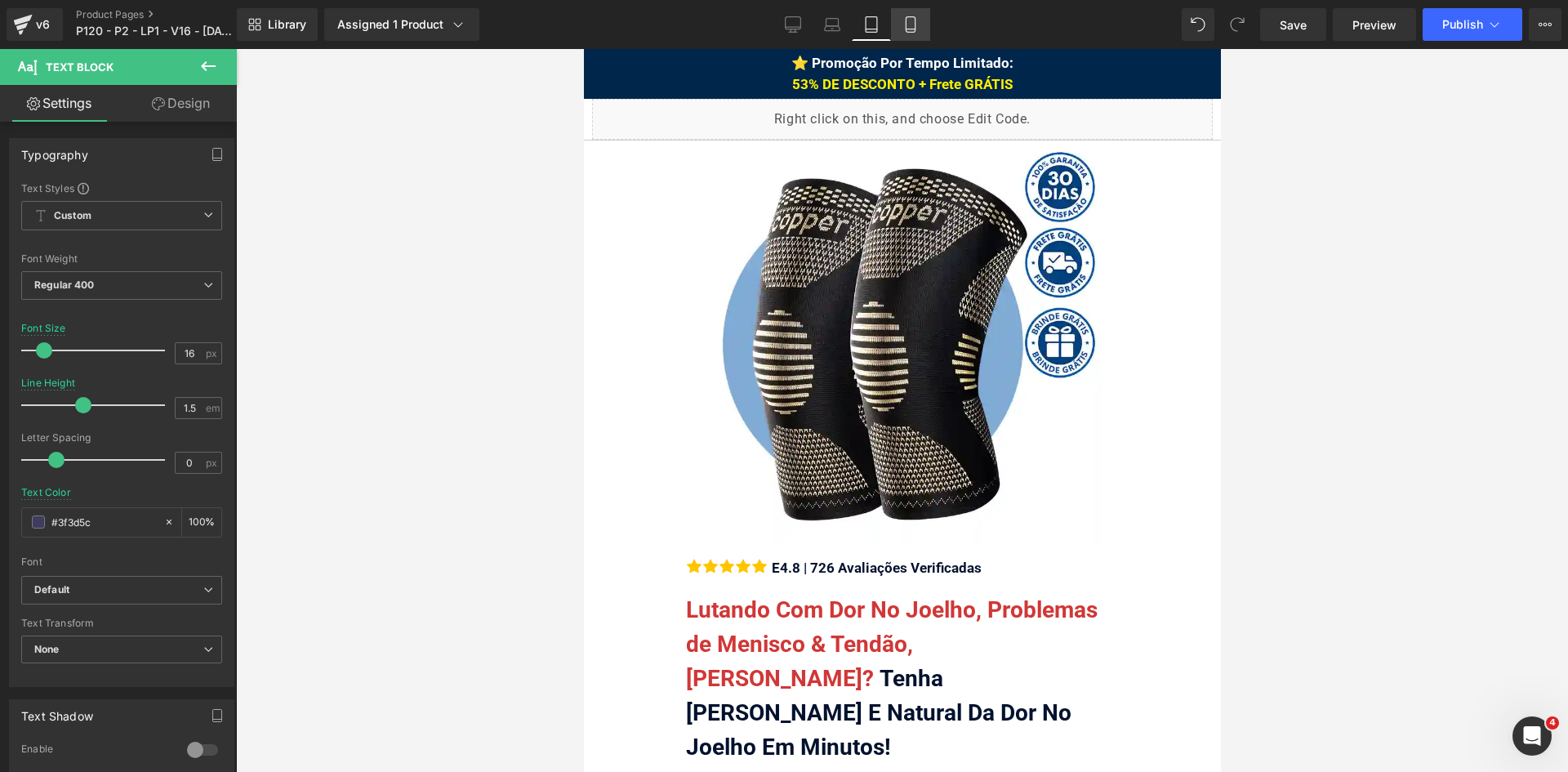
click at [911, 27] on icon at bounding box center [910, 24] width 16 height 16
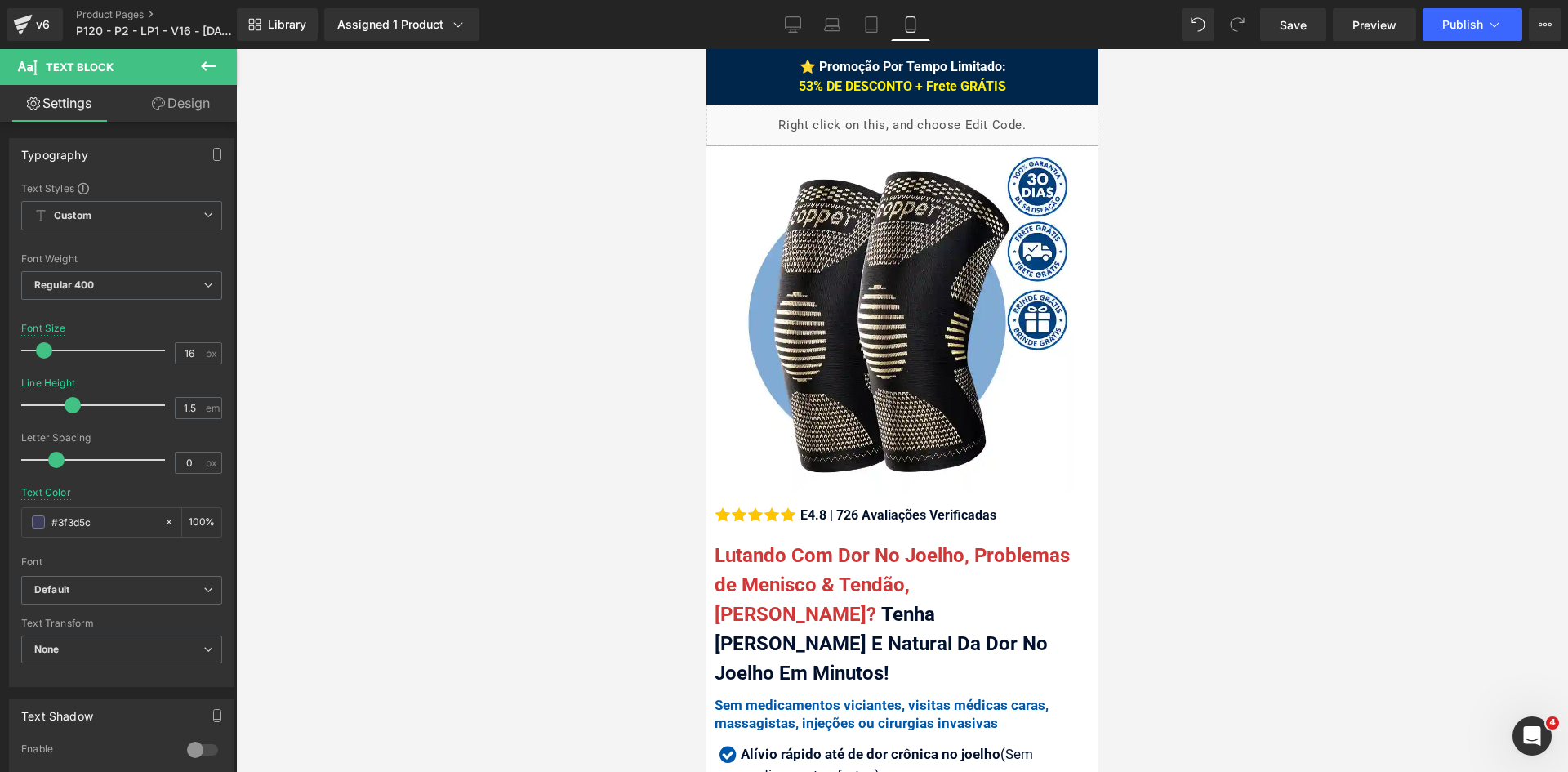
drag, startPoint x: 784, startPoint y: 25, endPoint x: 994, endPoint y: 4, distance: 211.0
click at [784, 27] on icon at bounding box center [792, 24] width 16 height 16
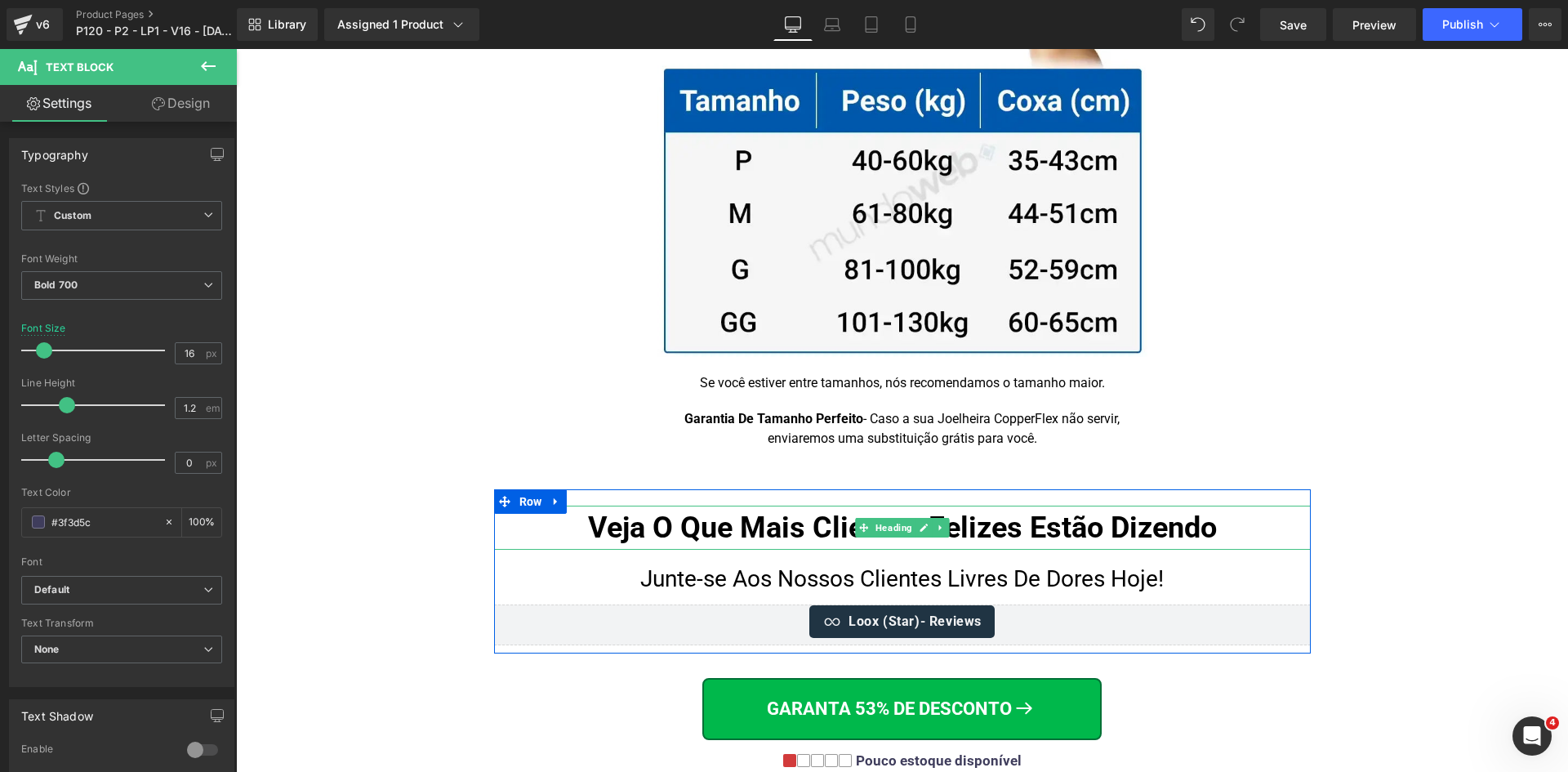
scroll to position [10900, 0]
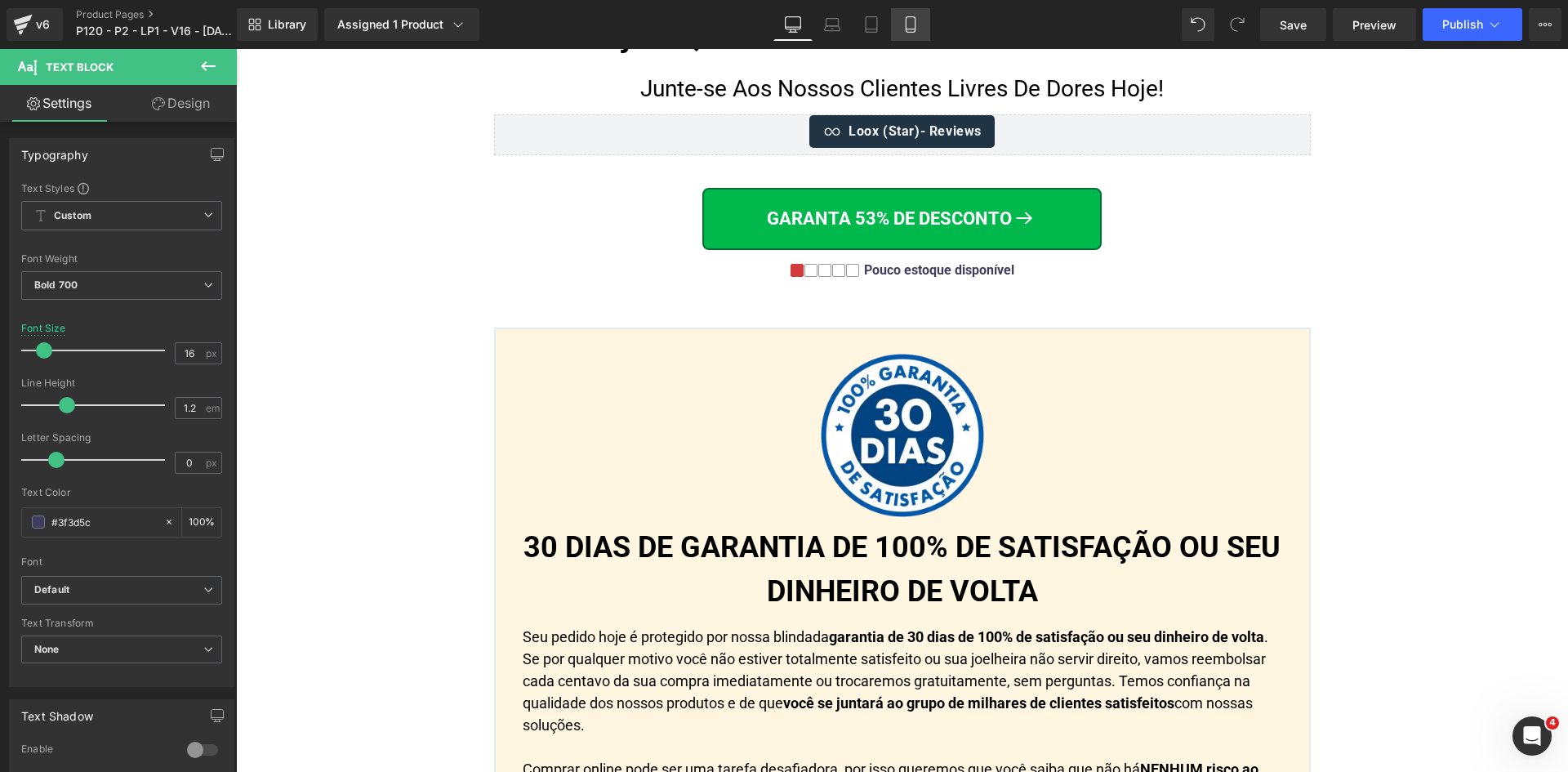
click at [914, 29] on icon at bounding box center [910, 29] width 9 height 0
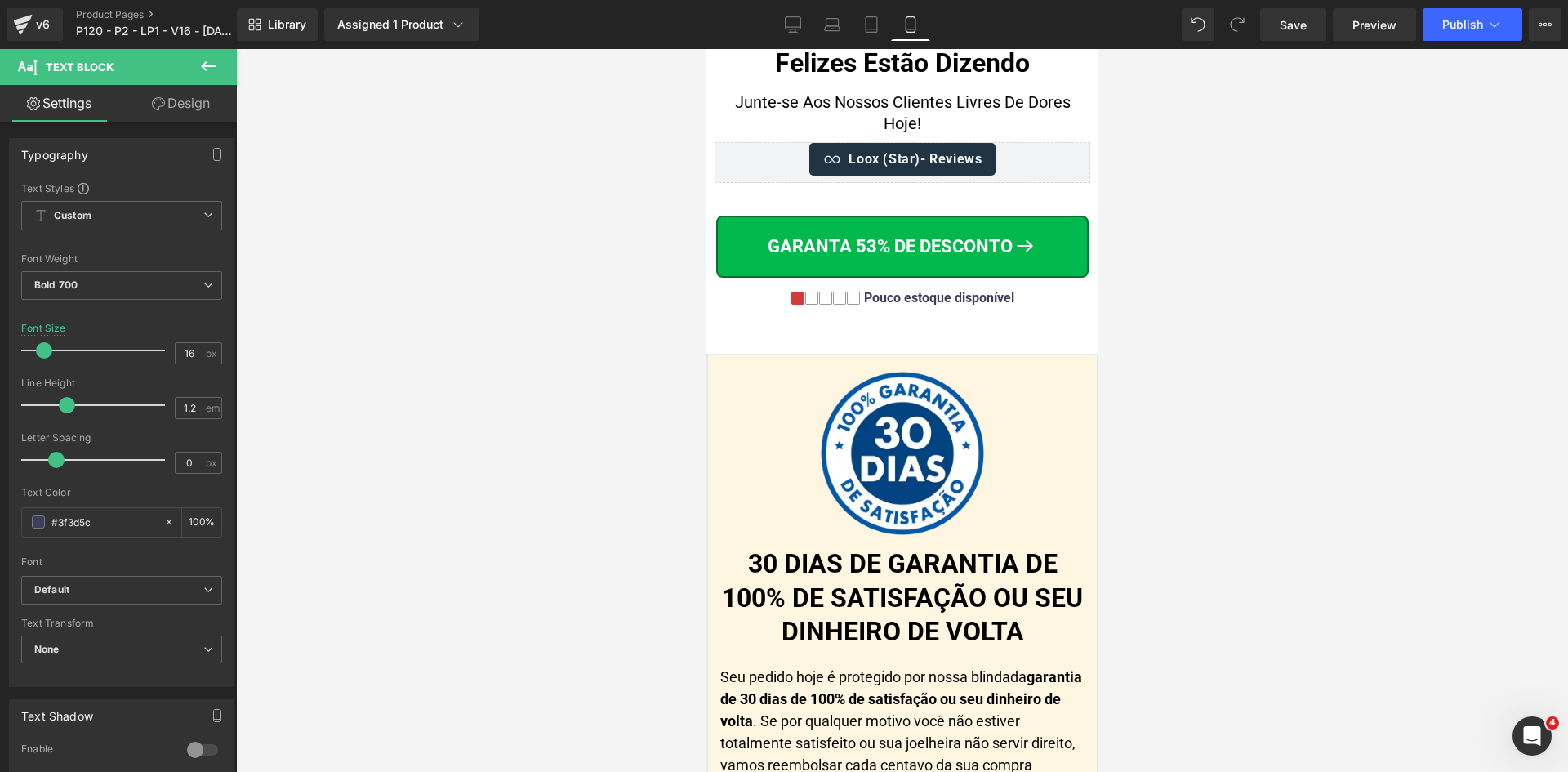
scroll to position [16917, 0]
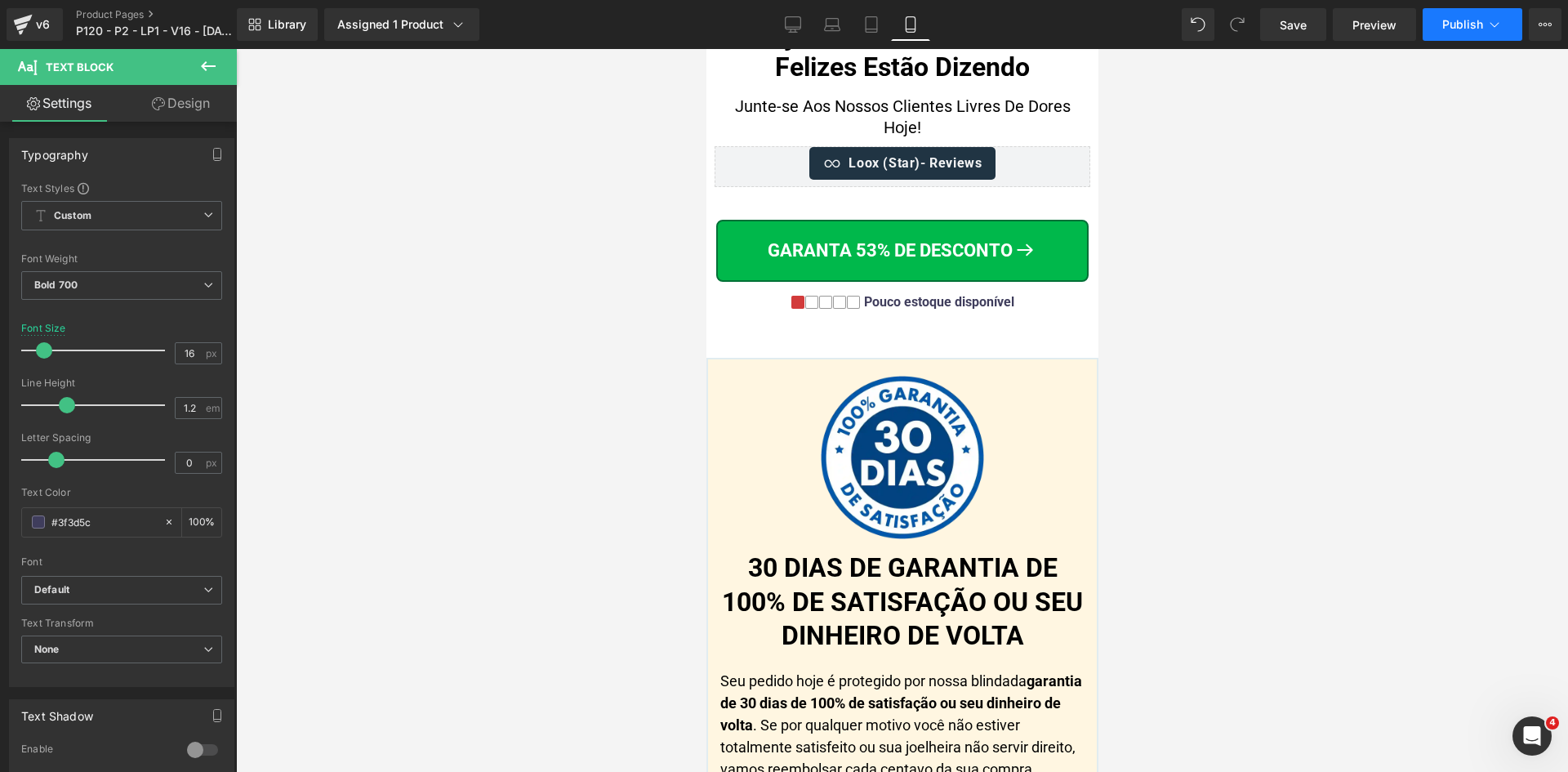
click at [1498, 32] on icon at bounding box center [1494, 24] width 16 height 16
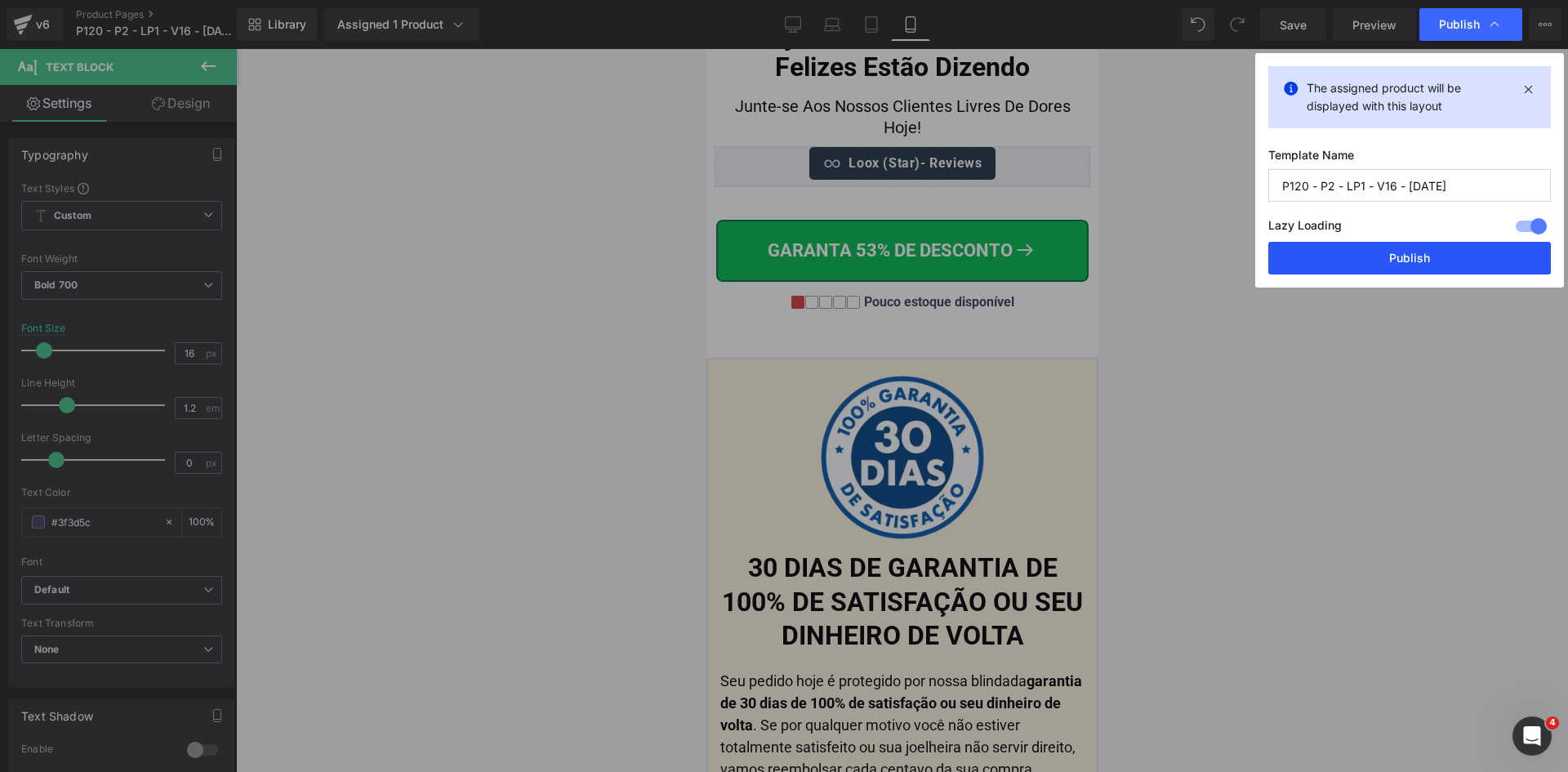
click at [1431, 261] on button "Publish" at bounding box center [1410, 258] width 282 height 33
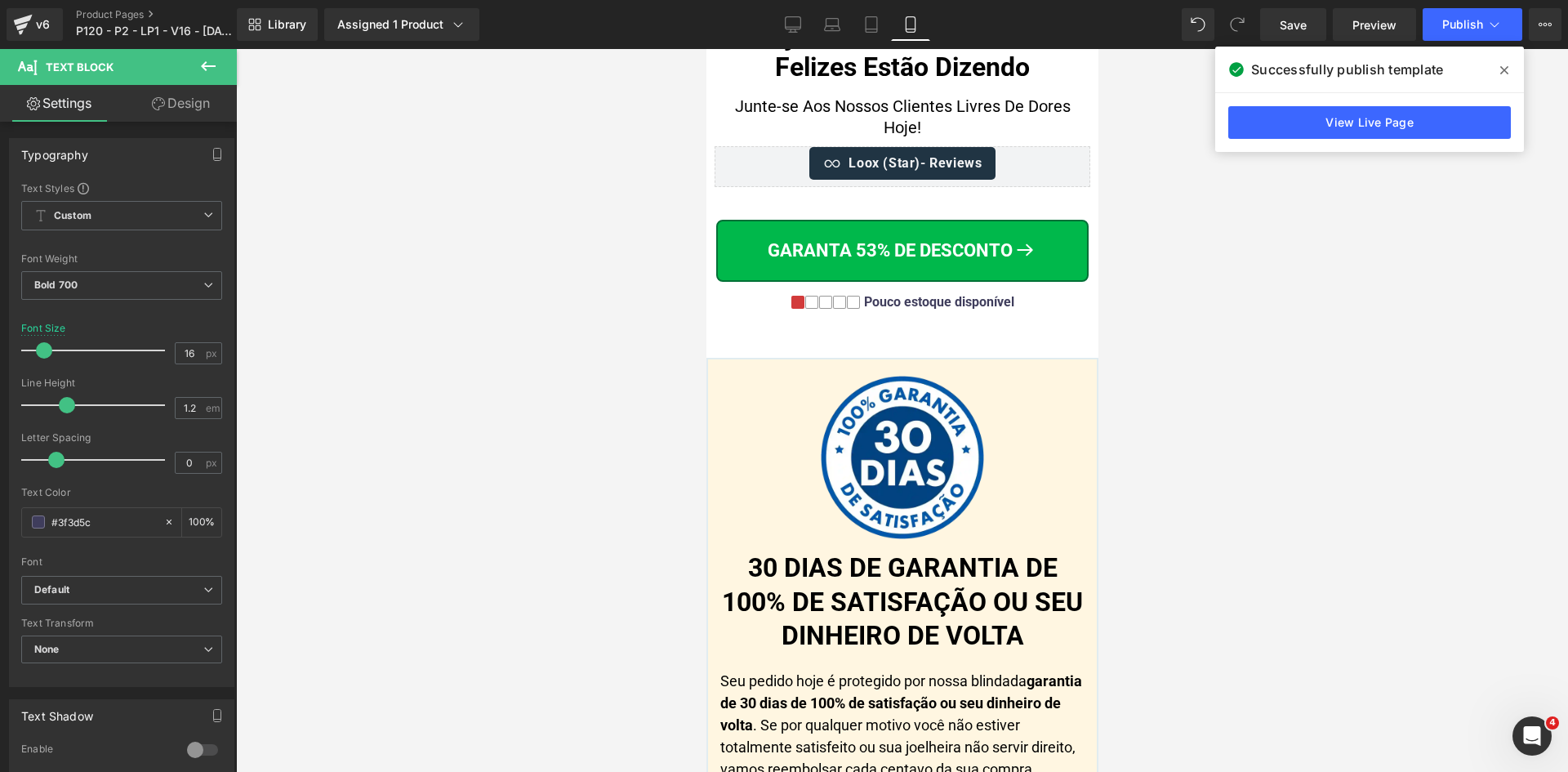
scroll to position [0, 0]
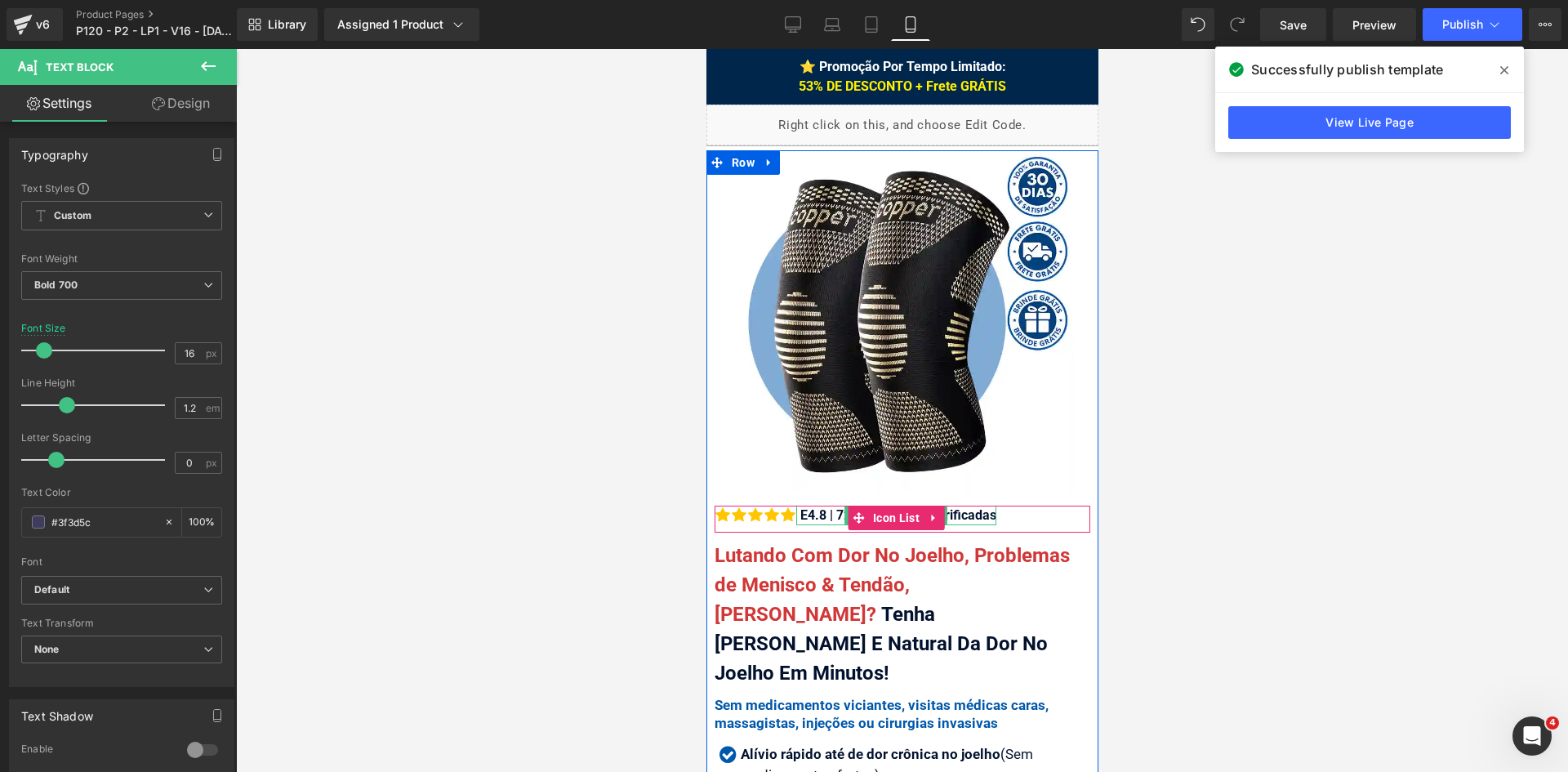
click at [803, 506] on div "E4.8 | 726 Avaliações Verificadas" at bounding box center [896, 515] width 200 height 20
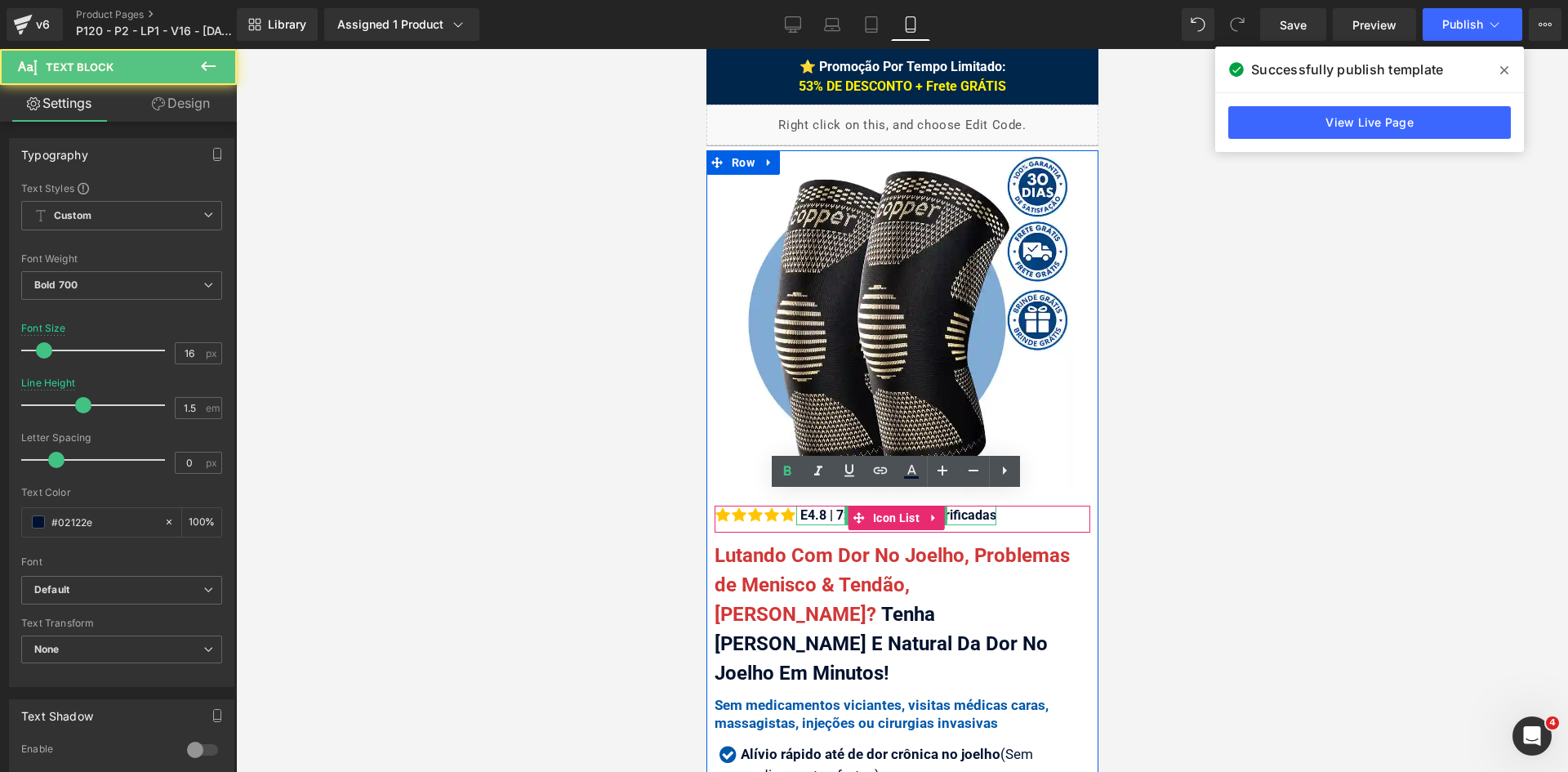
click at [809, 506] on div "E4.8 | 726 Avaliações Verificadas" at bounding box center [896, 515] width 200 height 20
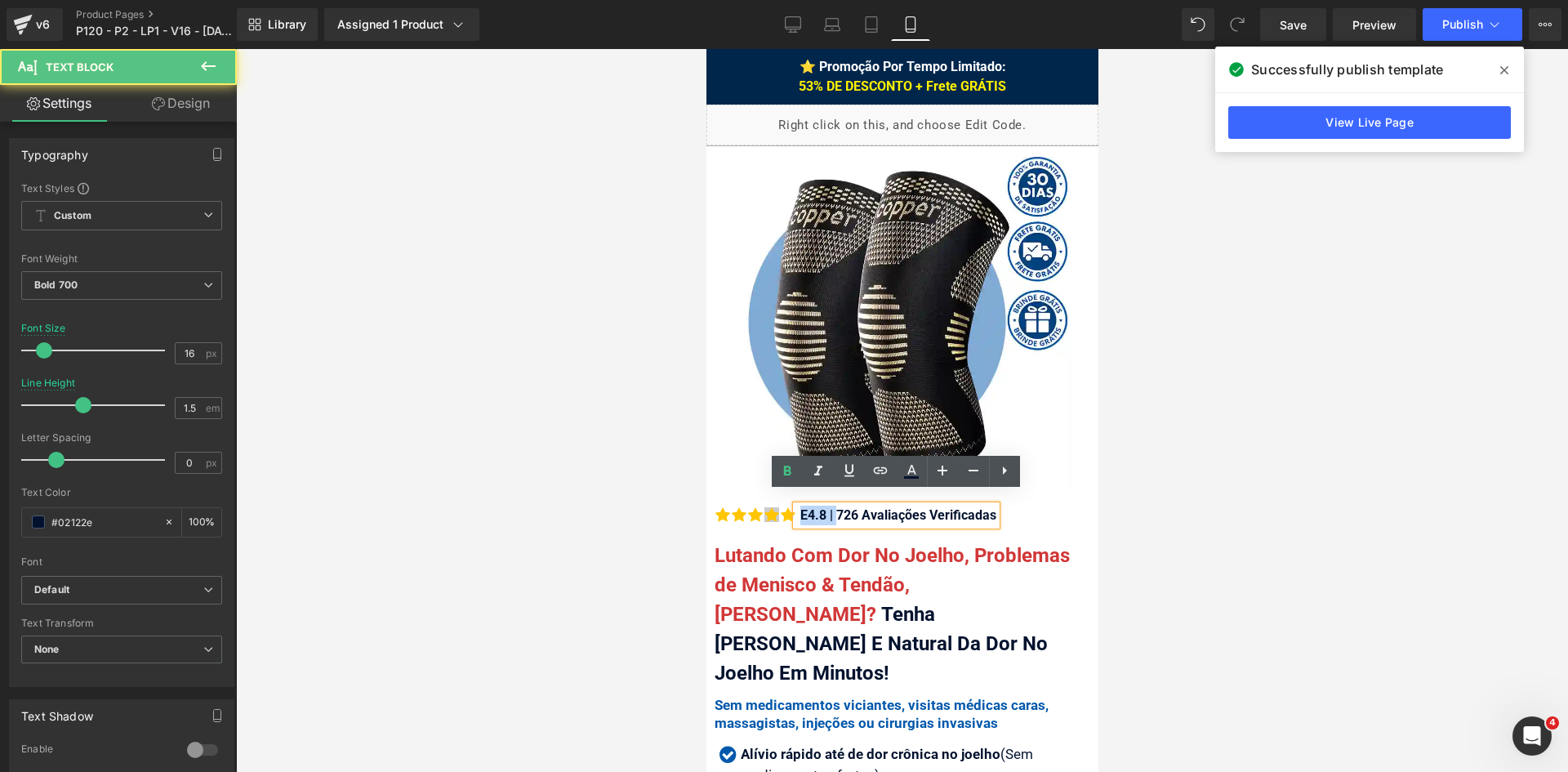
drag, startPoint x: 837, startPoint y: 501, endPoint x: 775, endPoint y: 501, distance: 62.0
click at [775, 506] on li "Icon Icon Icon Icon Icon" at bounding box center [854, 515] width 282 height 20
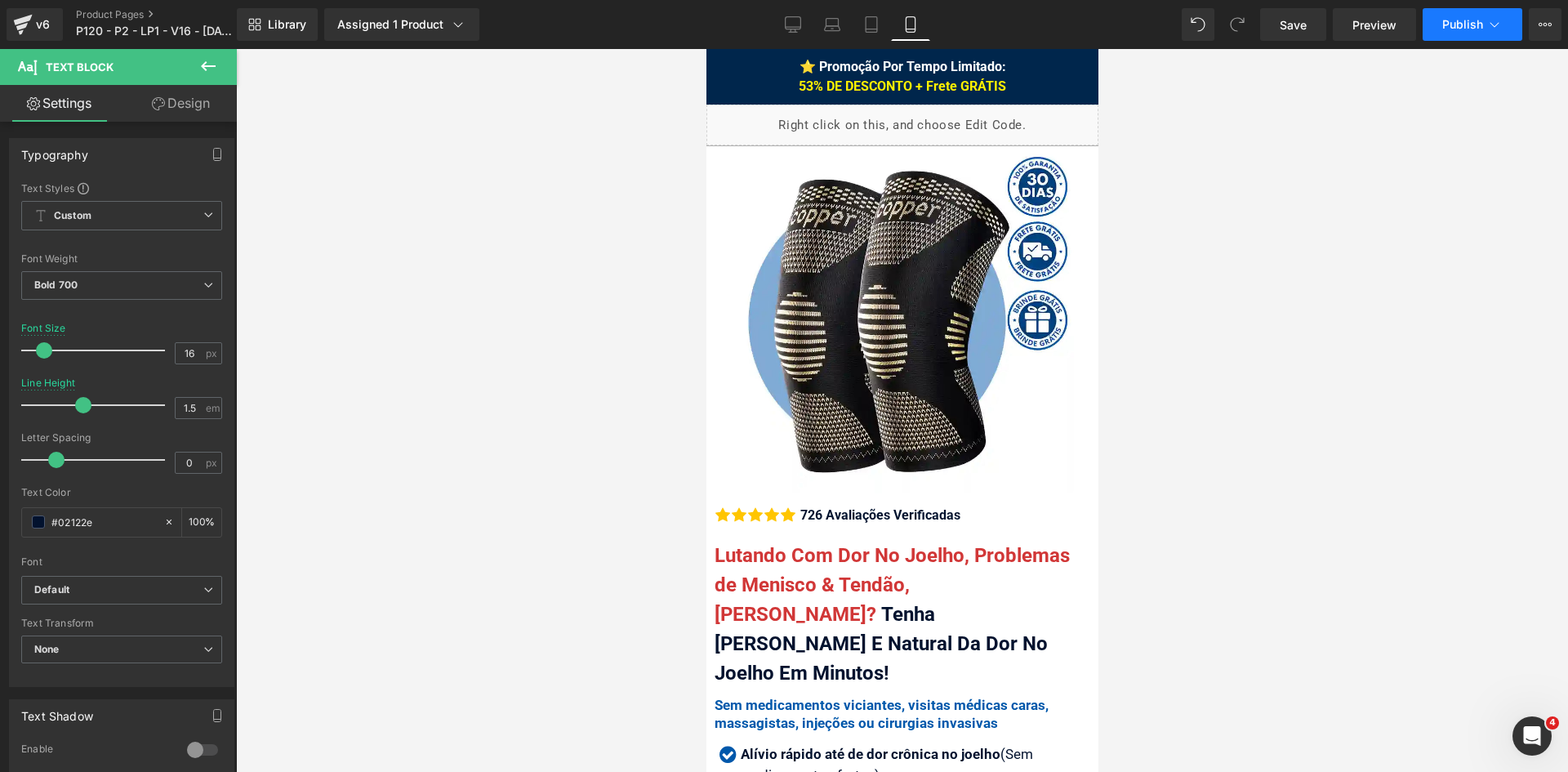
click at [1491, 22] on icon at bounding box center [1494, 24] width 16 height 16
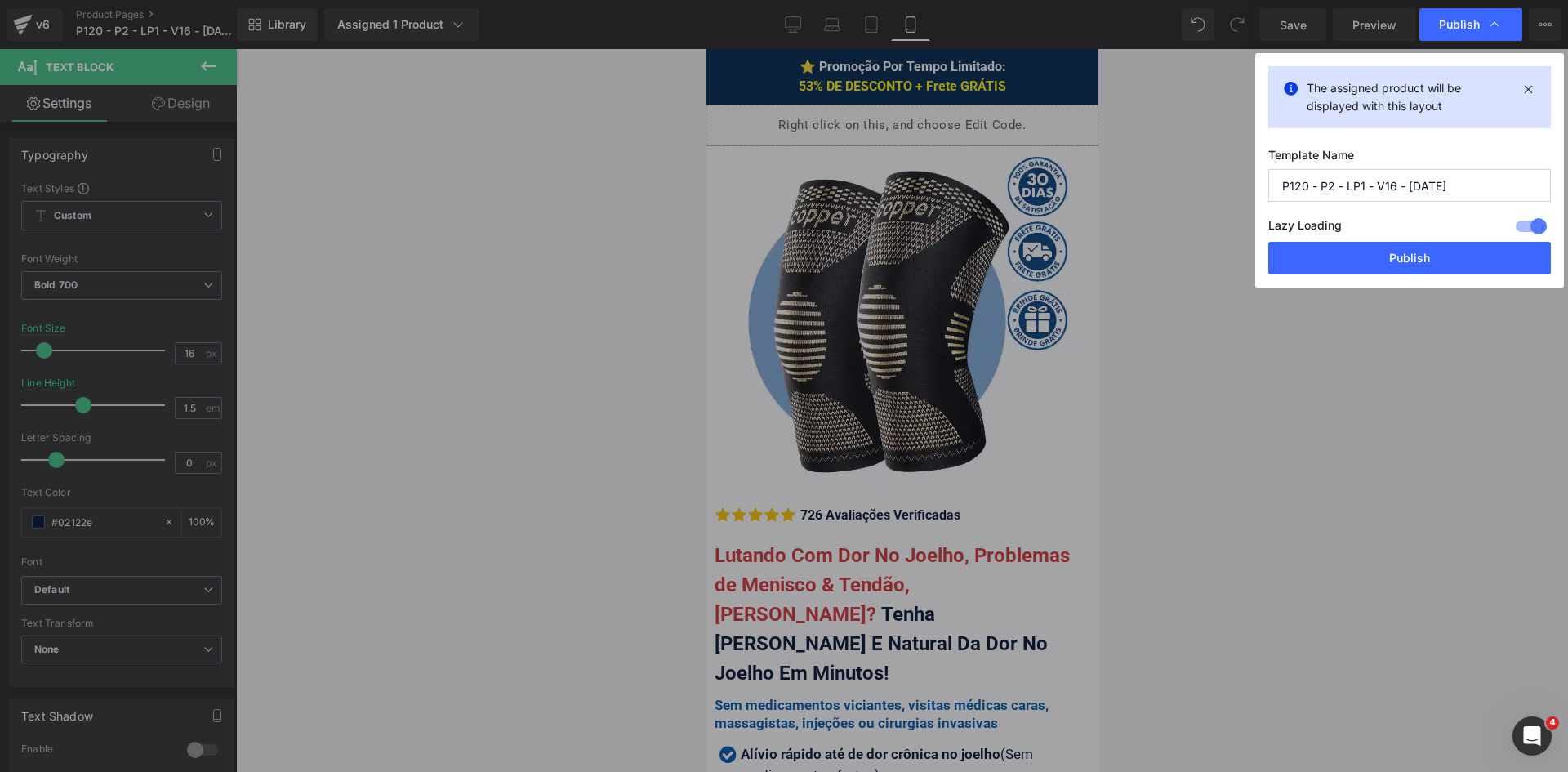
click at [1401, 250] on button "Publish" at bounding box center [1410, 258] width 282 height 33
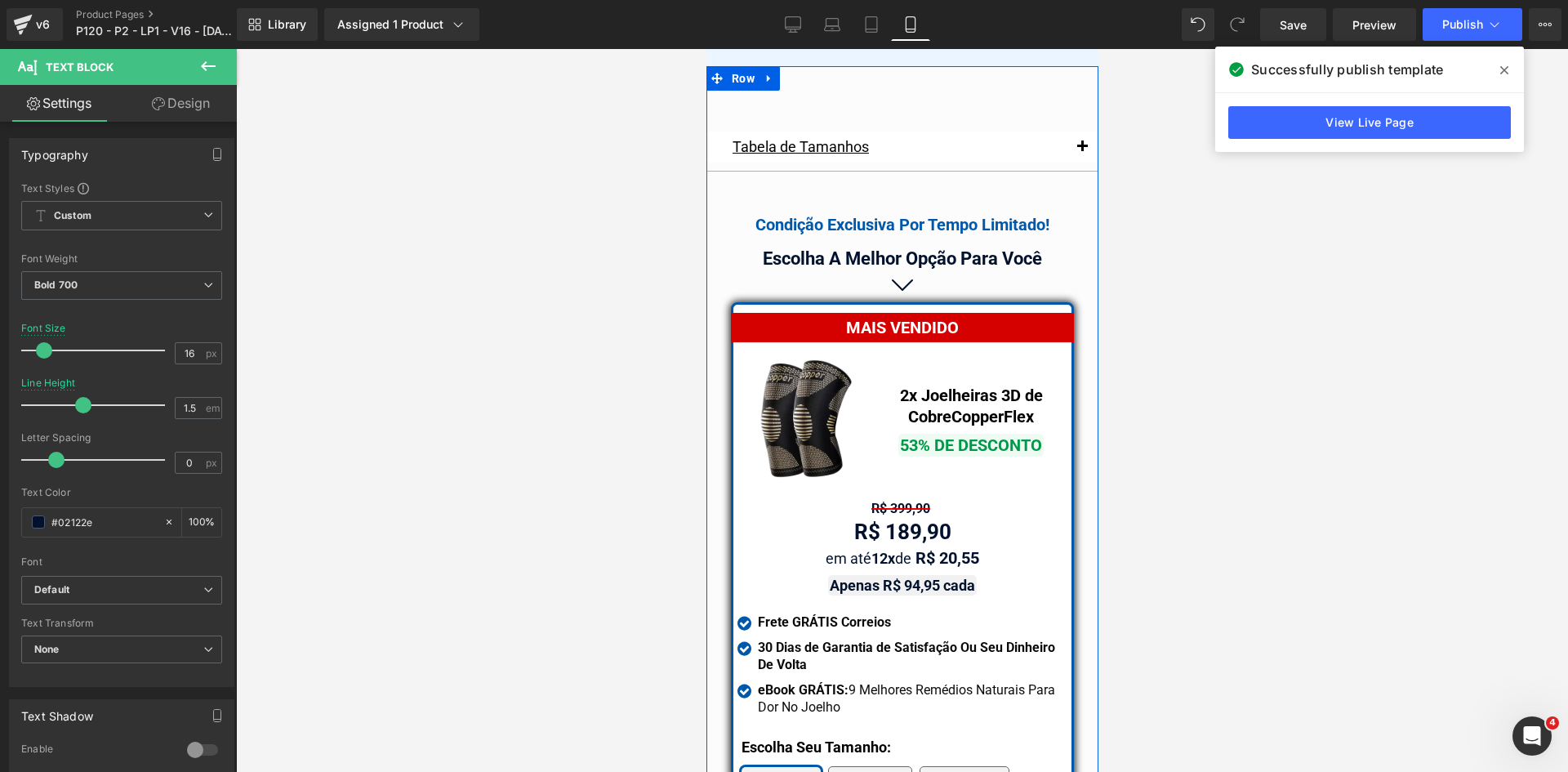
scroll to position [13885, 0]
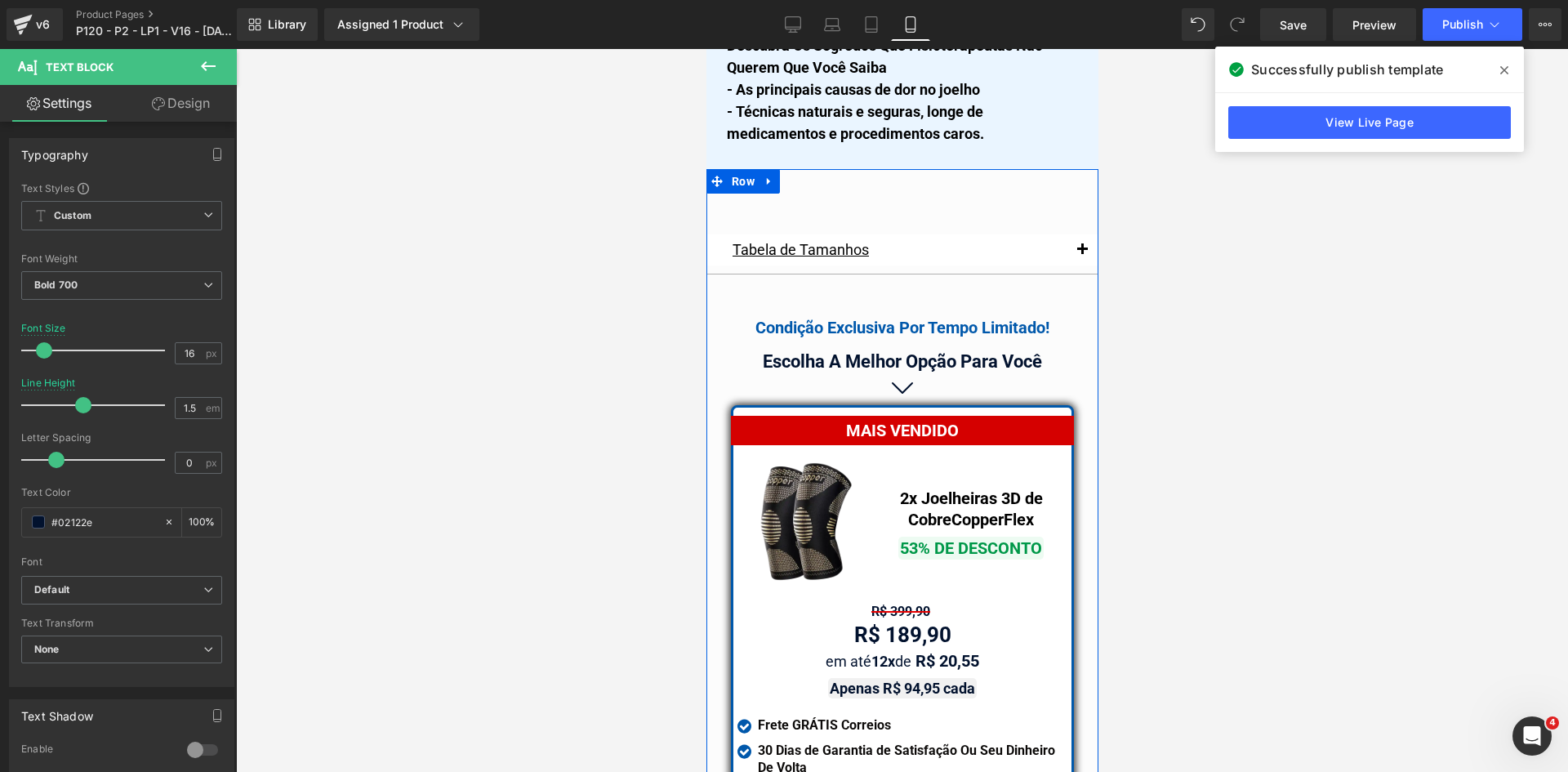
click at [705, 49] on div at bounding box center [705, 49] width 0 height 0
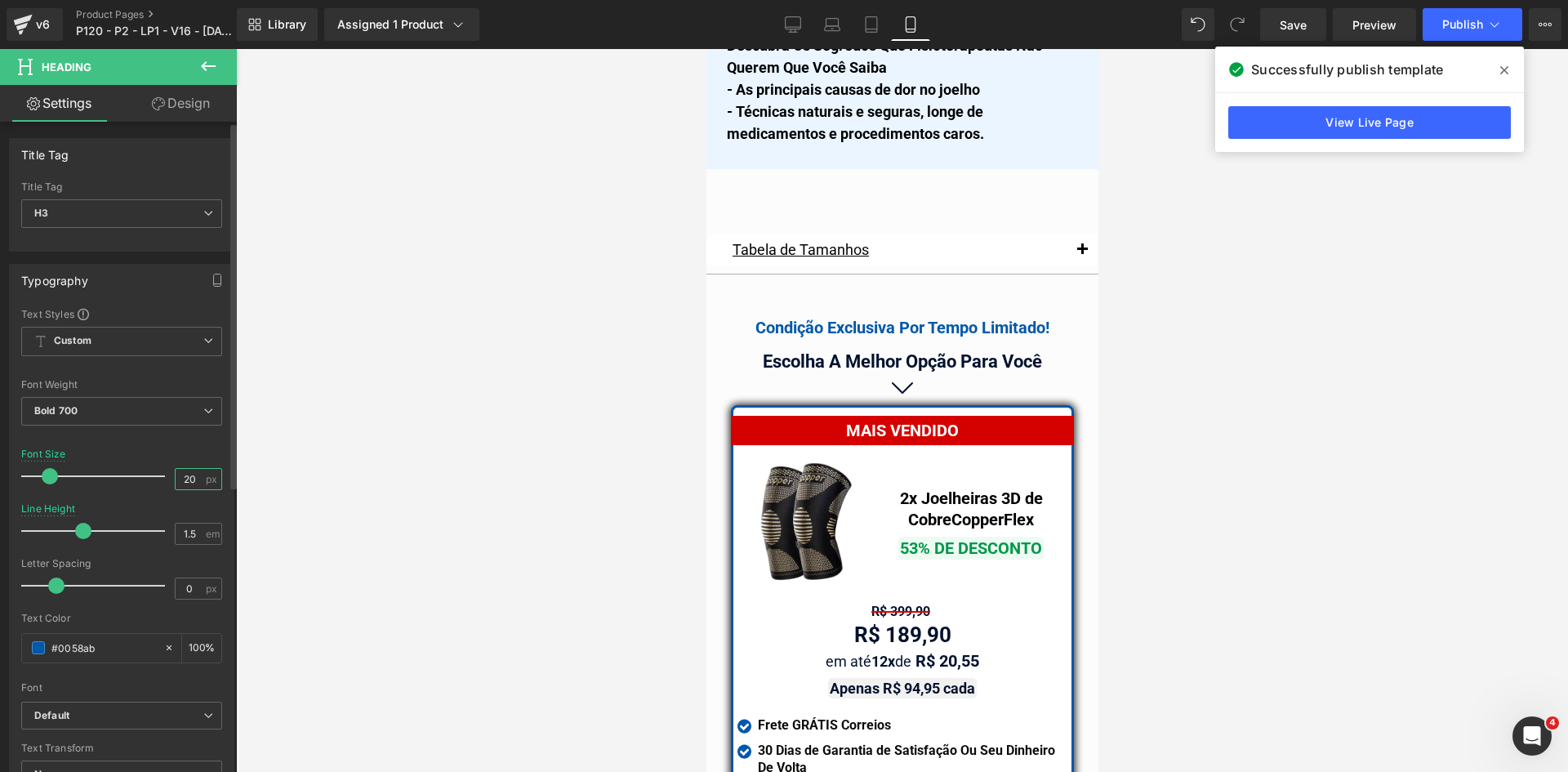
drag, startPoint x: 189, startPoint y: 477, endPoint x: 125, endPoint y: 483, distance: 64.3
click at [128, 482] on div "Font Size 20 px" at bounding box center [121, 476] width 201 height 55
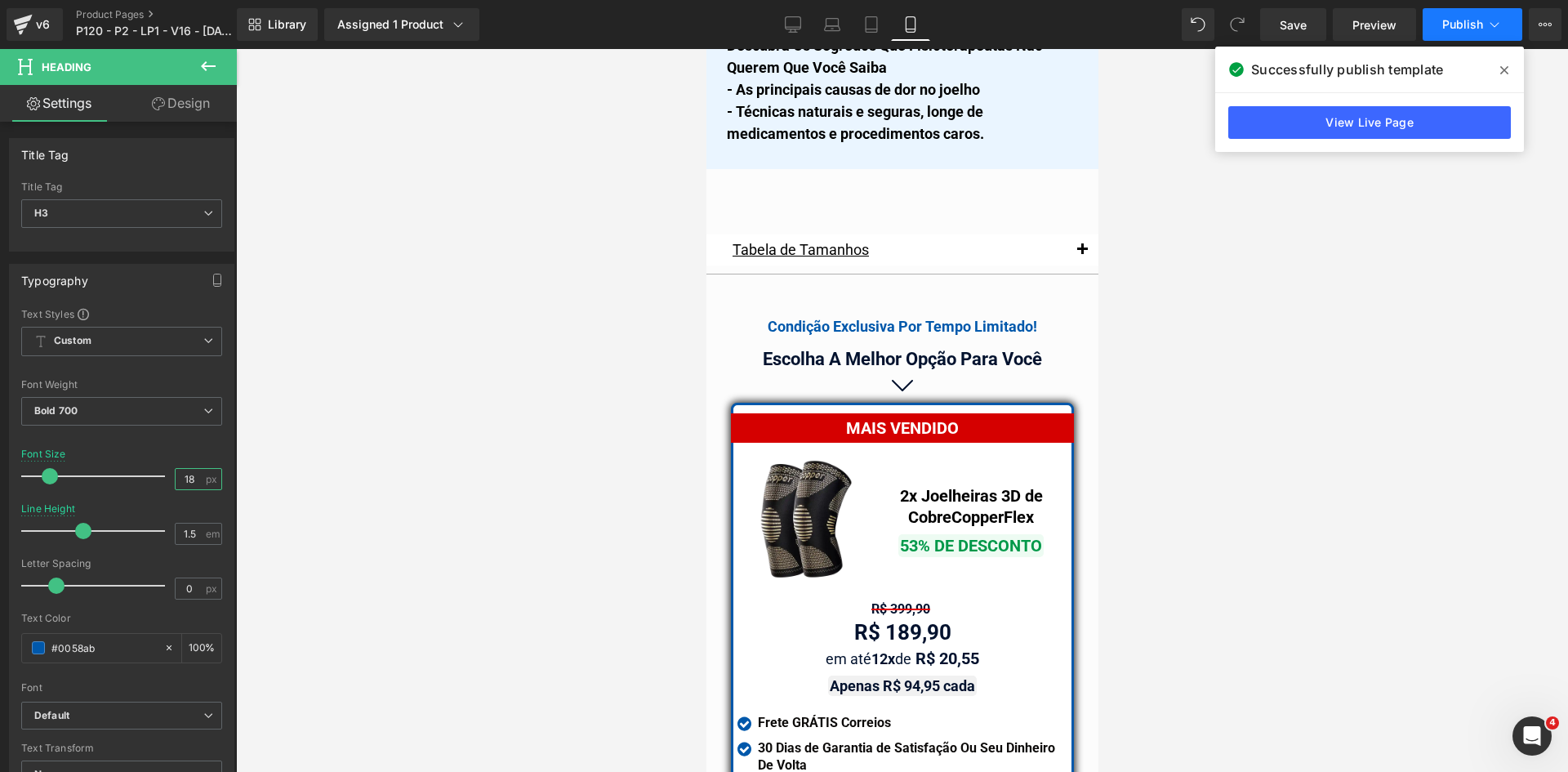
type input "18"
click at [1482, 23] on button "Publish" at bounding box center [1472, 24] width 100 height 33
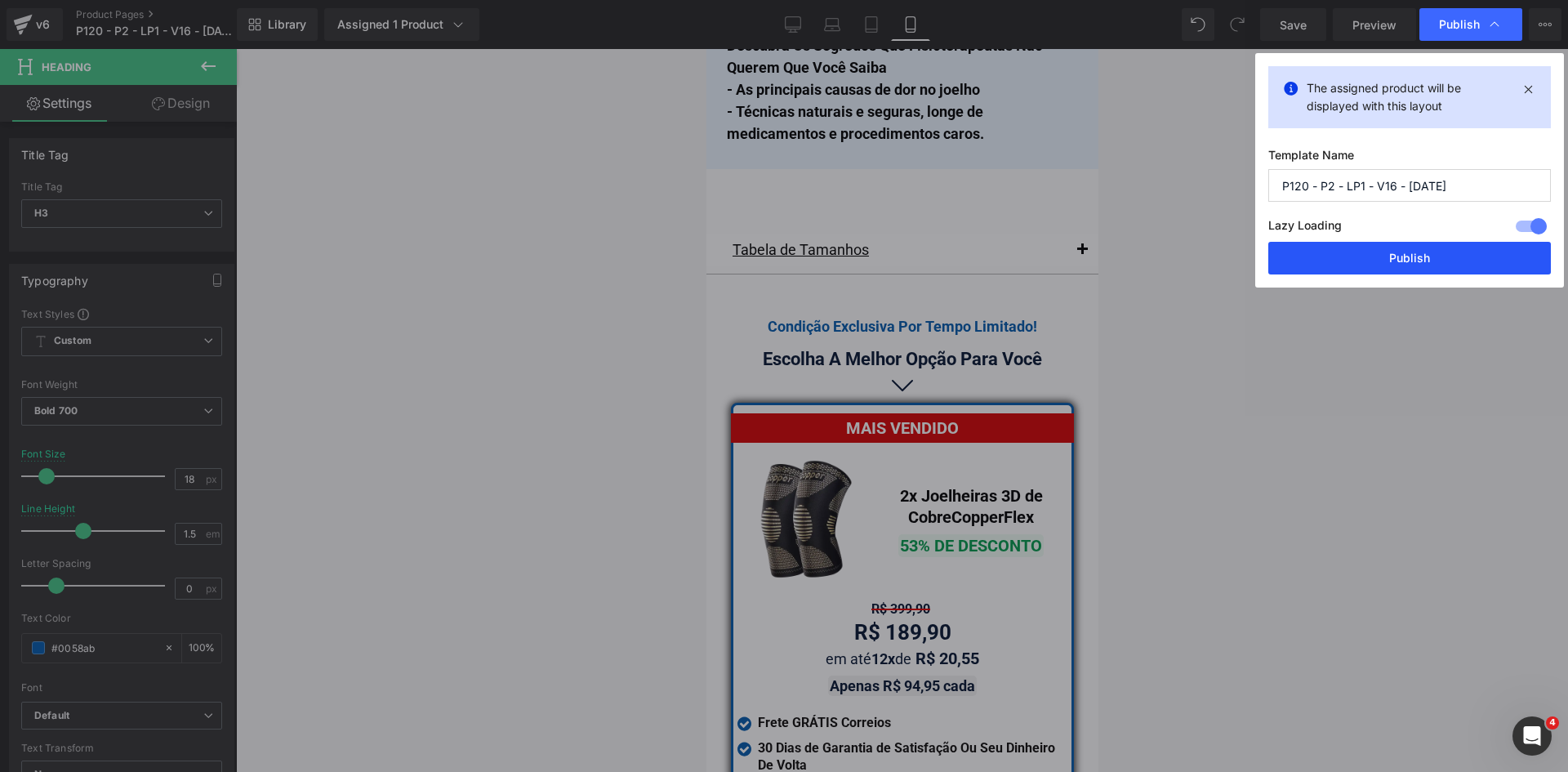
click at [1419, 265] on button "Publish" at bounding box center [1410, 258] width 282 height 33
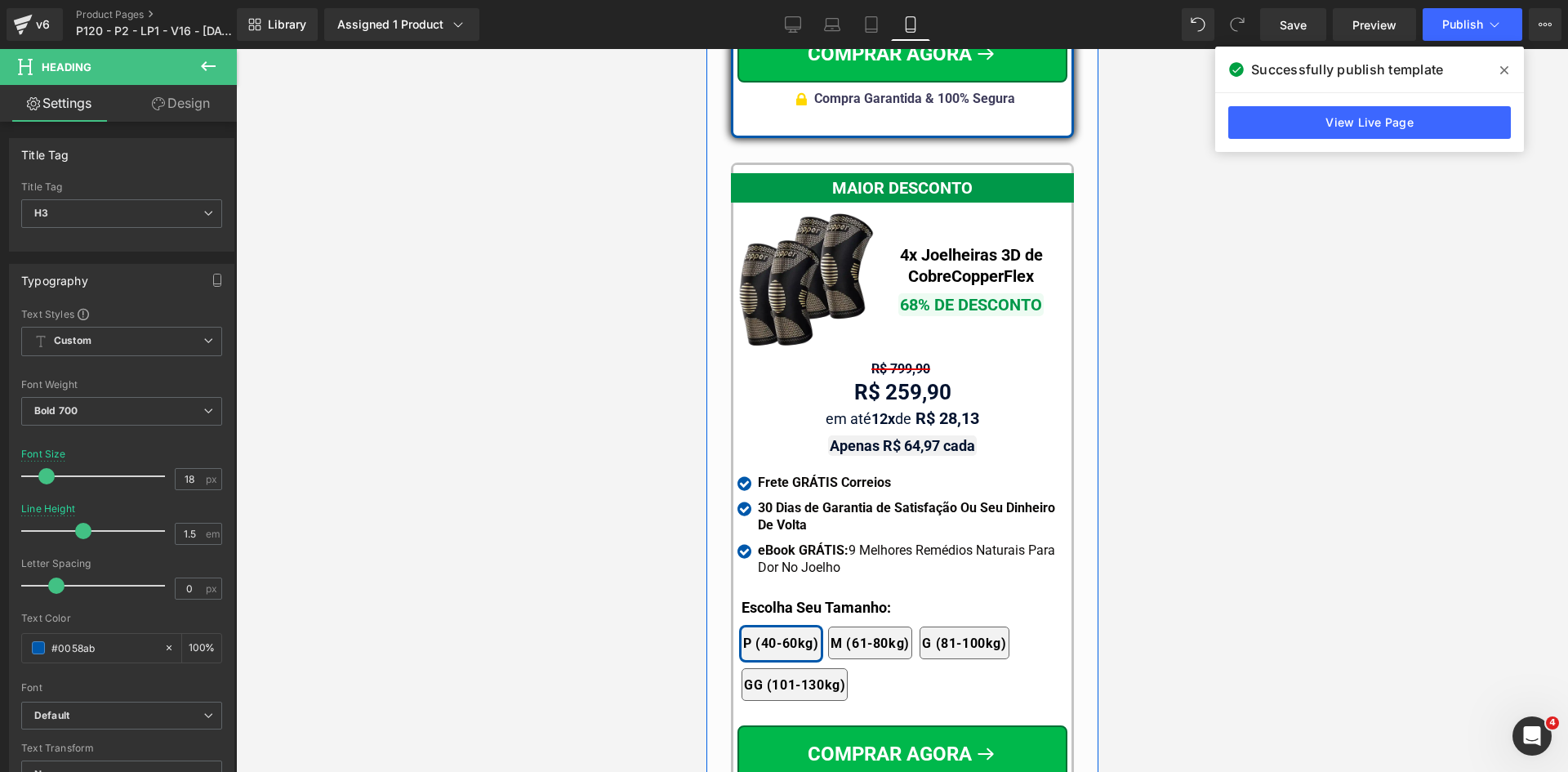
scroll to position [15028, 0]
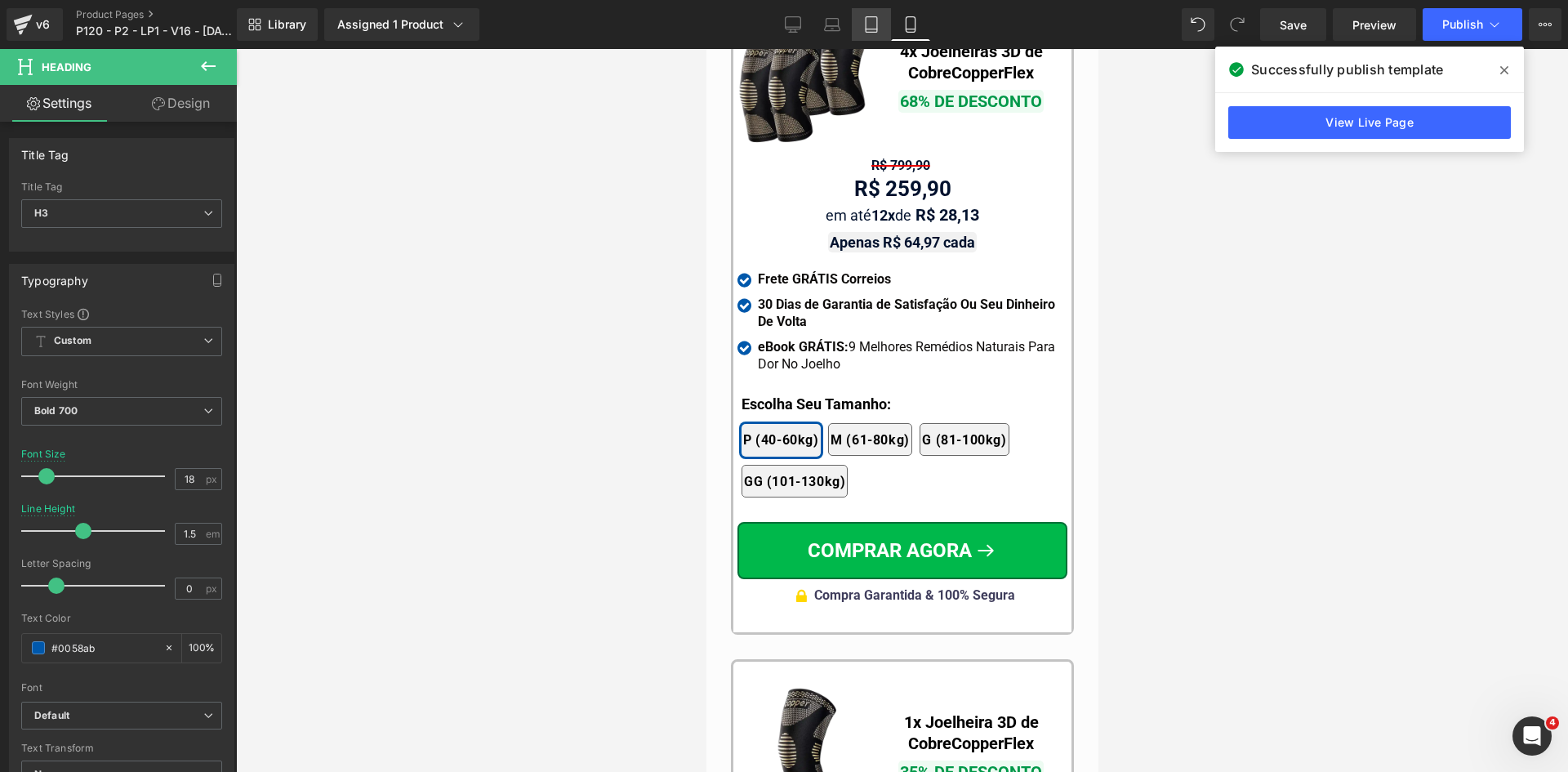
click at [870, 32] on link "Tablet" at bounding box center [871, 24] width 40 height 33
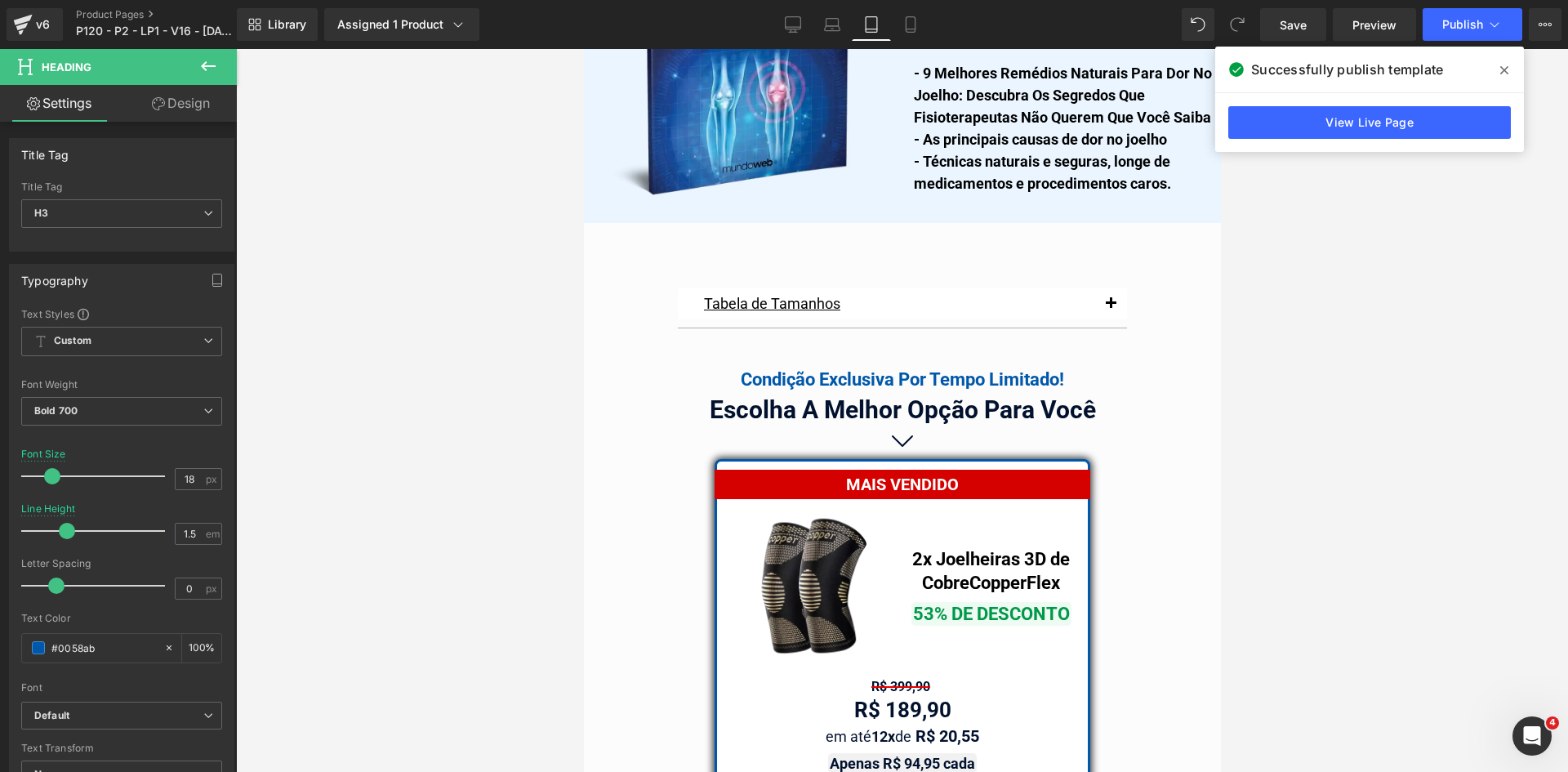
scroll to position [13457, 0]
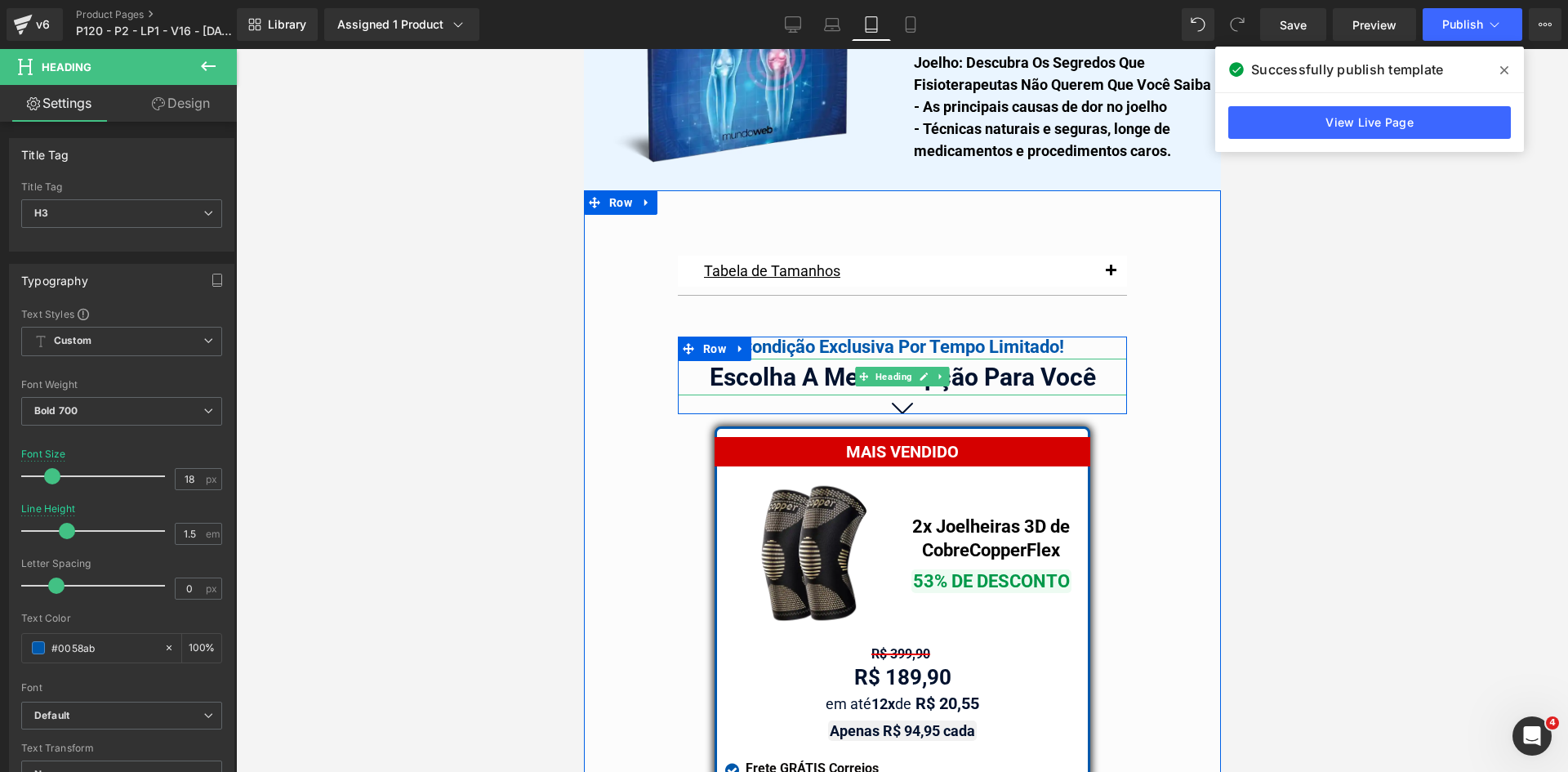
click at [891, 367] on span "Heading" at bounding box center [893, 377] width 43 height 20
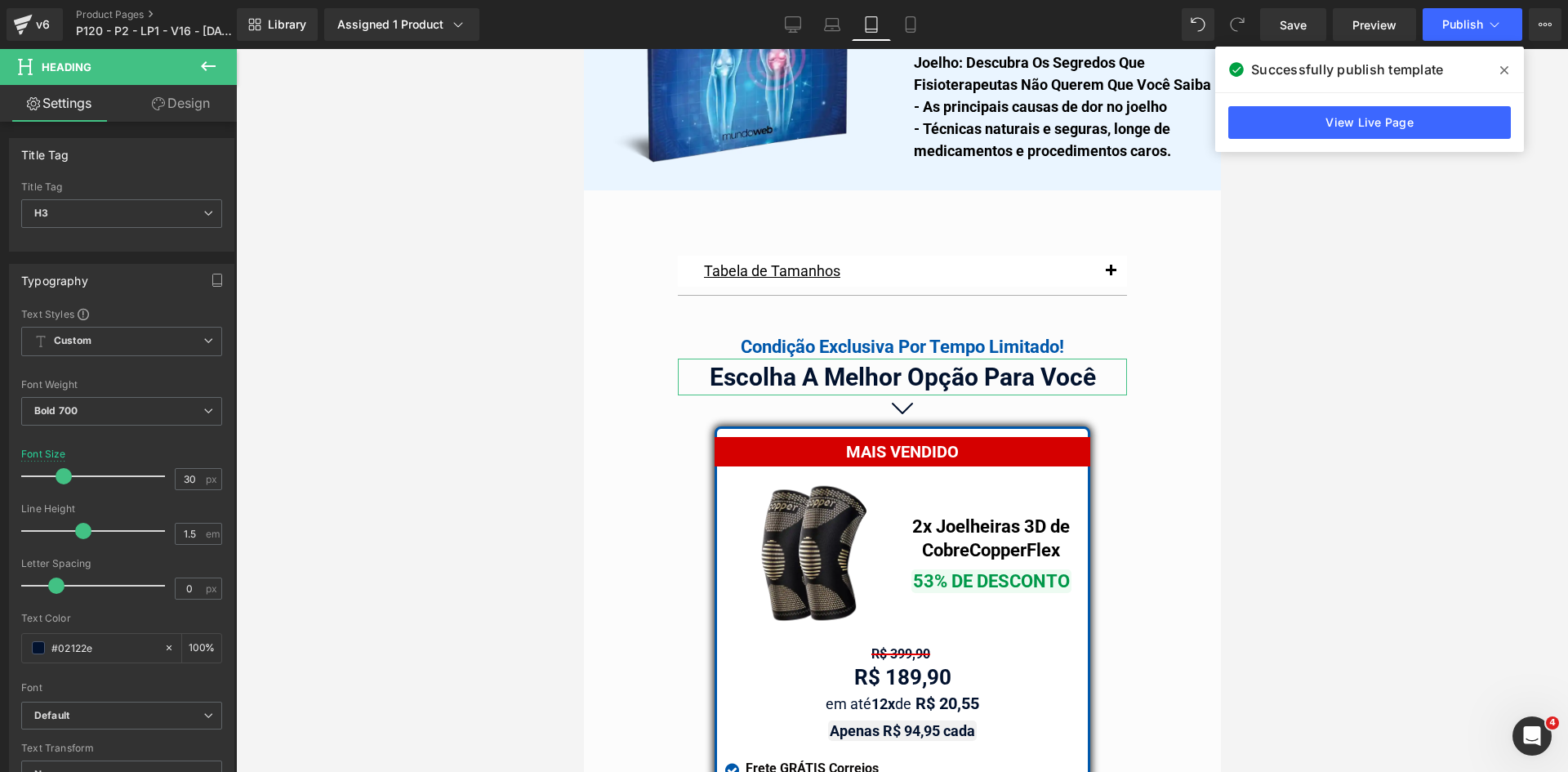
click at [190, 110] on link "Design" at bounding box center [181, 103] width 119 height 37
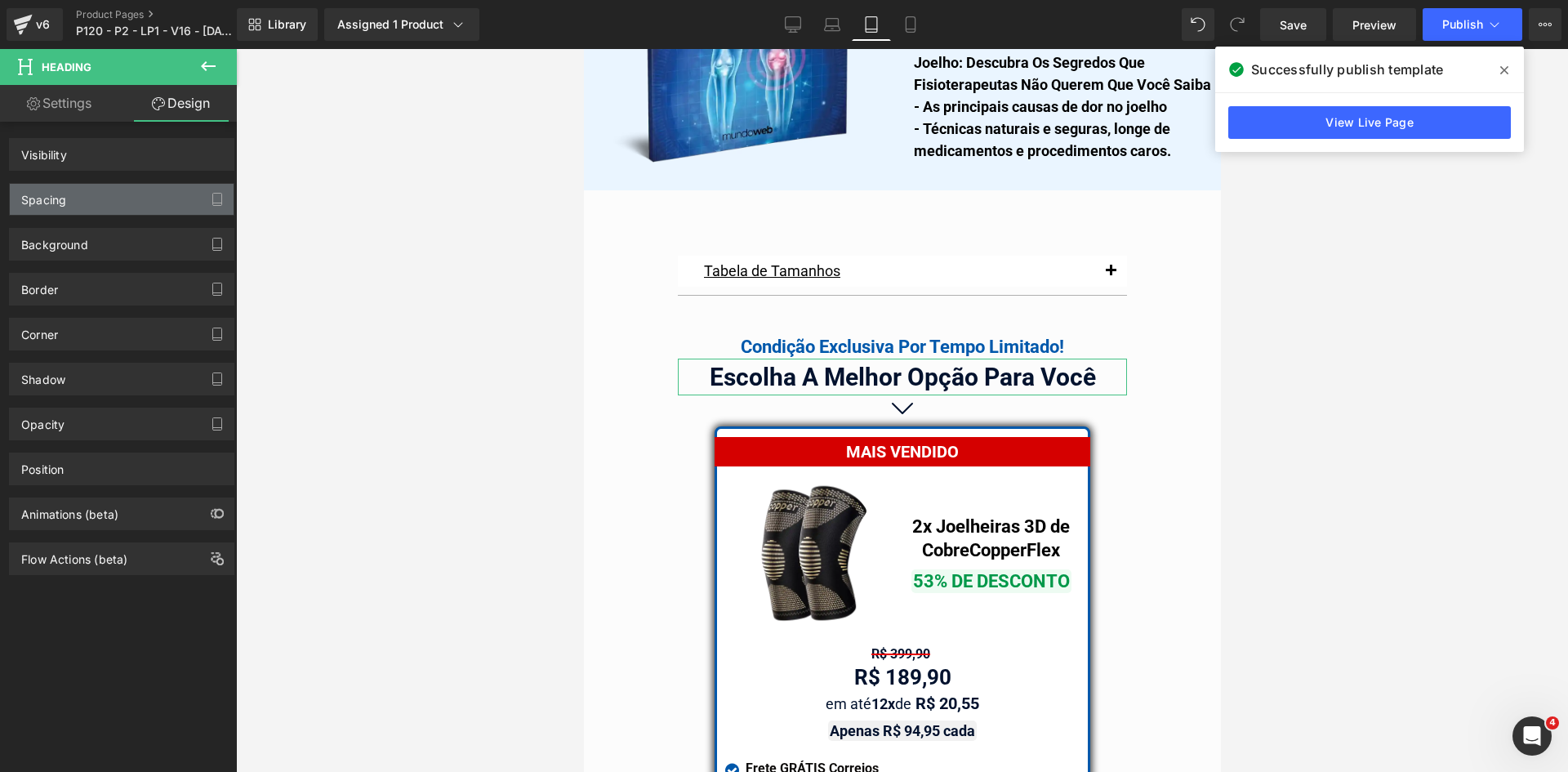
click at [50, 212] on div "Spacing" at bounding box center [121, 199] width 224 height 31
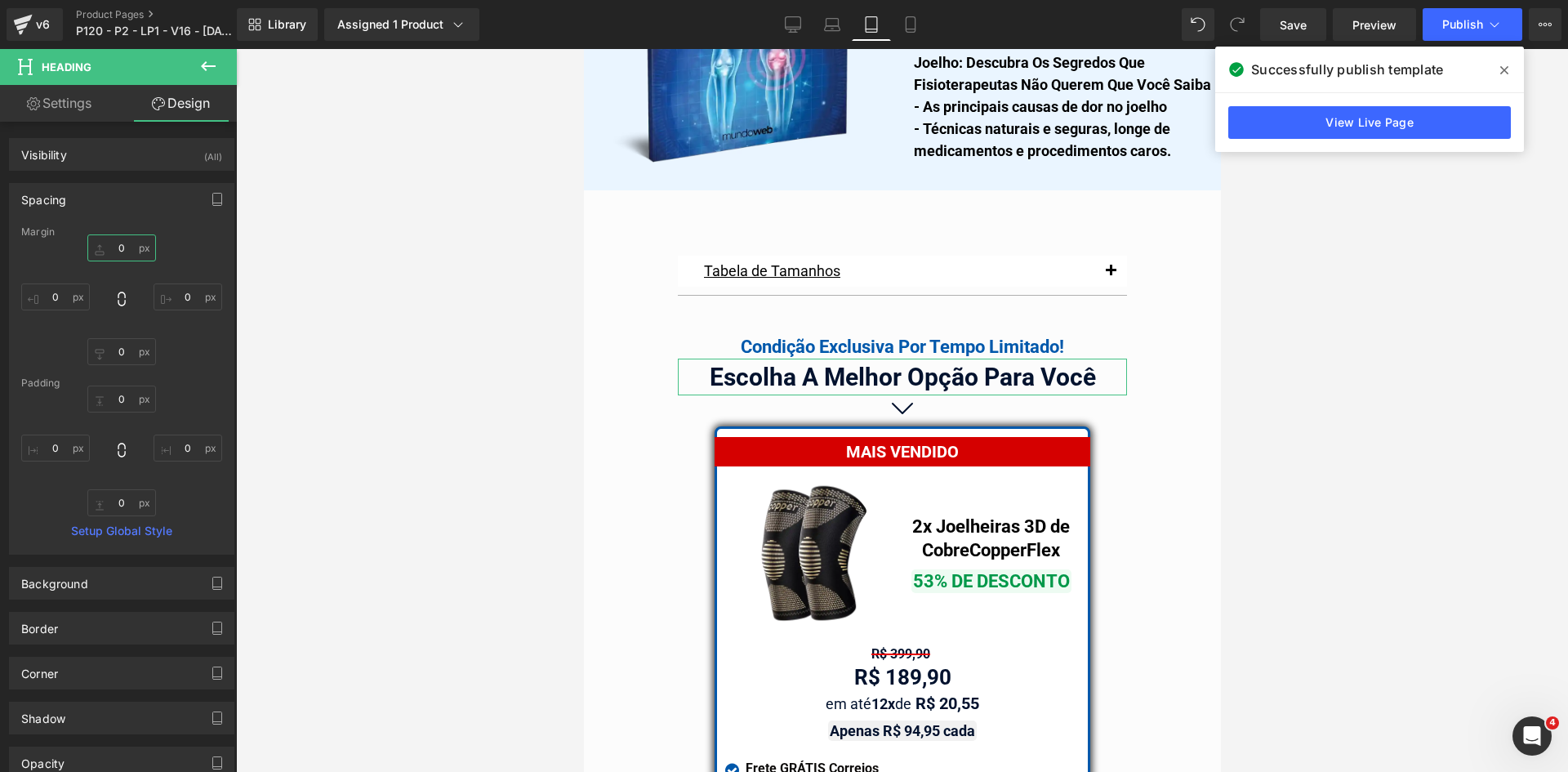
click at [121, 255] on input "text" at bounding box center [121, 247] width 69 height 27
type input "10"
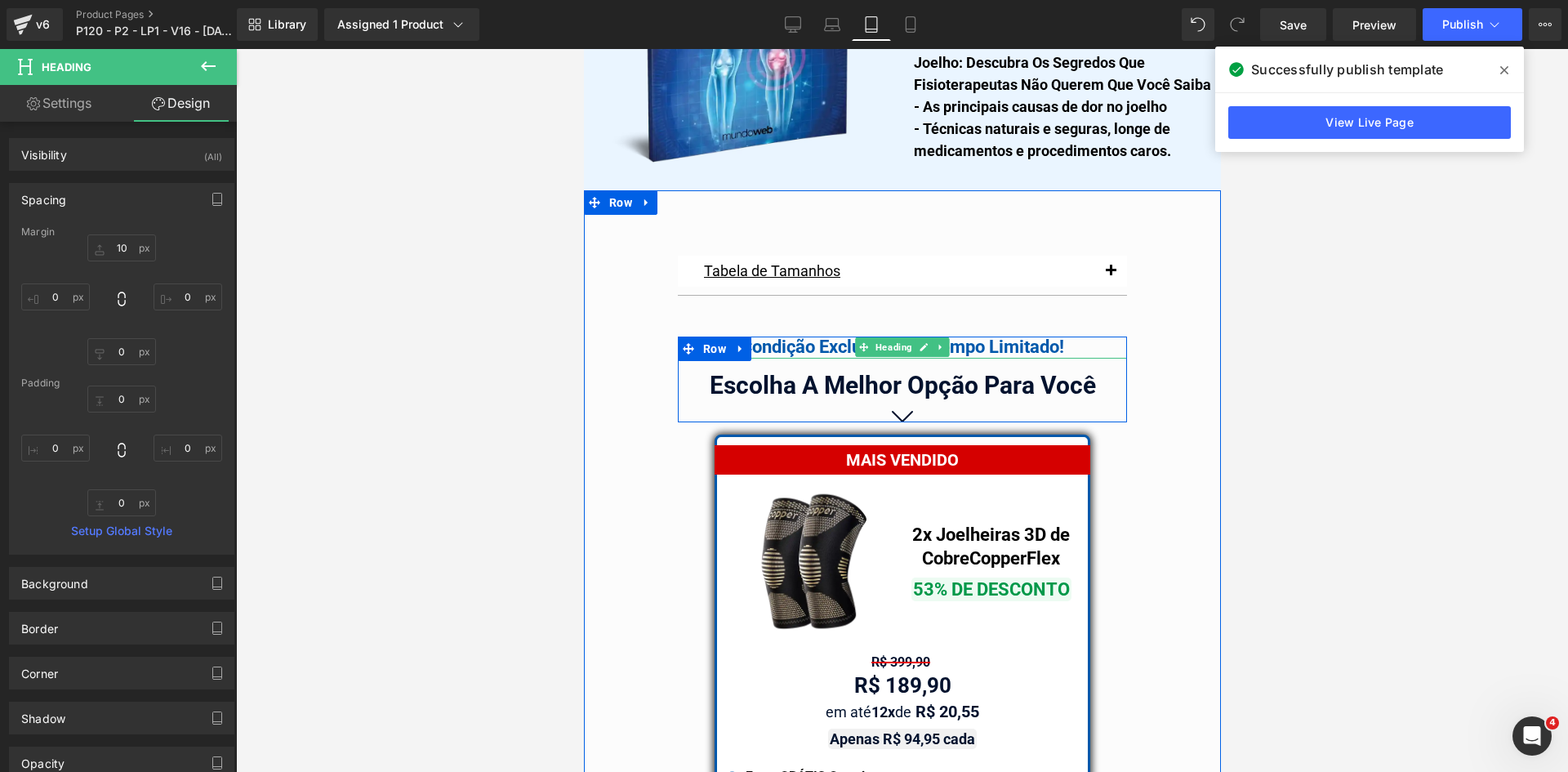
click at [958, 337] on div "Condição Exclusiva Por Tempo Limitado!" at bounding box center [902, 347] width 449 height 22
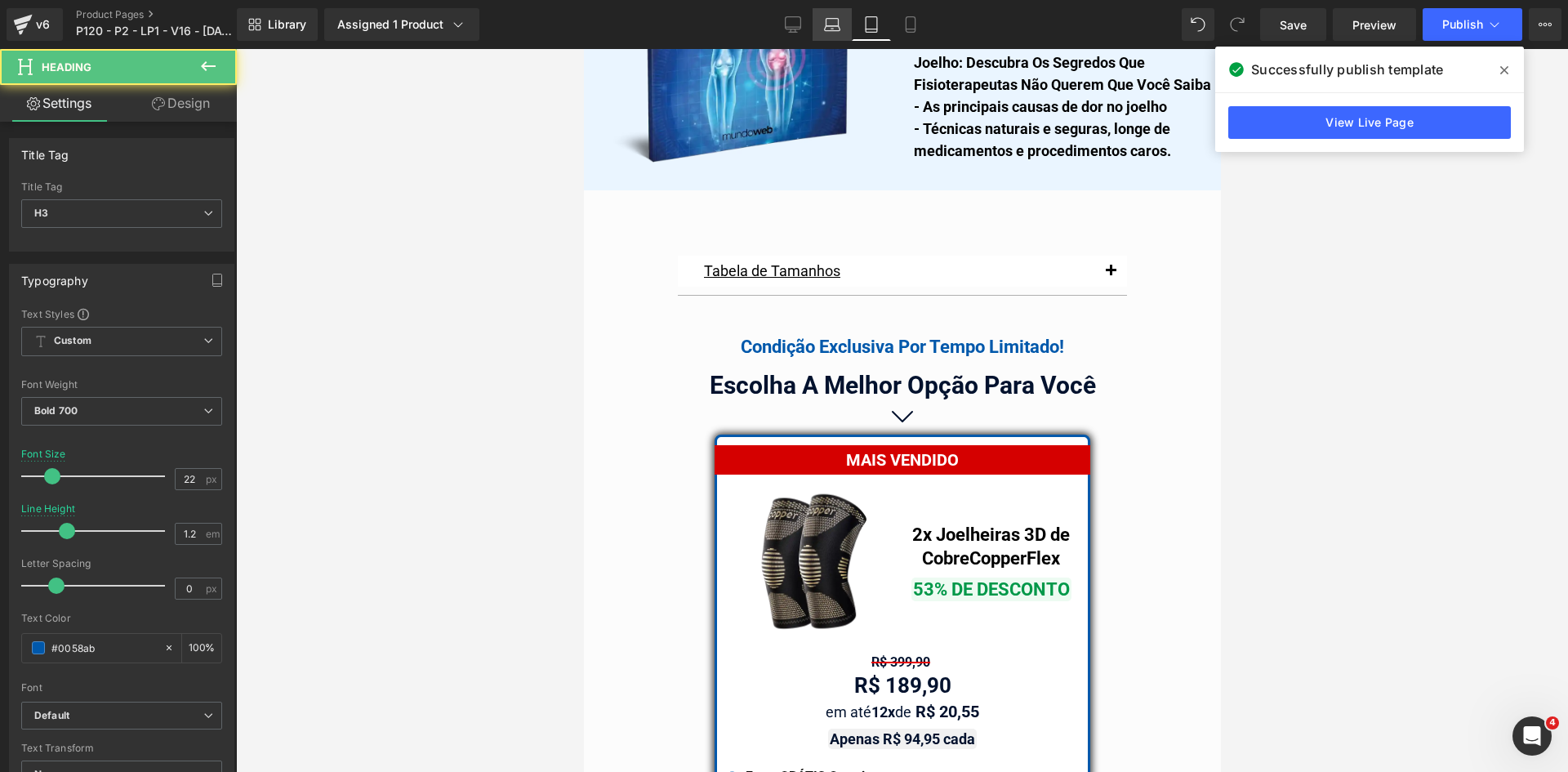
click at [837, 17] on icon at bounding box center [832, 24] width 16 height 16
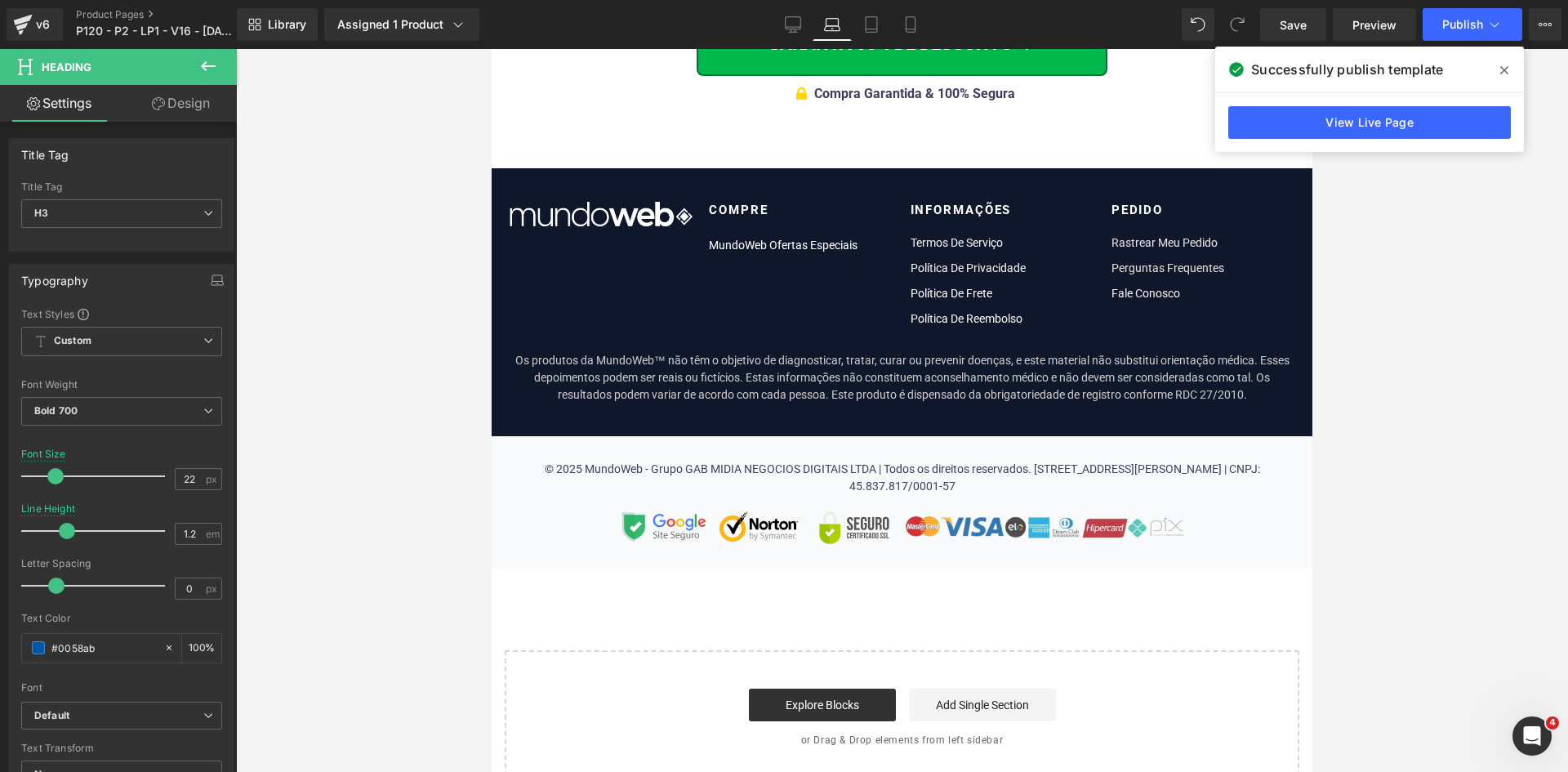
scroll to position [9629, 0]
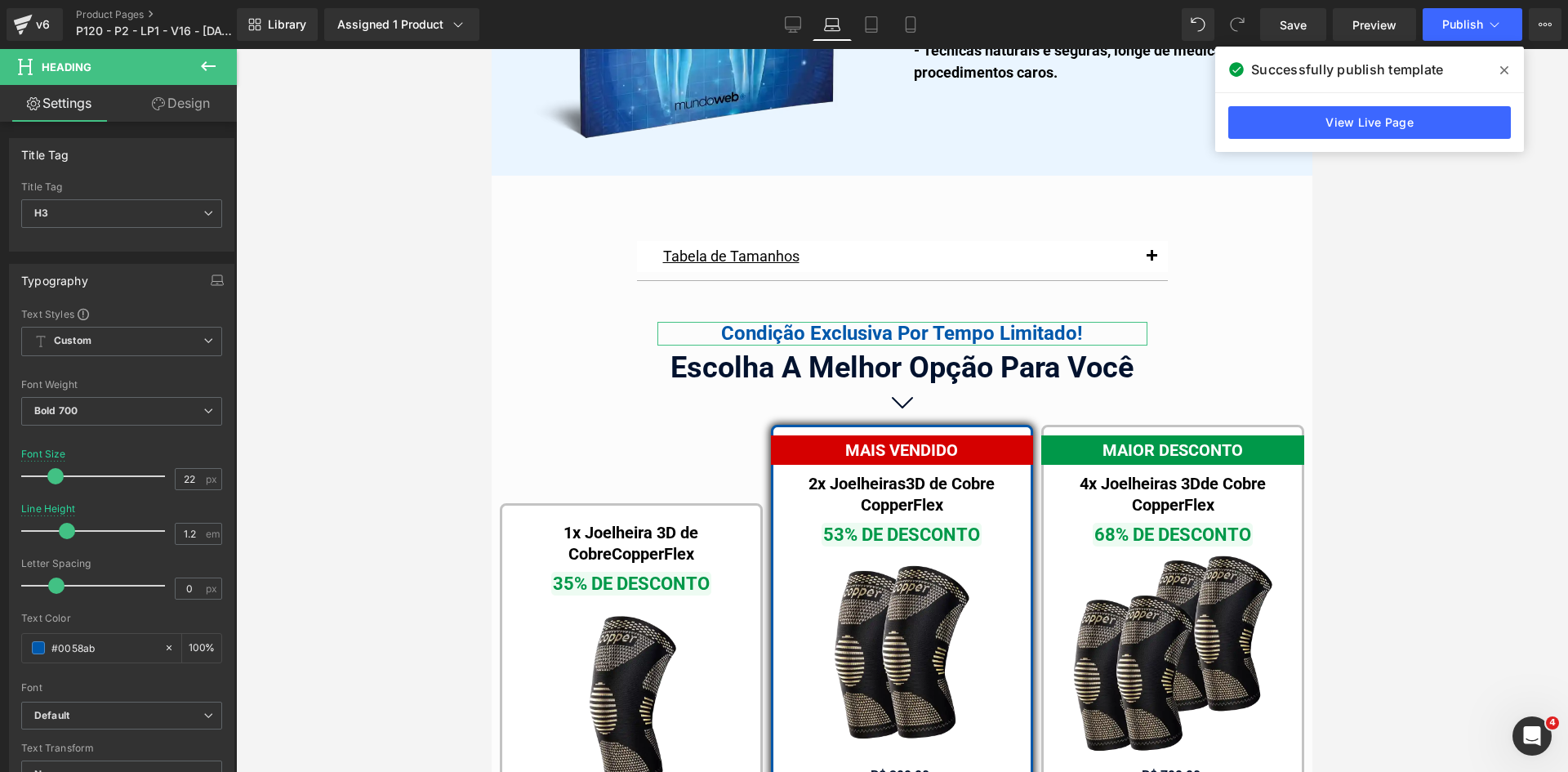
drag, startPoint x: 204, startPoint y: 96, endPoint x: 39, endPoint y: 211, distance: 201.1
click at [202, 97] on link "Design" at bounding box center [181, 103] width 119 height 37
click at [0, 0] on div "Spacing" at bounding box center [0, 0] width 0 height 0
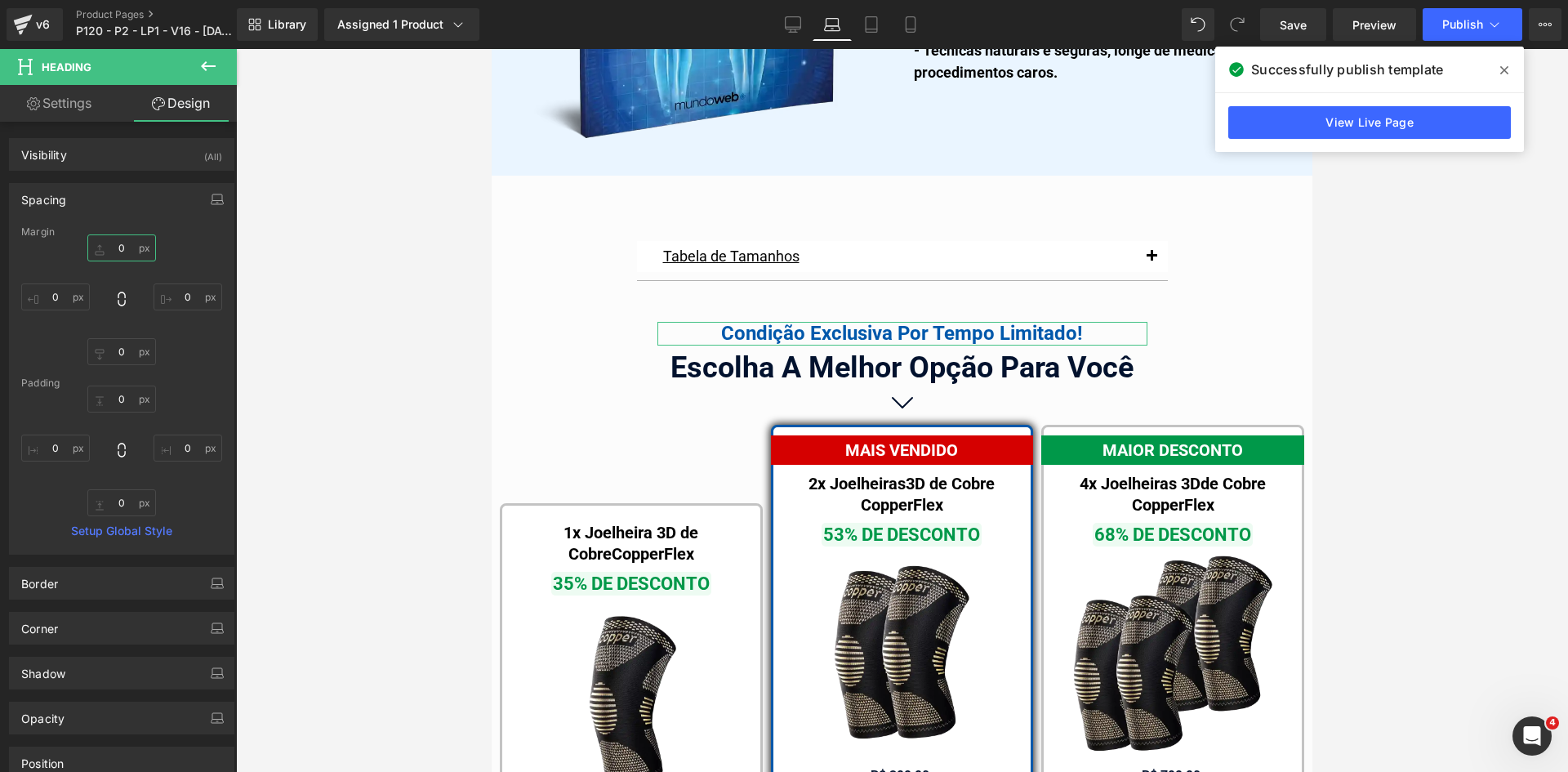
click at [106, 252] on input "text" at bounding box center [121, 247] width 69 height 27
type input "10"
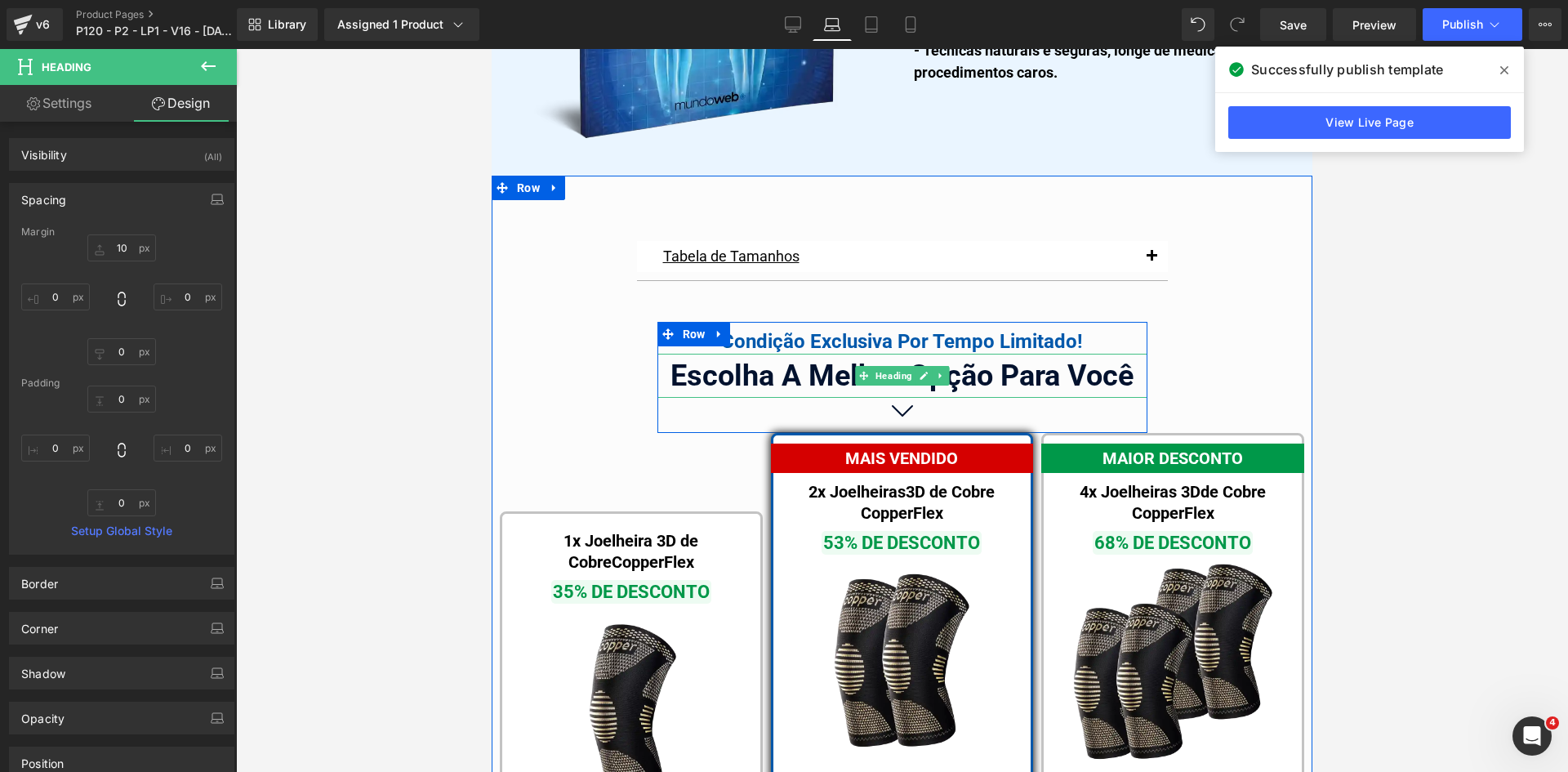
click at [783, 354] on div "Escolha A Melhor Opção Para Você" at bounding box center [902, 376] width 490 height 44
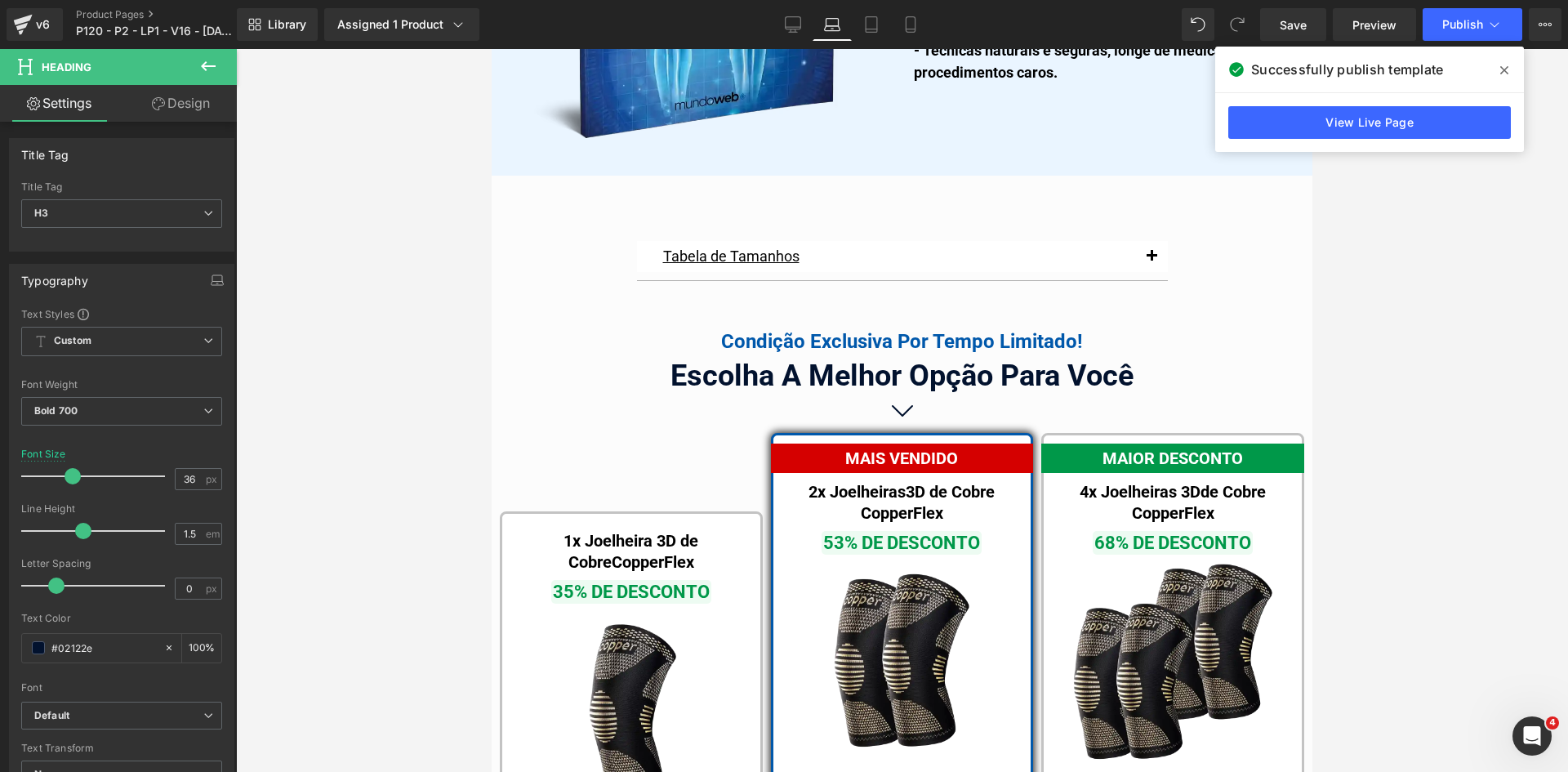
click at [194, 97] on link "Design" at bounding box center [181, 103] width 119 height 37
click at [0, 0] on div "Spacing" at bounding box center [0, 0] width 0 height 0
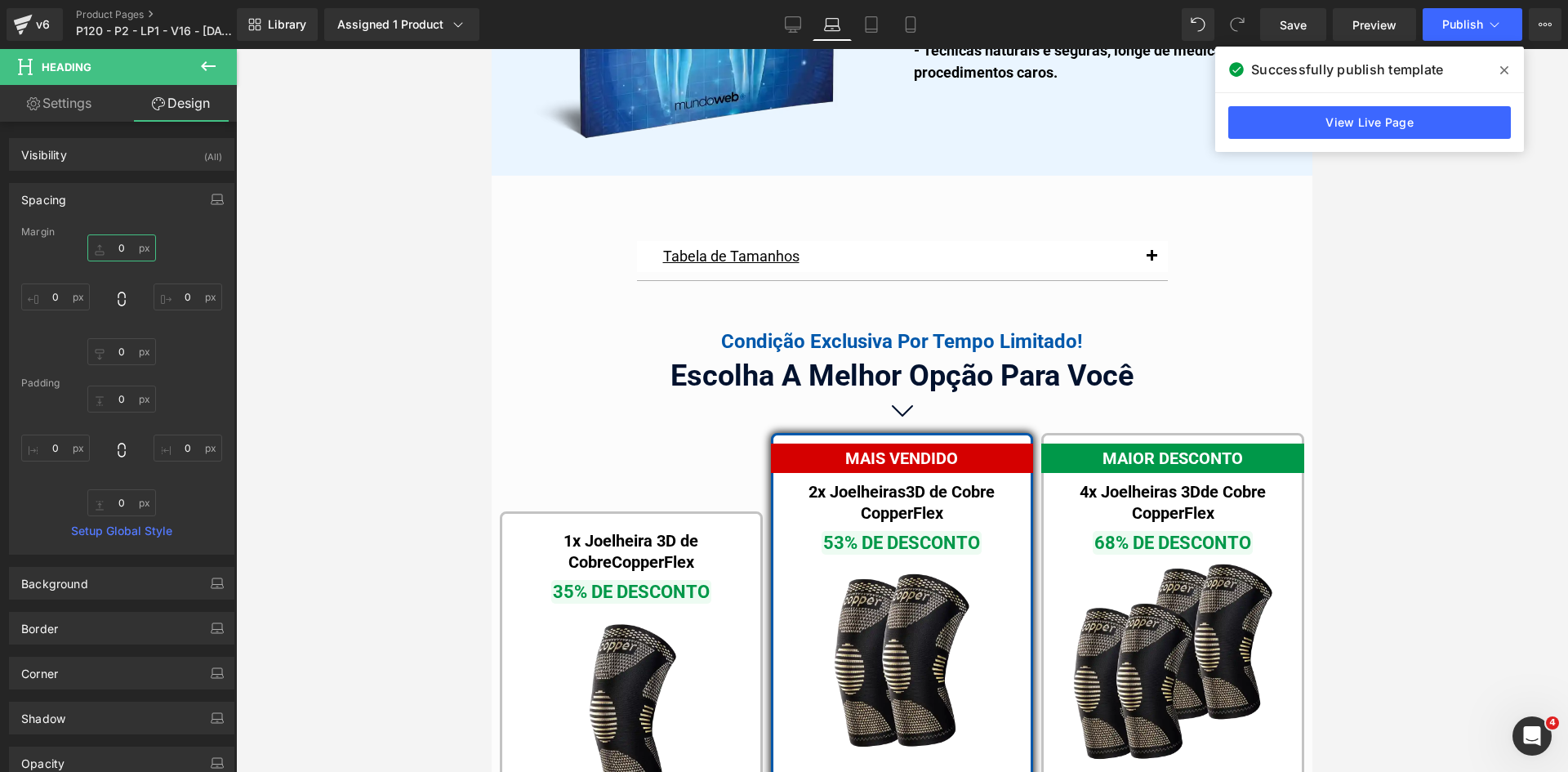
click at [112, 257] on input "text" at bounding box center [121, 247] width 69 height 27
type input "10"
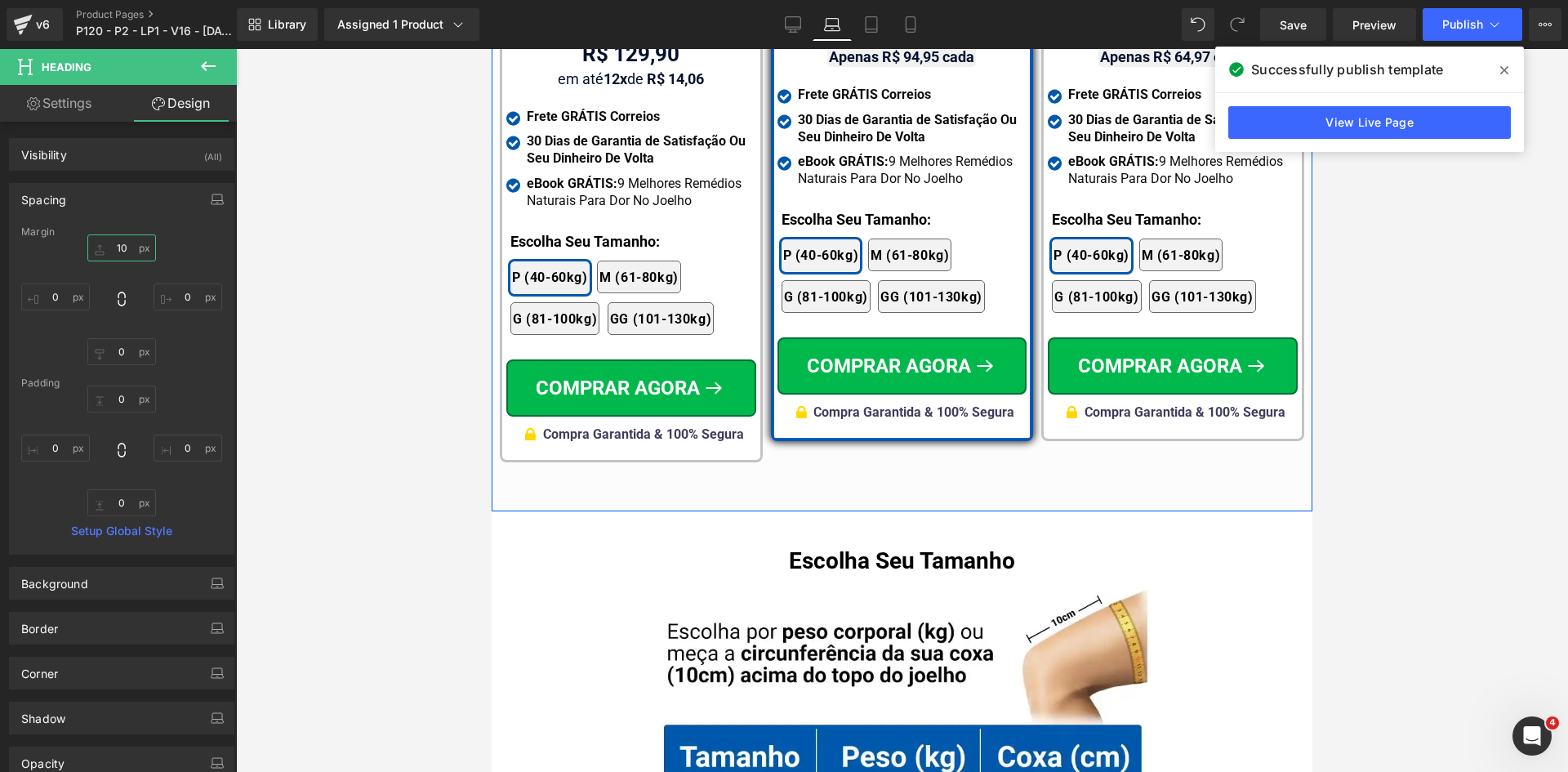
scroll to position [10447, 0]
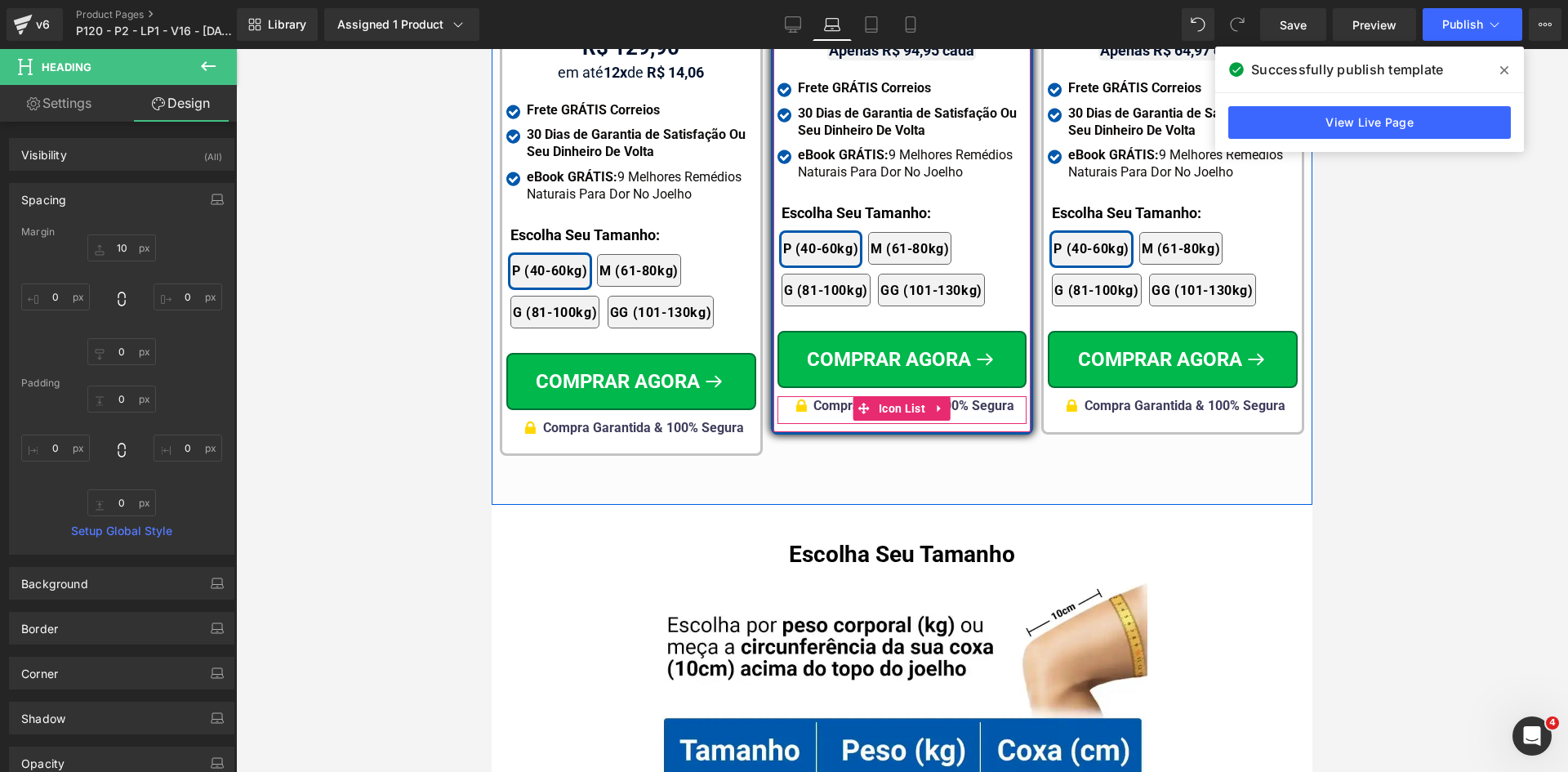
click at [993, 398] on span "Compra Garantida & 100% Segura" at bounding box center [914, 406] width 201 height 16
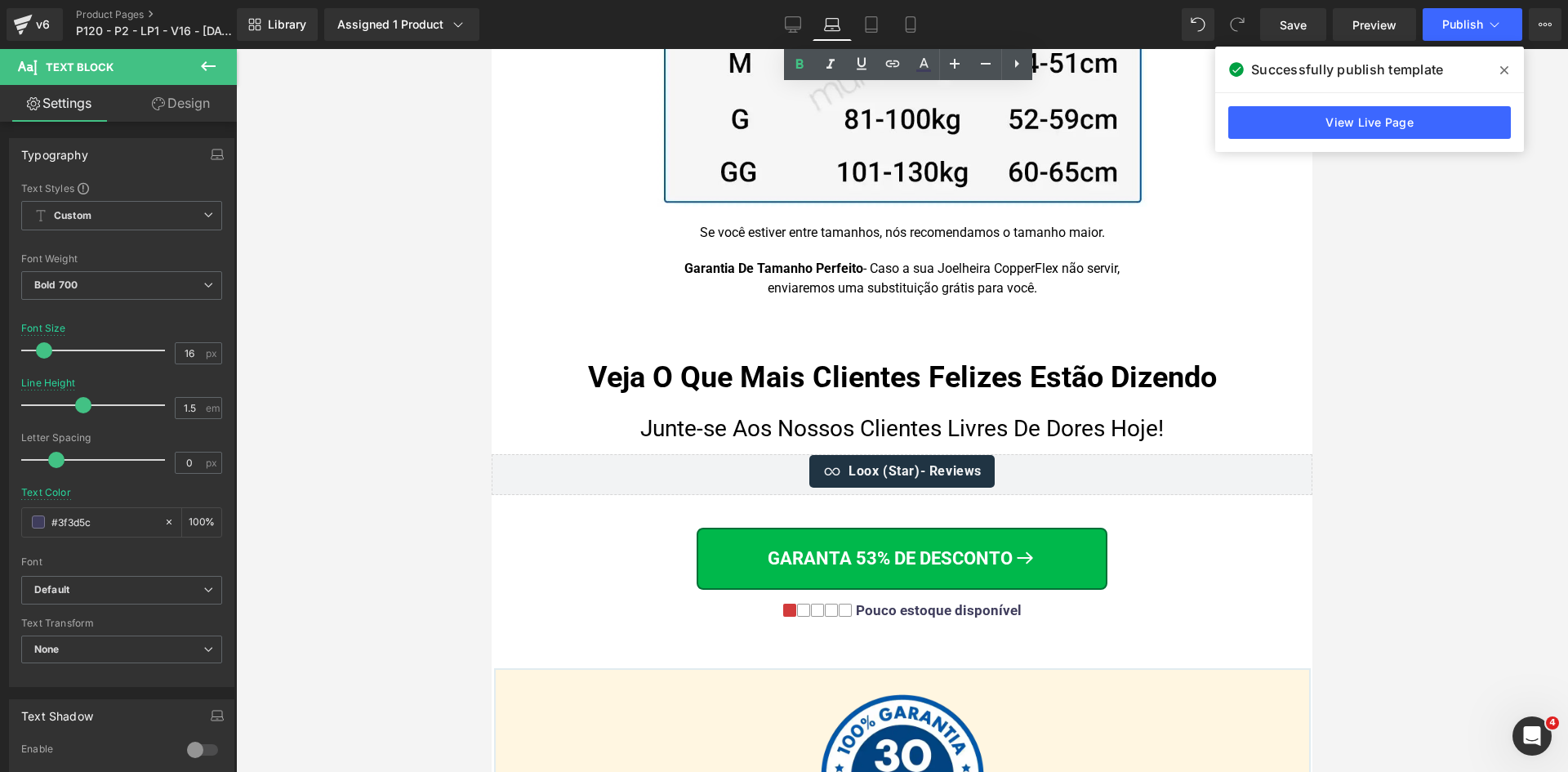
scroll to position [11264, 0]
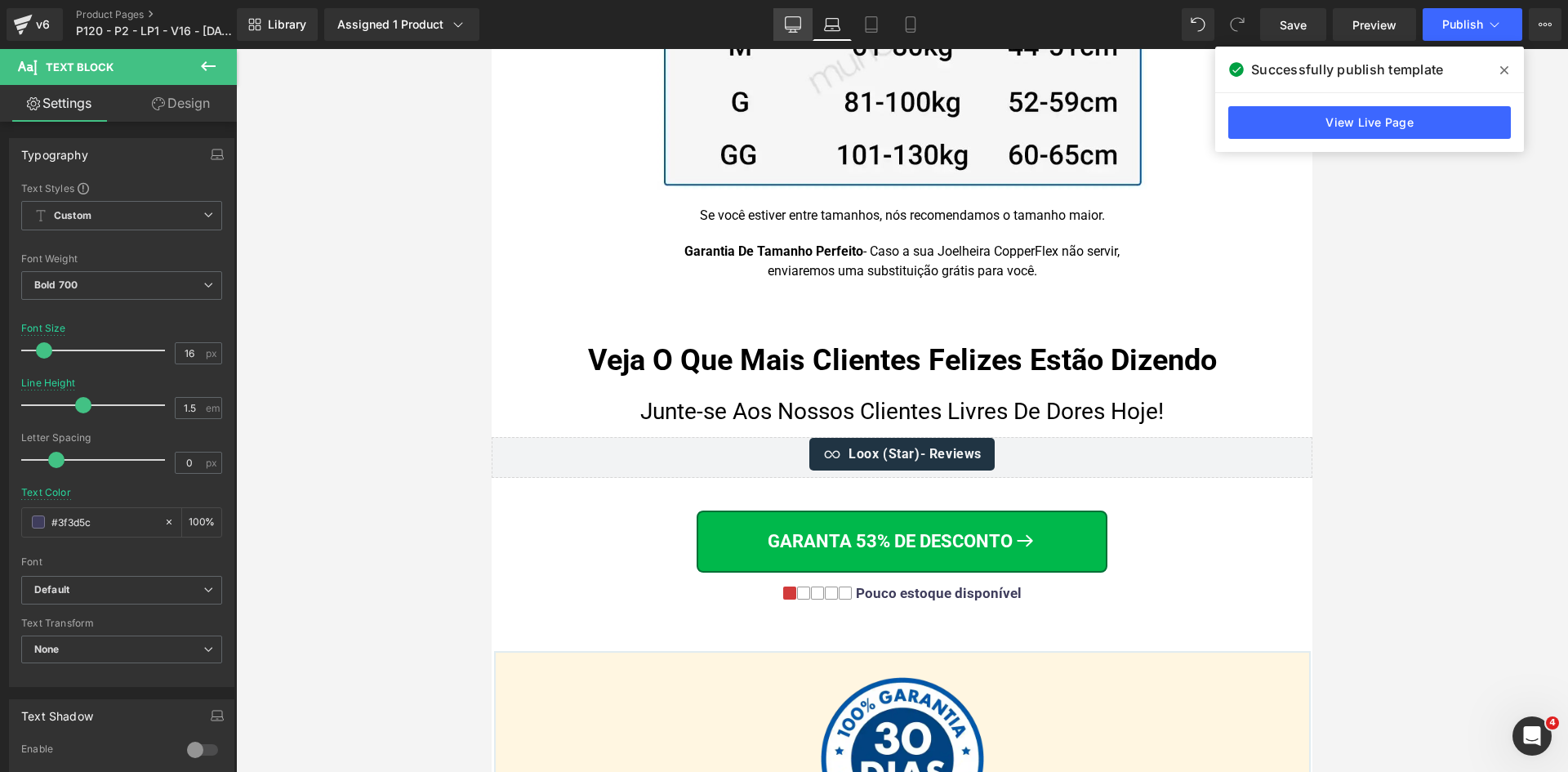
click at [777, 29] on link "Desktop" at bounding box center [793, 24] width 40 height 33
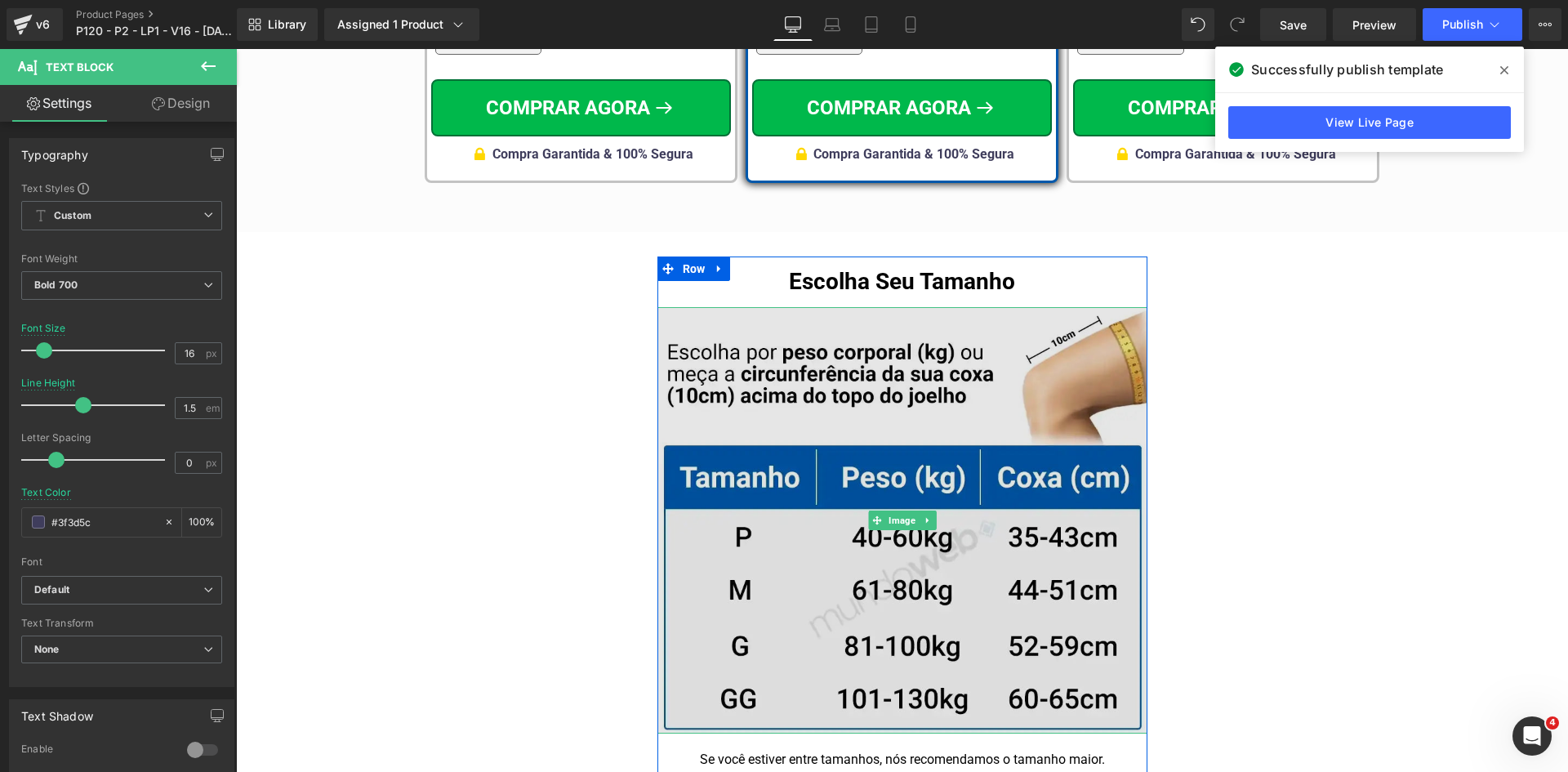
scroll to position [10274, 0]
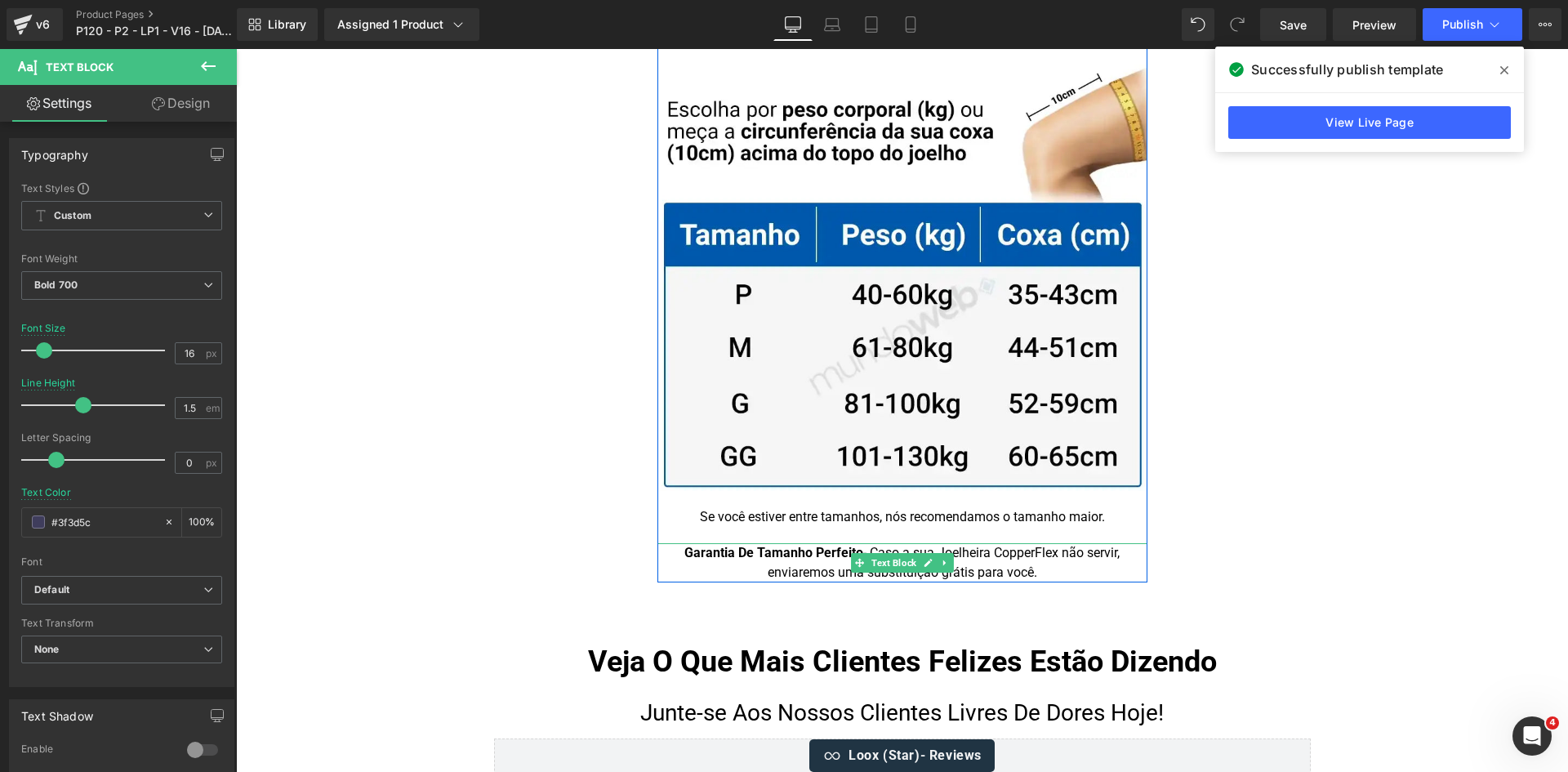
click at [815, 545] on strong "Garantia De Tamanho Perfeito" at bounding box center [774, 553] width 179 height 16
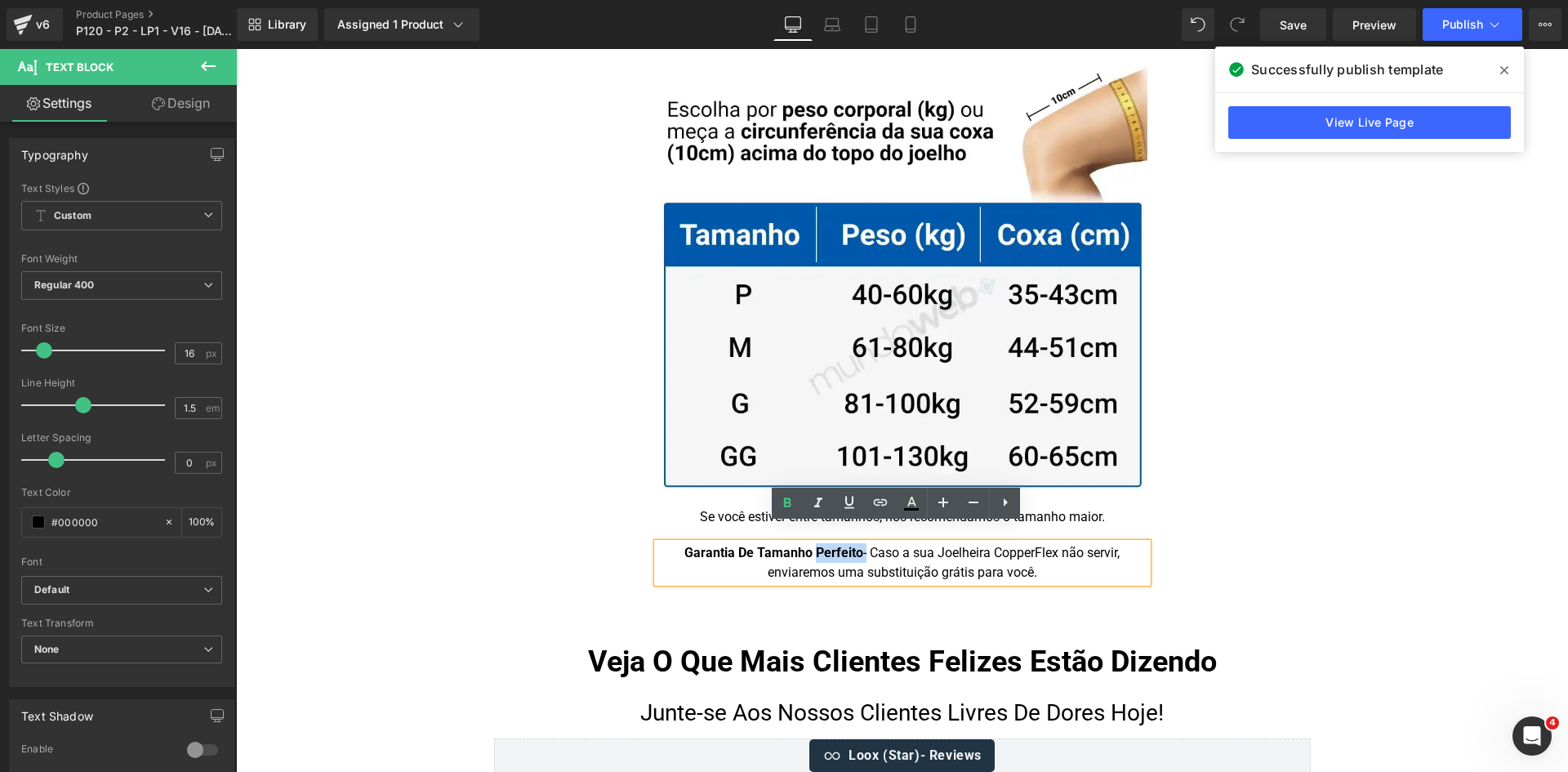
drag, startPoint x: 806, startPoint y: 533, endPoint x: 855, endPoint y: 536, distance: 49.1
click at [855, 544] on div "Garantia De Tamanho Perfeito - Caso a sua Joelheira CopperFlex não servir, envi…" at bounding box center [902, 563] width 490 height 40
click at [862, 546] on div "Garantia De Tamanho Perfeito - Caso a sua Joelheira CopperFlex não servir, envi…" at bounding box center [902, 563] width 490 height 40
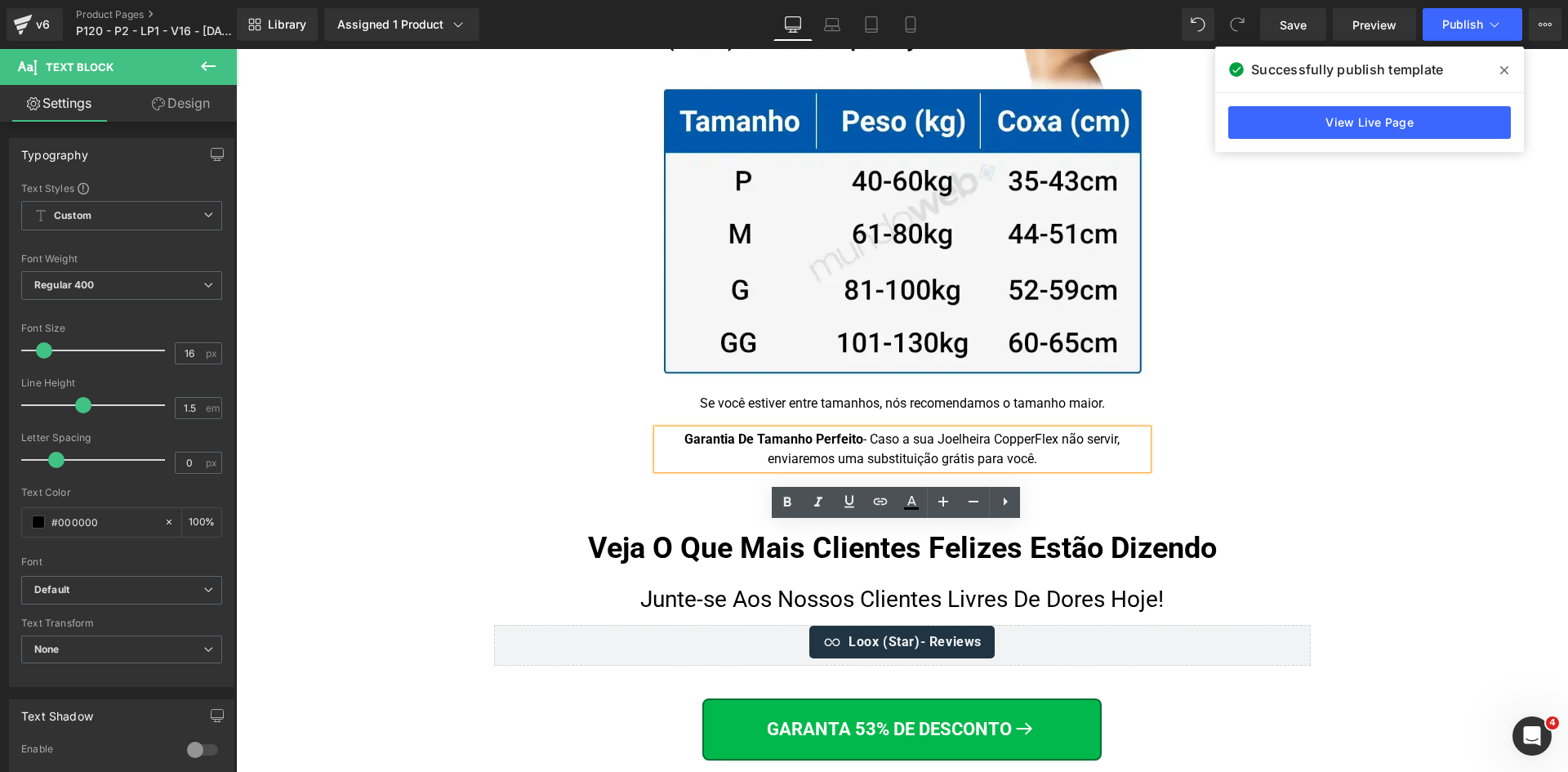
scroll to position [10601, 0]
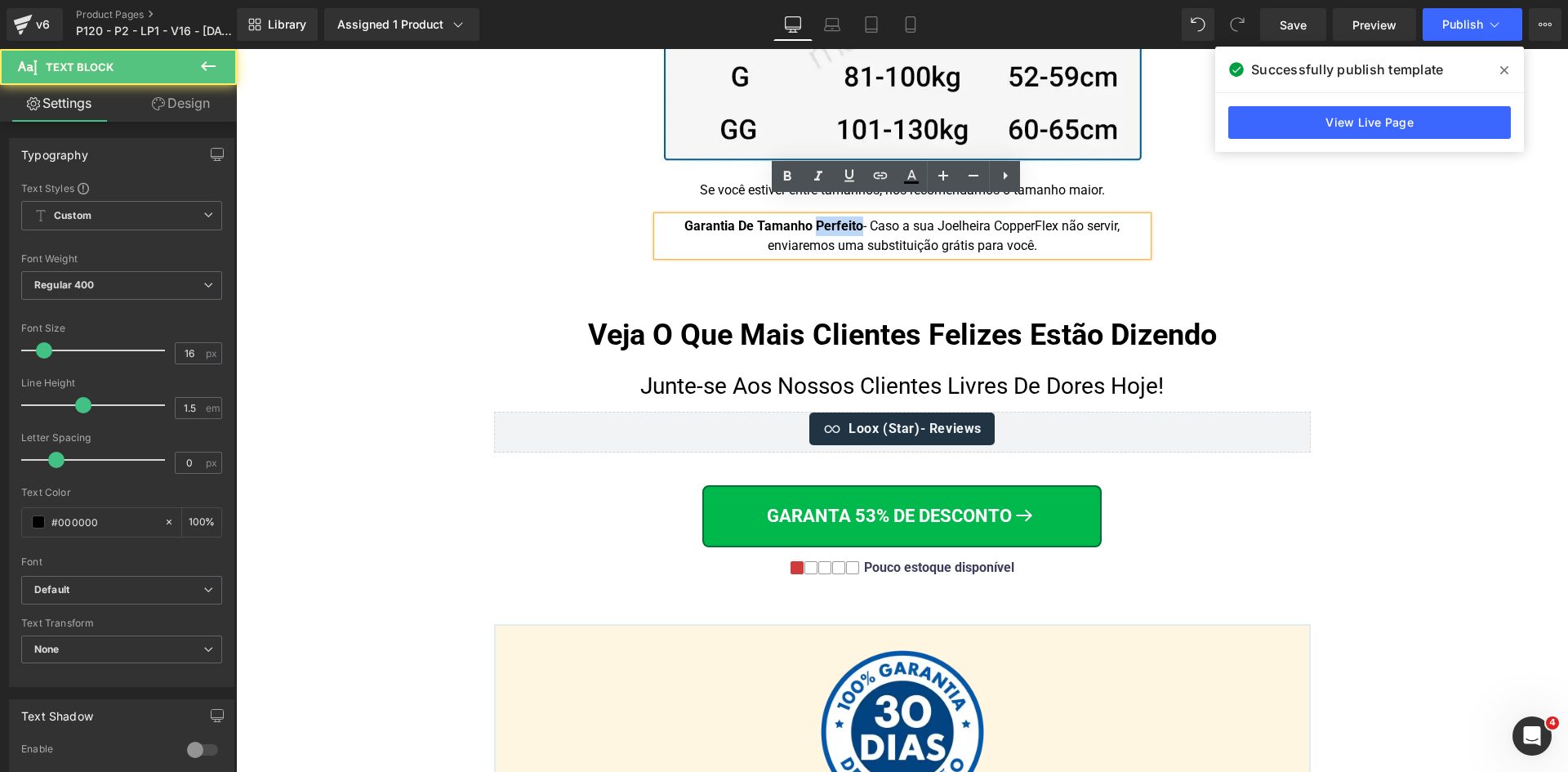
drag, startPoint x: 811, startPoint y: 205, endPoint x: 852, endPoint y: 206, distance: 41.0
click at [852, 218] on strong "Garantia De Tamanho Perfeito" at bounding box center [774, 226] width 179 height 16
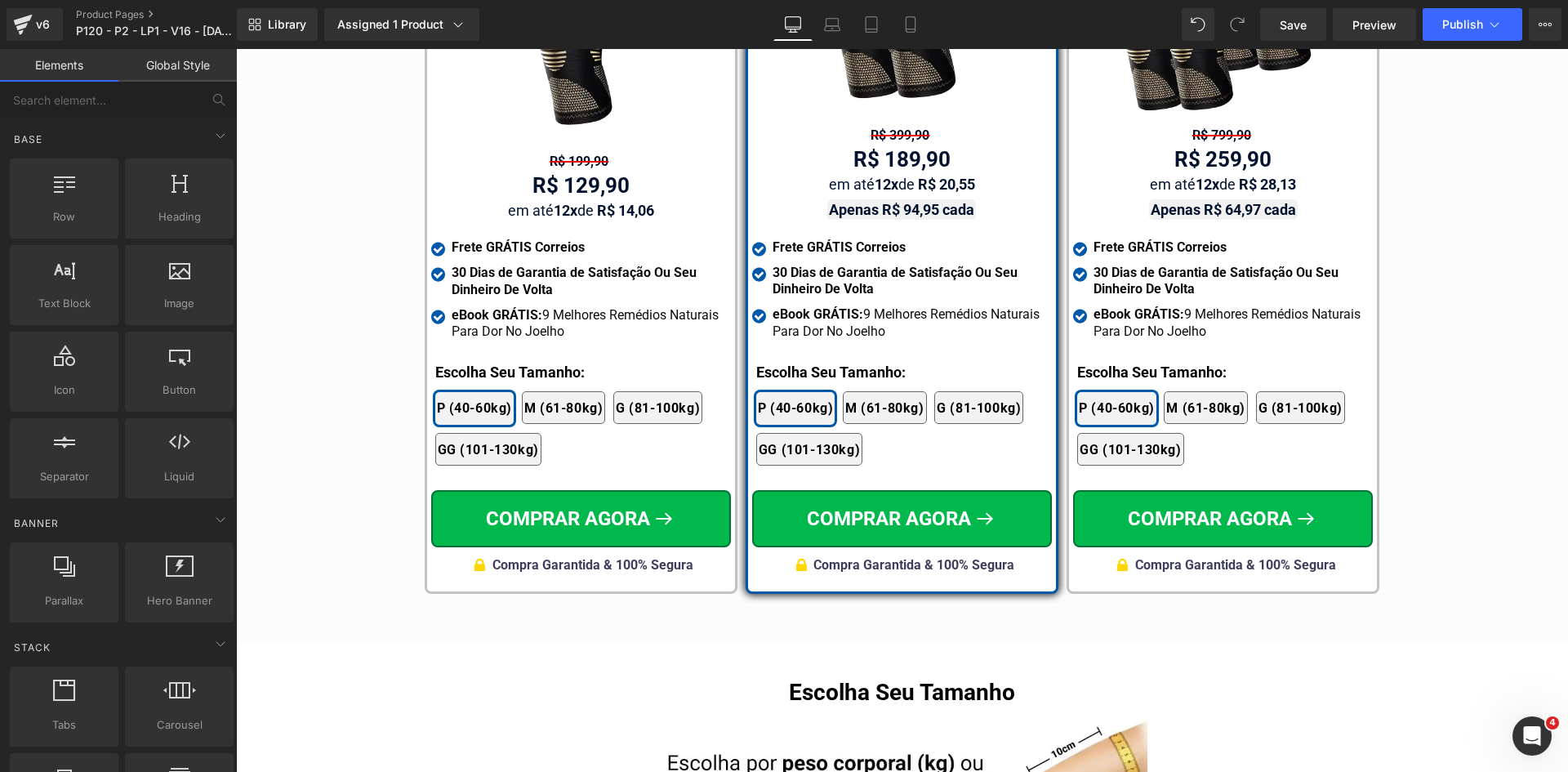
scroll to position [9049, 0]
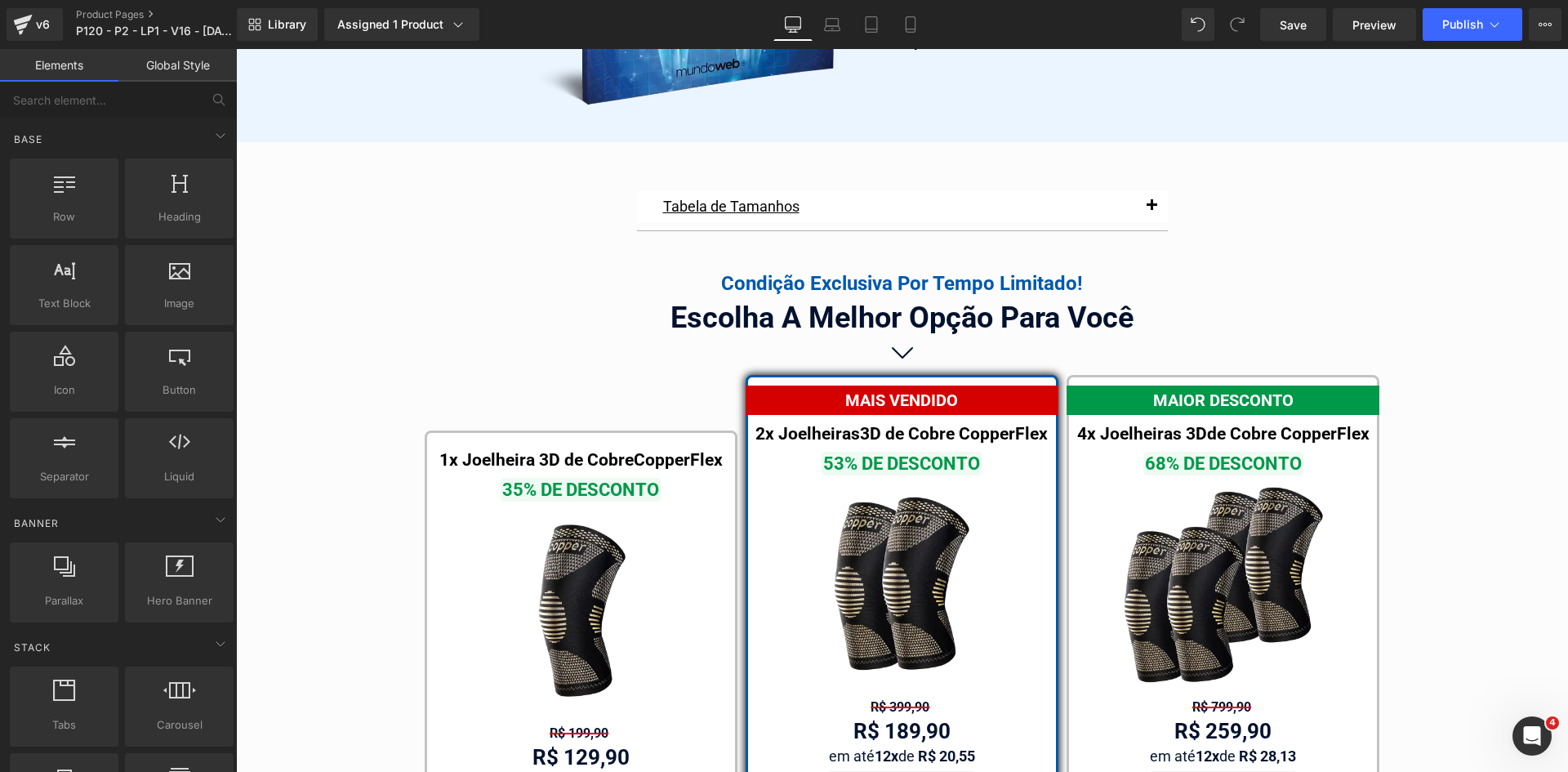
click at [1150, 191] on button "button" at bounding box center [1151, 207] width 33 height 31
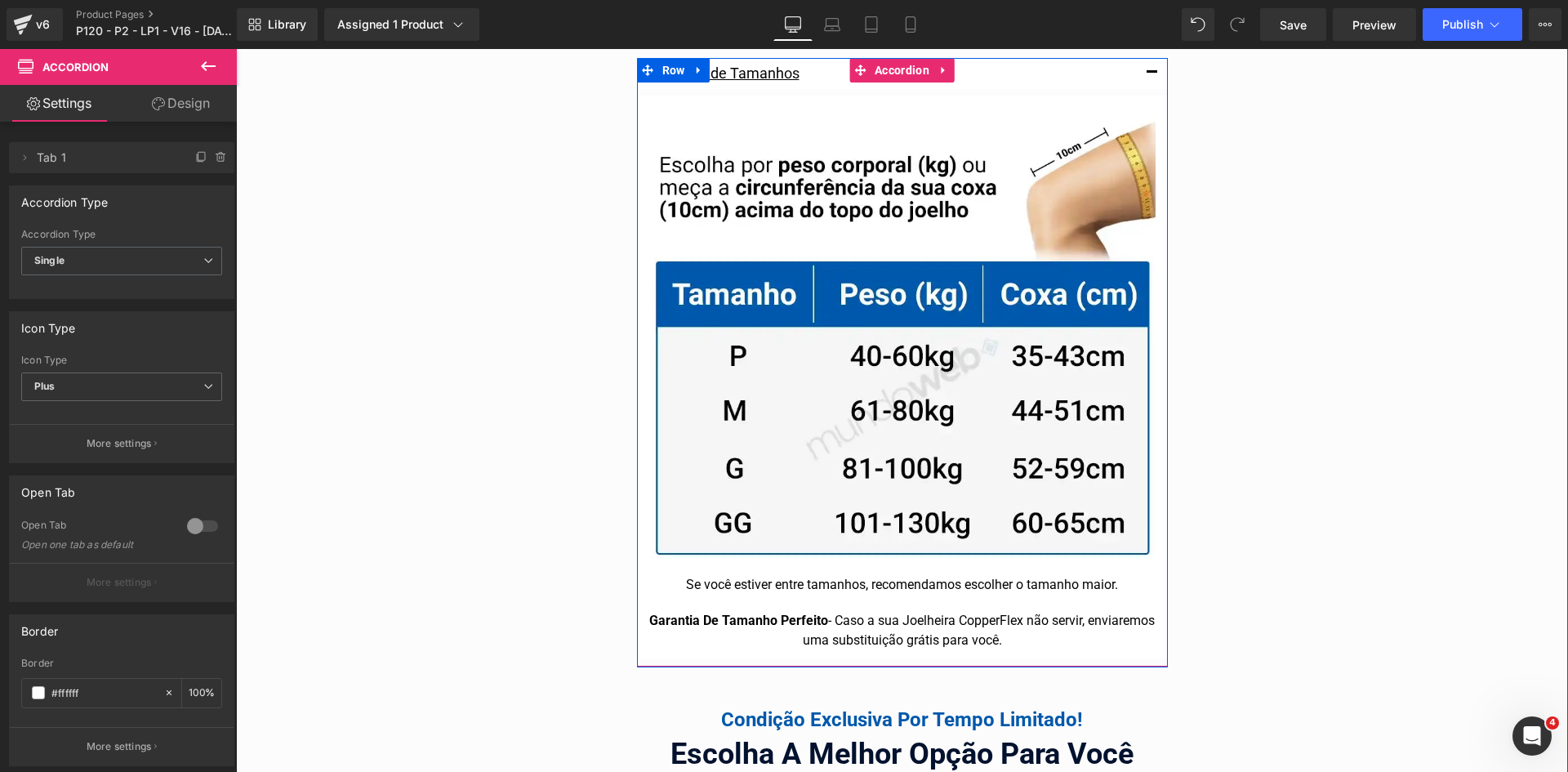
scroll to position [9293, 0]
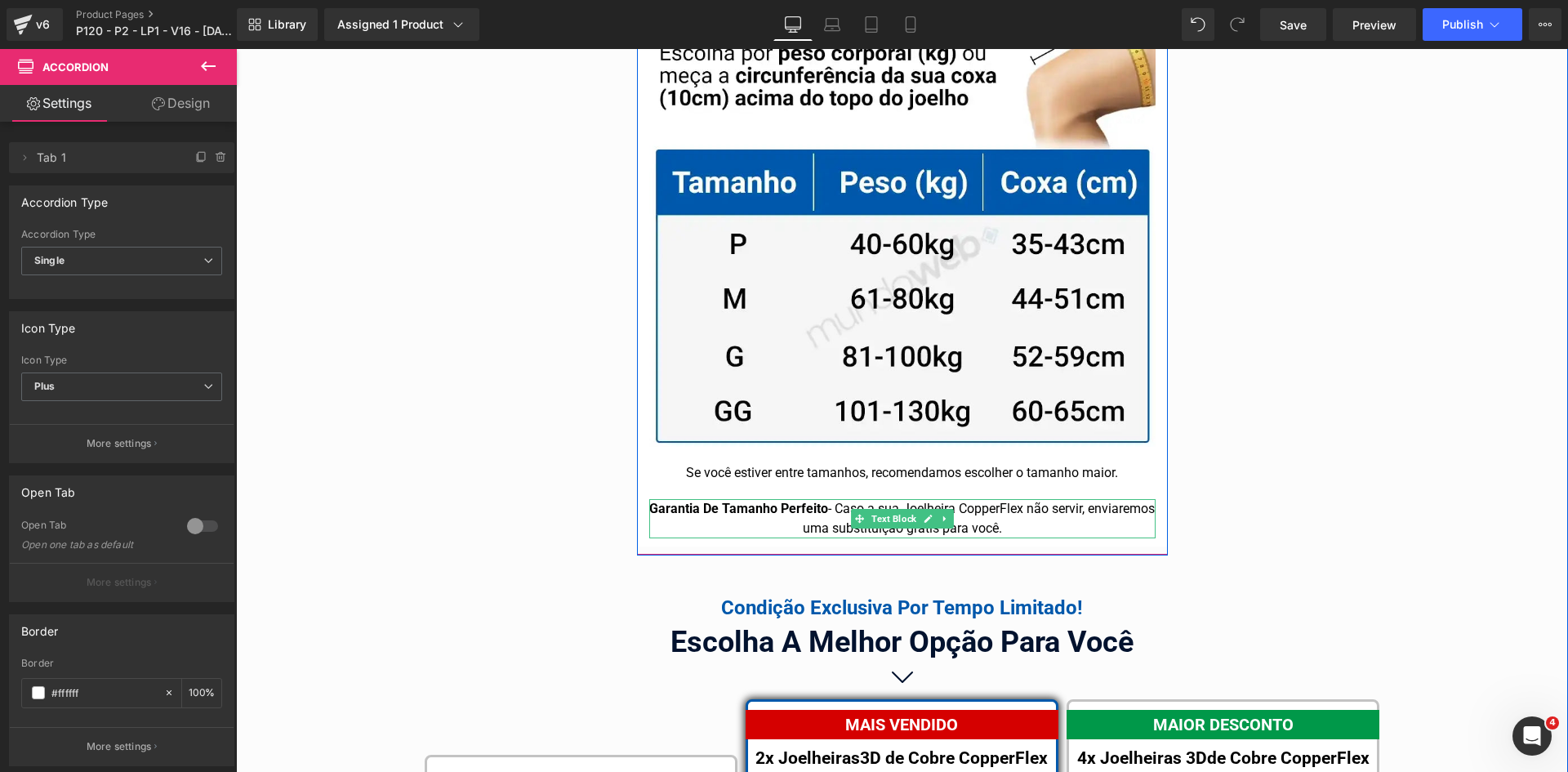
click at [809, 501] on strong "Garantia De Tamanho Perfeito" at bounding box center [739, 508] width 179 height 16
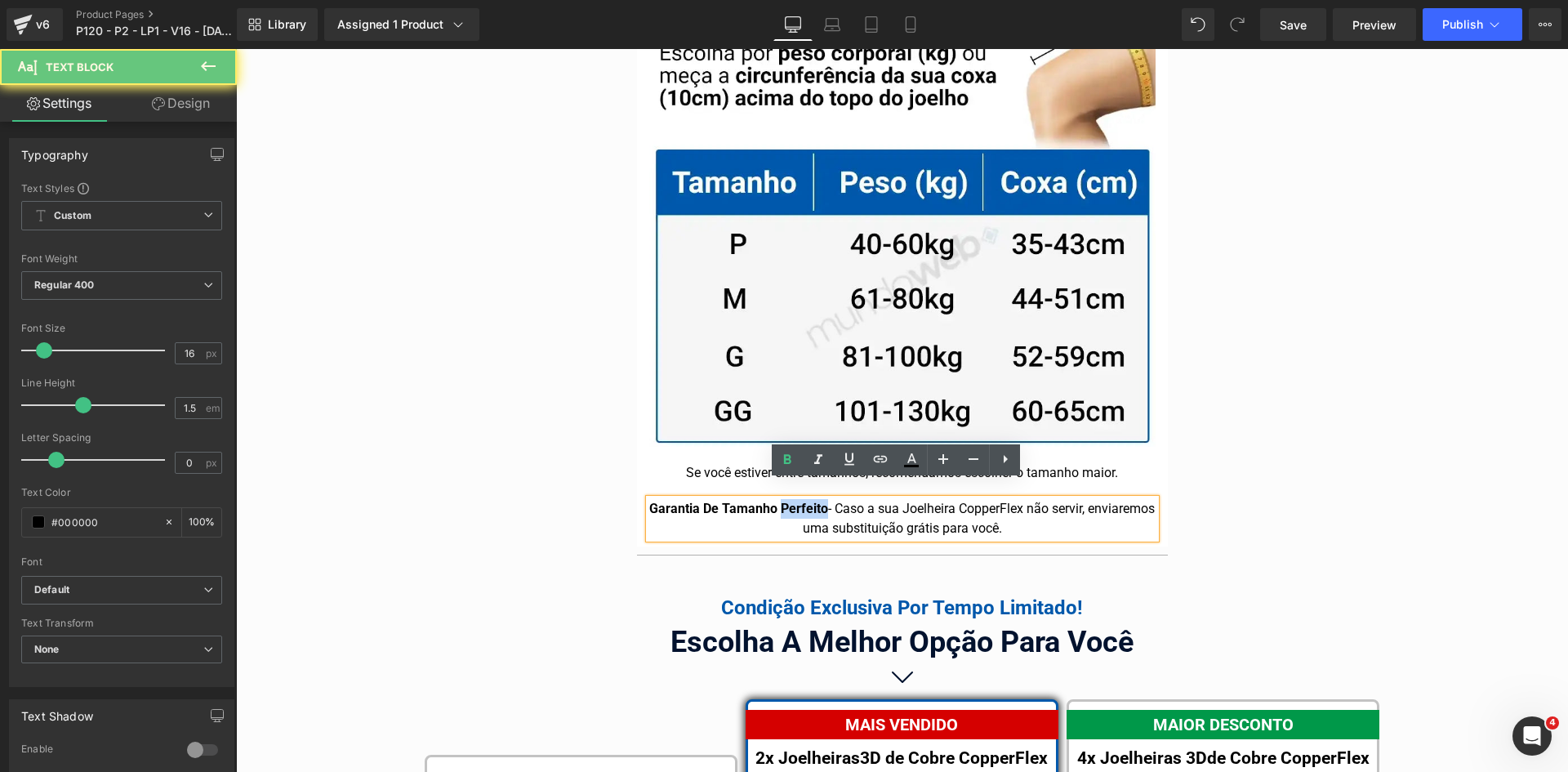
drag, startPoint x: 809, startPoint y: 489, endPoint x: 837, endPoint y: 492, distance: 28.2
click at [828, 501] on strong "Garantia De Tamanho Perfeito" at bounding box center [739, 508] width 179 height 16
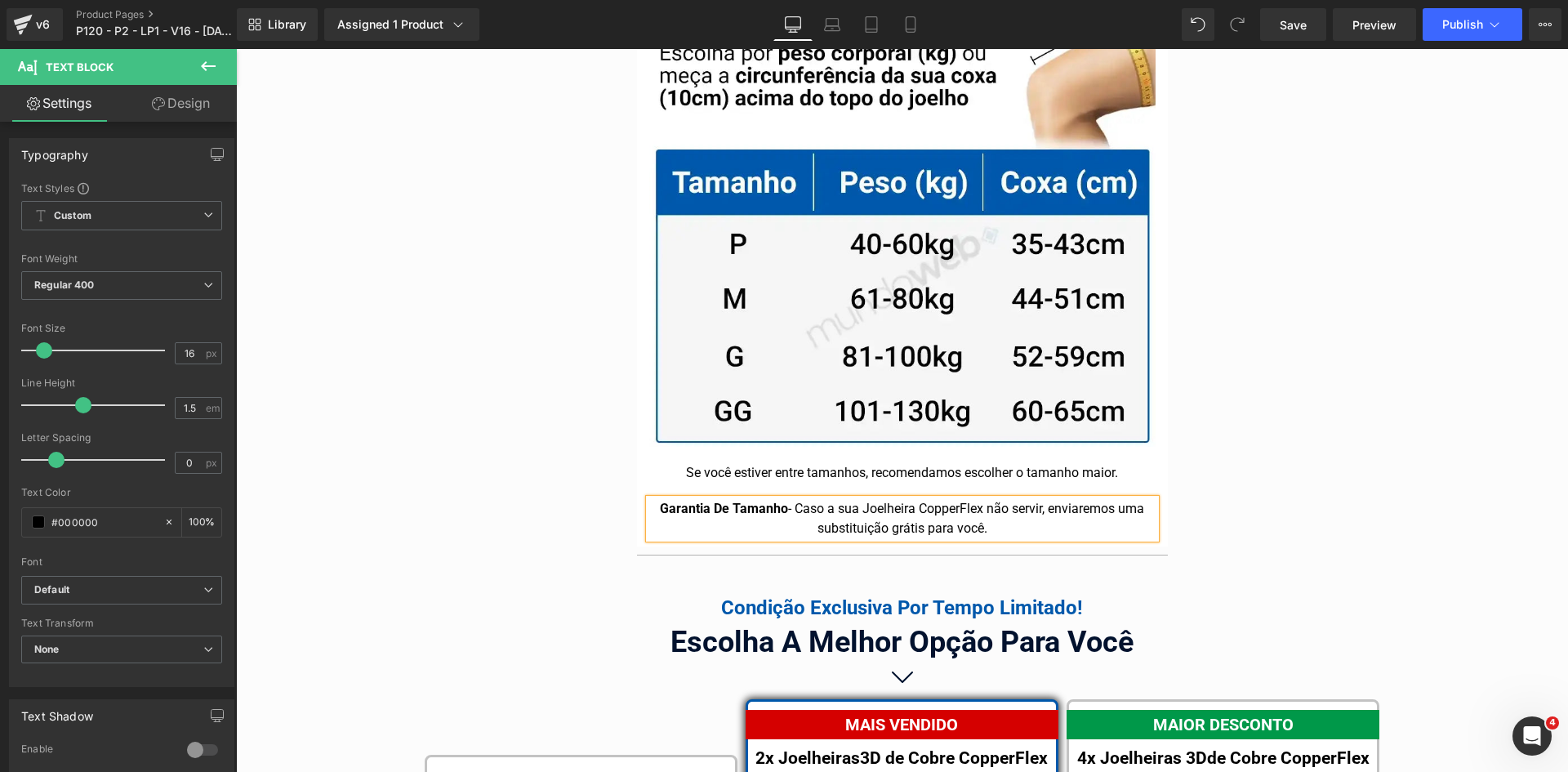
click at [1236, 466] on div "Tabela de Tamanhos Text Block Image Se você estiver entre tamanhos, recomendamo…" at bounding box center [902, 718] width 1332 height 1560
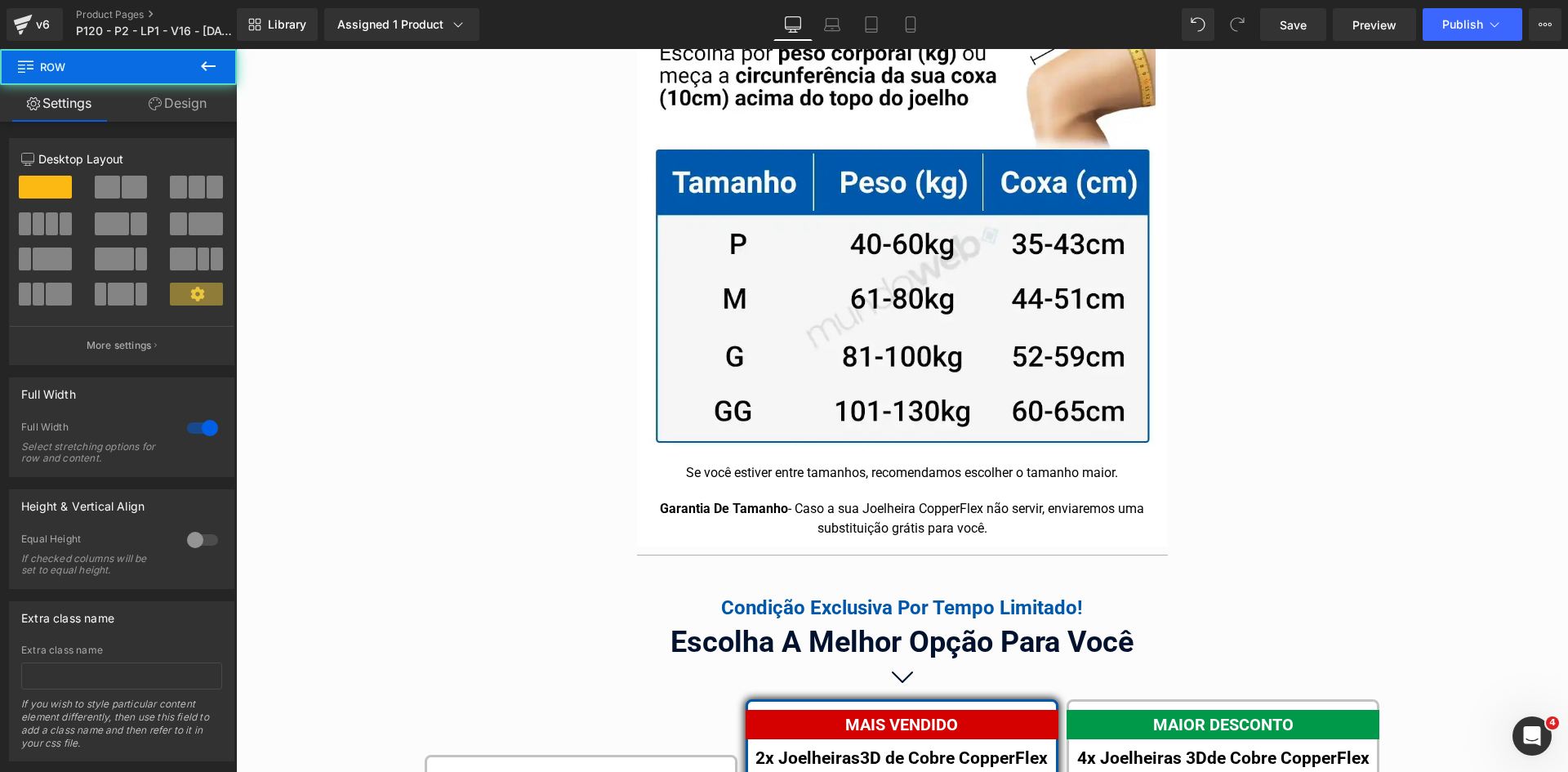
scroll to position [9703, 0]
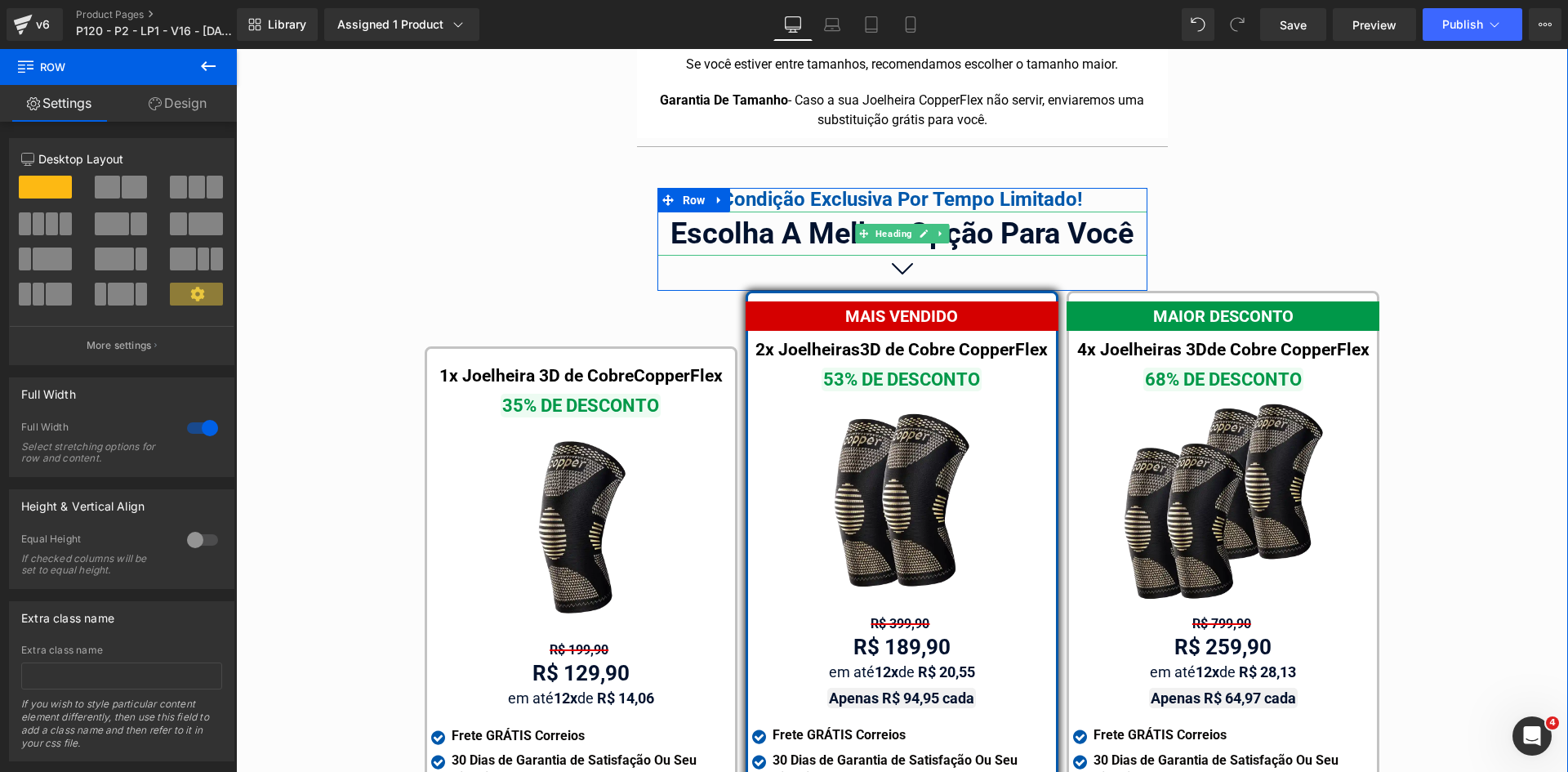
click at [895, 224] on span "Heading" at bounding box center [894, 233] width 43 height 20
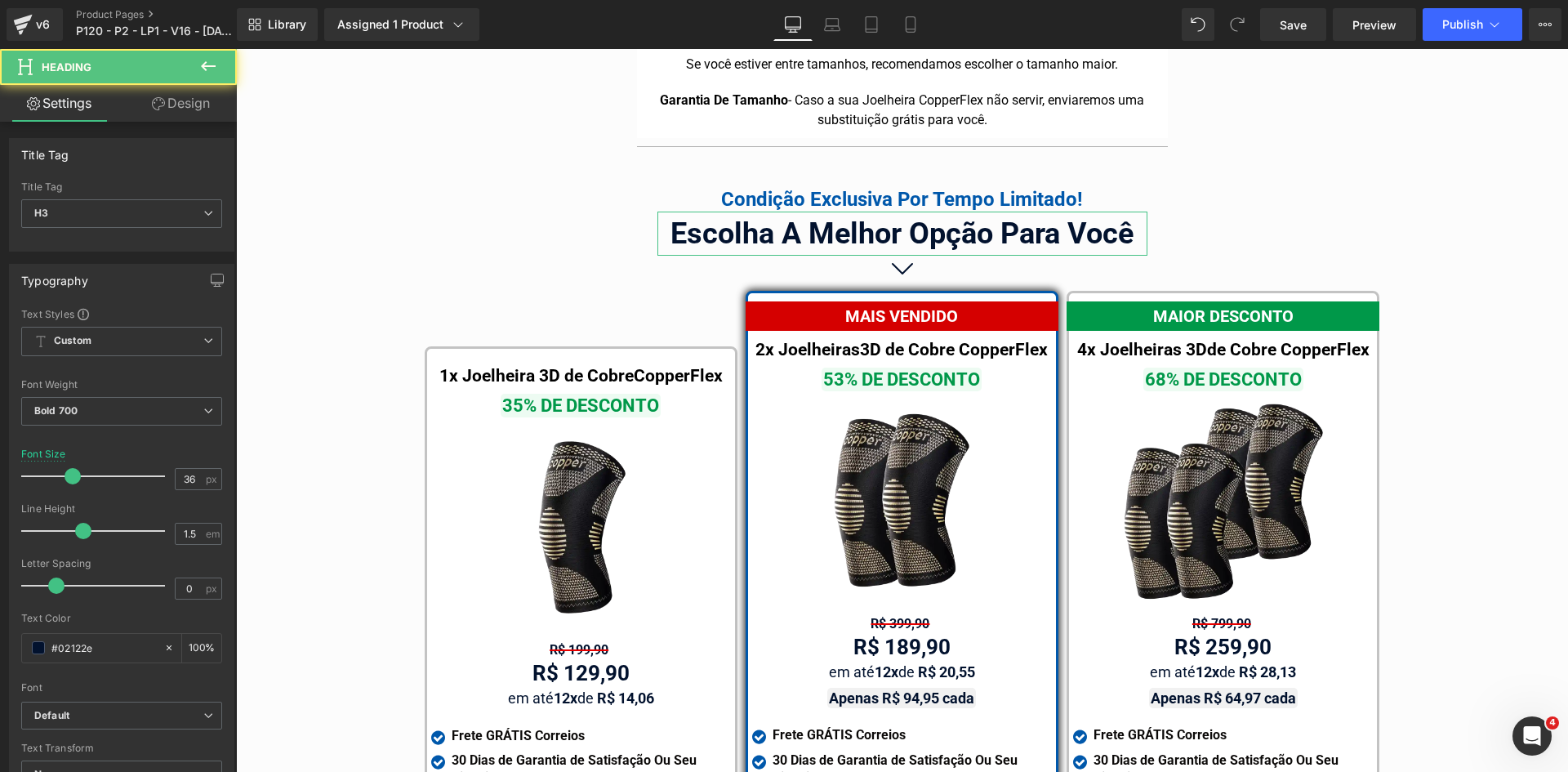
click at [180, 111] on link "Design" at bounding box center [181, 103] width 119 height 37
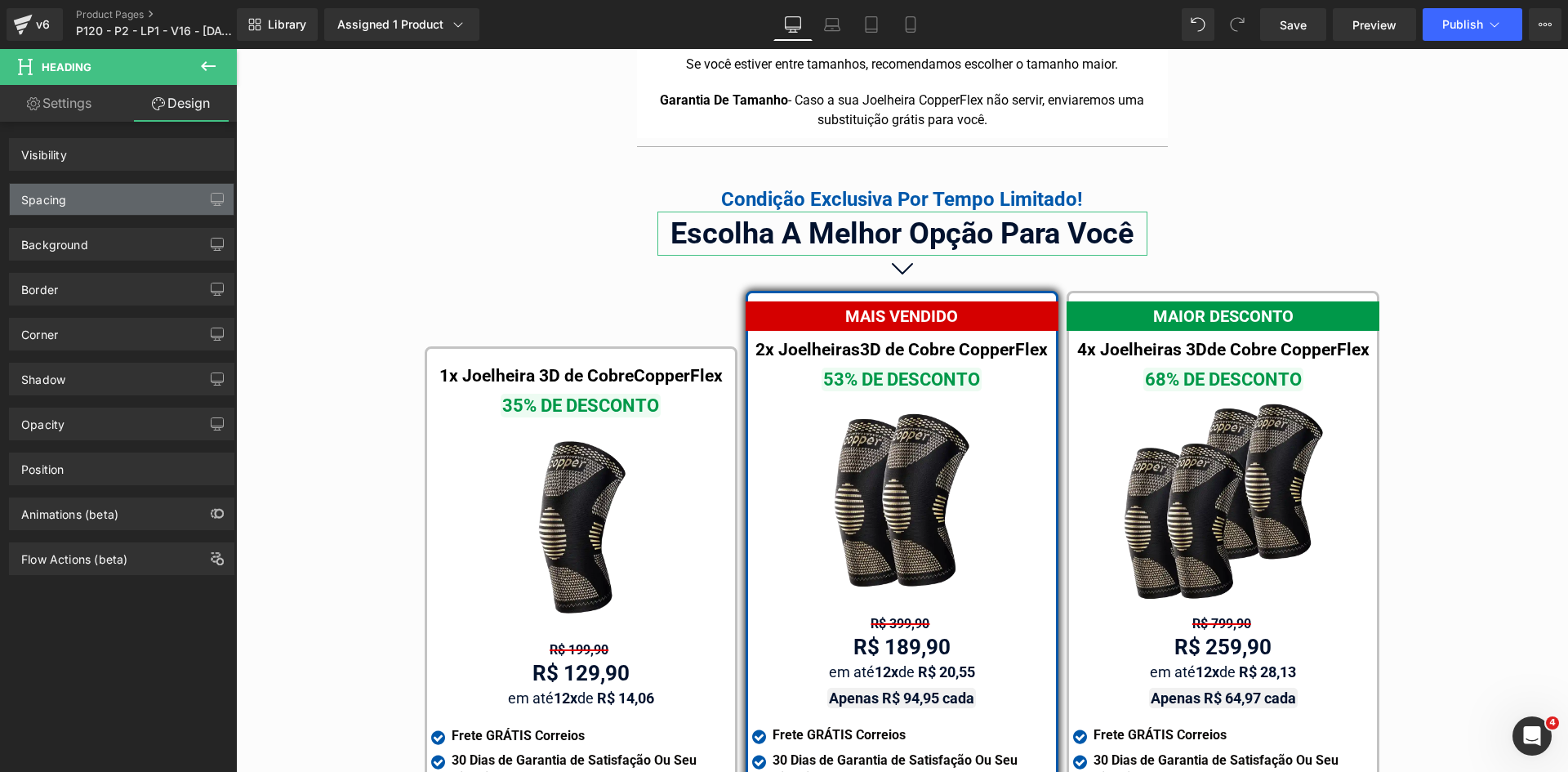
click at [50, 191] on div "Spacing" at bounding box center [44, 195] width 45 height 23
